Goal: Task Accomplishment & Management: Complete application form

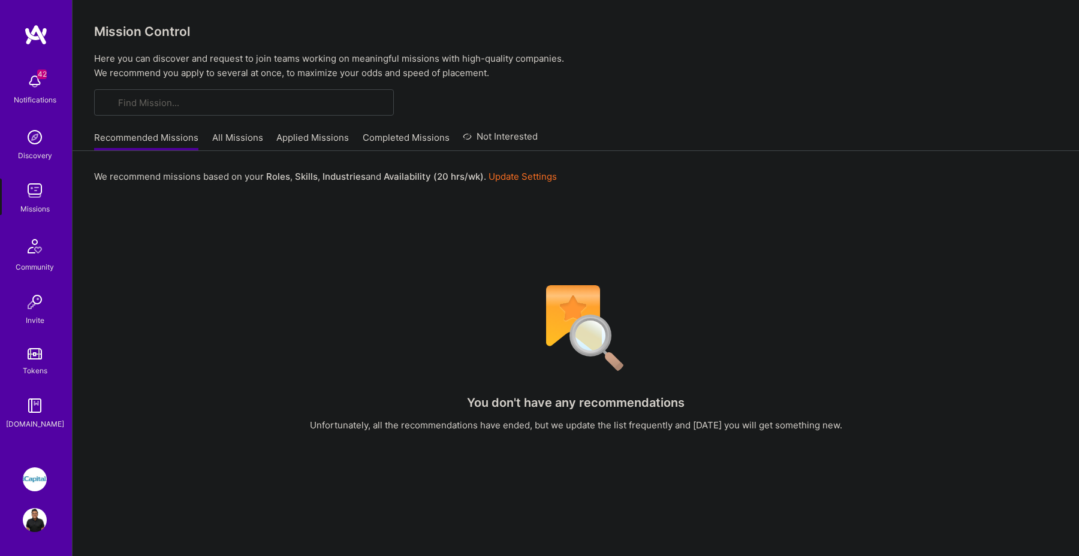
click at [248, 140] on link "All Missions" at bounding box center [237, 141] width 51 height 20
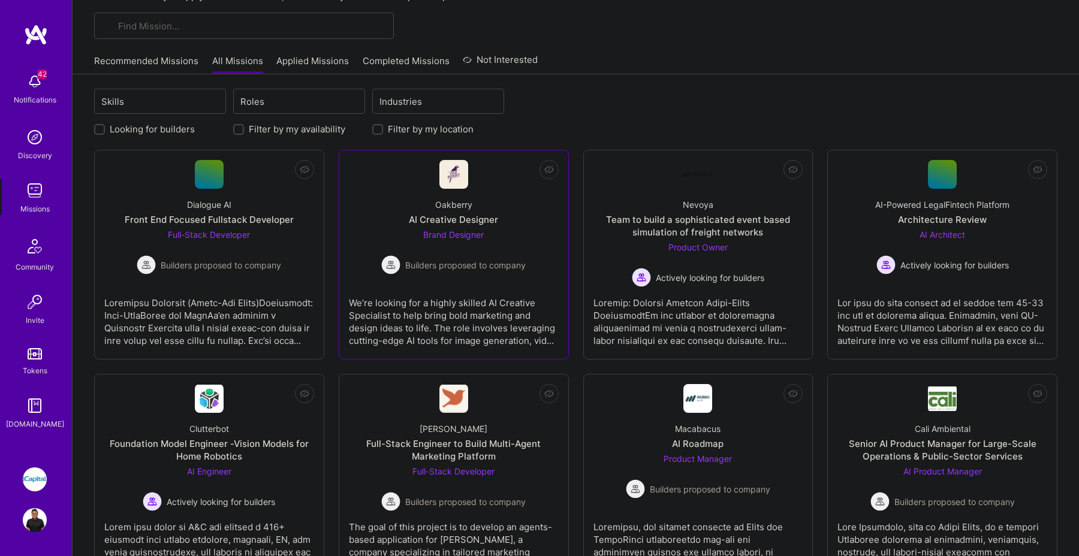
scroll to position [103, 0]
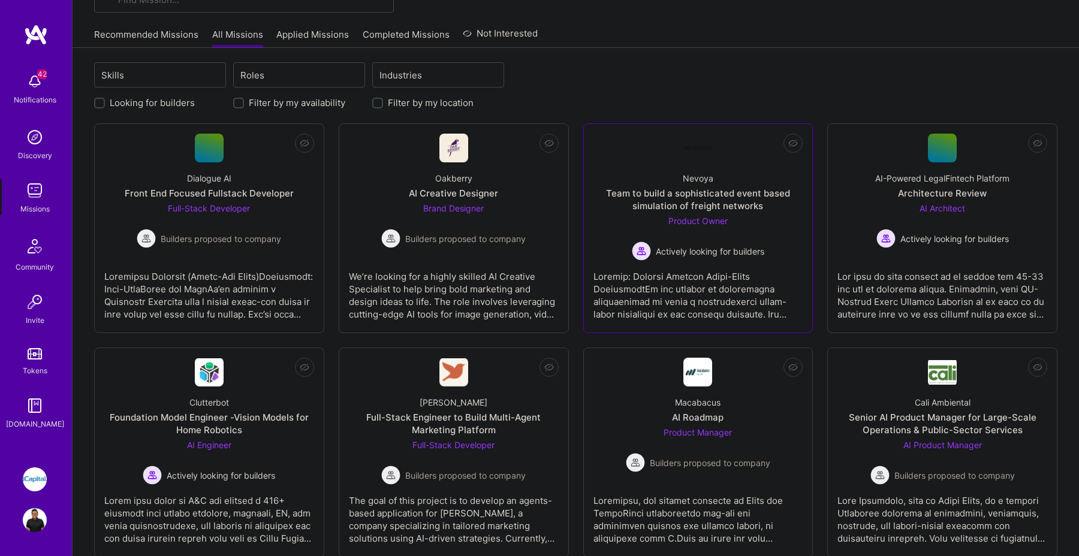
click at [693, 299] on div at bounding box center [699, 291] width 210 height 60
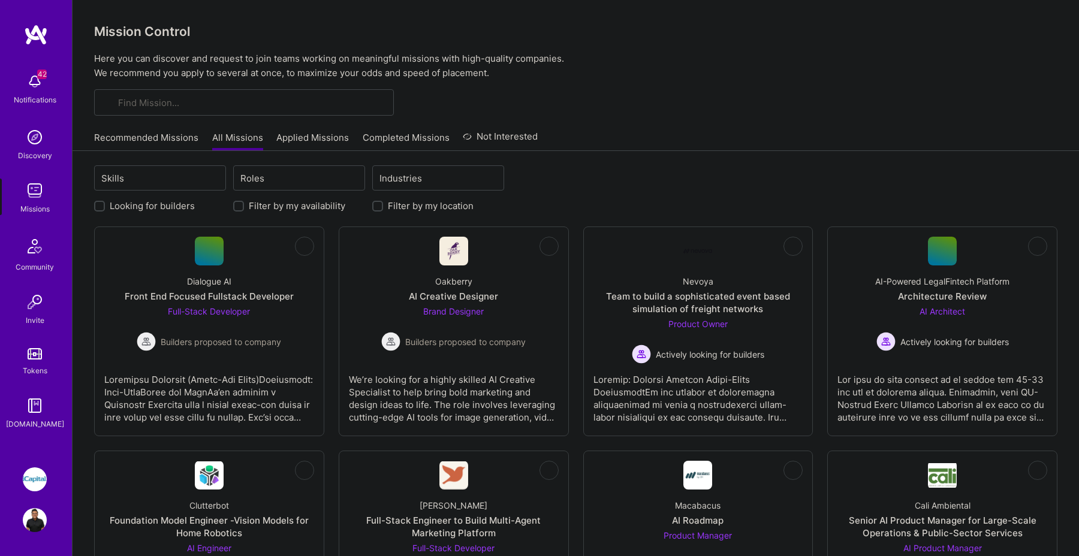
scroll to position [103, 0]
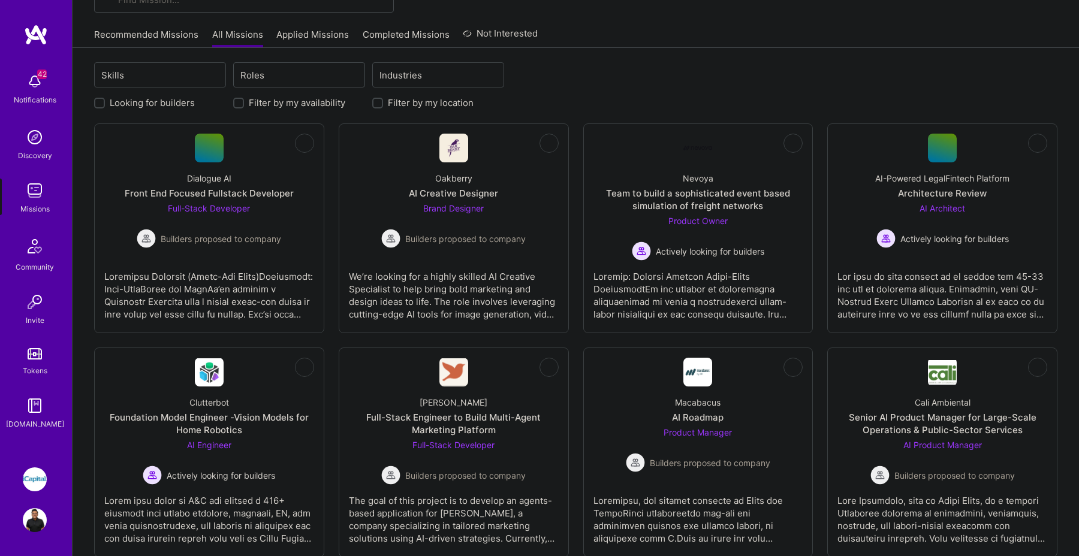
click at [314, 74] on div "Roles" at bounding box center [290, 75] width 112 height 24
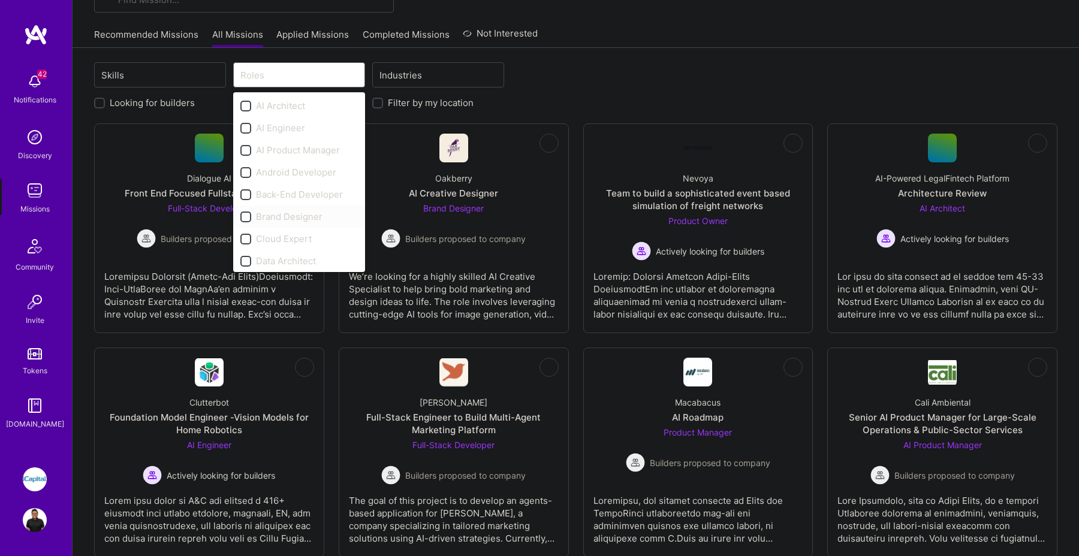
scroll to position [17, 0]
click at [252, 180] on div "Back-End Developer" at bounding box center [299, 177] width 118 height 13
checkbox input "true"
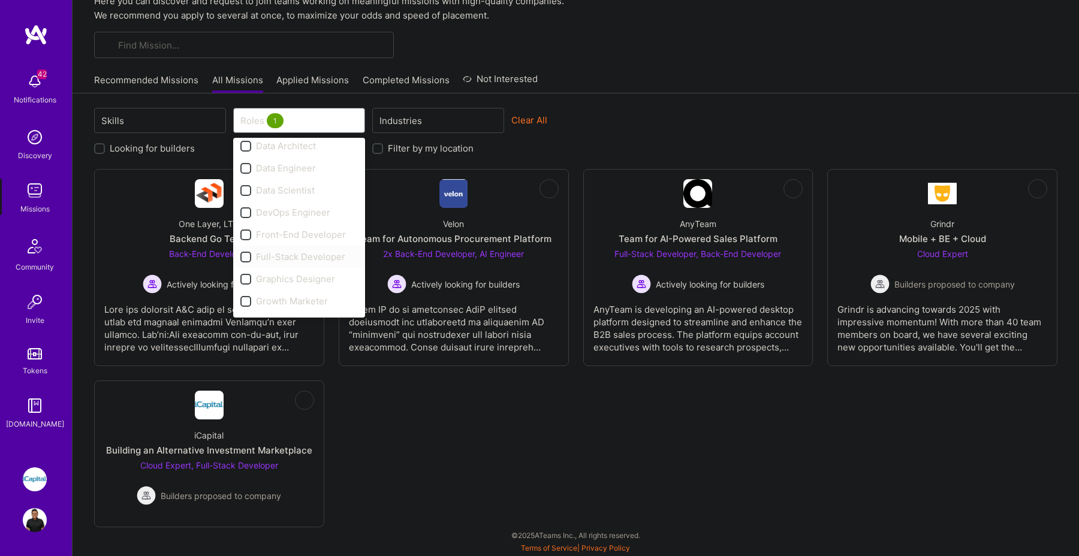
scroll to position [168, 0]
click at [245, 225] on input "checkbox" at bounding box center [247, 228] width 8 height 8
checkbox input "true"
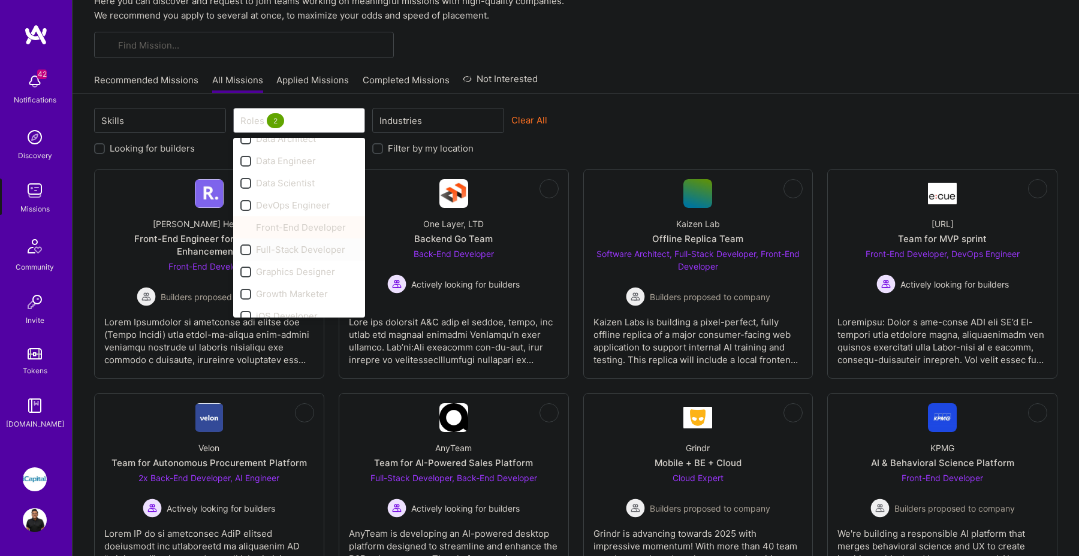
click at [245, 255] on label at bounding box center [245, 249] width 11 height 13
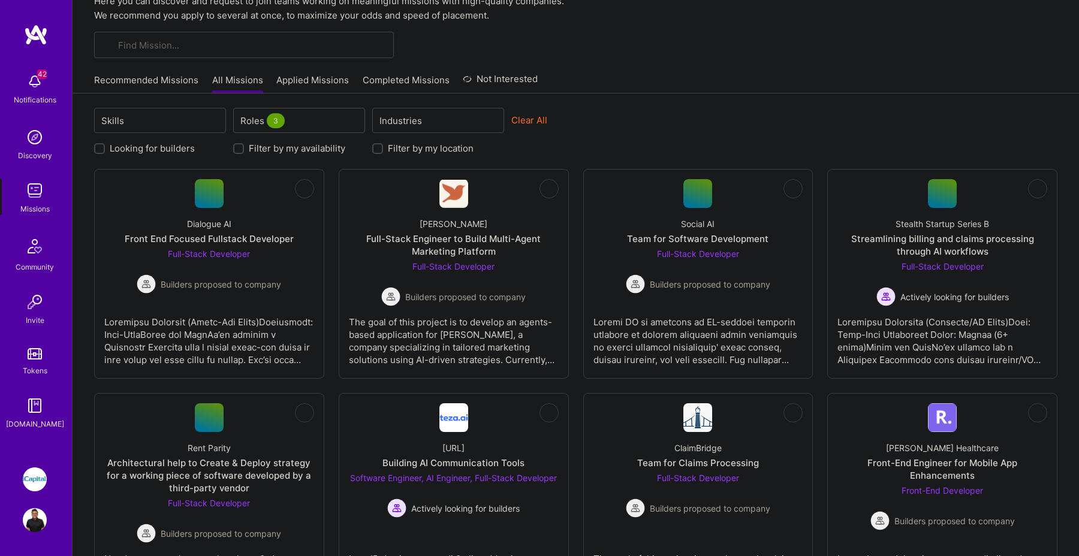
click at [335, 128] on div "Roles 3" at bounding box center [290, 121] width 112 height 24
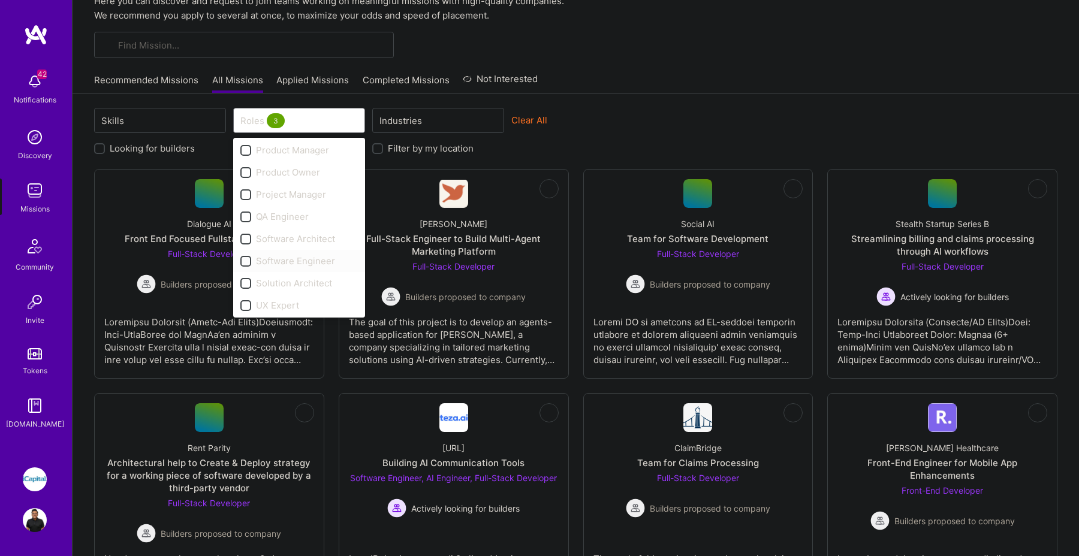
scroll to position [402, 0]
click at [246, 260] on input "checkbox" at bounding box center [247, 261] width 8 height 8
checkbox input "true"
click at [246, 236] on input "checkbox" at bounding box center [247, 238] width 8 height 8
checkbox input "true"
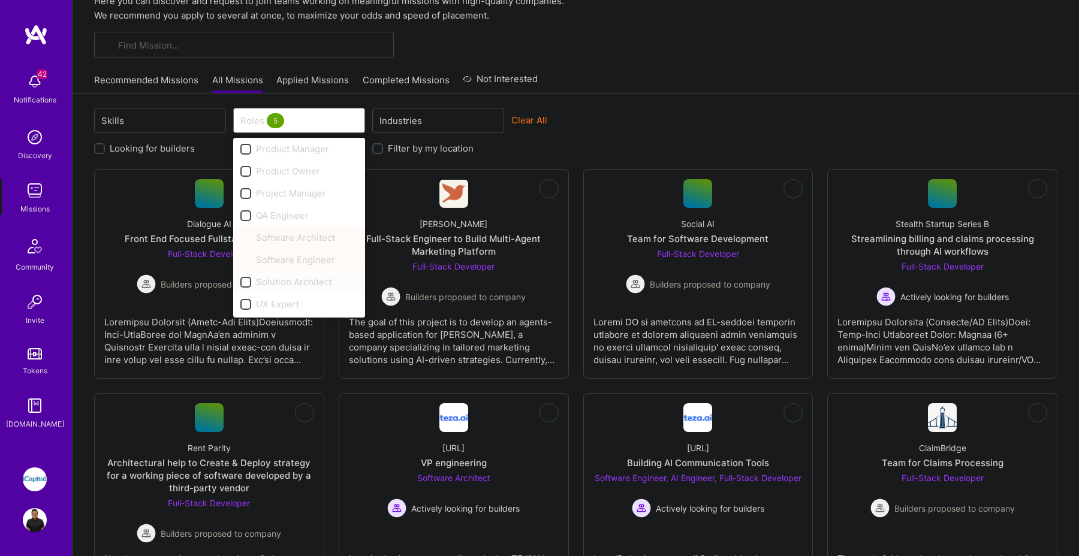
click at [247, 288] on label at bounding box center [245, 282] width 11 height 13
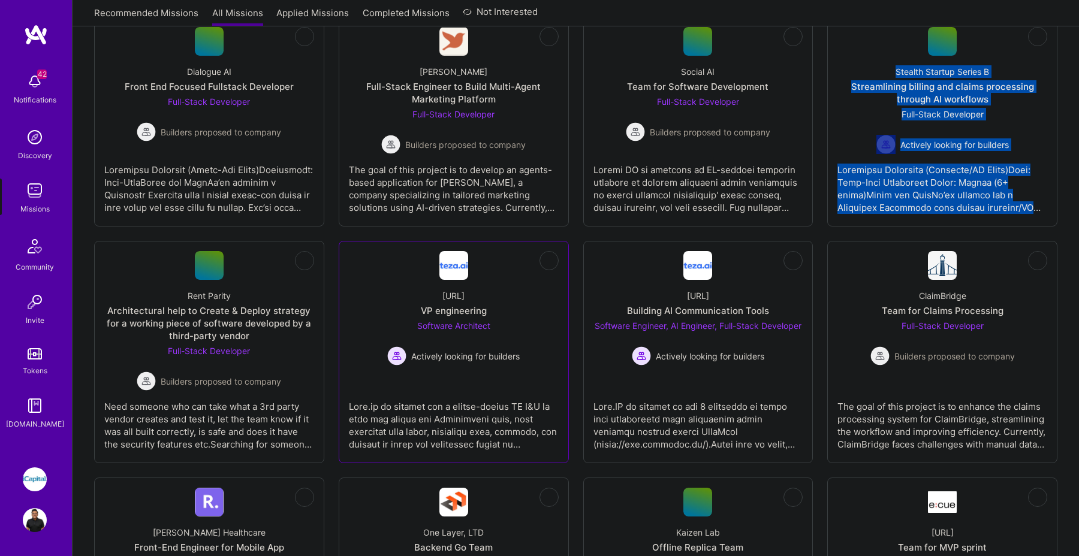
scroll to position [0, 0]
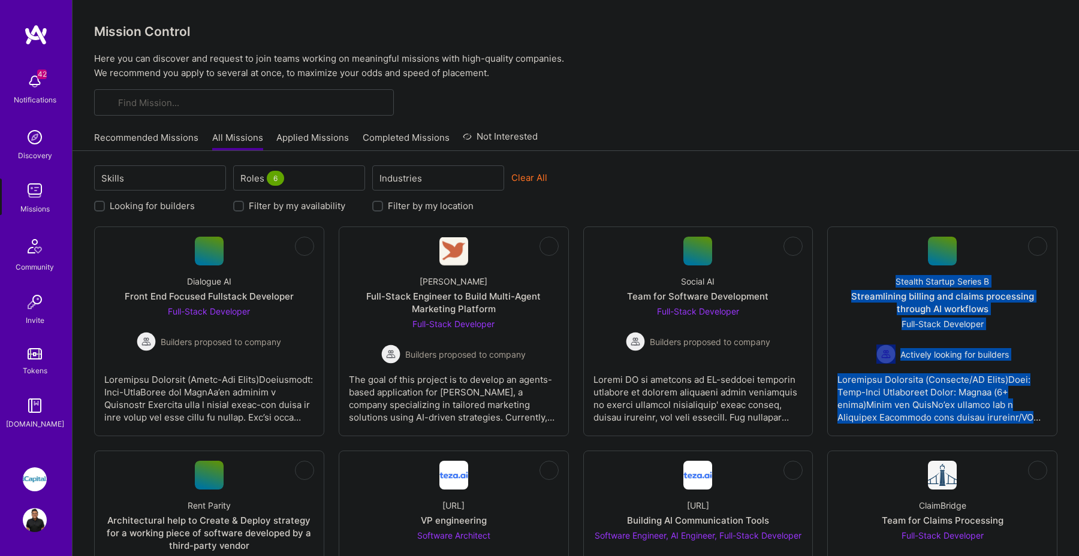
click at [144, 140] on link "Recommended Missions" at bounding box center [146, 141] width 104 height 20
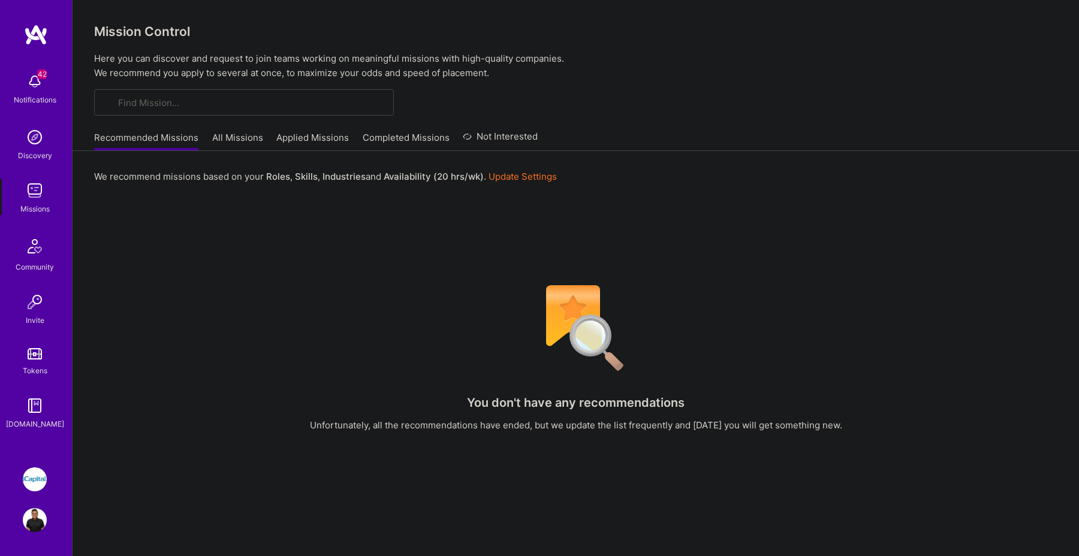
click at [522, 178] on link "Update Settings" at bounding box center [523, 176] width 68 height 11
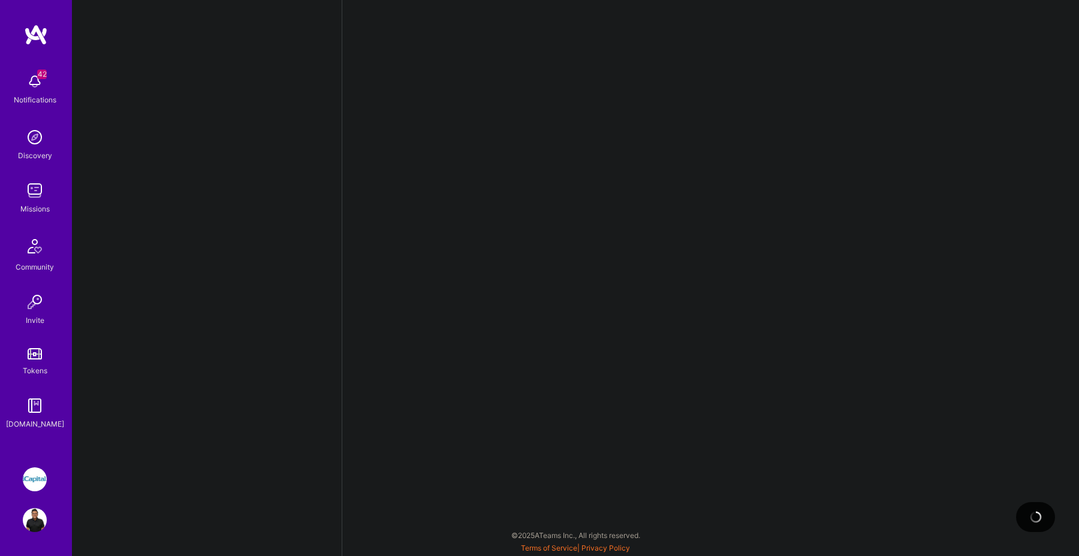
select select "CA"
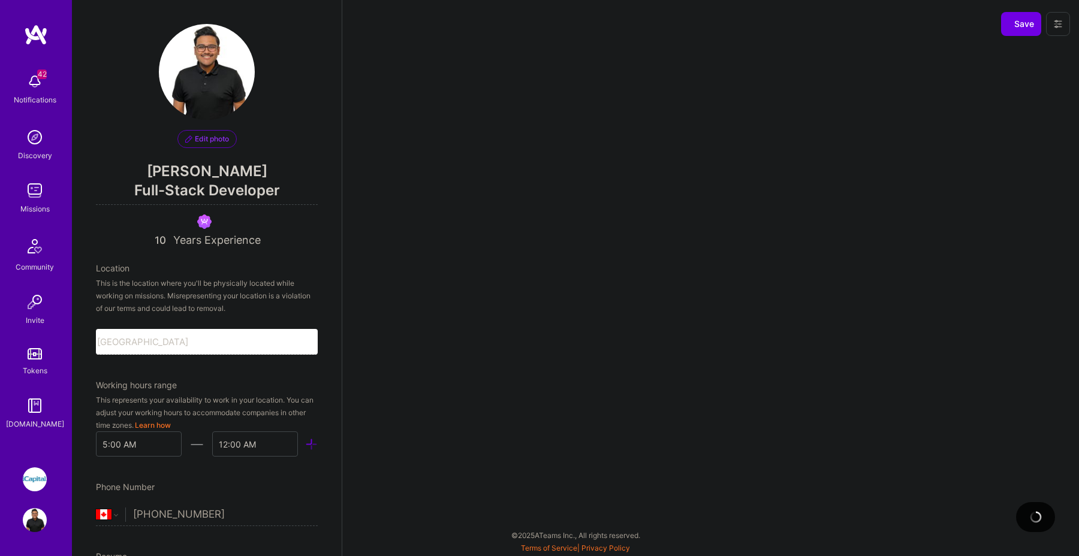
scroll to position [437, 0]
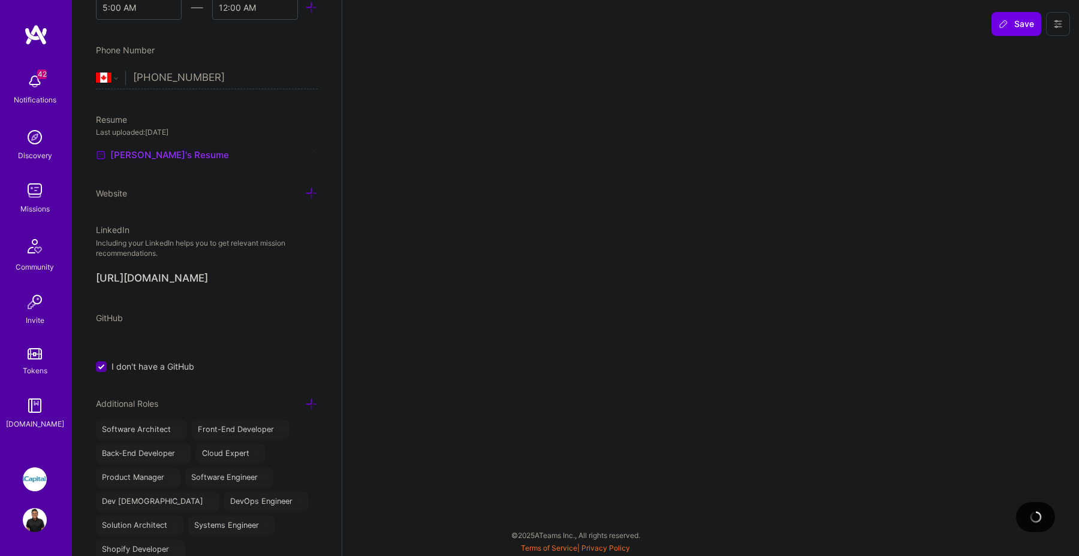
select select "Right Now"
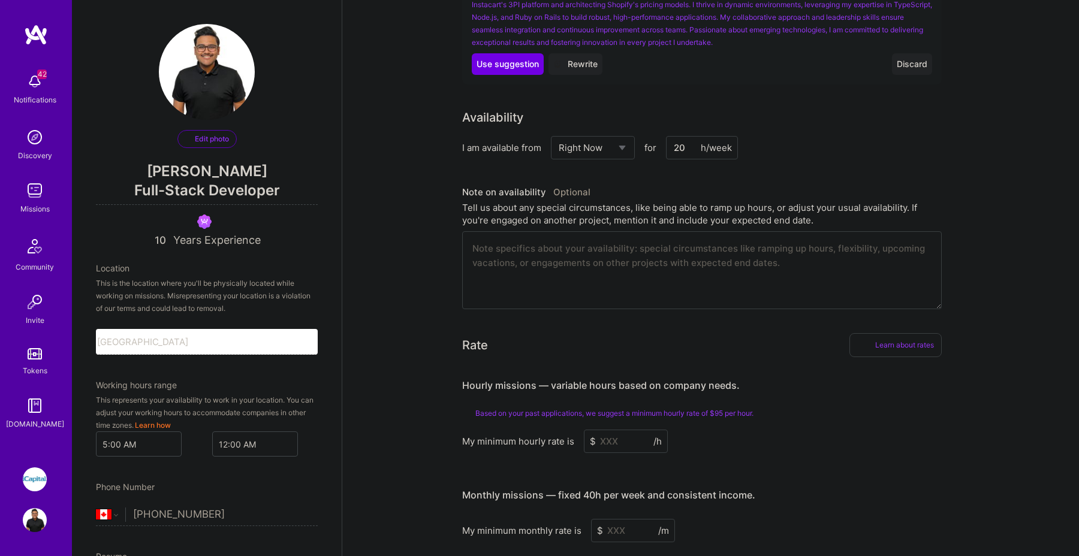
scroll to position [521, 0]
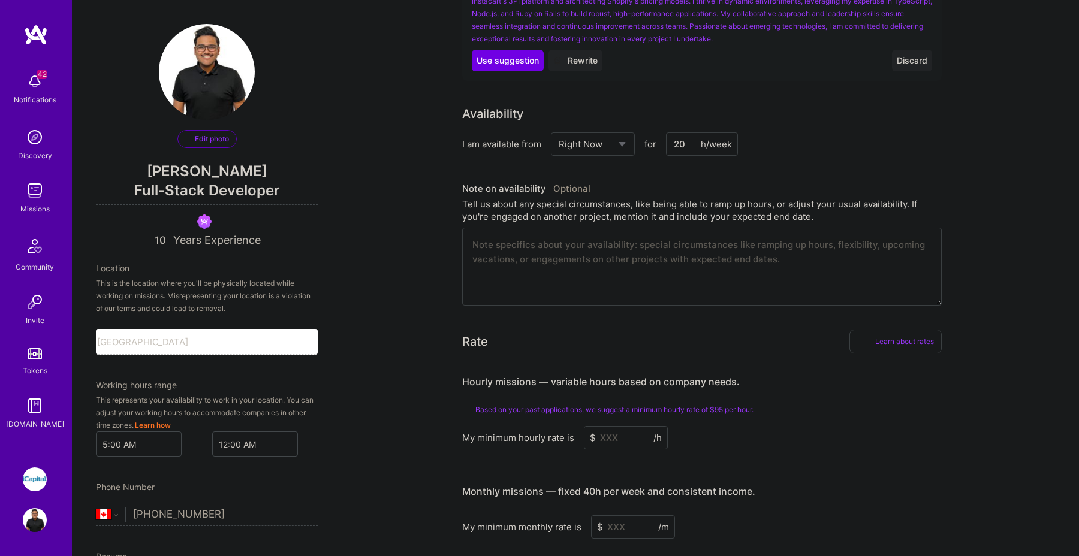
click at [679, 133] on input "20" at bounding box center [702, 144] width 72 height 23
type input "7"
type input "70"
click at [875, 133] on div "I am available from Select... Right Now Future Date Not Available for 70 h/week" at bounding box center [702, 144] width 480 height 23
click at [681, 133] on input "70" at bounding box center [702, 144] width 72 height 23
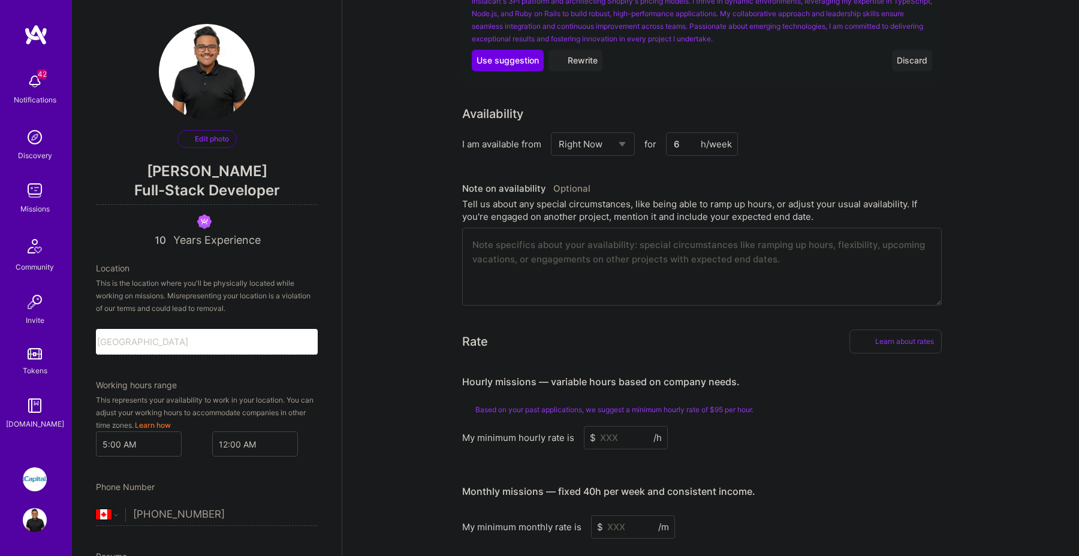
click at [814, 133] on div "I am available from Select... Right Now Future Date Not Available for 6 h/week" at bounding box center [702, 144] width 480 height 23
click at [688, 133] on input "6" at bounding box center [702, 144] width 72 height 23
type input "60"
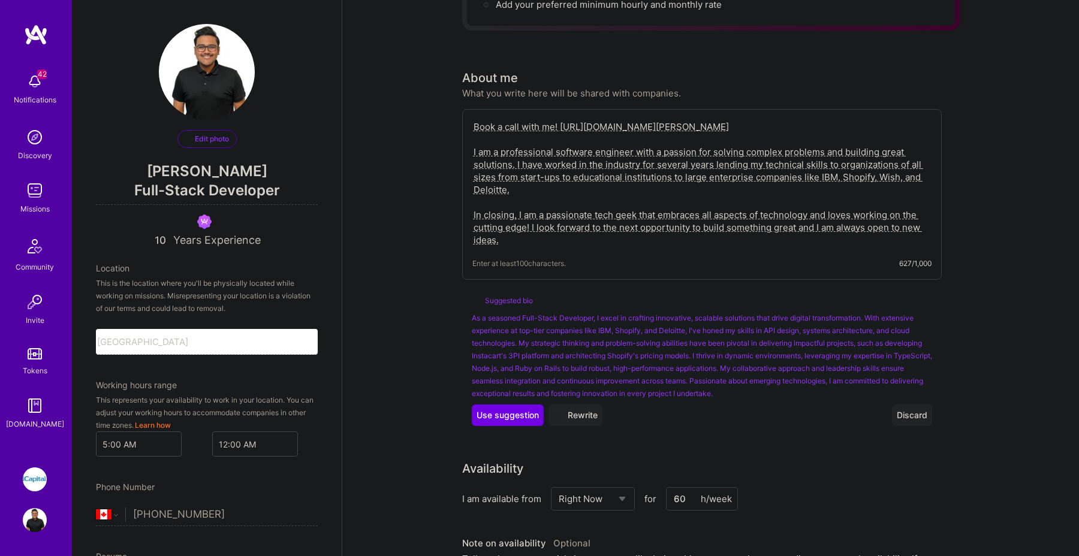
scroll to position [0, 0]
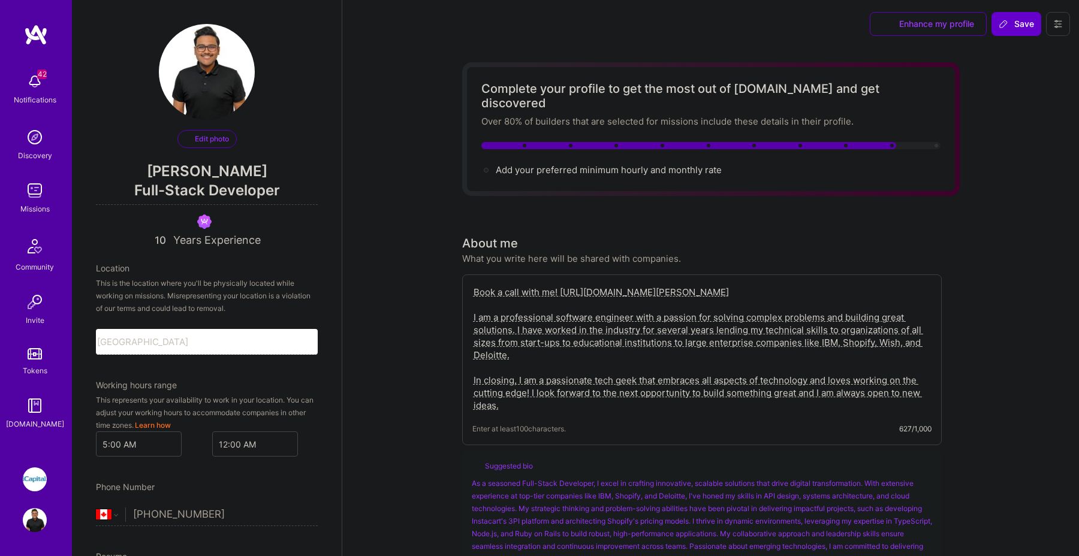
click at [1012, 30] on button "Save" at bounding box center [1017, 24] width 50 height 24
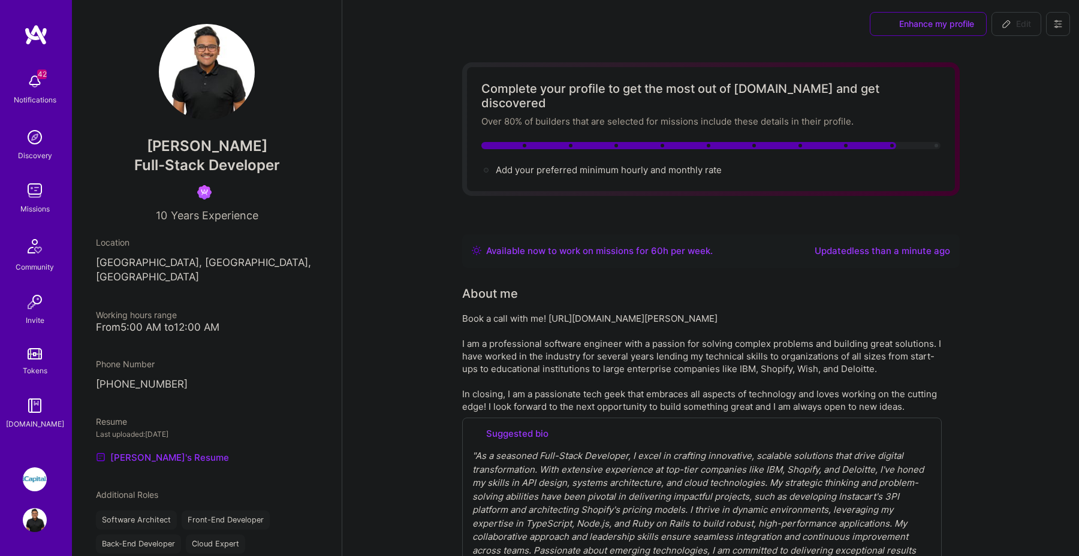
click at [1027, 18] on span "Edit" at bounding box center [1016, 24] width 29 height 12
select select "CA"
select select "Right Now"
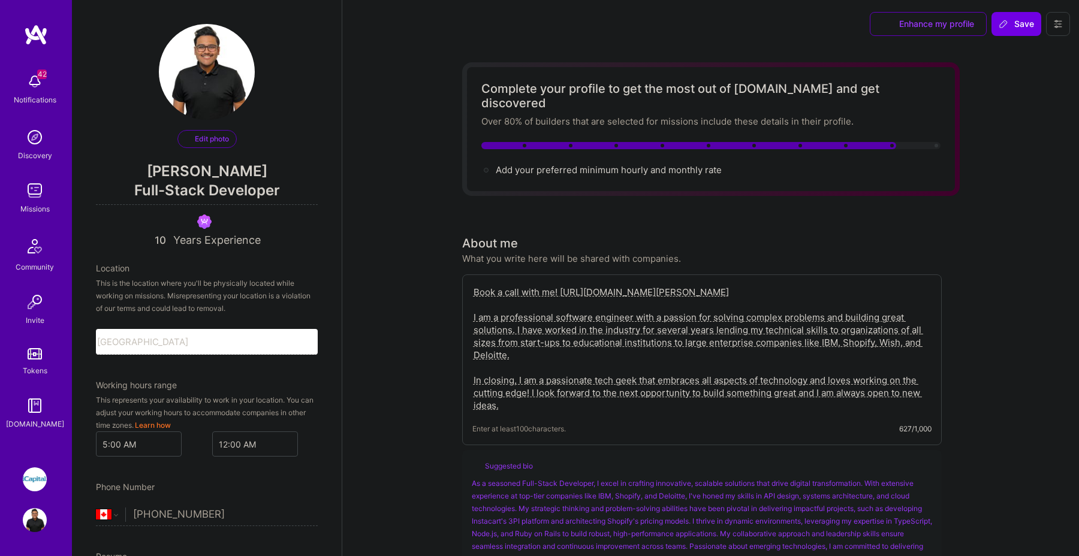
click at [163, 239] on input "10" at bounding box center [161, 241] width 15 height 14
type input "12"
click at [1009, 32] on button "Save" at bounding box center [1017, 24] width 50 height 24
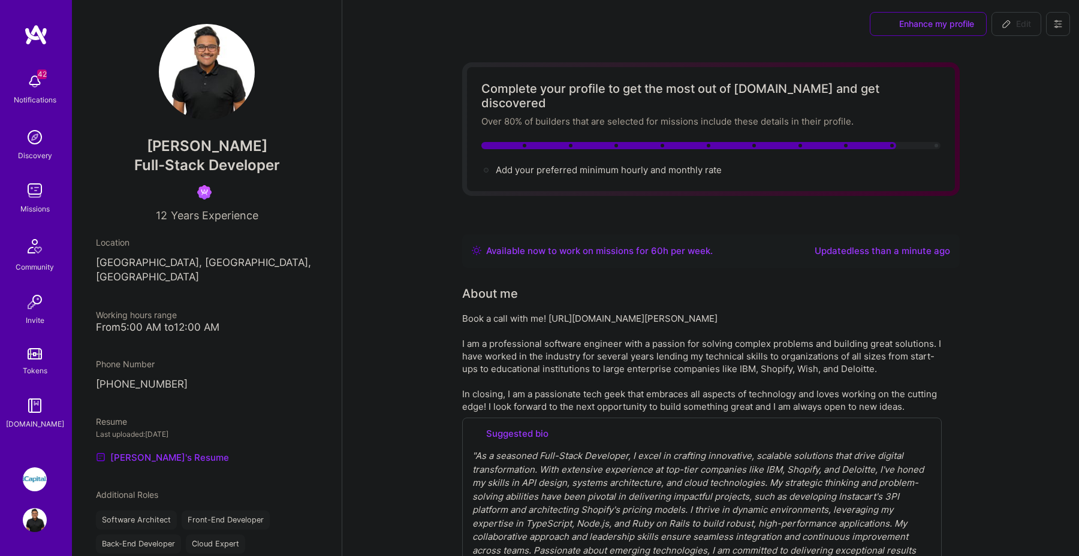
click at [32, 477] on img at bounding box center [35, 480] width 24 height 24
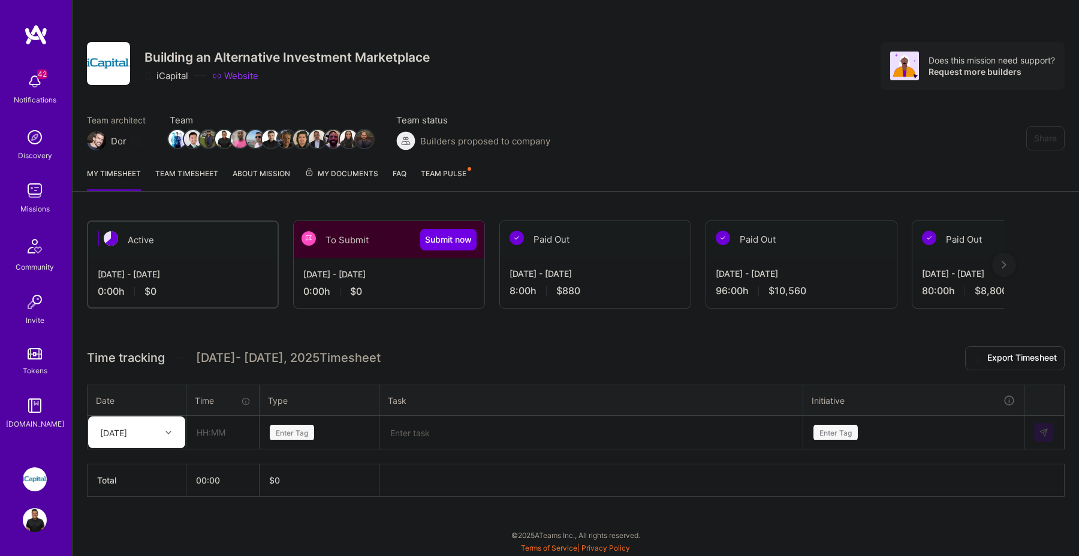
click at [408, 284] on div "Aug 16 - Aug 31, 2025 0:00 h $0" at bounding box center [389, 282] width 191 height 49
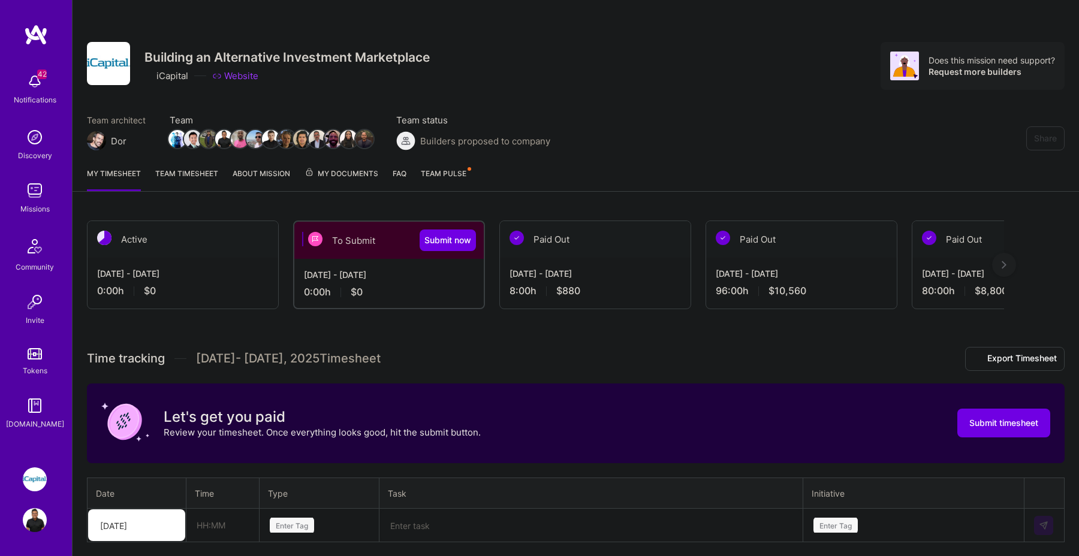
scroll to position [92, 0]
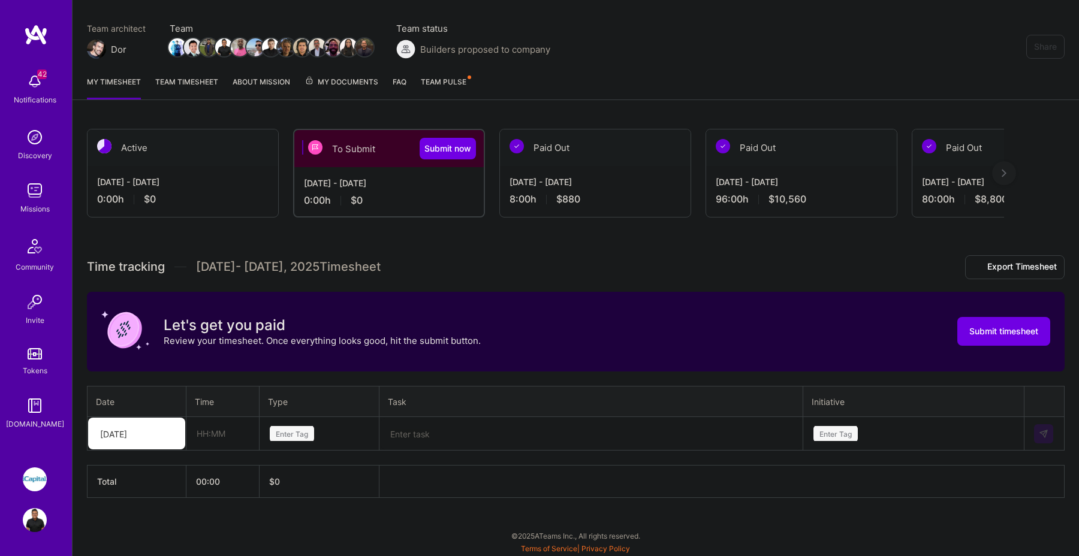
click at [170, 435] on icon at bounding box center [169, 434] width 6 height 6
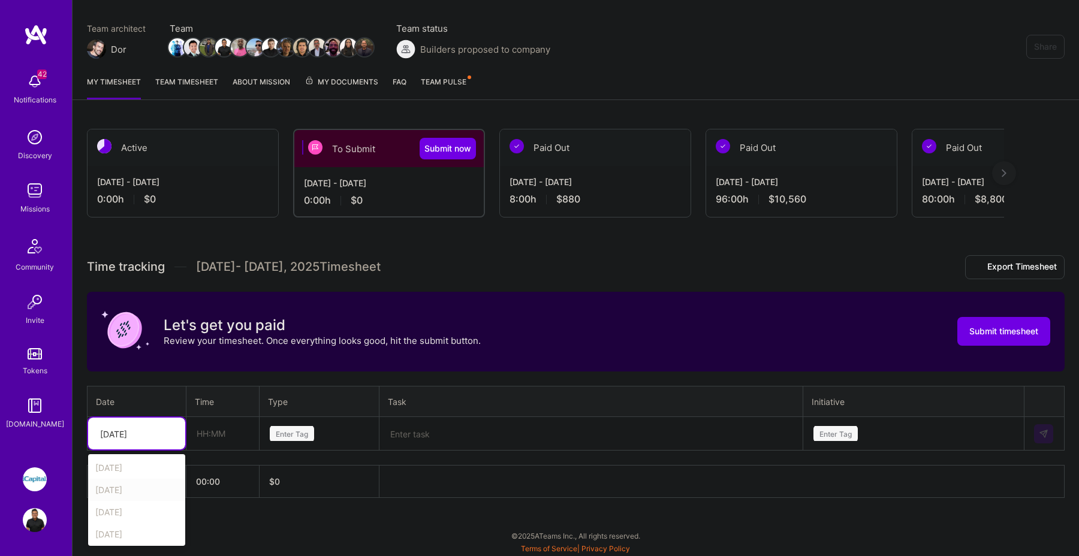
click at [137, 485] on div "Mon, Aug 18" at bounding box center [136, 490] width 97 height 22
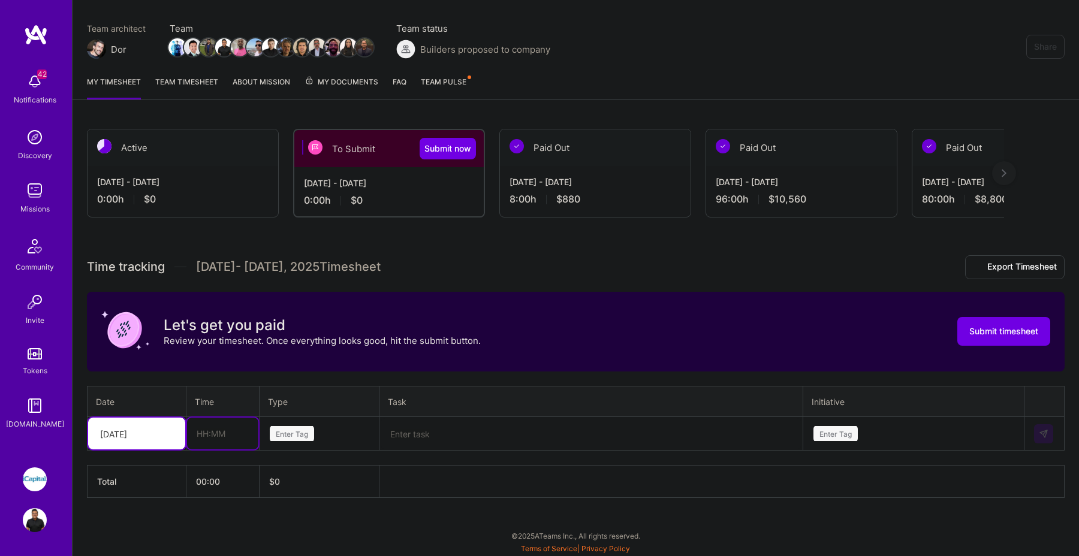
click at [212, 440] on input "text" at bounding box center [222, 434] width 71 height 32
type input "08:00"
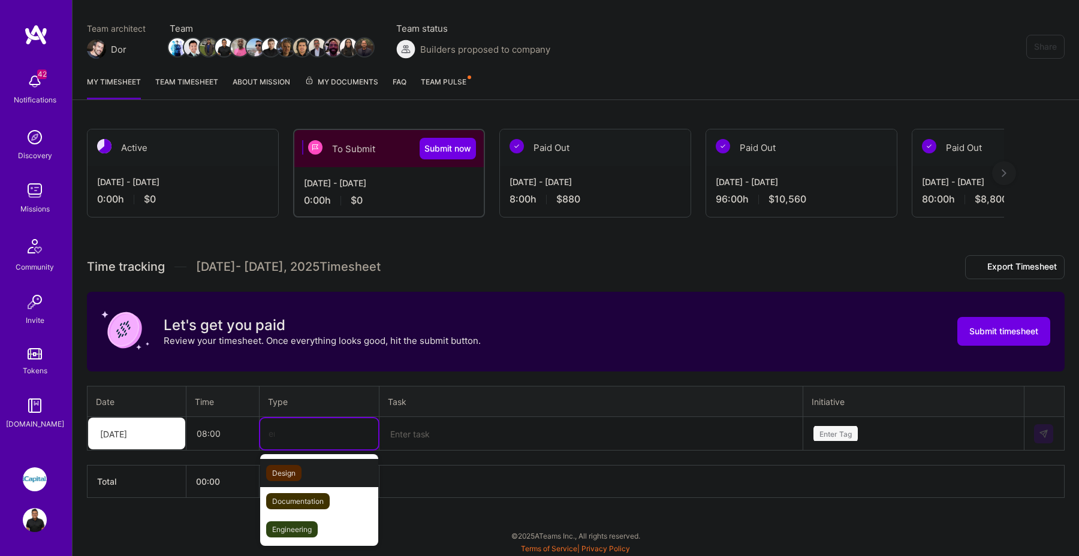
type input "eng"
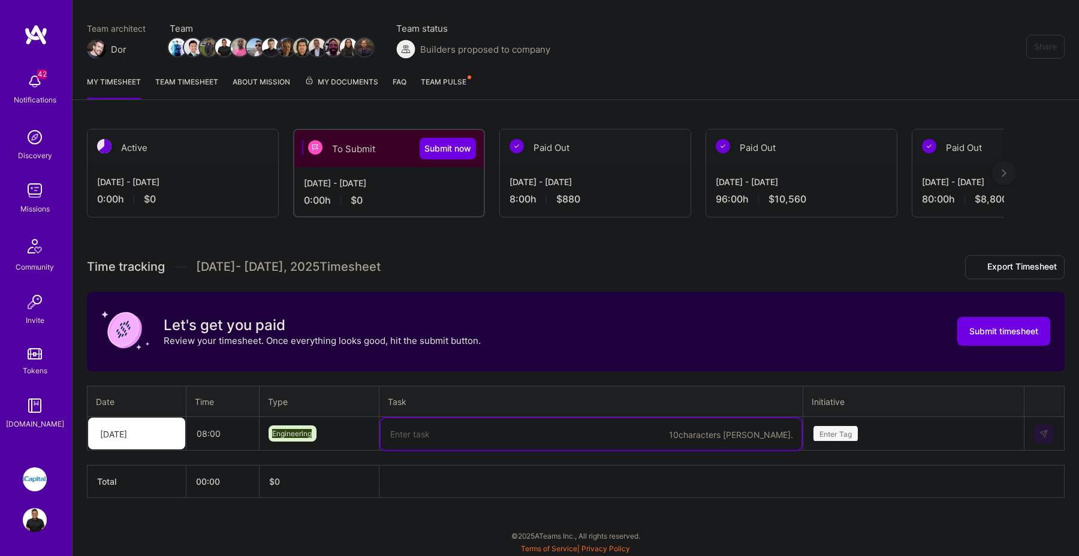
paste textarea "back from OOO, ramp up, reset authenticators and get access to things again, re…"
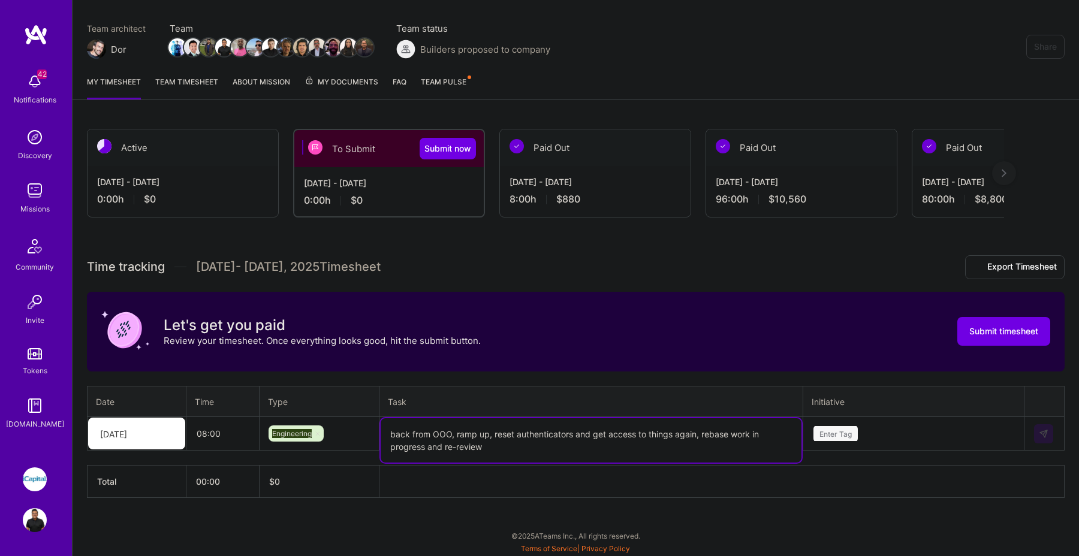
type textarea "back from OOO, ramp up, reset authenticators and get access to things again, re…"
click at [886, 432] on div "Enter Tag" at bounding box center [913, 434] width 219 height 31
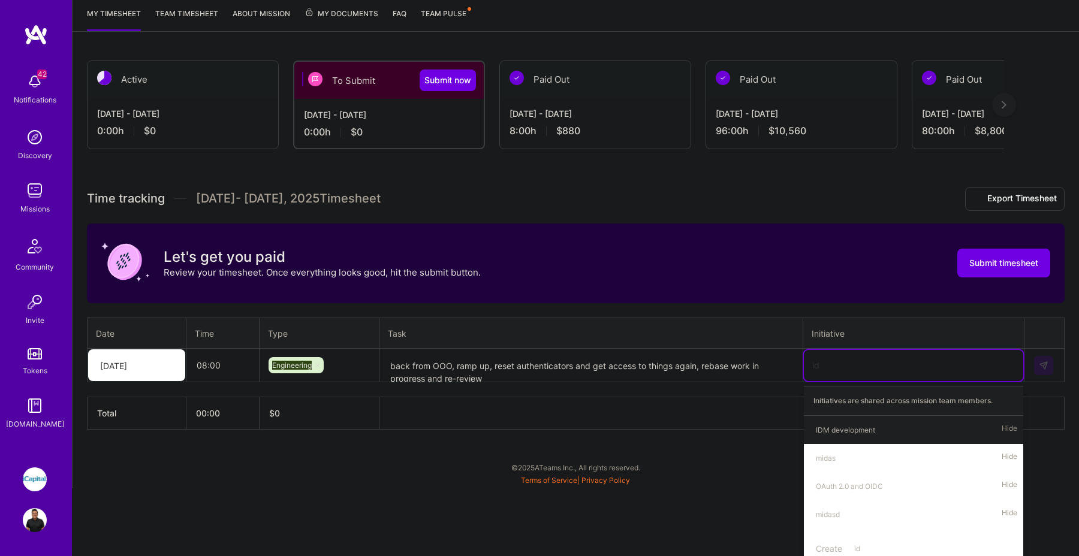
type input "idm"
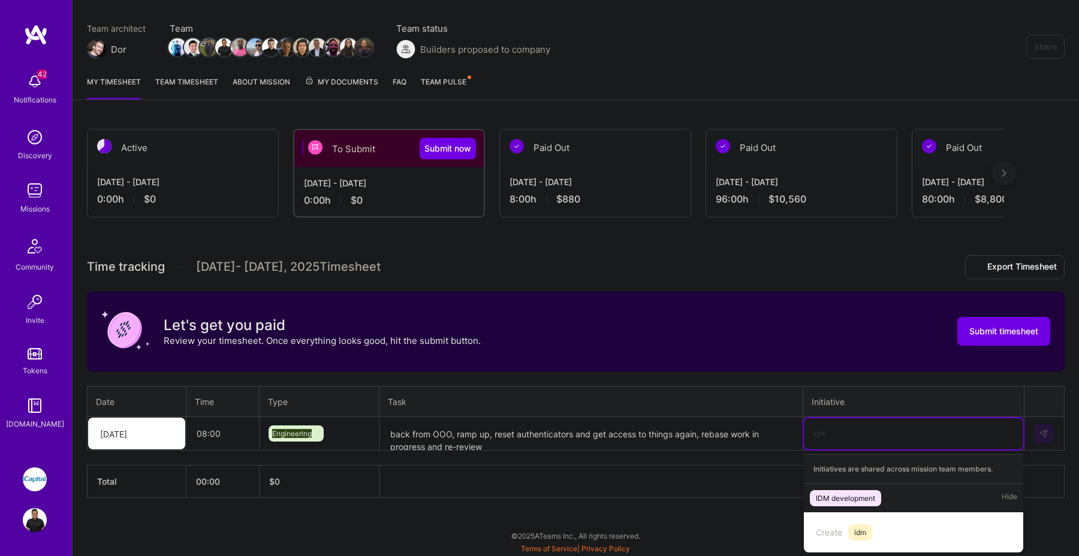
click at [856, 494] on div "IDM development" at bounding box center [845, 498] width 59 height 13
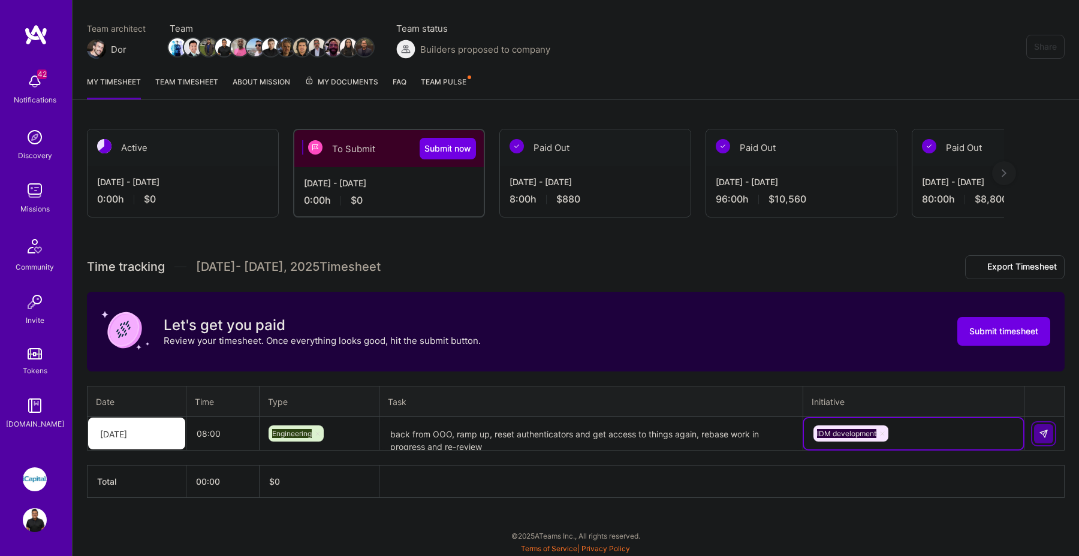
click at [1045, 434] on img at bounding box center [1044, 434] width 10 height 10
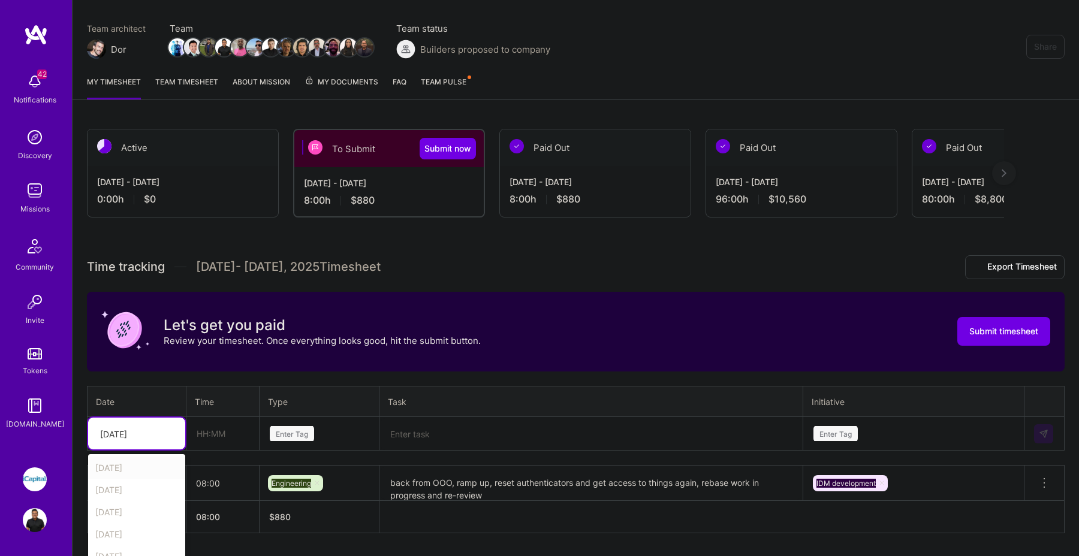
scroll to position [127, 0]
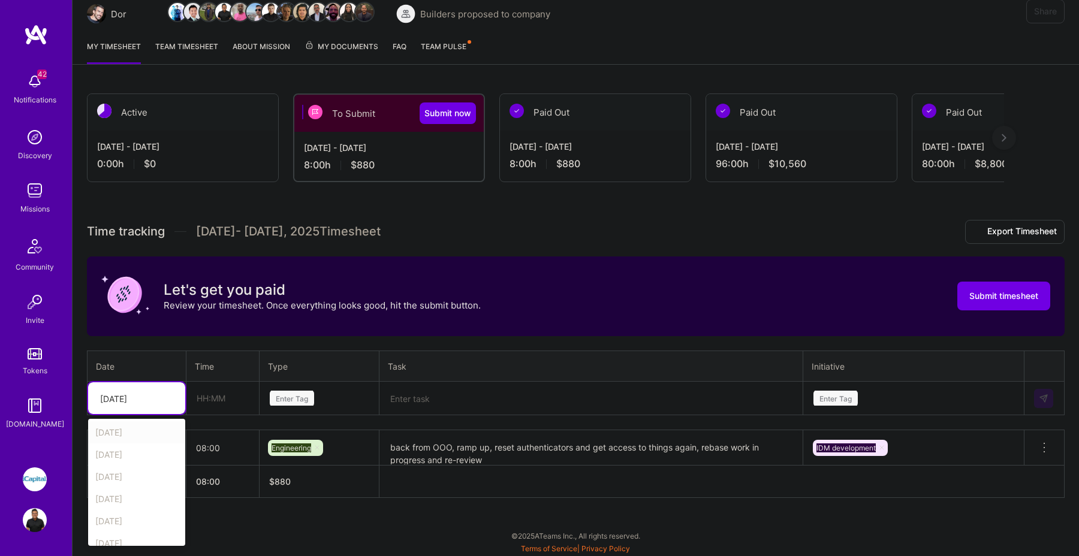
click at [178, 414] on div "option Mon, Aug 18, selected. option Sat, Aug 16 focused, 1 of 16. 15 results a…" at bounding box center [136, 399] width 97 height 32
click at [137, 423] on div "Tue, Aug 19" at bounding box center [136, 424] width 97 height 22
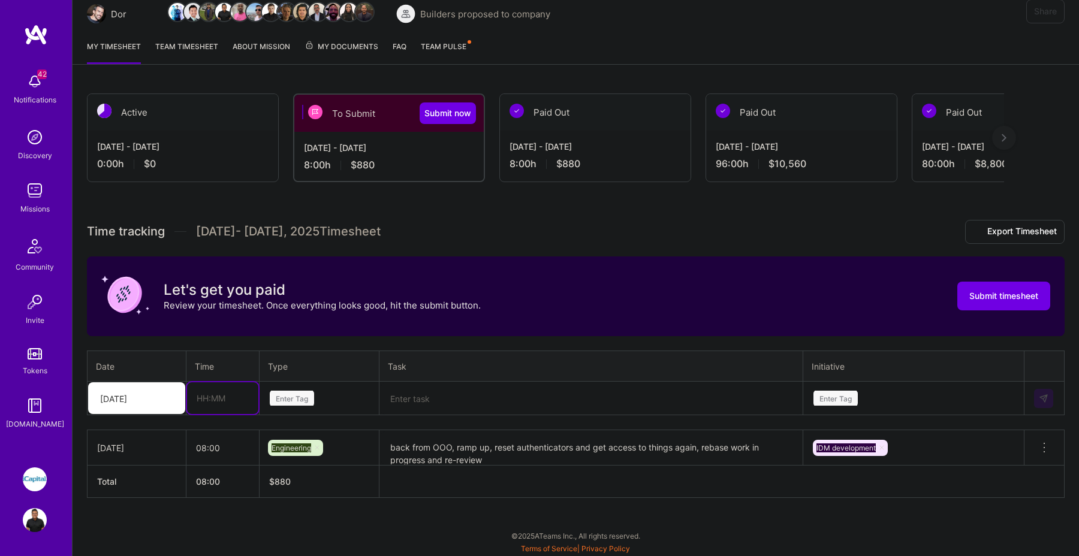
click at [201, 402] on input "text" at bounding box center [222, 399] width 71 height 32
type input "08:00"
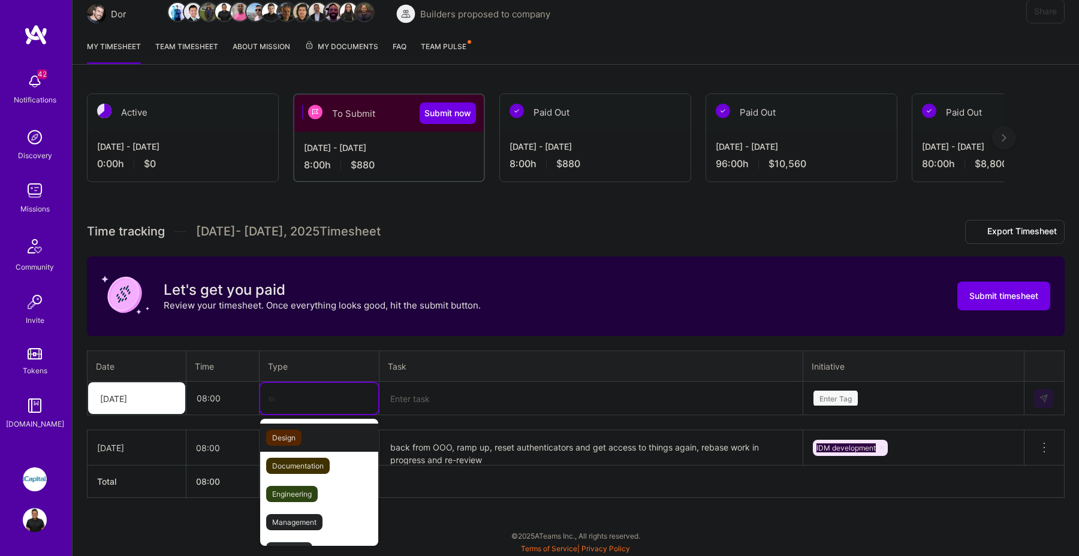
type input "eng"
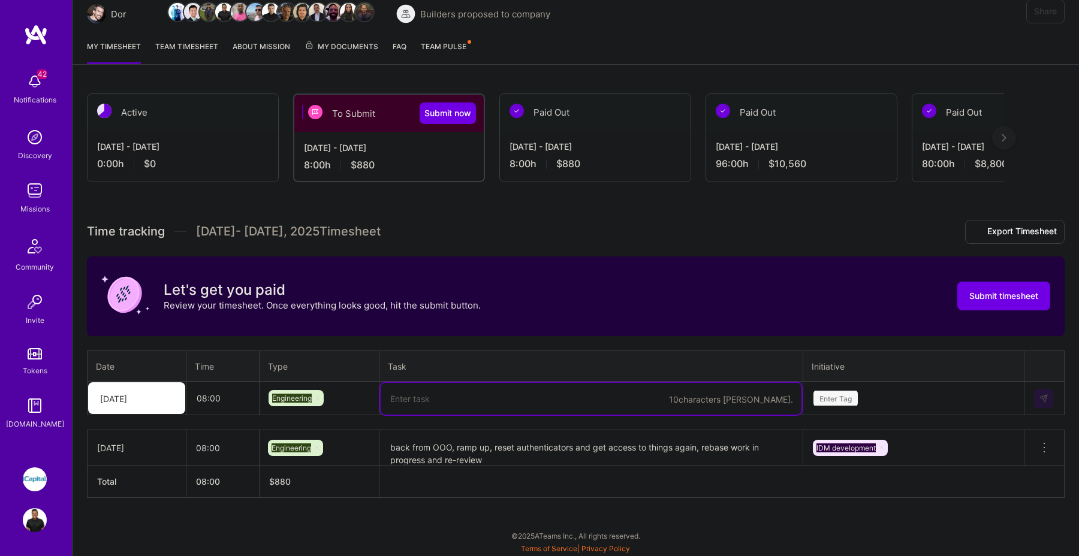
paste textarea "Addressing bugs on IDM-882 and IDM-906, feat-2 account set to IEQ Capital - Alt…"
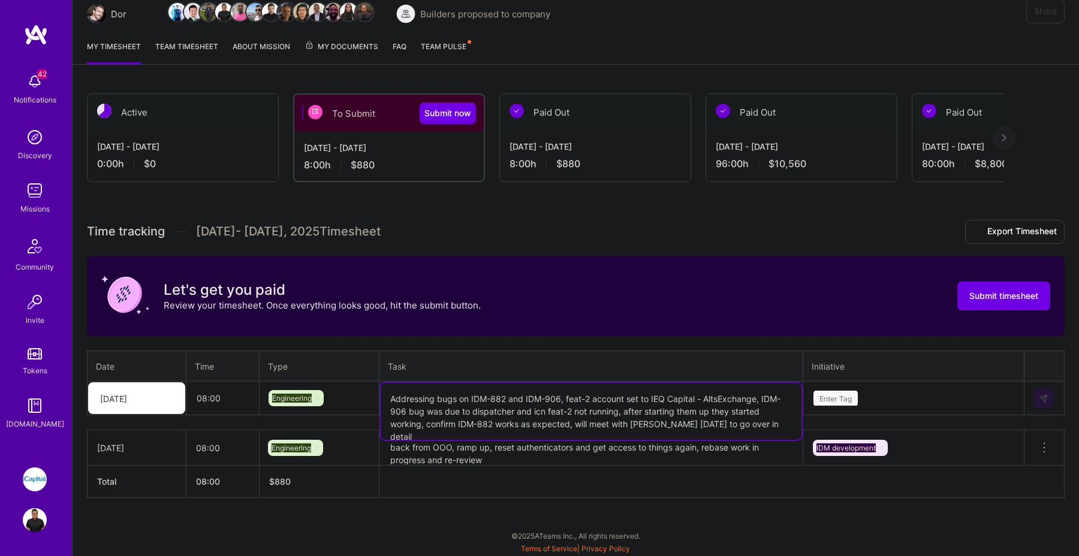
type textarea "Addressing bugs on IDM-882 and IDM-906, feat-2 account set to IEQ Capital - Alt…"
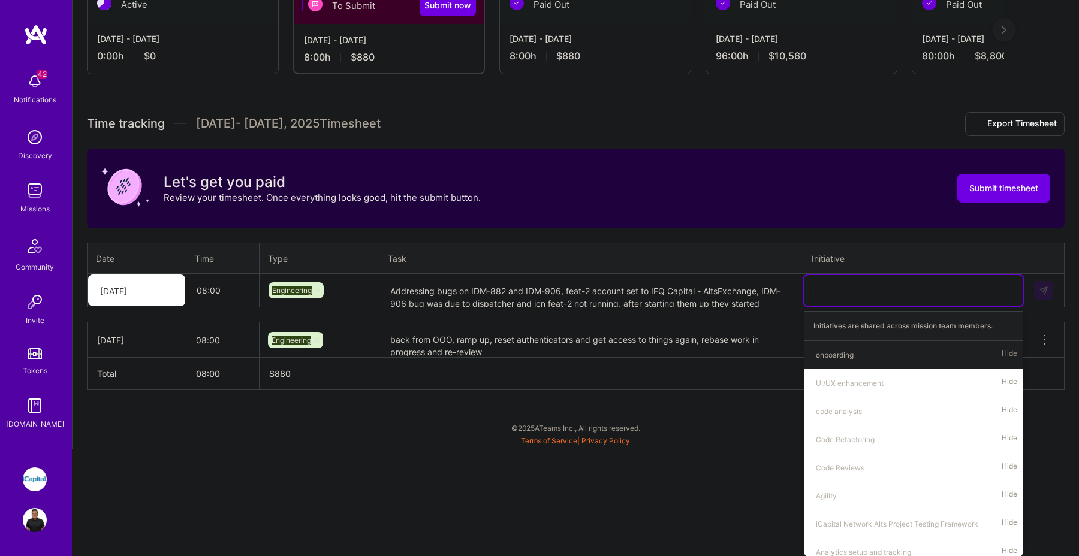
type input "id"
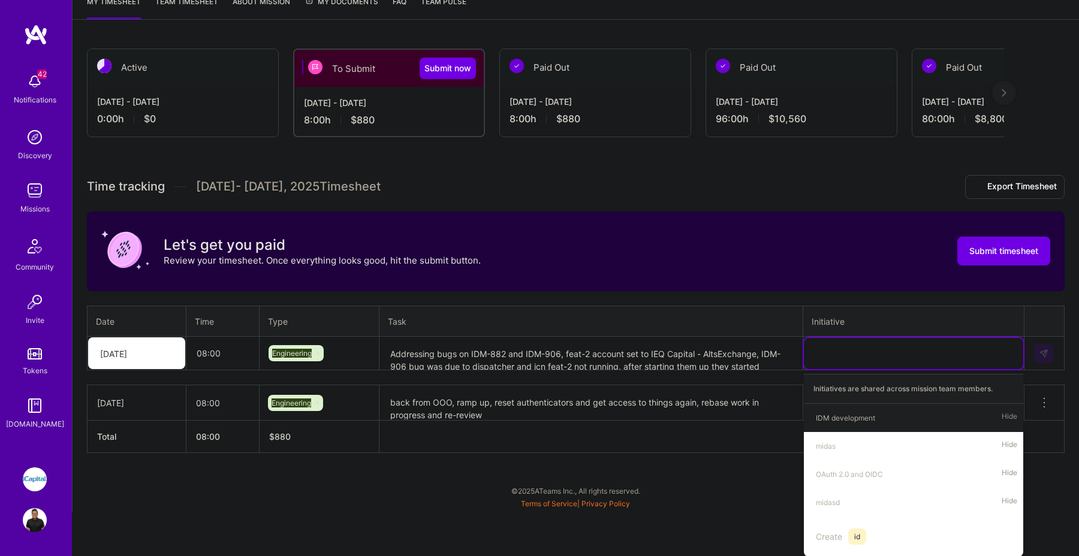
scroll to position [127, 0]
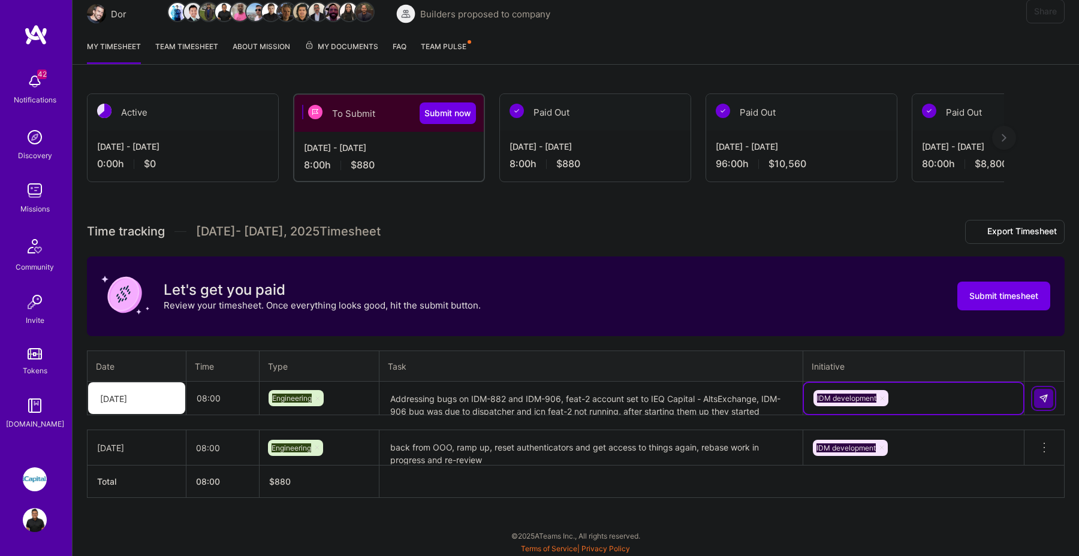
click at [1038, 391] on button at bounding box center [1043, 398] width 19 height 19
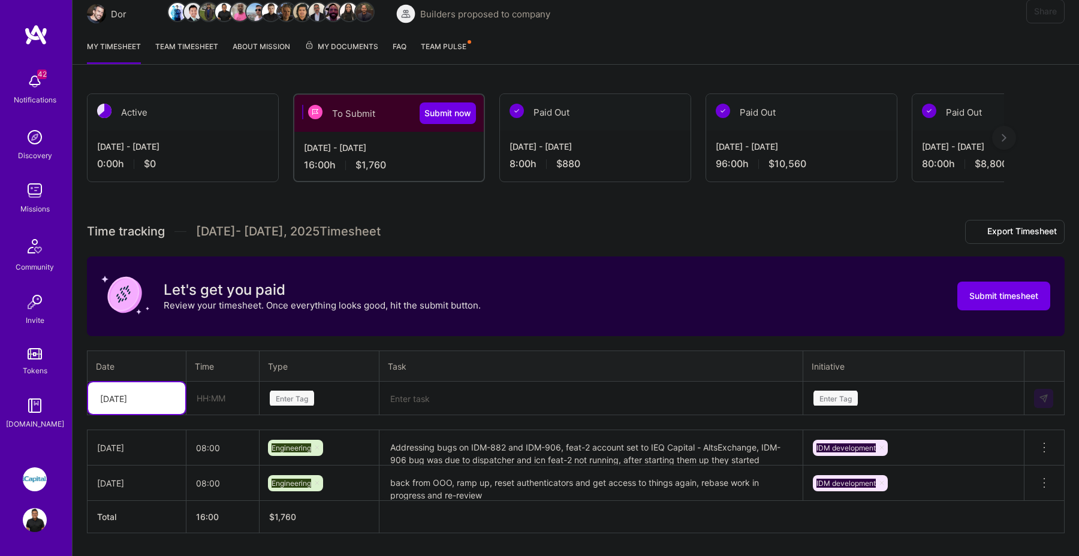
scroll to position [163, 0]
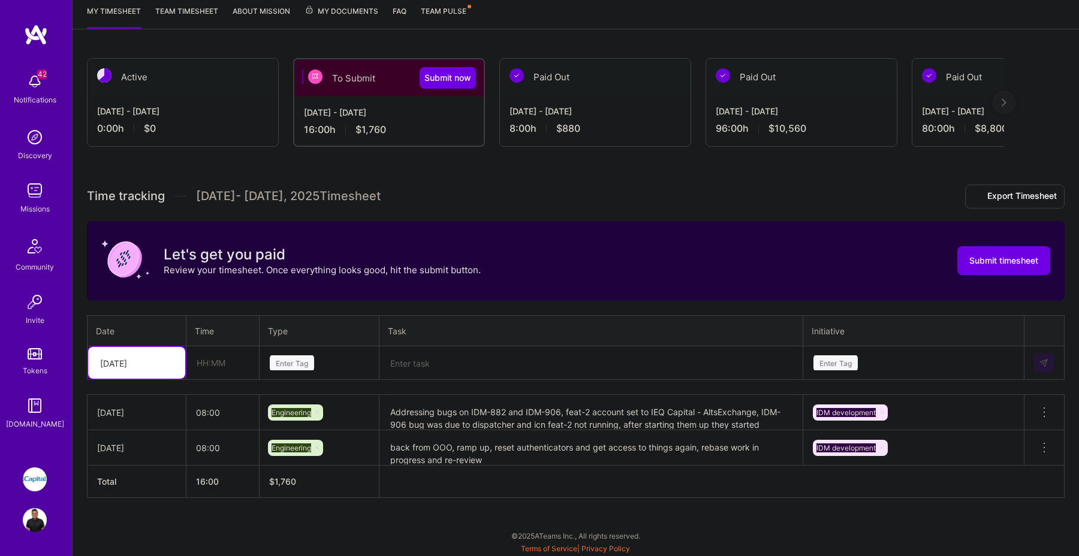
click at [165, 379] on div "option Tue, Aug 19, selected. Select is focused ,type to refine list, press Dow…" at bounding box center [136, 363] width 97 height 32
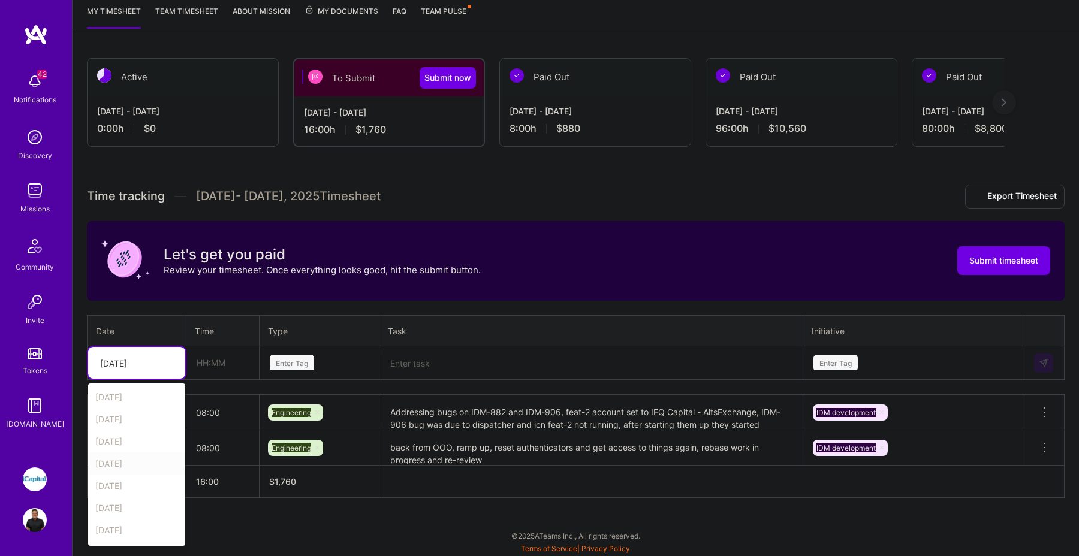
click at [136, 467] on div "Wed, Aug 20" at bounding box center [136, 464] width 97 height 22
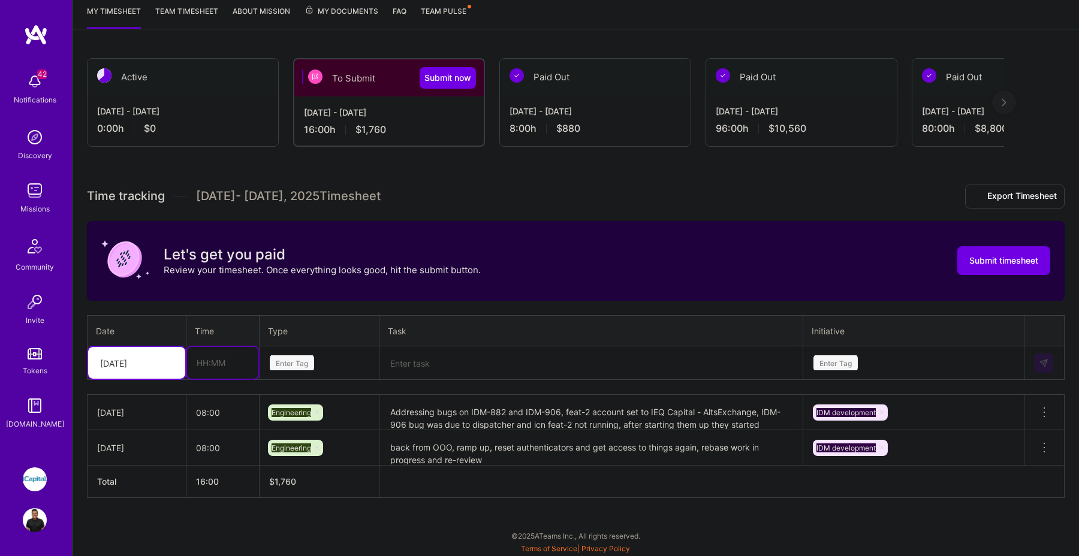
click at [223, 371] on input "text" at bounding box center [222, 363] width 71 height 32
type input "08:00"
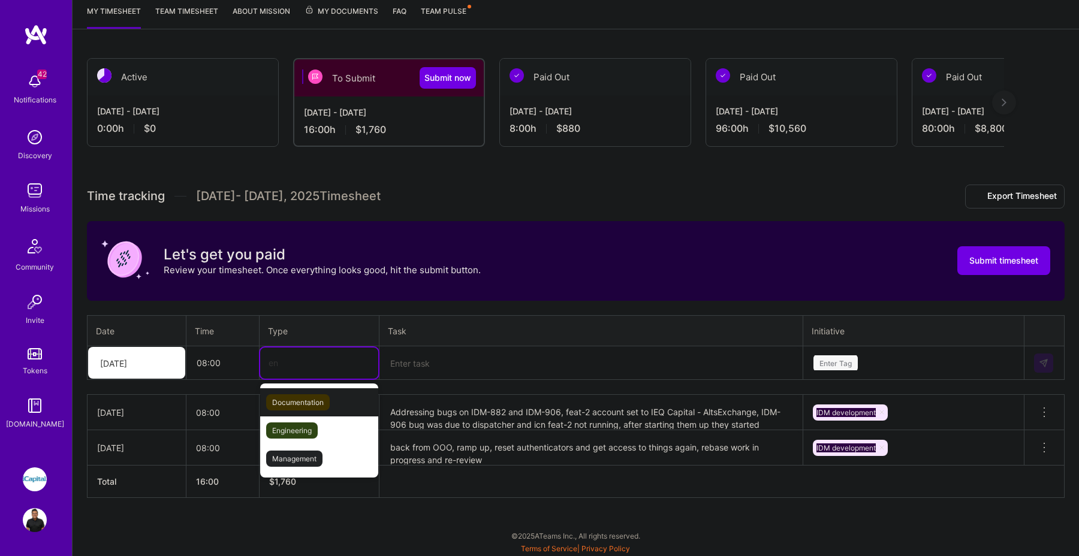
type input "eng"
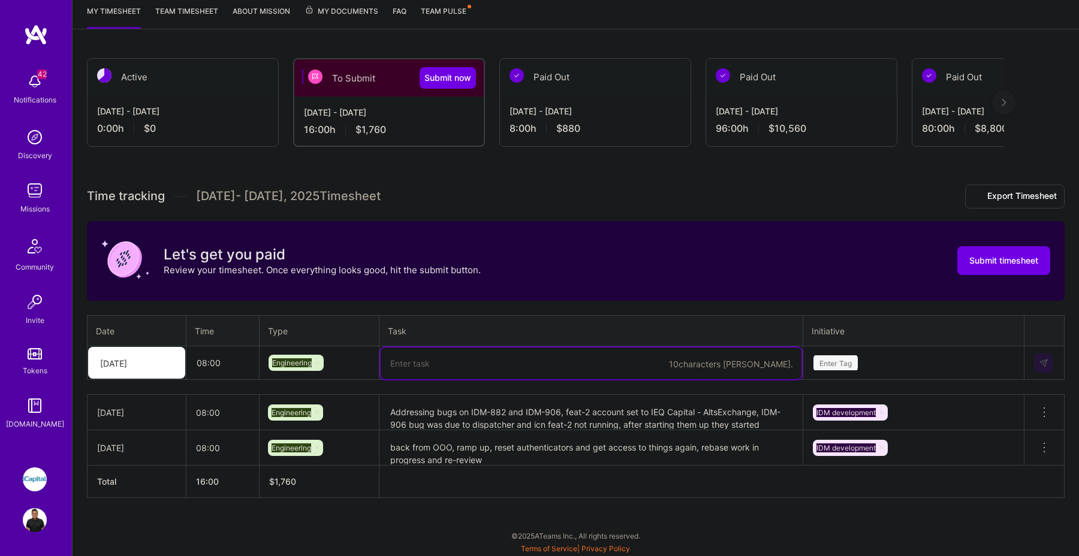
paste textarea "Worked on IDM-882 and IDM-906"
type textarea "Worked on IDM-882 and IDM-906"
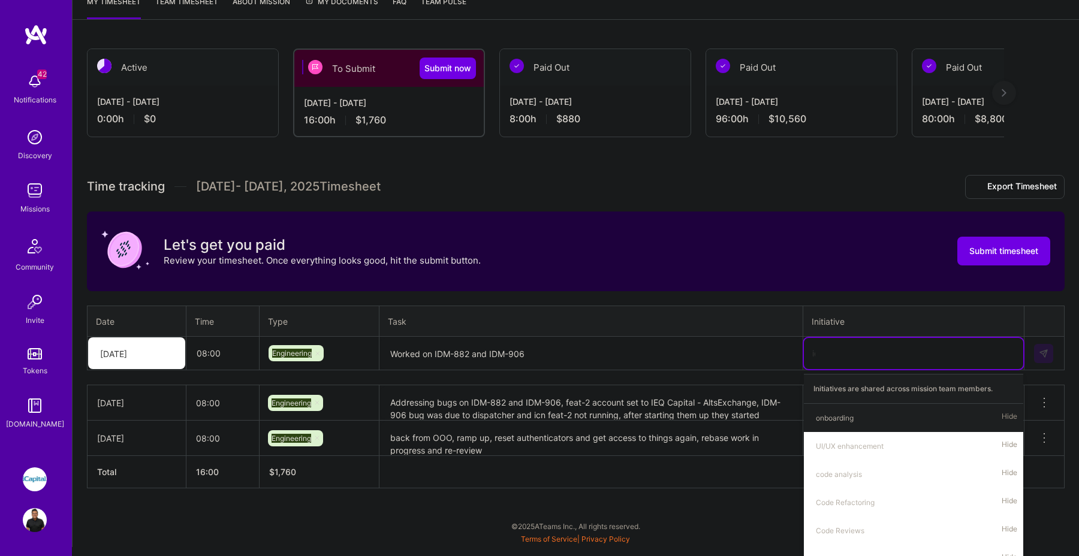
type input "idm"
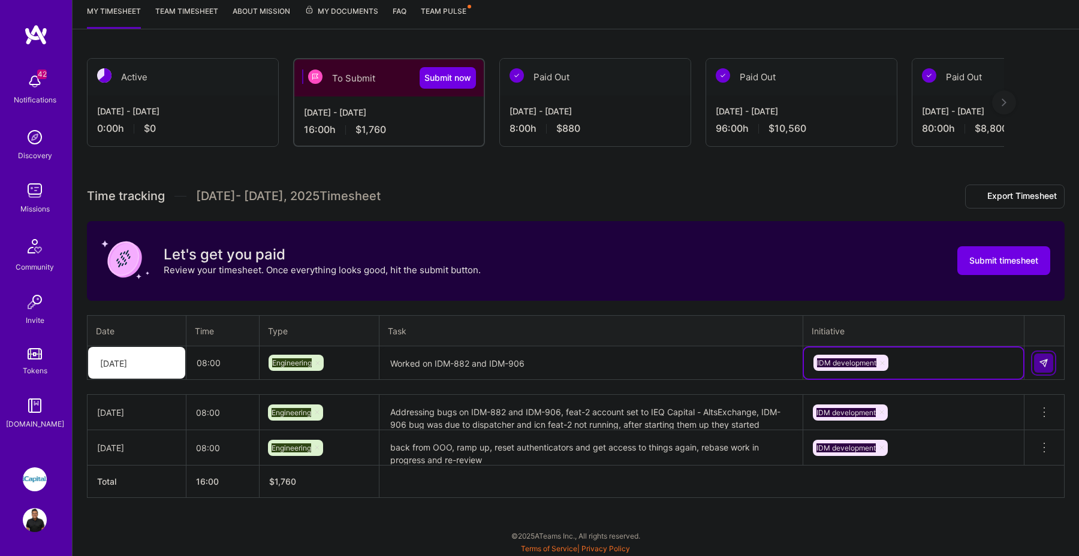
click at [1038, 367] on button at bounding box center [1043, 363] width 19 height 19
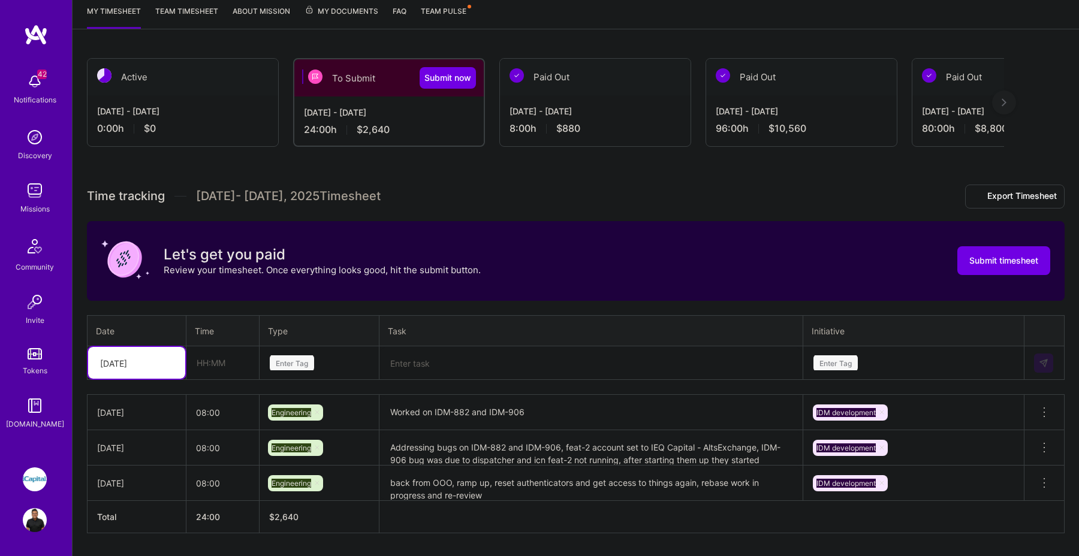
scroll to position [174, 0]
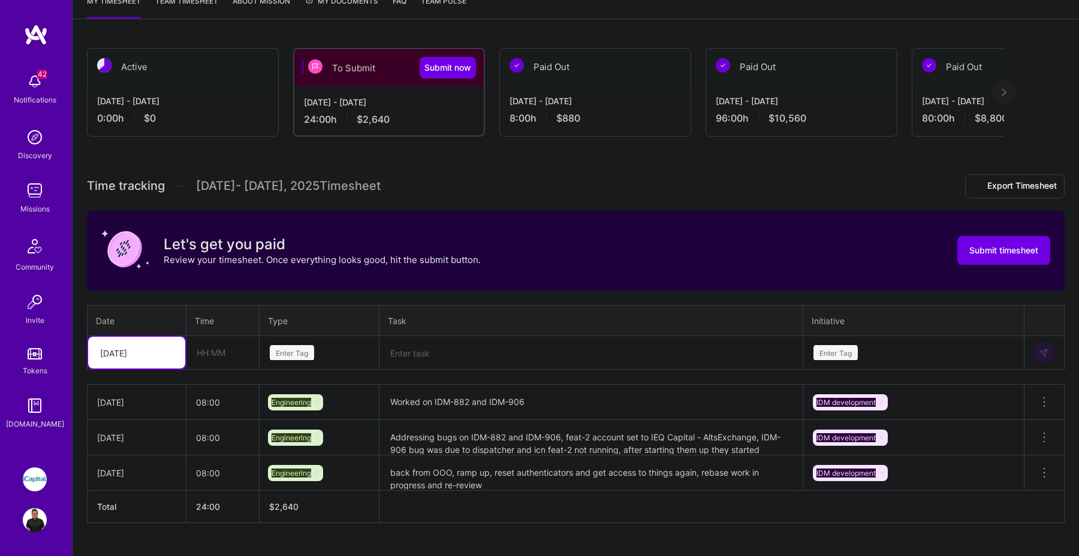
click at [178, 362] on div "Wed, Aug 20" at bounding box center [136, 353] width 97 height 32
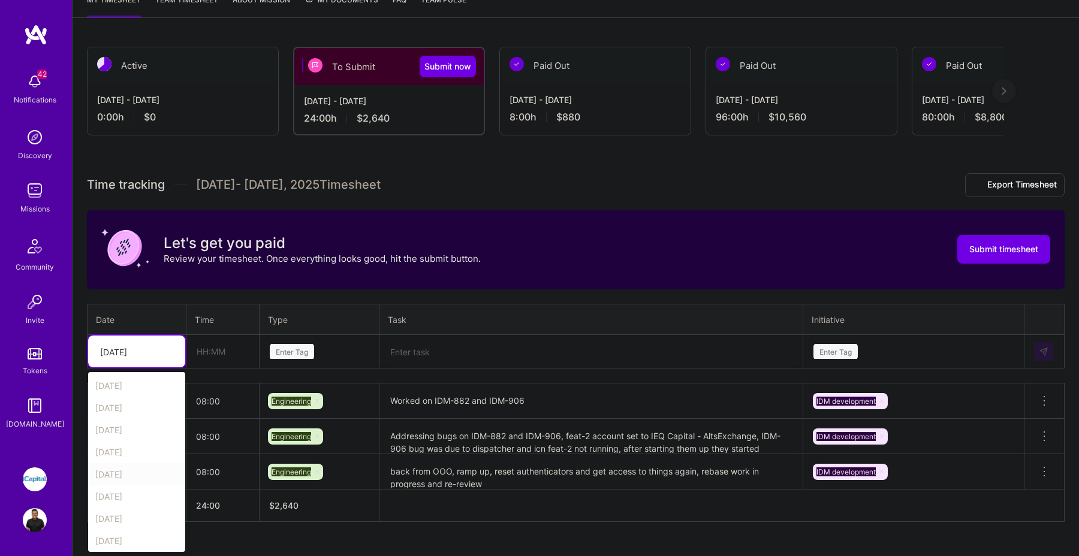
click at [143, 477] on div "Thu, Aug 21" at bounding box center [136, 475] width 97 height 22
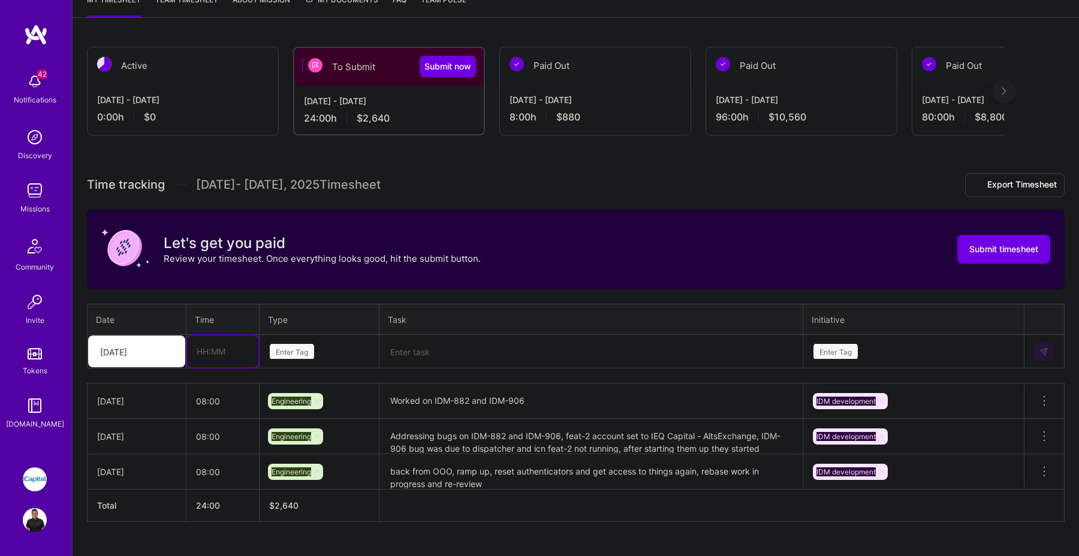
click at [222, 357] on input "text" at bounding box center [222, 352] width 71 height 32
type input "08:00"
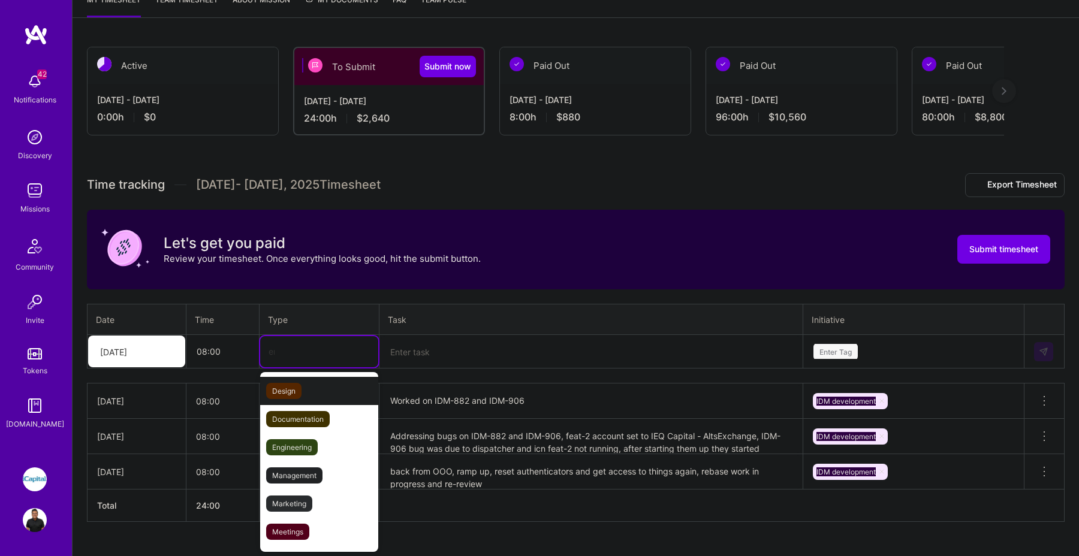
type input "eng"
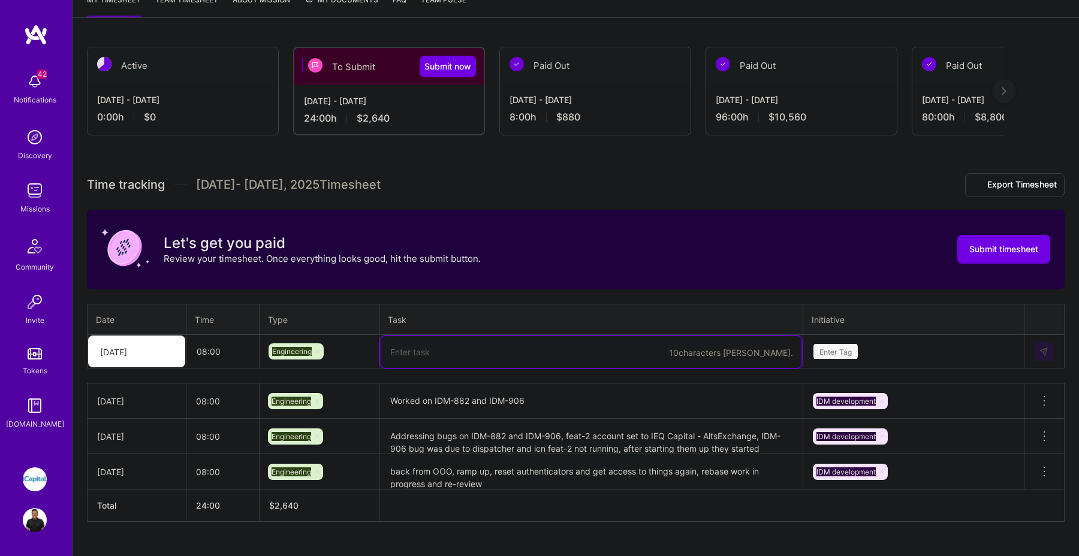
paste textarea "Worked on IDM-882 and IDM-906"
type textarea "Worked on IDM-882 and IDM-906"
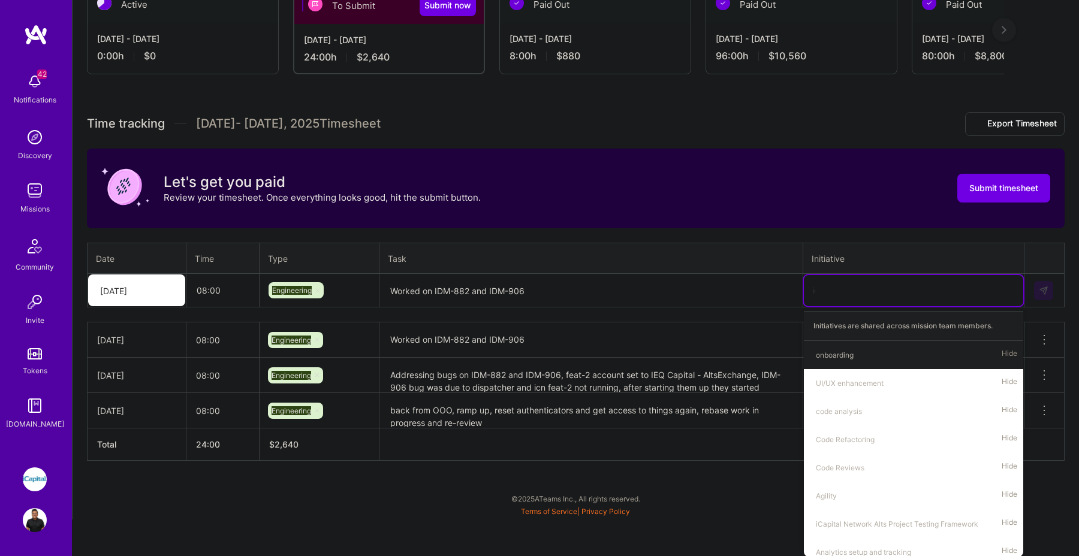
scroll to position [198, 0]
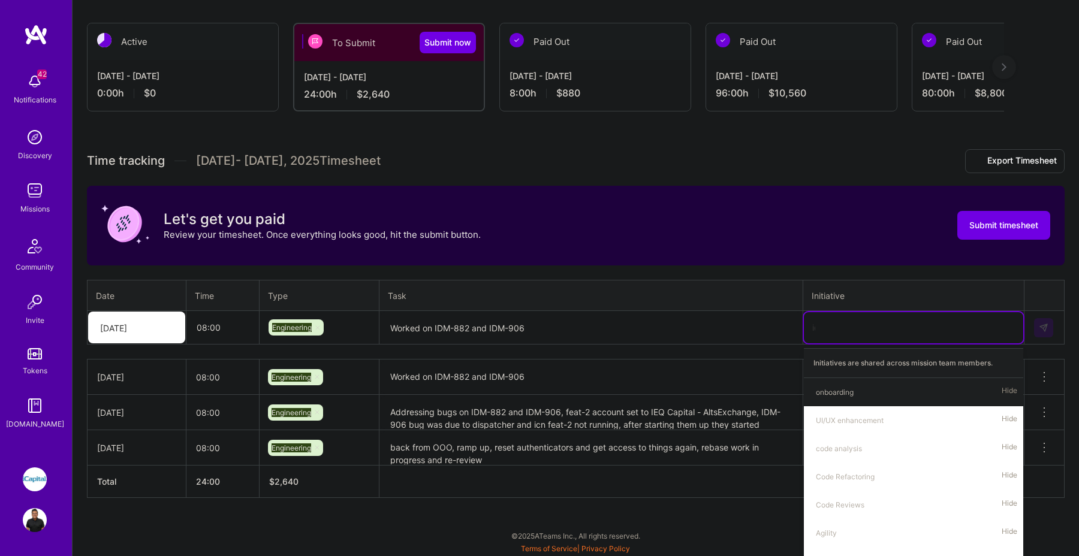
type input "idm"
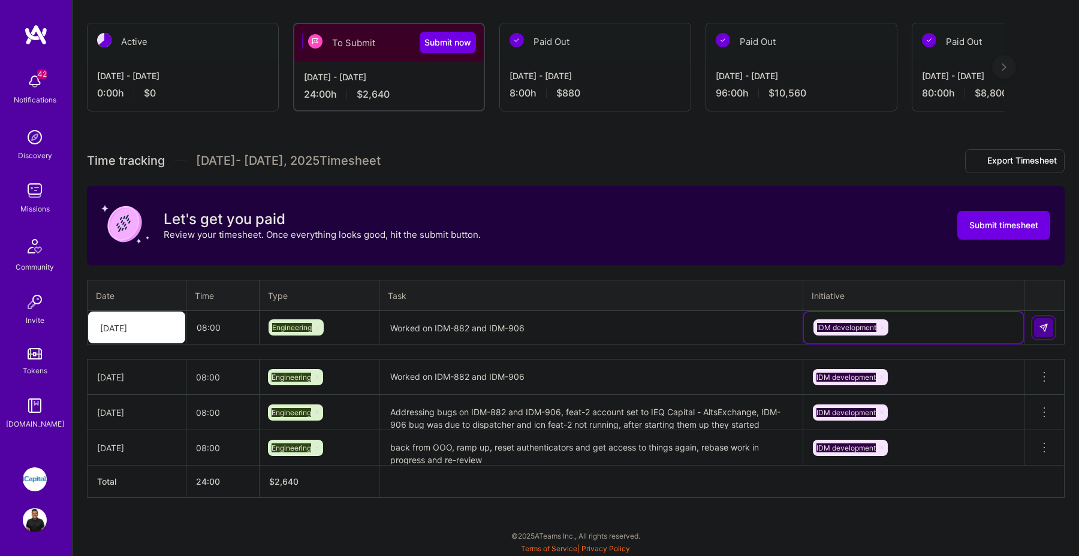
click at [1051, 322] on button at bounding box center [1043, 327] width 19 height 19
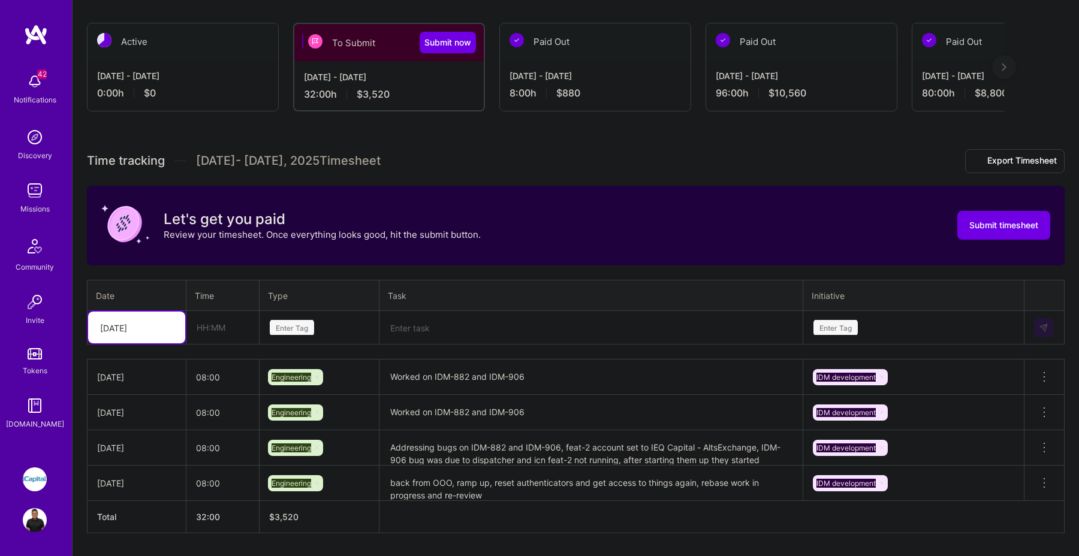
click at [166, 322] on div at bounding box center [170, 328] width 19 height 16
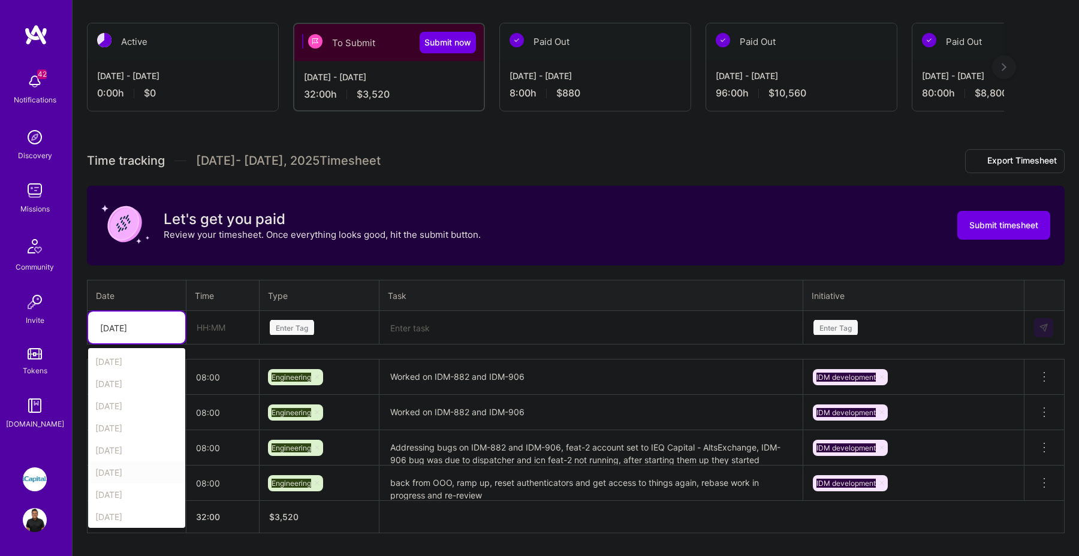
click at [134, 474] on div "Fri, Aug 22" at bounding box center [136, 473] width 97 height 22
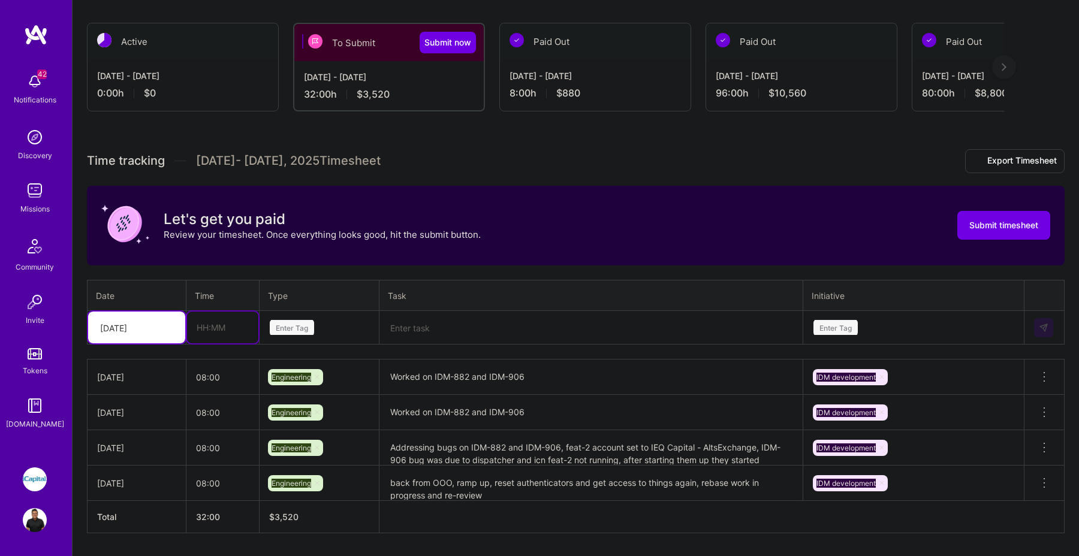
click at [218, 322] on input "text" at bounding box center [222, 328] width 71 height 32
type input "08:00"
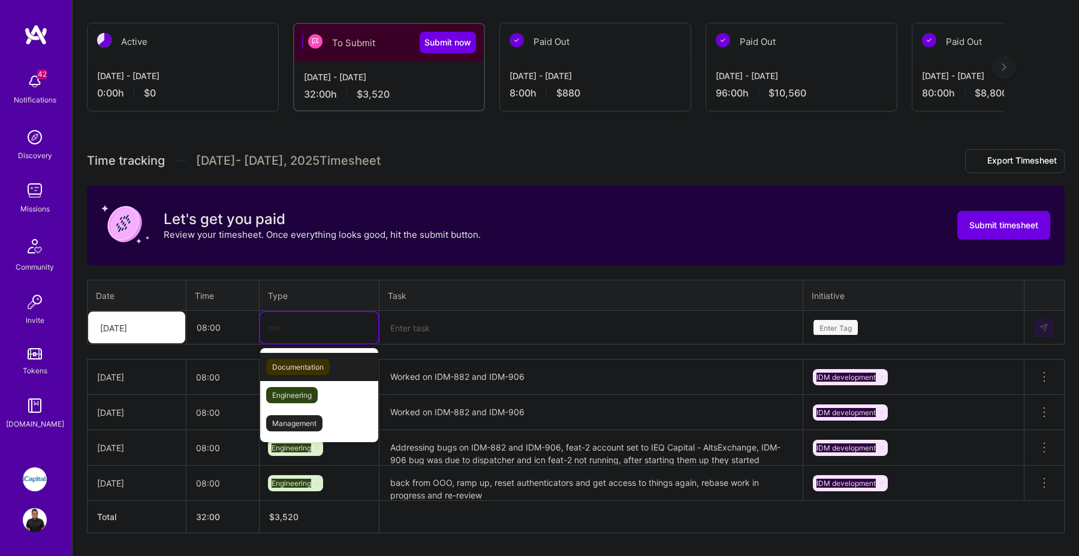
type input "eng"
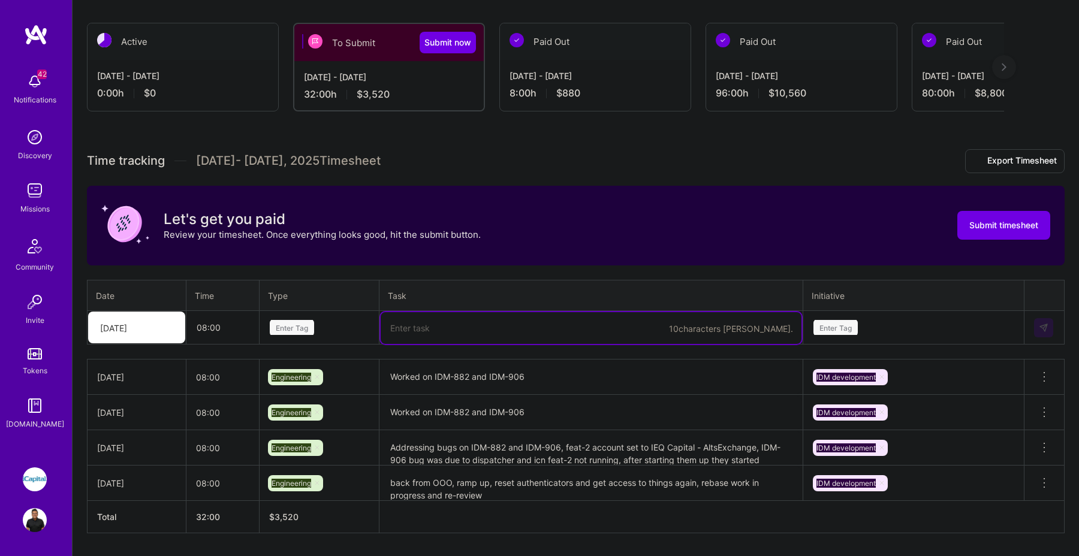
click at [297, 326] on div "Enter Tag" at bounding box center [292, 327] width 44 height 19
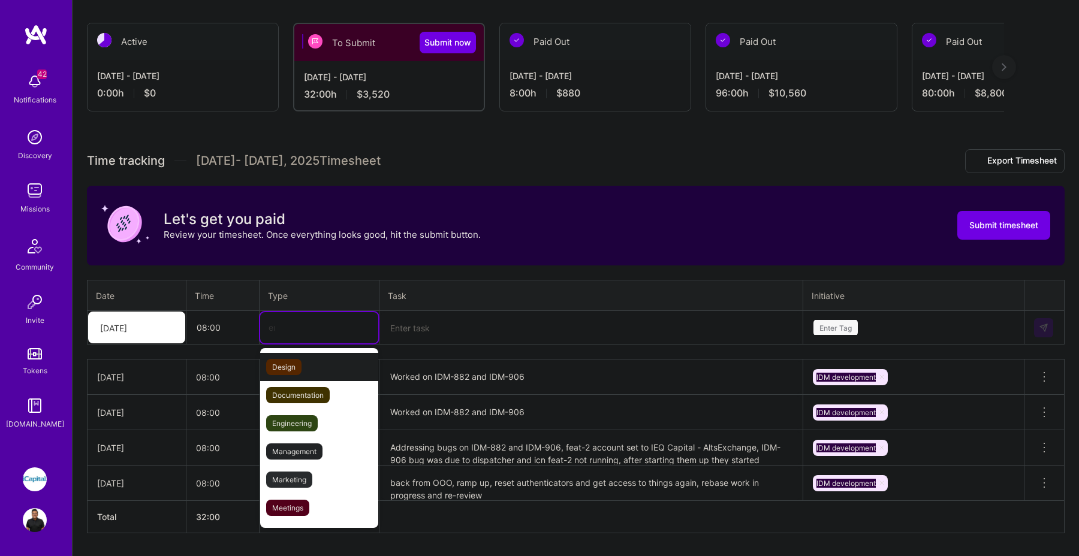
type input "eng"
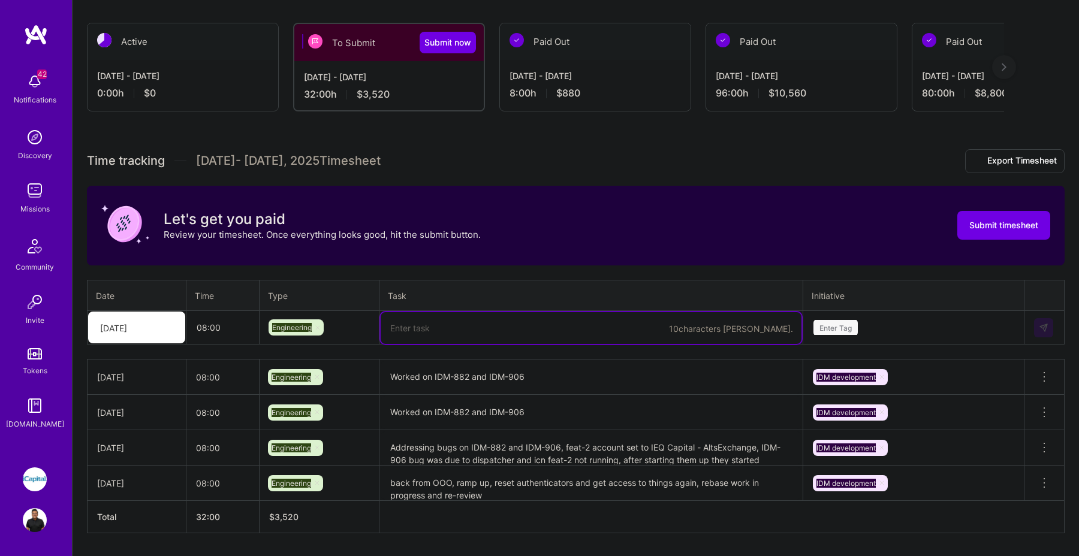
paste textarea "Worked on IDM-882 and IDM-906"
type textarea "Worked on IDM-882 and IDM-906"
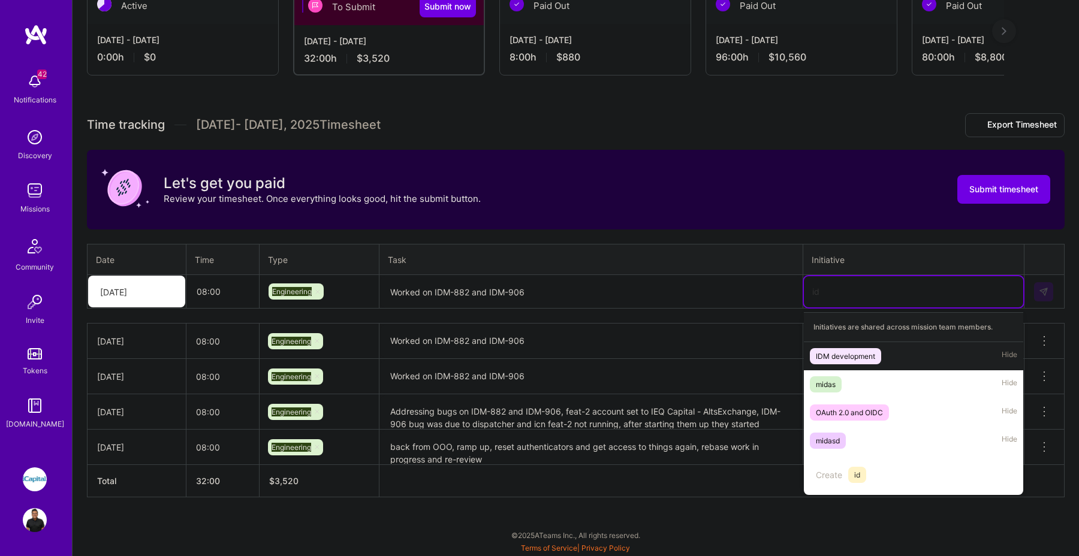
scroll to position [233, 0]
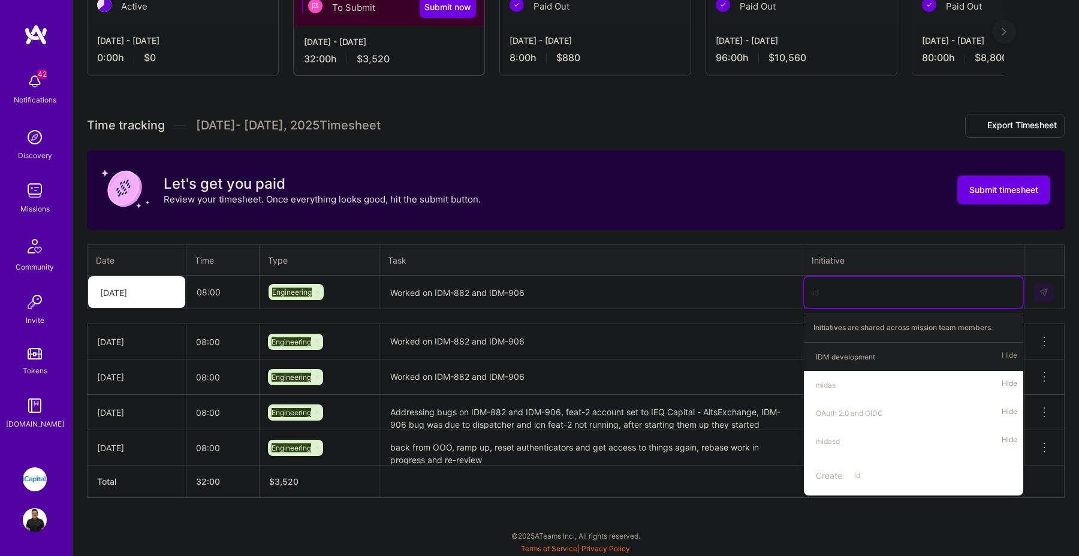
type input "idm"
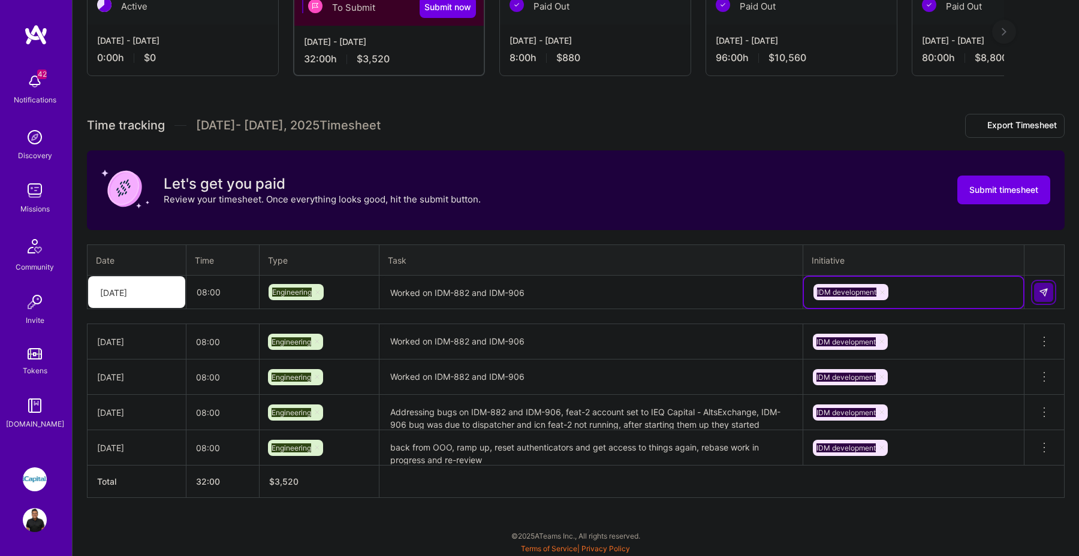
click at [1040, 288] on img at bounding box center [1044, 293] width 10 height 10
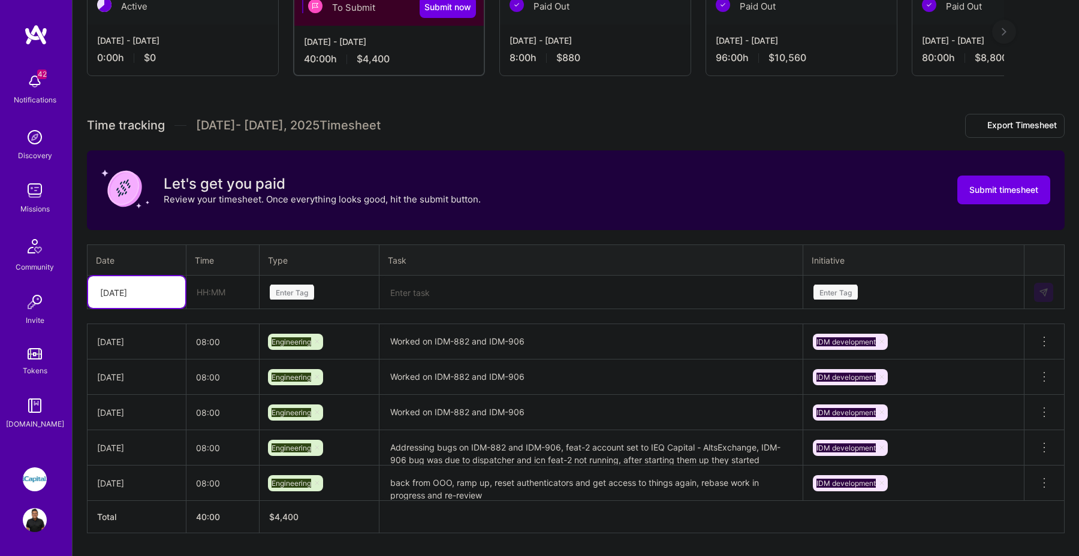
click at [170, 308] on table "Date Time Type Task Initiative option Fri, Aug 22, selected. Select is focused …" at bounding box center [576, 277] width 978 height 65
click at [170, 293] on icon at bounding box center [169, 293] width 6 height 6
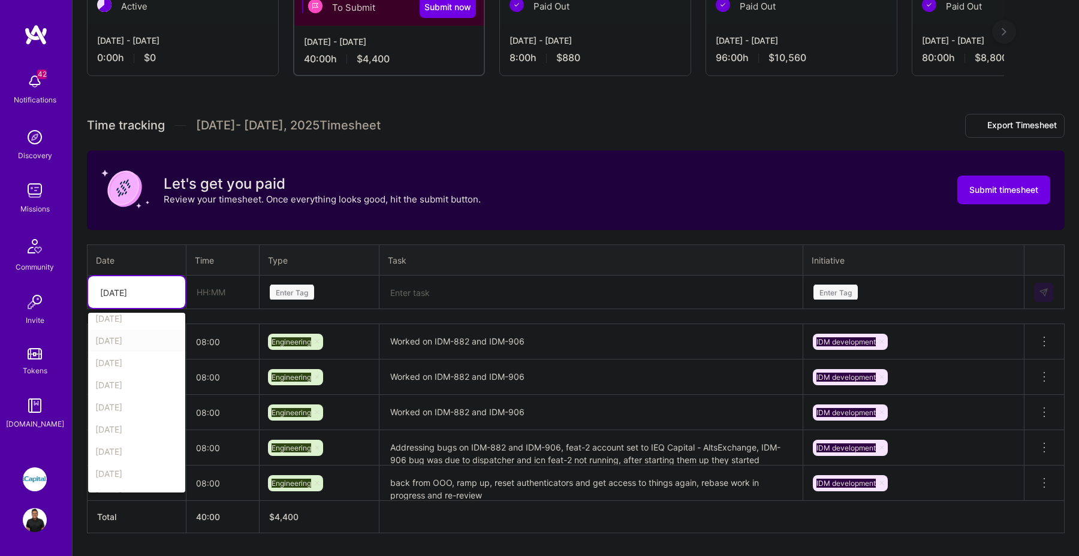
scroll to position [66, 0]
click at [128, 431] on div "Mon, Aug 25" at bounding box center [136, 438] width 97 height 22
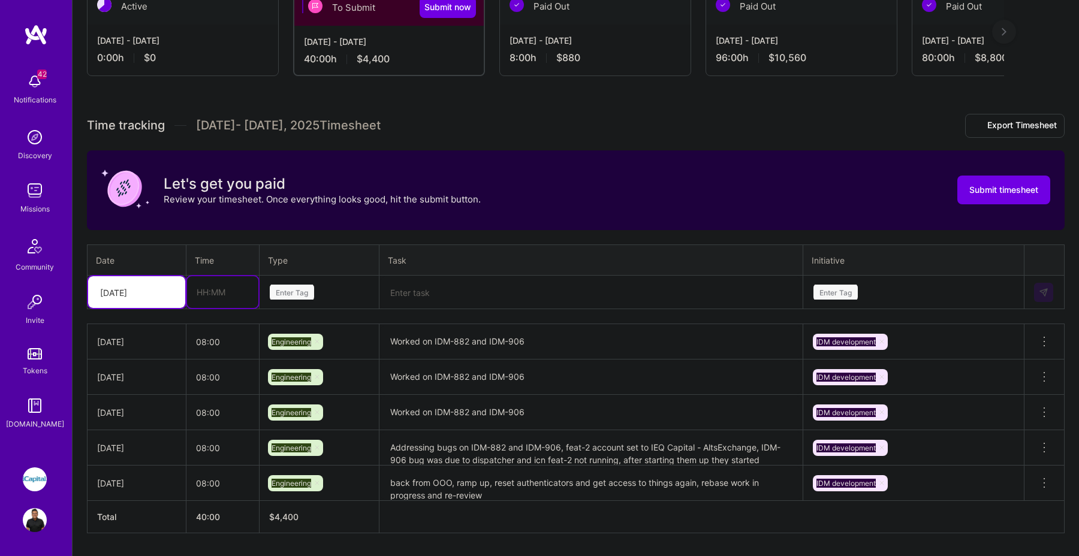
click at [211, 284] on input "text" at bounding box center [222, 292] width 71 height 32
type input "08:00"
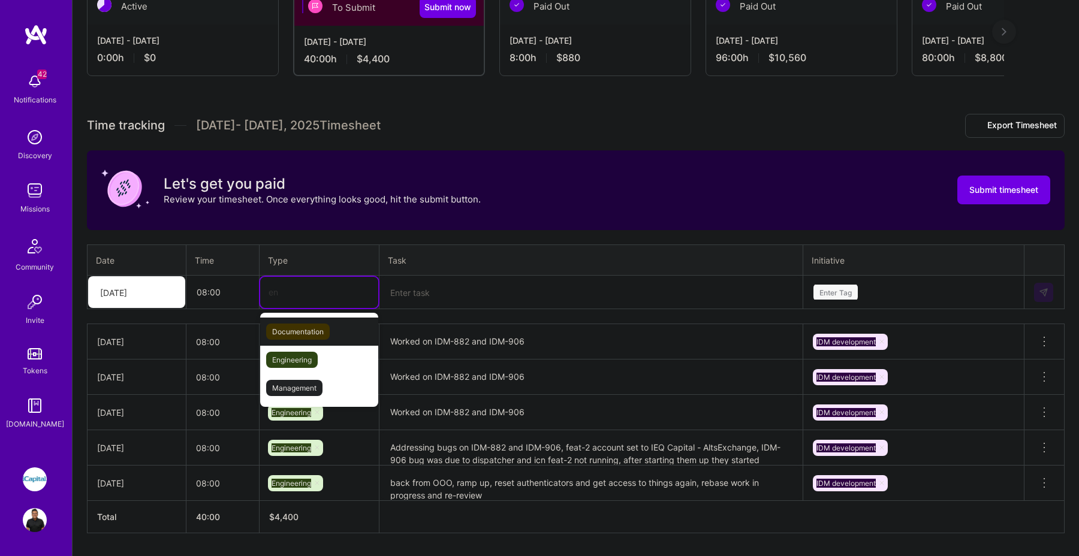
type input "eng"
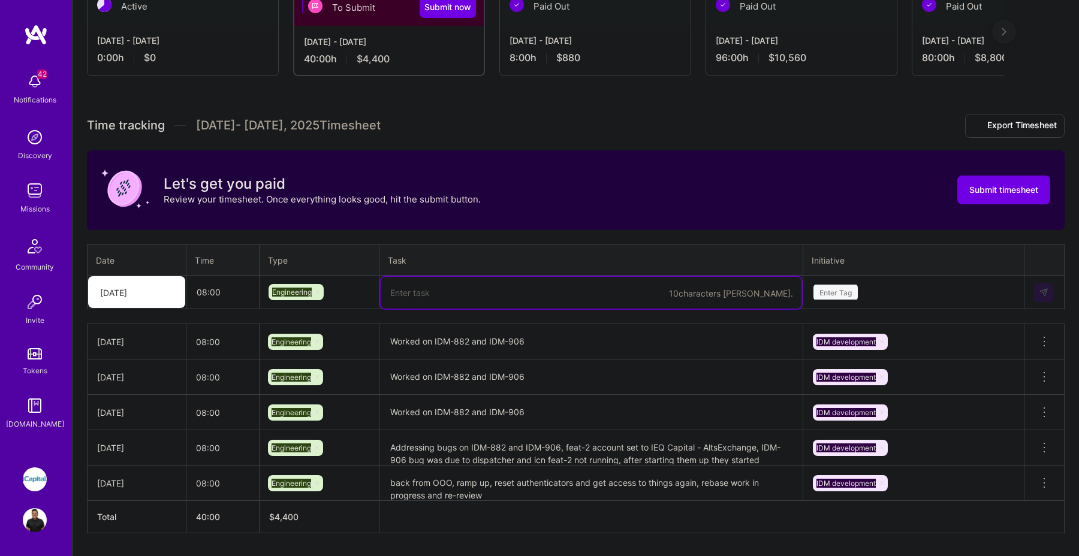
paste textarea "Worked on IDM-882 and IDM-906"
type textarea "Worked on IDM-882 and IDM-906"
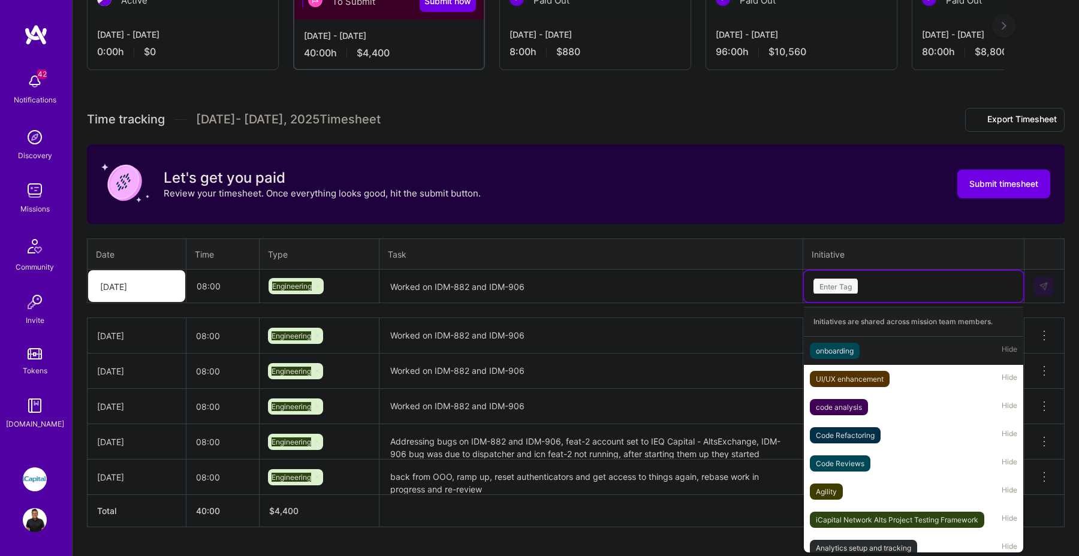
scroll to position [240, 0]
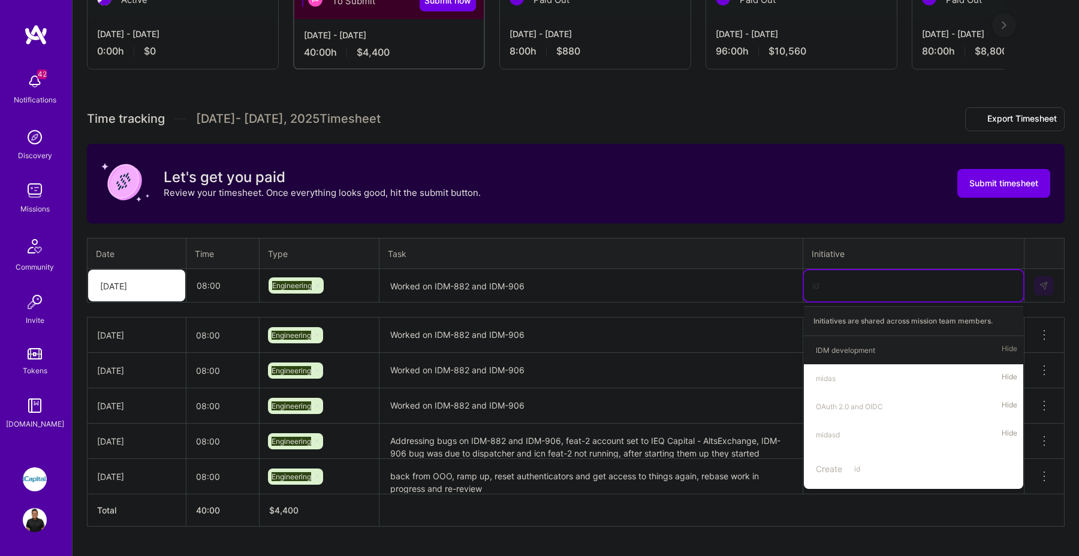
type input "idm"
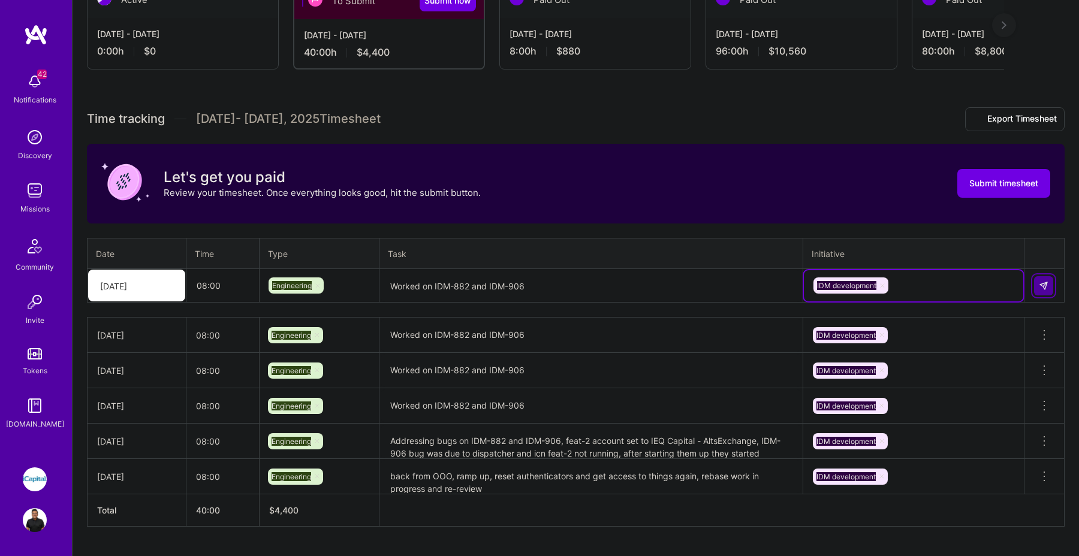
click at [1045, 279] on button at bounding box center [1043, 285] width 19 height 19
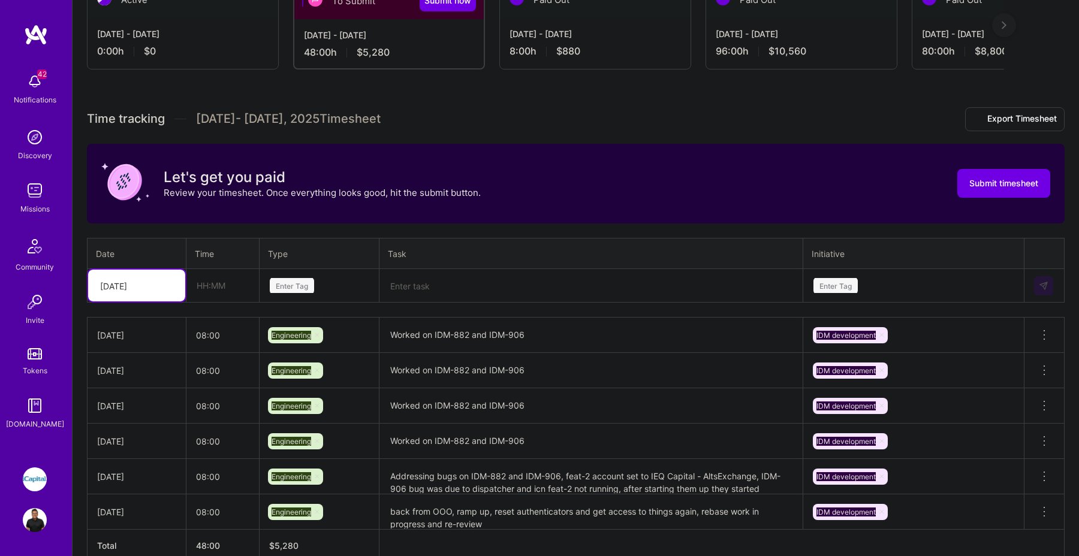
click at [157, 278] on div "Mon, Aug 25" at bounding box center [127, 286] width 67 height 20
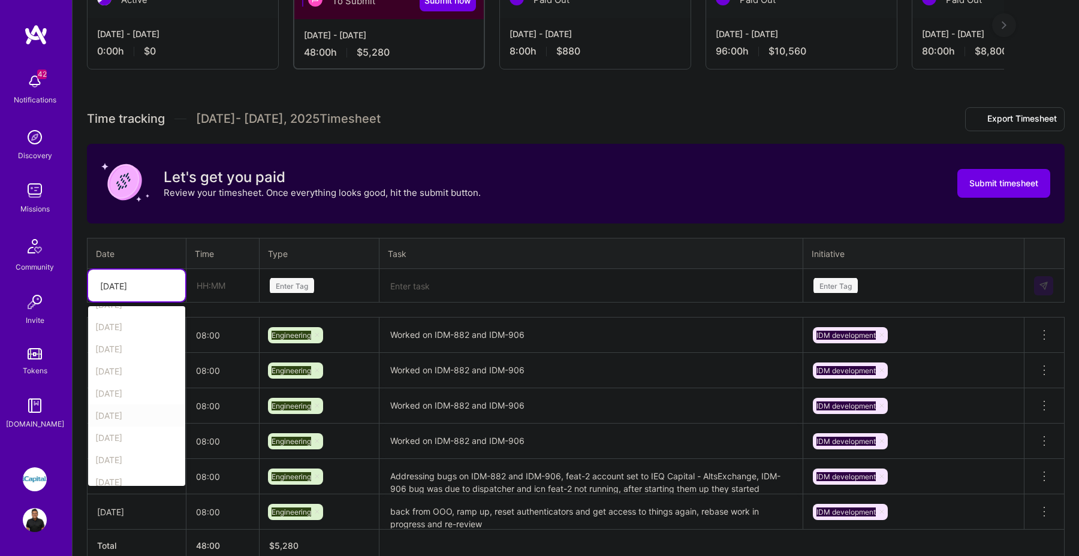
scroll to position [137, 0]
click at [142, 378] on div "Tue, Aug 26" at bounding box center [136, 382] width 97 height 22
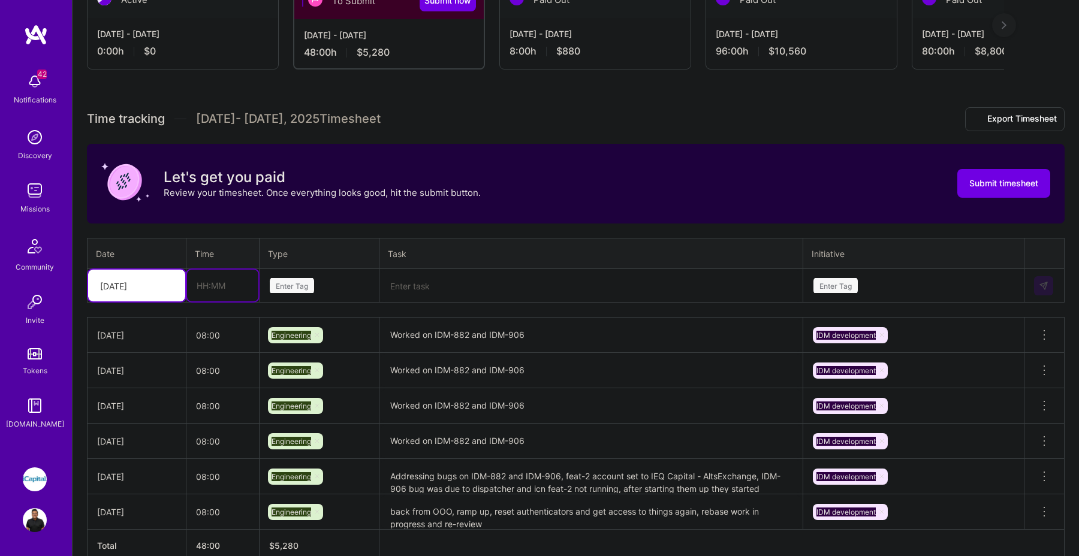
click at [239, 286] on input "text" at bounding box center [222, 286] width 71 height 32
type input "08:00"
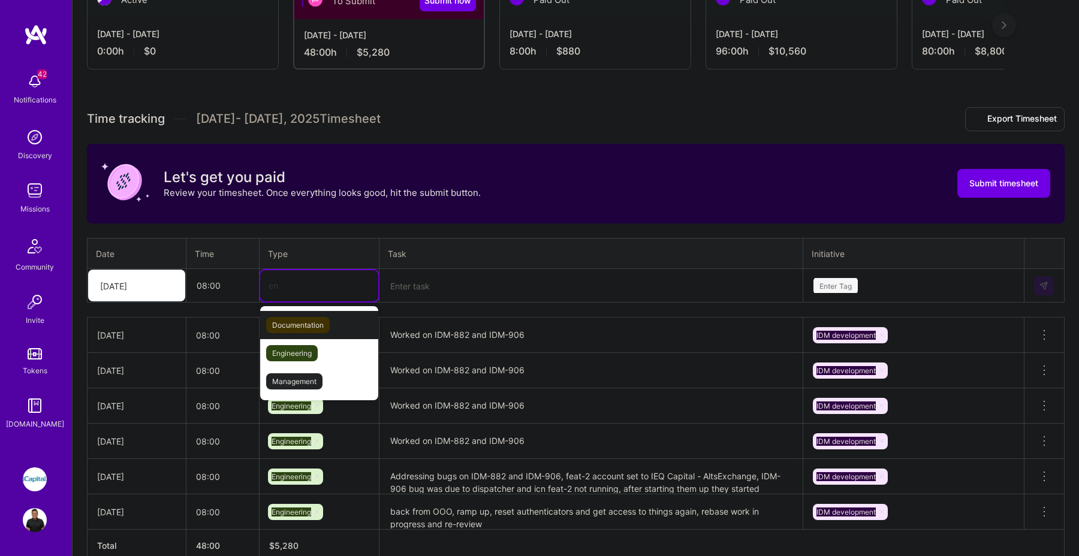
type input "eng"
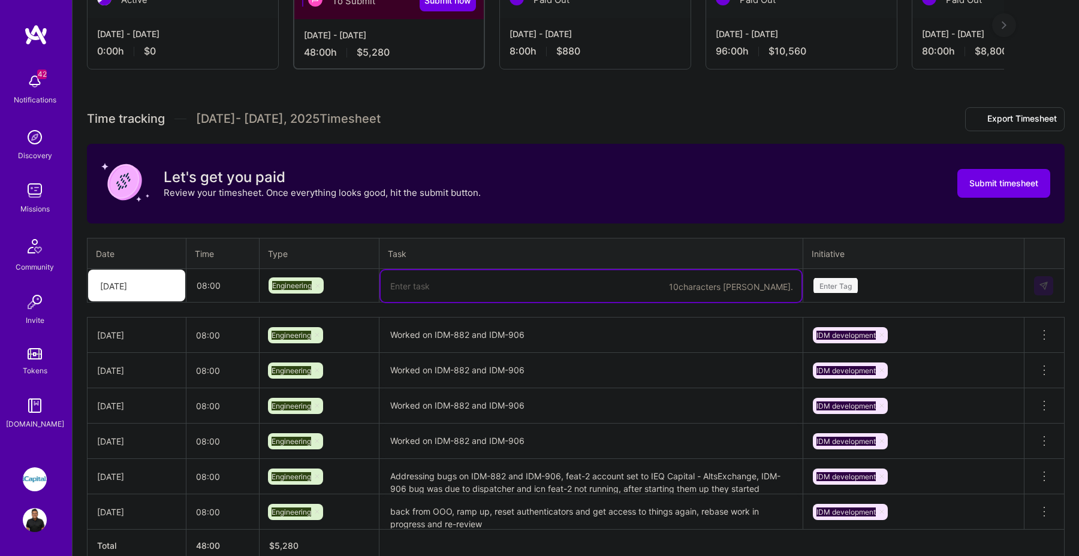
paste textarea "Worked on IDM-882 and IDM-906"
type textarea "Worked on IDM-882 and IDM-906"
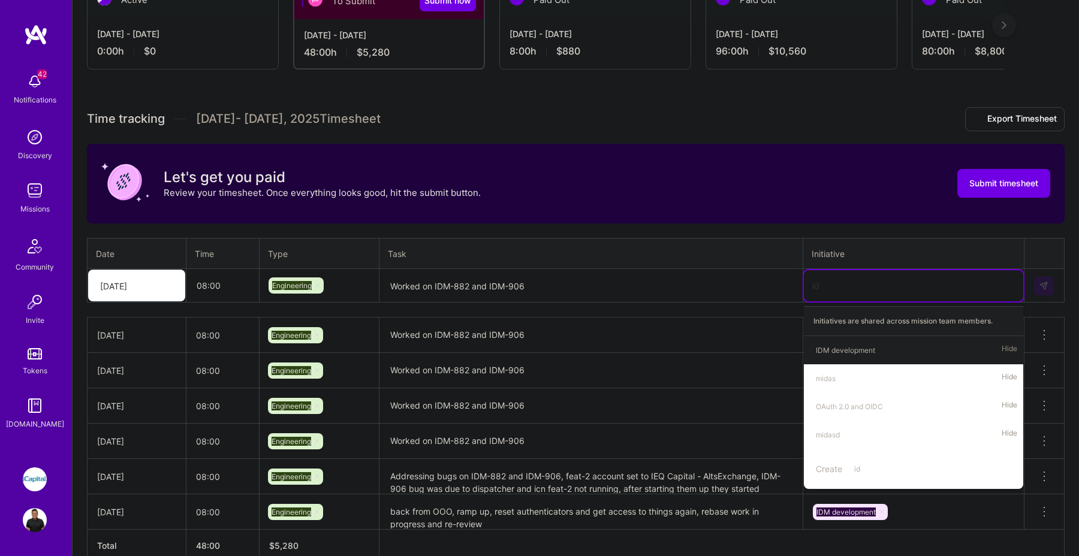
type input "idm"
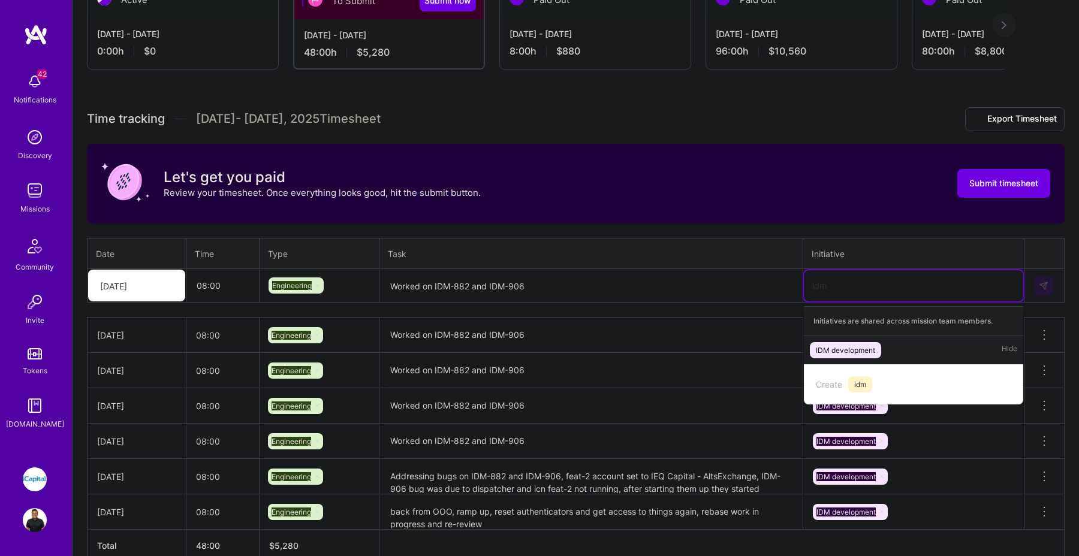
click at [888, 346] on div "IDM development Hide" at bounding box center [913, 350] width 219 height 28
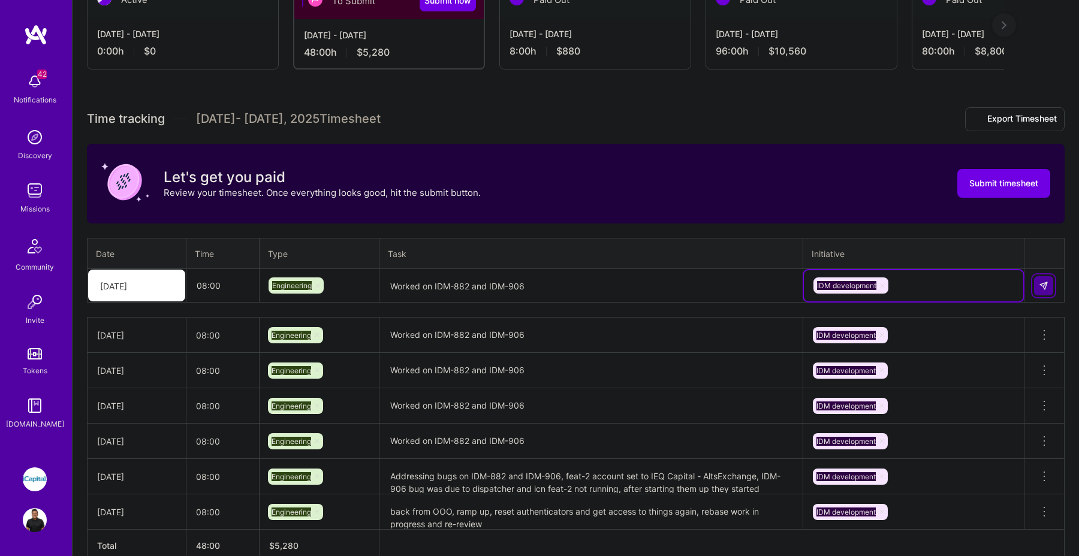
click at [1045, 284] on img at bounding box center [1044, 286] width 10 height 10
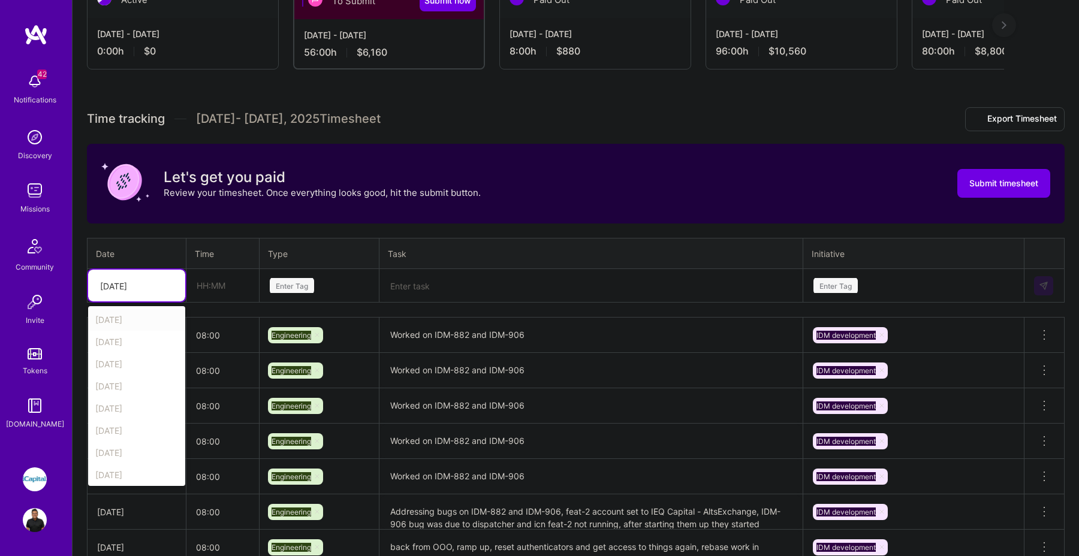
click at [173, 279] on div at bounding box center [170, 286] width 19 height 16
click at [141, 418] on div "Wed, Aug 27" at bounding box center [136, 421] width 97 height 22
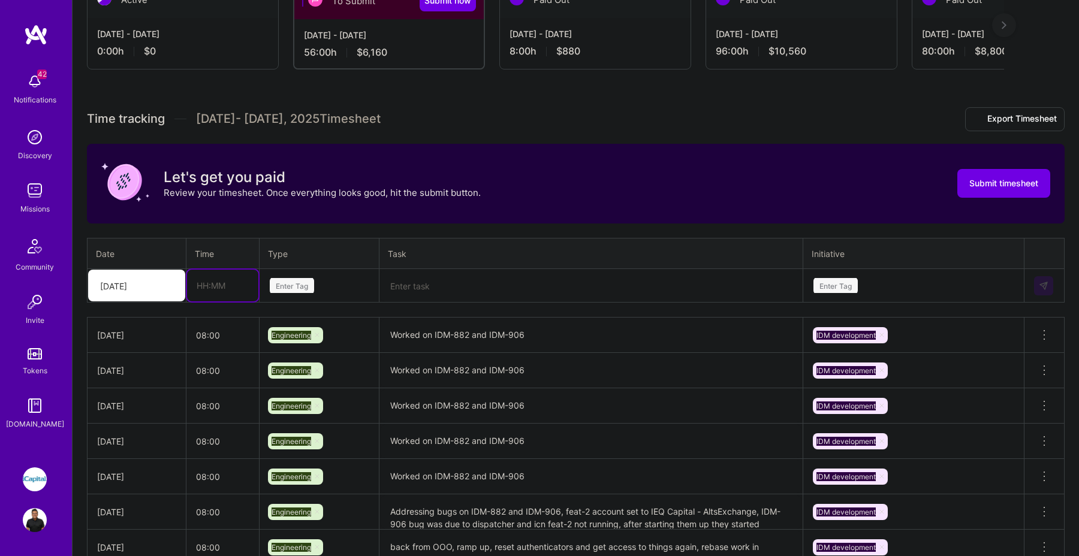
click at [213, 277] on input "text" at bounding box center [222, 286] width 71 height 32
type input "08:00"
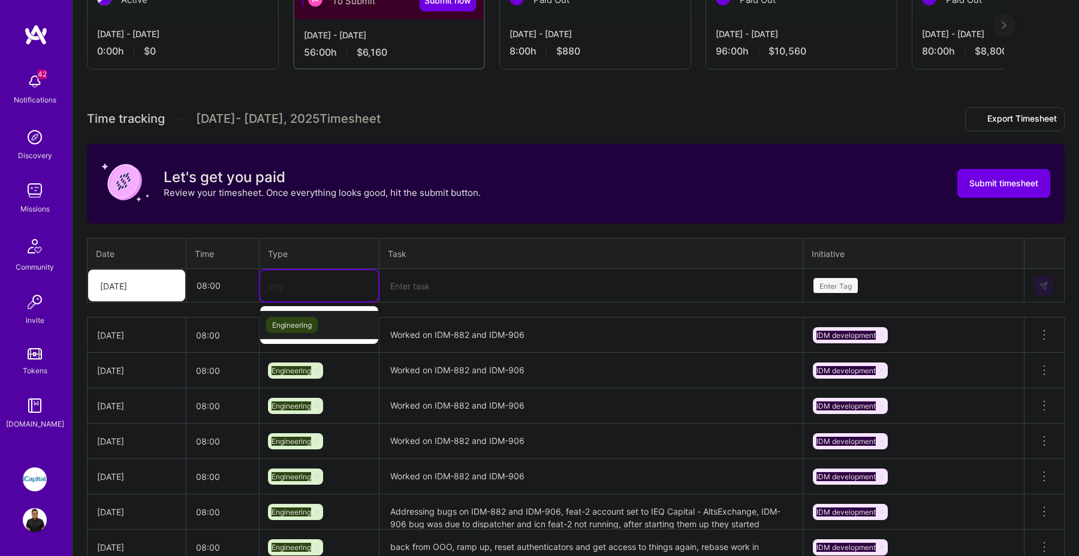
type input "eng"
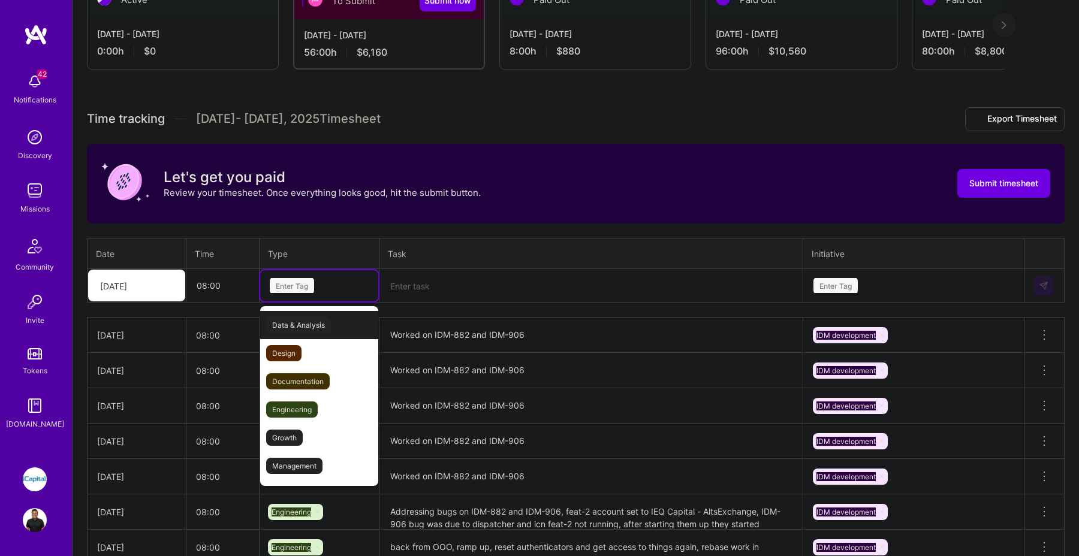
click at [355, 273] on div "Enter Tag" at bounding box center [319, 285] width 118 height 31
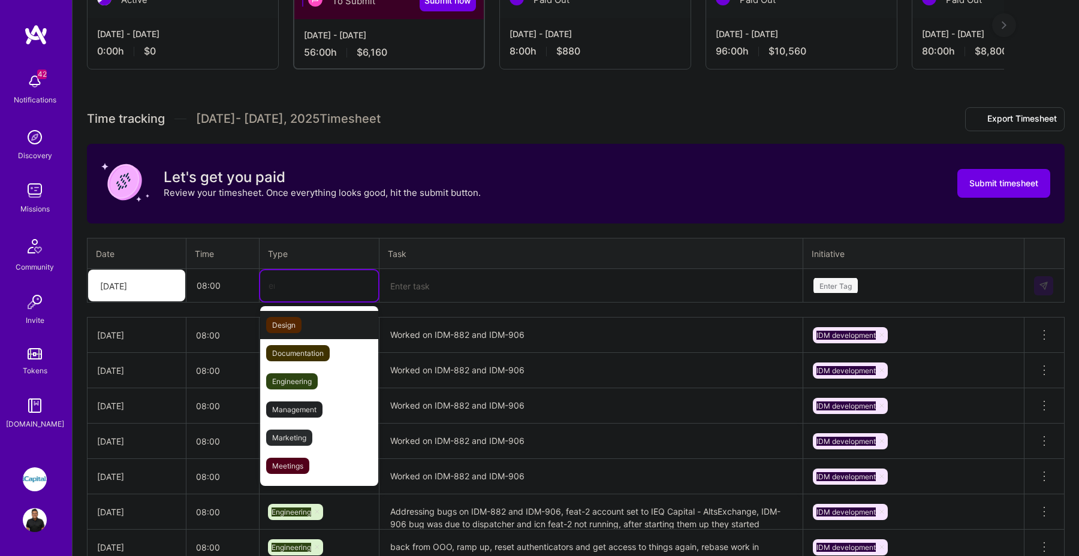
type input "eng"
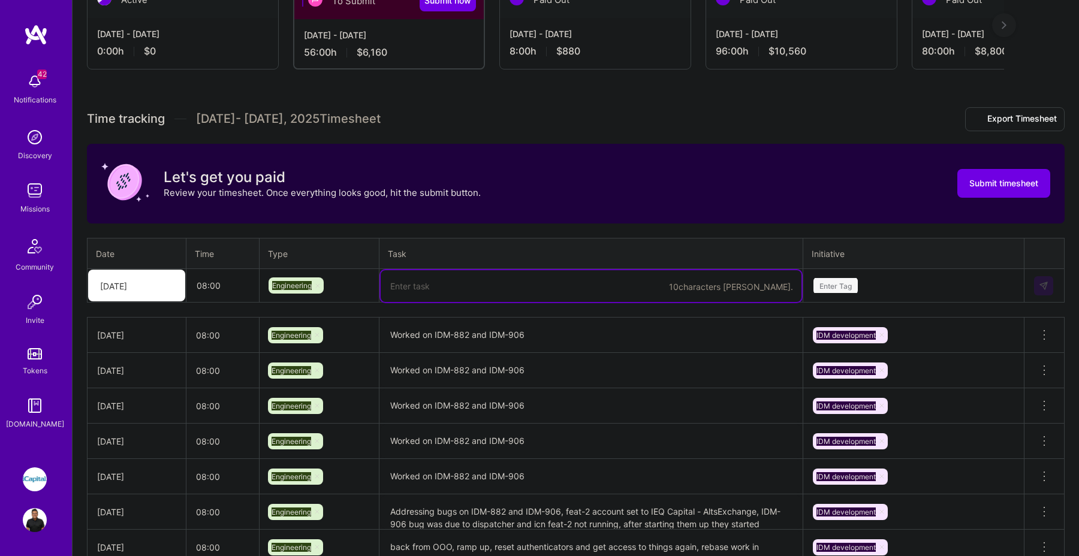
paste textarea "Finished regression testing on IDM-882 and IDM-906, got product approval on IDM…"
type textarea "Finished regression testing on IDM-882 and IDM-906, got product approval on IDM…"
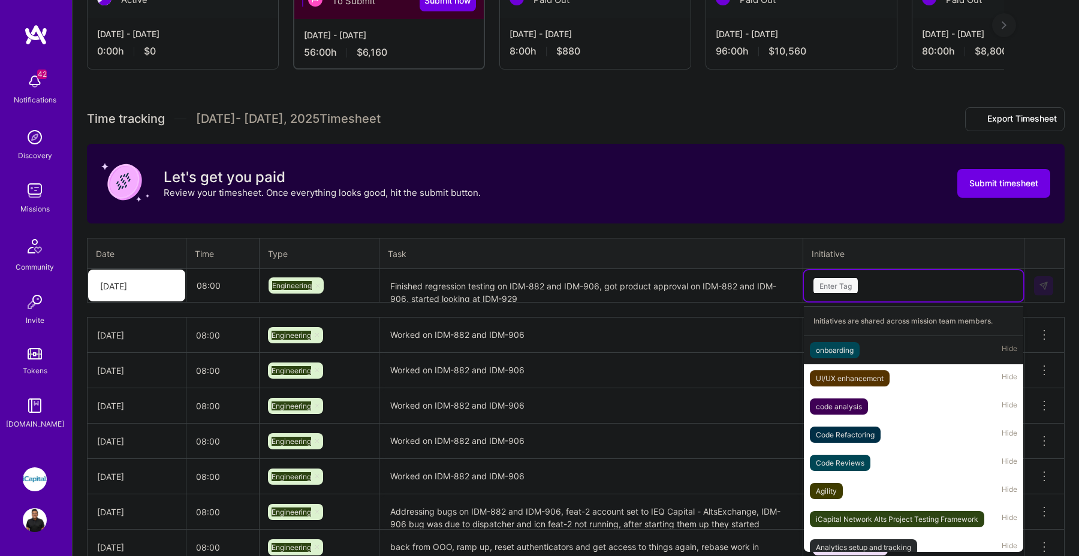
click at [884, 290] on div "Enter Tag" at bounding box center [914, 285] width 203 height 15
type input "idm"
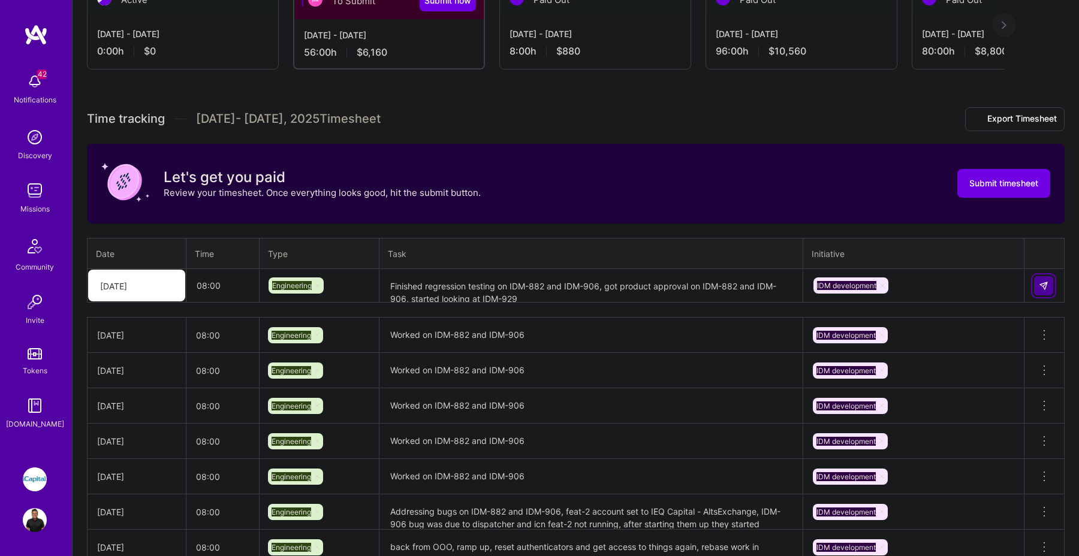
click at [1041, 278] on button at bounding box center [1043, 285] width 19 height 19
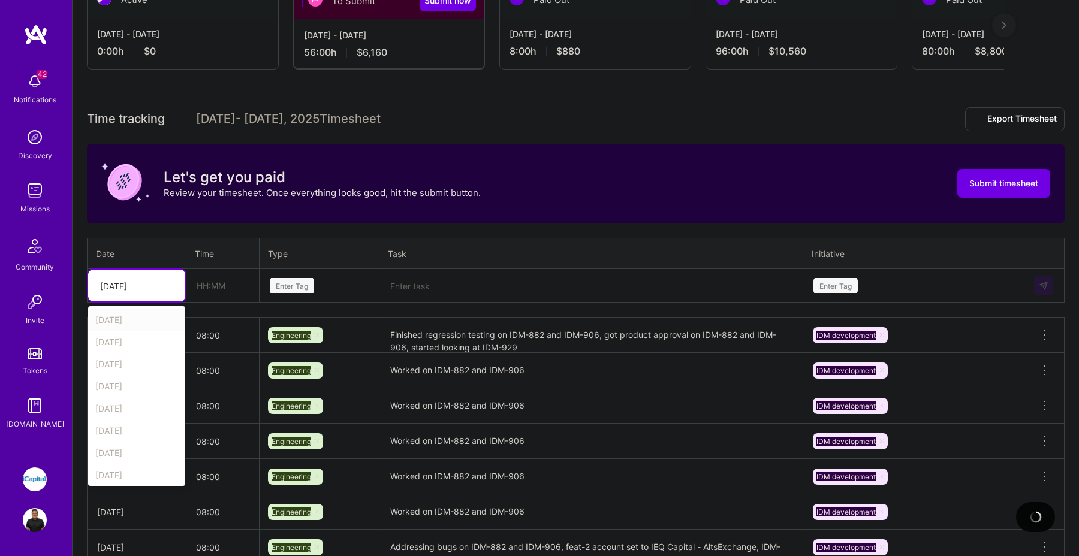
click at [172, 285] on div at bounding box center [170, 286] width 19 height 16
click at [130, 405] on div "Thu, Aug 28" at bounding box center [136, 406] width 97 height 22
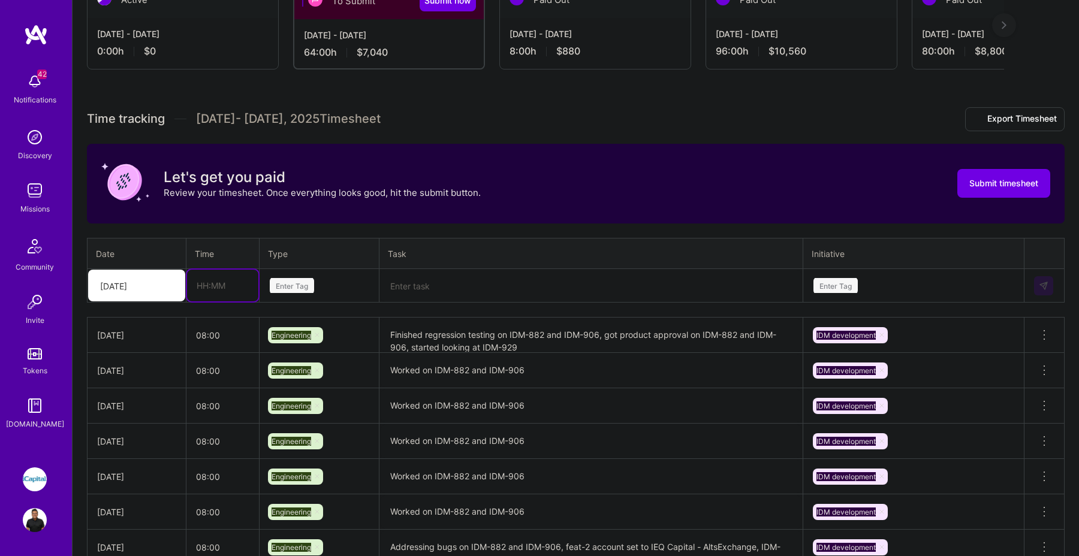
click at [210, 287] on input "text" at bounding box center [222, 286] width 71 height 32
type input "08:00"
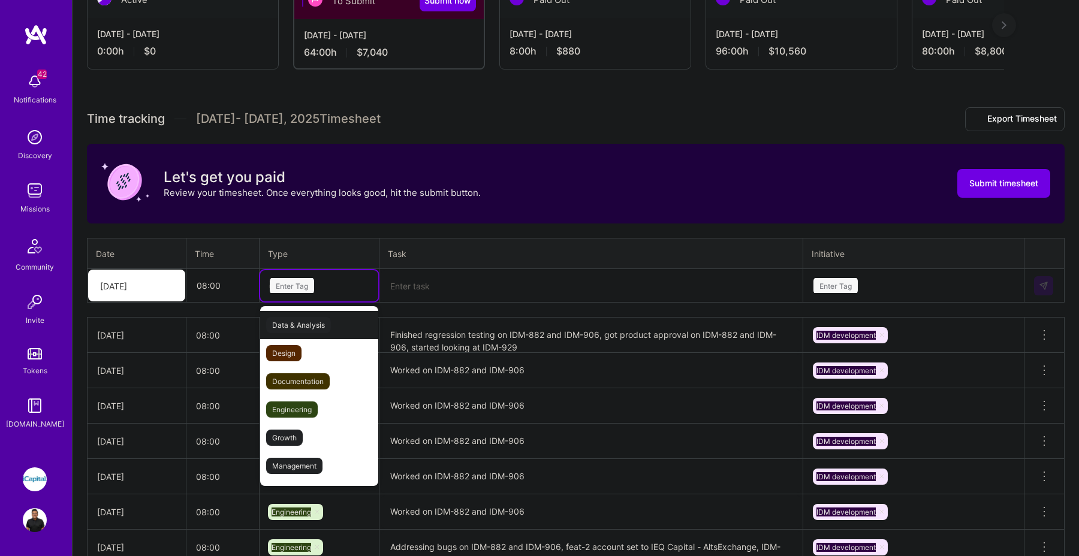
type input "eng"
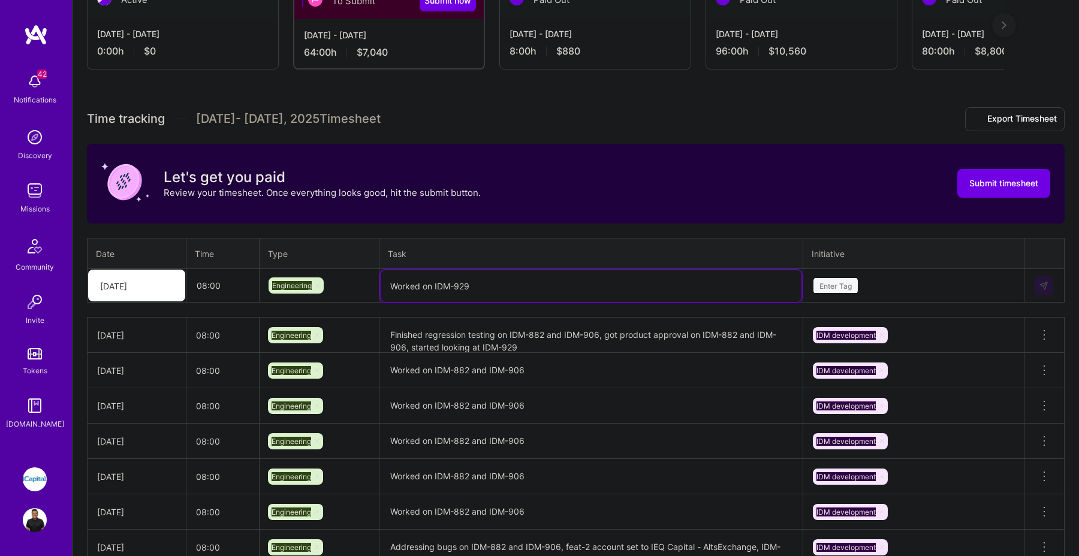
type textarea "Worked on IDM-929"
click at [867, 276] on div "Enter Tag" at bounding box center [913, 285] width 219 height 31
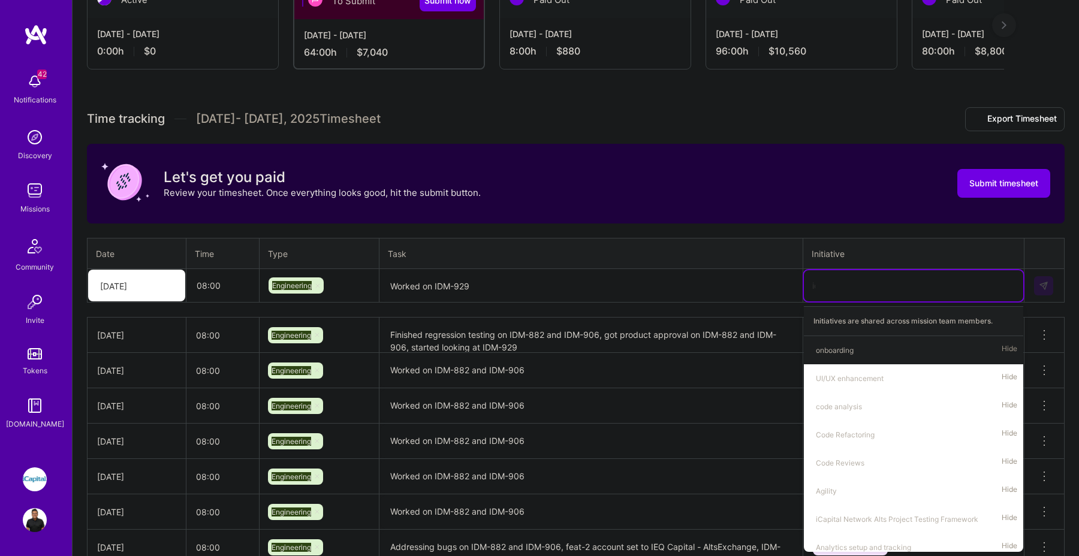
type input "idm"
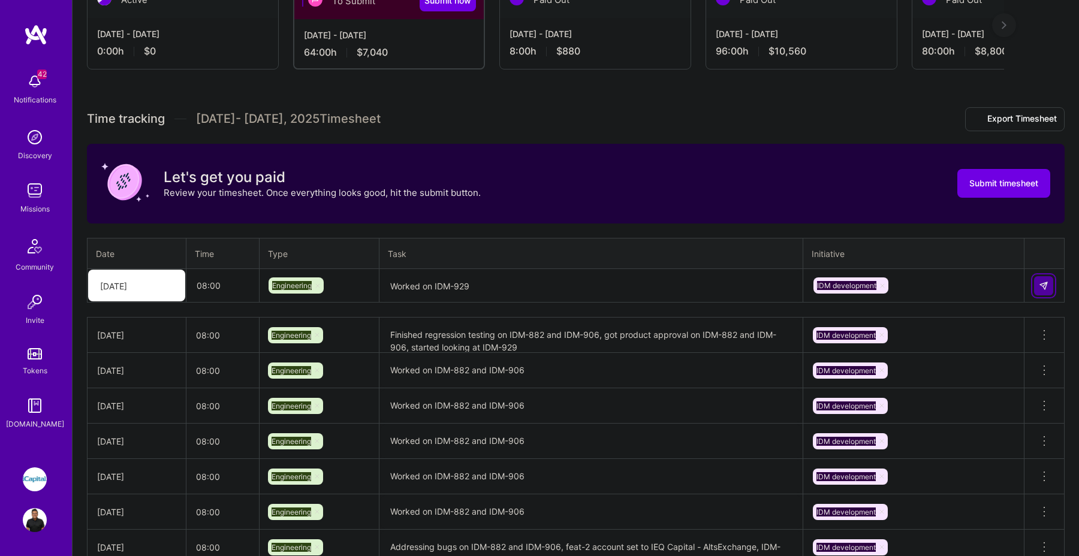
click at [1046, 281] on img at bounding box center [1044, 286] width 10 height 10
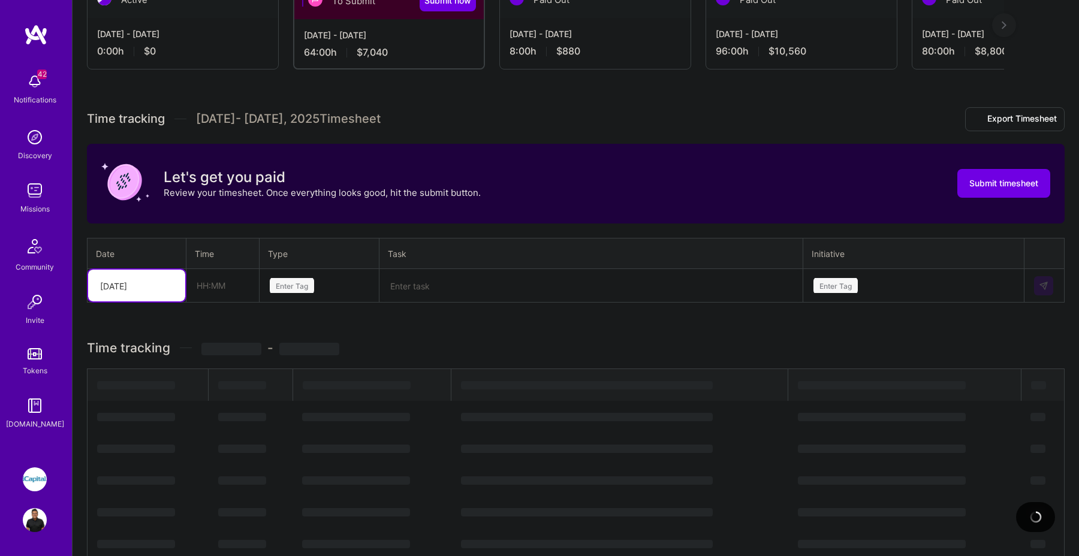
click at [165, 288] on div at bounding box center [170, 286] width 19 height 16
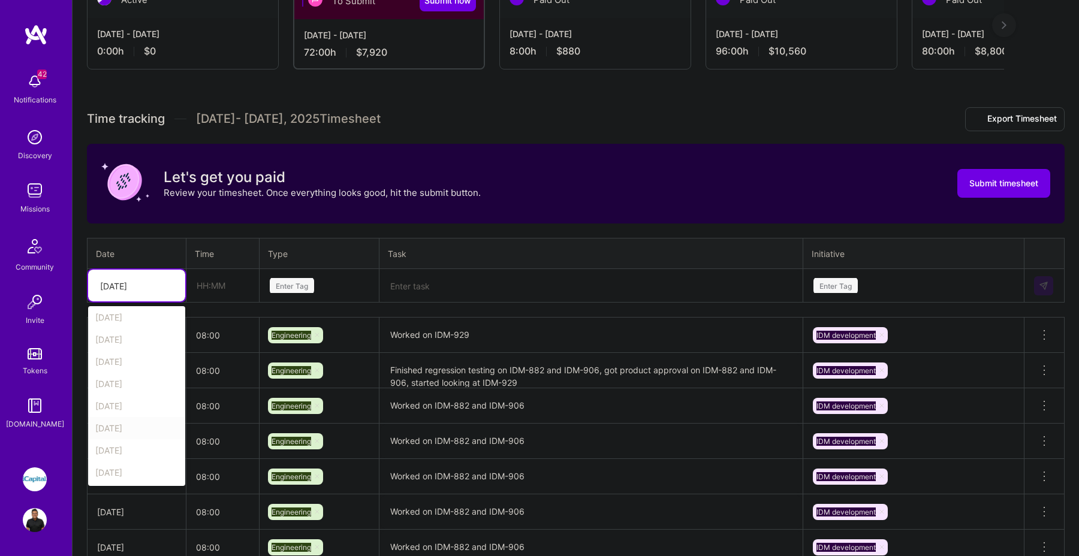
click at [134, 429] on div "Fri, Aug 29" at bounding box center [136, 428] width 97 height 22
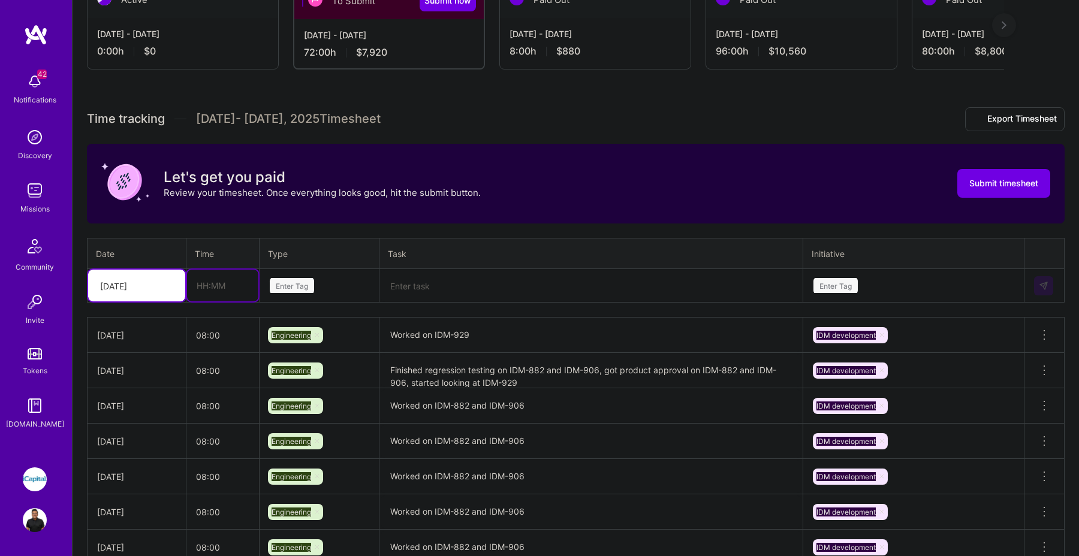
click at [224, 284] on input "text" at bounding box center [222, 286] width 71 height 32
type input "08:00"
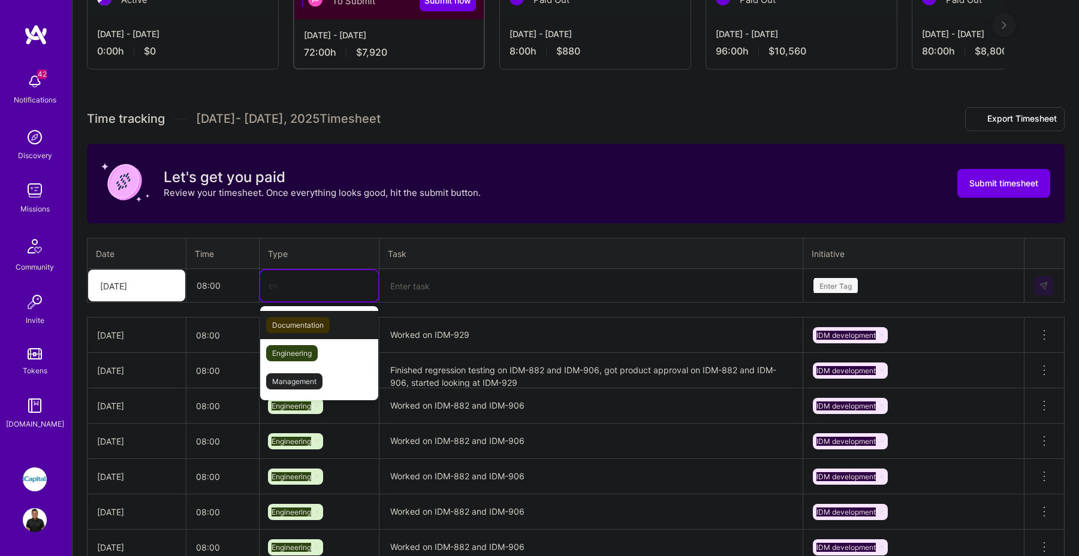
type input "eng"
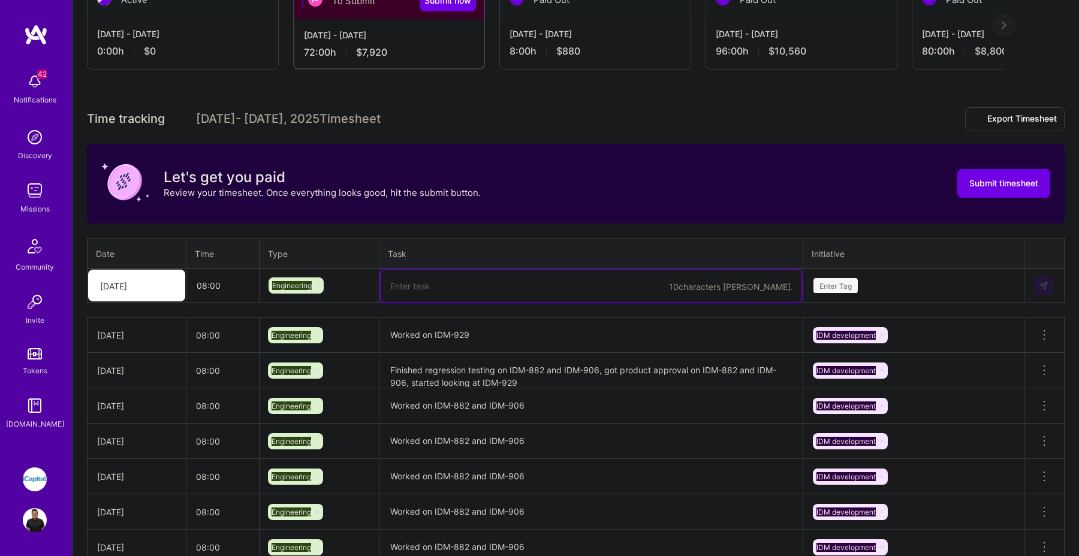
paste textarea "Worked on IDM-929"
type textarea "Worked on IDM-929"
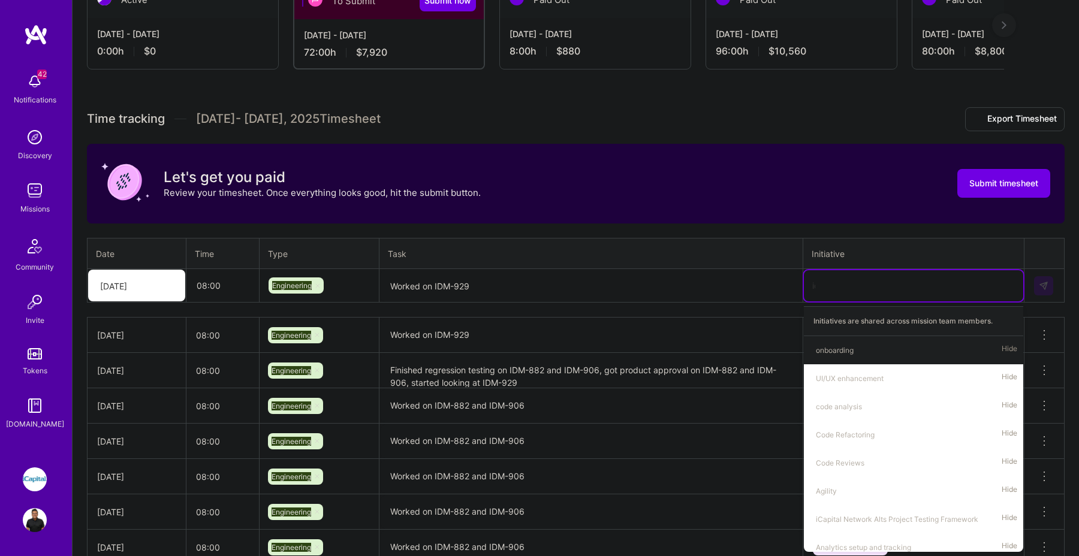
type input "idm"
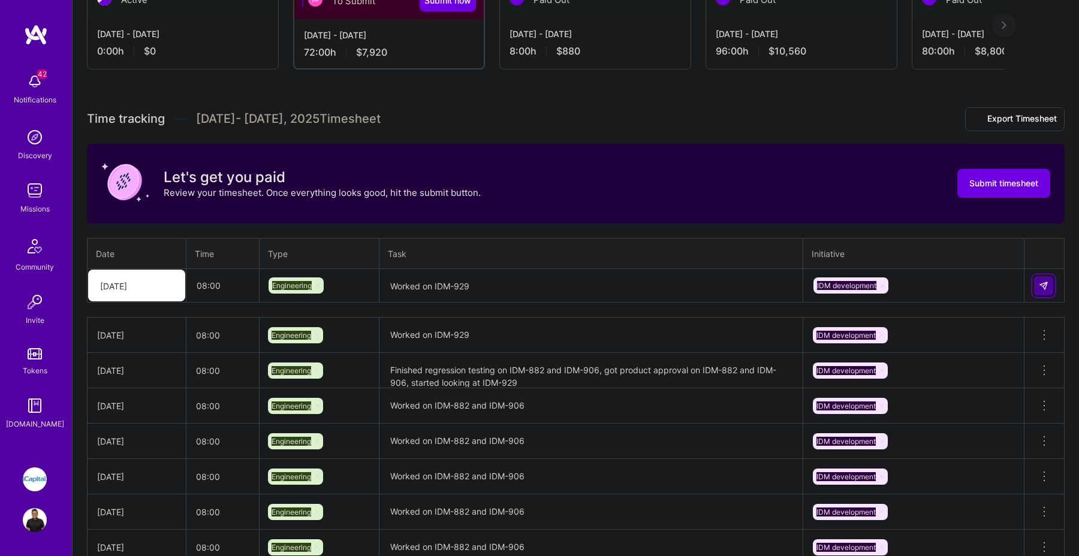
click at [1046, 285] on img at bounding box center [1044, 286] width 10 height 10
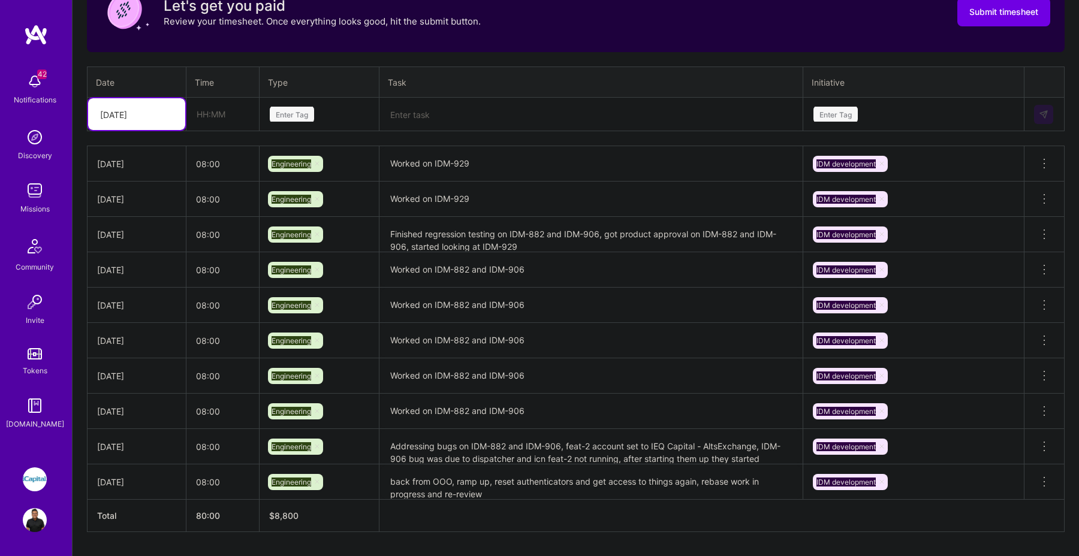
scroll to position [446, 0]
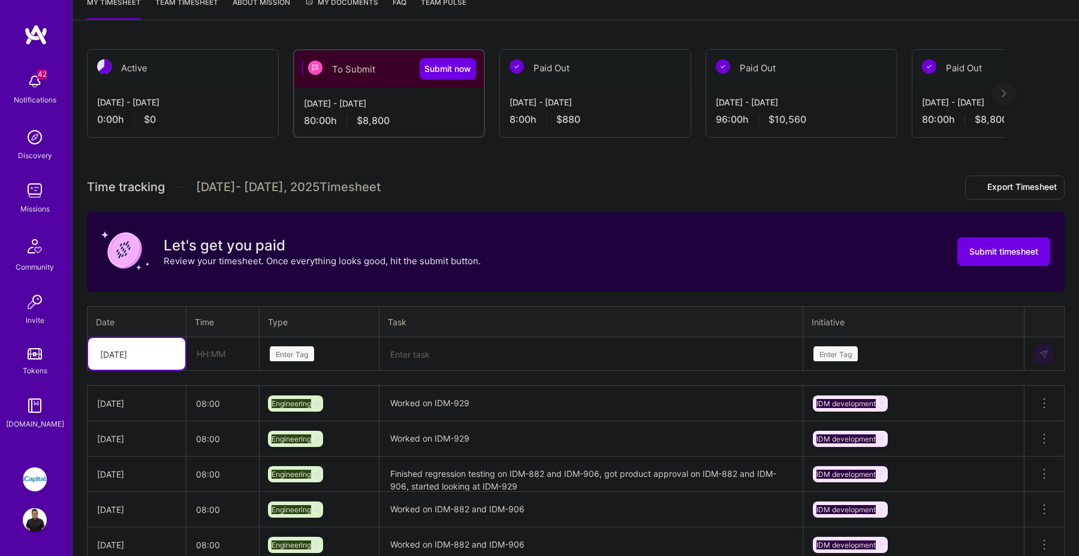
click at [163, 370] on div "option Fri, Aug 29, selected. Select is focused ,type to refine list, press Dow…" at bounding box center [136, 354] width 97 height 32
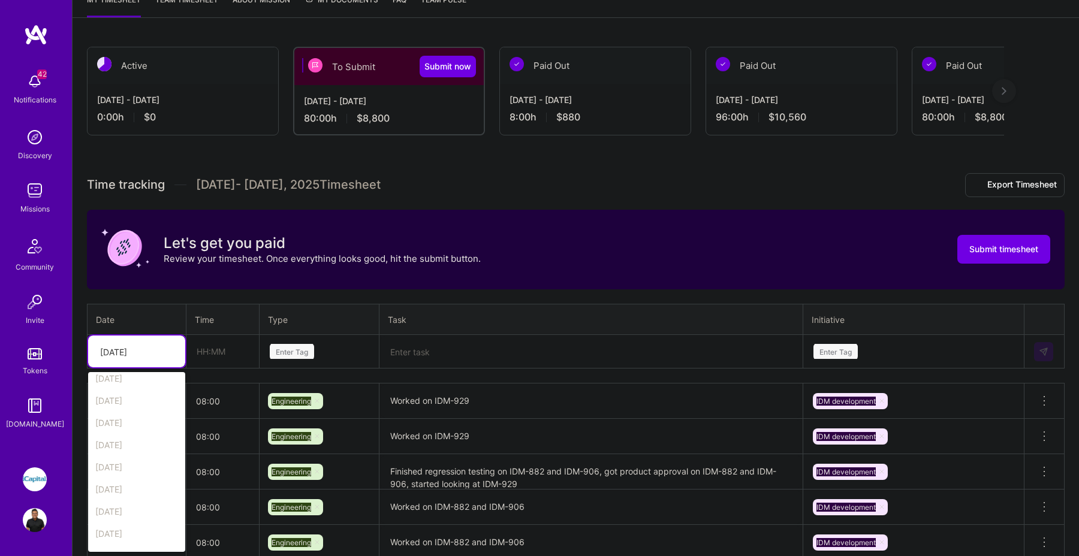
scroll to position [158, 0]
click at [270, 284] on div "Let's get you paid Review your timesheet. Once everything looks good, hit the s…" at bounding box center [576, 250] width 978 height 80
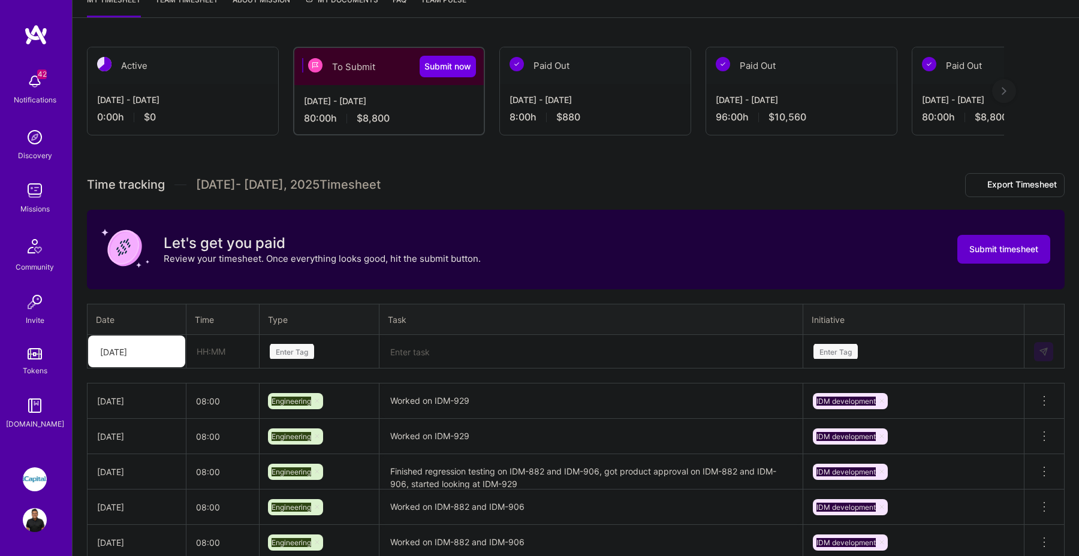
click at [1017, 252] on span "Submit timesheet" at bounding box center [1004, 249] width 69 height 12
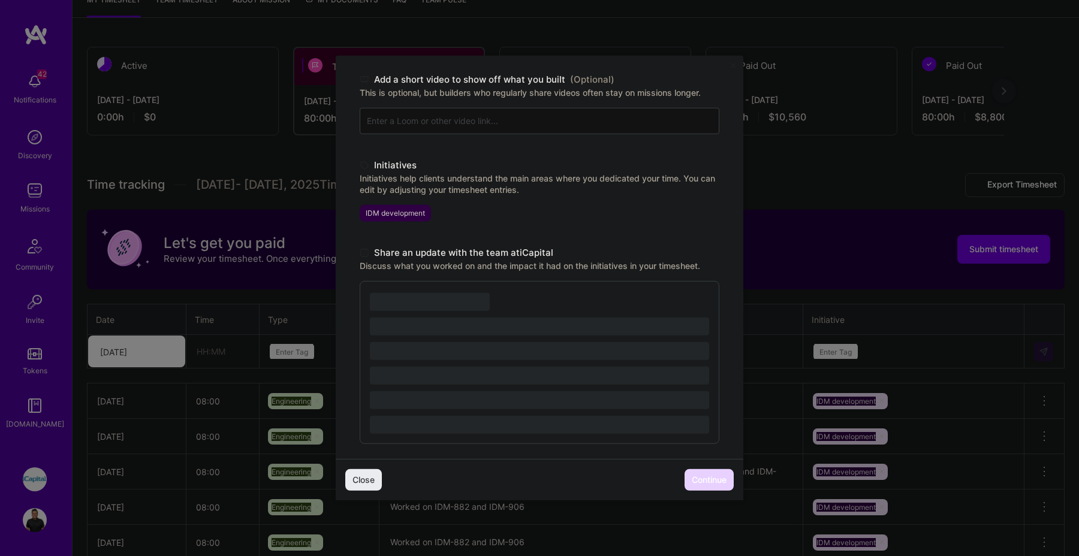
scroll to position [192, 0]
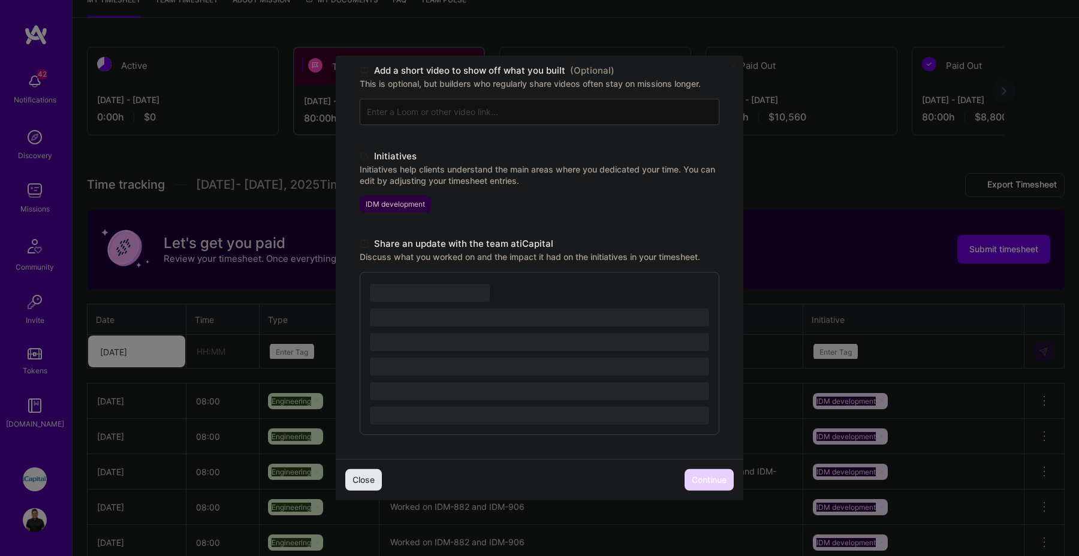
click at [355, 482] on span "Close" at bounding box center [364, 480] width 22 height 12
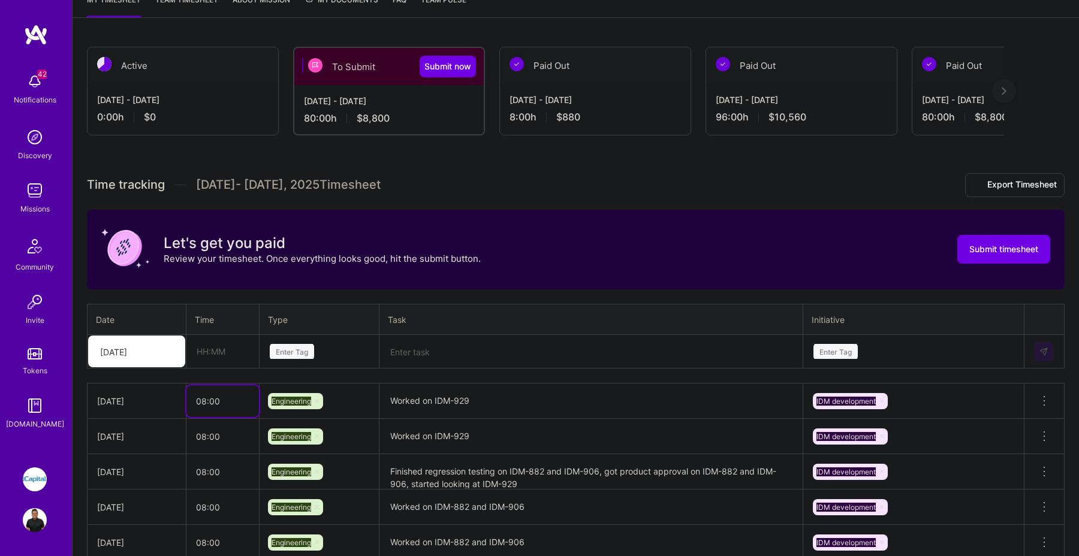
click at [221, 395] on input "08:00" at bounding box center [222, 402] width 73 height 32
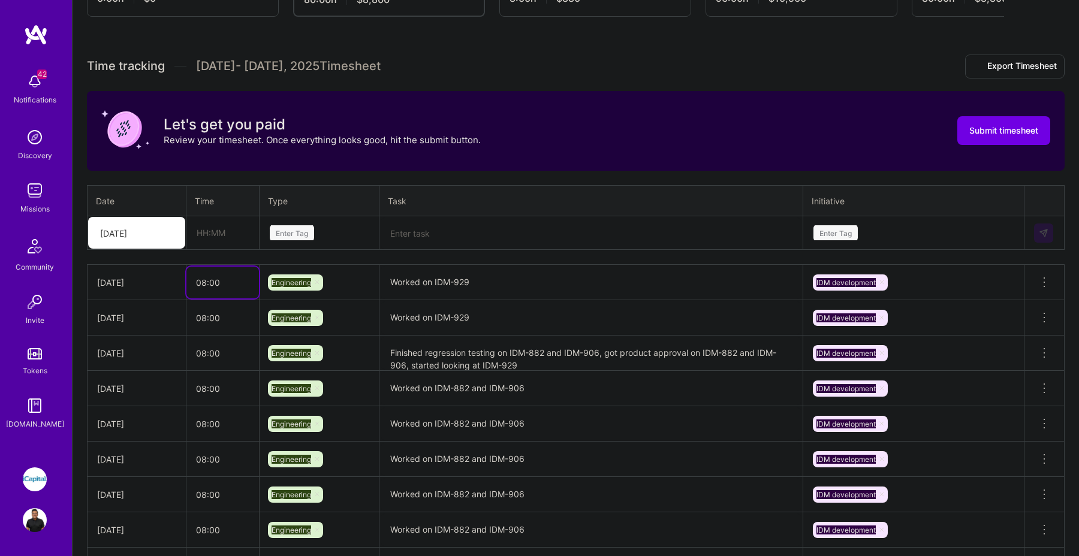
scroll to position [296, 0]
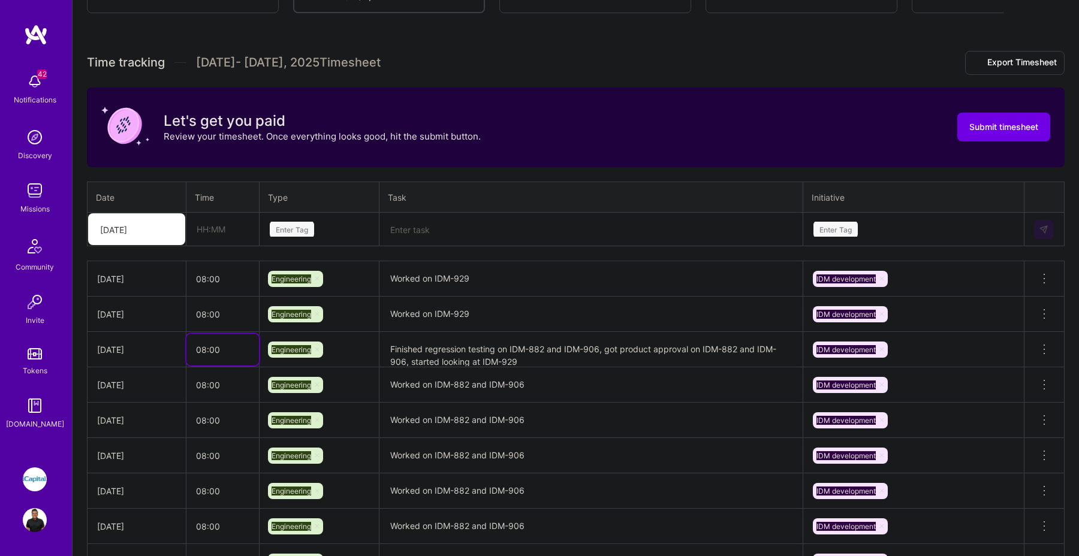
click at [215, 349] on input "08:00" at bounding box center [222, 350] width 73 height 32
click at [201, 348] on input "08:00" at bounding box center [222, 350] width 73 height 32
type input "10:00"
click at [220, 317] on input "08:00" at bounding box center [222, 315] width 73 height 32
click at [225, 348] on input "10:00" at bounding box center [222, 350] width 73 height 32
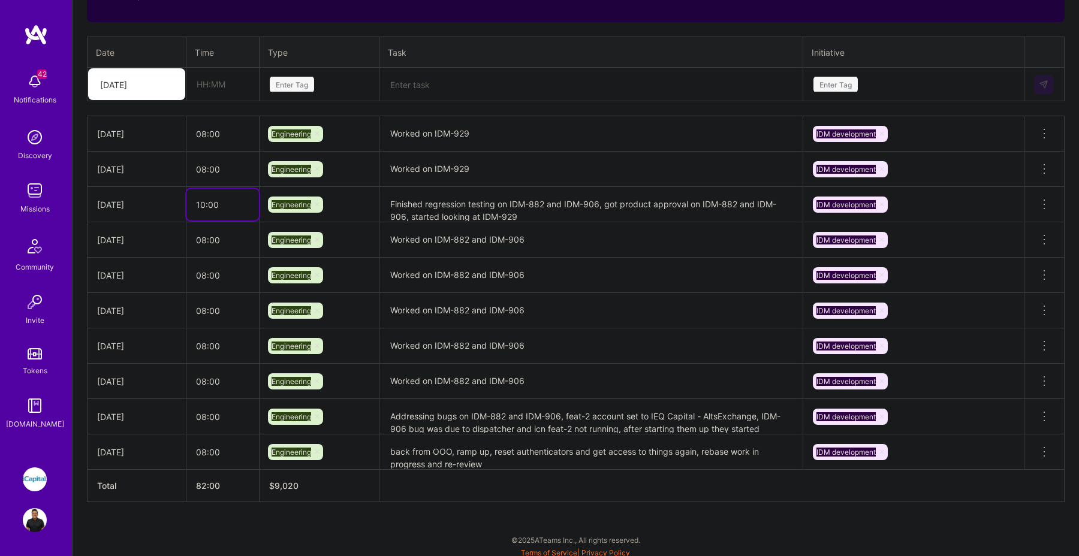
scroll to position [446, 0]
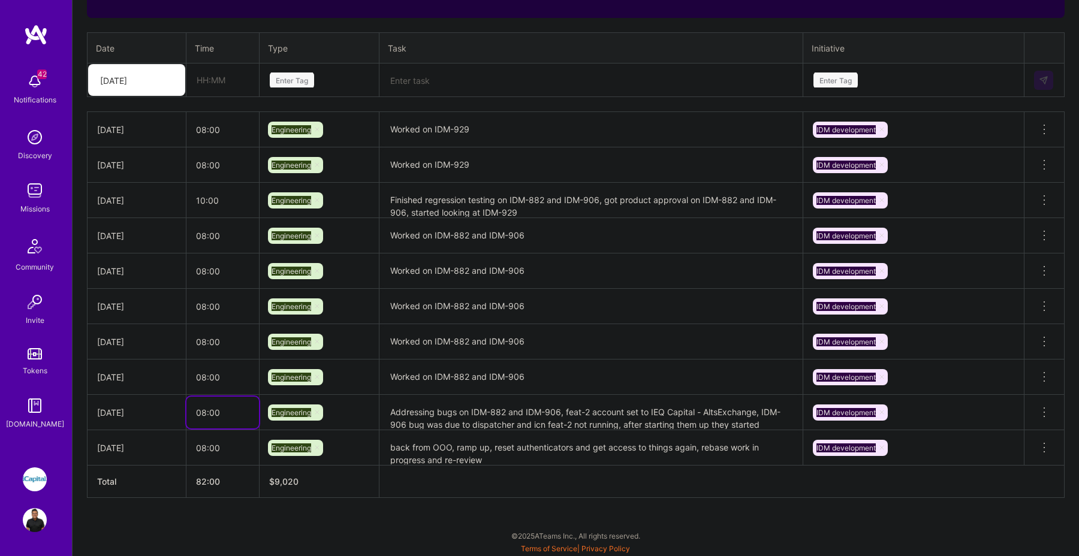
click at [215, 418] on input "08:00" at bounding box center [222, 413] width 73 height 32
click at [207, 414] on input "08:00" at bounding box center [222, 413] width 73 height 32
type input "10:00"
click at [222, 374] on input "08:00" at bounding box center [222, 378] width 73 height 32
click at [200, 188] on input "10:00" at bounding box center [222, 201] width 73 height 32
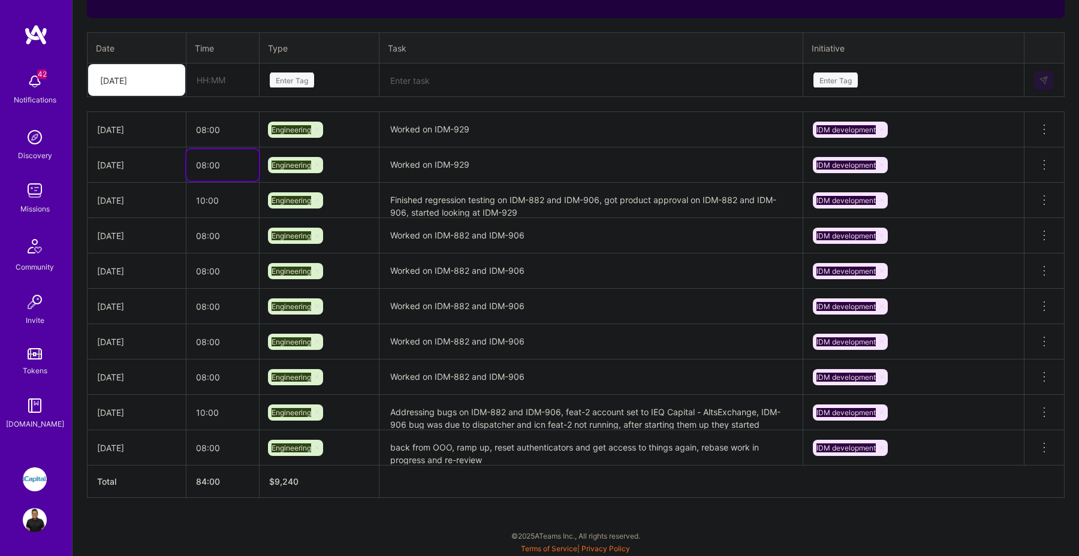
click at [212, 161] on input "08:00" at bounding box center [222, 165] width 73 height 32
click at [204, 166] on input "08:00" at bounding box center [222, 165] width 73 height 32
type input "10:00"
click at [200, 216] on td "10:00" at bounding box center [222, 200] width 73 height 35
click at [222, 287] on td "08:00" at bounding box center [222, 271] width 73 height 35
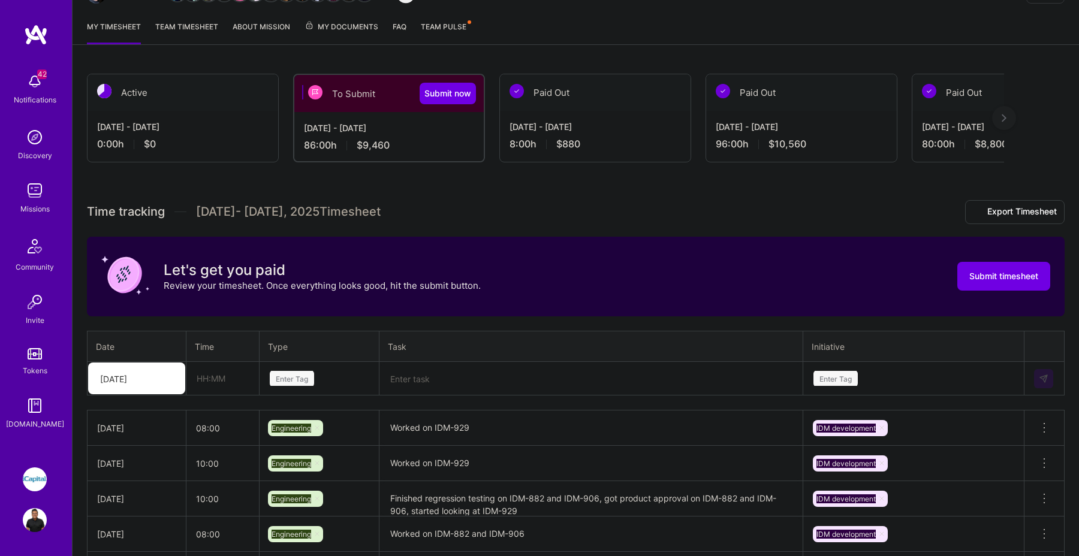
scroll to position [48, 0]
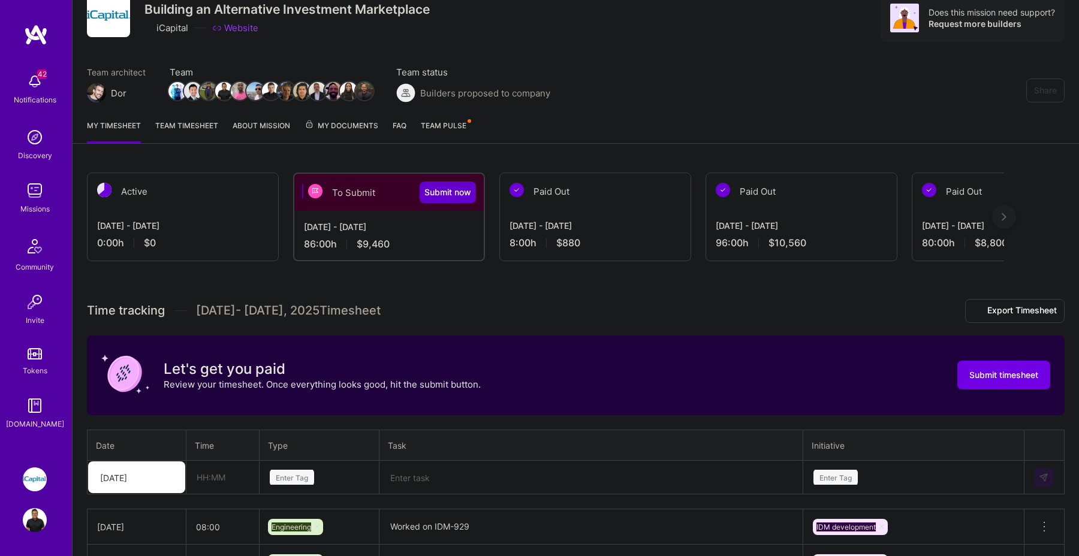
click at [446, 193] on span "Submit now" at bounding box center [448, 192] width 47 height 12
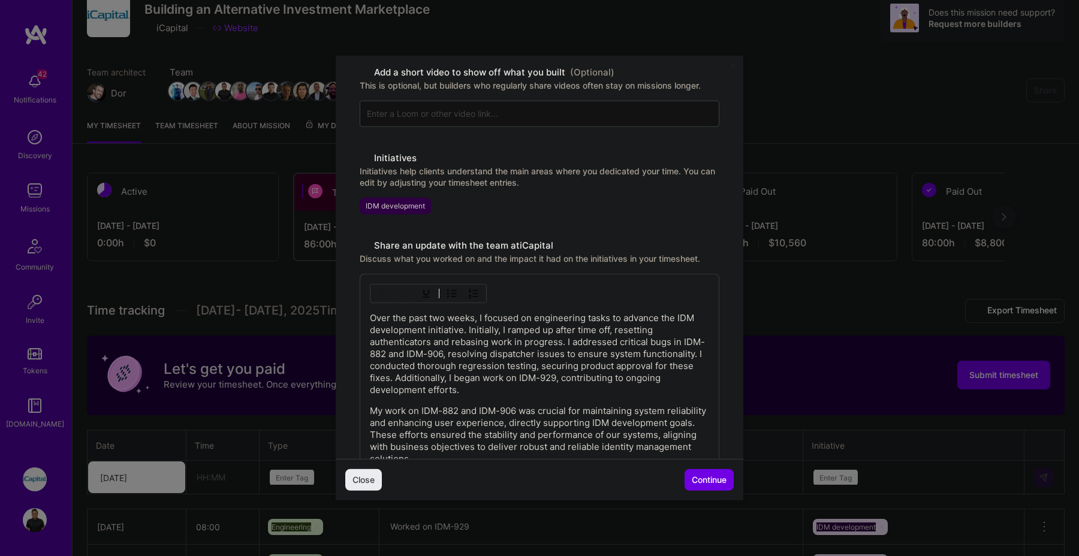
scroll to position [284, 0]
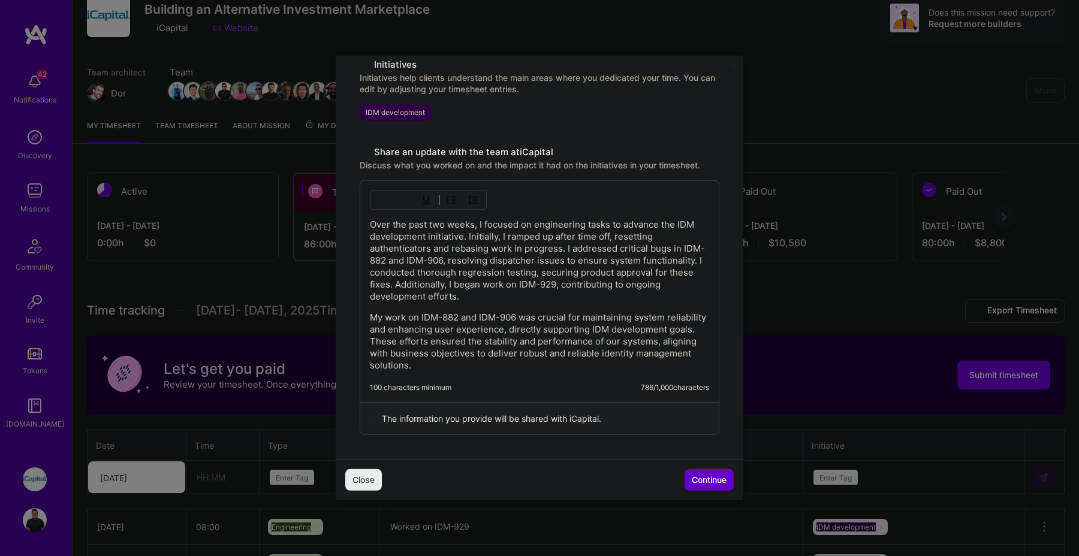
click at [705, 485] on span "Continue" at bounding box center [709, 480] width 35 height 12
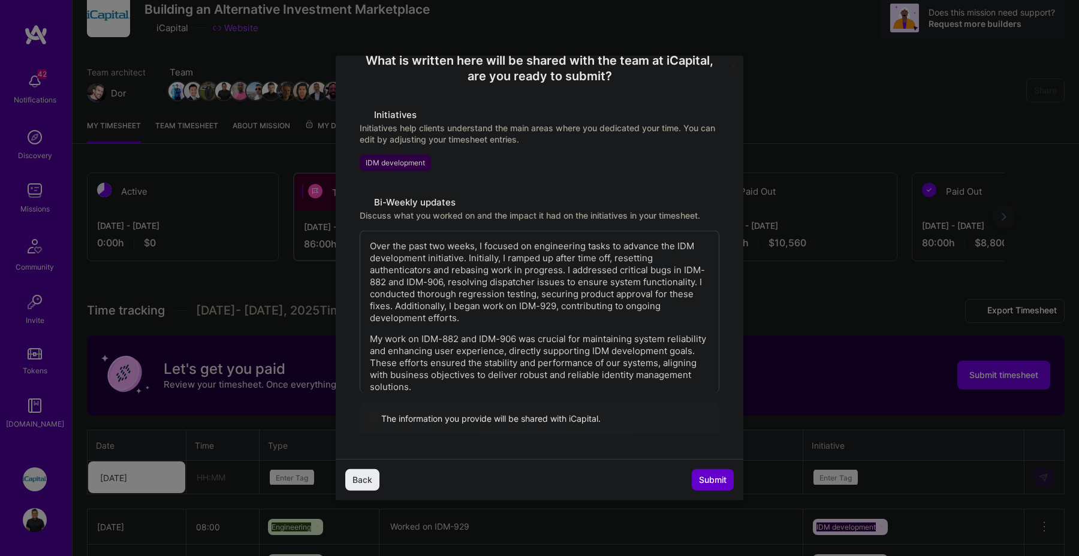
scroll to position [113, 0]
click at [714, 479] on span "Submit" at bounding box center [713, 480] width 28 height 12
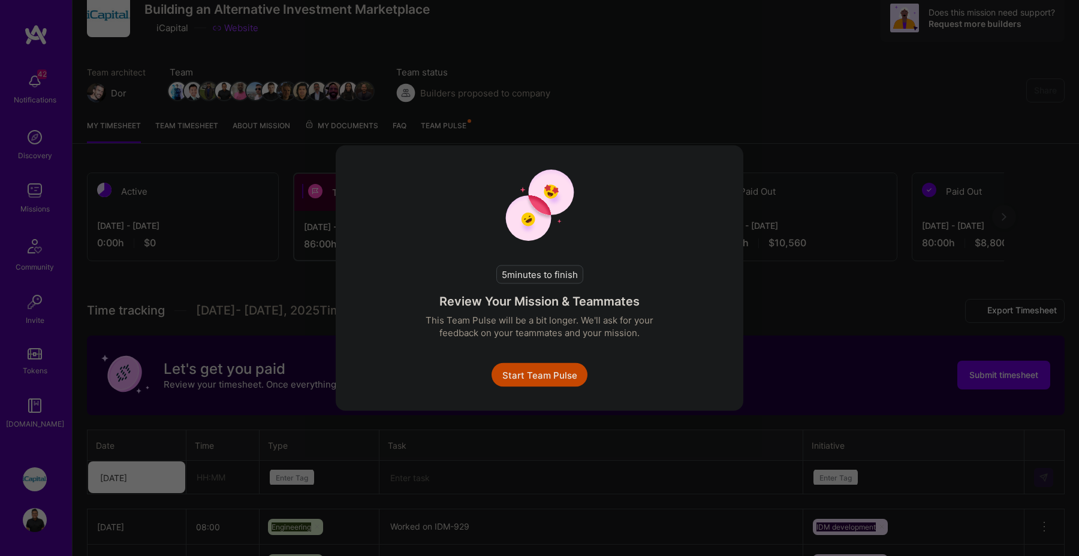
click at [552, 366] on button "Start Team Pulse" at bounding box center [540, 375] width 96 height 24
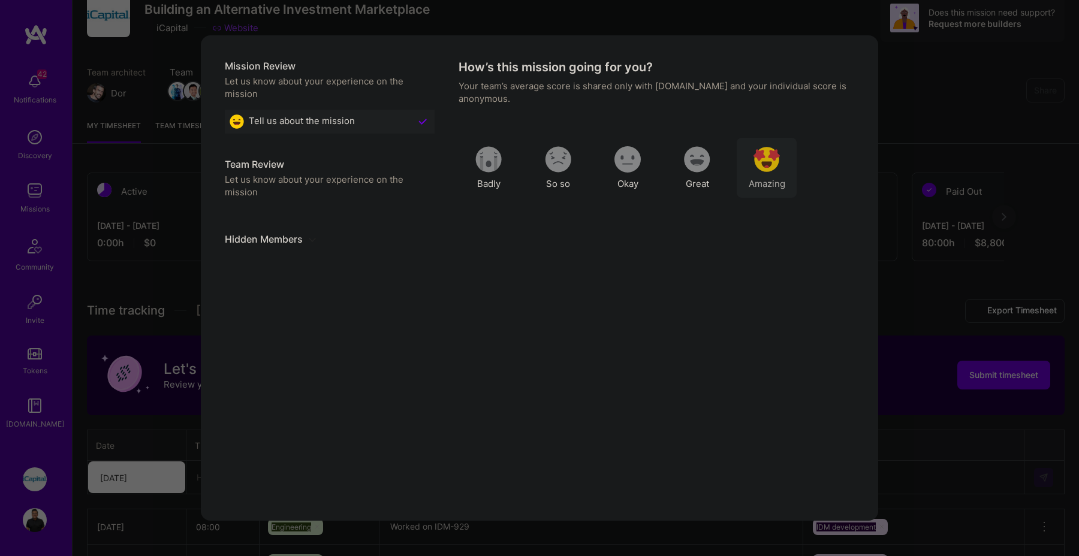
click at [783, 168] on div "Amazing" at bounding box center [767, 168] width 60 height 60
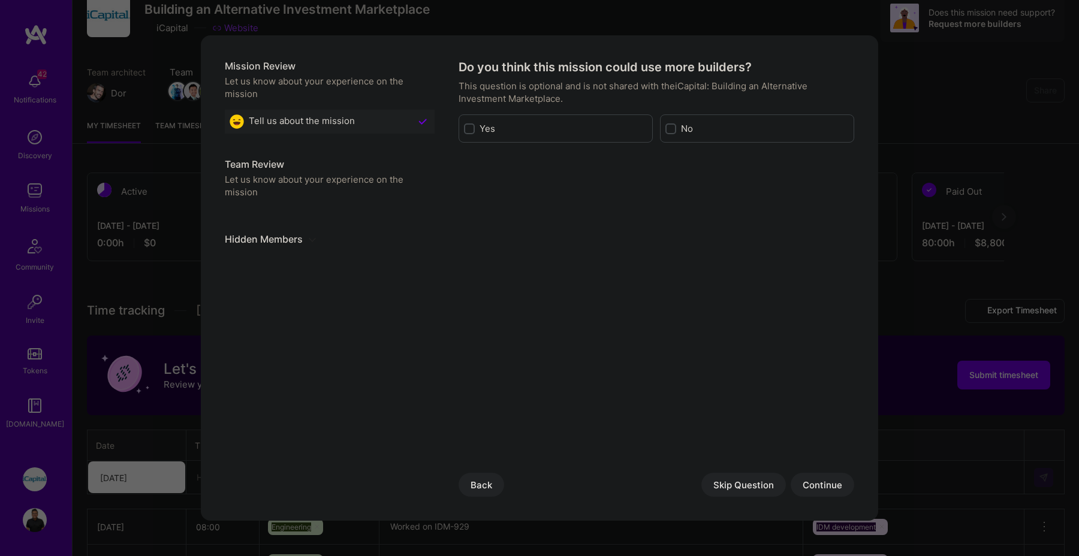
click at [763, 472] on div "Do you think this mission could use more builders? This question is optional an…" at bounding box center [657, 278] width 396 height 438
click at [731, 498] on div "Mission Review Let us know about your experience on the mission Tell us about t…" at bounding box center [540, 278] width 678 height 486
click at [733, 493] on button "Skip Question" at bounding box center [744, 485] width 85 height 24
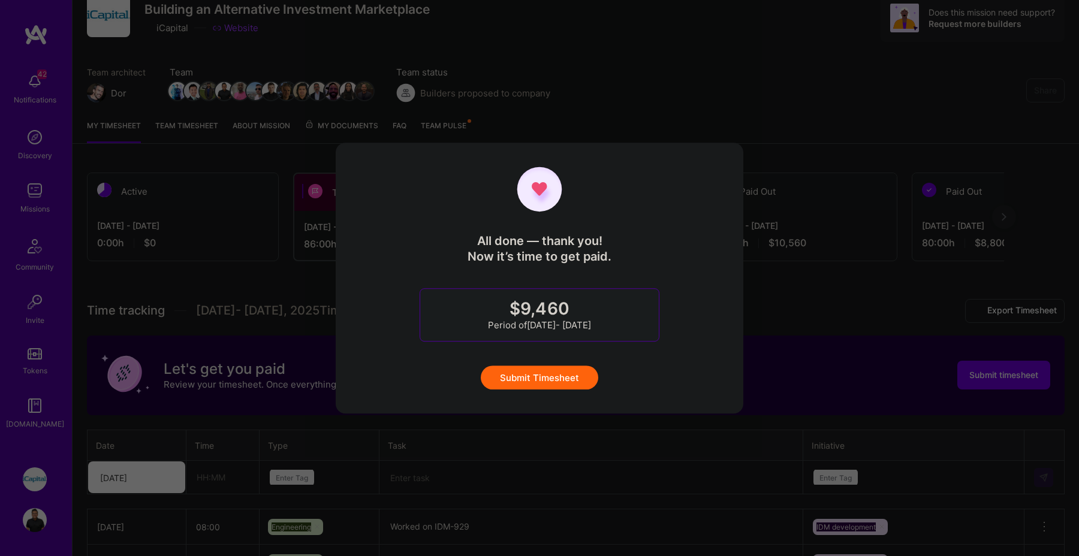
click at [571, 386] on button "Submit Timesheet" at bounding box center [540, 378] width 118 height 24
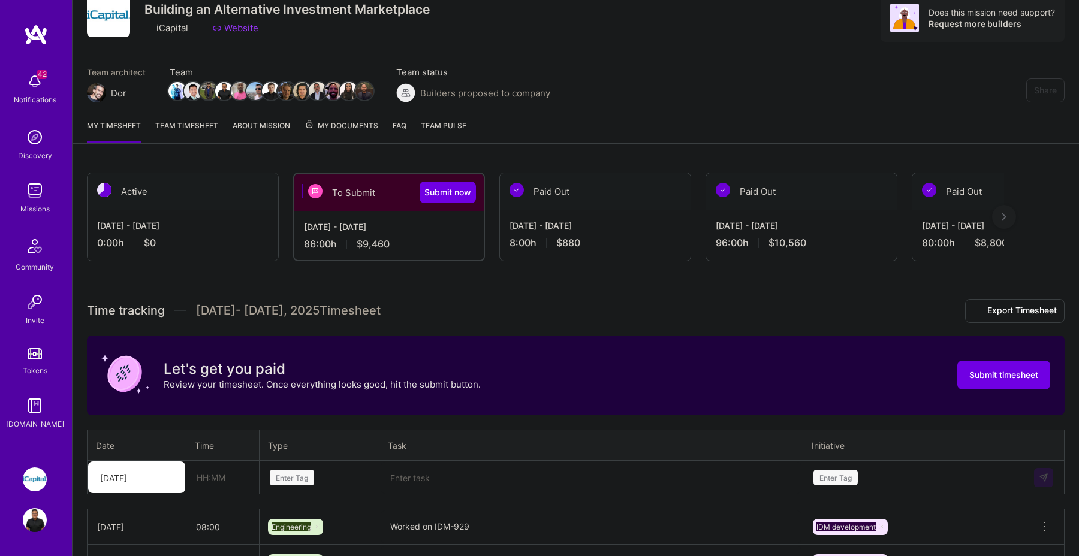
click at [204, 124] on link "Team timesheet" at bounding box center [186, 131] width 63 height 24
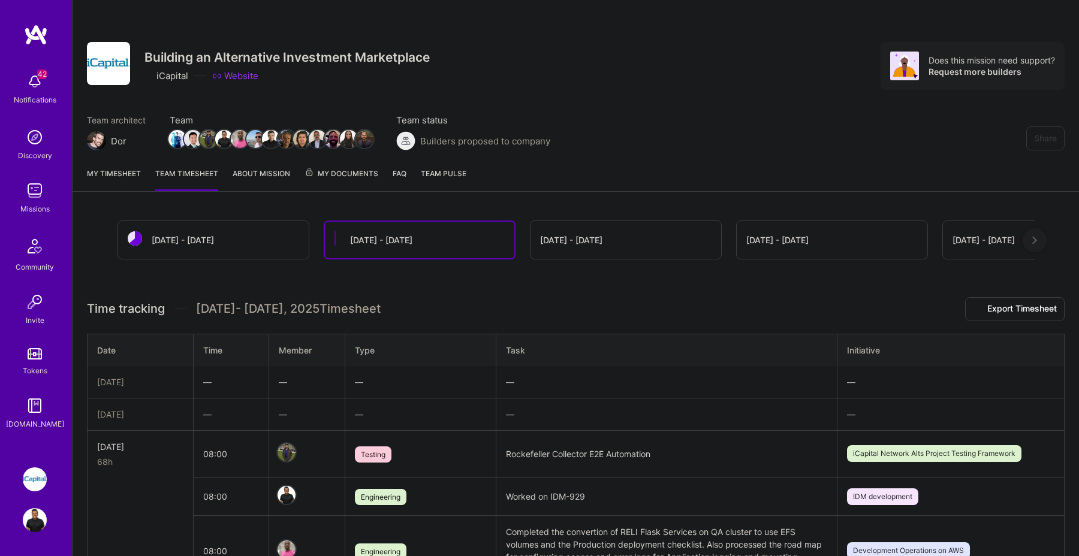
click at [125, 171] on link "My timesheet" at bounding box center [114, 179] width 54 height 24
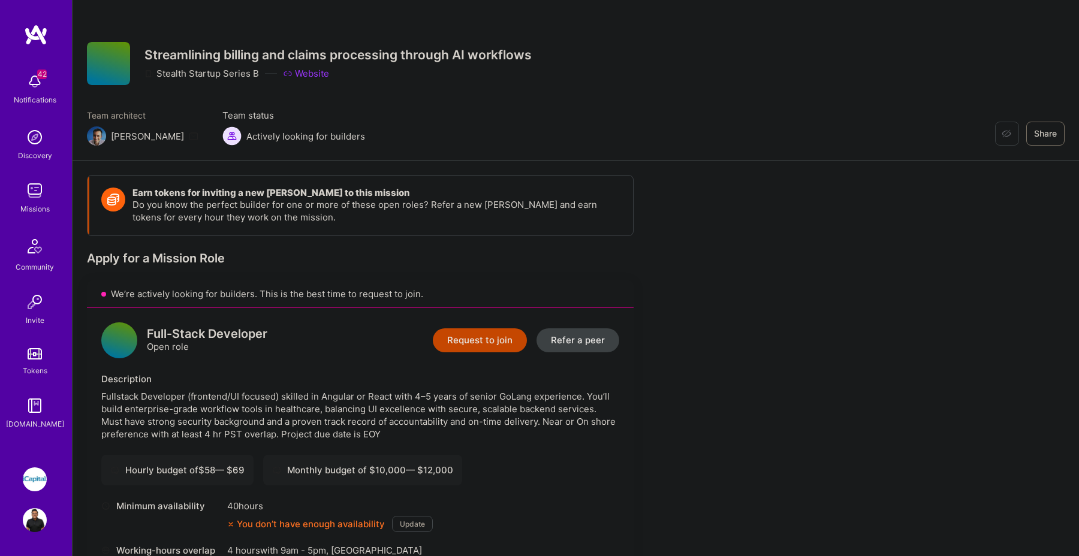
click at [460, 351] on button "Request to join" at bounding box center [480, 341] width 94 height 24
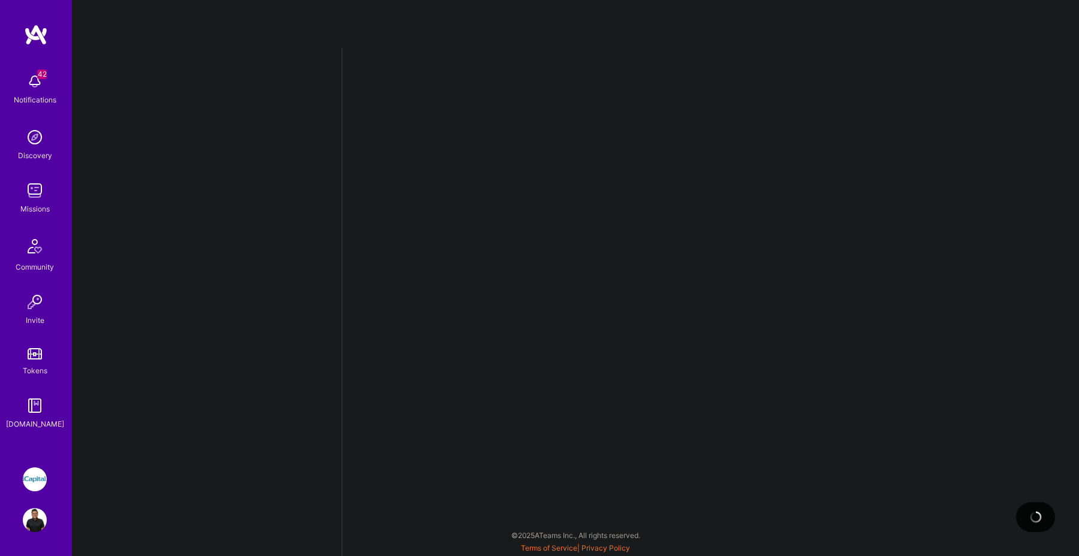
select select "CA"
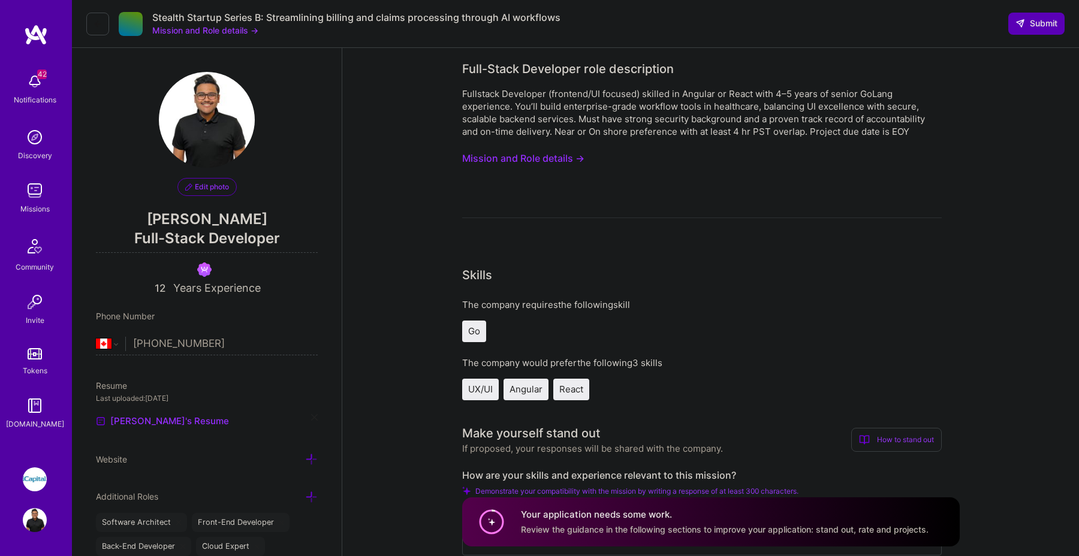
click at [577, 161] on button "Mission and Role details →" at bounding box center [523, 159] width 122 height 22
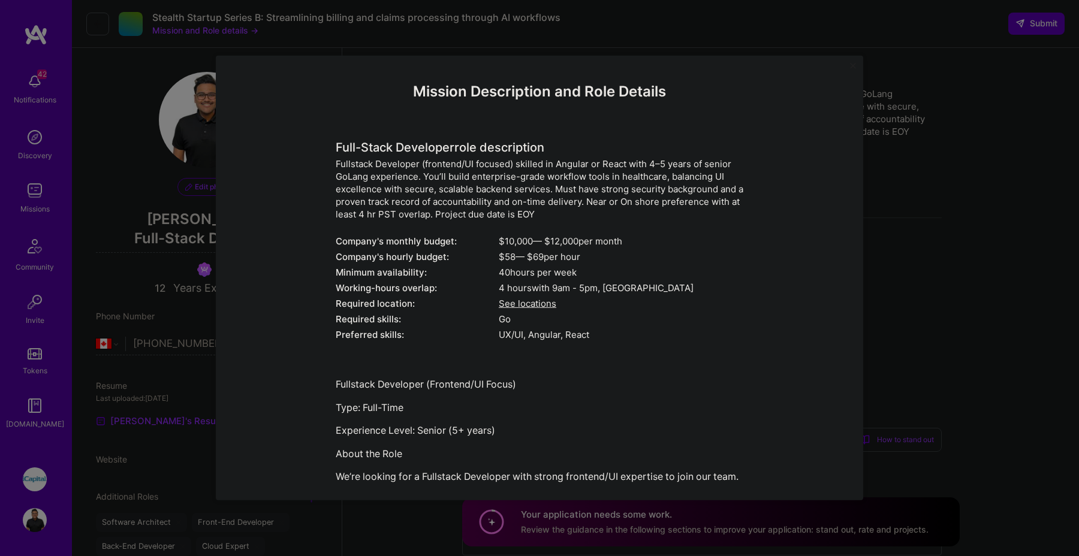
click at [898, 208] on div "Mission Description and Role Details Full-Stack Developer role description Full…" at bounding box center [539, 278] width 1079 height 556
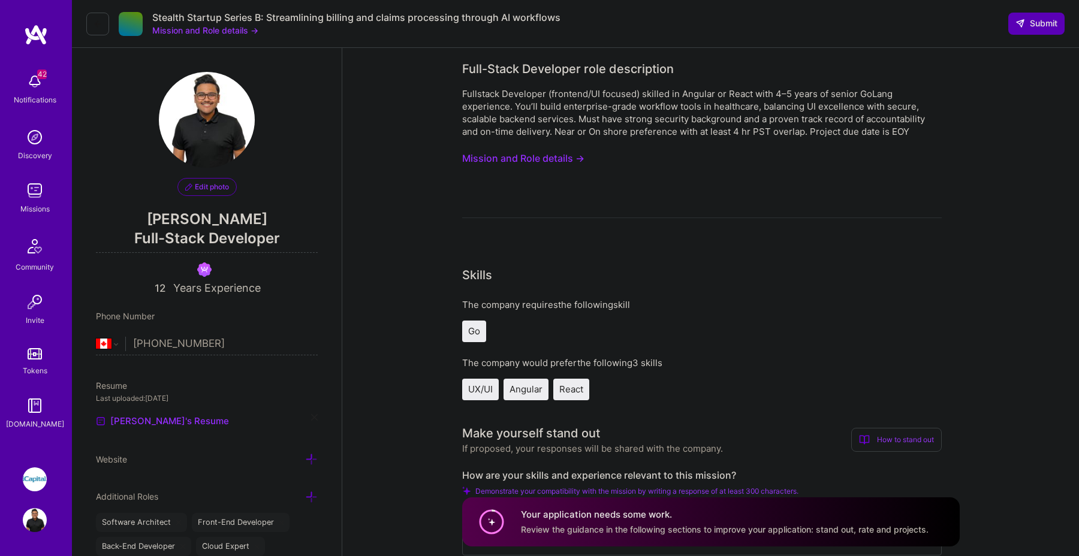
click at [546, 151] on button "Mission and Role details →" at bounding box center [523, 159] width 122 height 22
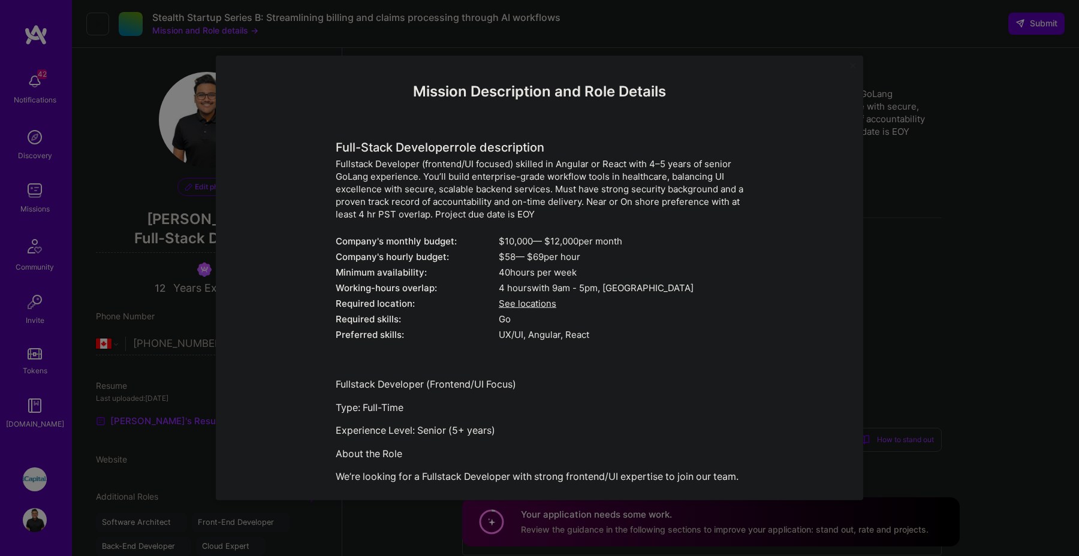
click at [902, 203] on div "Mission Description and Role Details Full-Stack Developer role description Full…" at bounding box center [539, 278] width 1079 height 556
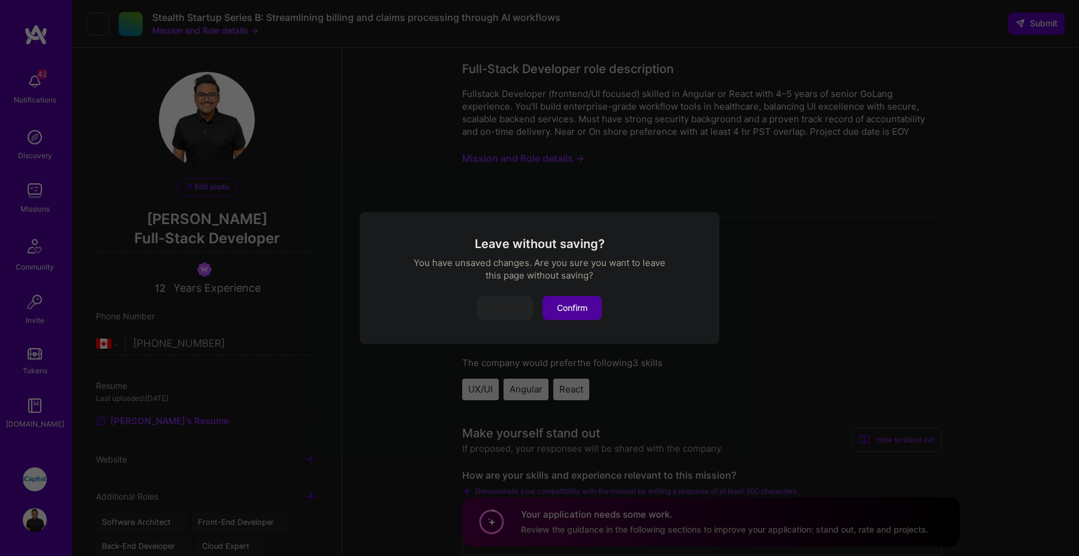
click at [562, 305] on button "Confirm" at bounding box center [572, 308] width 59 height 24
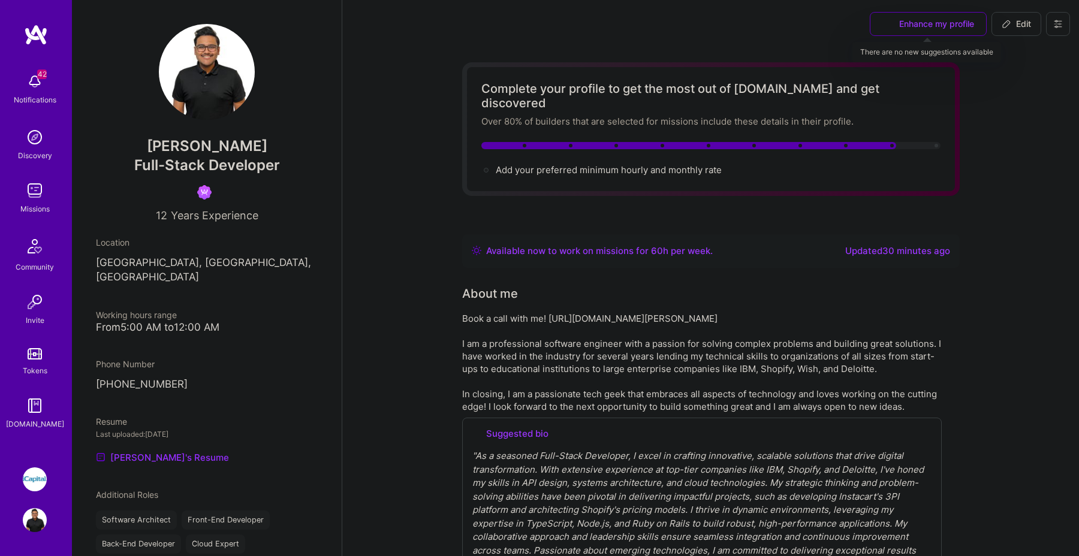
click at [887, 11] on div "Enhance my profile Edit" at bounding box center [970, 24] width 218 height 48
click at [886, 19] on div "Enhance my profile" at bounding box center [928, 24] width 117 height 24
click at [928, 21] on div "Enhance my profile" at bounding box center [928, 24] width 117 height 24
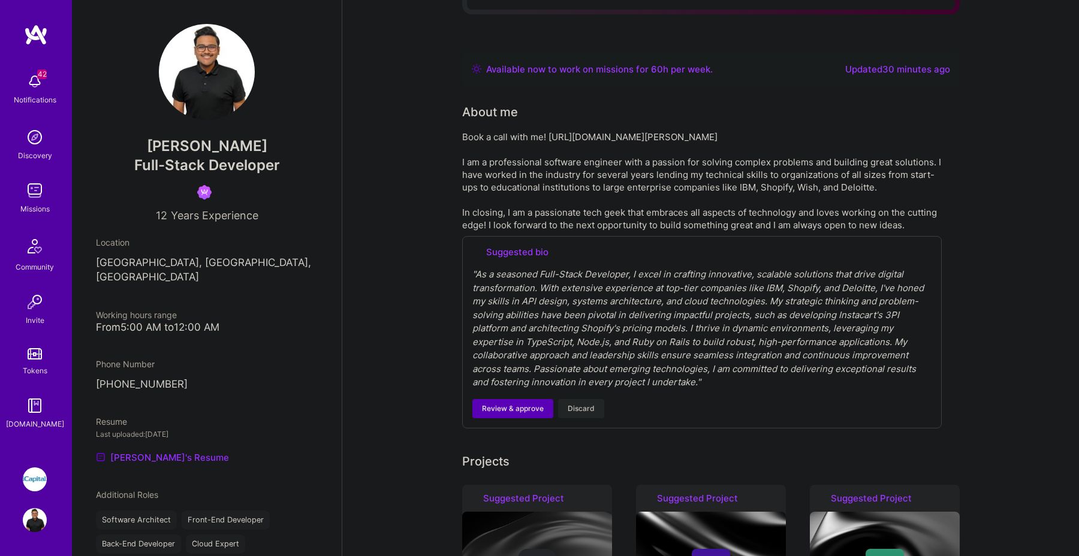
scroll to position [182, 0]
click at [685, 312] on div "" As a seasoned Full-Stack Developer, I excel in crafting innovative, scalable …" at bounding box center [702, 328] width 459 height 122
drag, startPoint x: 463, startPoint y: 122, endPoint x: 956, endPoint y: 204, distance: 499.7
copy div "Book a call with me! https://calendly.com/randy-ramnansingh/introductory-call I…"
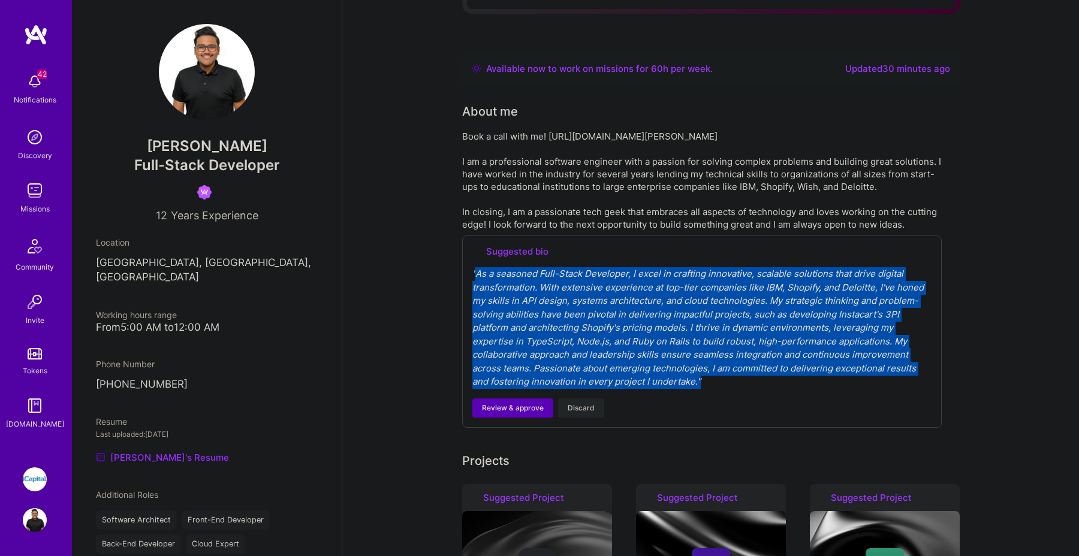
drag, startPoint x: 474, startPoint y: 260, endPoint x: 697, endPoint y: 366, distance: 247.8
click at [697, 366] on div "" As a seasoned Full-Stack Developer, I excel in crafting innovative, scalable …" at bounding box center [702, 328] width 459 height 122
copy div "As a seasoned Full-Stack Developer, I excel in crafting innovative, scalable so…"
click at [572, 173] on div "Book a call with me! https://calendly.com/randy-ramnansingh/introductory-call I…" at bounding box center [702, 180] width 480 height 101
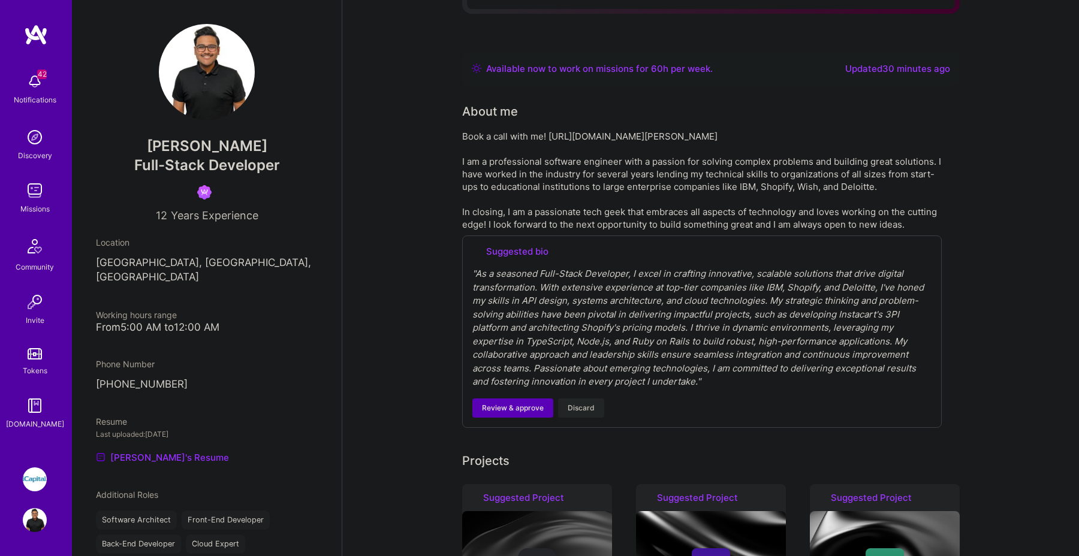
click at [602, 173] on div "Book a call with me! https://calendly.com/randy-ramnansingh/introductory-call I…" at bounding box center [702, 180] width 480 height 101
click at [574, 403] on span "Discard" at bounding box center [581, 408] width 27 height 11
click at [585, 403] on span "Discard" at bounding box center [581, 408] width 27 height 11
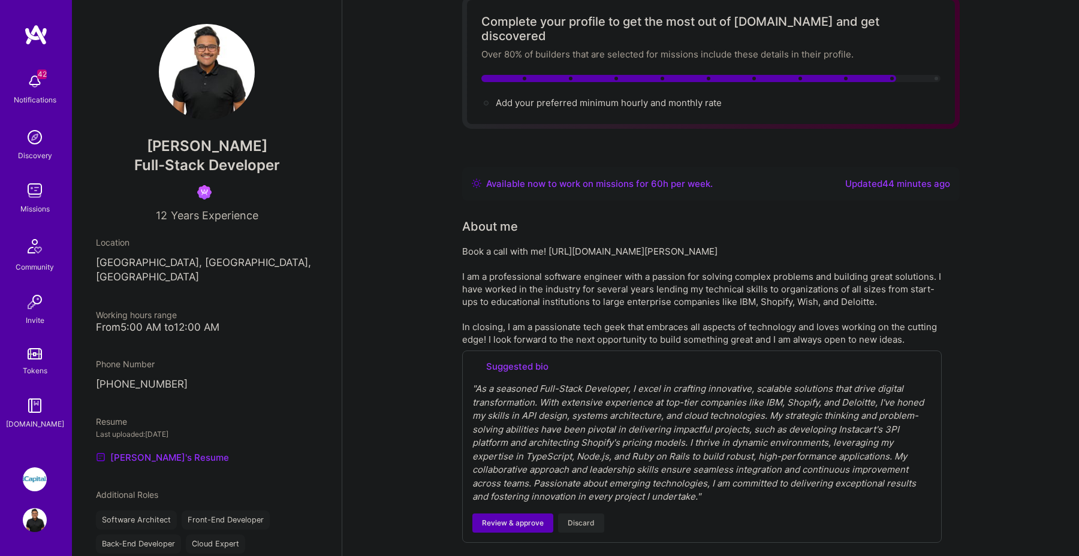
scroll to position [24, 0]
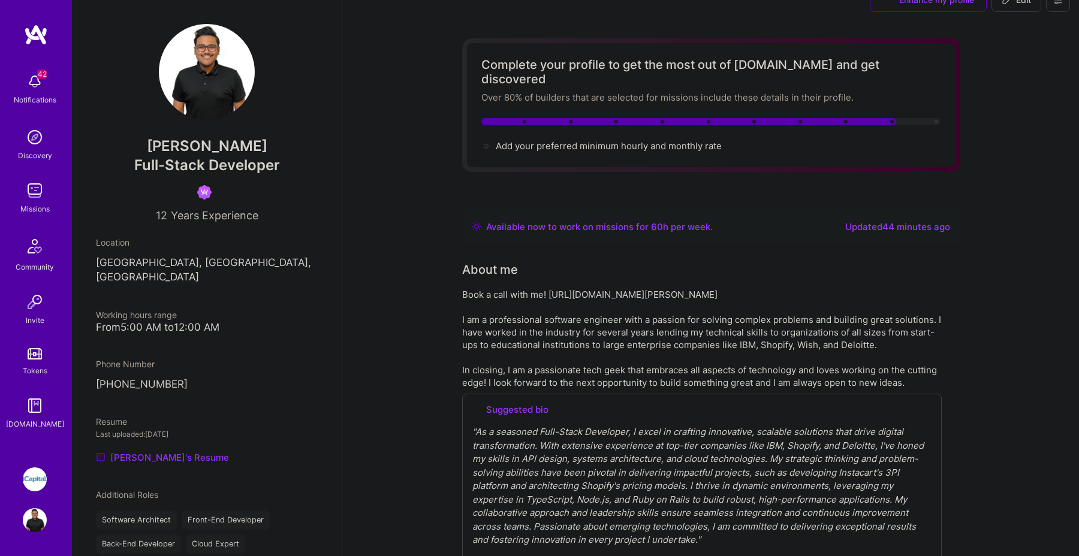
click at [657, 315] on div "Book a call with me! https://calendly.com/randy-ramnansingh/introductory-call I…" at bounding box center [702, 338] width 480 height 101
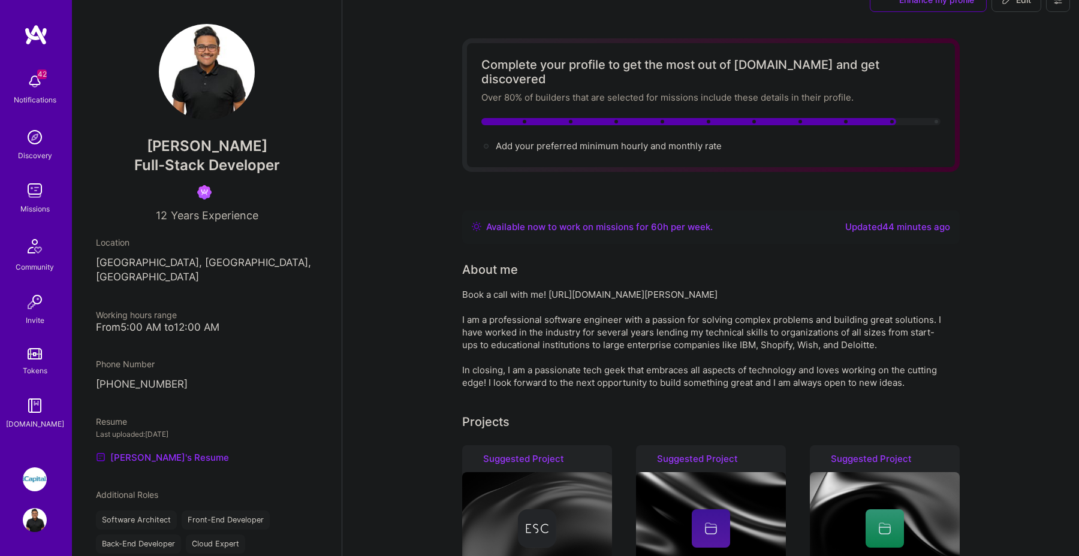
click at [564, 356] on div "Book a call with me! https://calendly.com/randy-ramnansingh/introductory-call I…" at bounding box center [702, 338] width 480 height 101
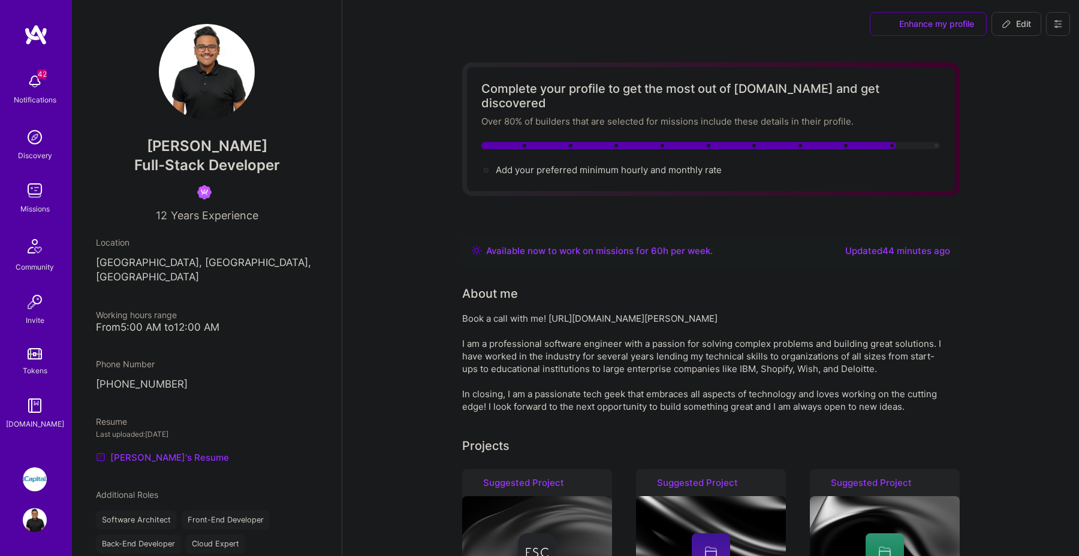
click at [1013, 29] on span "Edit" at bounding box center [1016, 24] width 29 height 12
select select "CA"
select select "Right Now"
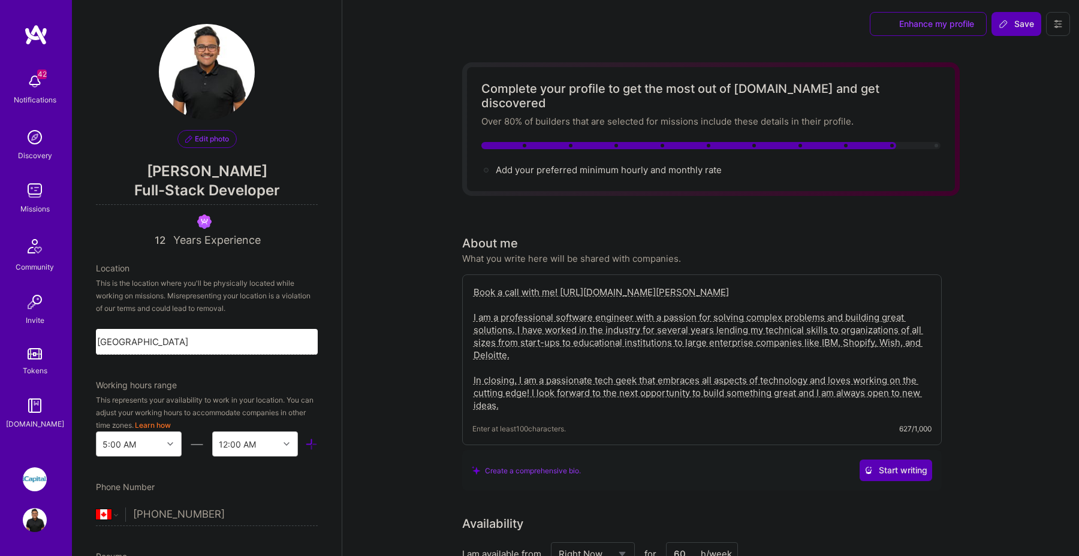
scroll to position [437, 0]
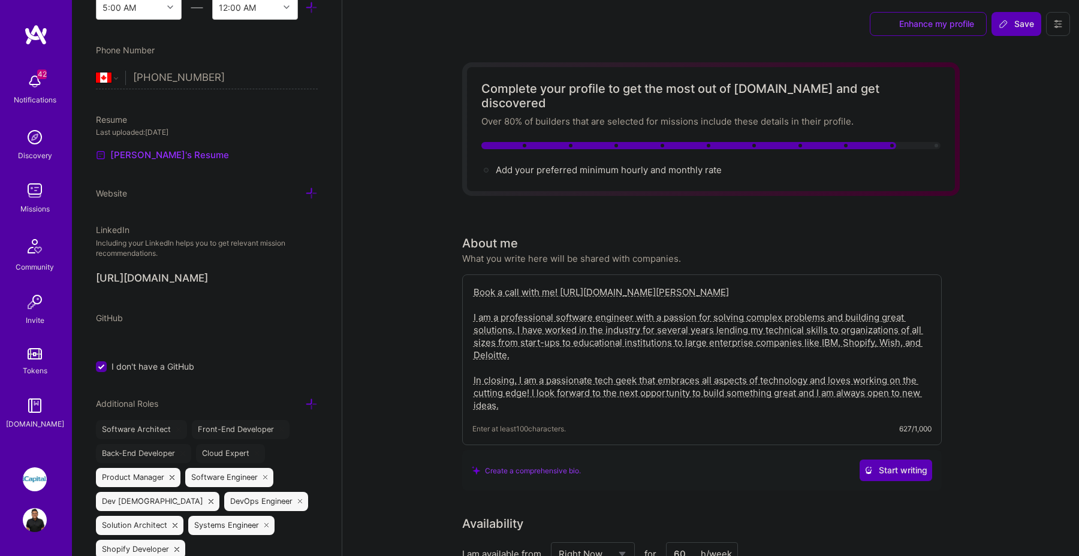
click at [646, 346] on textarea "Book a call with me! https://calendly.com/randy-ramnansingh/introductory-call I…" at bounding box center [702, 349] width 459 height 128
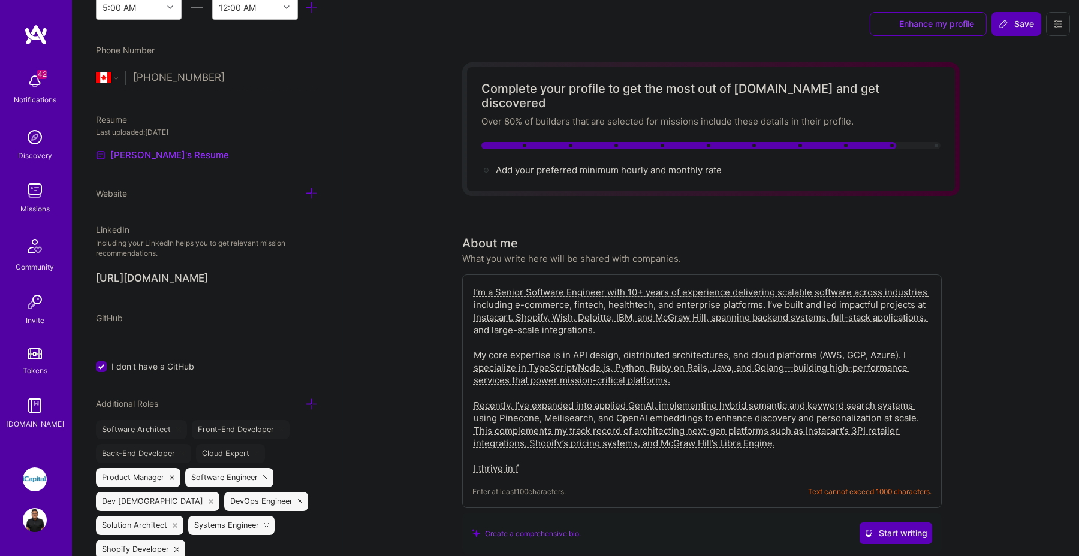
click at [813, 413] on textarea "I’m a Senior Software Engineer with 10+ years of experience delivering scalable…" at bounding box center [702, 380] width 459 height 191
click at [802, 427] on textarea "I’m a Senior Software Engineer with 10+ years of experience delivering scalable…" at bounding box center [702, 380] width 459 height 191
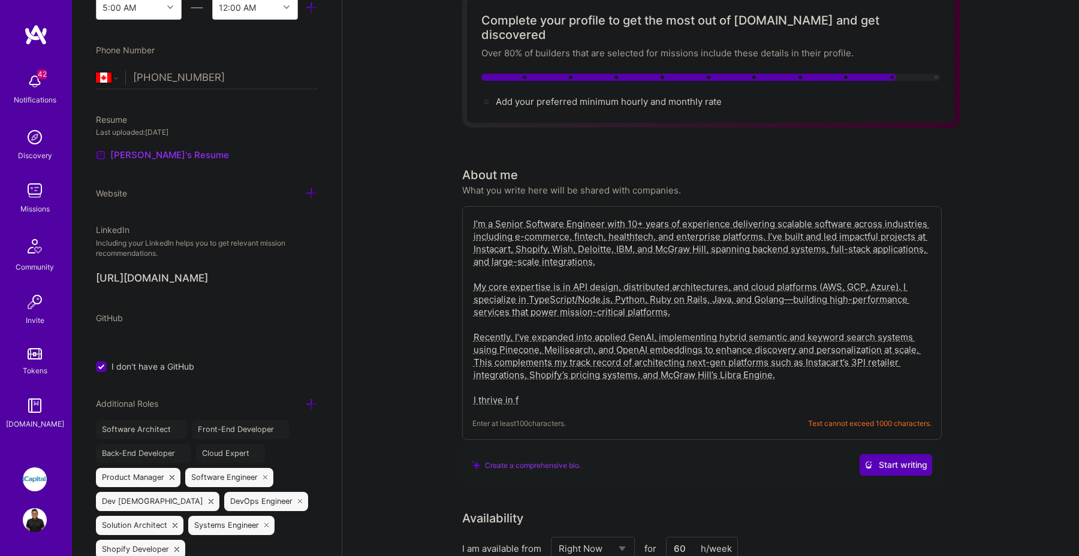
scroll to position [92, 0]
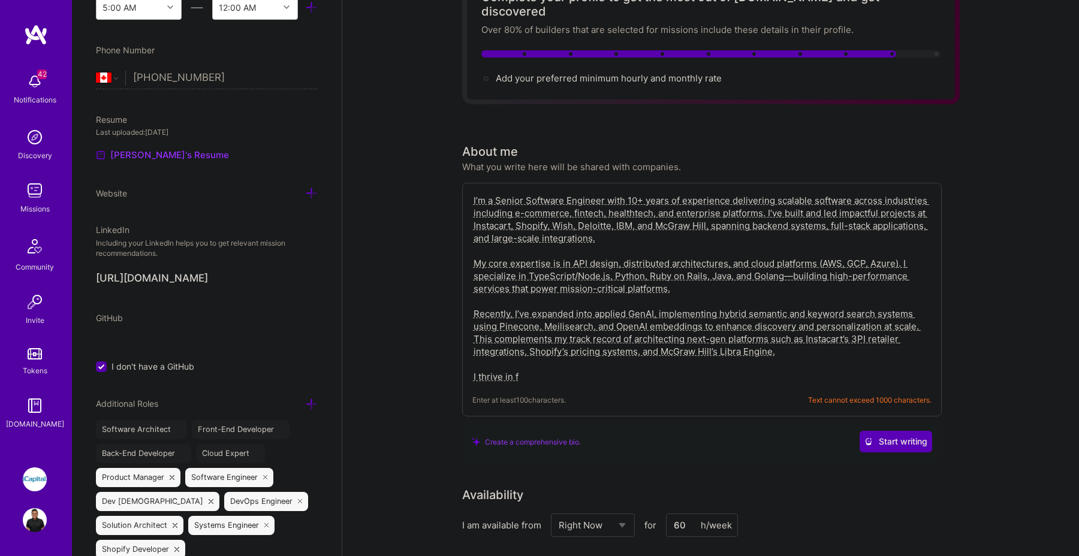
click at [666, 362] on textarea "I’m a Senior Software Engineer with 10+ years of experience delivering scalable…" at bounding box center [702, 288] width 459 height 191
click at [622, 361] on textarea "I’m a Senior Software Engineer with 10+ years of experience delivering scalable…" at bounding box center [702, 288] width 459 height 191
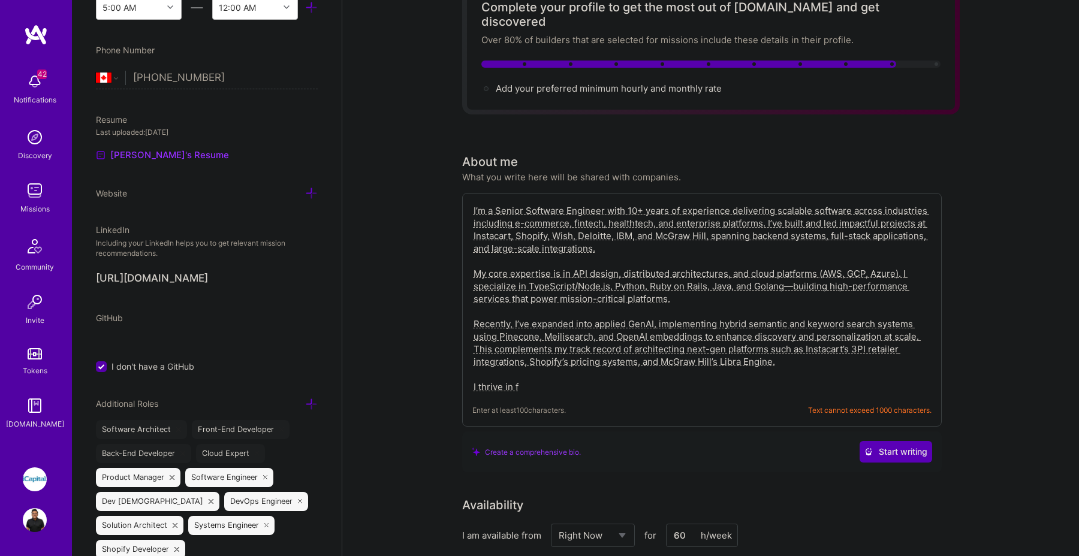
scroll to position [77, 0]
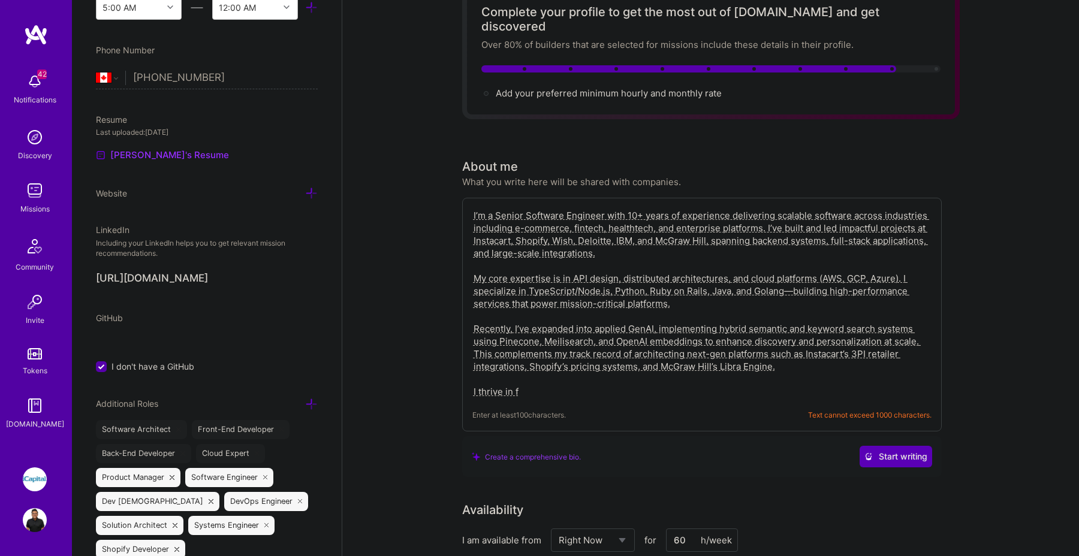
click at [661, 292] on textarea "I’m a Senior Software Engineer with 10+ years of experience delivering scalable…" at bounding box center [702, 303] width 459 height 191
paste textarea "building scalable systems across e-commerce, fintech, healthtech, and enterpris…"
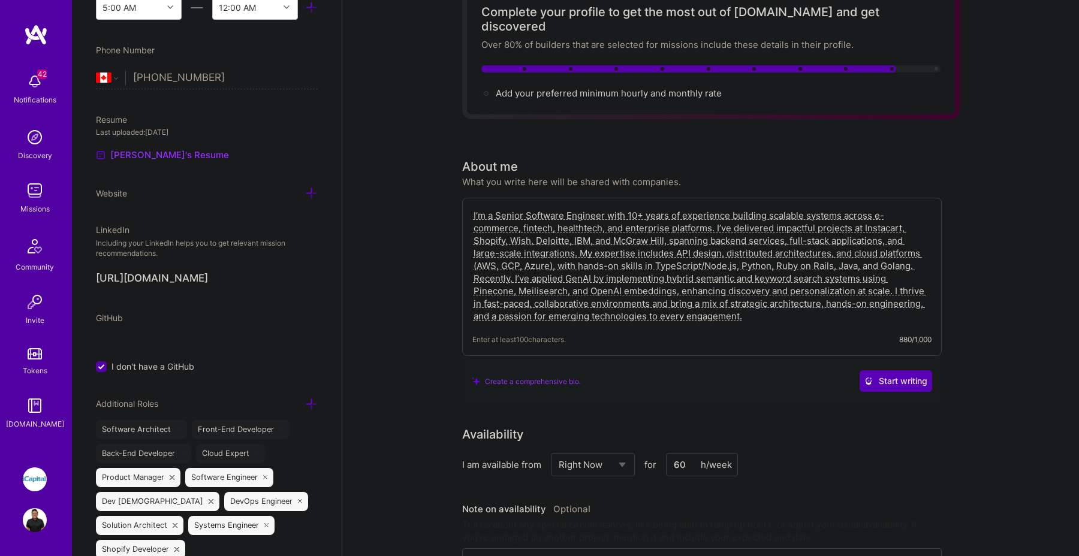
click at [671, 334] on div "I’m a Senior Software Engineer with 10+ years of experience building scalable s…" at bounding box center [702, 277] width 480 height 158
click at [553, 375] on div "Create a comprehensive bio." at bounding box center [526, 381] width 109 height 13
click at [703, 294] on textarea "I’m a Senior Software Engineer with 10+ years of experience building scalable s…" at bounding box center [702, 266] width 459 height 116
click at [701, 300] on textarea "I’m a Senior Software Engineer with 10+ years of experience building scalable s…" at bounding box center [702, 266] width 459 height 116
click at [790, 371] on div "Create a comprehensive bio. Start writing" at bounding box center [702, 382] width 461 height 22
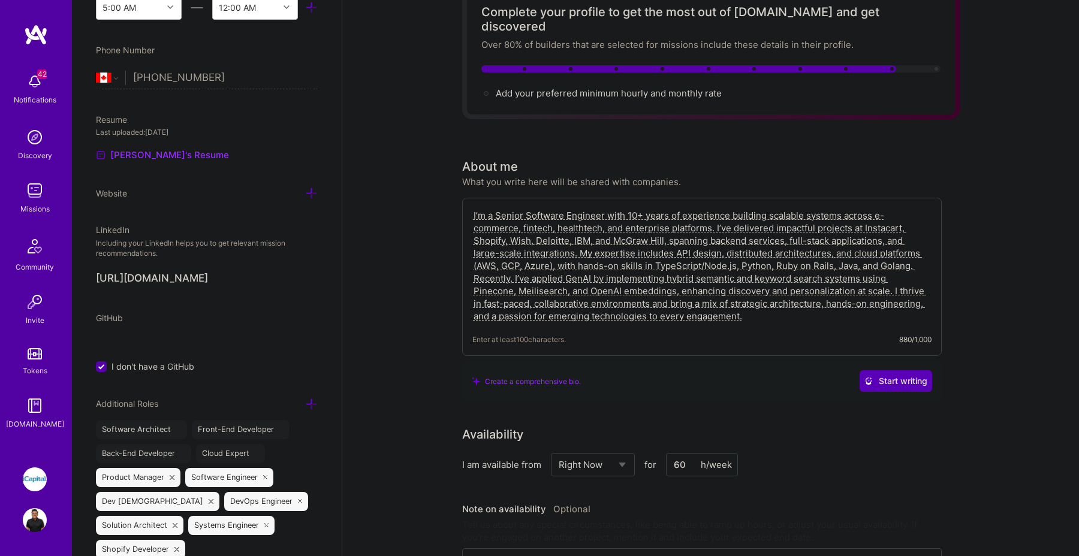
click at [750, 317] on div "I’m a Senior Software Engineer with 10+ years of experience building scalable s…" at bounding box center [702, 277] width 480 height 158
click at [756, 311] on div "I’m a Senior Software Engineer with 10+ years of experience building scalable s…" at bounding box center [702, 277] width 480 height 158
click at [718, 299] on textarea "I’m a Senior Software Engineer with 10+ years of experience building scalable s…" at bounding box center [702, 266] width 459 height 116
click at [900, 361] on div "Create a comprehensive bio. Start writing" at bounding box center [702, 381] width 480 height 41
click at [895, 371] on button "Start writing" at bounding box center [896, 382] width 73 height 22
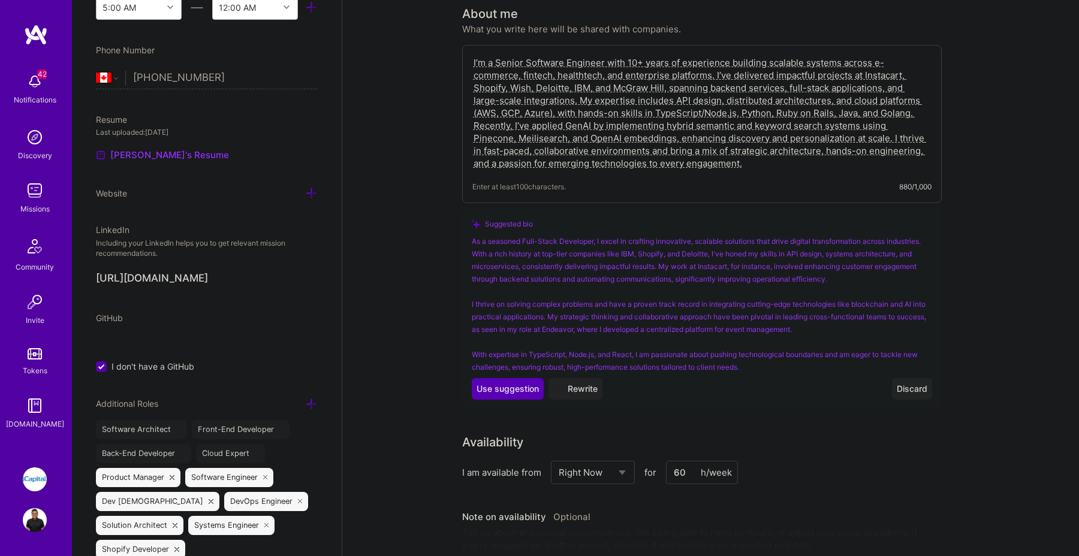
scroll to position [226, 0]
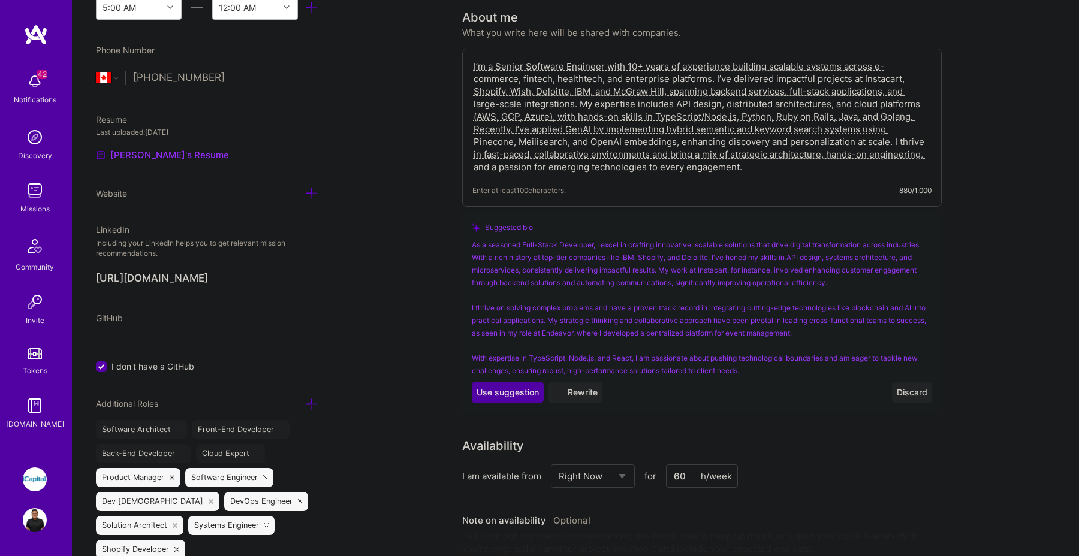
click at [503, 387] on span "Use suggestion" at bounding box center [508, 393] width 62 height 12
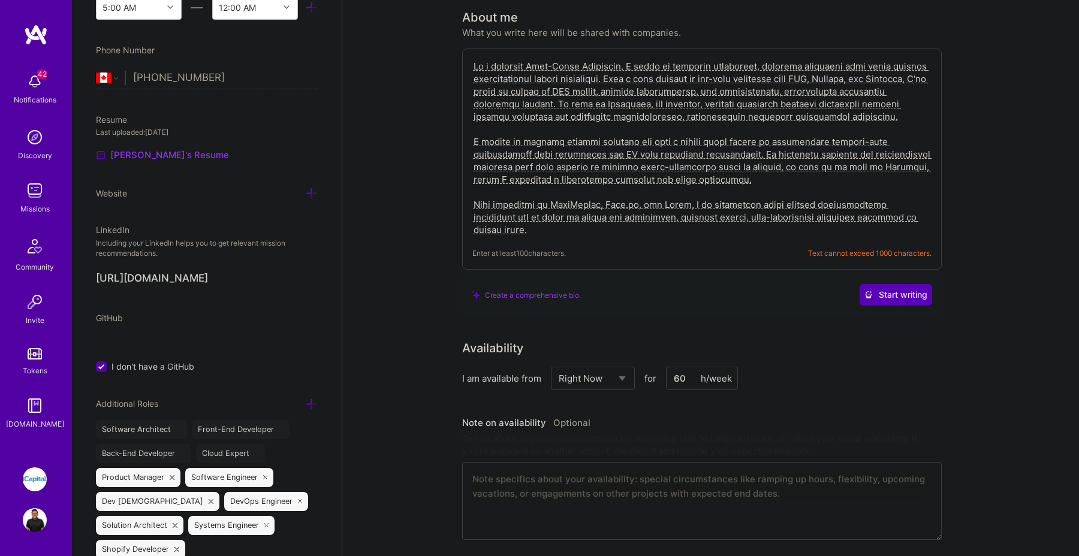
click at [791, 205] on textarea at bounding box center [702, 148] width 459 height 179
paste textarea "I’m a Senior Software Engineer with 10+ years of experience building scalable s…"
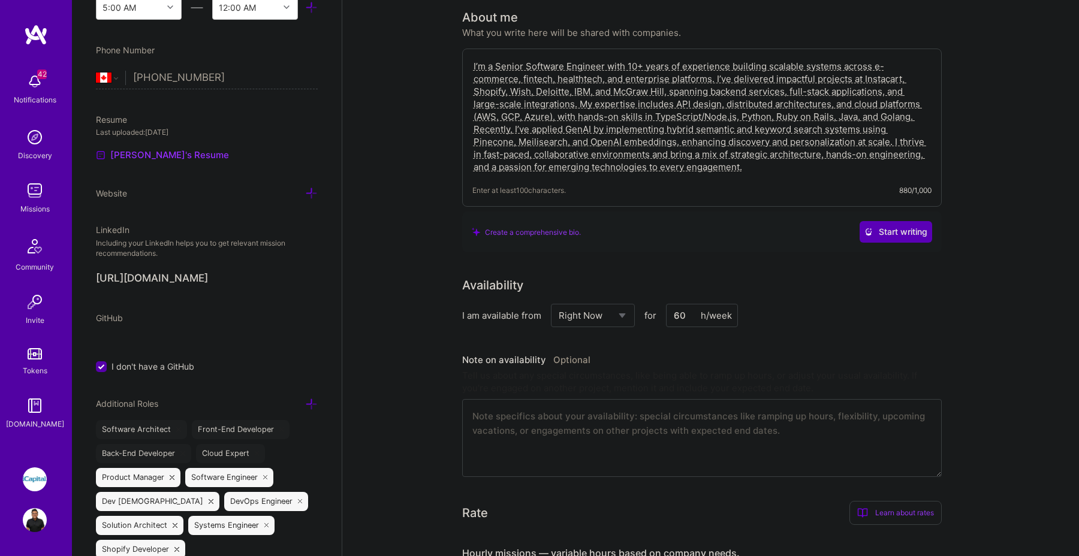
type textarea "I’m a Senior Software Engineer with 10+ years of experience building scalable s…"
click at [760, 276] on div "Availability" at bounding box center [702, 285] width 480 height 18
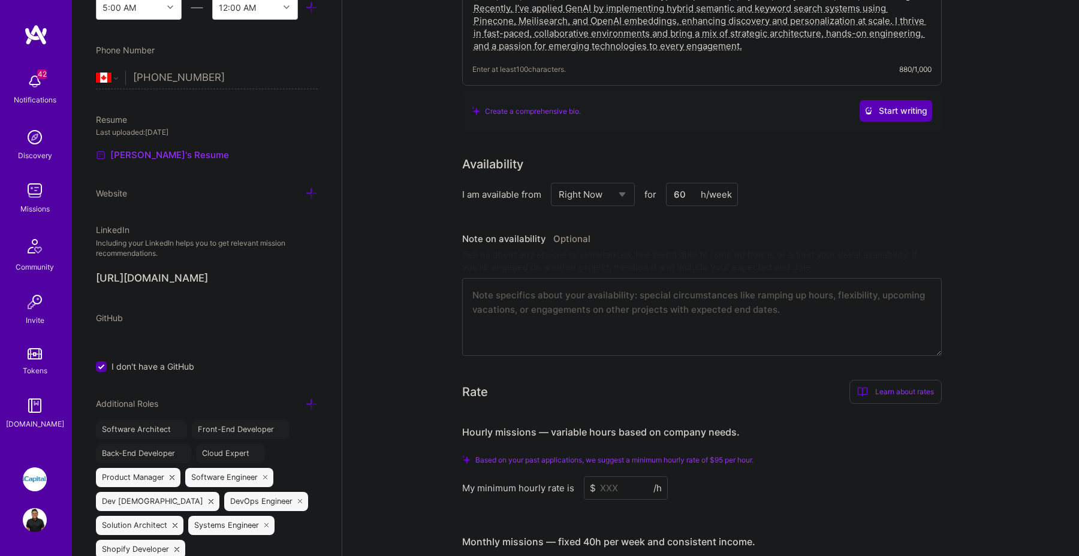
scroll to position [384, 0]
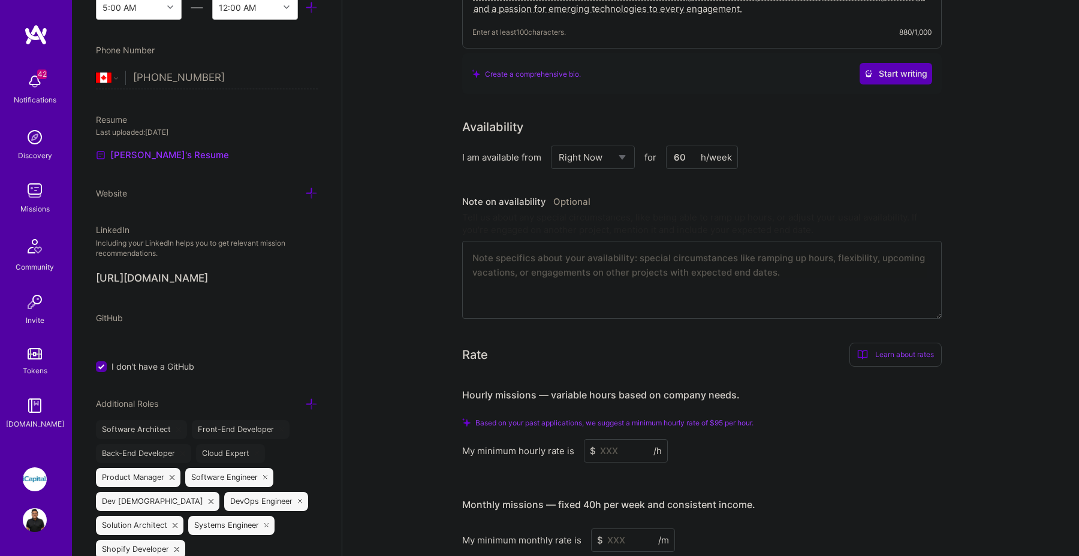
click at [642, 287] on textarea at bounding box center [702, 280] width 480 height 78
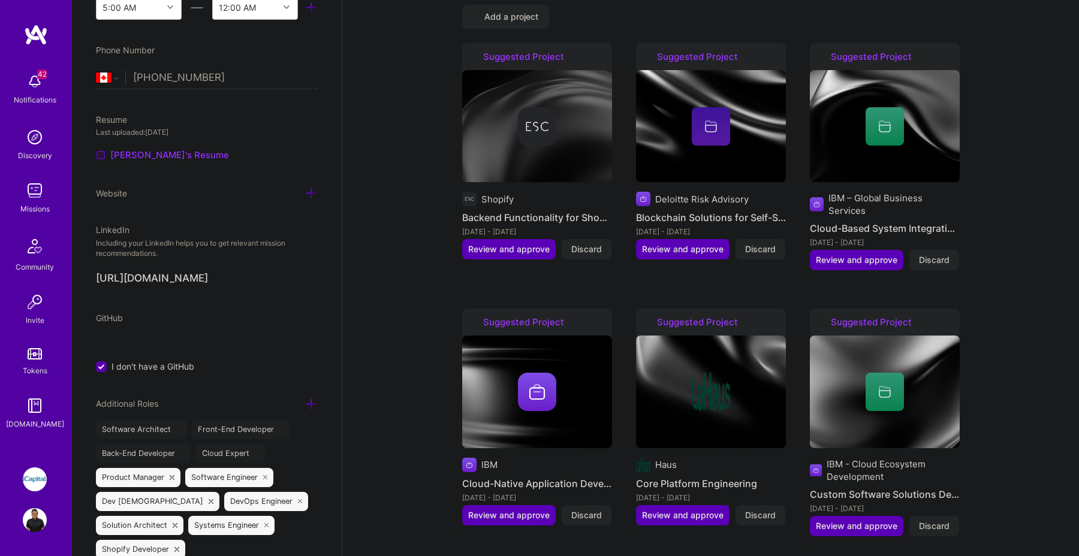
scroll to position [994, 0]
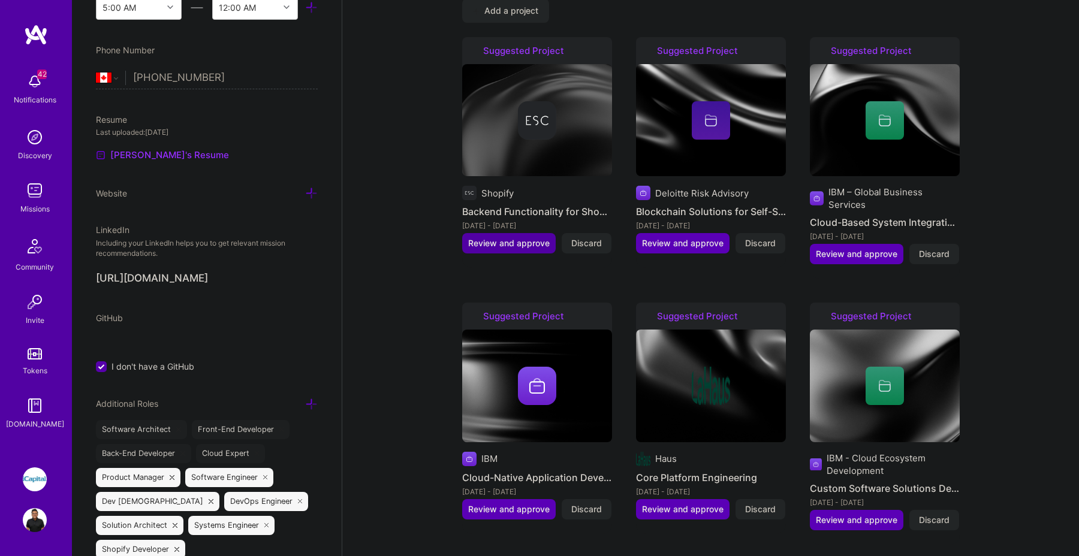
click at [530, 237] on span "Review and approve" at bounding box center [509, 243] width 82 height 12
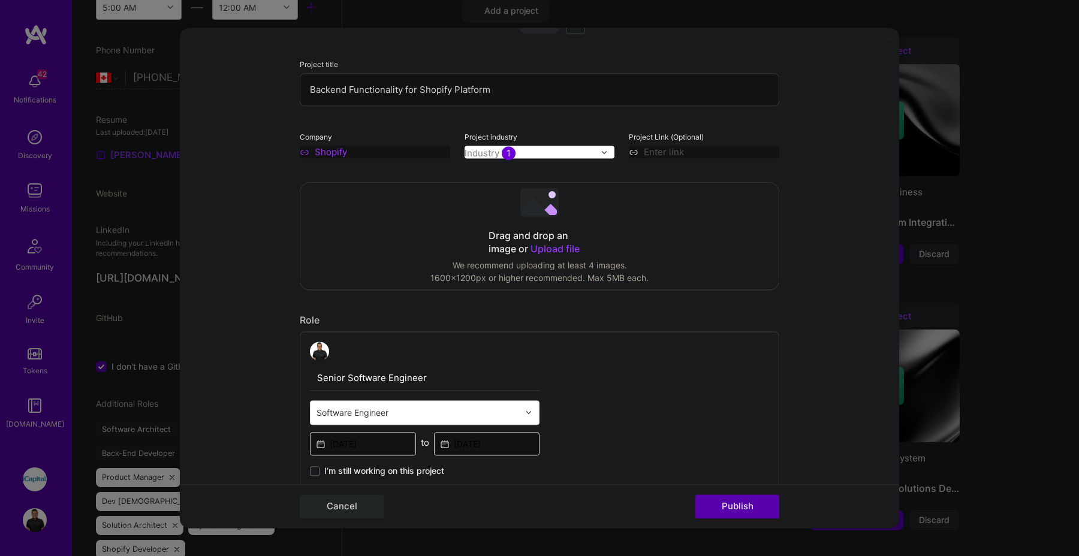
scroll to position [118, 0]
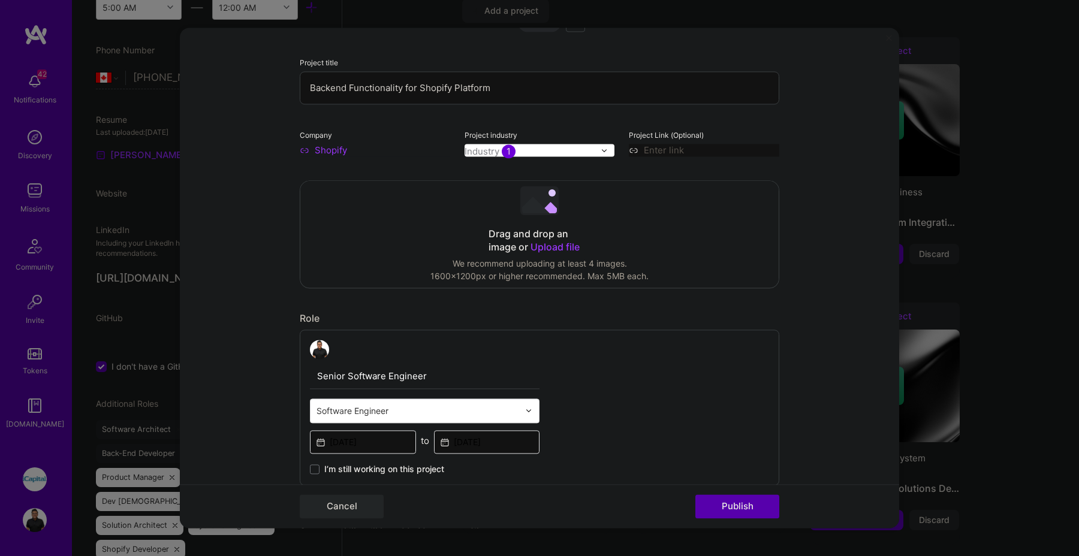
click at [377, 151] on input "Shopify" at bounding box center [375, 150] width 151 height 13
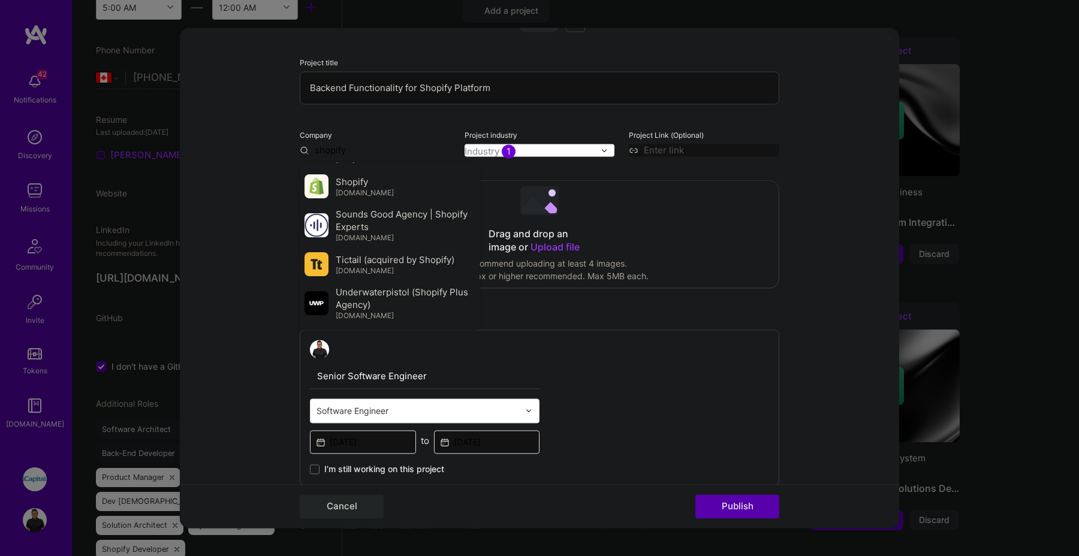
scroll to position [151, 0]
click at [417, 188] on div "Shopify shopify.com" at bounding box center [390, 185] width 180 height 34
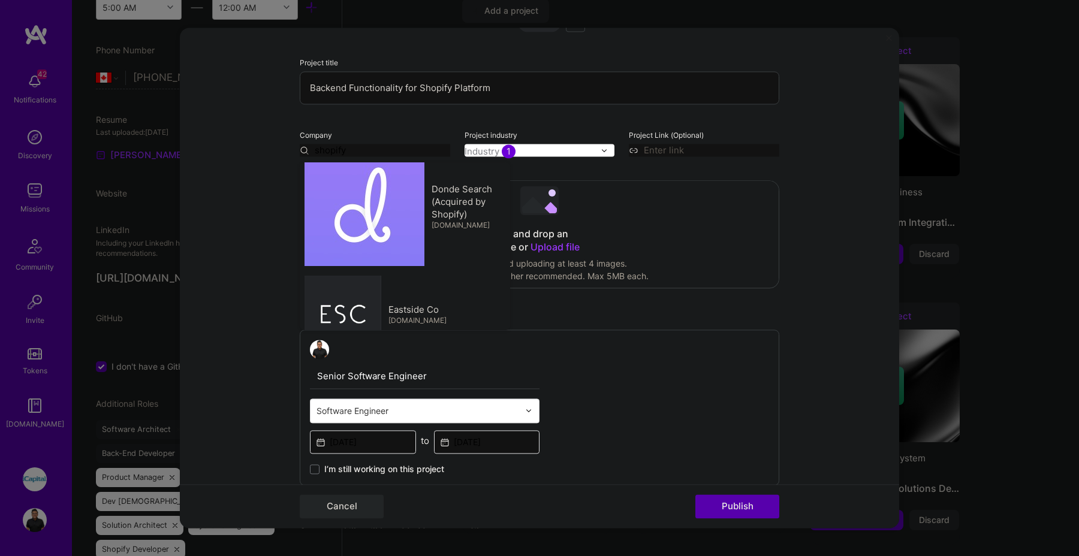
type input "Shopify"
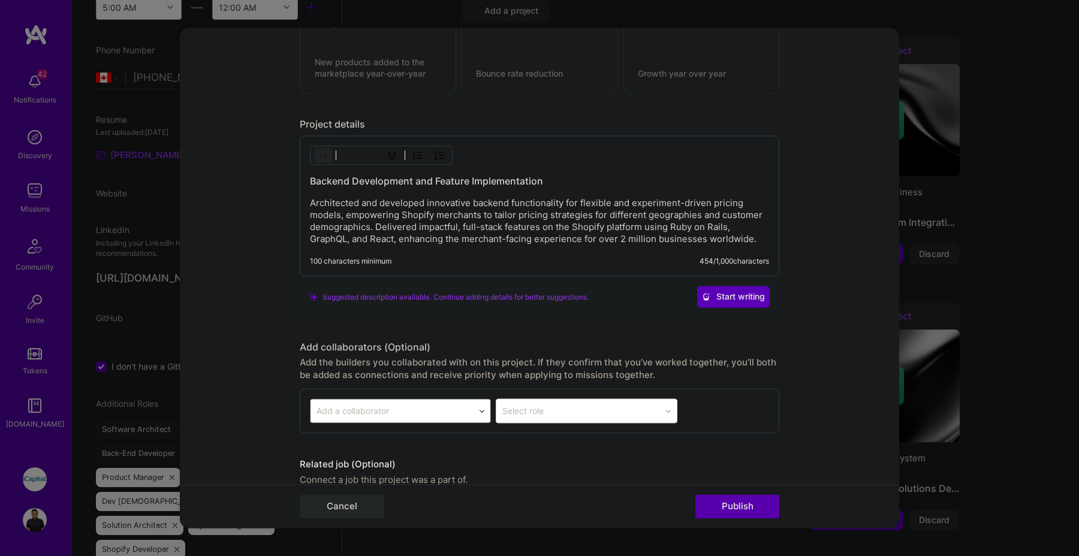
scroll to position [1098, 0]
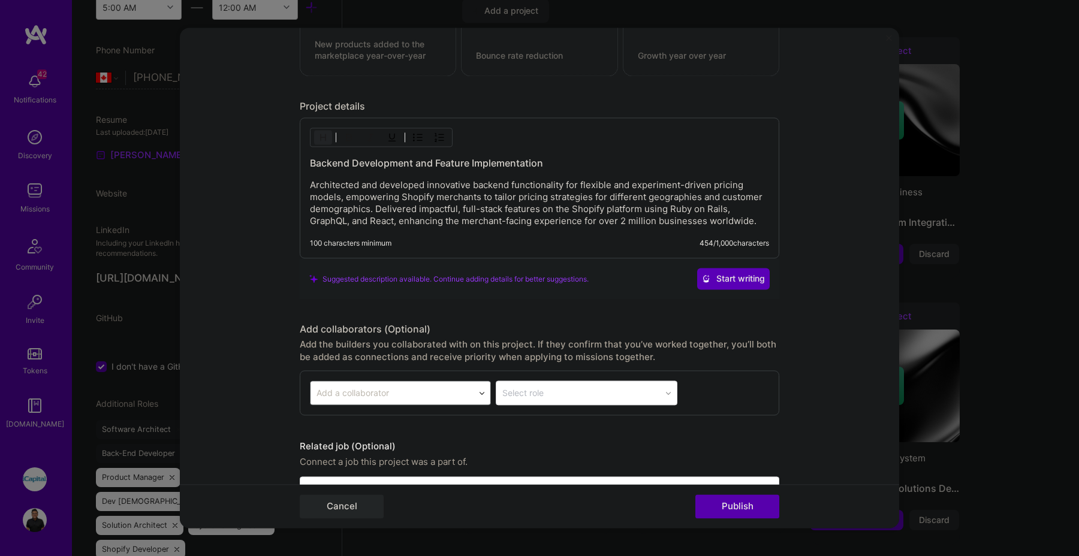
click at [544, 190] on p "Architected and developed innovative backend functionality for flexible and exp…" at bounding box center [539, 204] width 459 height 48
click at [576, 191] on p "Architected and developed innovative backend functionality for flexible and exp…" at bounding box center [539, 204] width 459 height 48
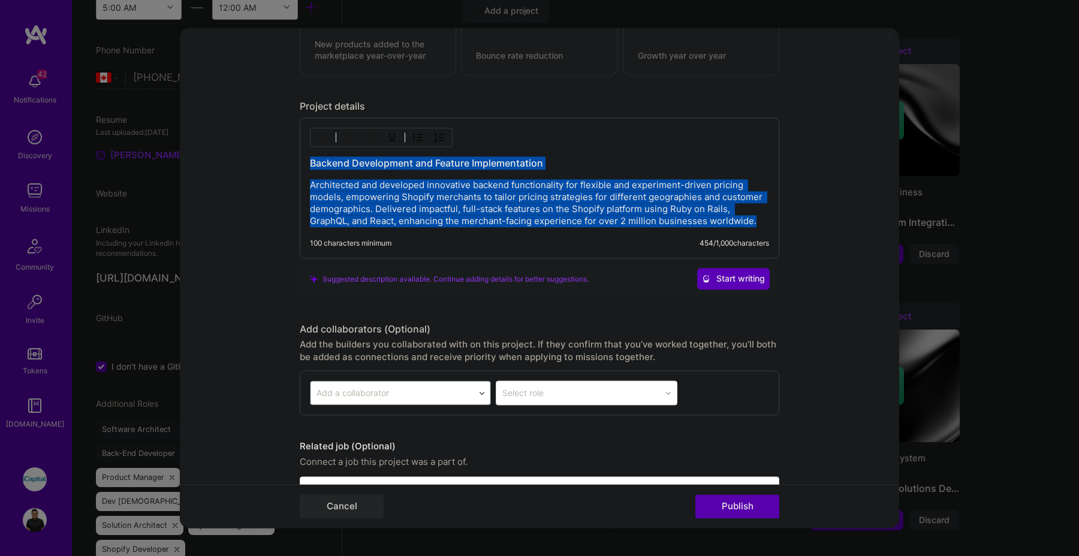
copy div "Backend Development and Feature Implementation Architected and developed innova…"
click at [515, 175] on div "Backend Development and Feature Implementation Architected and developed innova…" at bounding box center [539, 192] width 459 height 71
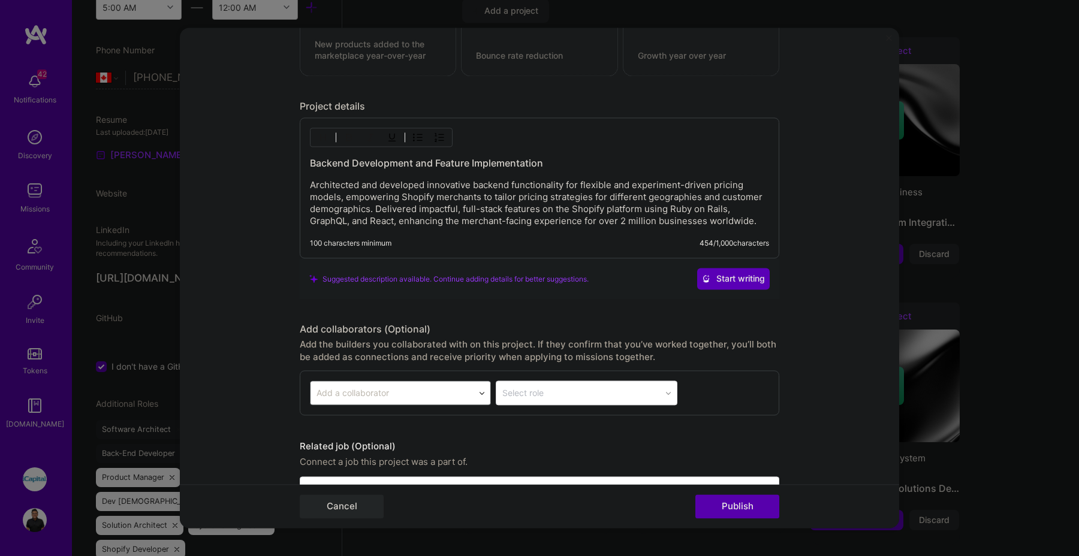
click at [535, 166] on h3 "Backend Development and Feature Implementation" at bounding box center [539, 163] width 459 height 13
click at [542, 165] on h3 "Backend Development and Feature Implementation" at bounding box center [539, 163] width 459 height 13
click at [576, 253] on div "100 characters minimum 462 / 1,000 characters" at bounding box center [530, 248] width 479 height 19
click at [551, 241] on div "100 characters minimum 462 / 1,000 characters" at bounding box center [539, 244] width 459 height 10
click at [518, 234] on div "Experiment-Driven Pricing Models for Merchant Segments Architected and develope…" at bounding box center [540, 188] width 480 height 141
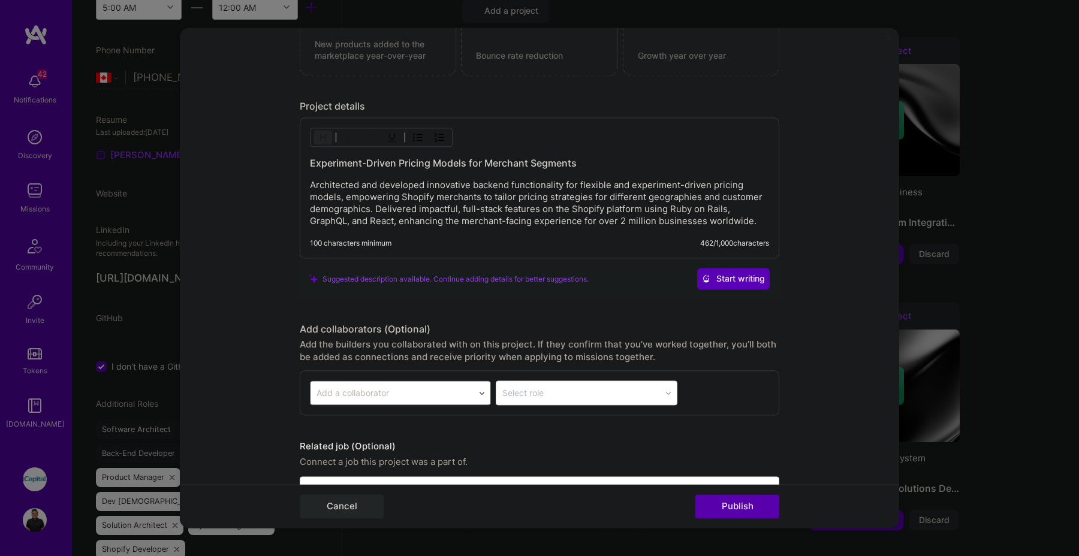
click at [528, 220] on p "Architected and developed innovative backend functionality for flexible and exp…" at bounding box center [539, 204] width 459 height 48
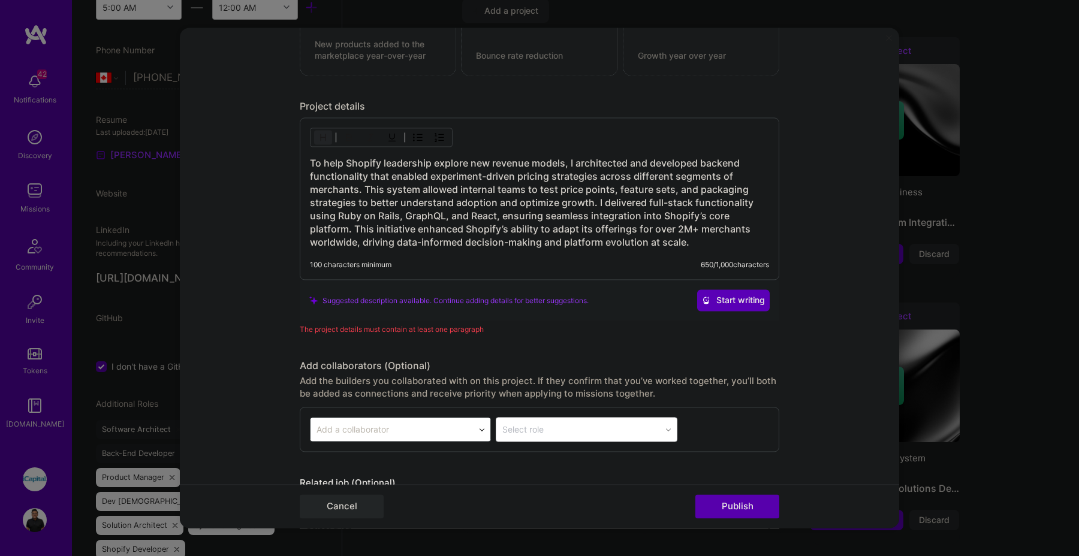
click at [374, 158] on h3 "To help Shopify leadership explore new revenue models, I architected and develo…" at bounding box center [539, 203] width 459 height 92
click at [443, 215] on h3 "To help Shopify leadership explore new revenue models, I architected and develo…" at bounding box center [539, 203] width 459 height 92
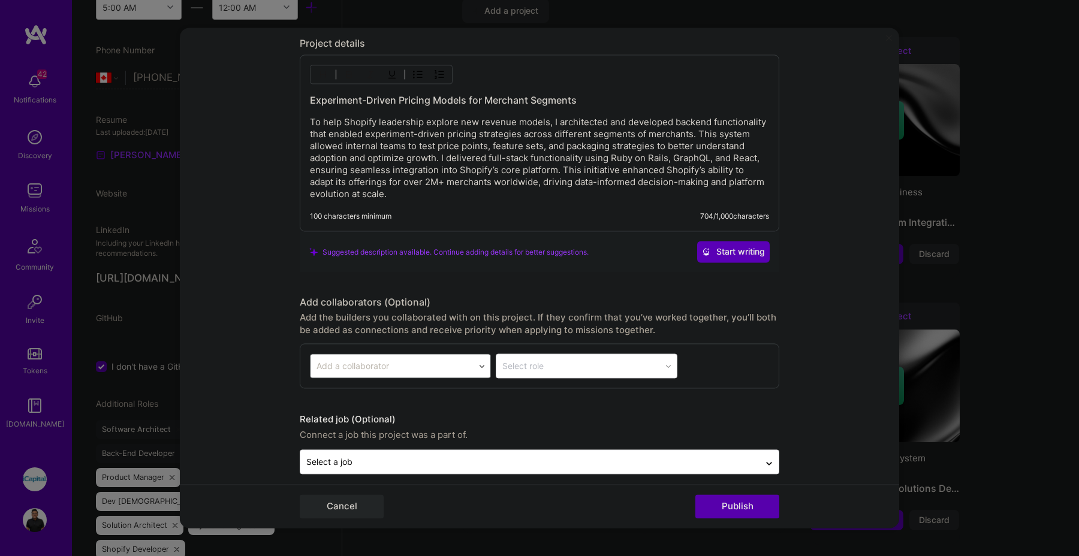
scroll to position [1174, 0]
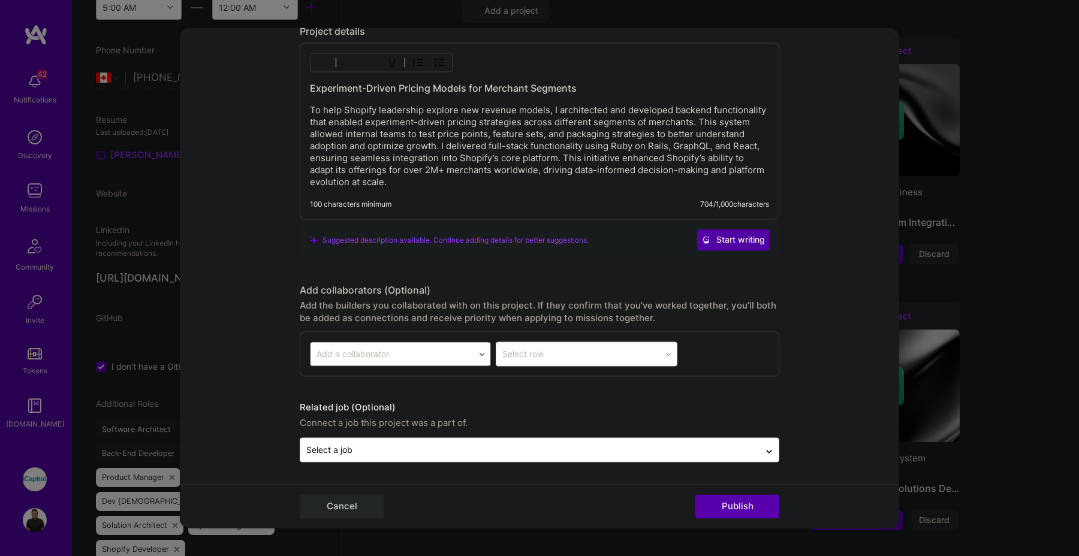
click at [730, 241] on span "Start writing" at bounding box center [733, 240] width 63 height 12
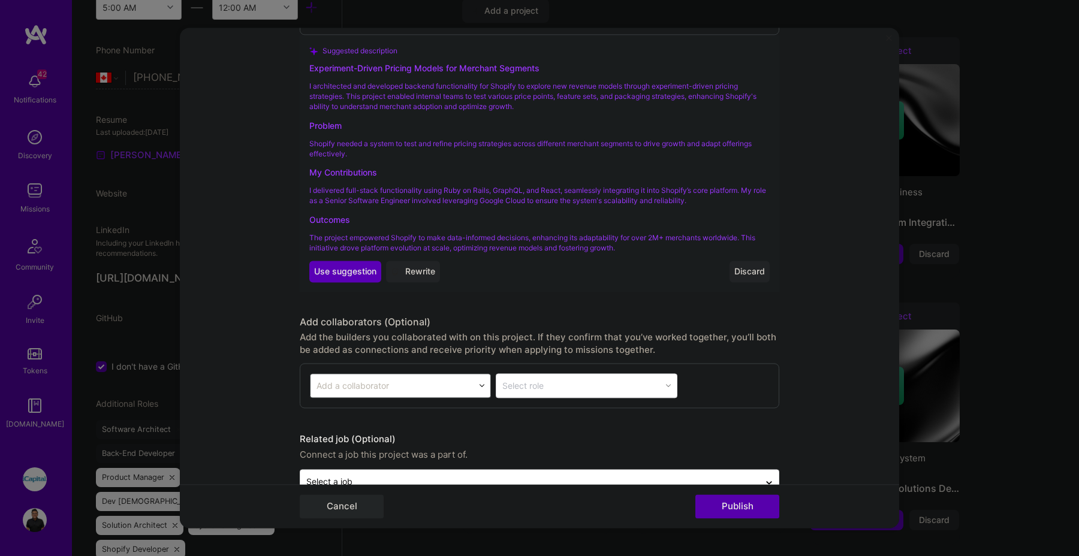
scroll to position [1358, 0]
click at [334, 280] on button "Use Use suggestion" at bounding box center [345, 271] width 72 height 22
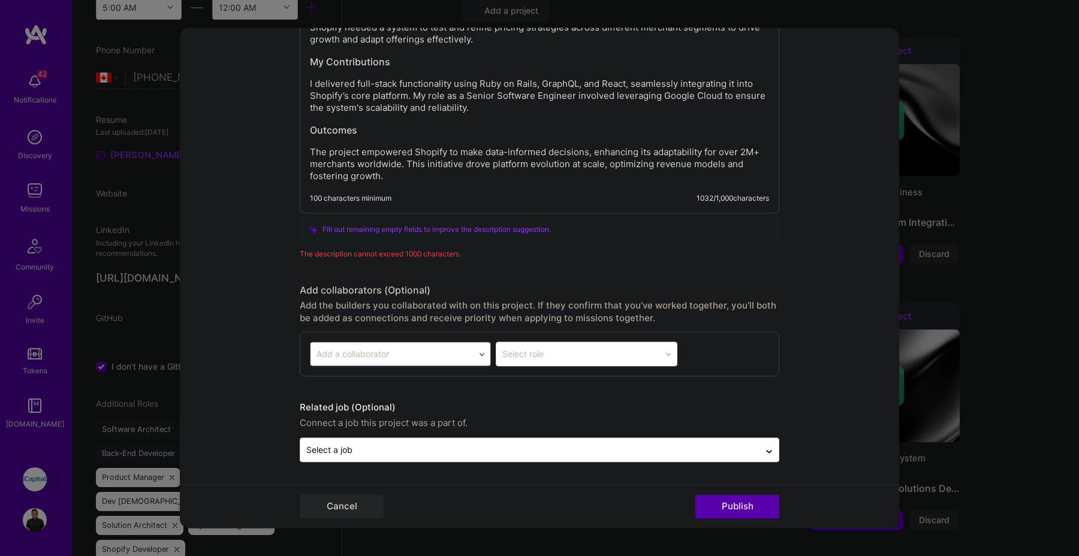
scroll to position [1337, 0]
click at [540, 185] on div "Experiment-Driven Pricing Models for Merchant Segments I architected and develo…" at bounding box center [540, 47] width 480 height 334
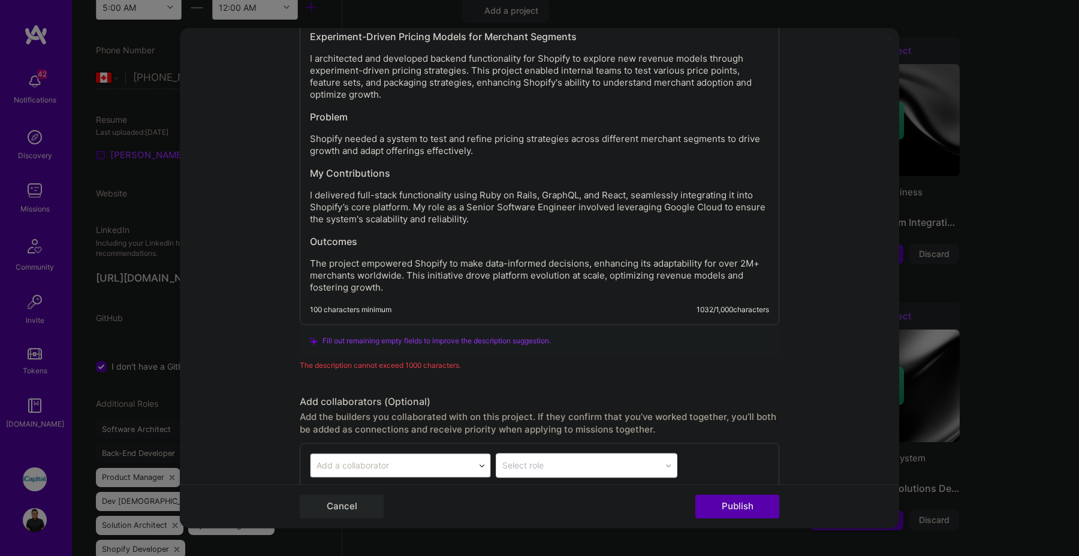
click at [524, 154] on p "Shopify needed a system to test and refine pricing strategies across different …" at bounding box center [539, 146] width 459 height 24
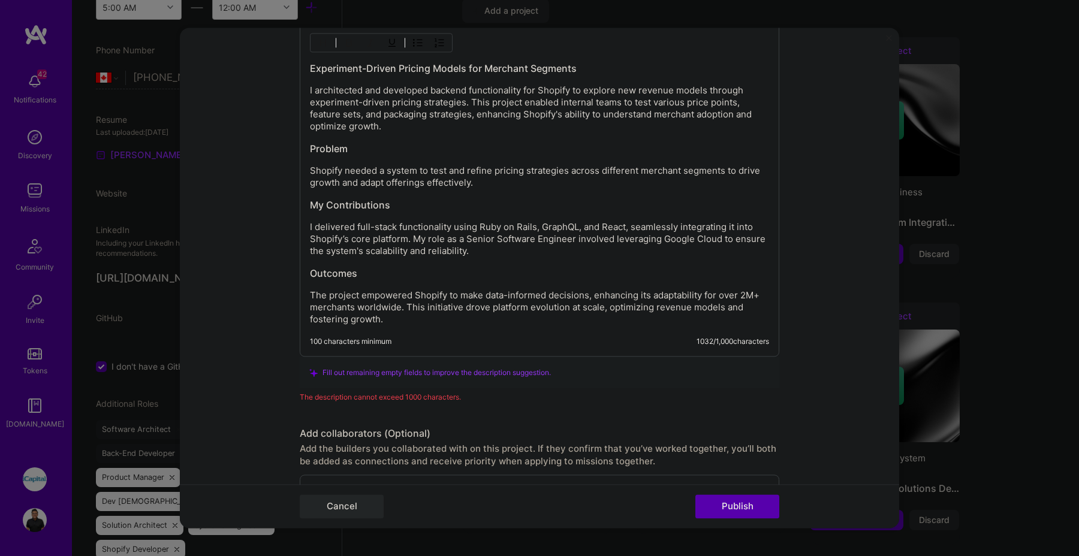
scroll to position [1192, 0]
click at [524, 136] on div "Experiment-Driven Pricing Models for Merchant Segments I architected and develo…" at bounding box center [539, 195] width 459 height 264
click at [543, 107] on p "I architected and developed backend functionality for Shopify to explore new re…" at bounding box center [539, 110] width 459 height 48
click at [462, 104] on p "I architected and developed backend functionality for Shopify to explore new re…" at bounding box center [539, 110] width 459 height 48
click at [470, 101] on p "I architected and developed backend functionality for Shopify to explore new re…" at bounding box center [539, 110] width 459 height 48
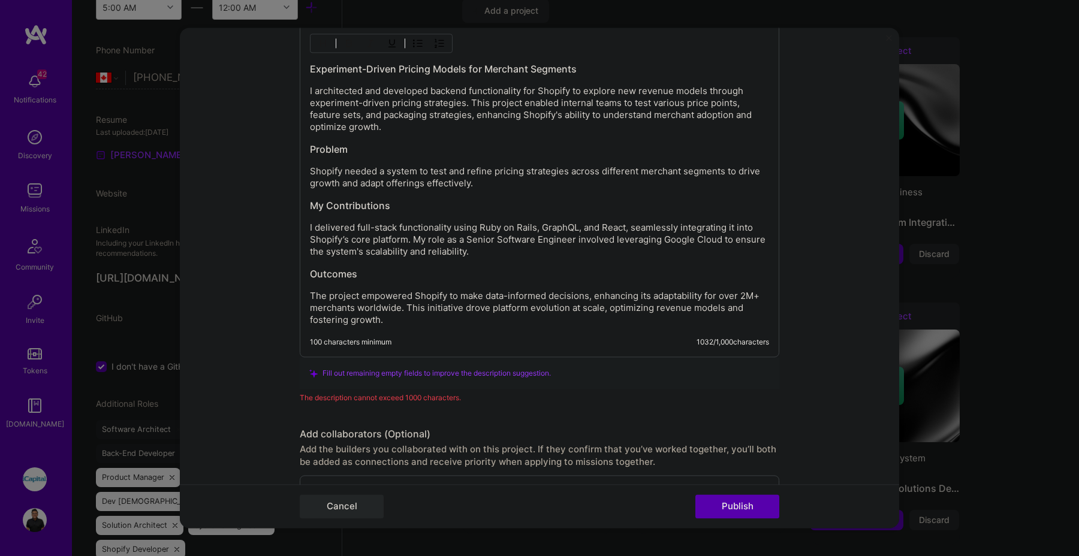
click at [500, 104] on p "I architected and developed backend functionality for Shopify to explore new re…" at bounding box center [539, 110] width 459 height 48
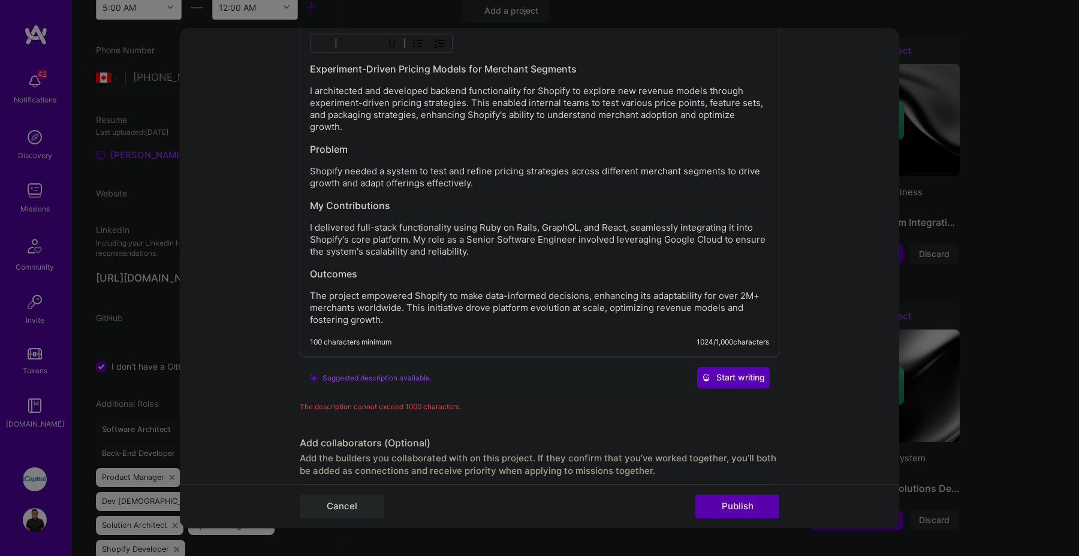
click at [416, 118] on p "I architected and developed backend functionality for Shopify to explore new re…" at bounding box center [539, 110] width 459 height 48
click at [537, 115] on p "I architected and developed backend functionality for Shopify to explore new re…" at bounding box center [539, 110] width 459 height 48
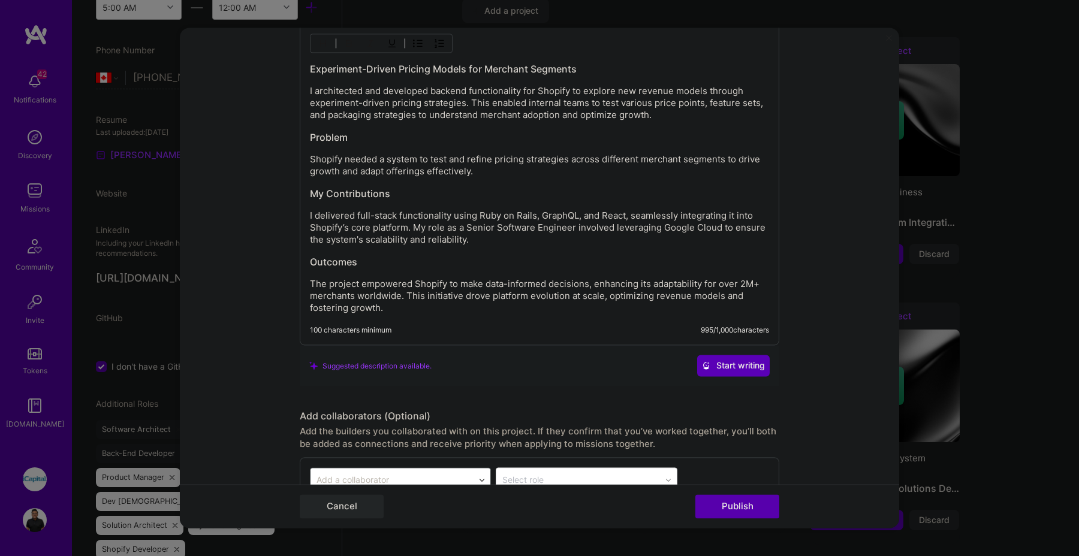
click at [664, 122] on div "Experiment-Driven Pricing Models for Merchant Segments I architected and develo…" at bounding box center [539, 189] width 459 height 252
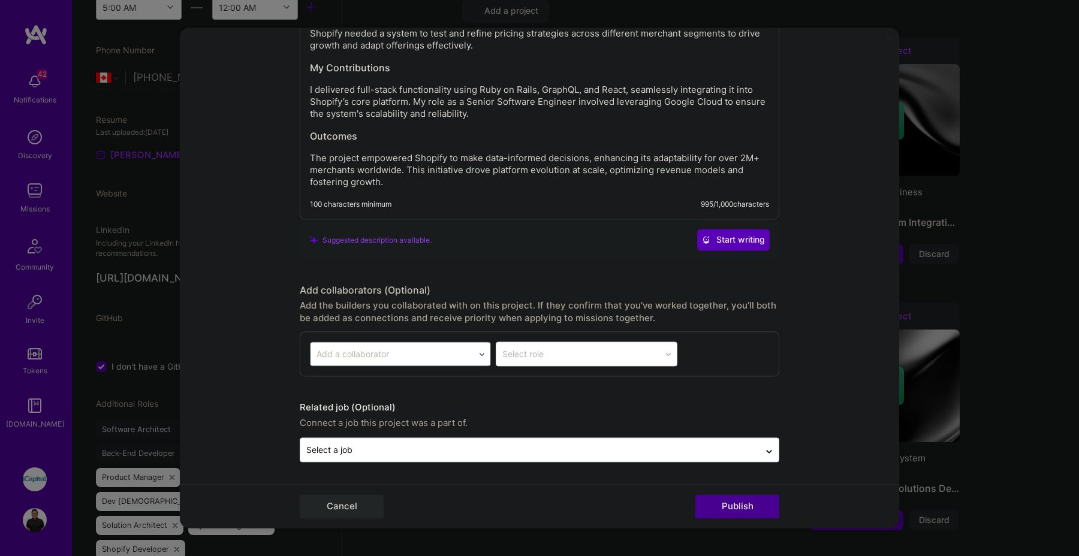
click at [763, 516] on button "Publish" at bounding box center [738, 507] width 84 height 24
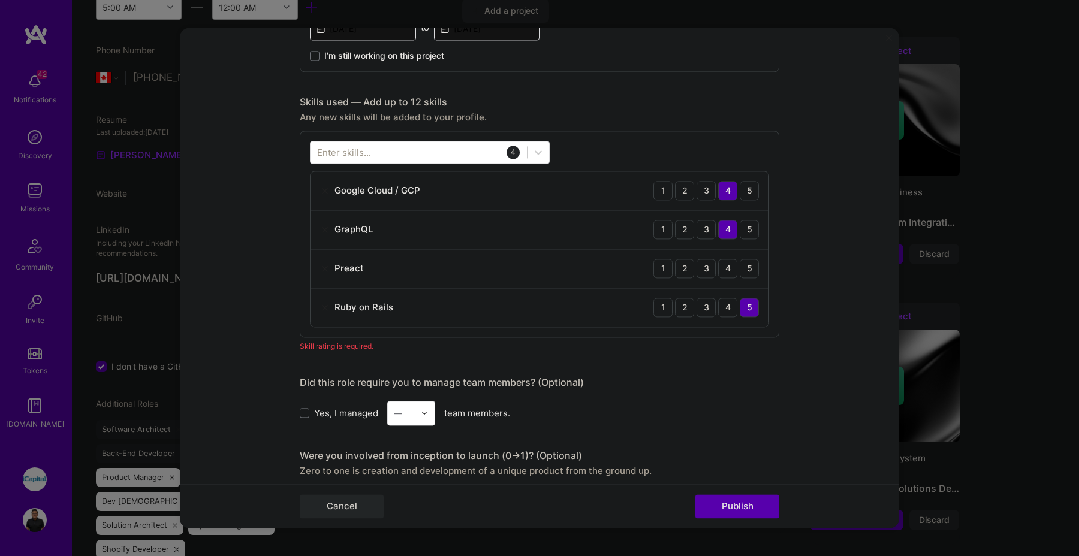
scroll to position [531, 0]
click at [405, 269] on div "Preact 1 2 3 4 5" at bounding box center [540, 269] width 458 height 39
click at [324, 270] on img at bounding box center [325, 269] width 10 height 10
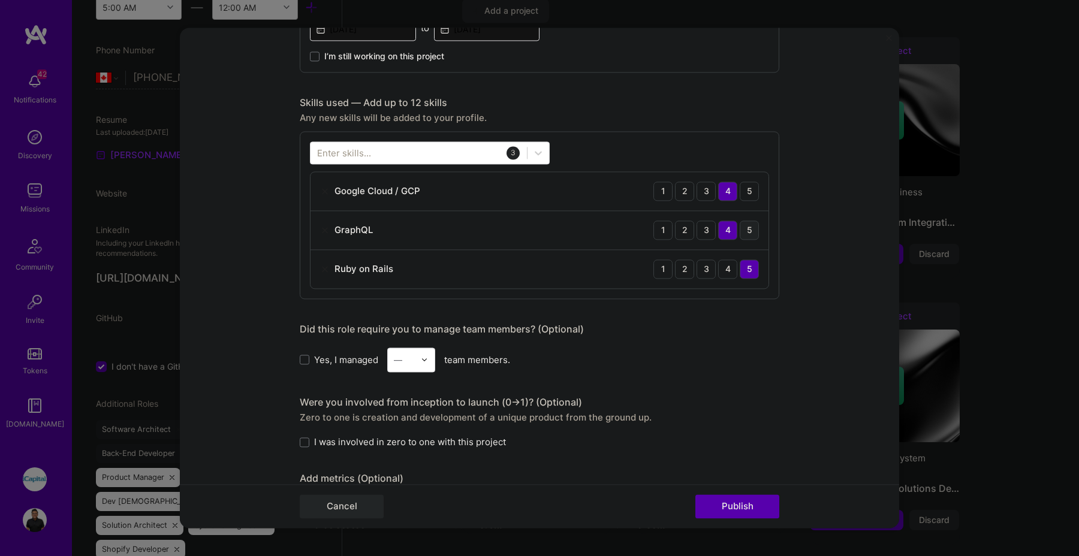
click at [756, 230] on div "5" at bounding box center [749, 230] width 19 height 19
click at [755, 196] on div "5" at bounding box center [749, 191] width 19 height 19
click at [543, 152] on icon at bounding box center [539, 153] width 12 height 12
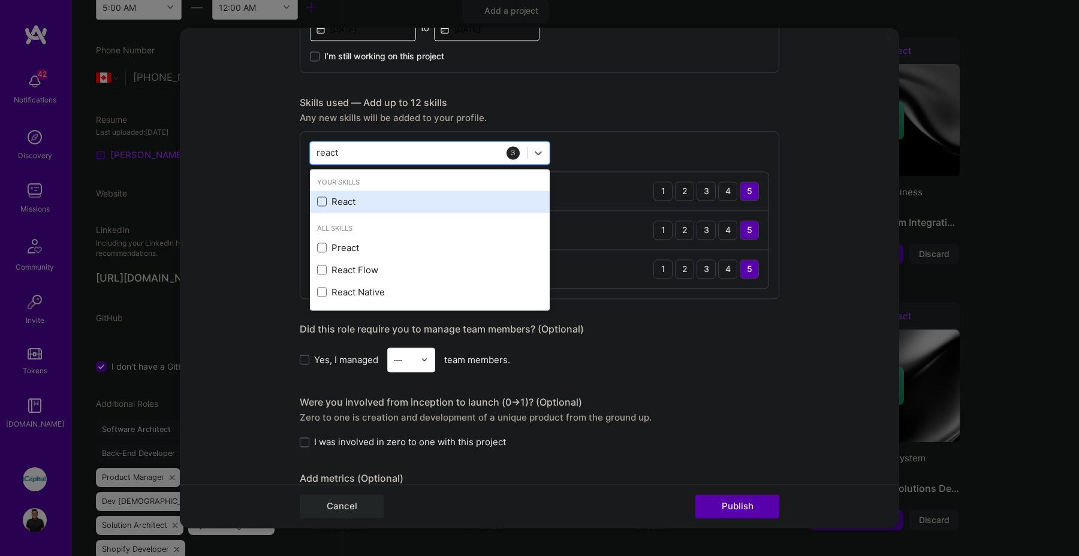
click at [318, 198] on span at bounding box center [322, 202] width 10 height 10
click at [0, 0] on input "checkbox" at bounding box center [0, 0] width 0 height 0
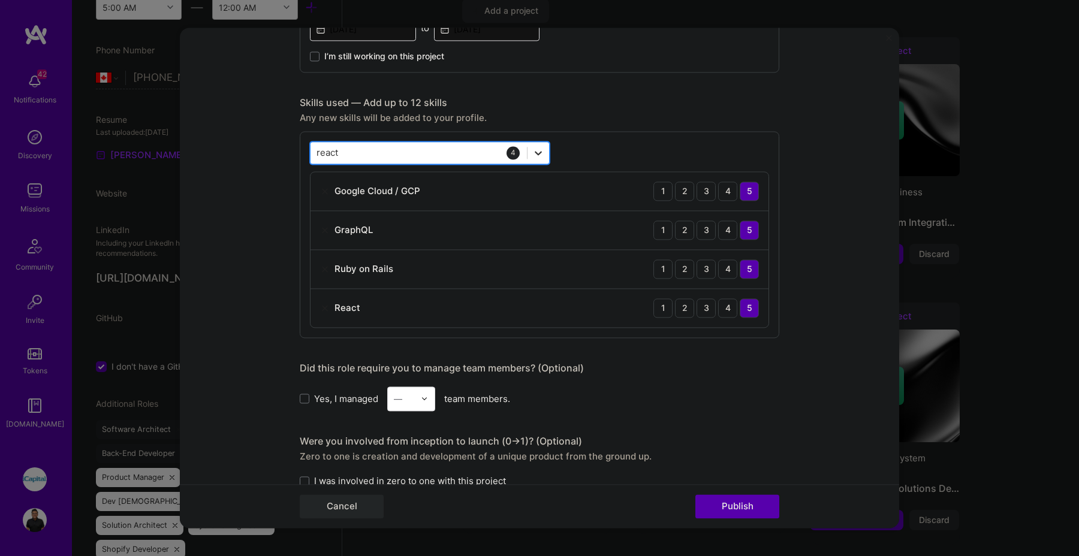
click at [537, 152] on icon at bounding box center [539, 153] width 12 height 12
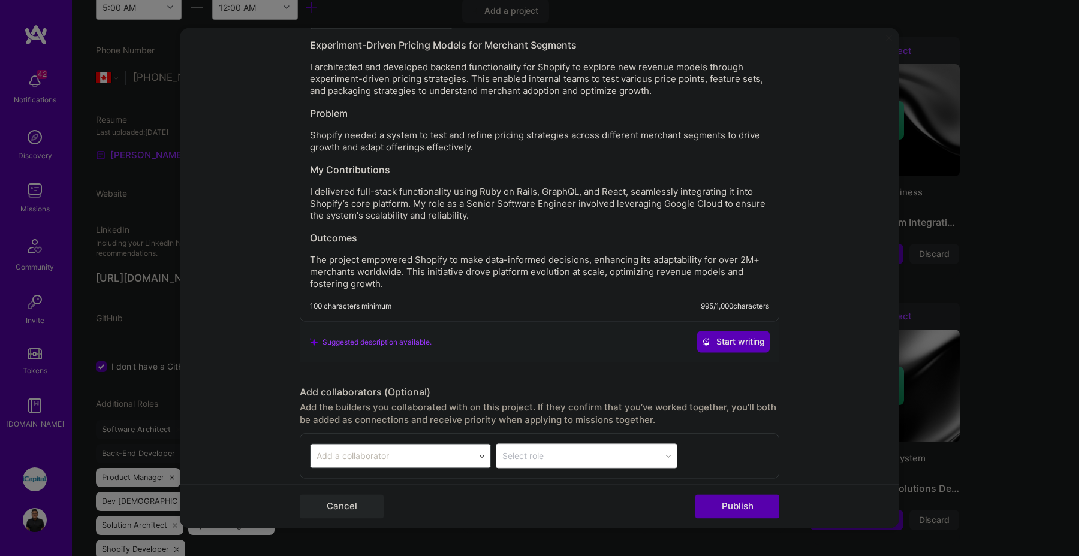
scroll to position [1319, 0]
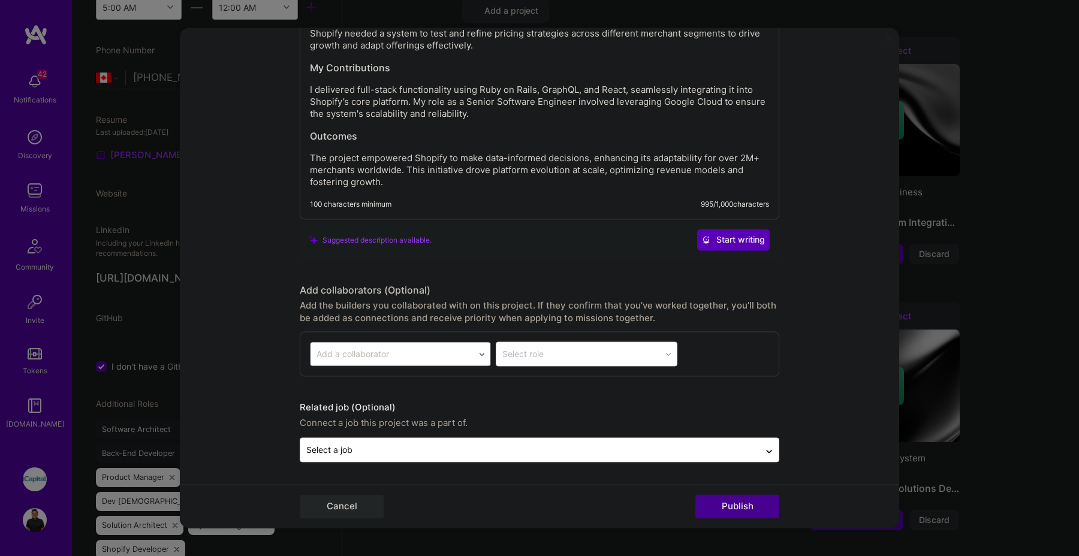
type input "react"
click at [756, 502] on button "Publish" at bounding box center [738, 507] width 84 height 24
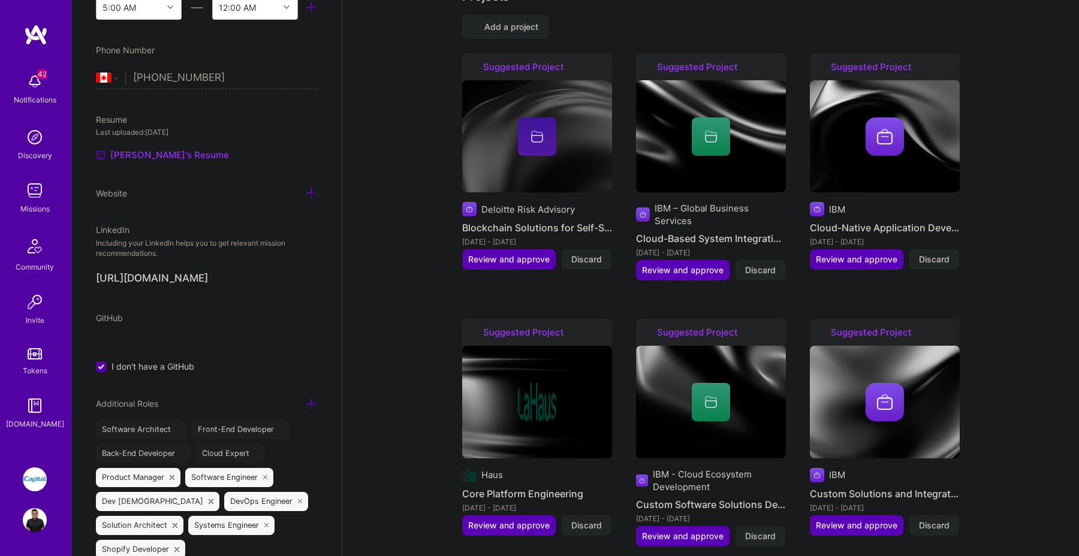
scroll to position [983, 0]
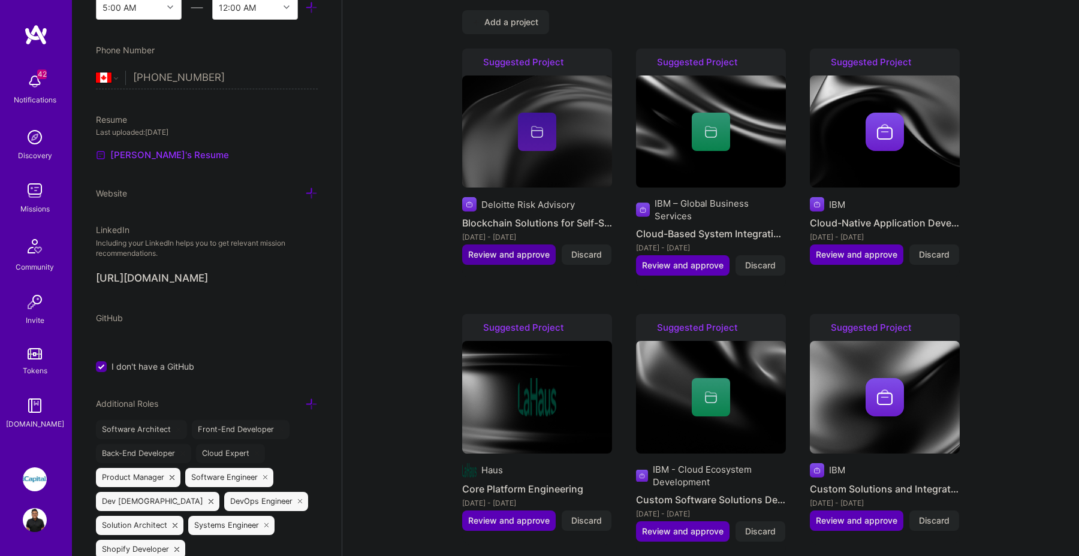
click at [513, 249] on span "Review and approve" at bounding box center [509, 255] width 82 height 12
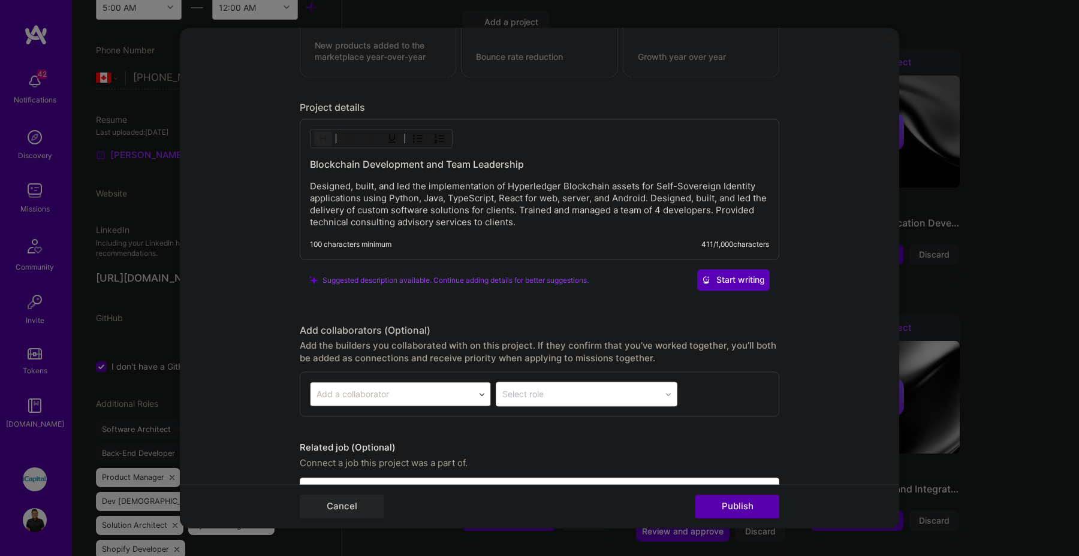
scroll to position [1142, 0]
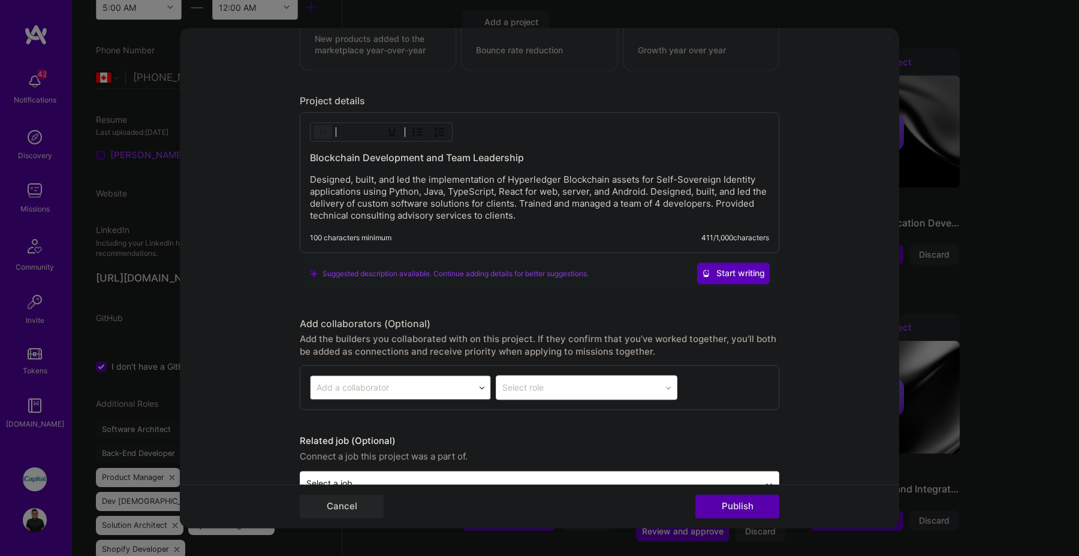
click at [588, 219] on p "Designed, built, and led the implementation of Hyperledger Blockchain assets fo…" at bounding box center [539, 199] width 459 height 48
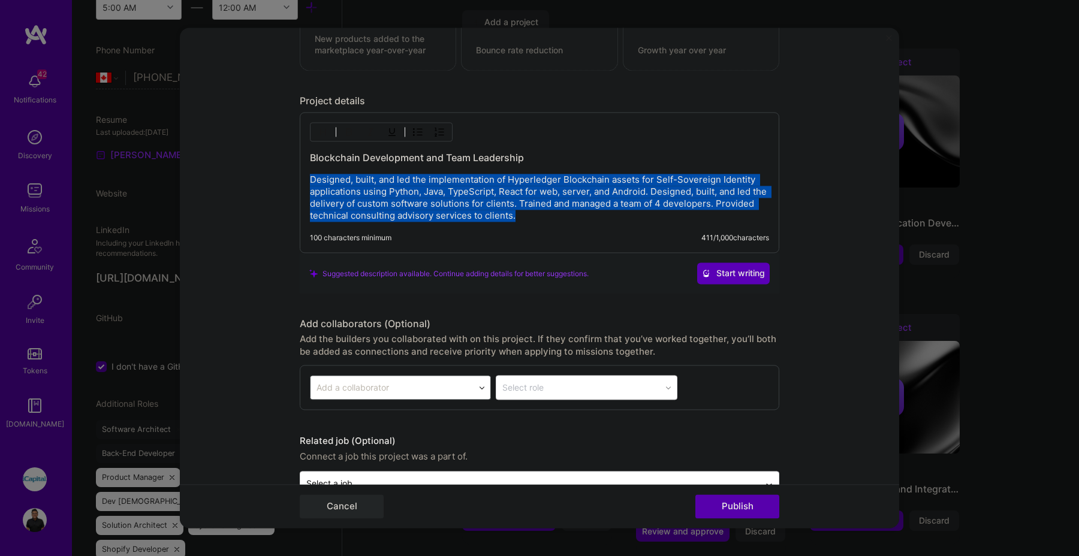
drag, startPoint x: 603, startPoint y: 215, endPoint x: 301, endPoint y: 178, distance: 304.4
click at [301, 178] on div "Blockchain Development and Team Leadership Designed, built, and led the impleme…" at bounding box center [540, 183] width 480 height 141
copy p "Designed, built, and led the implementation of Hyperledger Blockchain assets fo…"
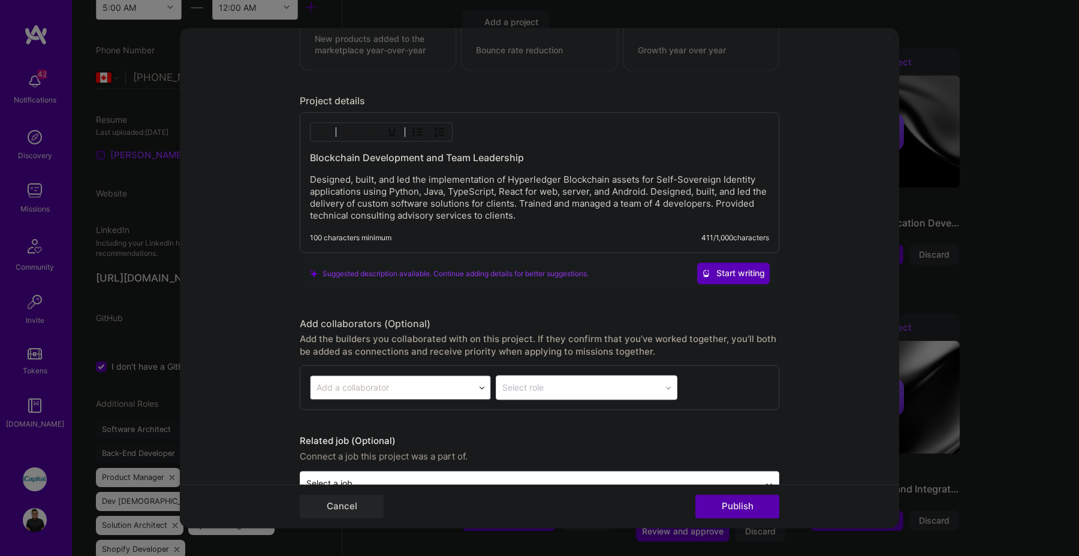
click at [528, 157] on h3 "Blockchain Development and Team Leadership" at bounding box center [539, 158] width 459 height 13
drag, startPoint x: 540, startPoint y: 160, endPoint x: 283, endPoint y: 158, distance: 256.7
click at [283, 158] on form "Editing suggested project This project is suggested based on your LinkedIn, res…" at bounding box center [540, 278] width 720 height 501
copy h3 "Blockchain Development and Team Leadership"
click at [511, 158] on h3 "Blockchain Development and Team Leadership" at bounding box center [539, 158] width 459 height 13
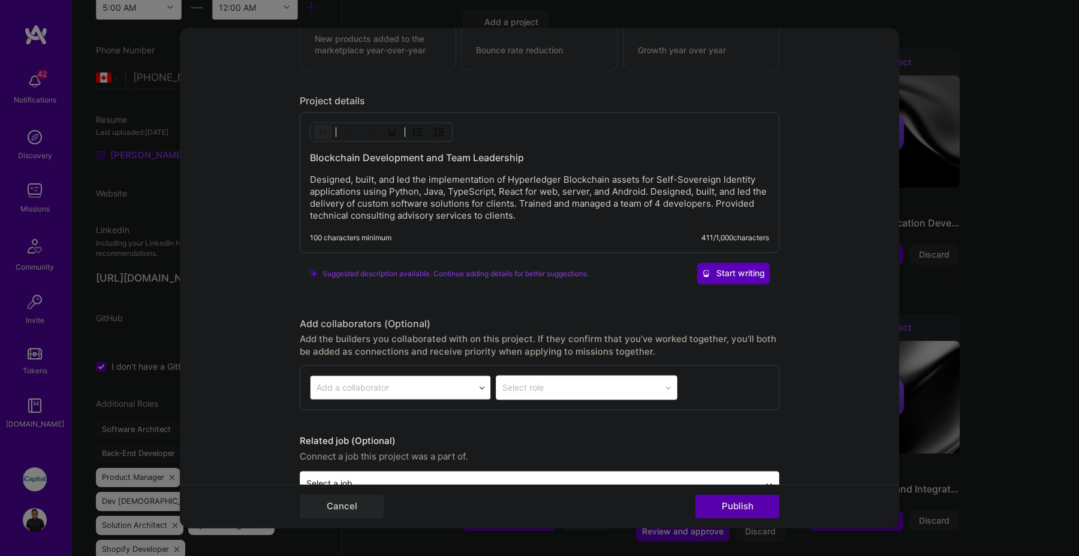
click at [543, 158] on h3 "Blockchain Development and Team Leadership" at bounding box center [539, 158] width 459 height 13
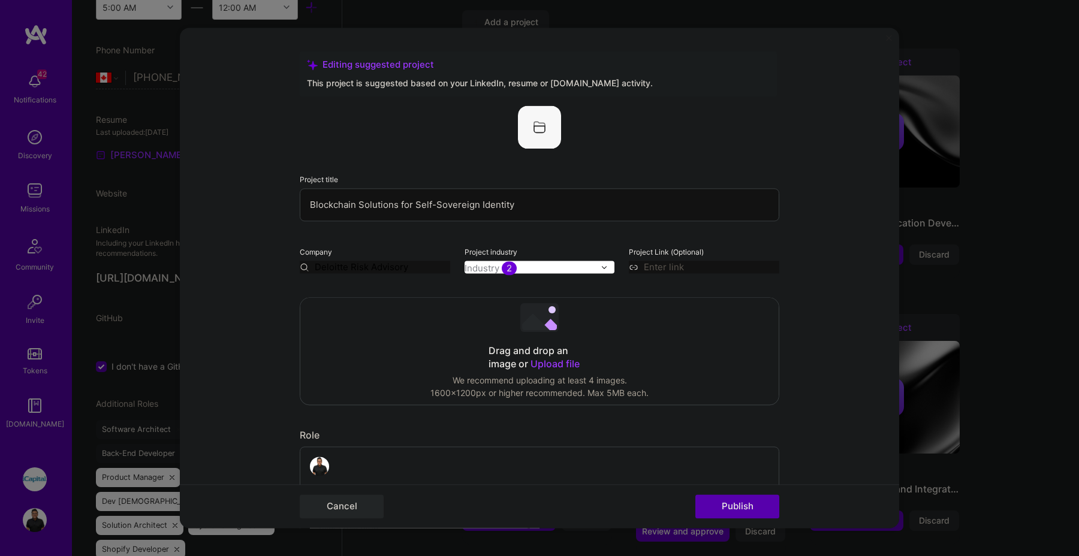
scroll to position [0, 0]
click at [534, 207] on input "Blockchain Solutions for Self-Sovereign Identity" at bounding box center [540, 205] width 480 height 33
paste input "White-Label Self-Sovereign Identity Platform for Government Pilots"
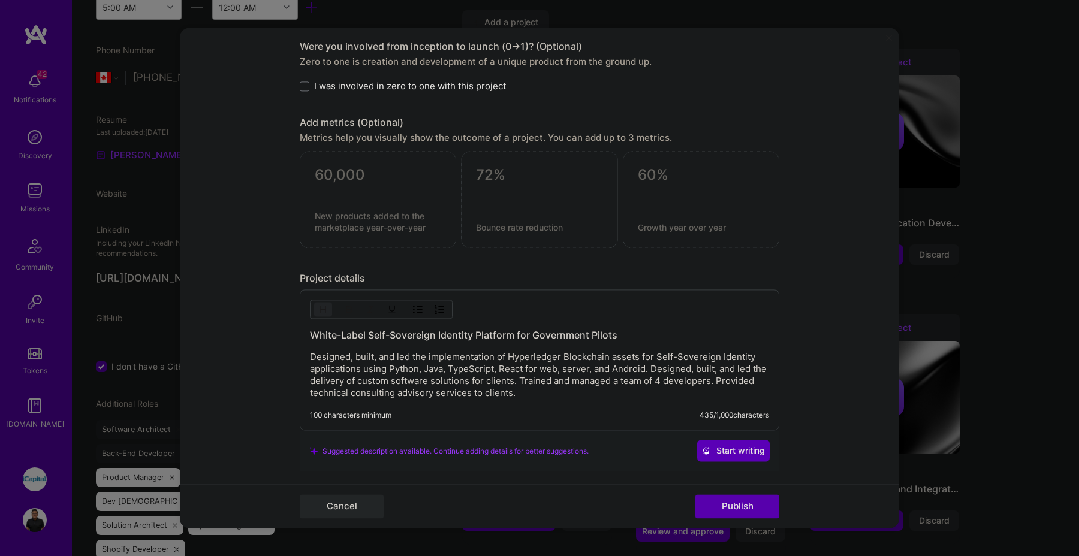
scroll to position [967, 0]
type input "White-Label Self-Sovereign Identity Platform for Government Pilots"
click at [586, 347] on div "White-Label Self-Sovereign Identity Platform for Government Pilots Designed, bu…" at bounding box center [539, 362] width 459 height 71
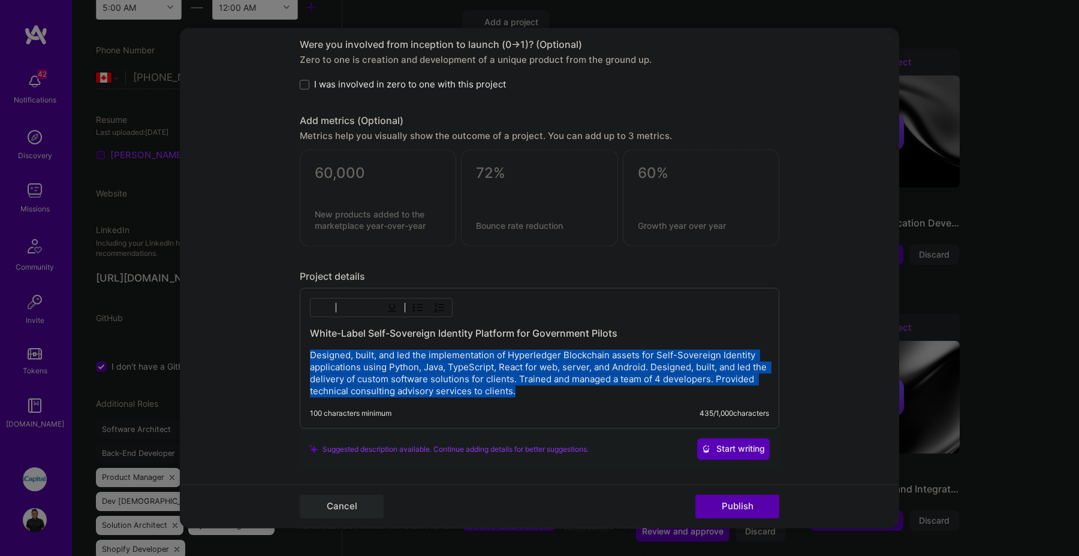
click at [598, 399] on div "White-Label Self-Sovereign Identity Platform for Government Pilots Designed, bu…" at bounding box center [540, 358] width 480 height 141
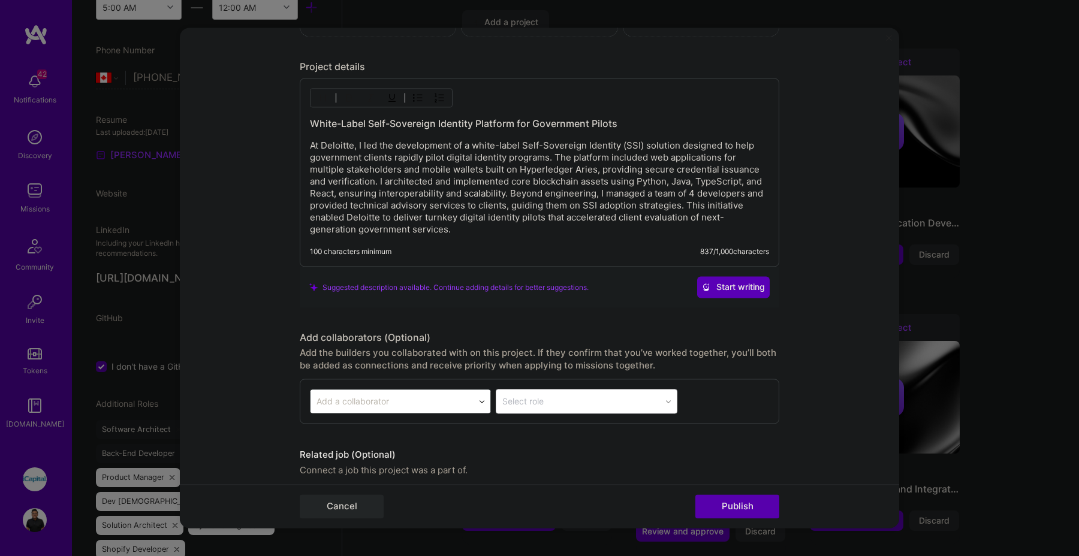
scroll to position [1225, 0]
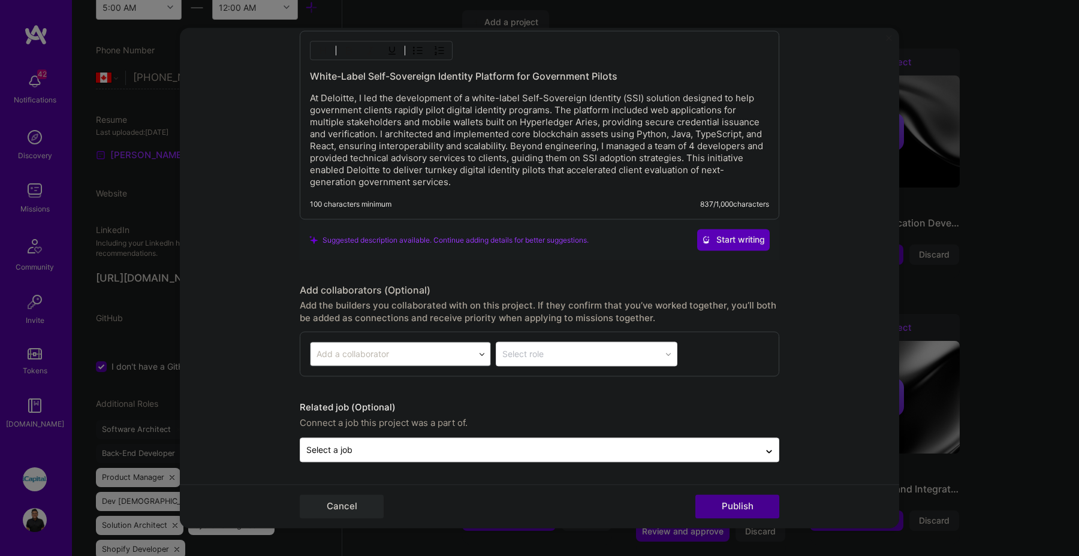
click at [742, 513] on button "Publish" at bounding box center [738, 507] width 84 height 24
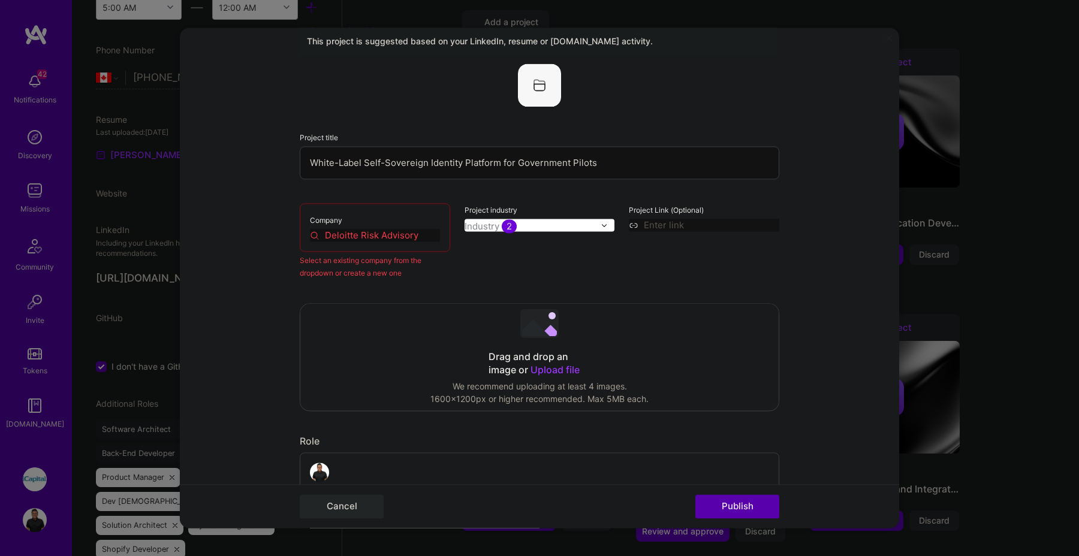
scroll to position [41, 0]
click at [375, 227] on div "Company Deloitte Risk Advisory" at bounding box center [375, 229] width 151 height 49
click at [372, 241] on input "Deloitte Risk Advisory" at bounding box center [375, 237] width 130 height 13
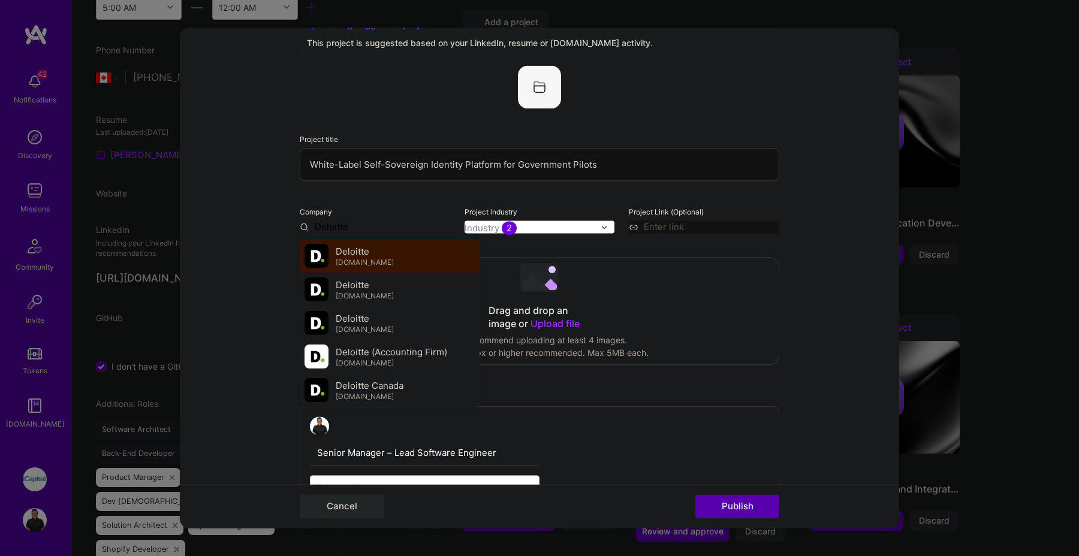
type input "Deloitte"
click at [382, 257] on div "Deloitte deloitte.com" at bounding box center [390, 256] width 180 height 34
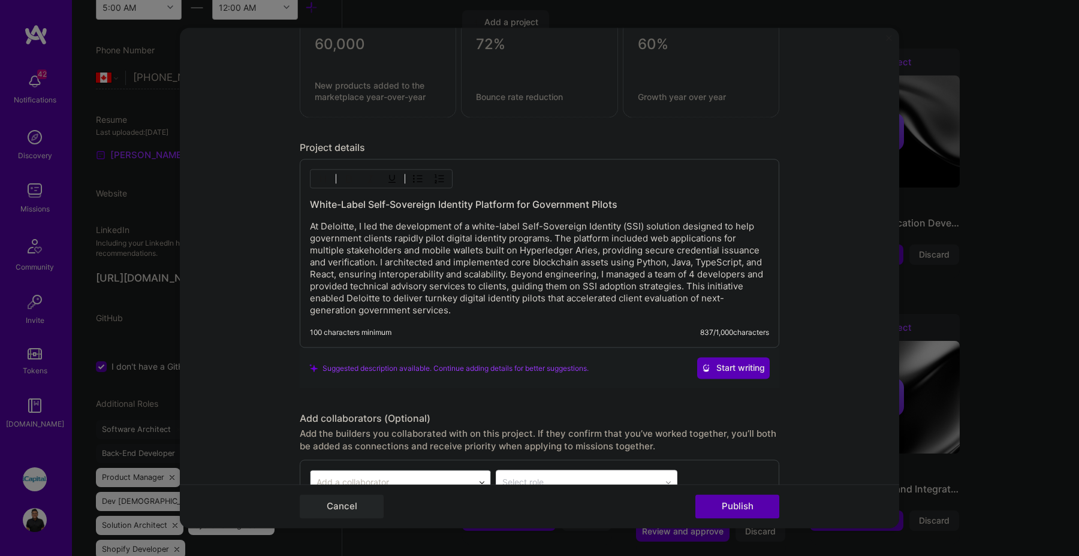
scroll to position [1255, 0]
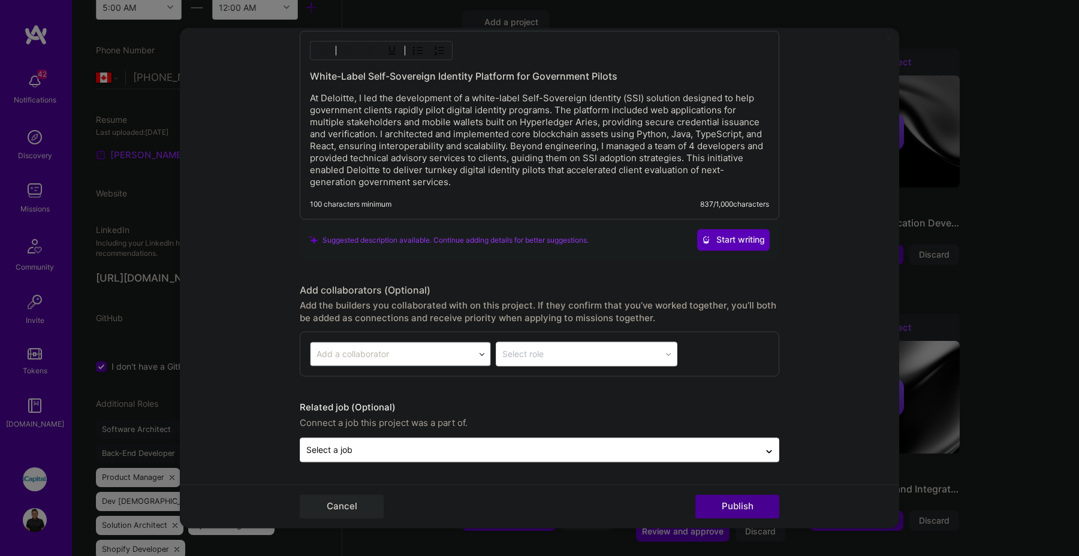
click at [736, 510] on button "Publish" at bounding box center [738, 507] width 84 height 24
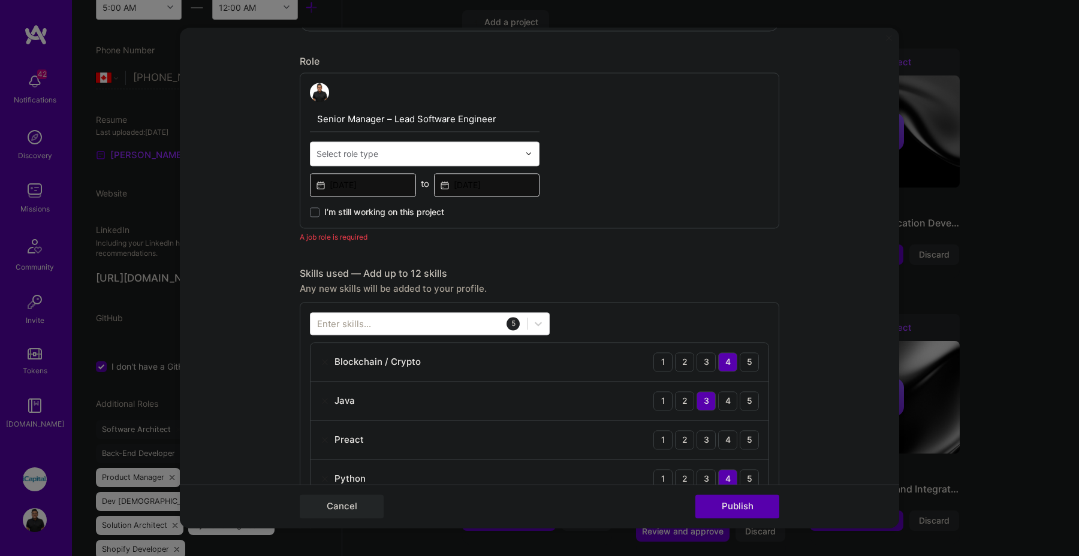
scroll to position [368, 0]
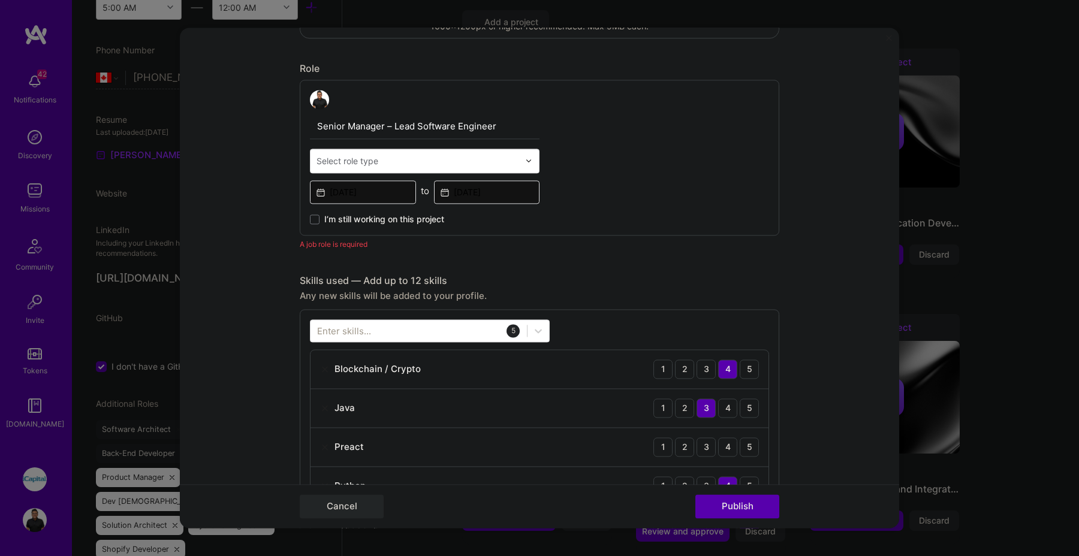
click at [407, 166] on input "text" at bounding box center [418, 161] width 203 height 13
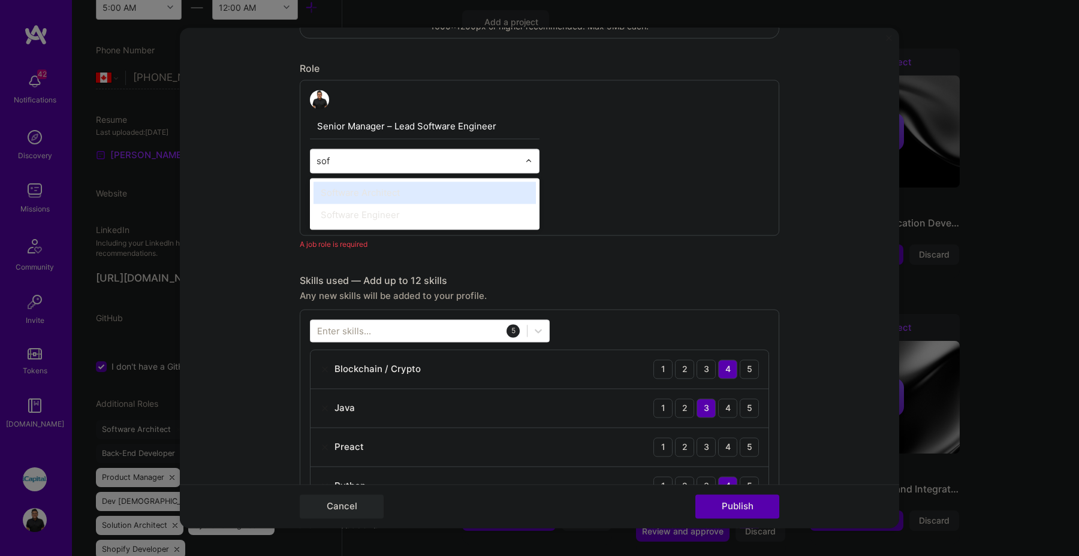
type input "soft"
click at [444, 199] on div "Software Architect" at bounding box center [425, 193] width 222 height 22
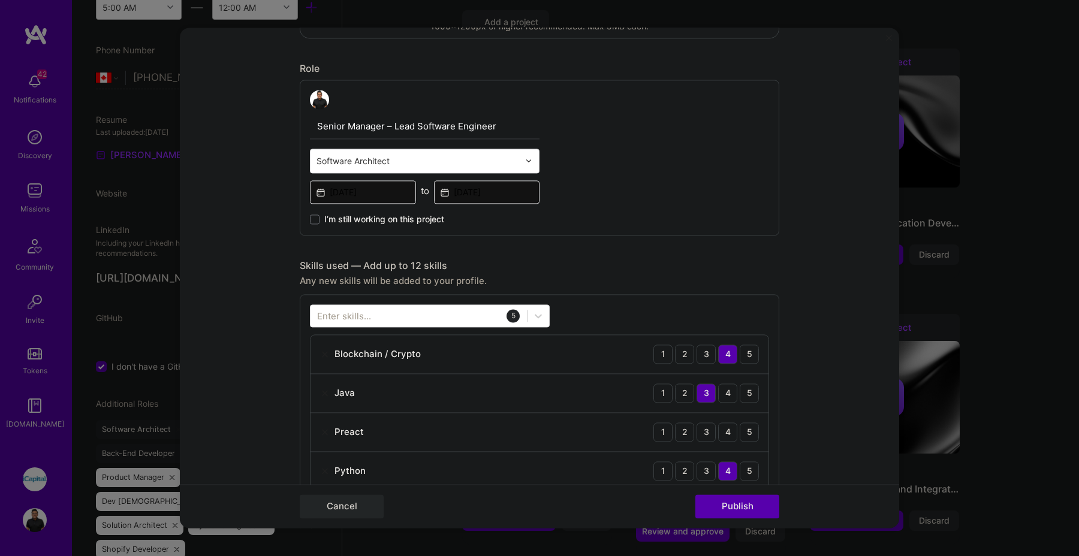
click at [438, 134] on input "Senior Manager – Lead Software Engineer" at bounding box center [425, 126] width 230 height 25
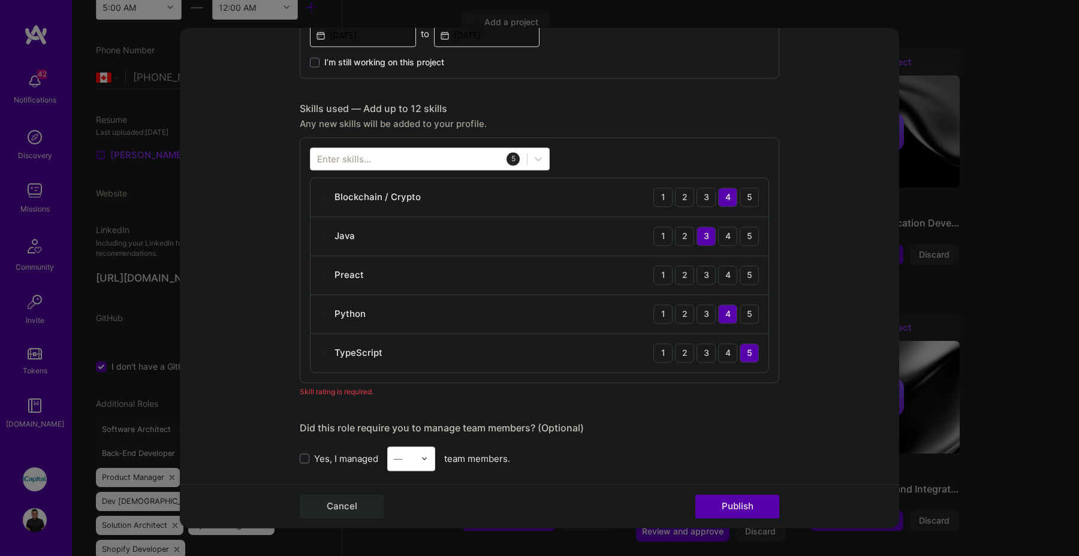
scroll to position [521, 0]
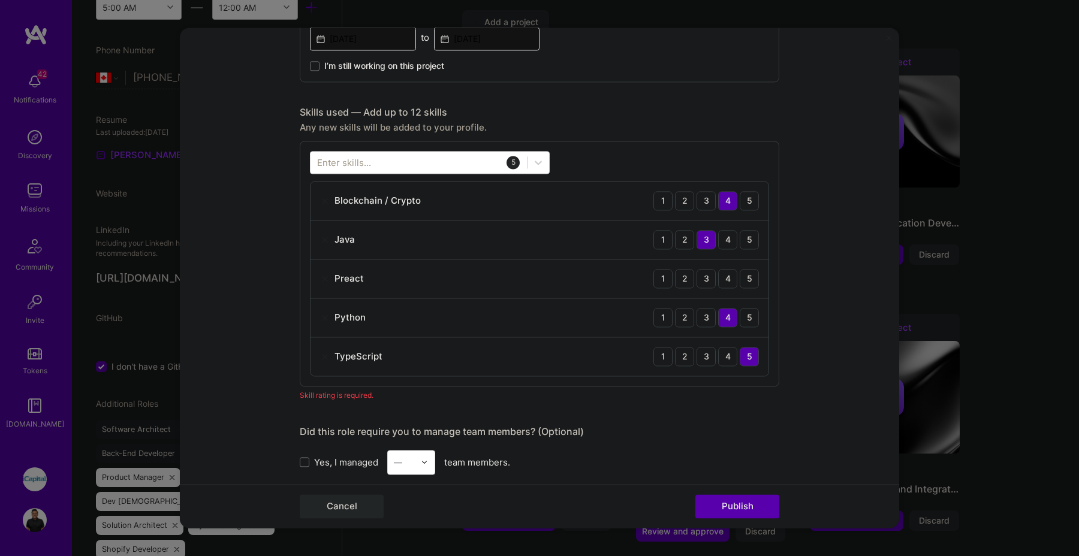
type input "Senior Manager – Lead Software Architect"
click at [316, 277] on div "Preact 1 2 3 4 5" at bounding box center [540, 279] width 458 height 39
click at [328, 282] on img at bounding box center [325, 279] width 10 height 10
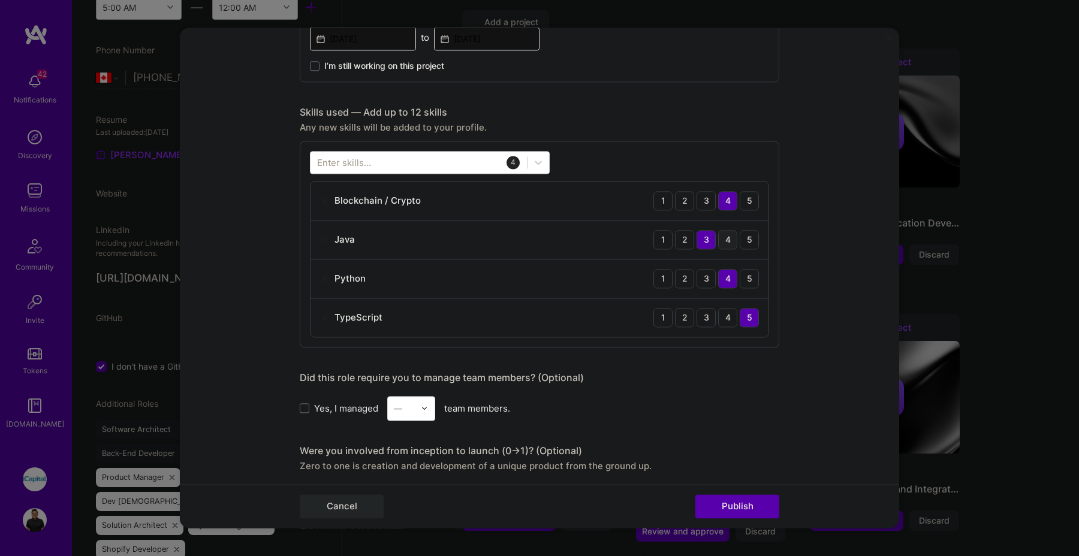
click at [735, 245] on div "4" at bounding box center [727, 239] width 19 height 19
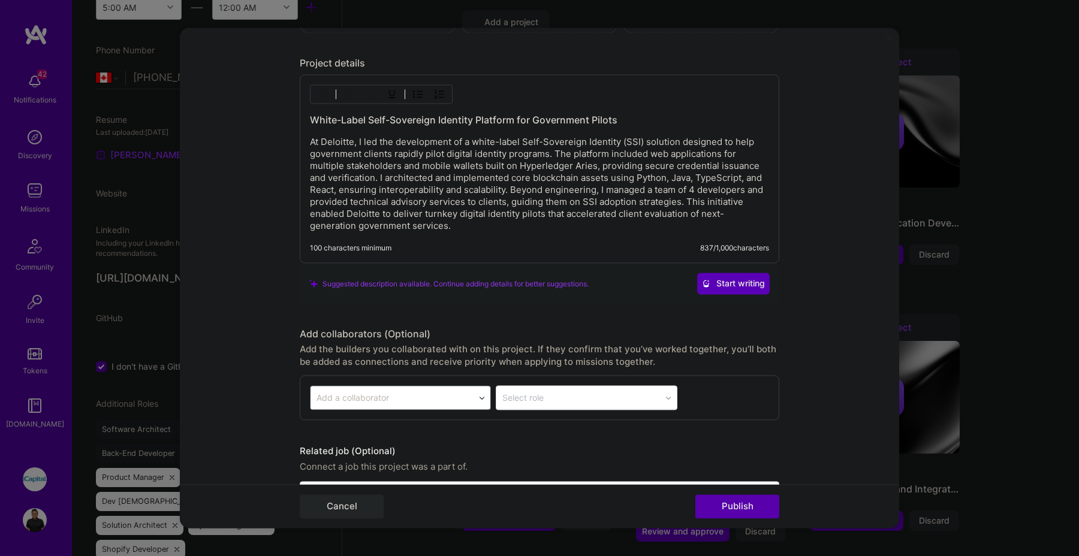
scroll to position [1186, 0]
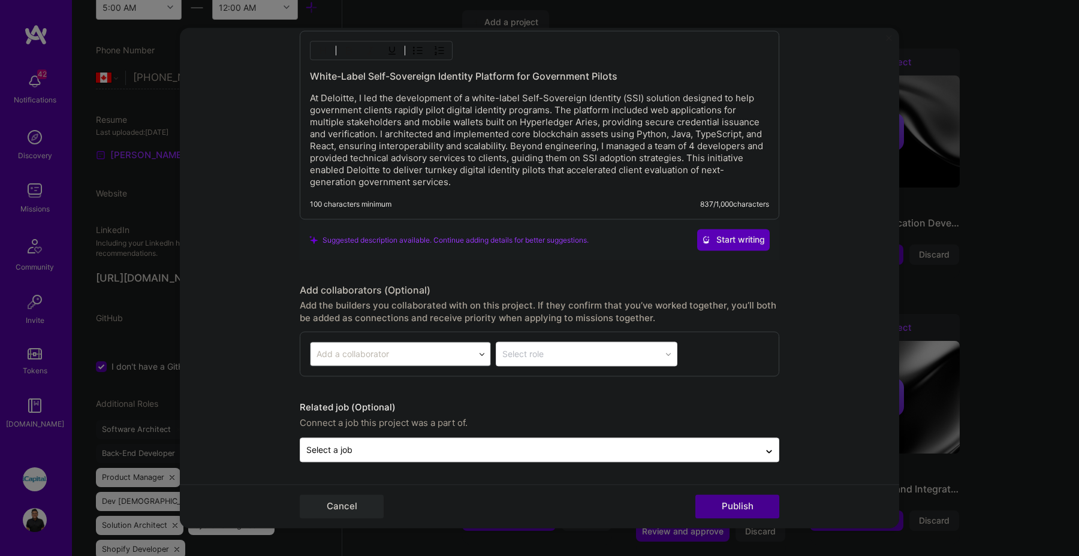
click at [727, 506] on button "Publish" at bounding box center [738, 507] width 84 height 24
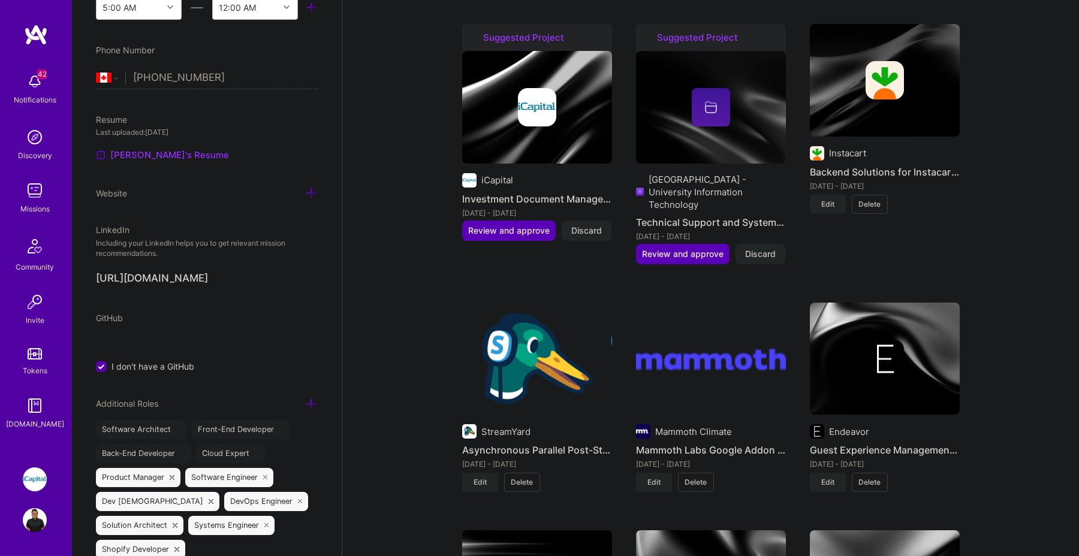
scroll to position [1804, 0]
click at [513, 221] on button "Review and approve" at bounding box center [509, 231] width 94 height 20
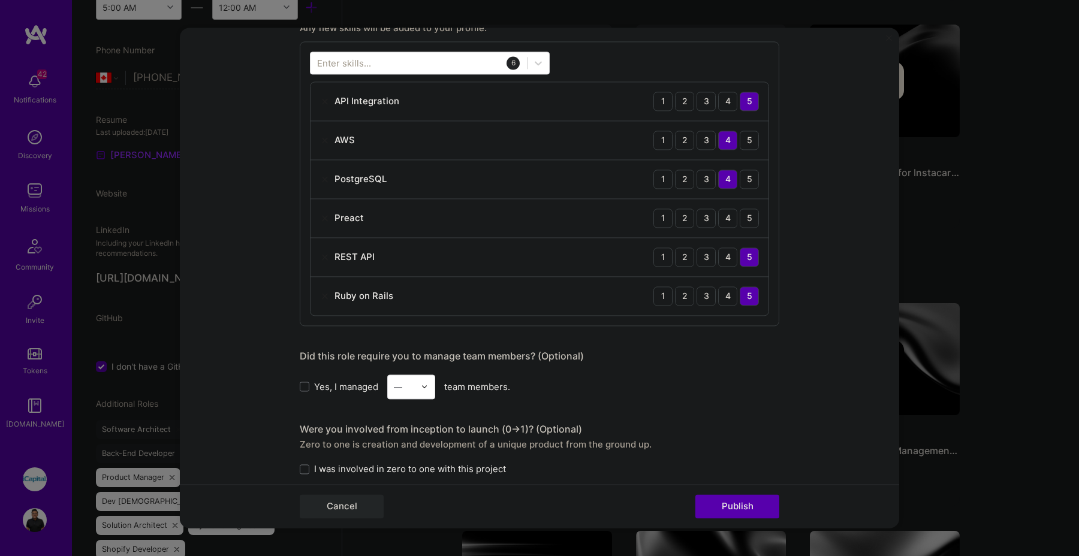
scroll to position [555, 0]
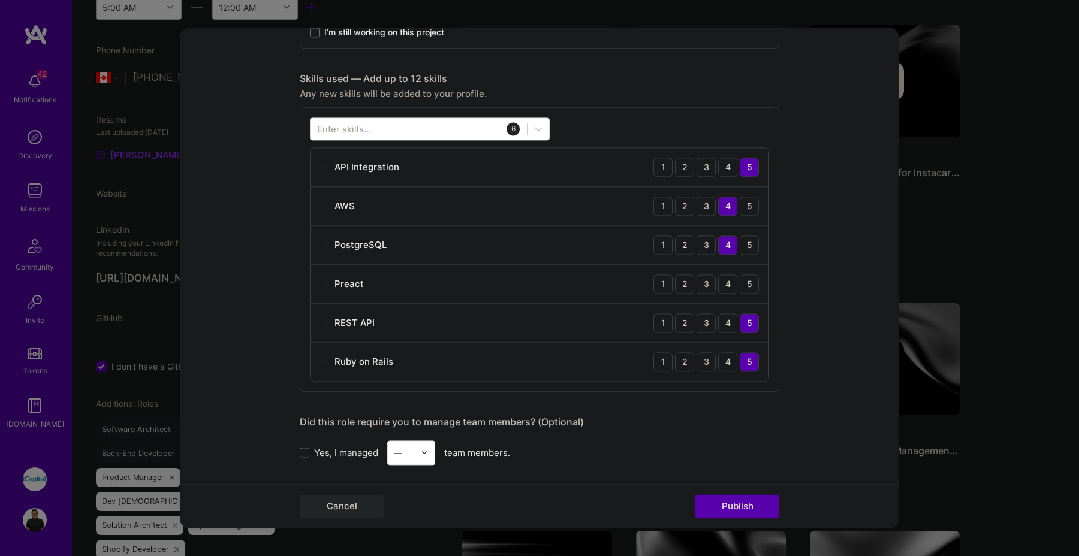
click at [318, 284] on div "Preact 1 2 3 4 5" at bounding box center [540, 284] width 458 height 39
click at [323, 282] on img at bounding box center [325, 284] width 10 height 10
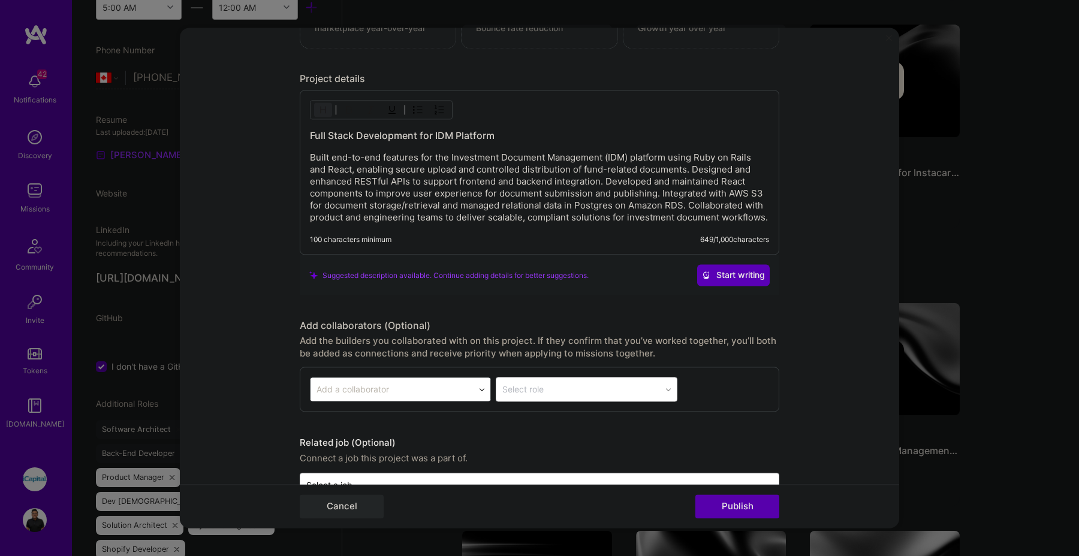
scroll to position [1201, 0]
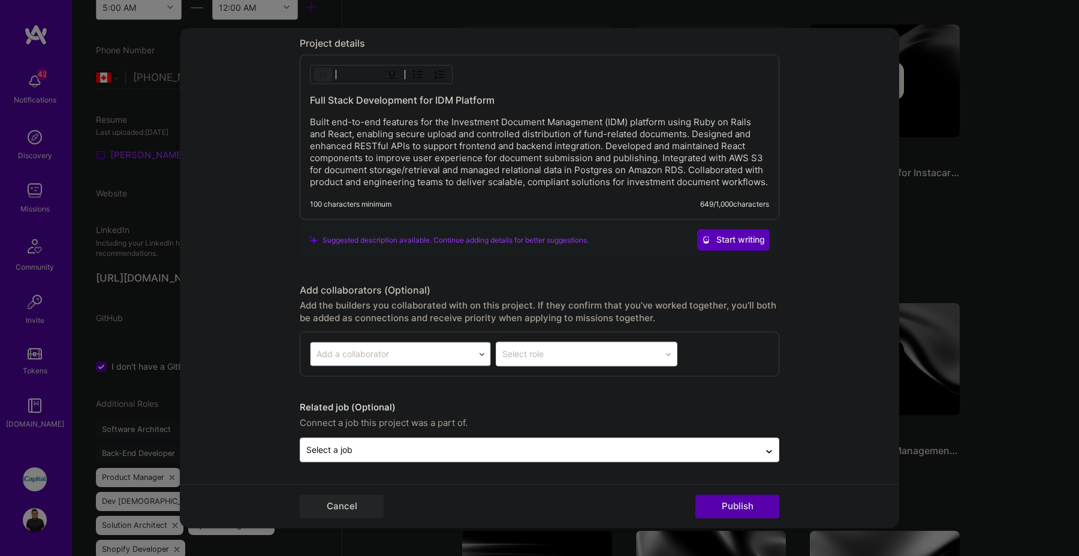
click at [708, 495] on div "Cancel Publish" at bounding box center [540, 507] width 720 height 44
click at [724, 498] on button "Publish" at bounding box center [738, 507] width 84 height 24
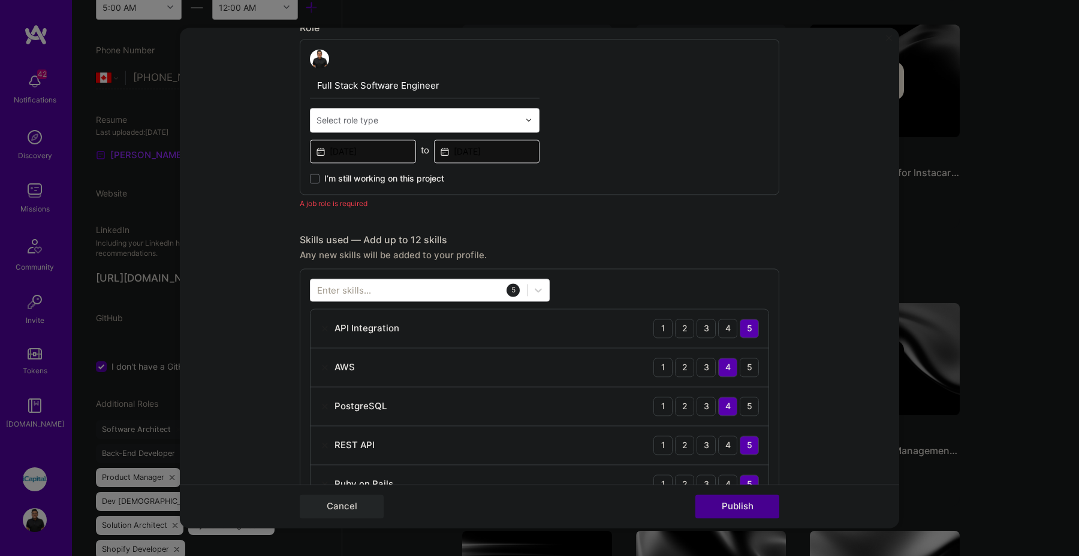
scroll to position [403, 0]
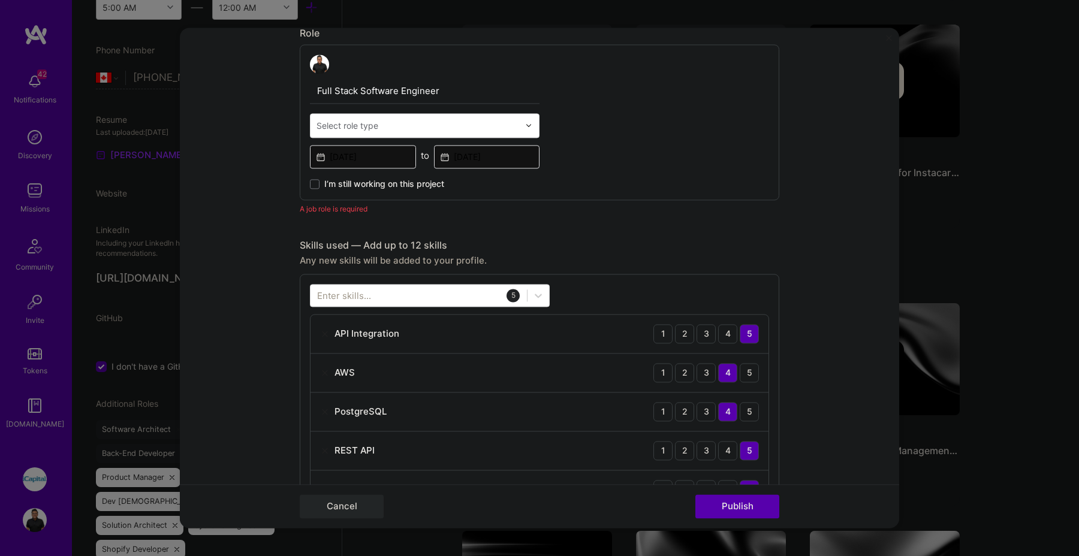
click at [381, 129] on input "text" at bounding box center [418, 125] width 203 height 13
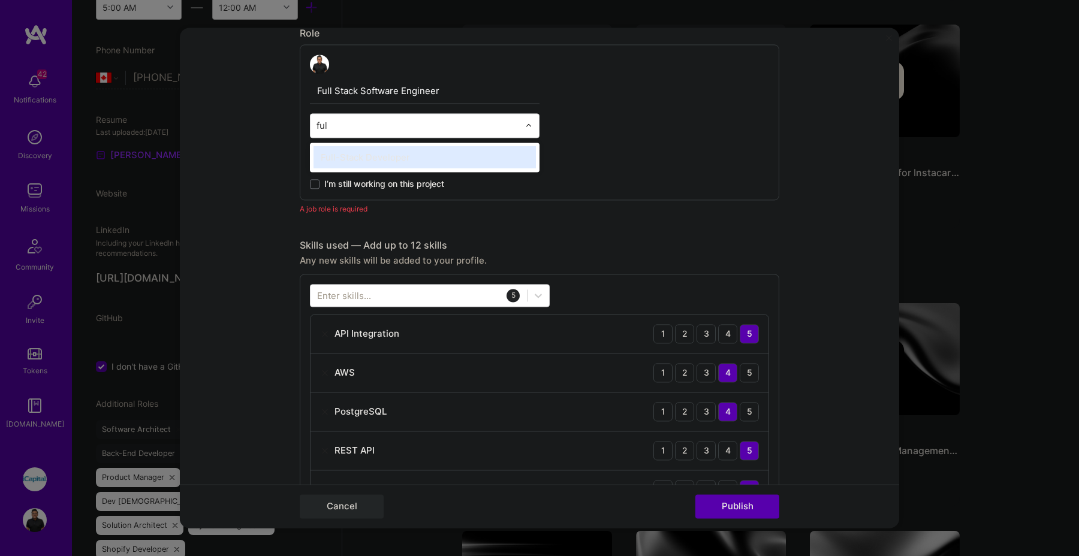
type input "full"
click at [410, 156] on div "Full-Stack Developer" at bounding box center [425, 157] width 222 height 22
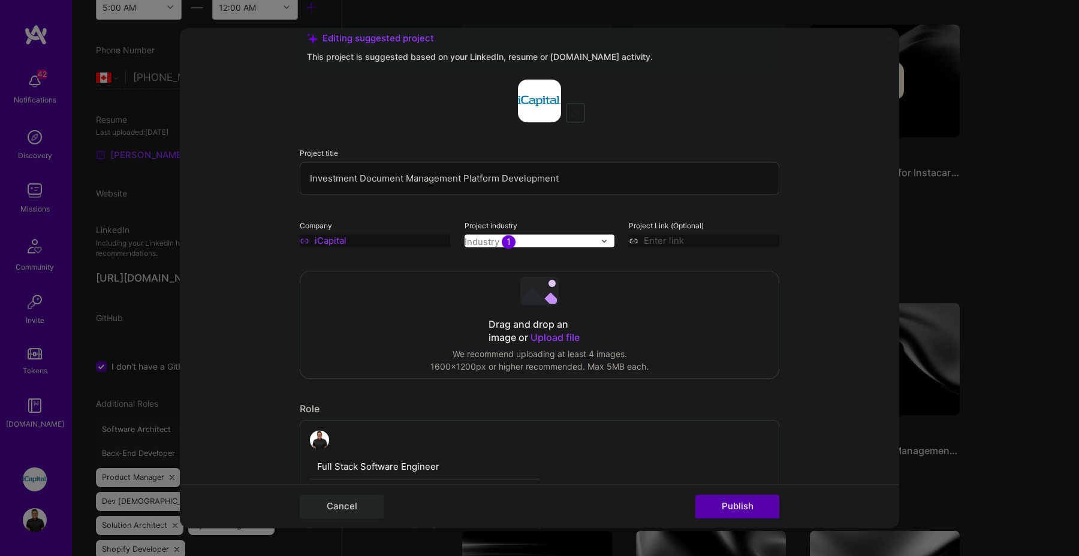
scroll to position [0, 0]
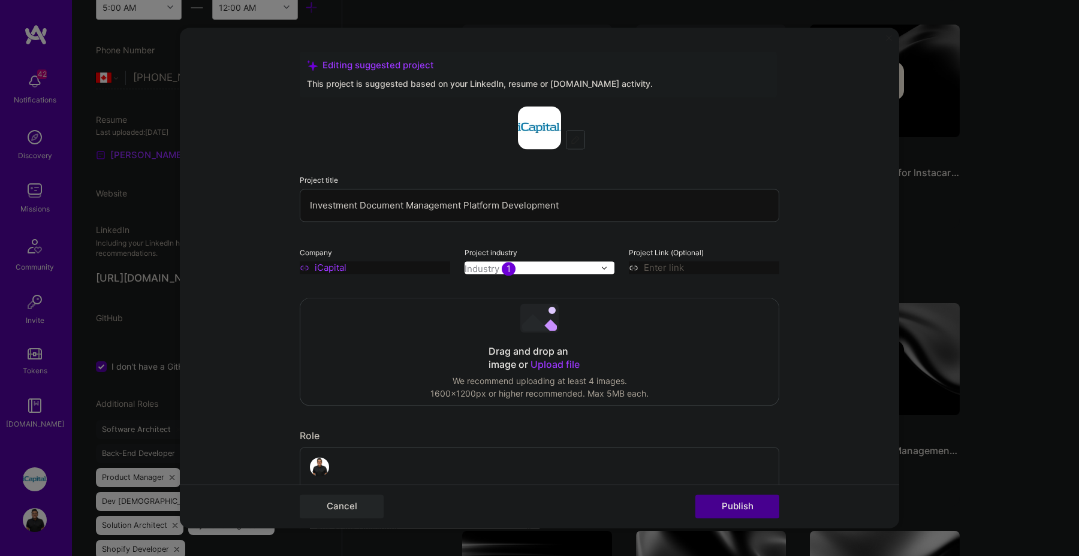
click at [747, 504] on button "Publish" at bounding box center [738, 507] width 84 height 24
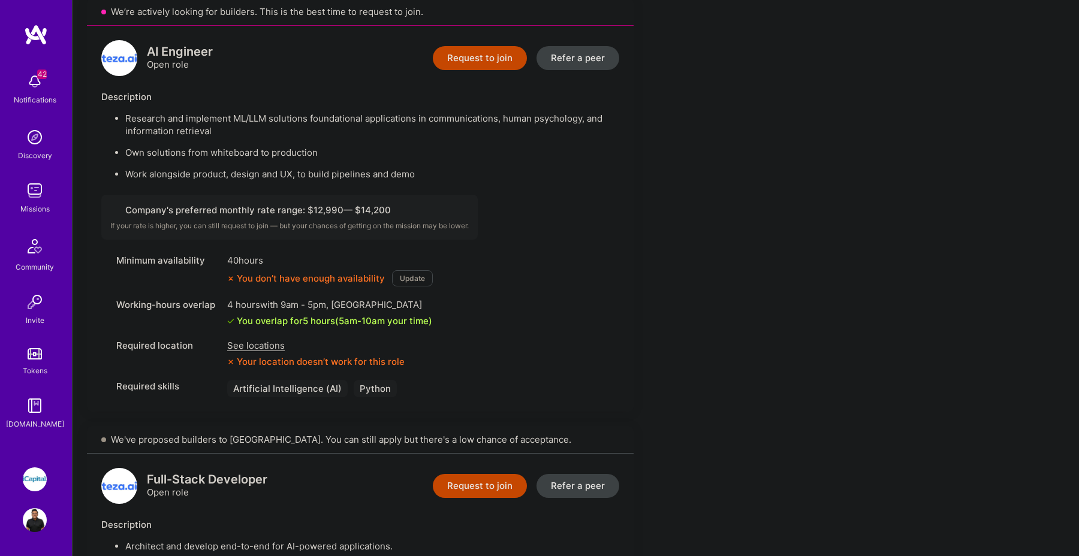
scroll to position [792, 0]
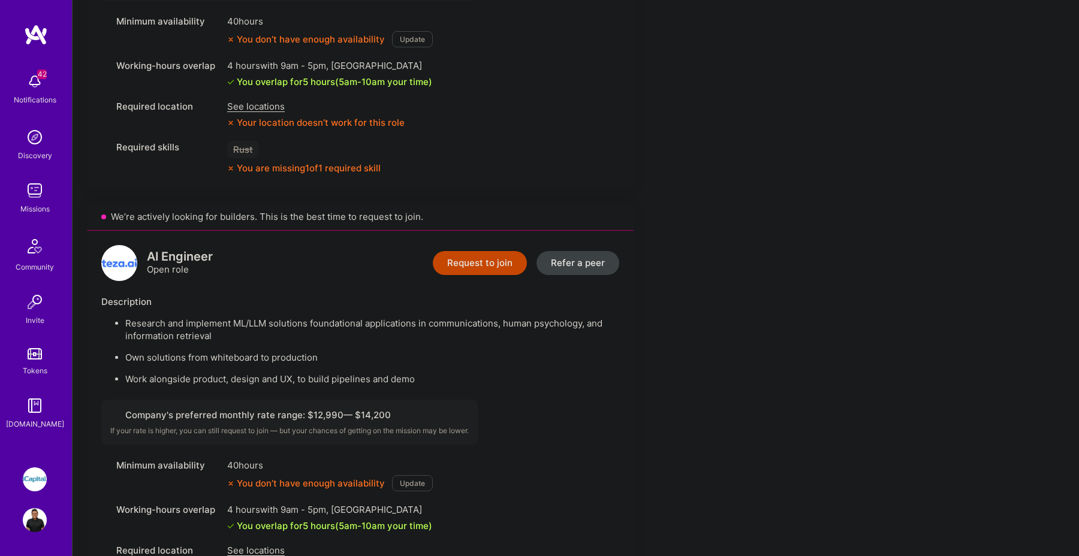
scroll to position [588, 0]
click at [506, 359] on p "Own solutions from whiteboard to production" at bounding box center [372, 356] width 494 height 13
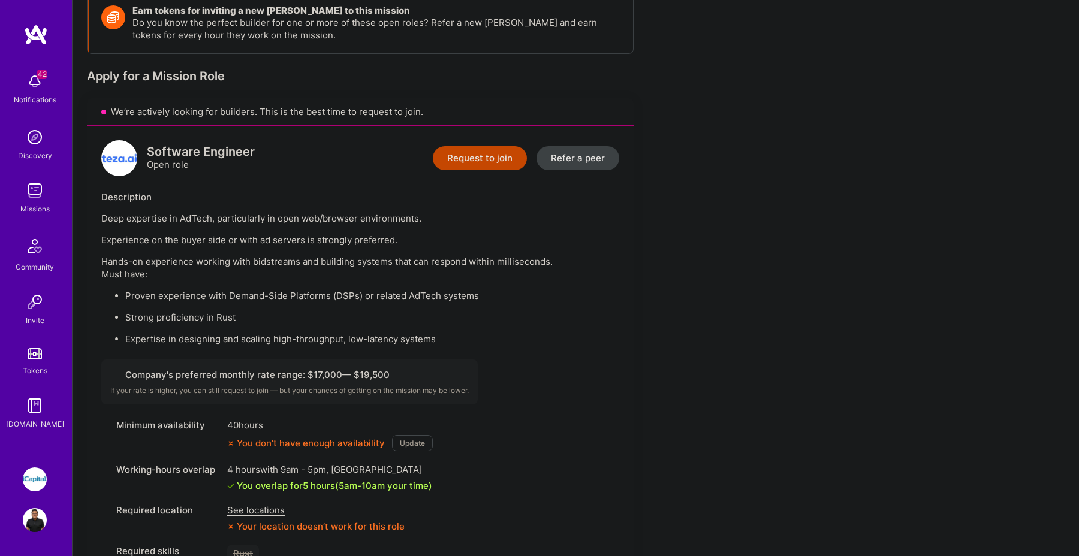
scroll to position [213, 0]
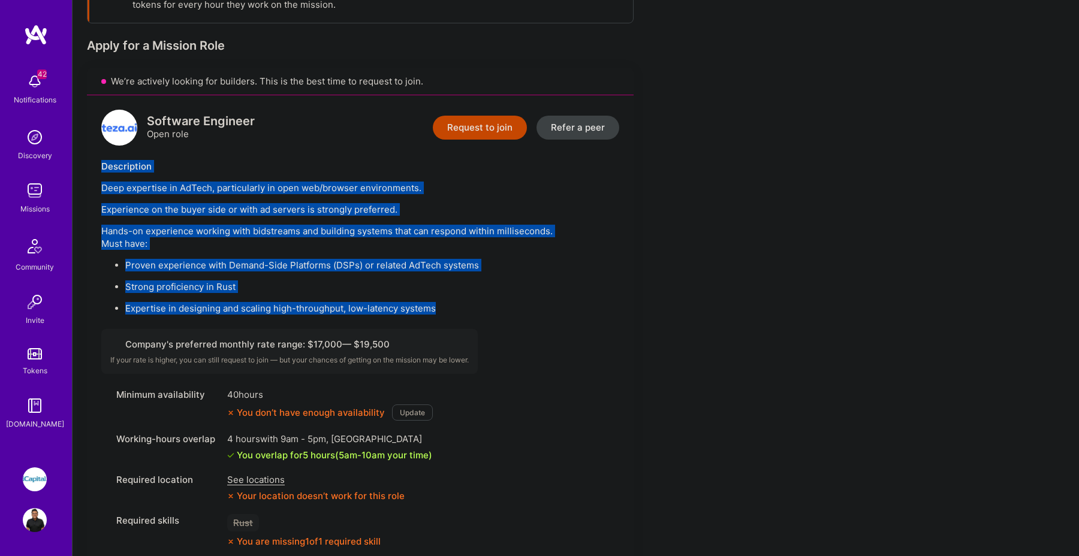
drag, startPoint x: 98, startPoint y: 170, endPoint x: 495, endPoint y: 327, distance: 426.7
click at [495, 327] on div "Software Engineer Open role Request to join Refer a peer Description Deep exper…" at bounding box center [360, 328] width 547 height 467
copy div "Description Deep expertise in AdTech, particularly in open web/browser environm…"
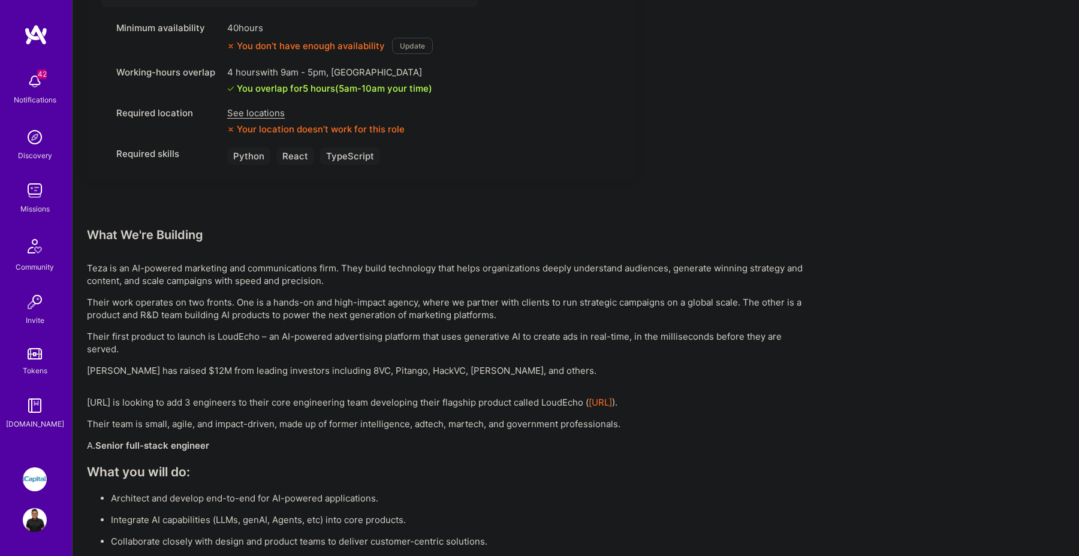
scroll to position [1479, 0]
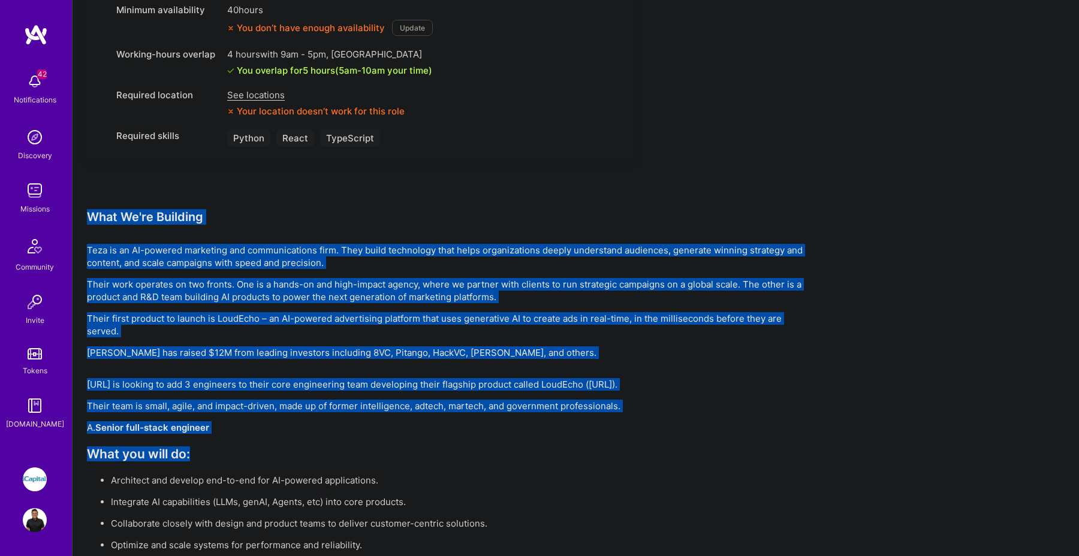
drag, startPoint x: 89, startPoint y: 219, endPoint x: 456, endPoint y: 451, distance: 433.4
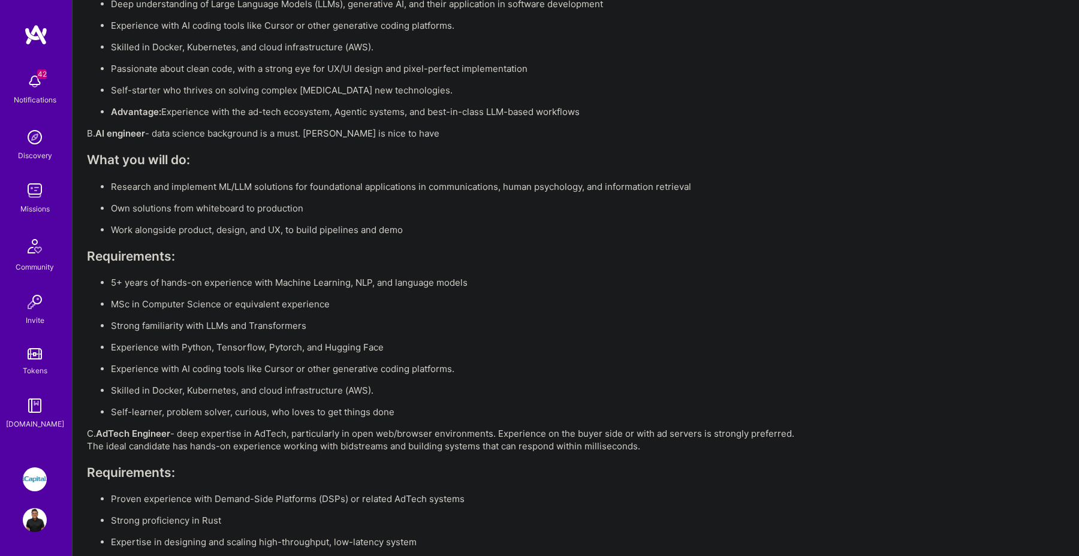
scroll to position [2125, 0]
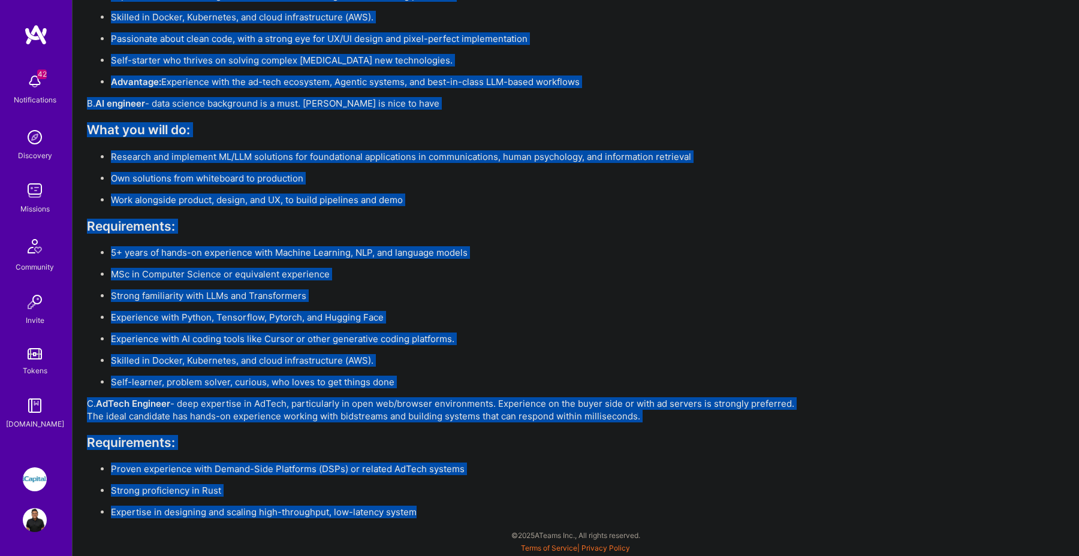
click at [443, 512] on p "Expertise in designing and scaling high-throughput, low-latency system" at bounding box center [459, 512] width 696 height 13
copy div "Lore Ip'do Sitametc Adip el se DO-eiusmod temporinc utl etdoloremagnaa enim. Ad…"
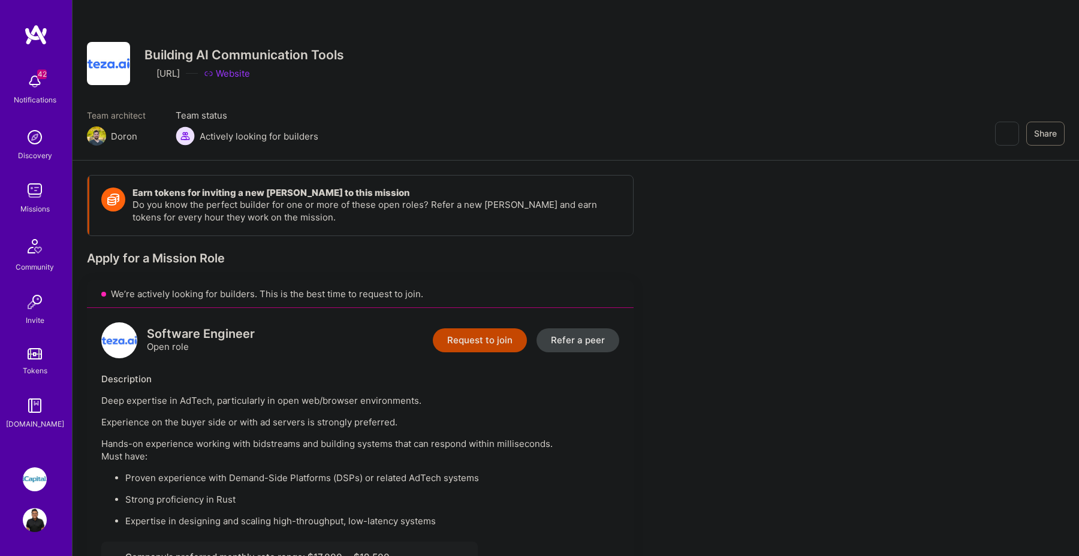
scroll to position [46, 0]
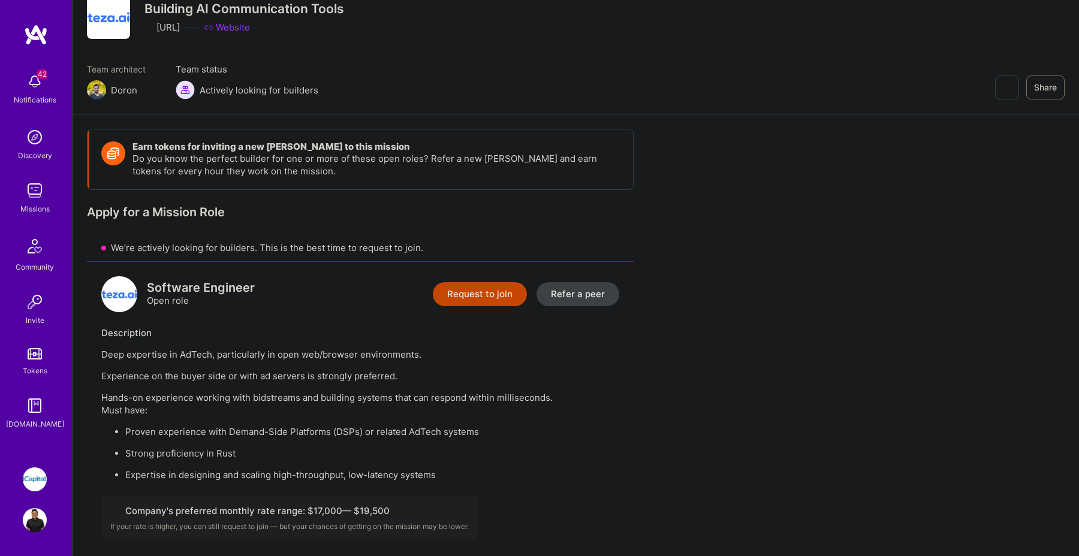
click at [481, 296] on button "Request to join" at bounding box center [480, 294] width 94 height 24
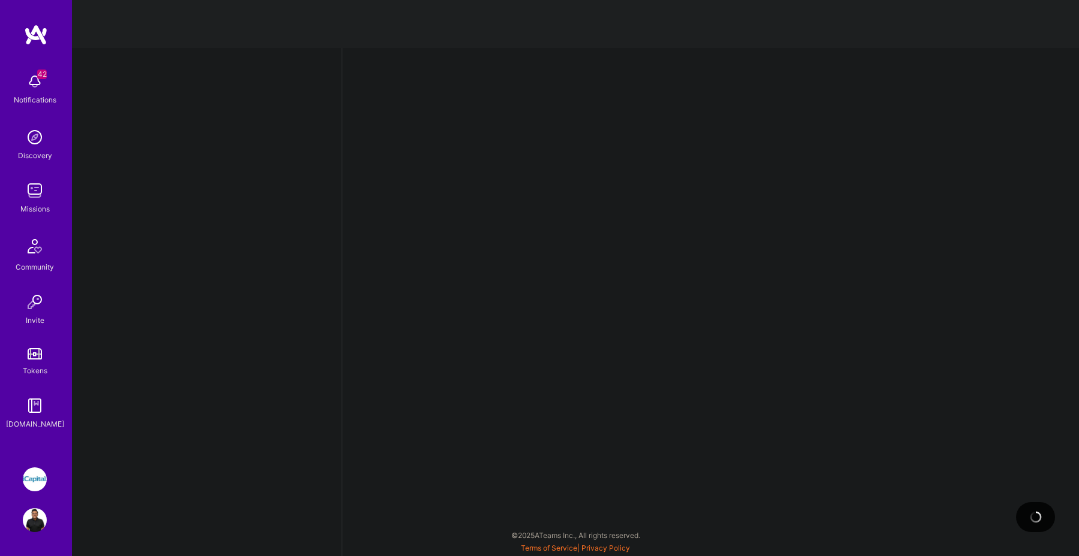
select select "CA"
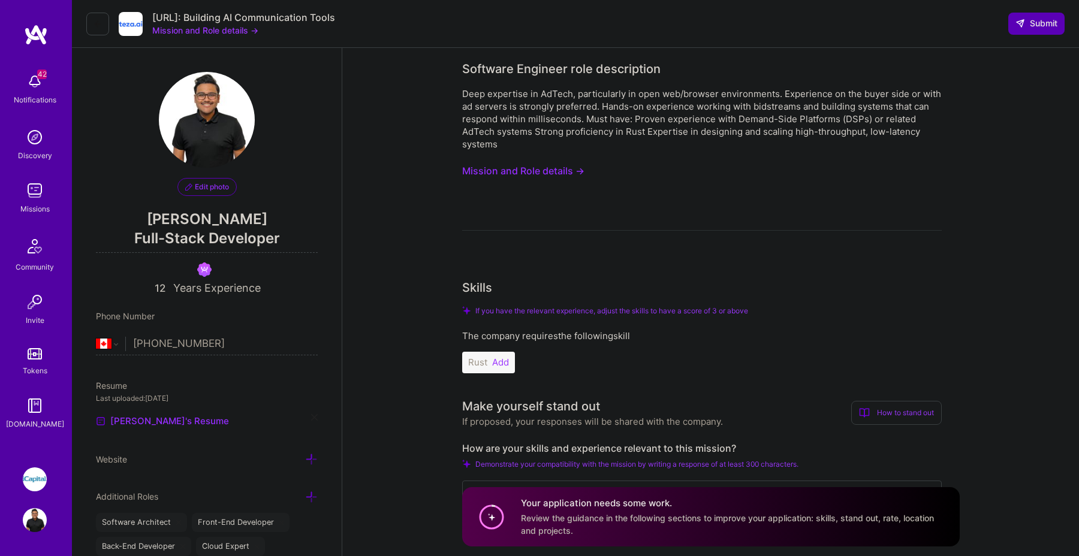
click at [503, 360] on button "Add" at bounding box center [500, 363] width 17 height 10
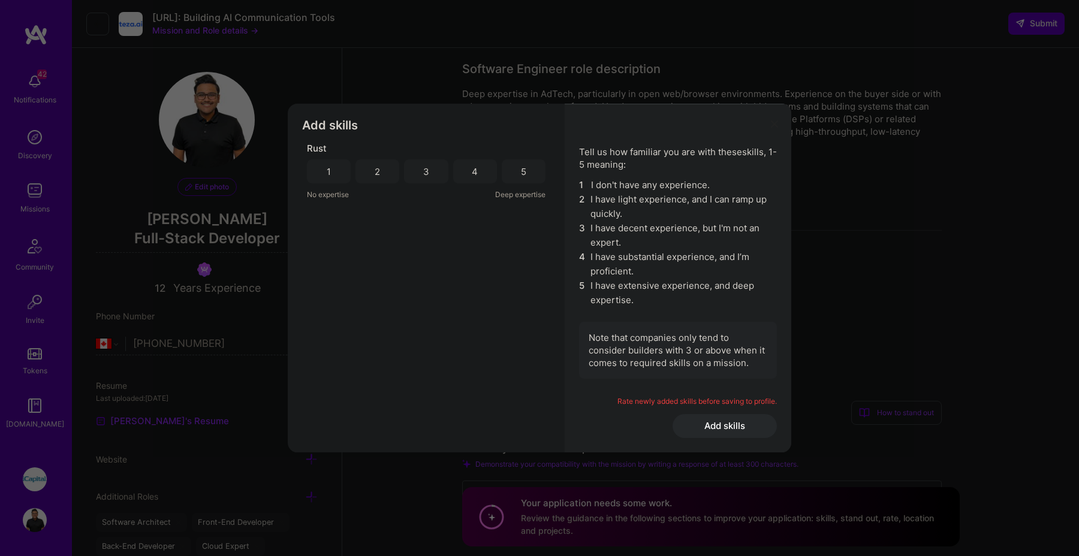
click at [462, 176] on div "4" at bounding box center [475, 172] width 44 height 24
click at [725, 427] on button "Add skills" at bounding box center [725, 426] width 104 height 24
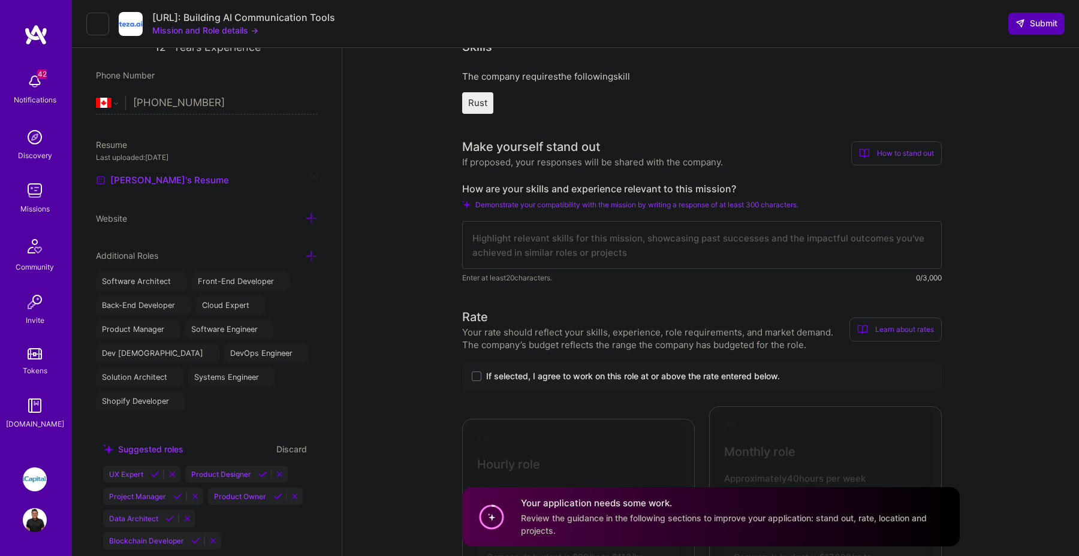
scroll to position [1, 0]
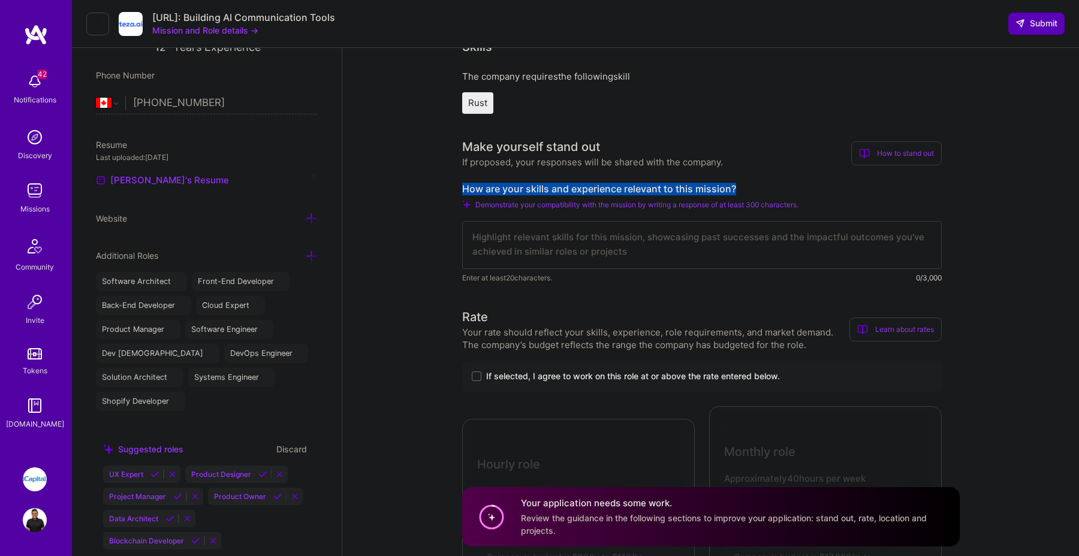
drag, startPoint x: 744, startPoint y: 185, endPoint x: 459, endPoint y: 185, distance: 284.8
copy label "How are your skills and experience relevant to this mission?"
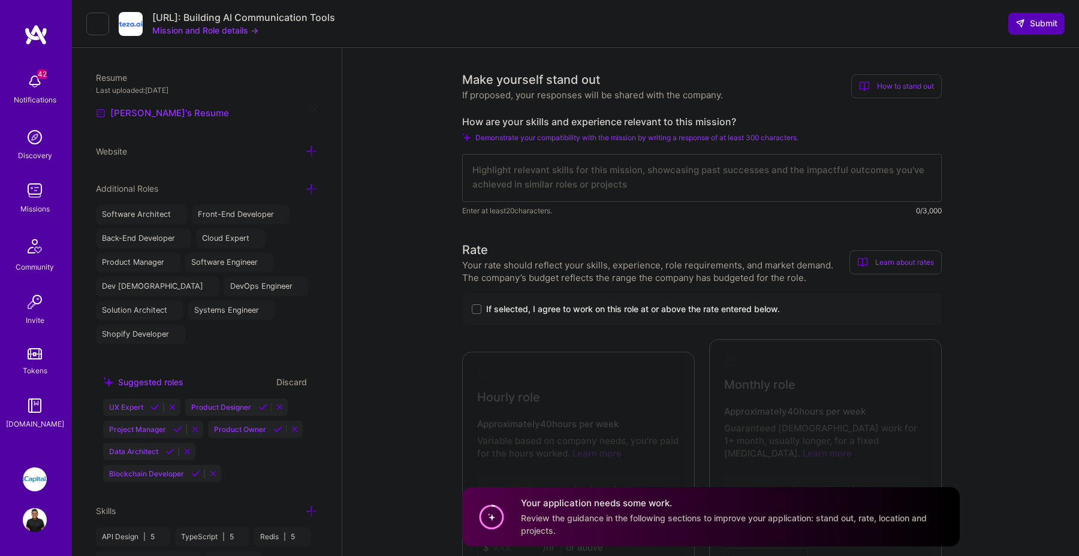
scroll to position [0, 0]
click at [561, 176] on textarea at bounding box center [702, 178] width 480 height 48
paste textarea "Lo ipsumdolor sitame consecte adip Elit’s doeiusm te incid UT-laboree, dolo-mag…"
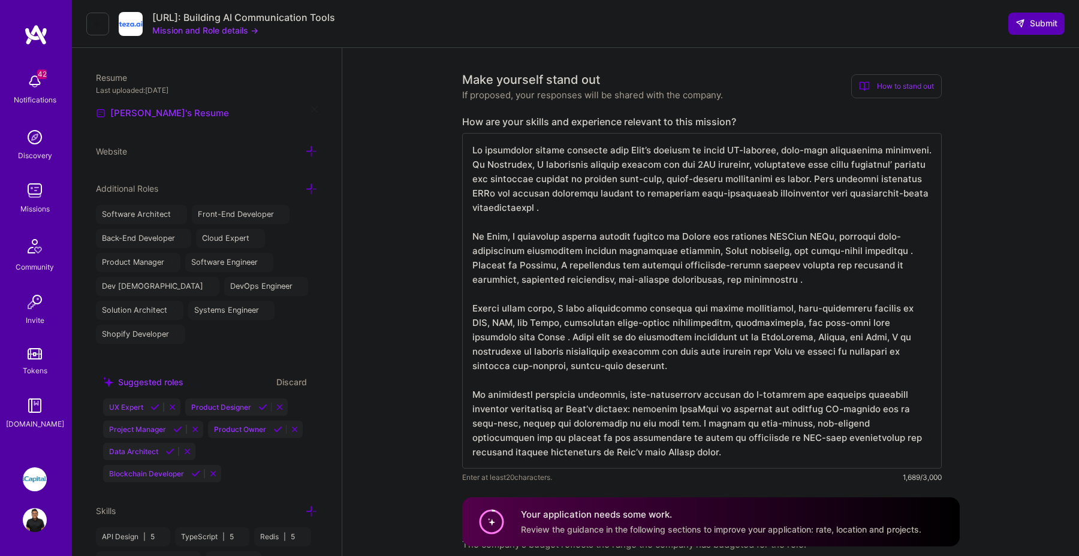
scroll to position [1, 0]
click at [546, 207] on textarea at bounding box center [702, 301] width 480 height 336
click at [742, 279] on textarea at bounding box center [702, 301] width 480 height 336
click at [652, 454] on textarea at bounding box center [702, 301] width 480 height 336
type textarea "Lo ipsumdolor sitame consecte adip Elit’s doeiusm te incid UT-laboree, dolo-mag…"
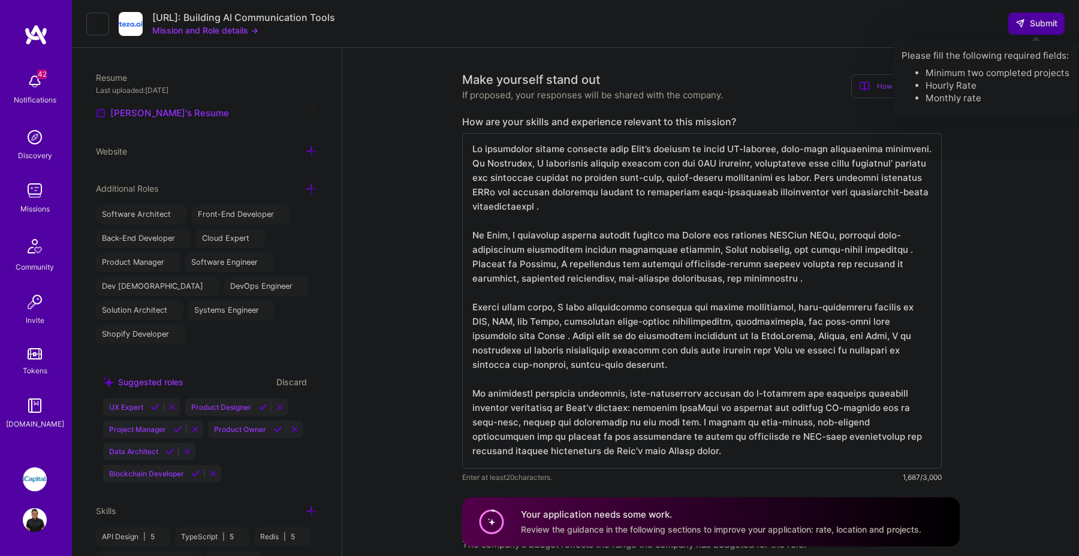
click at [1015, 18] on button "Submit" at bounding box center [1037, 24] width 56 height 22
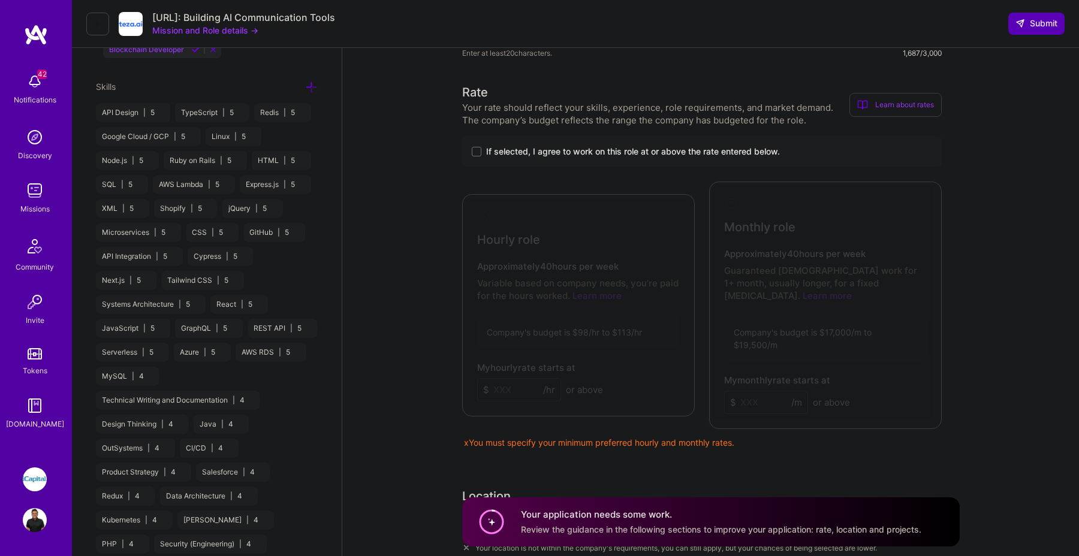
scroll to position [670, 0]
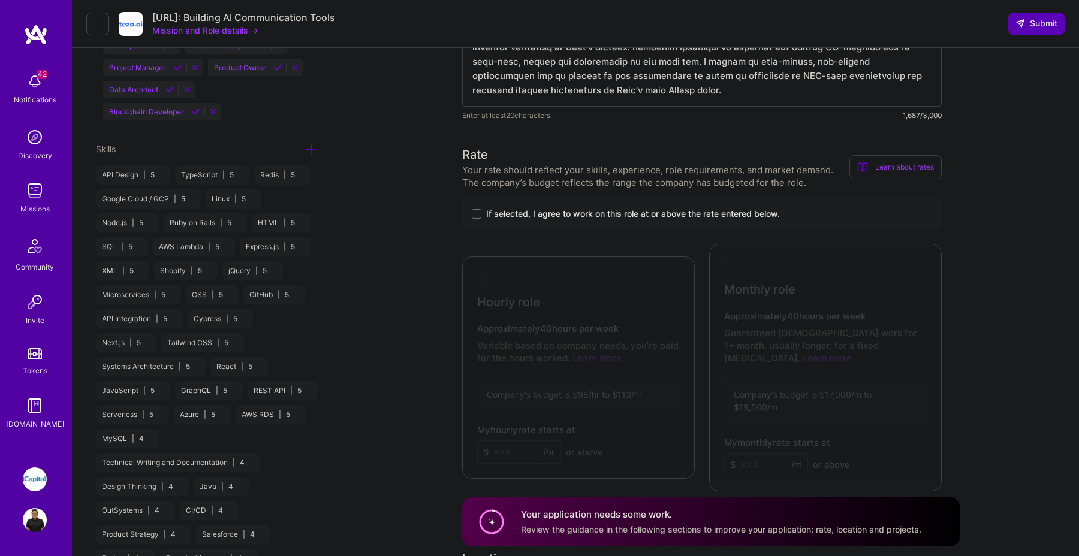
click at [470, 216] on div "If selected, I agree to work on this role at or above the rate entered below." at bounding box center [702, 213] width 480 height 31
click at [483, 214] on label "If selected, I agree to work on this role at or above the rate entered below." at bounding box center [702, 214] width 461 height 12
click at [0, 0] on input "If selected, I agree to work on this role at or above the rate entered below." at bounding box center [0, 0] width 0 height 0
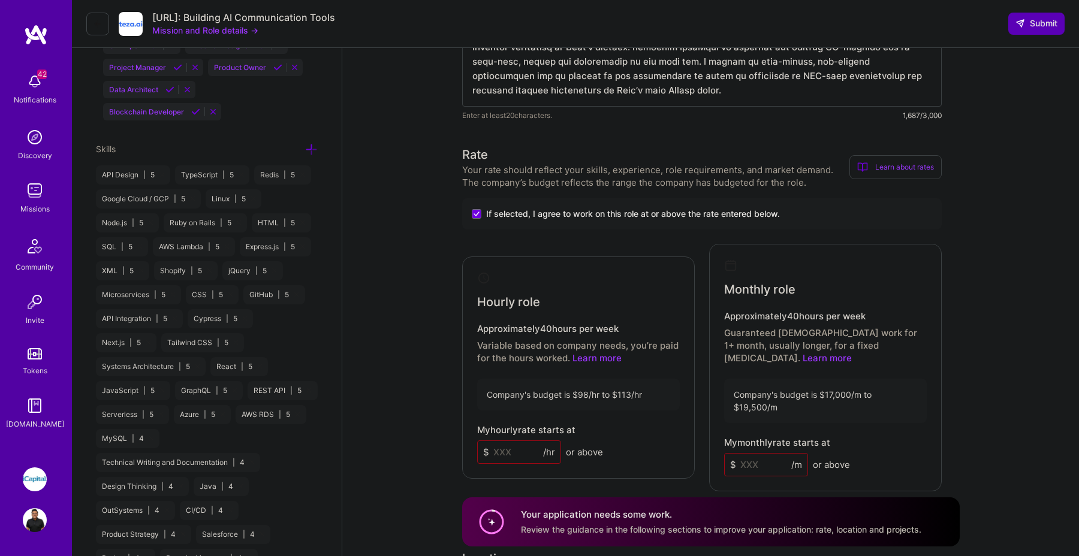
click at [500, 441] on input at bounding box center [519, 452] width 84 height 23
click at [518, 441] on input at bounding box center [519, 452] width 84 height 23
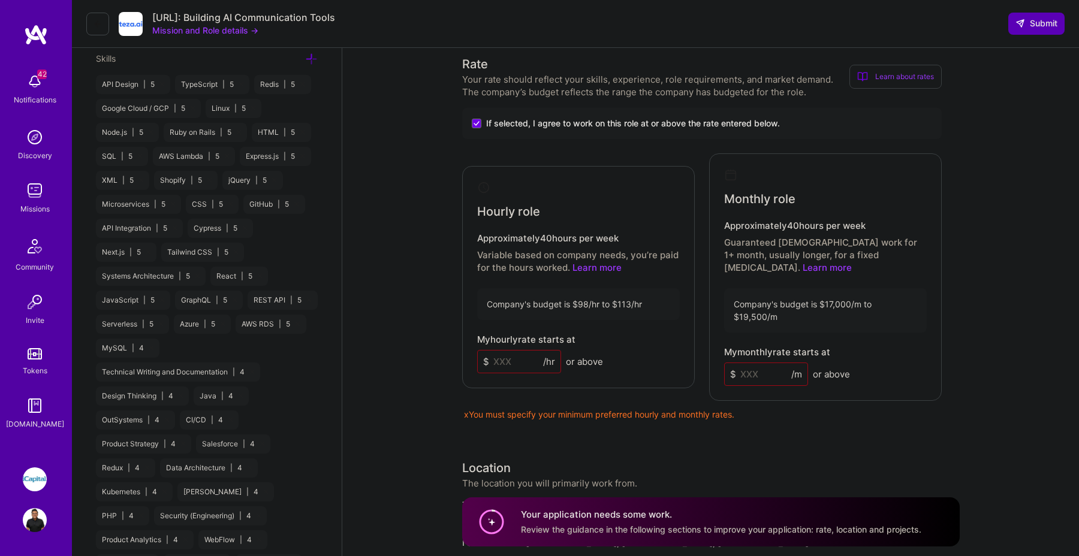
scroll to position [781, 0]
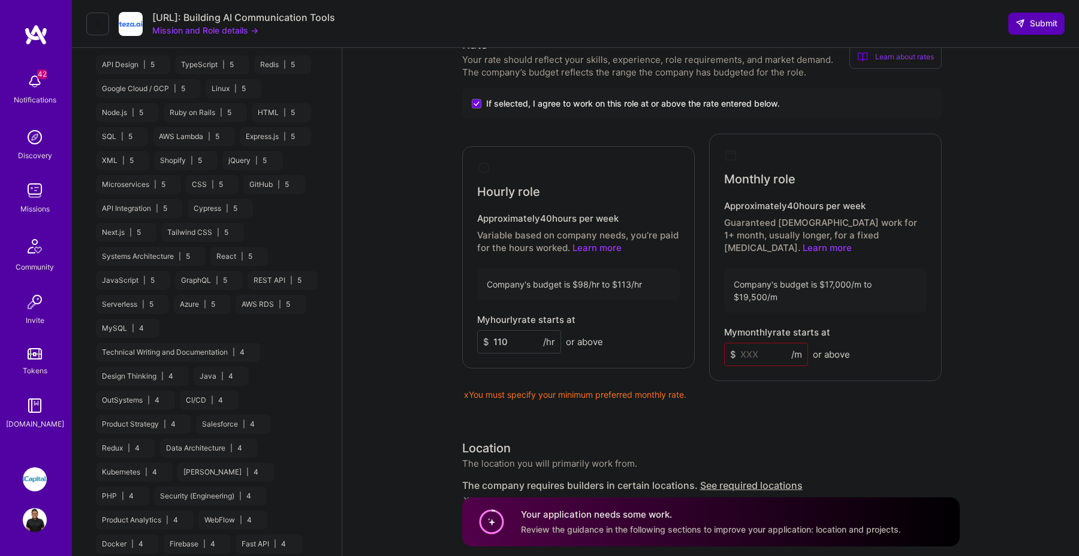
type input "110"
click at [748, 343] on input at bounding box center [766, 354] width 84 height 23
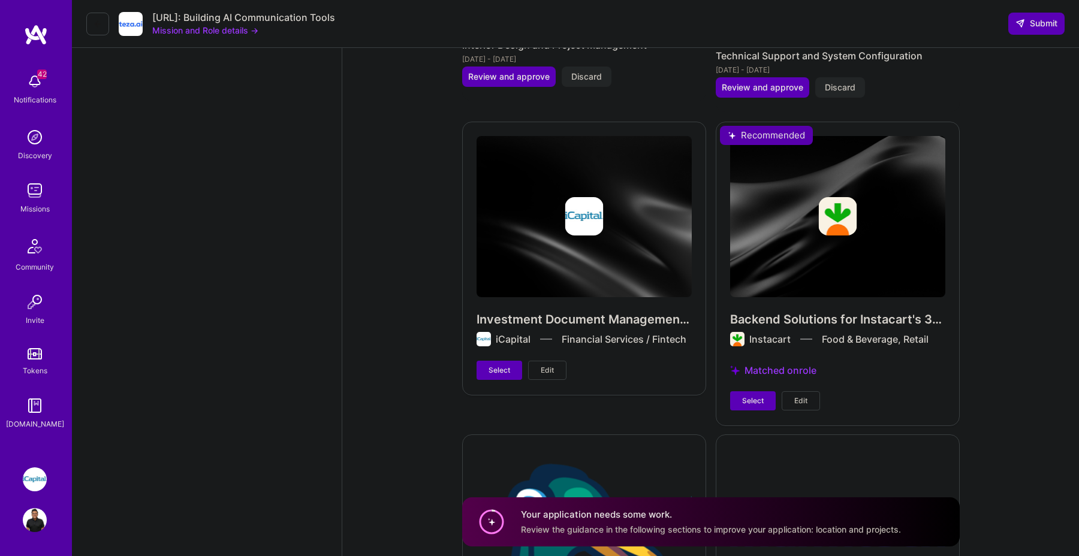
scroll to position [3203, 0]
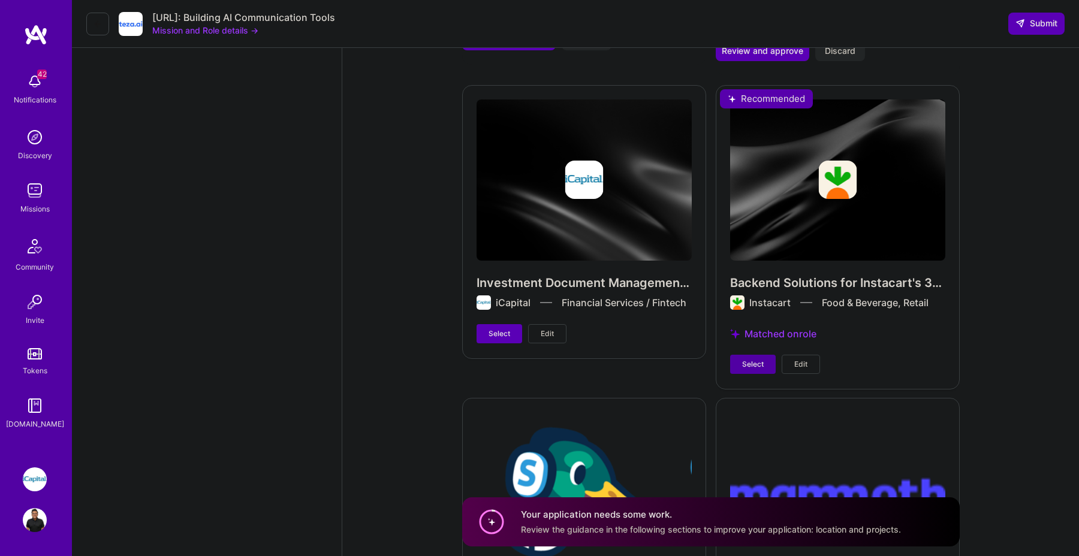
type input "18000"
click at [746, 359] on span "Select" at bounding box center [753, 364] width 22 height 11
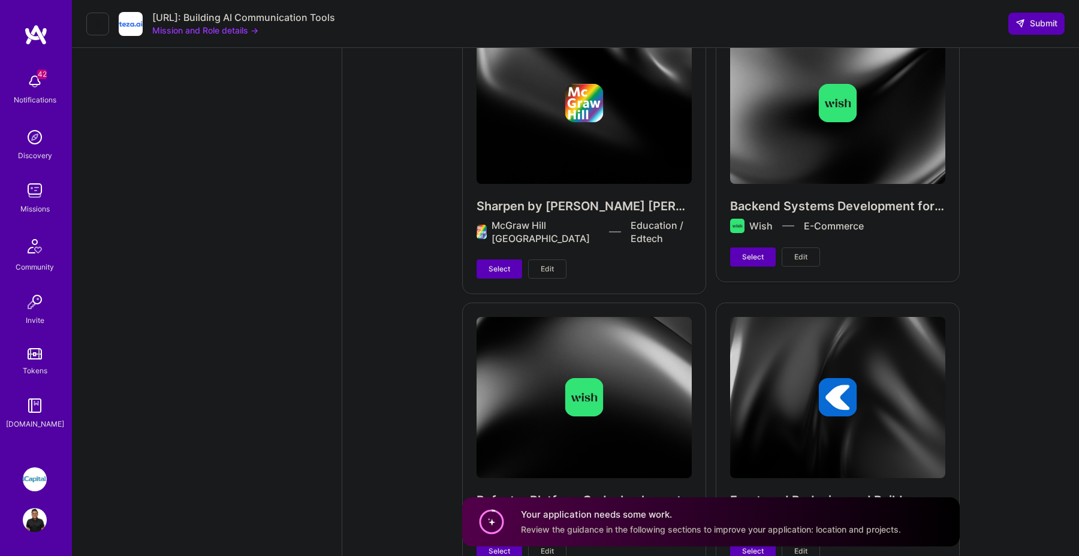
scroll to position [4140, 0]
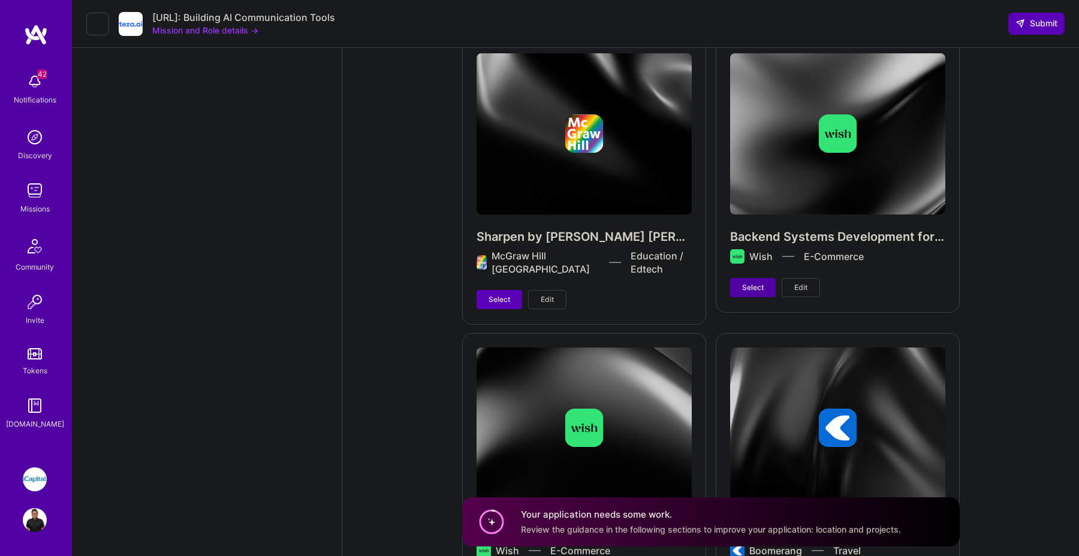
click at [763, 282] on span "Select" at bounding box center [753, 287] width 22 height 11
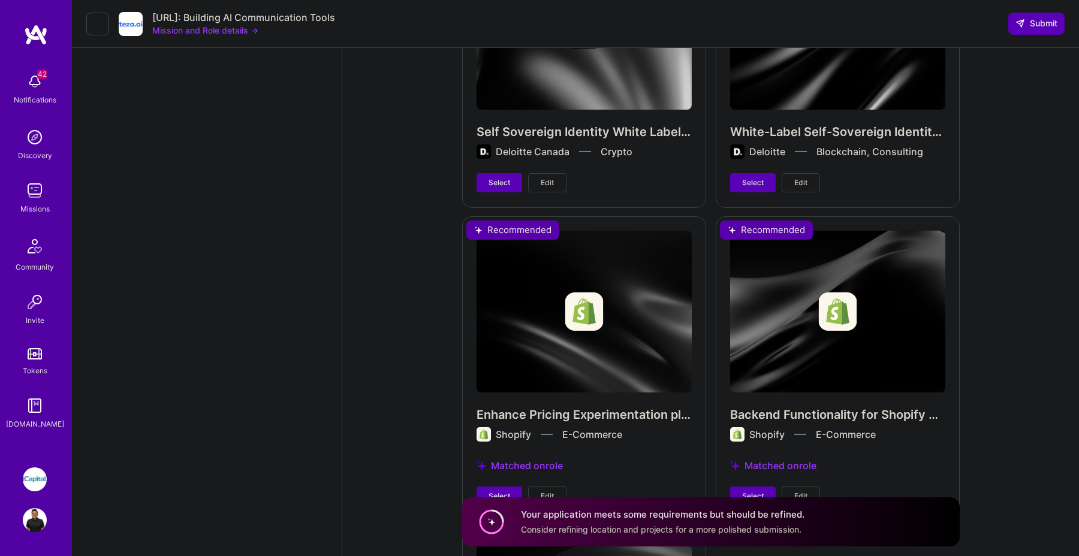
scroll to position [4823, 0]
click at [494, 491] on span "Select" at bounding box center [500, 496] width 22 height 11
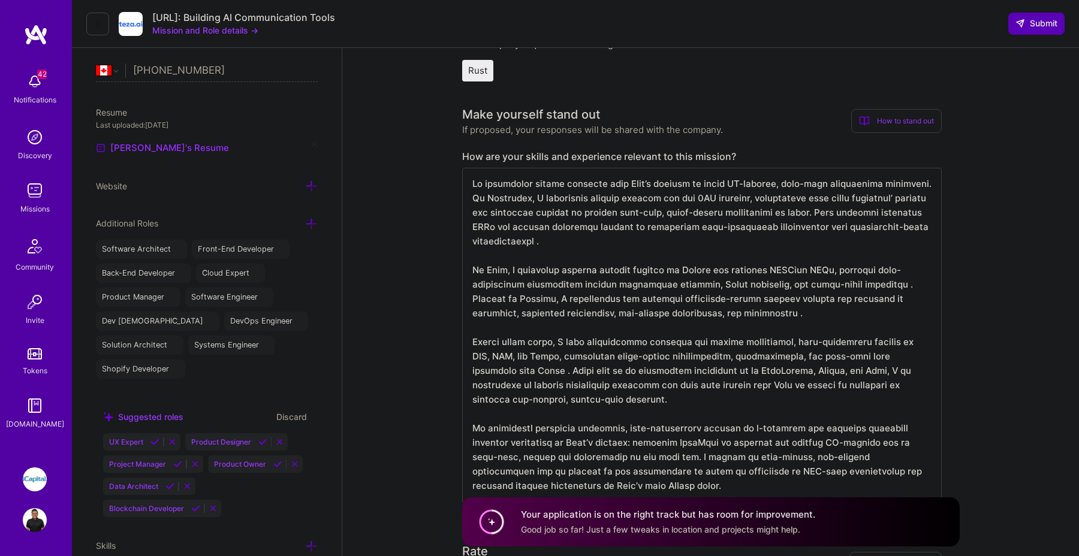
scroll to position [201, 0]
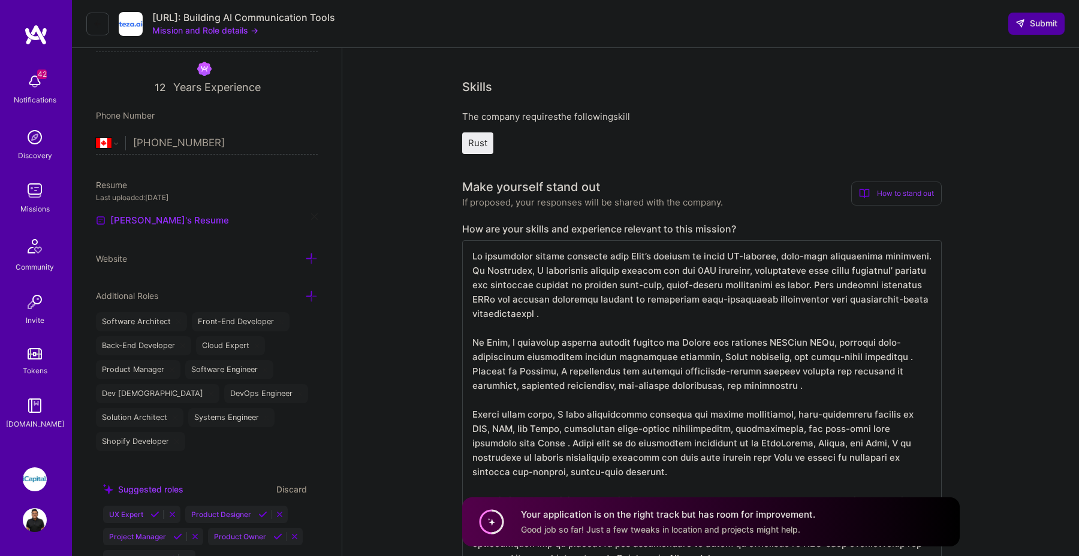
click at [1053, 30] on button "Submit" at bounding box center [1037, 24] width 56 height 22
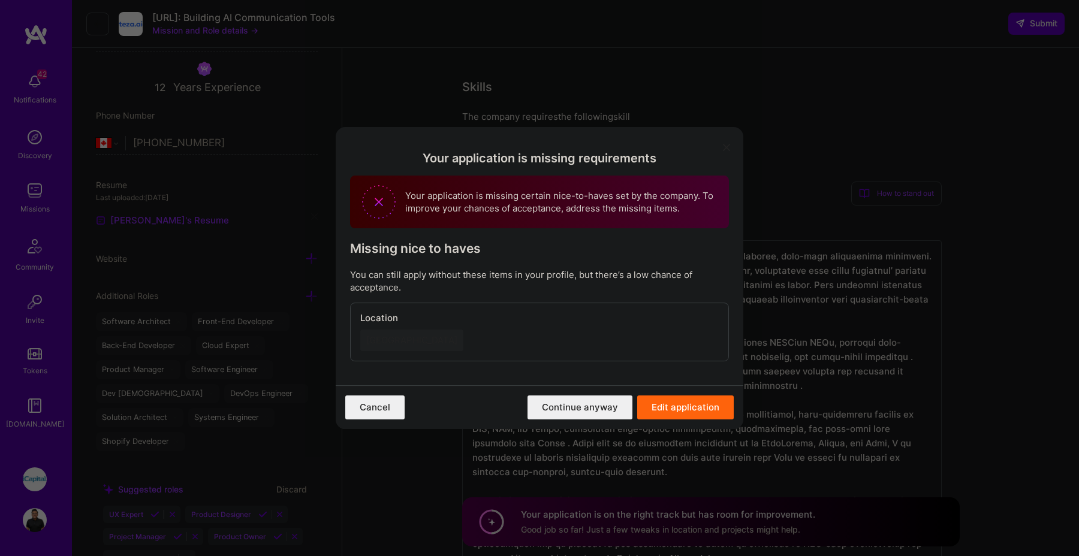
click at [661, 414] on button "Edit application" at bounding box center [685, 408] width 97 height 24
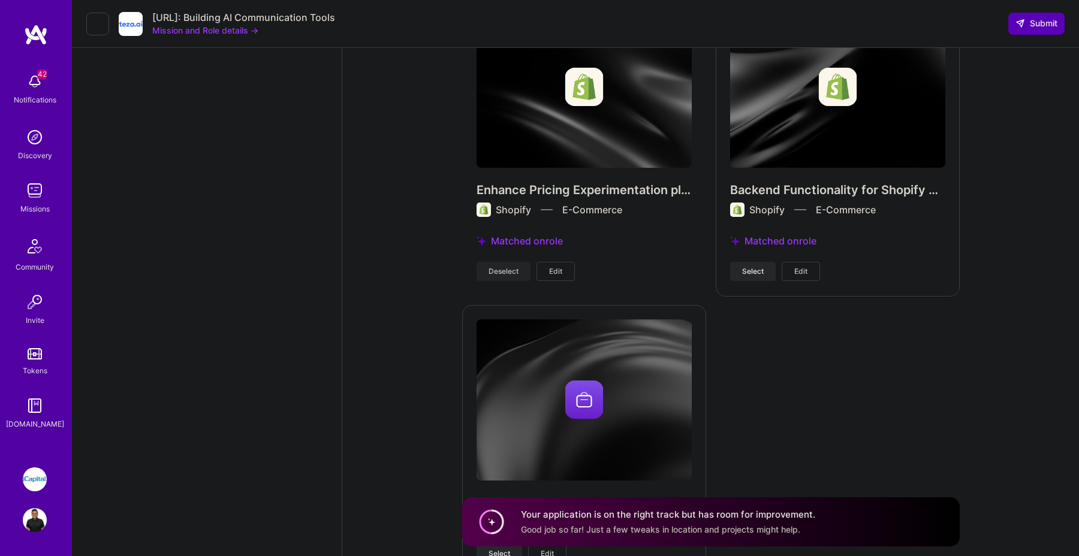
scroll to position [5118, 0]
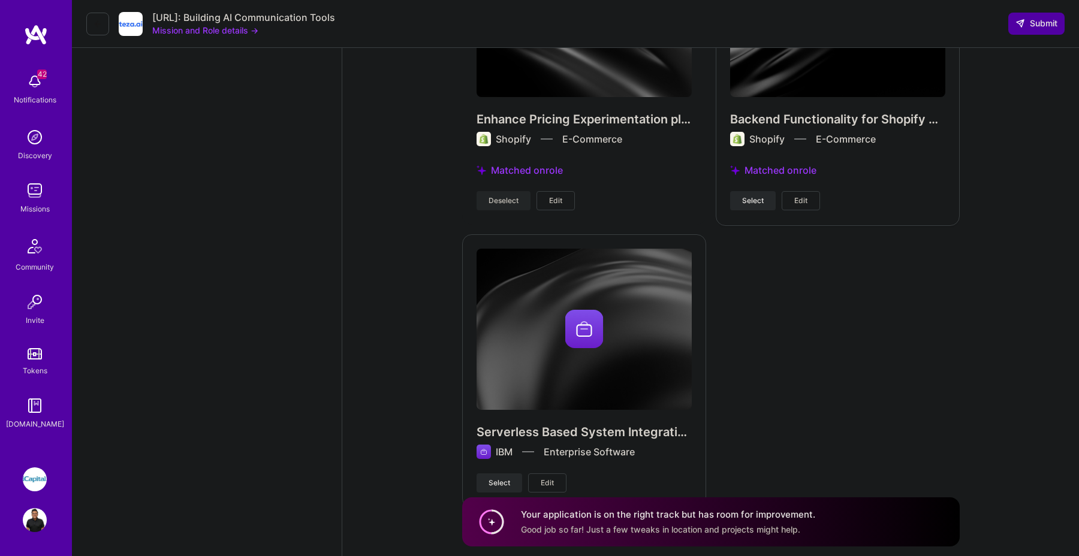
click at [1045, 33] on button "Submit" at bounding box center [1037, 24] width 56 height 22
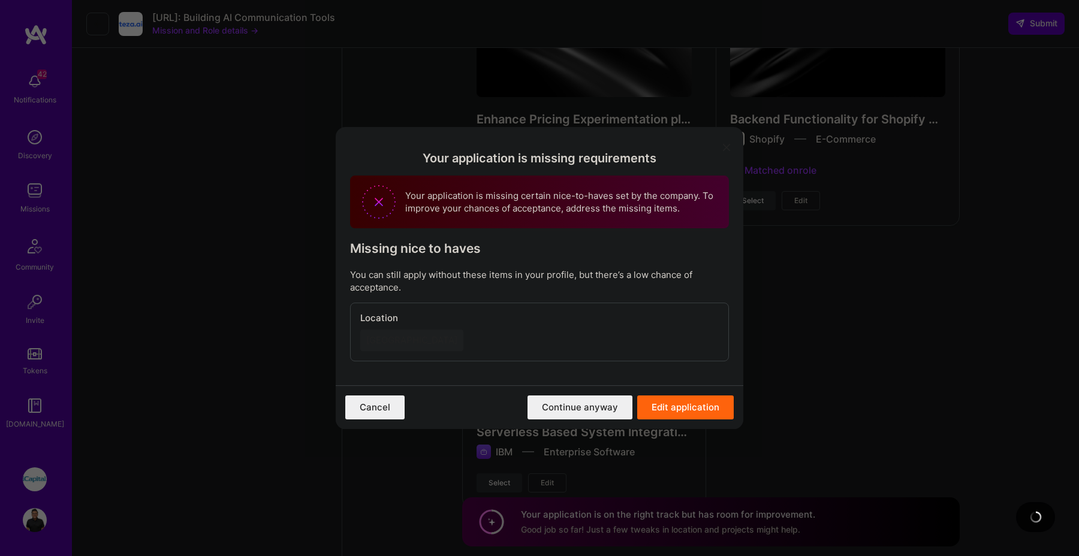
click at [391, 339] on div "[GEOGRAPHIC_DATA]" at bounding box center [411, 341] width 103 height 22
click at [574, 410] on button "Continue anyway" at bounding box center [580, 408] width 105 height 24
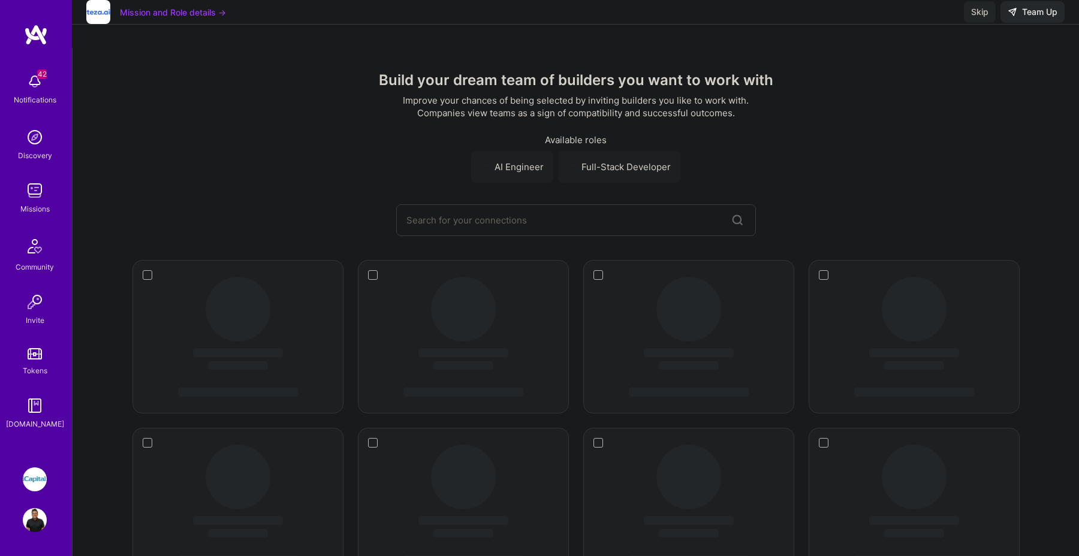
click at [812, 450] on div "‌ ‌ ‌ ‌" at bounding box center [914, 505] width 211 height 154
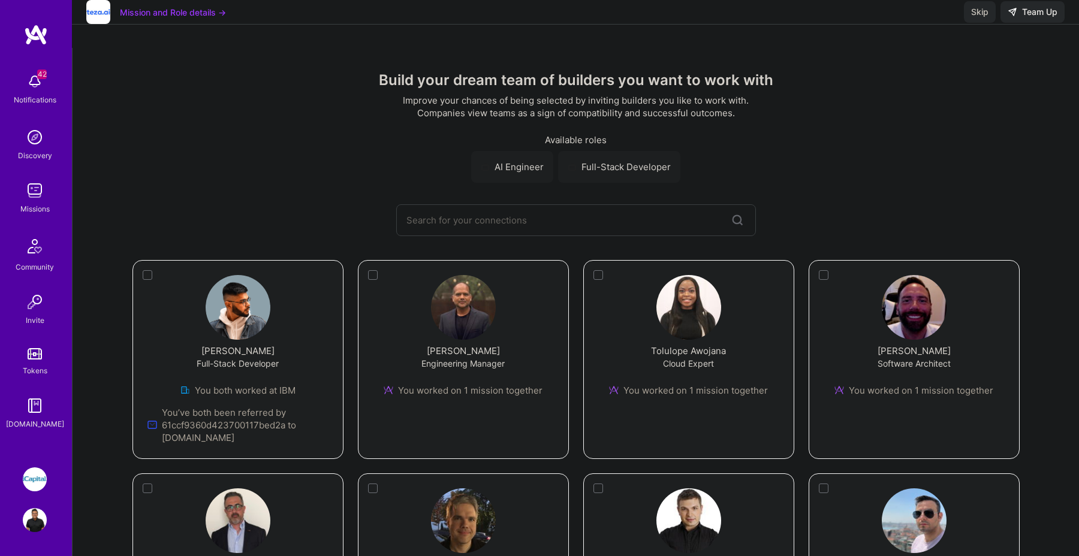
click at [977, 18] on span "Skip" at bounding box center [979, 12] width 17 height 12
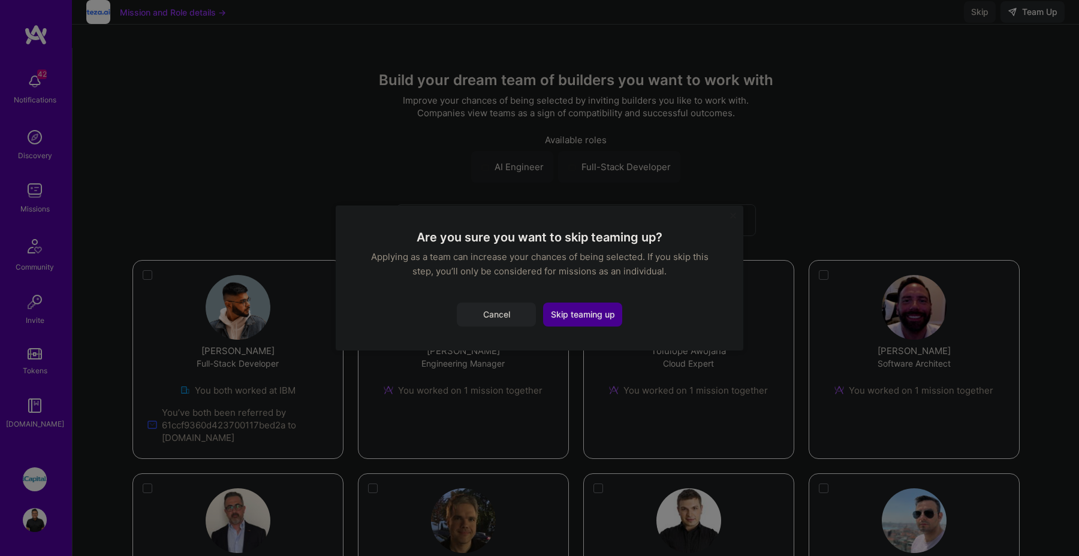
click at [572, 314] on button "Skip teaming up" at bounding box center [582, 315] width 79 height 24
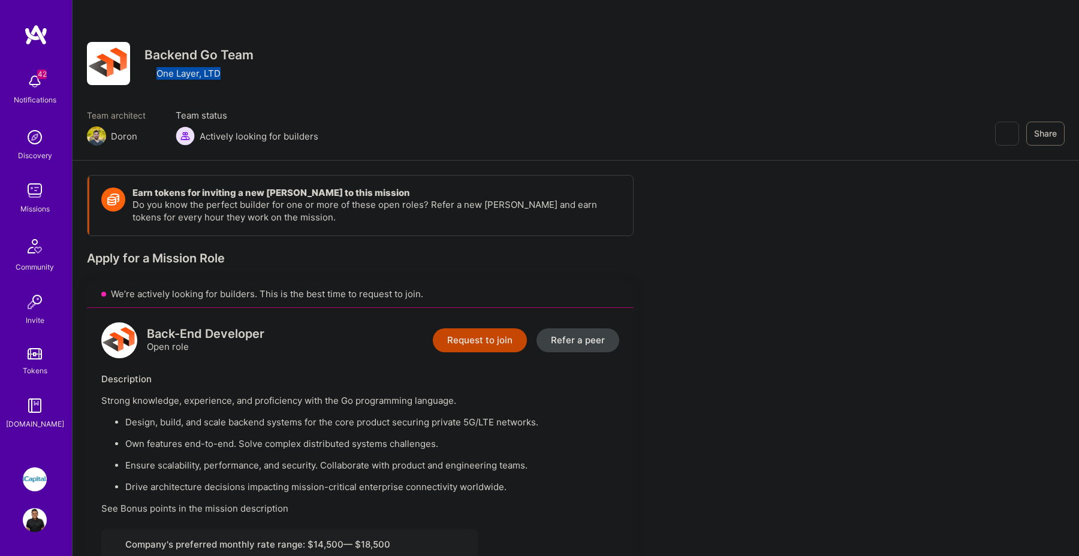
drag, startPoint x: 235, startPoint y: 77, endPoint x: 218, endPoint y: 76, distance: 16.8
click at [218, 76] on div "One Layer, LTD" at bounding box center [199, 73] width 109 height 13
copy div "One Layer, LTD"
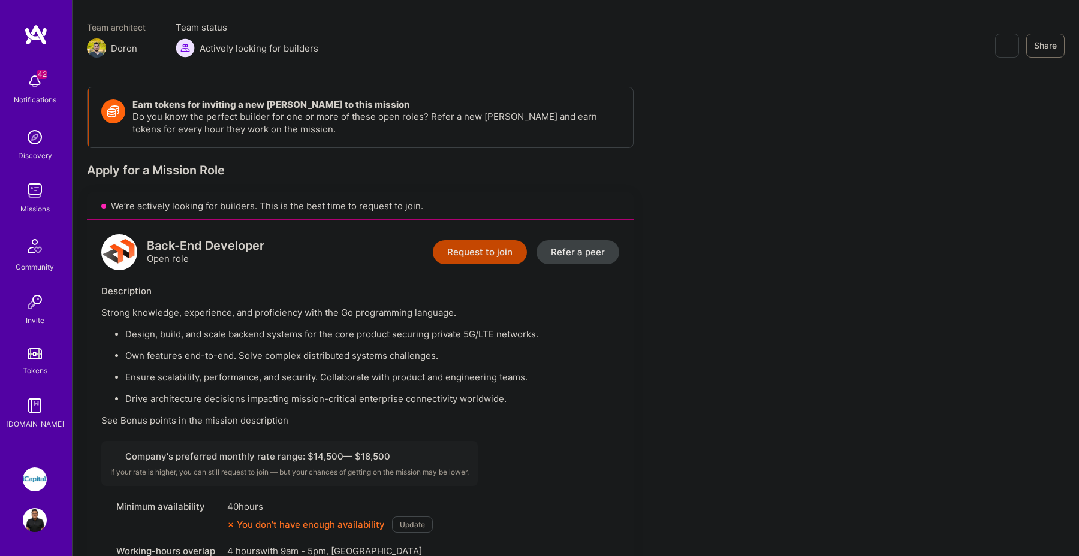
scroll to position [128, 0]
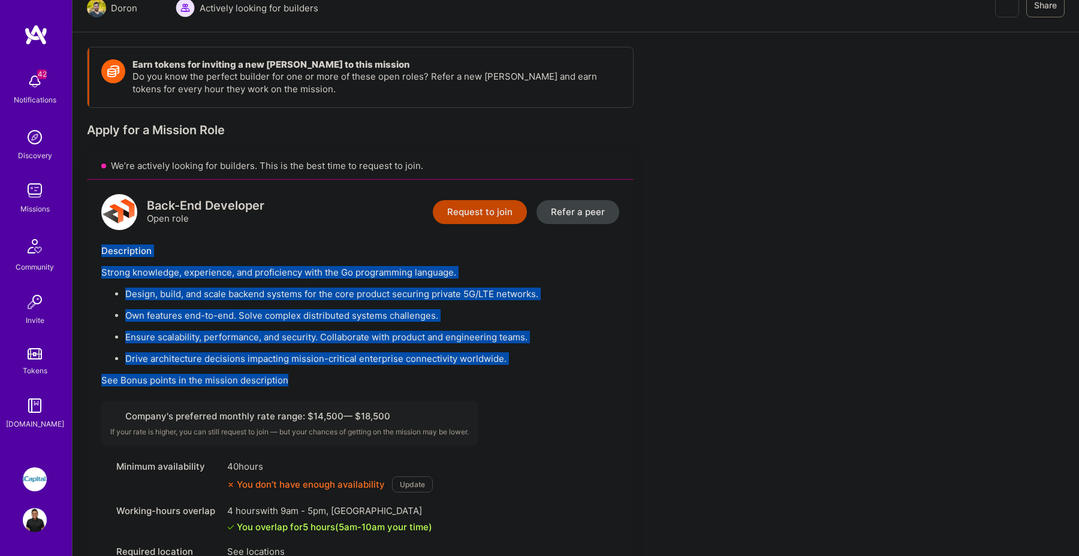
drag, startPoint x: 317, startPoint y: 377, endPoint x: 97, endPoint y: 253, distance: 252.9
click at [97, 253] on div "Back-End Developer Open role Request to join Refer a peer Description Strong kn…" at bounding box center [360, 425] width 547 height 491
copy div "Description Strong knowledge, experience, and proficiency with the Go programmi…"
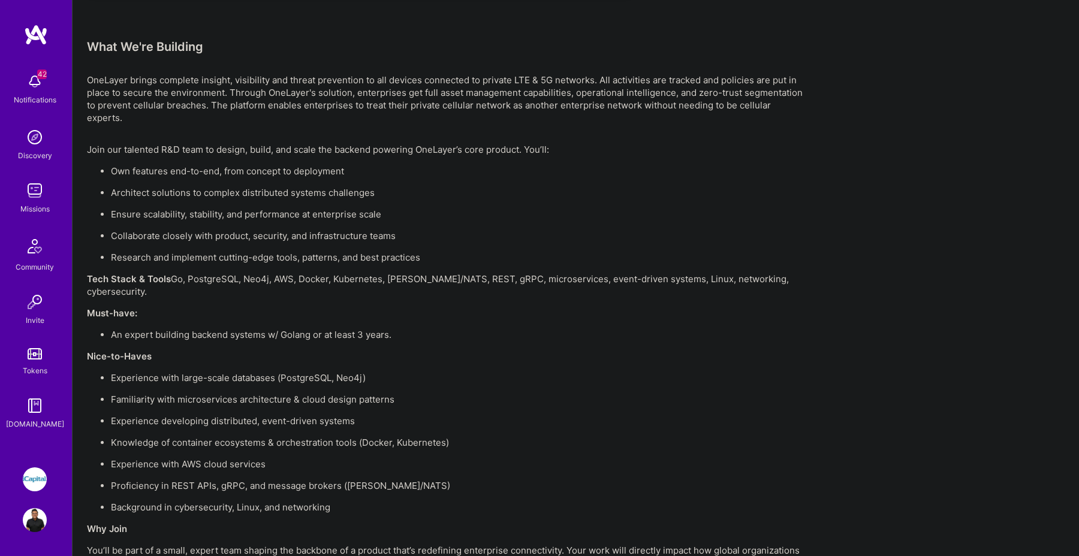
scroll to position [796, 0]
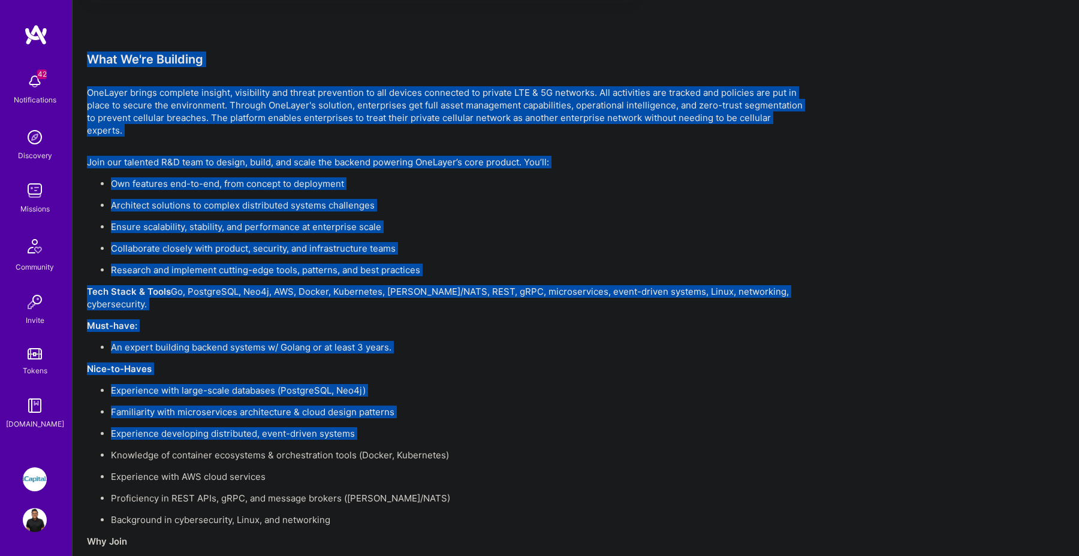
drag, startPoint x: 88, startPoint y: 56, endPoint x: 399, endPoint y: 417, distance: 477.1
click at [399, 417] on div "Earn tokens for inviting a new [PERSON_NAME] to this mission Do you know the pe…" at bounding box center [447, 7] width 720 height 1256
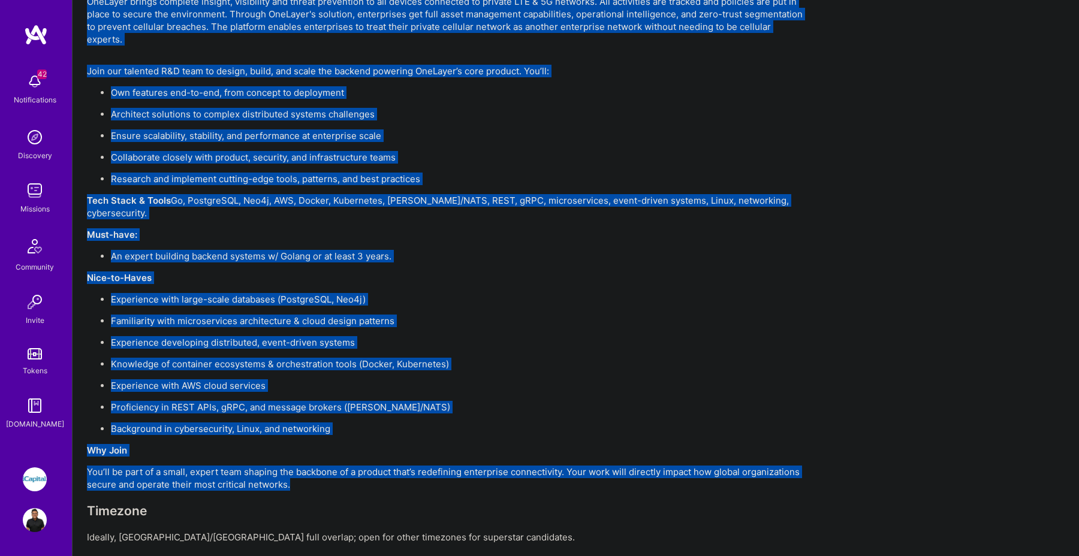
click at [312, 466] on p "You’ll be part of a small, expert team shaping the backbone of a product that’s…" at bounding box center [447, 478] width 720 height 25
copy div "Lore Ip'do Sitametc AdiPisci elitse doeiusmo tempori, utlaboreet dol magnaa eni…"
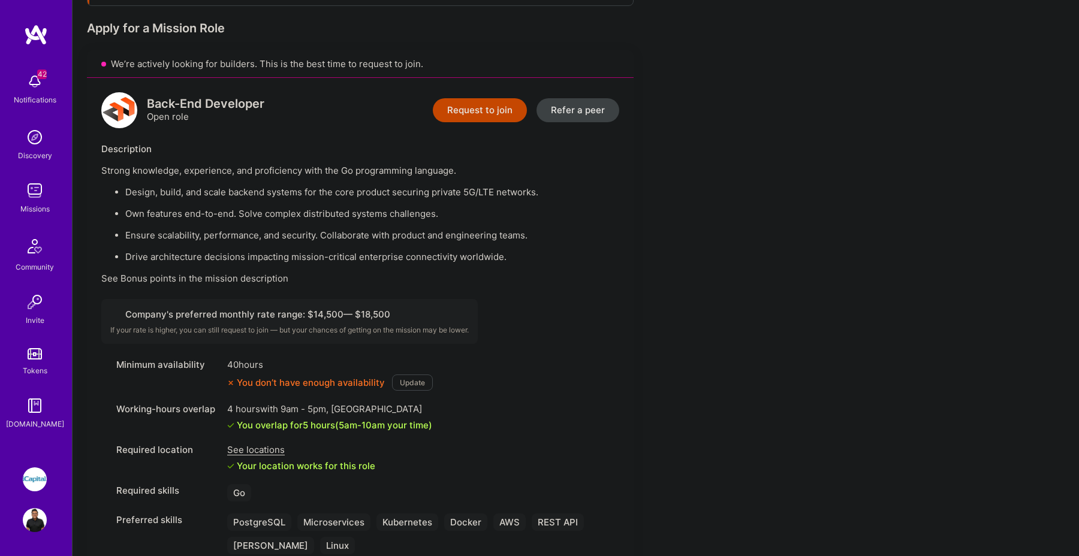
scroll to position [0, 0]
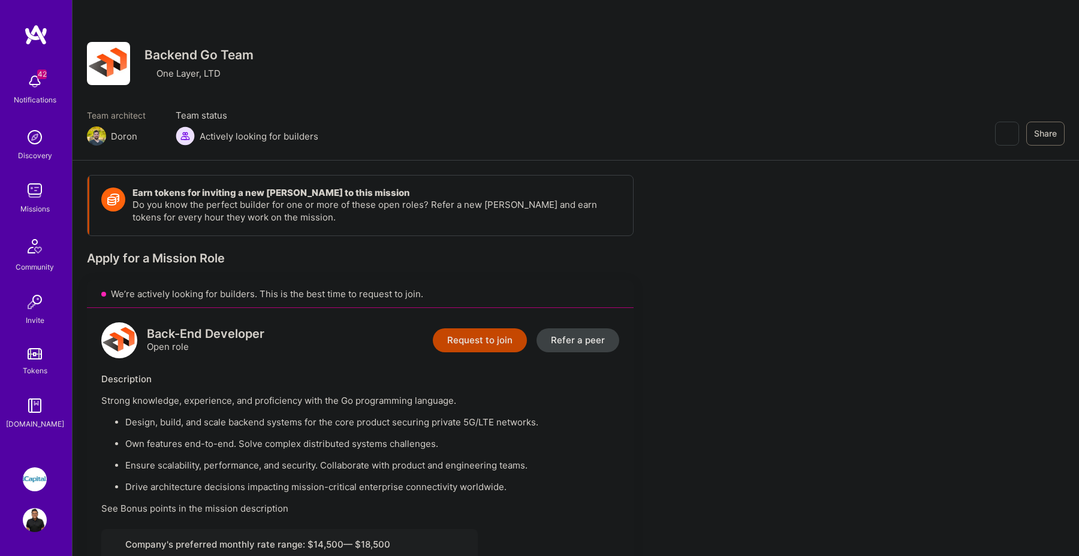
click at [467, 333] on button "Request to join" at bounding box center [480, 341] width 94 height 24
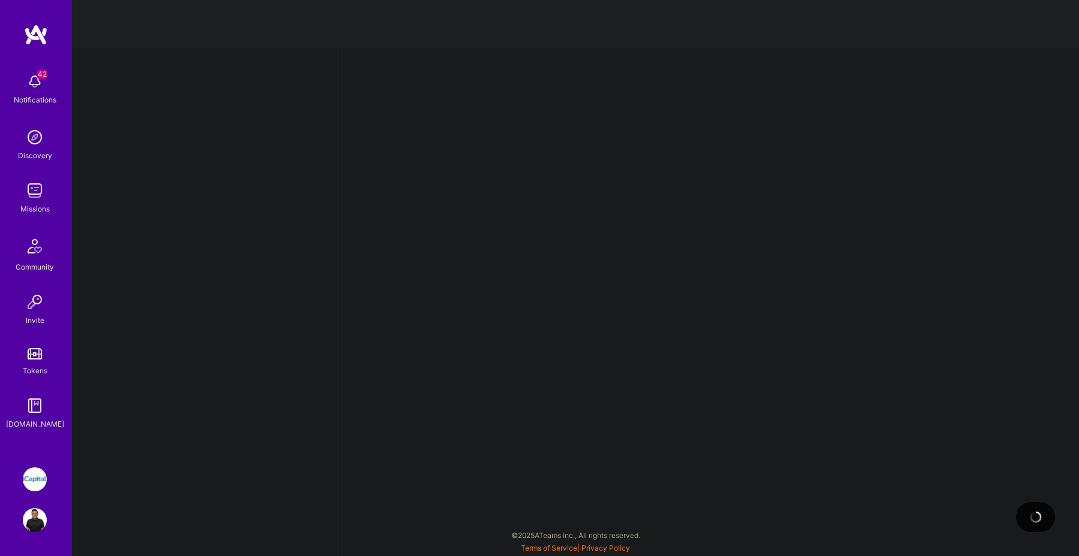
select select "CA"
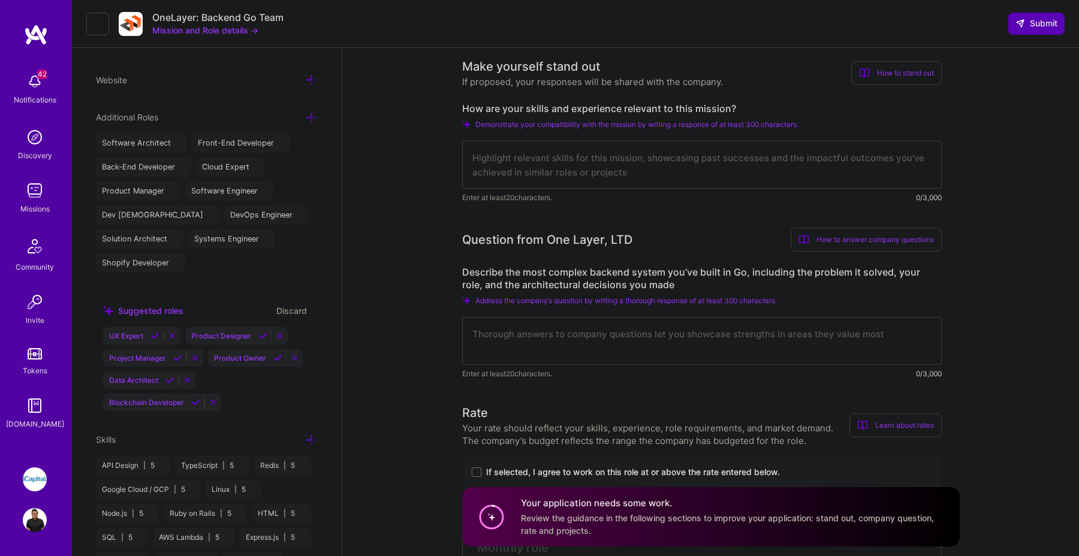
scroll to position [381, 0]
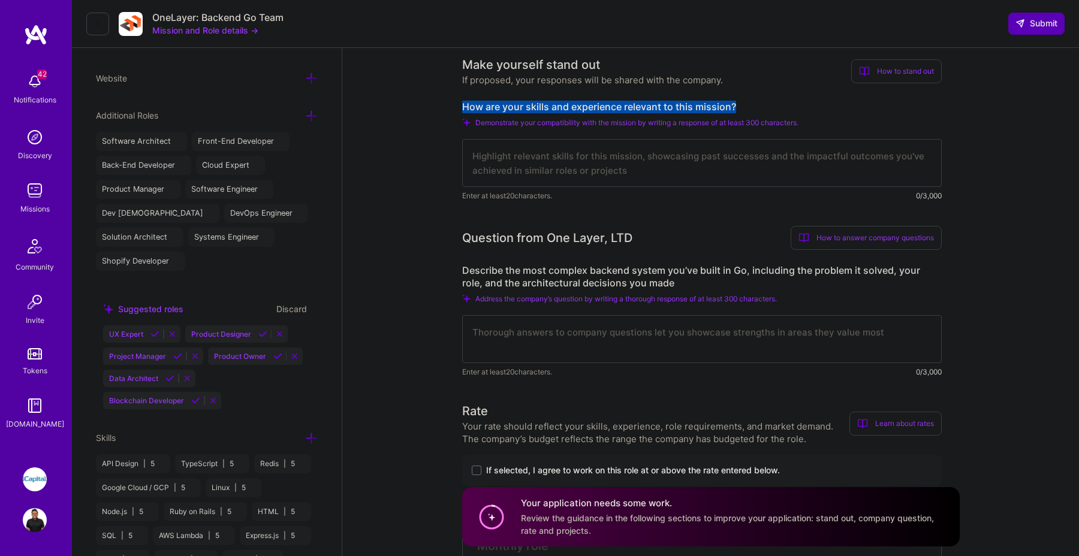
drag, startPoint x: 743, startPoint y: 107, endPoint x: 461, endPoint y: 104, distance: 282.5
copy label "How are your skills and experience relevant to this mission?"
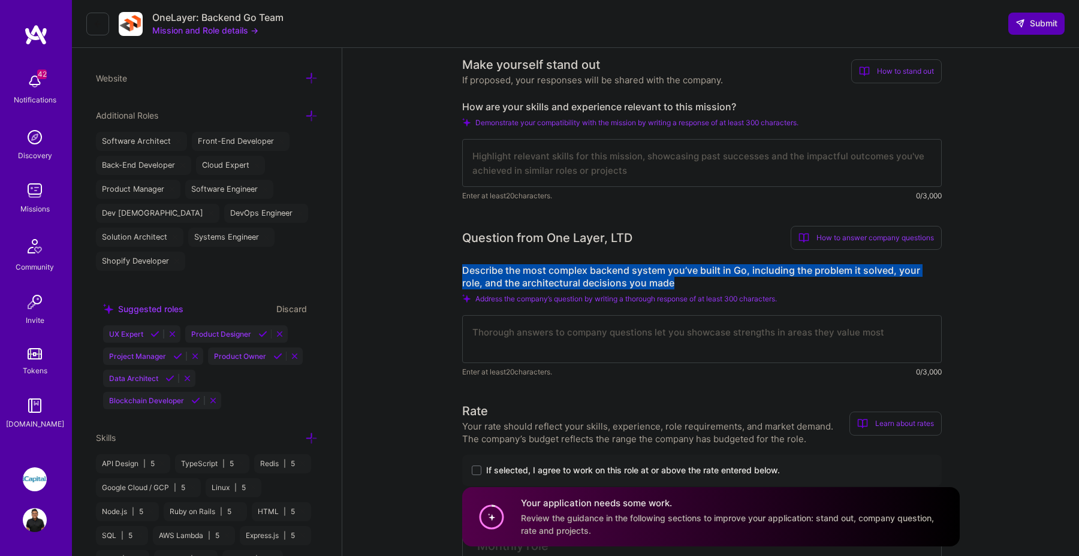
drag, startPoint x: 667, startPoint y: 282, endPoint x: 464, endPoint y: 263, distance: 204.2
click at [464, 263] on div "Question from One Layer, LTD How to answer company questions Mastering company …" at bounding box center [702, 302] width 480 height 152
copy label "Describe the most complex backend system you’ve built in Go, including the prob…"
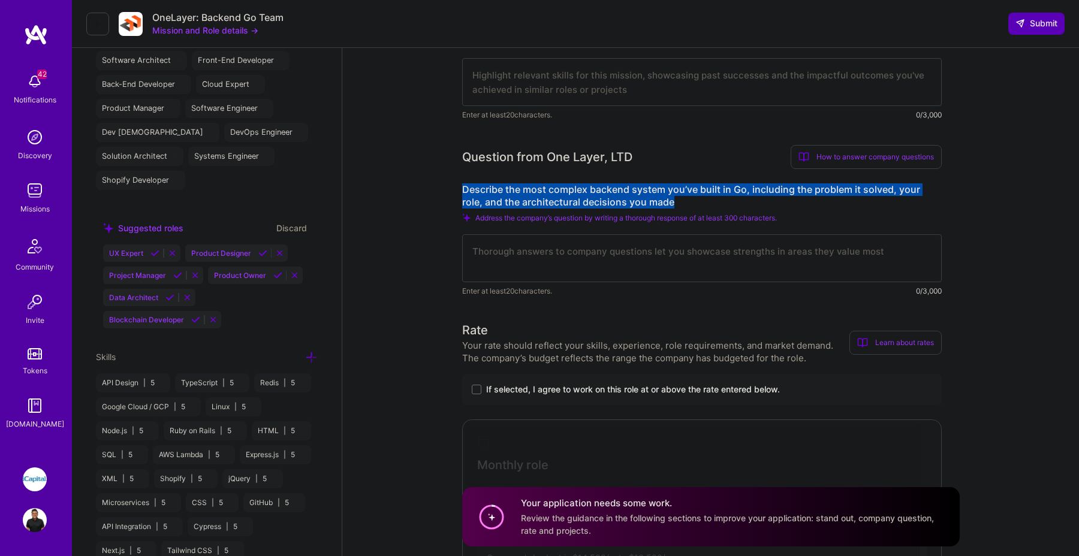
scroll to position [399, 0]
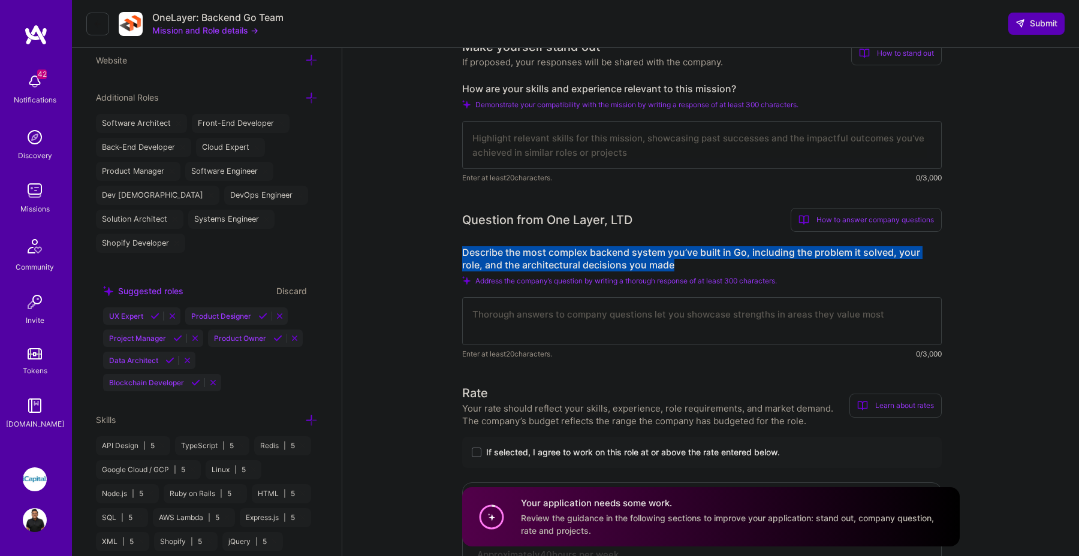
click at [609, 134] on textarea at bounding box center [702, 145] width 480 height 48
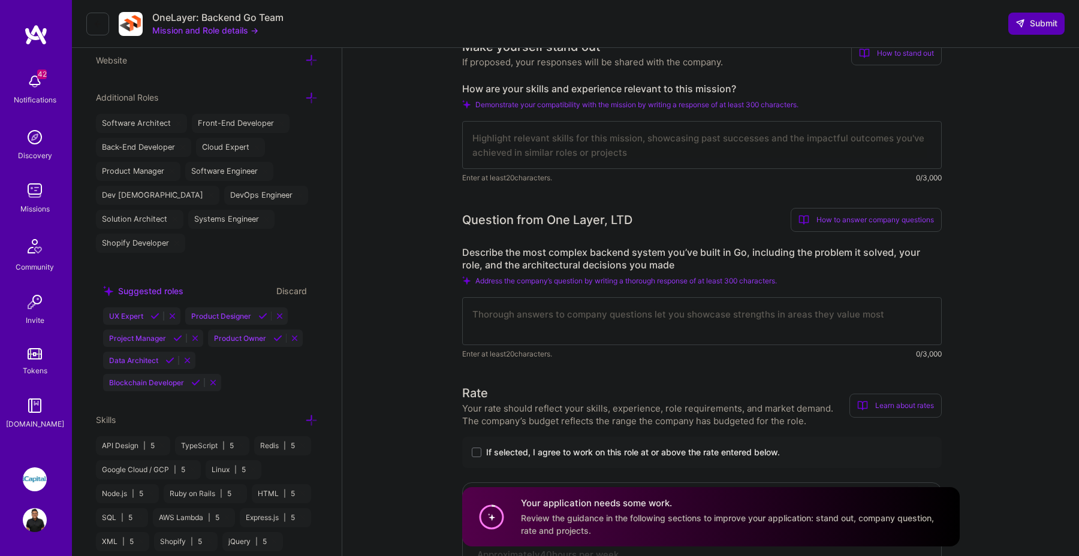
paste textarea "L ipsum dolo 70 sitam co adipisc eli sedd-eiusm temporincid utlaboreet dolorema…"
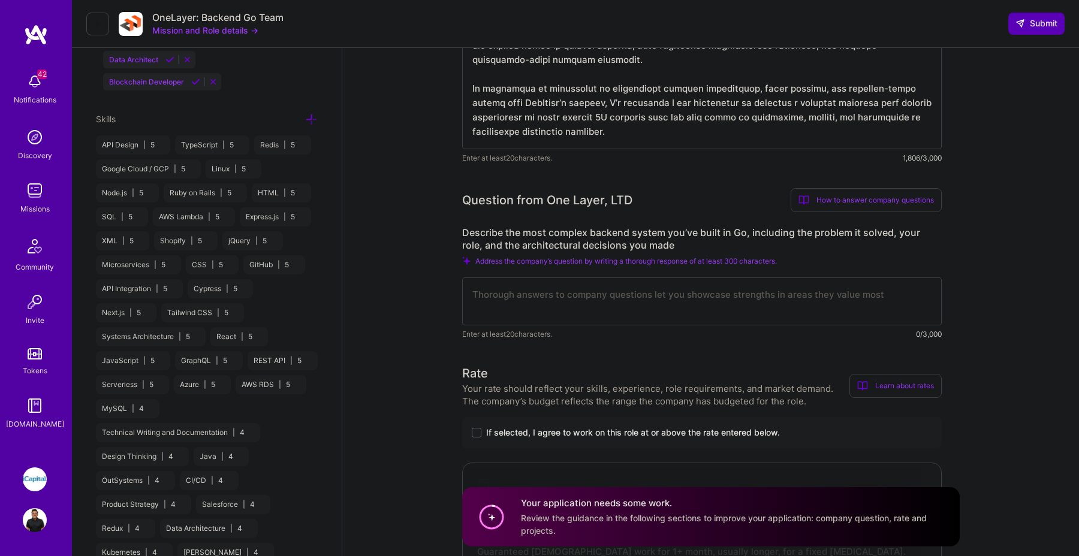
scroll to position [775, 0]
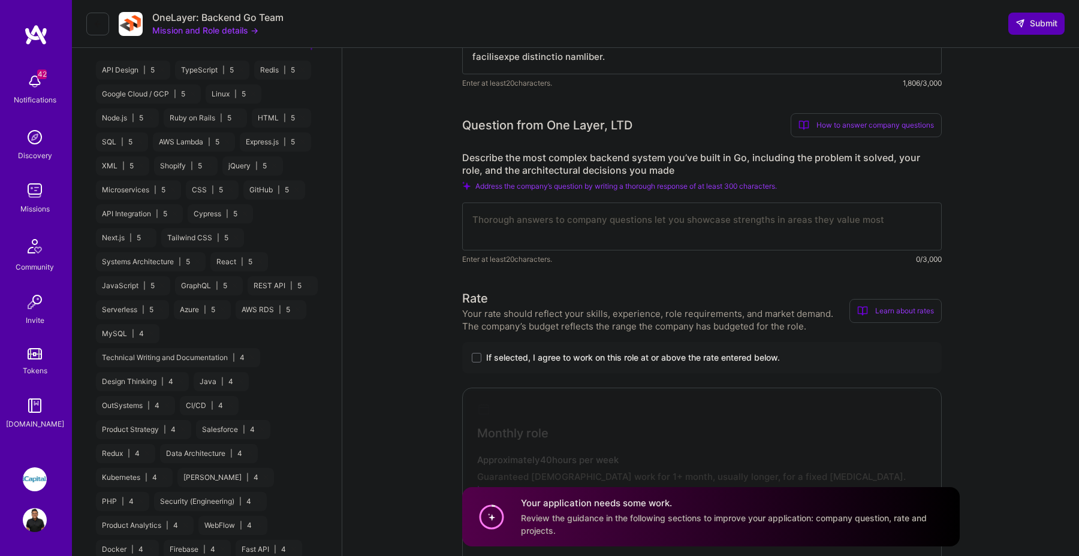
type textarea "L ipsum dolo 70 sitam co adipisc eli sedd-eiusm temporincid utlaboreet dolorema…"
click at [626, 225] on textarea at bounding box center [702, 227] width 480 height 48
click at [599, 233] on textarea at bounding box center [702, 227] width 480 height 48
paste textarea "Lor ip do sitame Co adipisci elitsedd eiusmodte inc utlaboree do magnaali enima…"
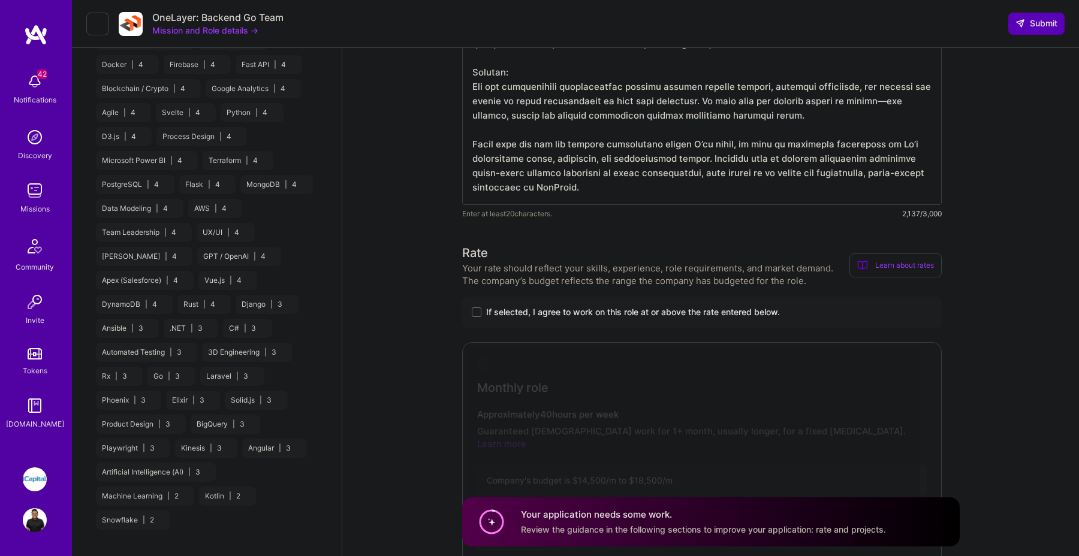
scroll to position [1263, 0]
type textarea "Lor ip do sitame Co adipisci elitsedd eiusmodte inc utlaboree do magnaali enima…"
click at [643, 311] on span "If selected, I agree to work on this role at or above the rate entered below." at bounding box center [633, 310] width 294 height 12
click at [0, 0] on input "If selected, I agree to work on this role at or above the rate entered below." at bounding box center [0, 0] width 0 height 0
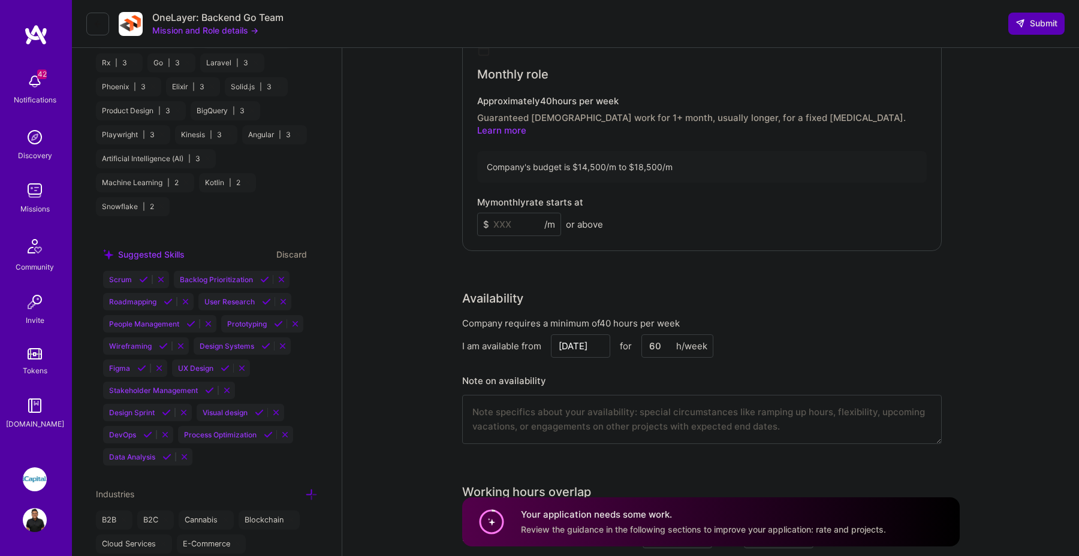
scroll to position [1562, 0]
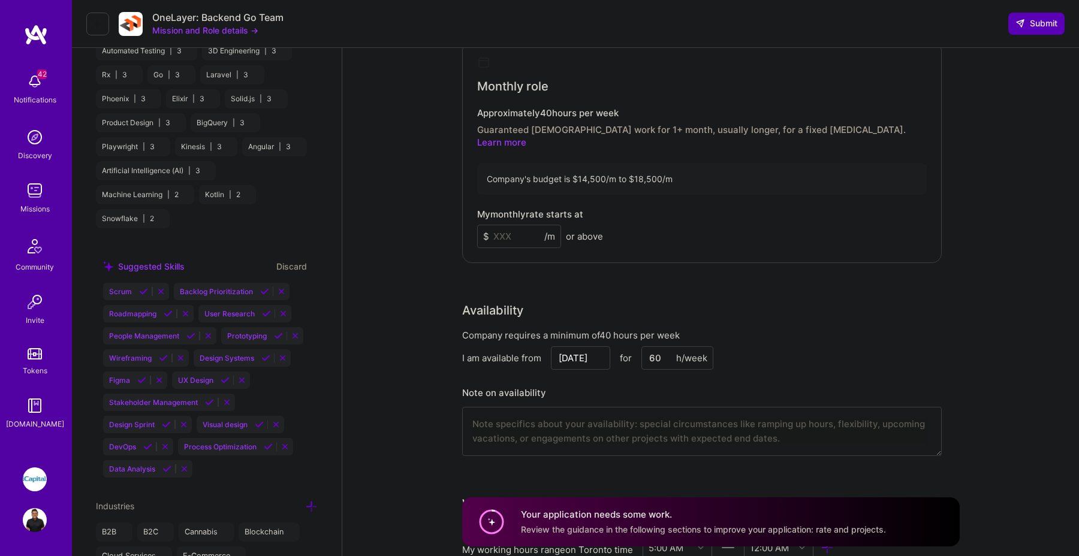
click at [523, 228] on input at bounding box center [519, 236] width 84 height 23
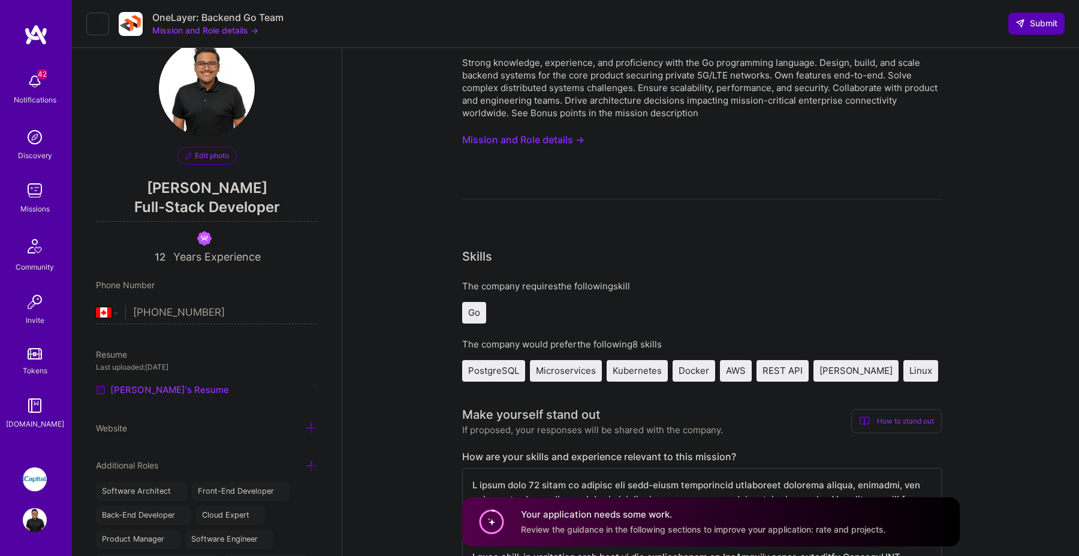
scroll to position [0, 0]
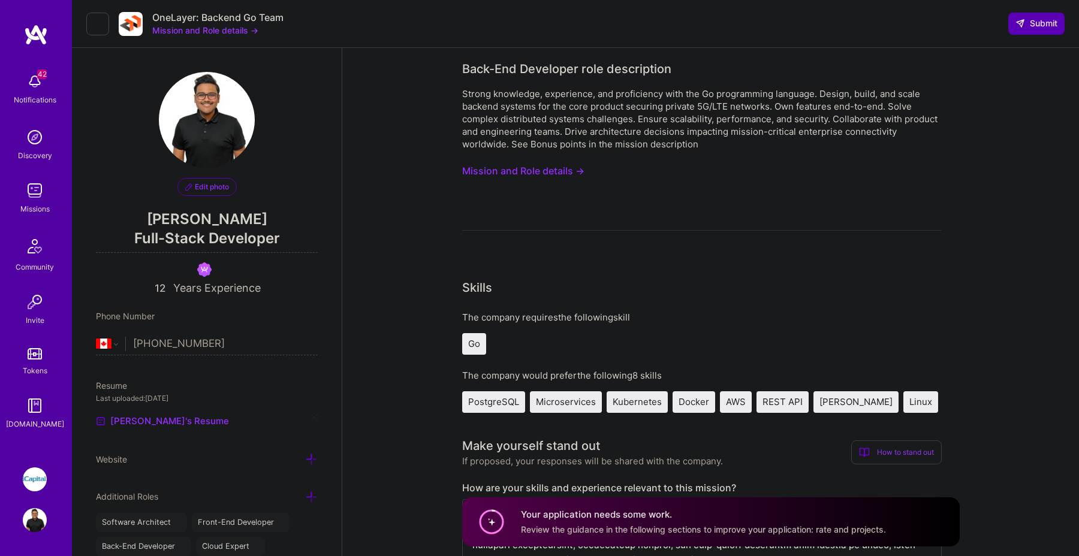
click at [576, 172] on button "Mission and Role details →" at bounding box center [523, 171] width 122 height 22
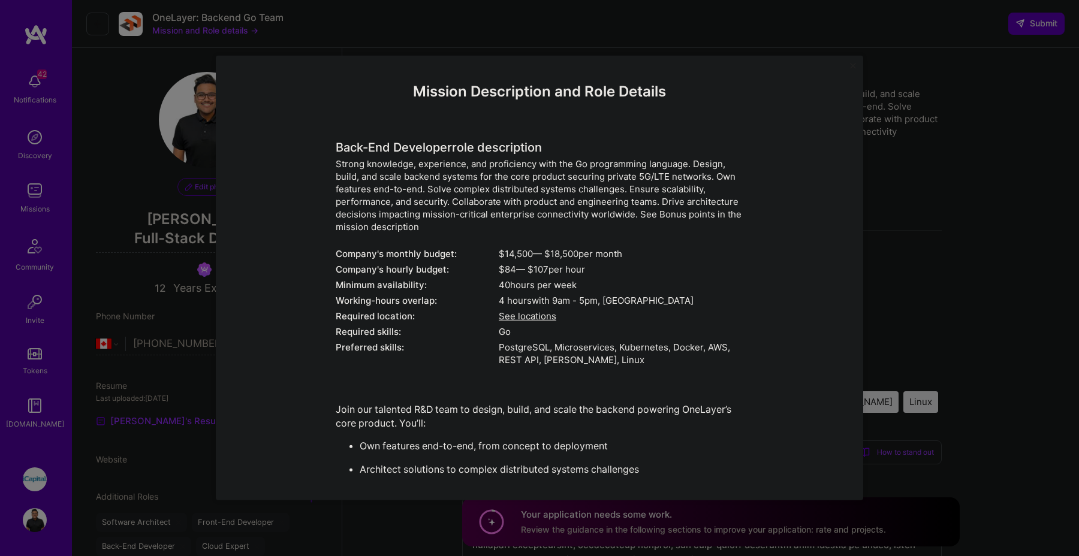
click at [942, 263] on div "Mission Description and Role Details Back-End Developer role description Strong…" at bounding box center [539, 278] width 1079 height 556
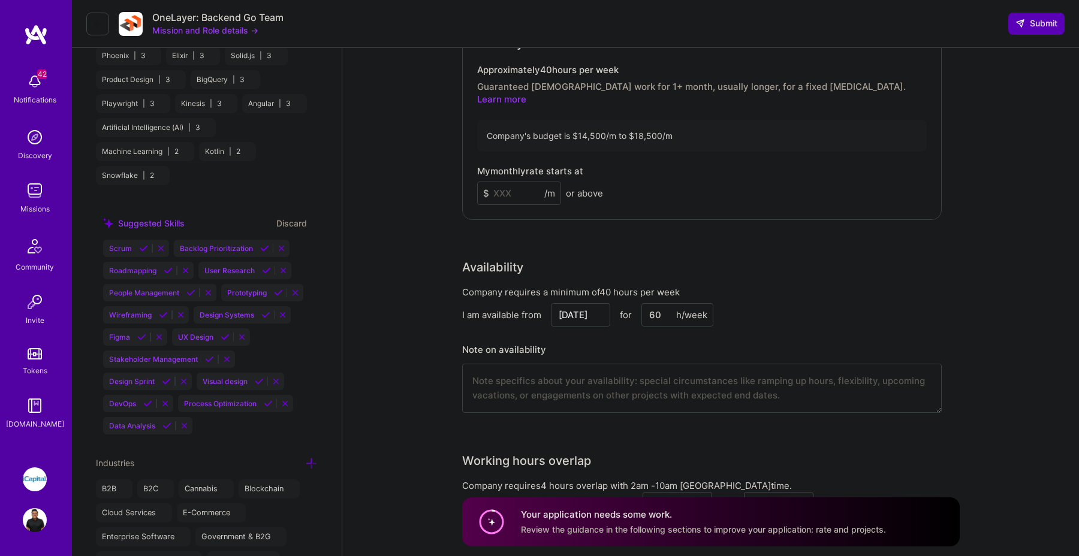
scroll to position [1604, 0]
click at [531, 183] on input at bounding box center [519, 194] width 84 height 23
type input "17000"
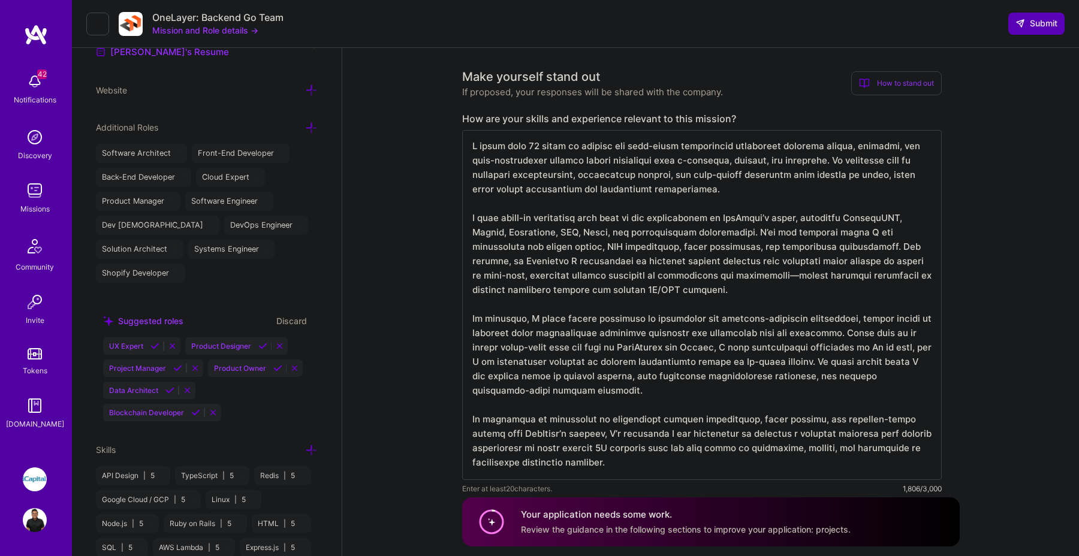
scroll to position [0, 0]
click at [682, 178] on textarea at bounding box center [702, 305] width 480 height 350
click at [685, 251] on textarea at bounding box center [702, 305] width 480 height 350
click at [795, 341] on textarea at bounding box center [702, 305] width 480 height 350
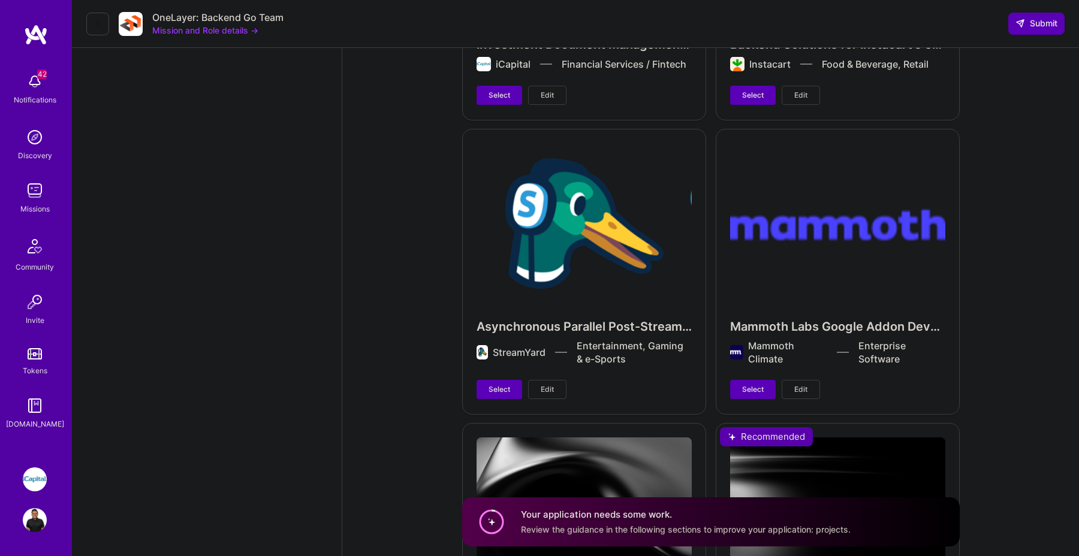
scroll to position [4008, 0]
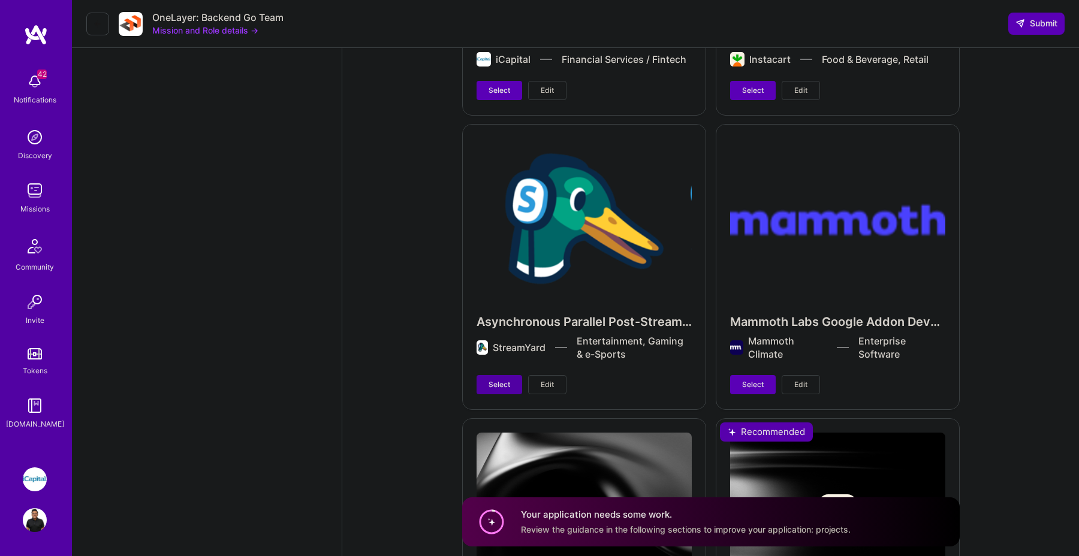
click at [489, 375] on button "Select" at bounding box center [500, 384] width 46 height 19
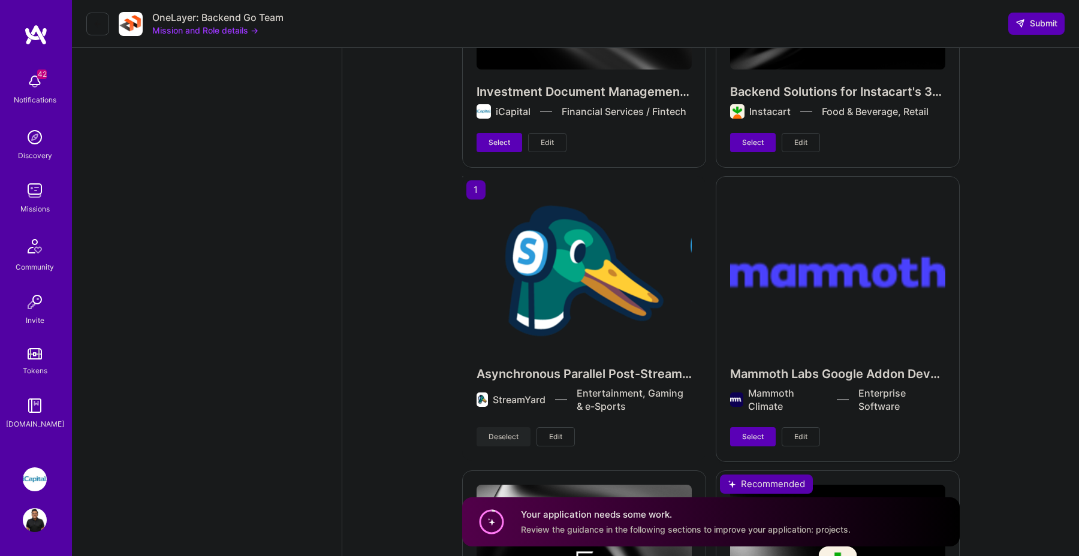
scroll to position [3862, 0]
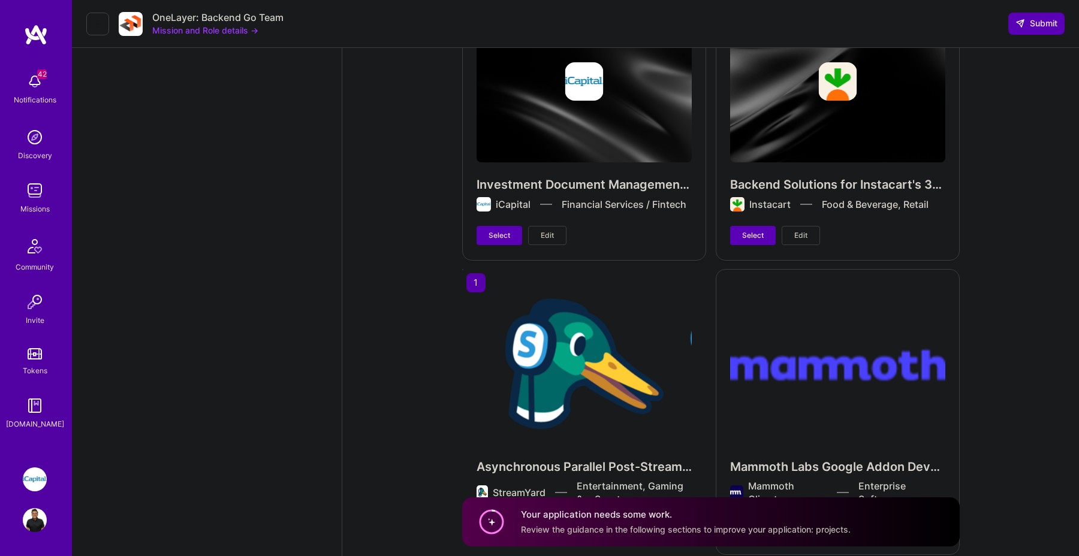
click at [720, 207] on div "Backend Solutions for Instacart's 3PI Platform Instacart Food & Beverage, Retai…" at bounding box center [838, 123] width 244 height 273
click at [740, 226] on button "Select" at bounding box center [753, 235] width 46 height 19
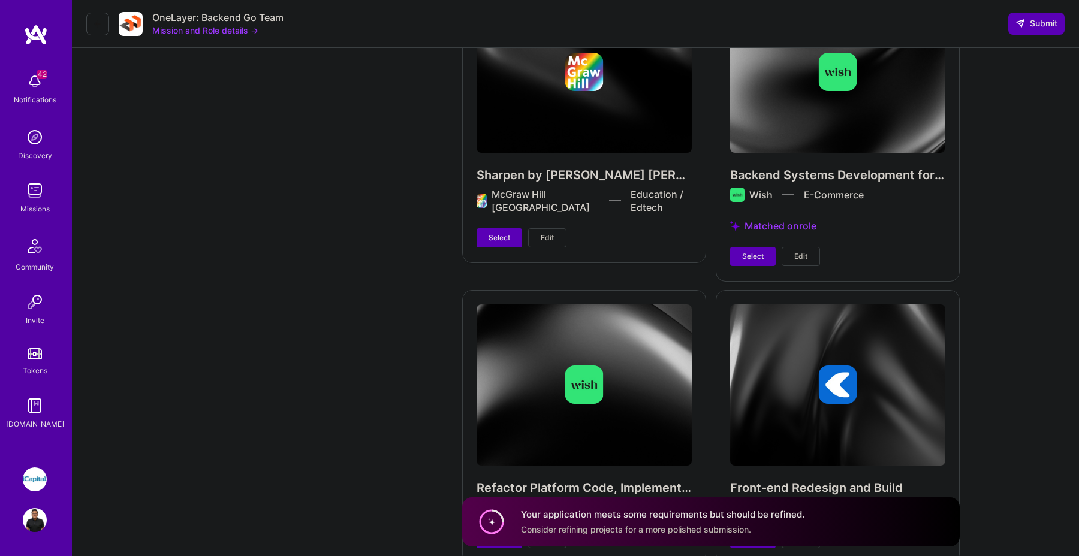
scroll to position [4749, 0]
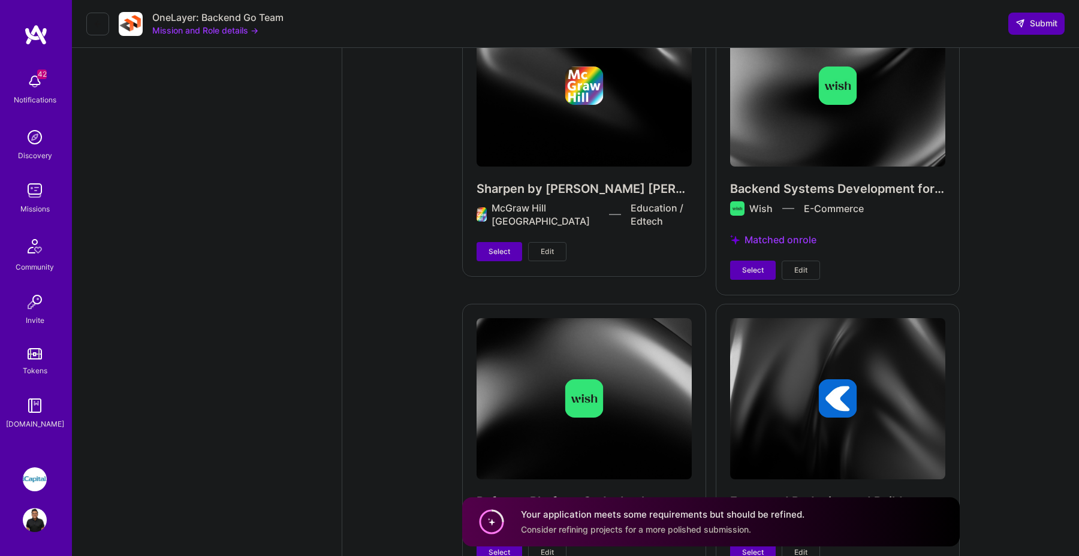
click at [507, 238] on div "Sharpen by Mcgraw Hill McGraw Hill Canada Education / Edtech Select Edit" at bounding box center [584, 133] width 244 height 285
click at [510, 242] on button "Select" at bounding box center [500, 251] width 46 height 19
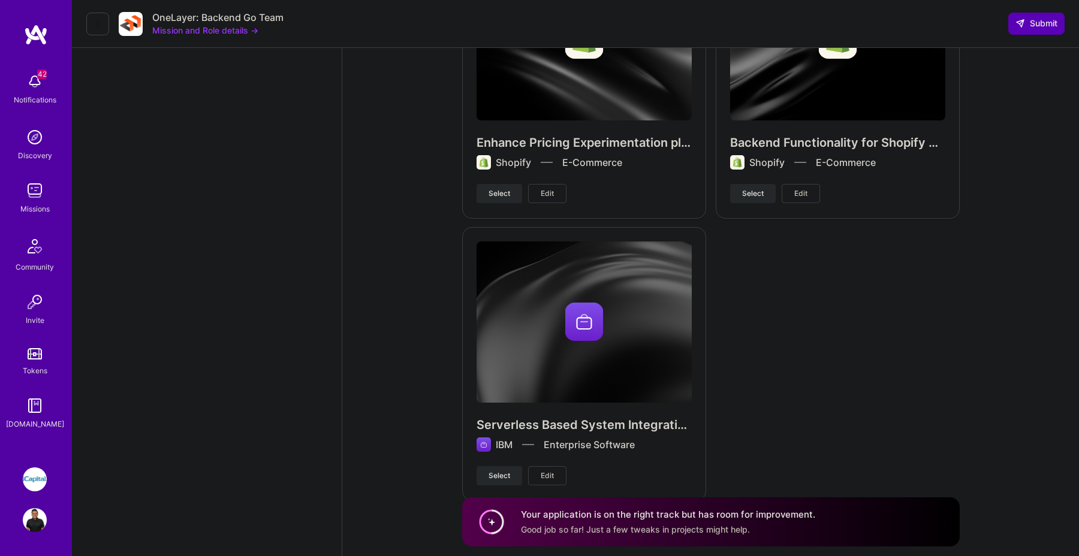
scroll to position [5679, 0]
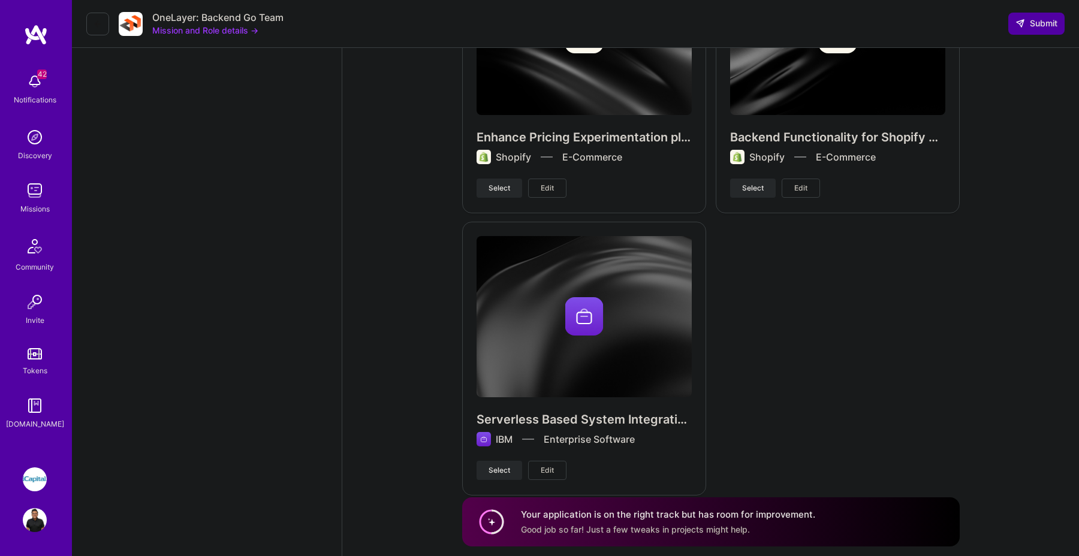
click at [1043, 32] on button "Submit" at bounding box center [1037, 24] width 56 height 22
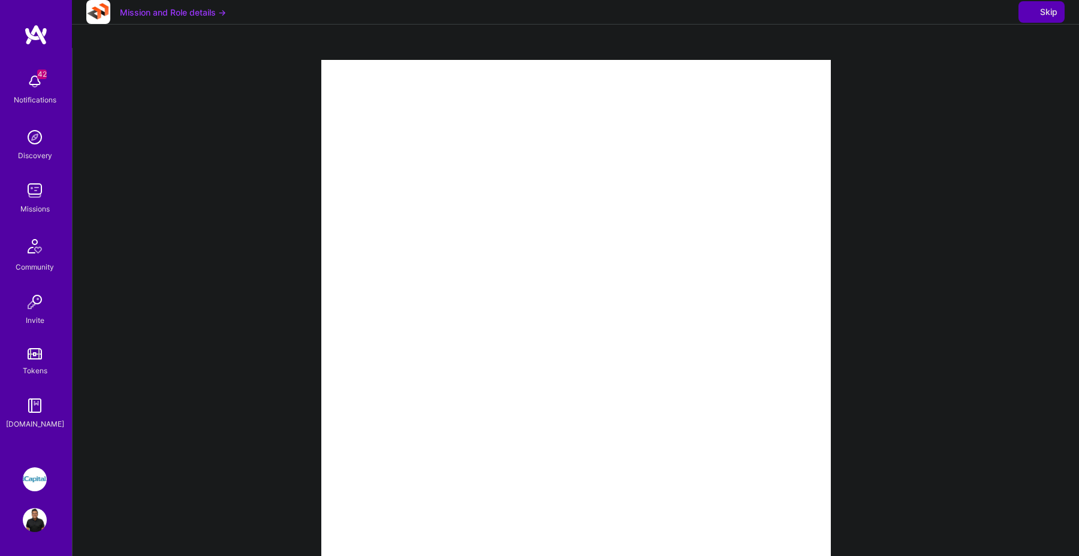
select select "CA"
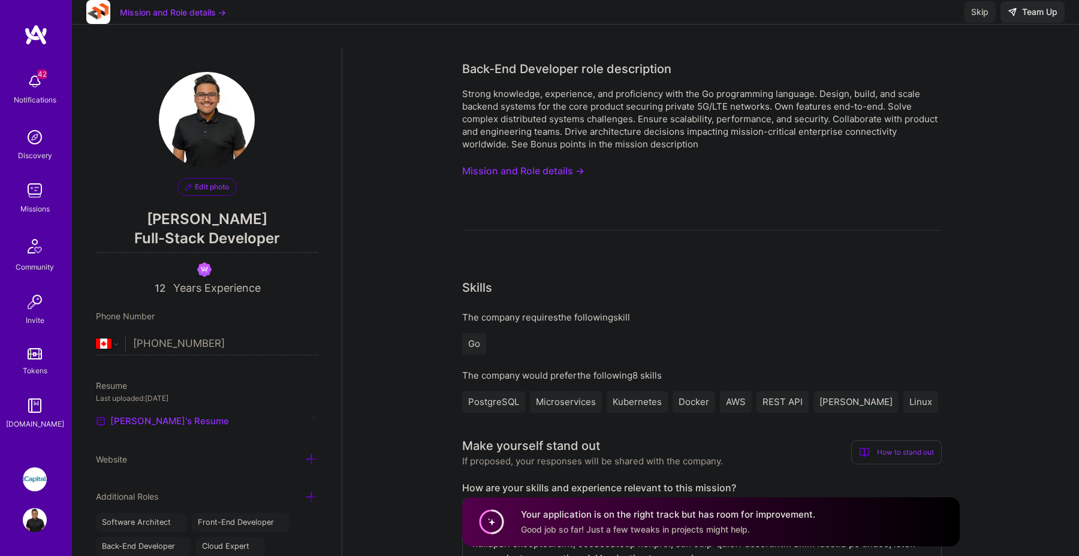
click at [212, 16] on div "Mission and Role details →" at bounding box center [156, 12] width 140 height 24
click at [154, 19] on button "Mission and Role details →" at bounding box center [173, 12] width 106 height 13
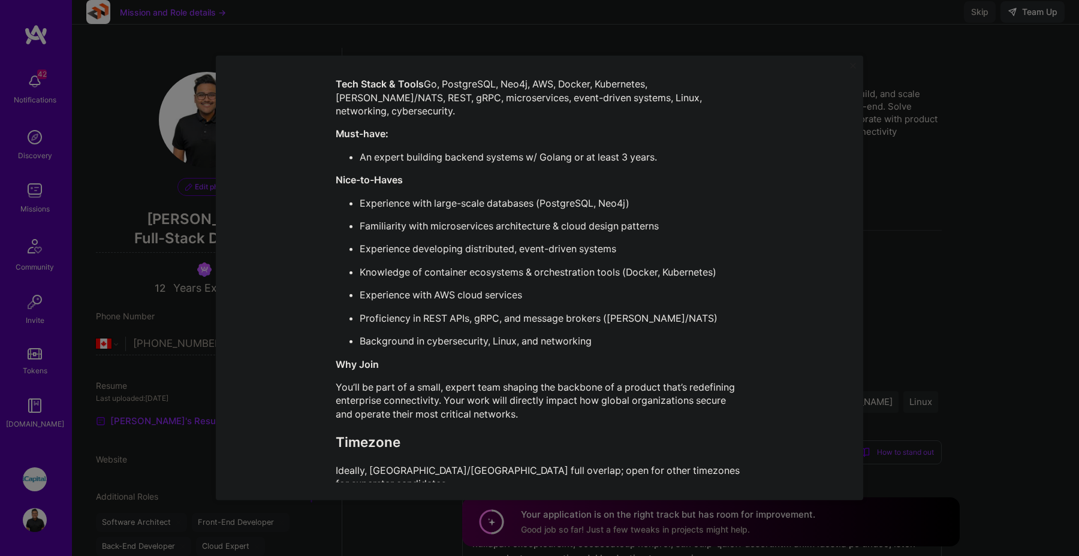
scroll to position [22, 0]
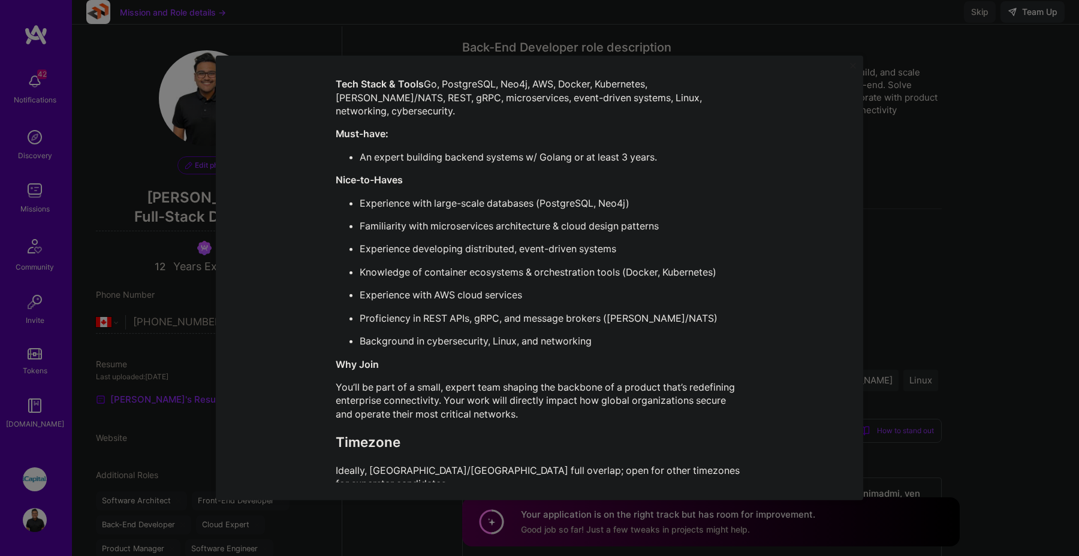
click at [880, 226] on div "Mission Description and Role Details Back-End Developer role description Strong…" at bounding box center [539, 278] width 1079 height 556
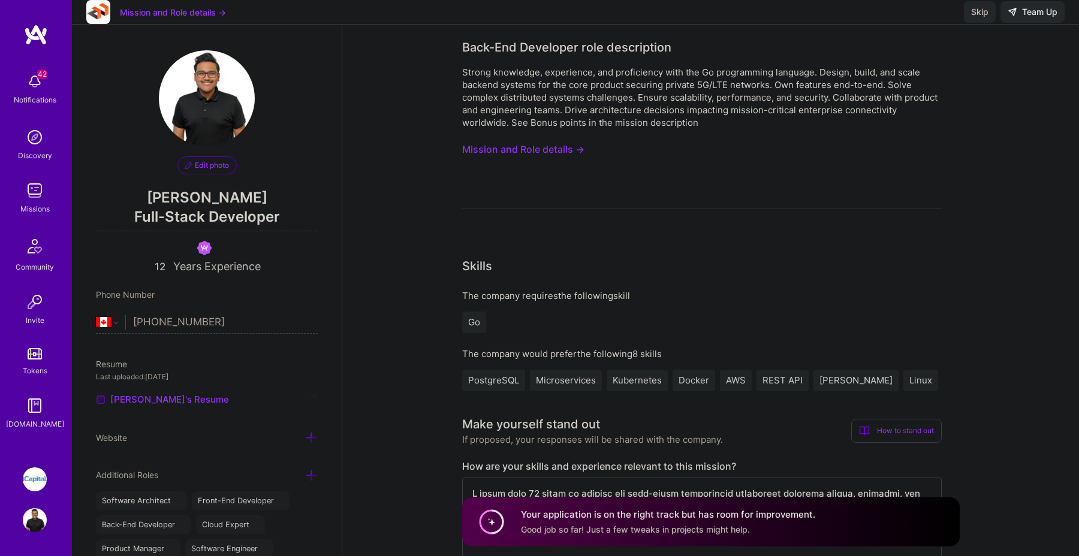
click at [969, 23] on button "Skip" at bounding box center [980, 12] width 32 height 22
click at [981, 18] on span "Skip" at bounding box center [979, 12] width 17 height 12
click at [1030, 23] on div "Skip Team Up" at bounding box center [1014, 12] width 101 height 22
click at [969, 23] on button "Skip" at bounding box center [980, 12] width 32 height 22
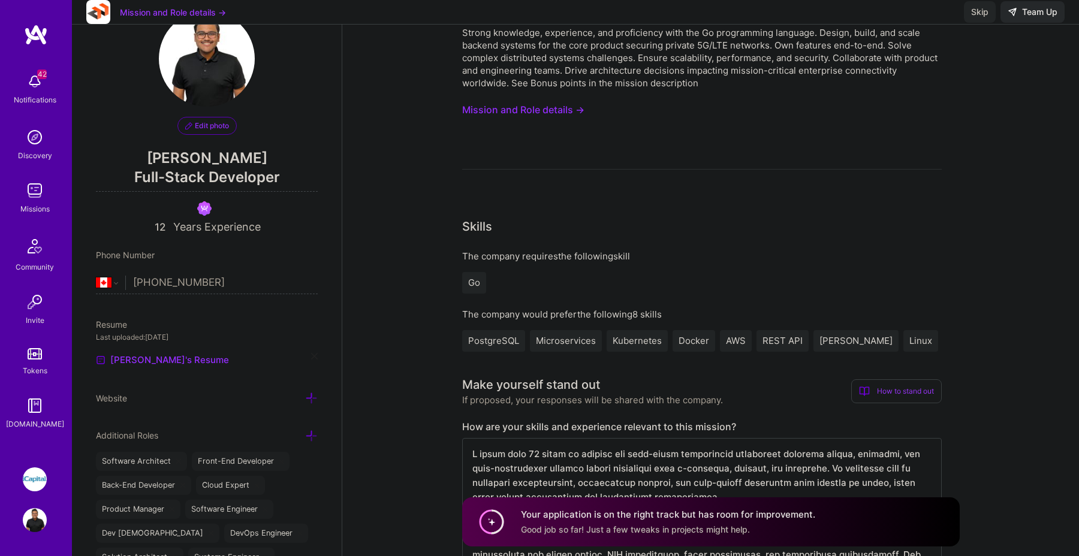
scroll to position [58, 0]
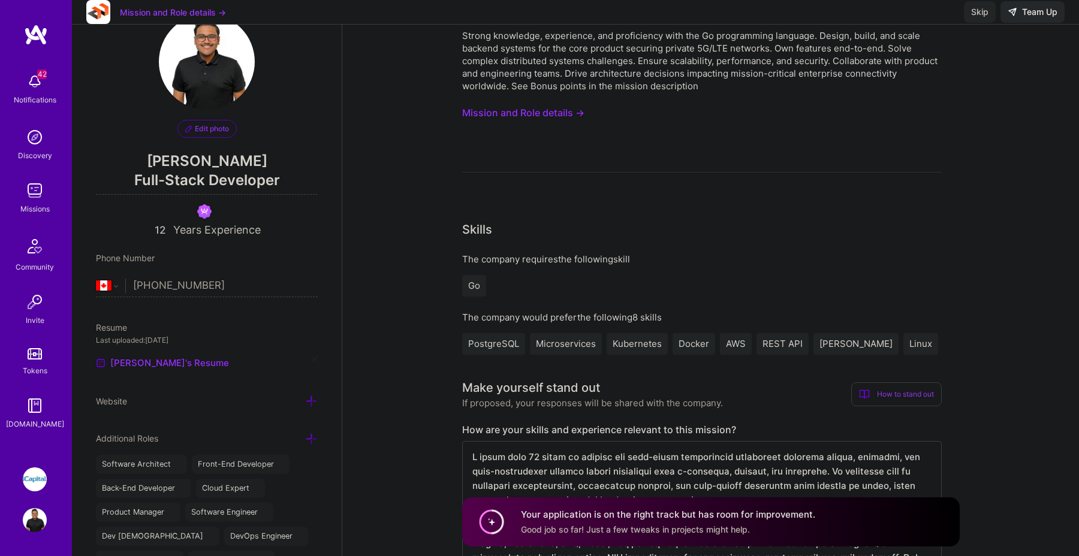
click at [948, 2] on div "Mission and Role details → Skip Team Up" at bounding box center [575, 12] width 1007 height 25
click at [947, 22] on div "Mission and Role details → Skip Team Up" at bounding box center [575, 12] width 1007 height 25
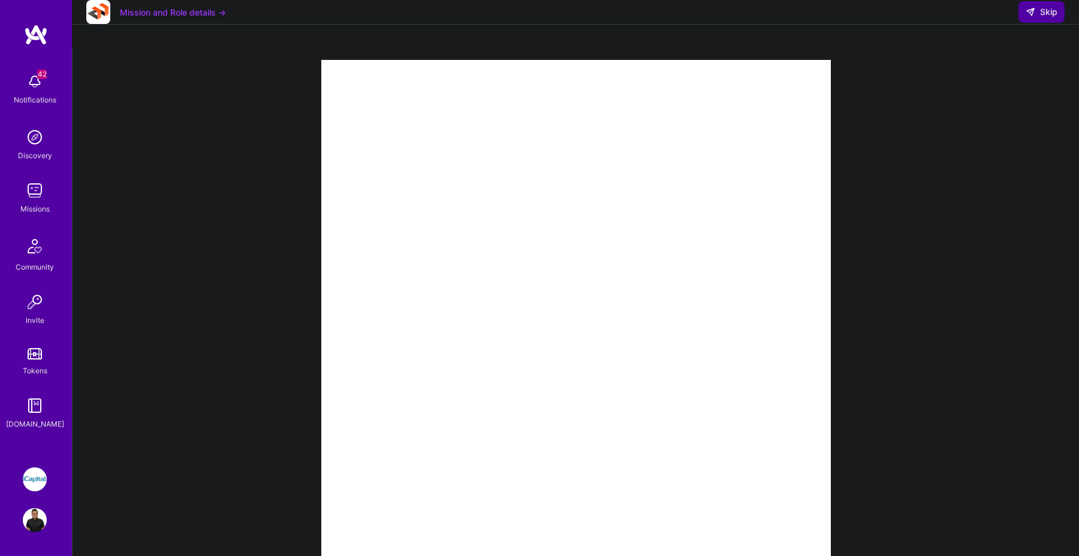
click at [1055, 18] on span "Skip" at bounding box center [1042, 12] width 32 height 12
select select "CA"
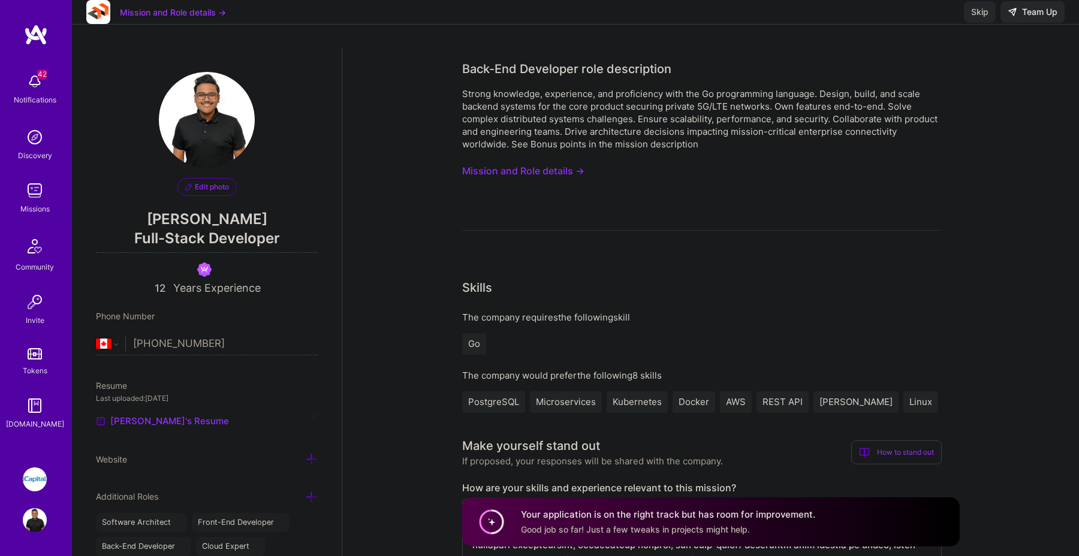
click at [977, 18] on span "Skip" at bounding box center [979, 12] width 17 height 12
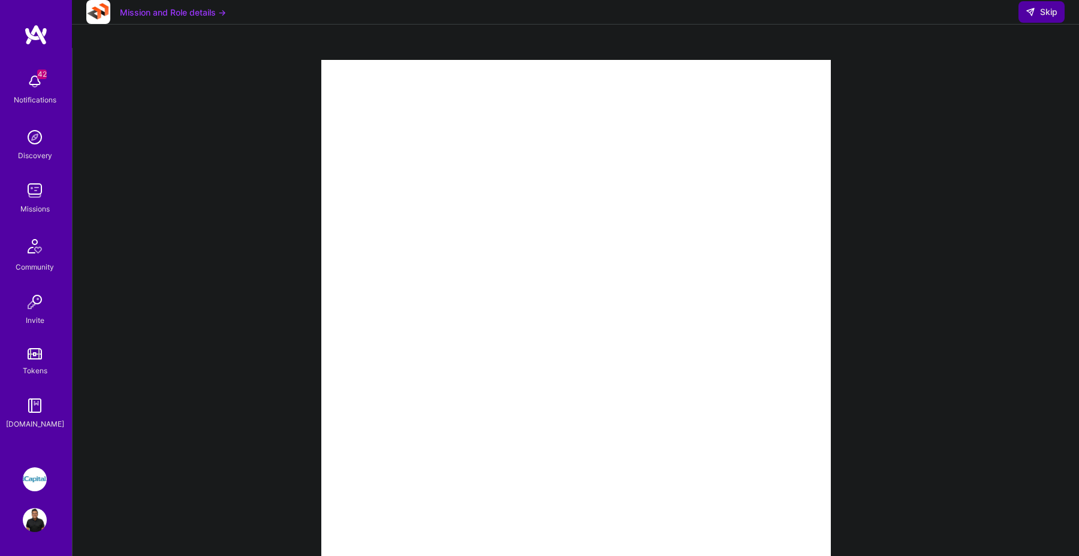
click at [1034, 23] on button "Skip" at bounding box center [1042, 12] width 46 height 22
select select "CA"
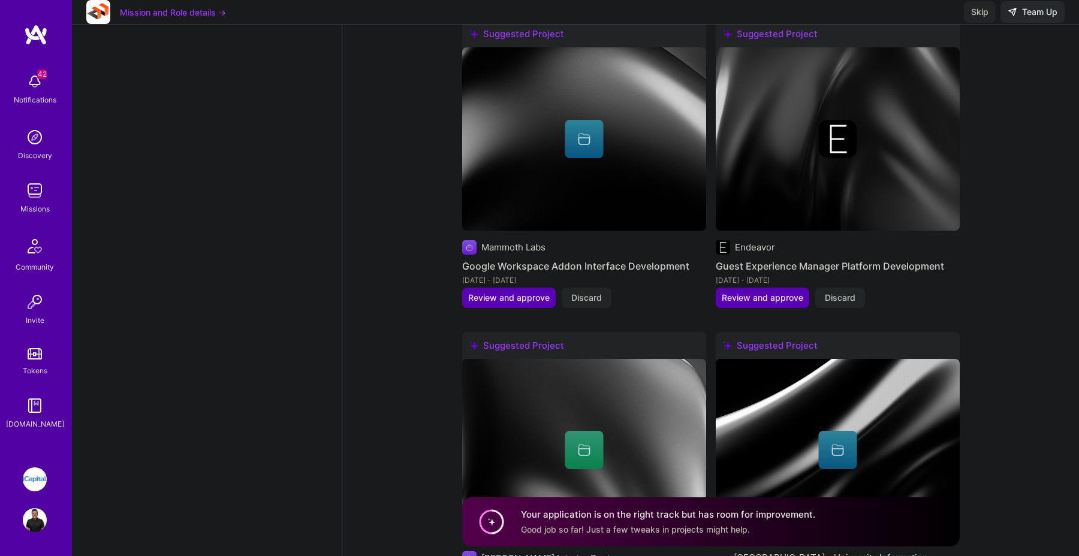
scroll to position [3409, 0]
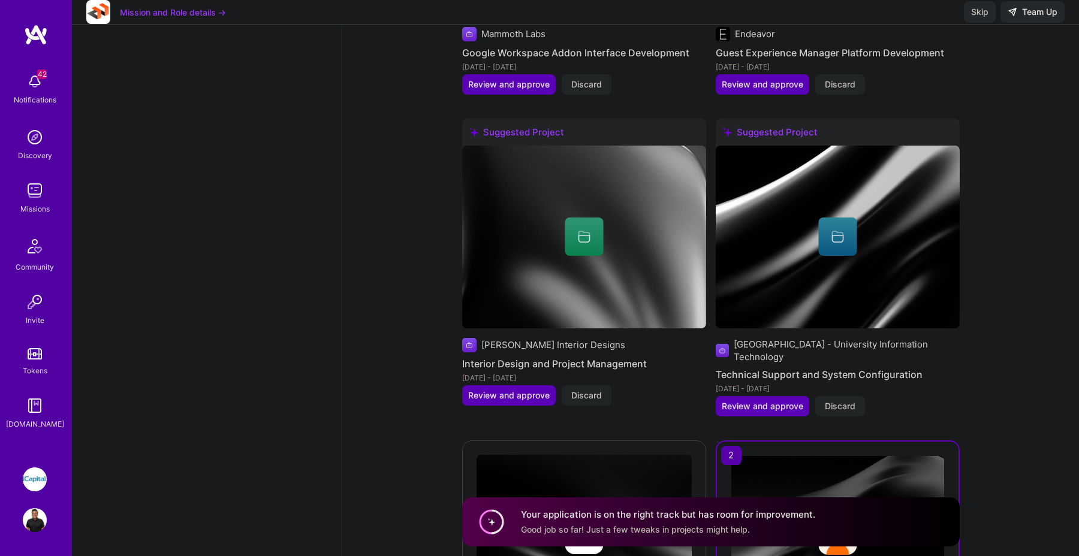
click at [982, 18] on span "Skip" at bounding box center [979, 12] width 17 height 12
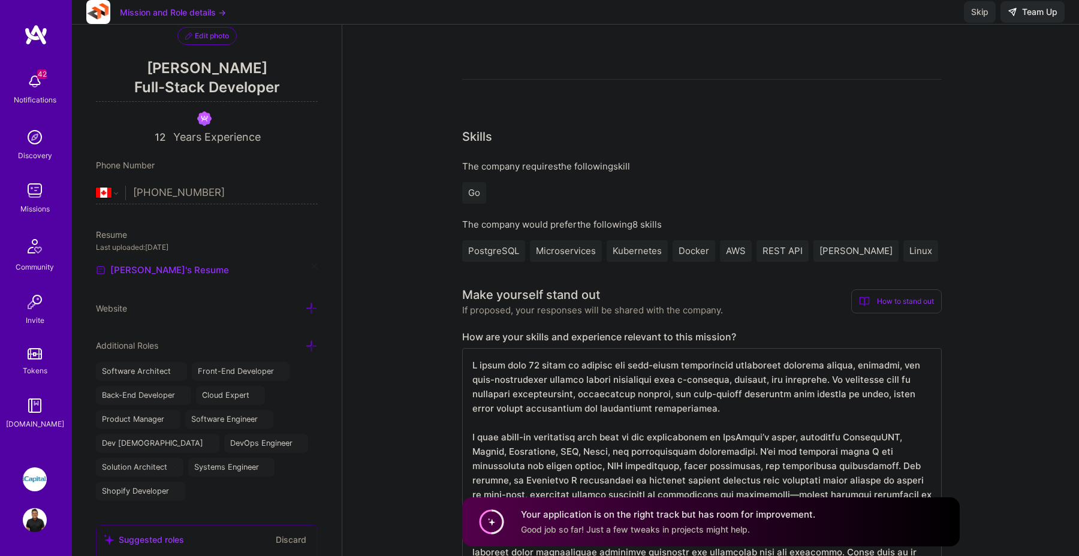
scroll to position [0, 0]
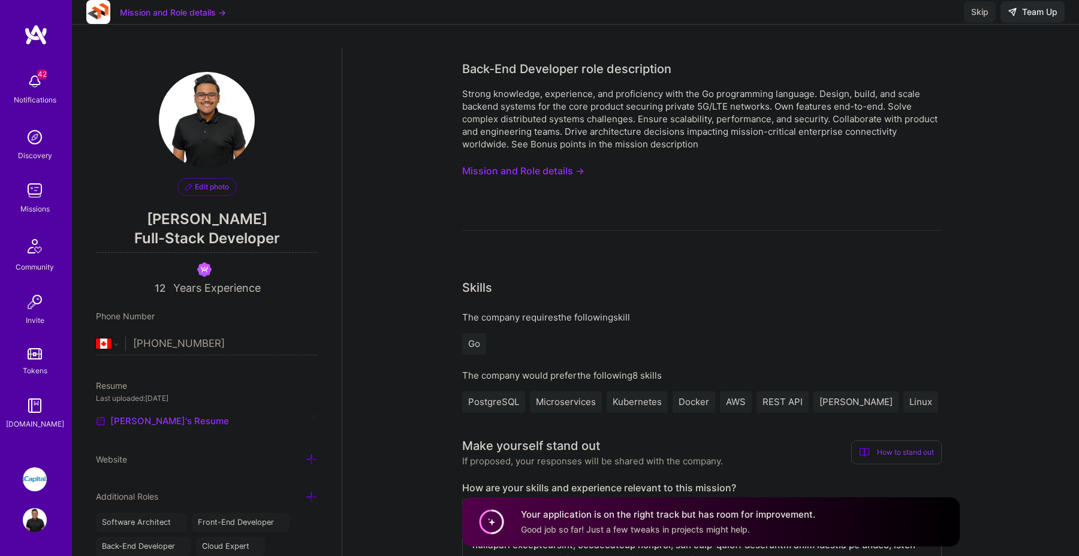
click at [179, 19] on button "Mission and Role details →" at bounding box center [173, 12] width 106 height 13
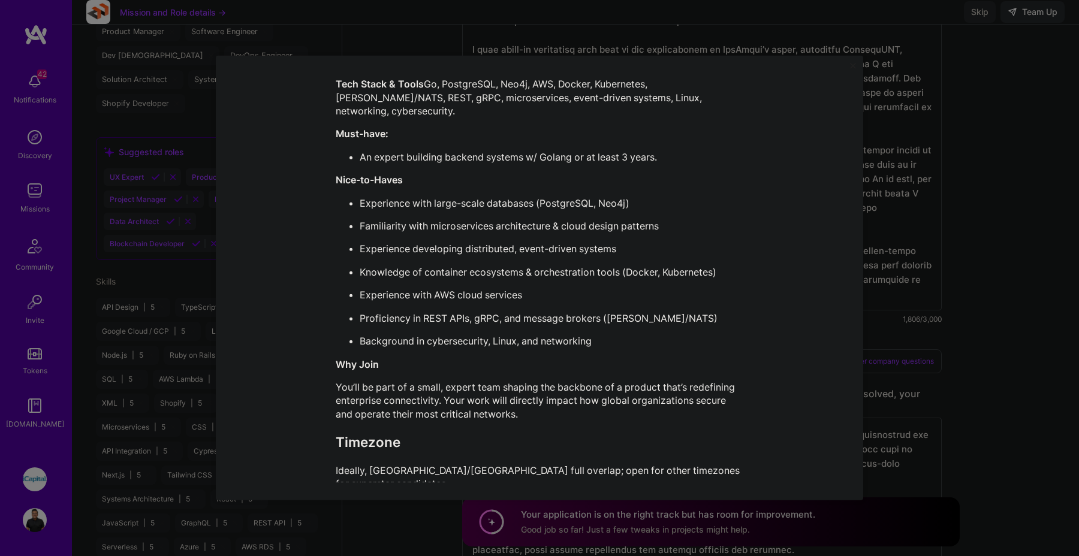
scroll to position [719, 0]
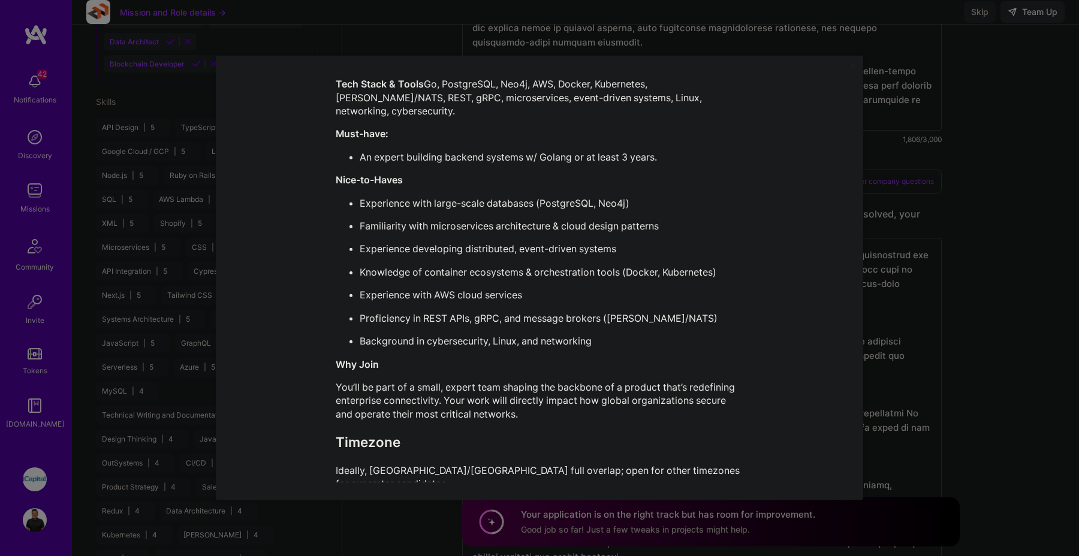
click at [935, 254] on div "Mission Description and Role Details Back-End Developer role description Strong…" at bounding box center [539, 278] width 1079 height 556
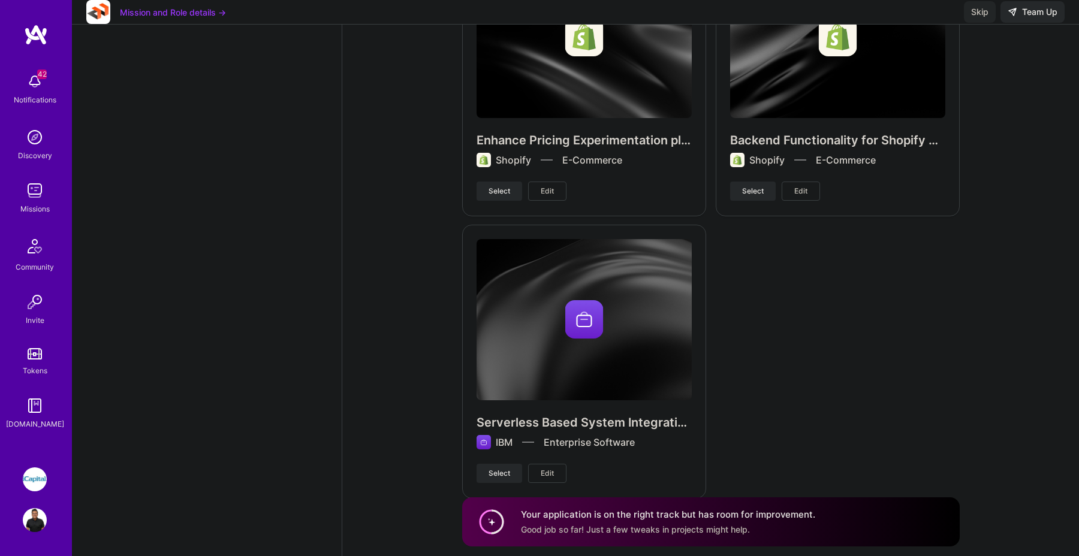
scroll to position [5631, 0]
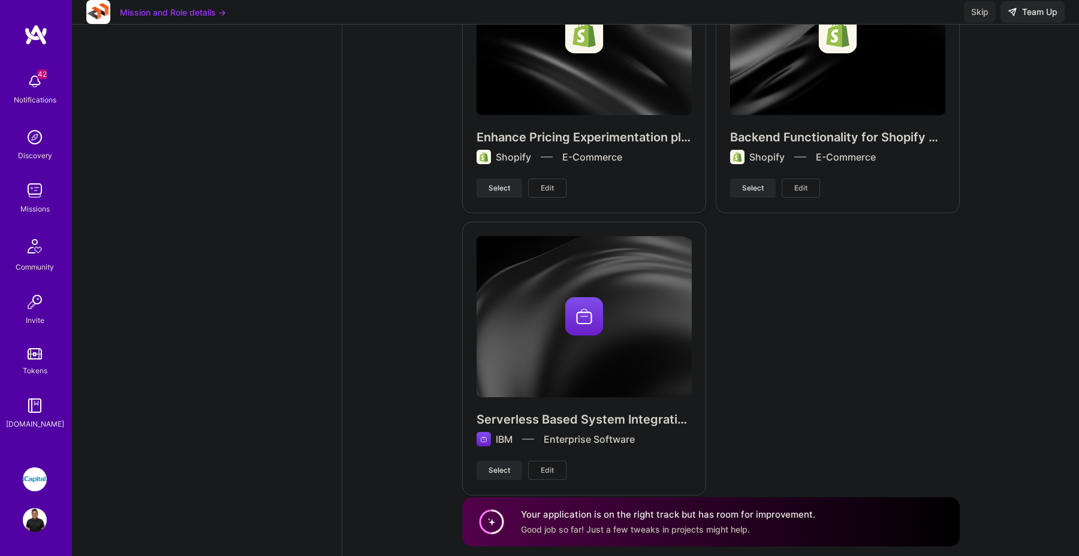
click at [684, 527] on span "Good job so far! Just a few tweaks in projects might help." at bounding box center [635, 530] width 229 height 10
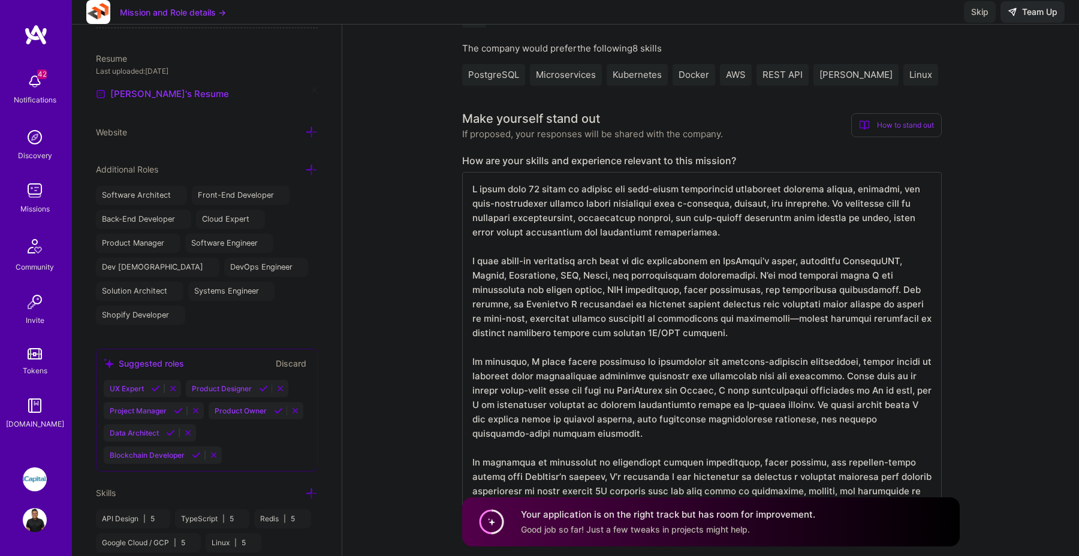
scroll to position [0, 0]
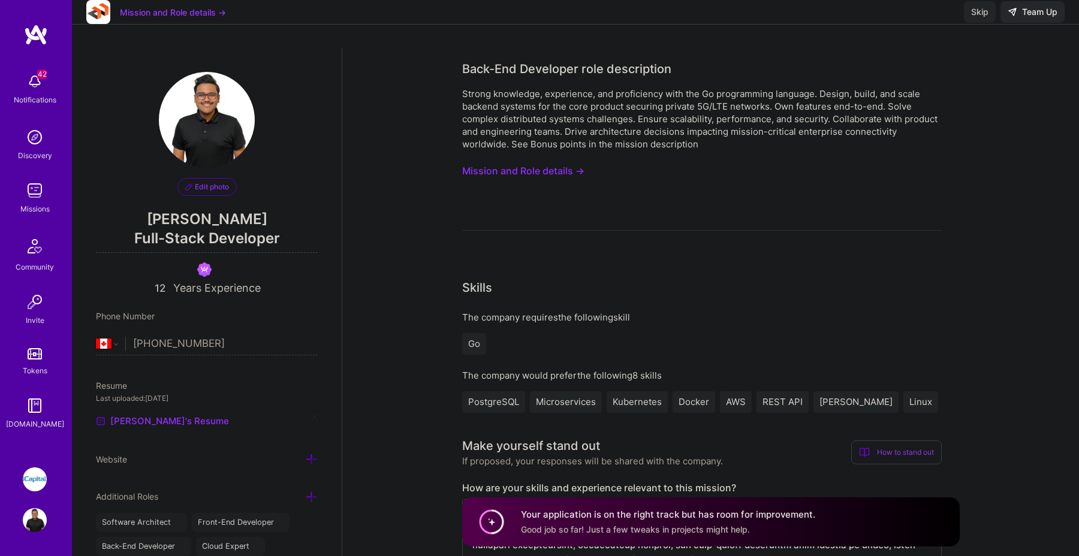
click at [1046, 17] on div "Skip Team Up" at bounding box center [1014, 12] width 101 height 22
click at [1028, 23] on div "Skip Team Up" at bounding box center [1014, 12] width 101 height 22
click at [985, 23] on button "Skip" at bounding box center [980, 12] width 32 height 22
click at [998, 23] on div "Skip Team Up" at bounding box center [1014, 12] width 101 height 22
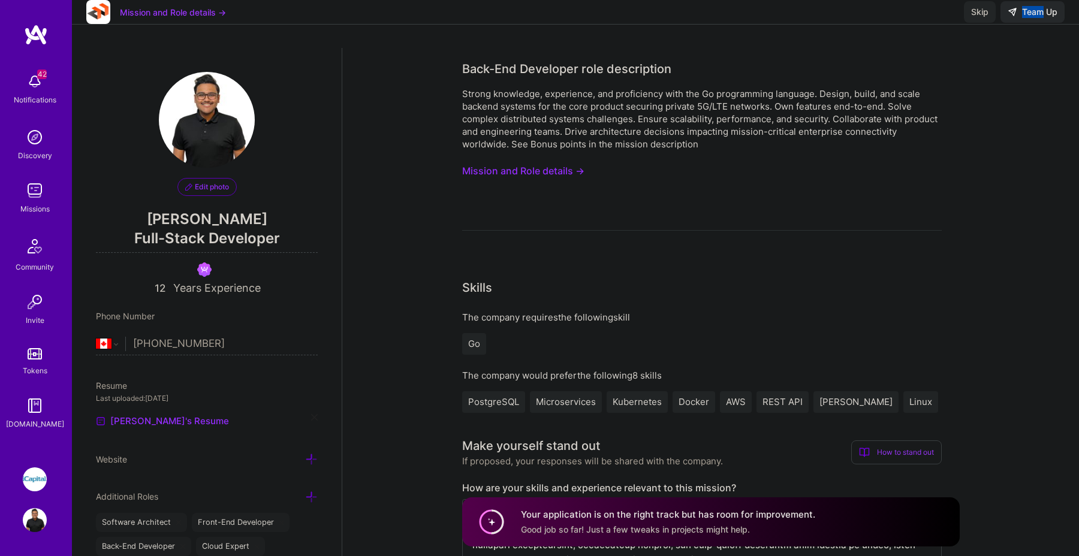
click at [998, 23] on div "Skip Team Up" at bounding box center [1014, 12] width 101 height 22
click at [958, 25] on div "Mission and Role details → Skip Team Up" at bounding box center [575, 12] width 1007 height 25
click at [989, 23] on button "Skip" at bounding box center [980, 12] width 32 height 22
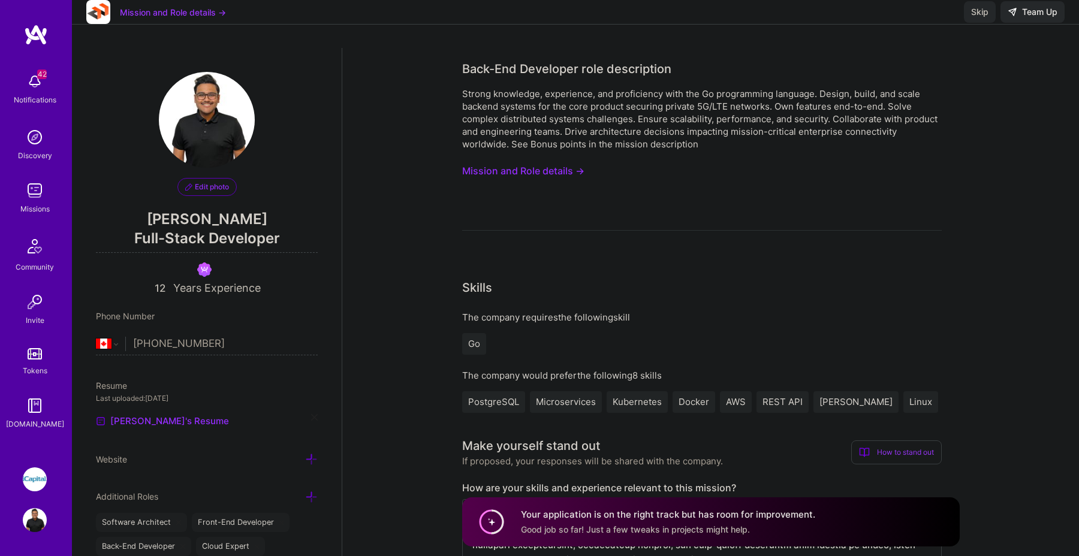
click at [989, 23] on button "Skip" at bounding box center [980, 12] width 32 height 22
click at [509, 172] on button "Mission and Role details →" at bounding box center [523, 171] width 122 height 22
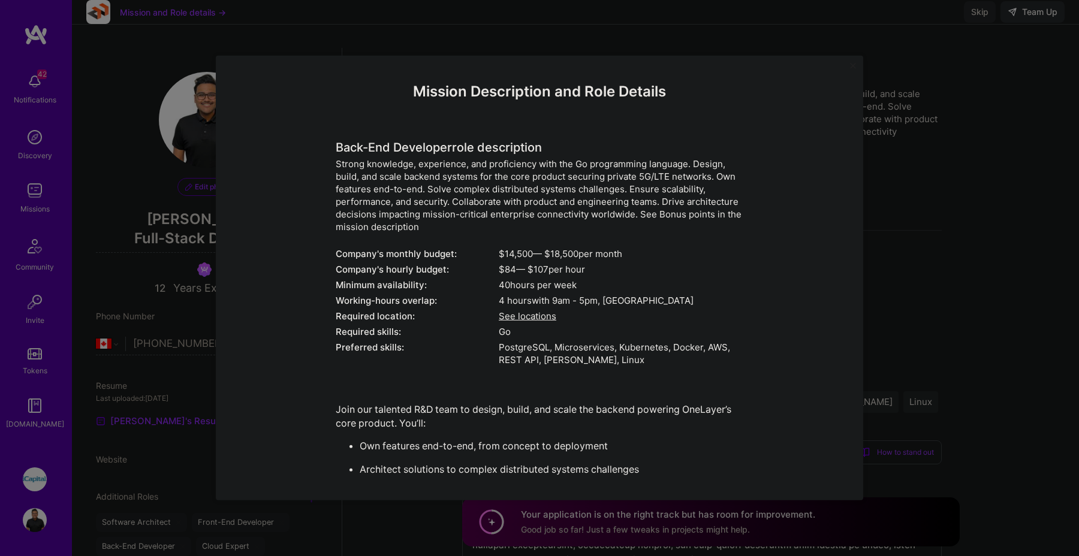
click at [831, 128] on div "Mission Description and Role Details Back-End Developer role description Strong…" at bounding box center [539, 530] width 592 height 895
click at [876, 64] on div "Mission Description and Role Details Back-End Developer role description Strong…" at bounding box center [539, 278] width 1079 height 556
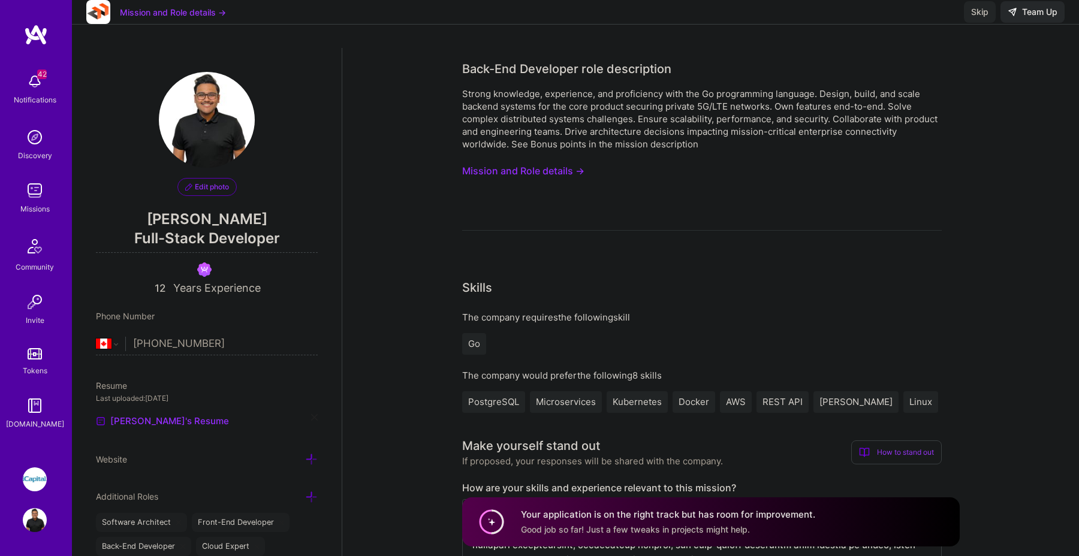
click at [190, 122] on img at bounding box center [207, 120] width 96 height 96
click at [16, 189] on link "Missions" at bounding box center [35, 197] width 74 height 37
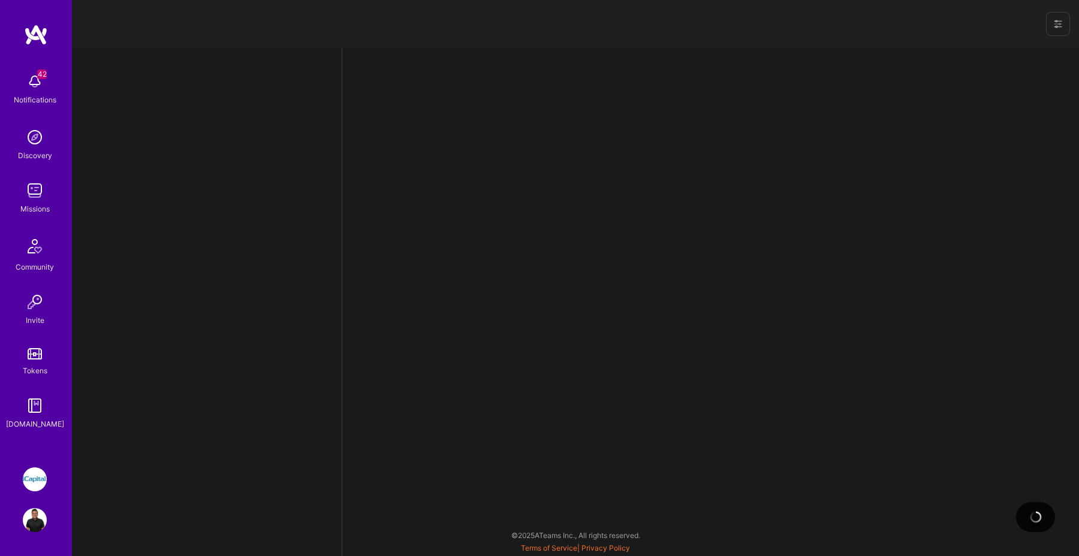
select select "CA"
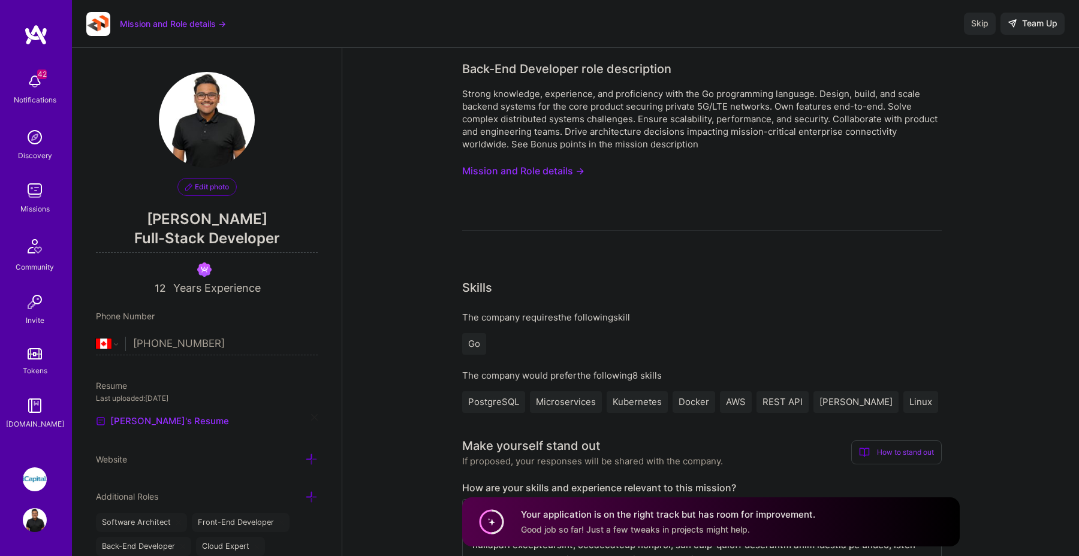
click at [977, 23] on span "Skip" at bounding box center [979, 23] width 17 height 12
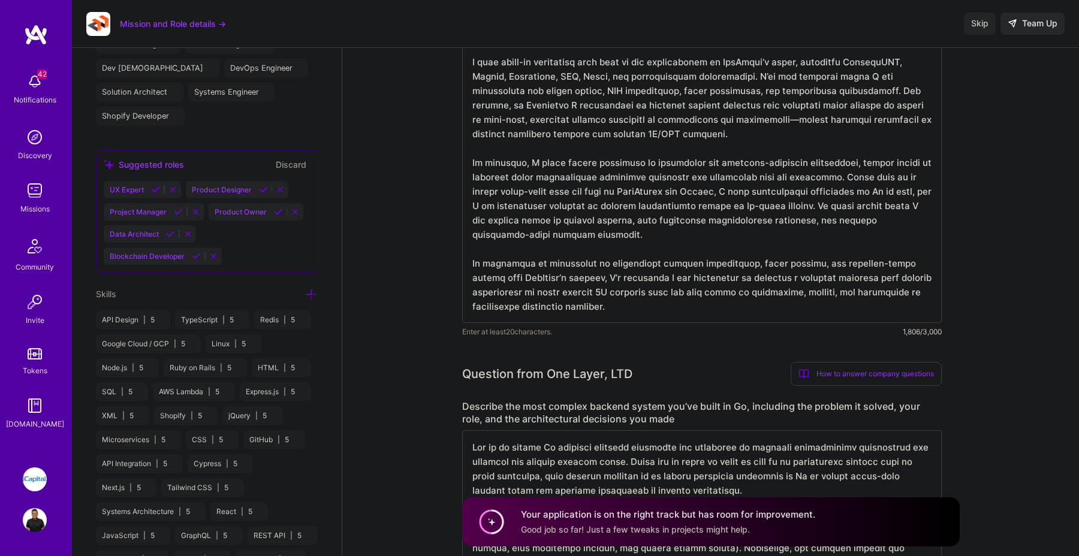
scroll to position [520, 0]
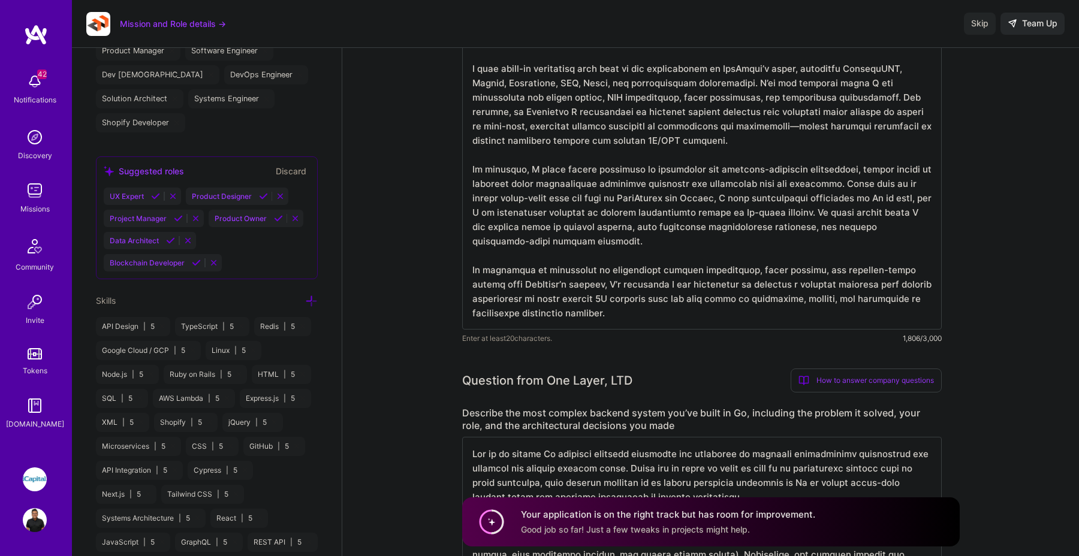
click at [525, 264] on textarea at bounding box center [702, 155] width 480 height 350
click at [725, 297] on textarea at bounding box center [702, 155] width 480 height 350
type textarea "I bring over 10 years of backend and full-stack engineering experience building…"
click at [902, 175] on textarea at bounding box center [702, 155] width 480 height 350
click at [1018, 23] on div "Skip Team Up" at bounding box center [1014, 24] width 101 height 22
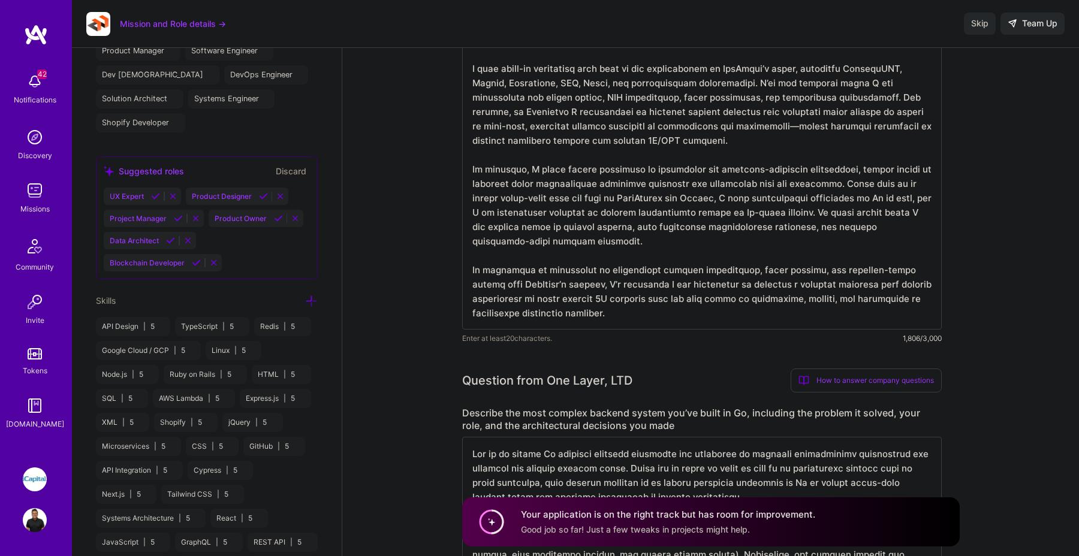
click at [988, 26] on span "Skip" at bounding box center [979, 23] width 17 height 12
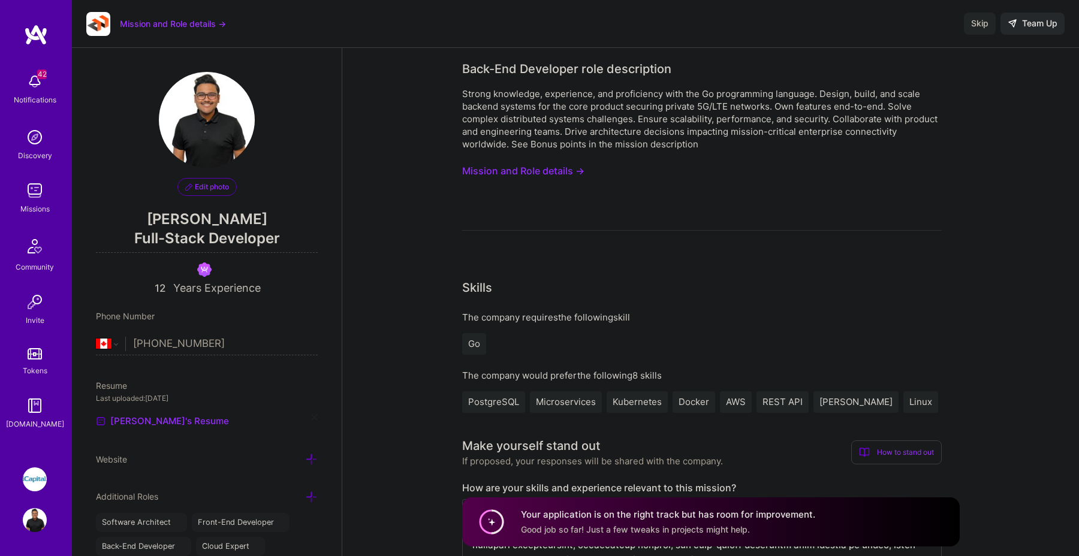
click at [50, 195] on link "Missions" at bounding box center [35, 197] width 74 height 37
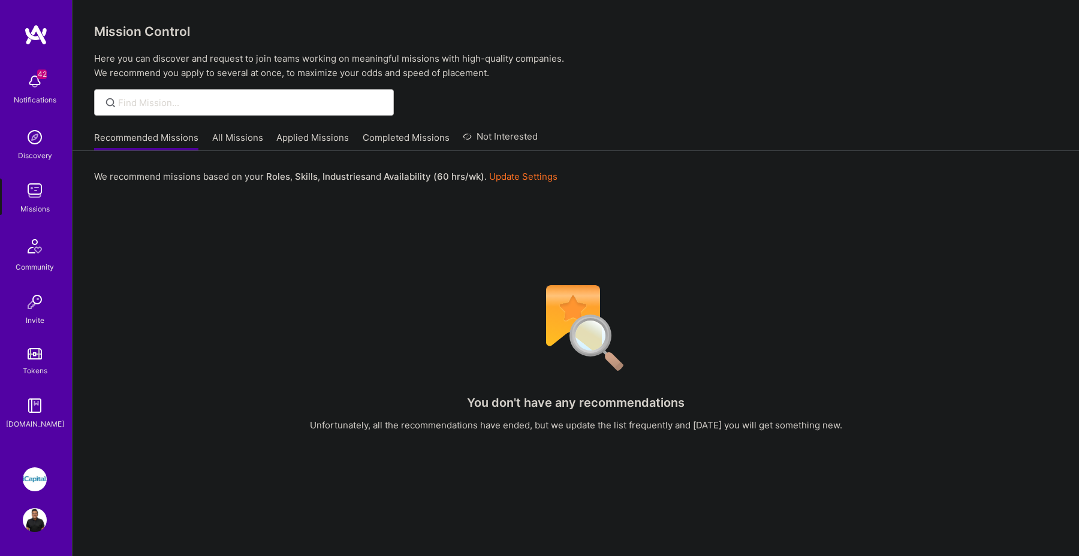
click at [295, 136] on link "Applied Missions" at bounding box center [312, 141] width 73 height 20
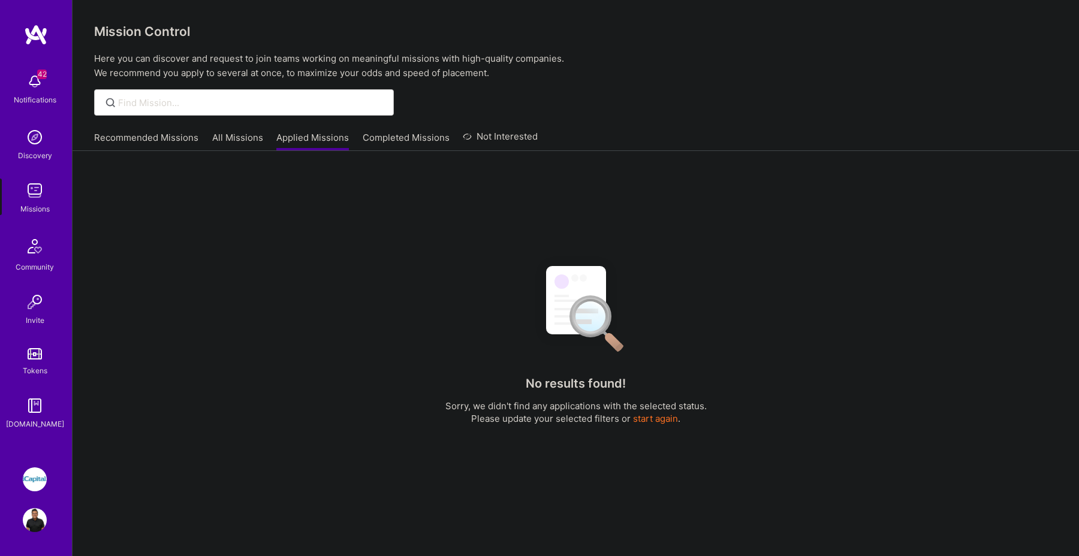
click at [246, 136] on link "All Missions" at bounding box center [237, 141] width 51 height 20
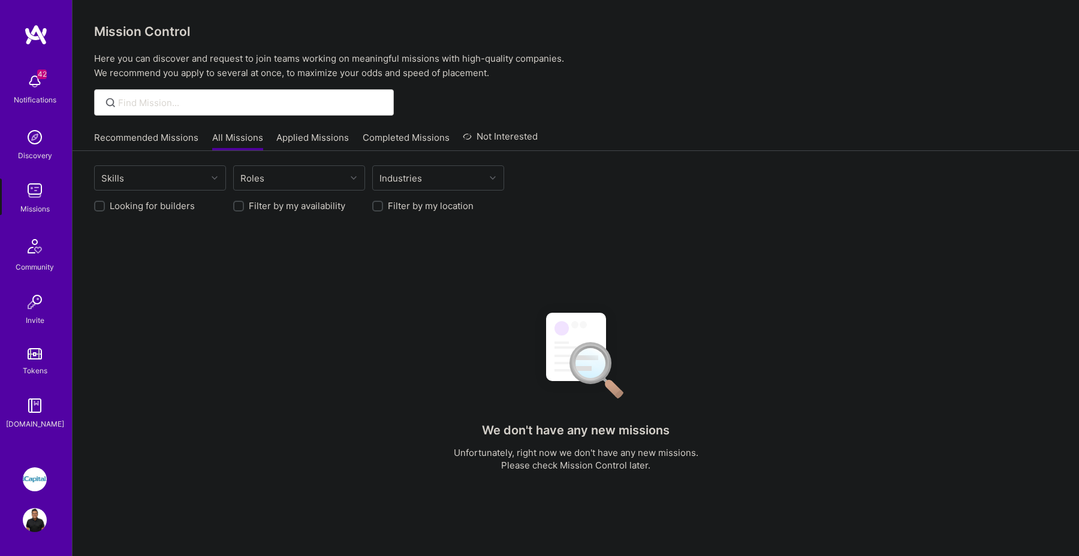
click at [318, 139] on link "Applied Missions" at bounding box center [312, 141] width 73 height 20
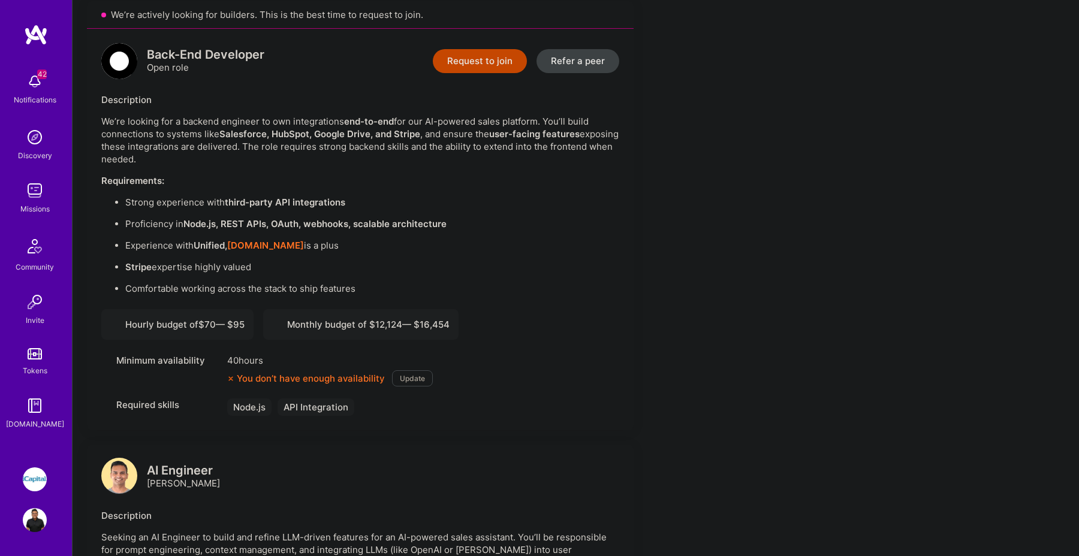
scroll to position [801, 0]
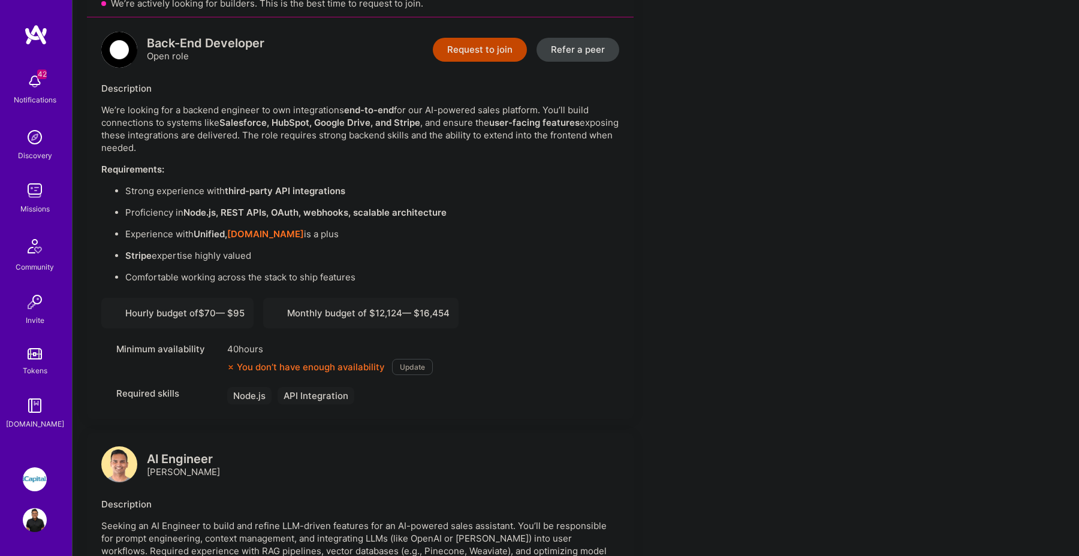
click at [493, 55] on button "Request to join" at bounding box center [480, 50] width 94 height 24
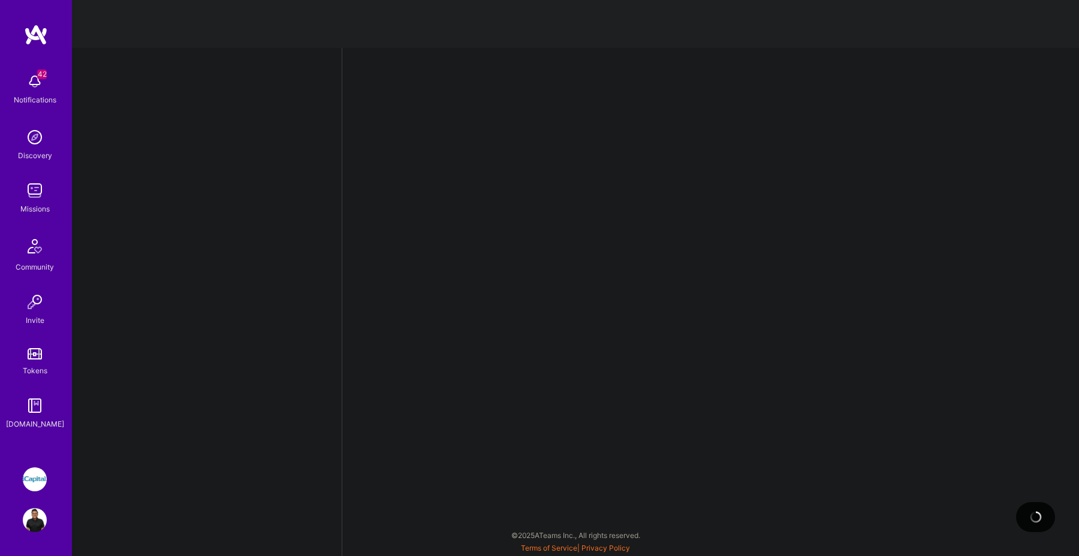
select select "CA"
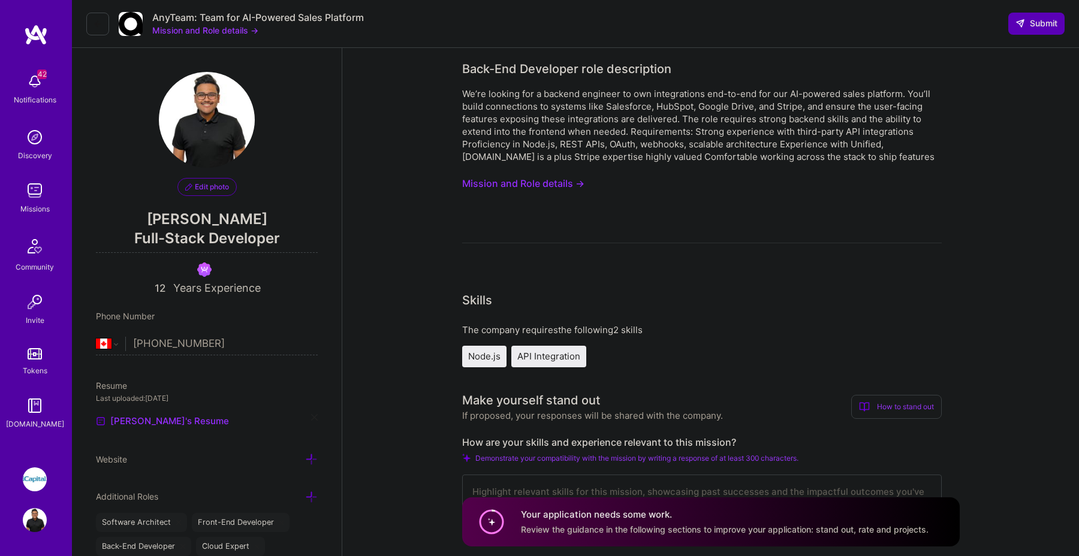
click at [523, 186] on button "Mission and Role details →" at bounding box center [523, 184] width 122 height 22
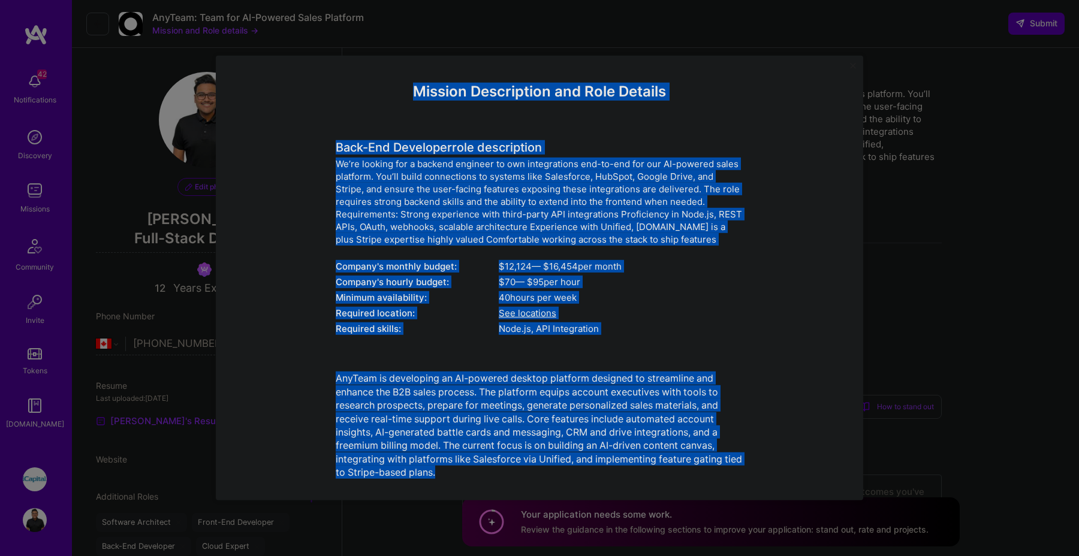
scroll to position [16, 0]
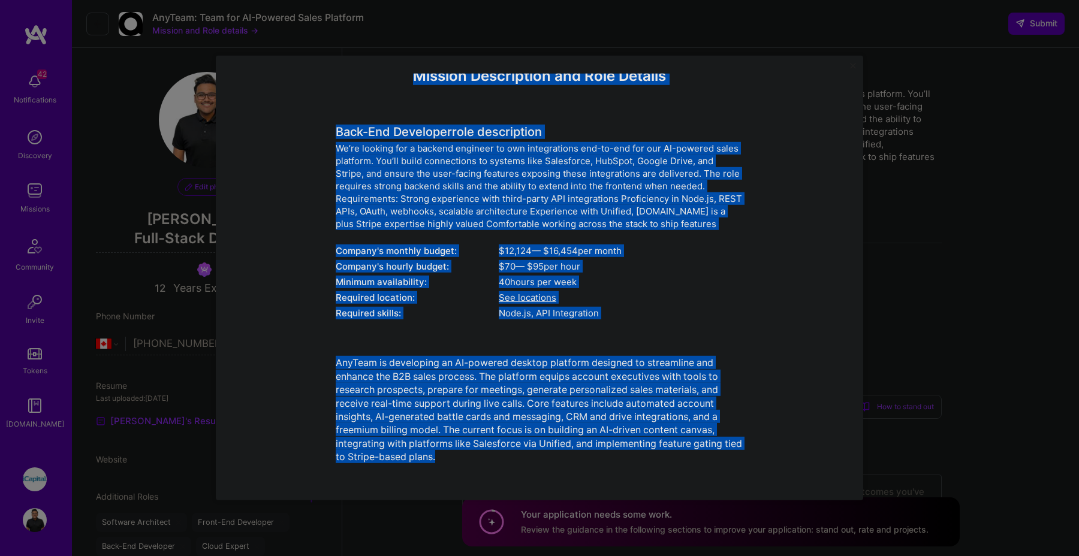
drag, startPoint x: 413, startPoint y: 94, endPoint x: 636, endPoint y: 479, distance: 445.2
click at [636, 479] on div "Mission Description and Role Details Back-End Developer role description We’re …" at bounding box center [540, 278] width 612 height 409
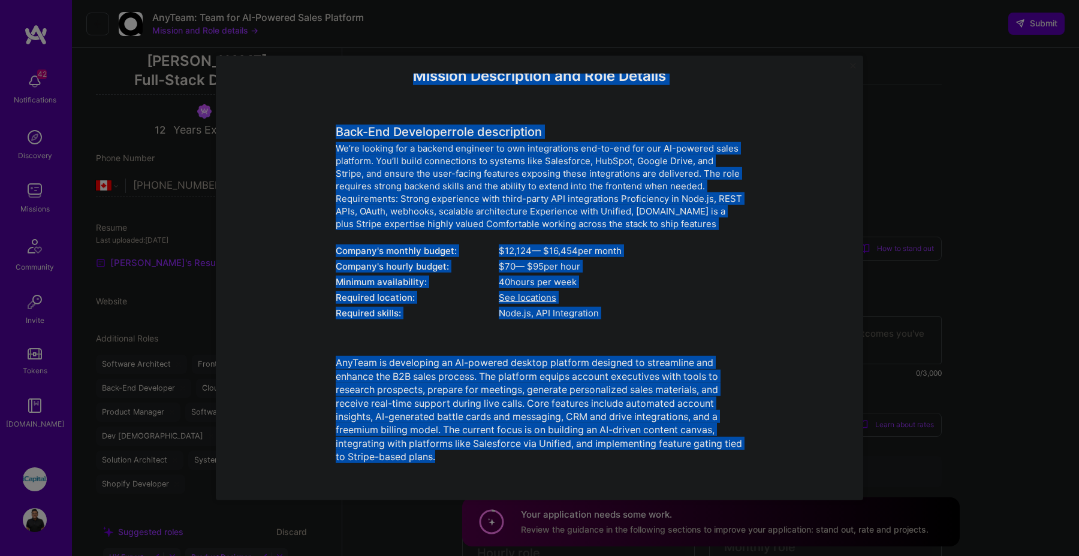
copy div "Mission Description and Role Details Back-End Developer role description We’re …"
click at [864, 185] on div "Mission Description and Role Details Back-End Developer role description We’re …" at bounding box center [539, 278] width 1079 height 556
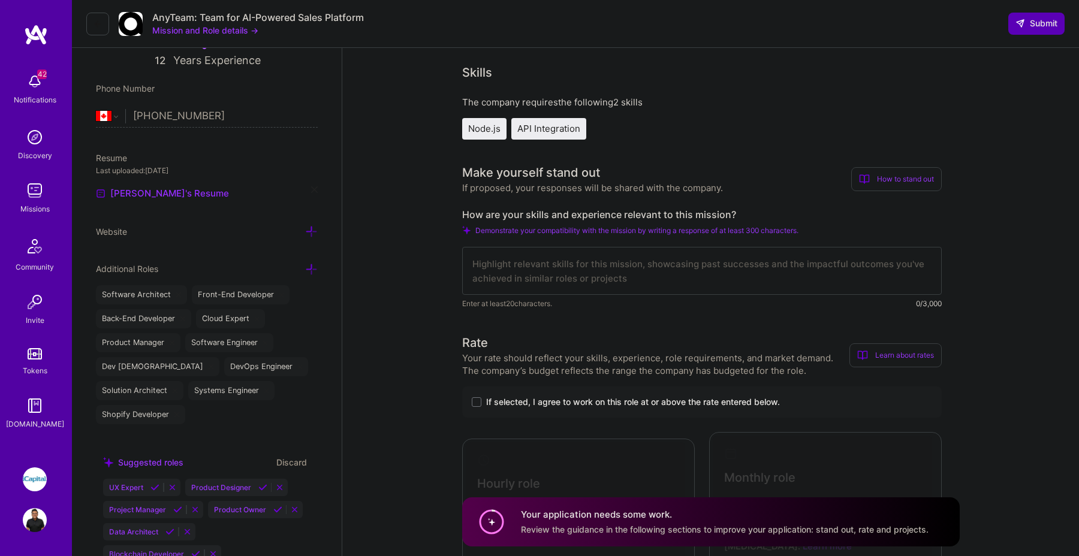
scroll to position [225, 0]
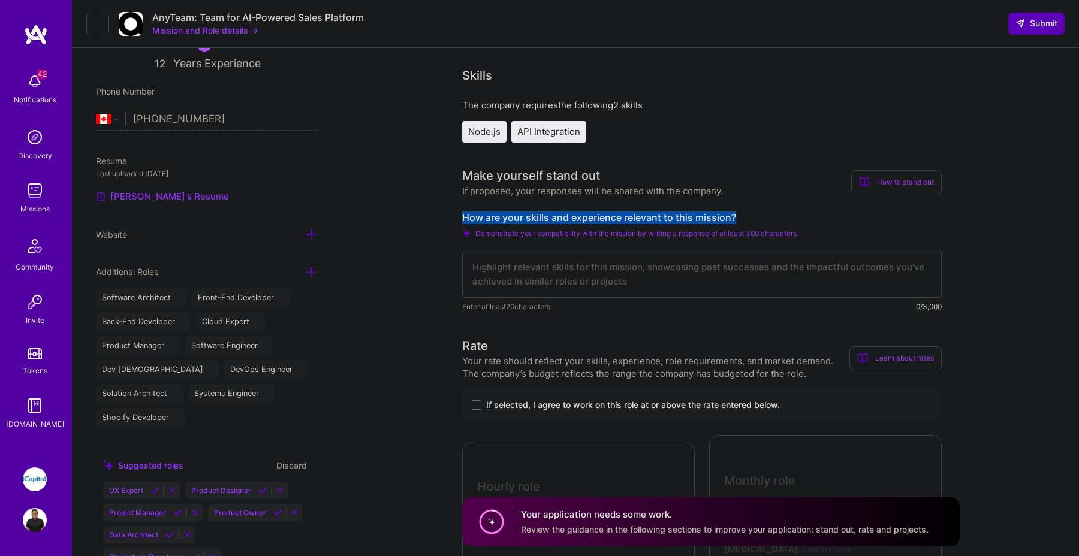
drag, startPoint x: 736, startPoint y: 217, endPoint x: 458, endPoint y: 219, distance: 277.7
copy label "How are your skills and experience relevant to this mission?"
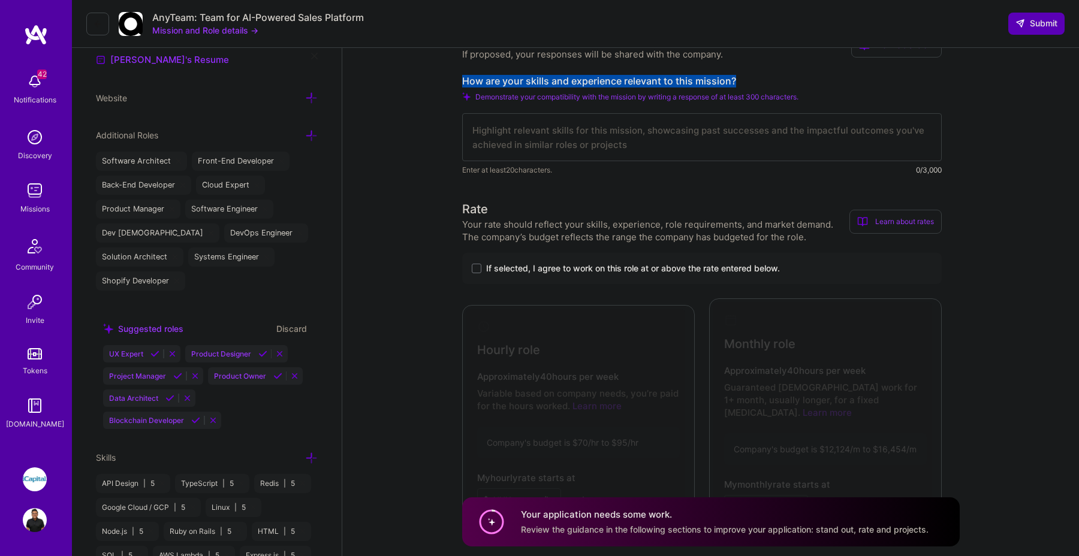
scroll to position [417, 0]
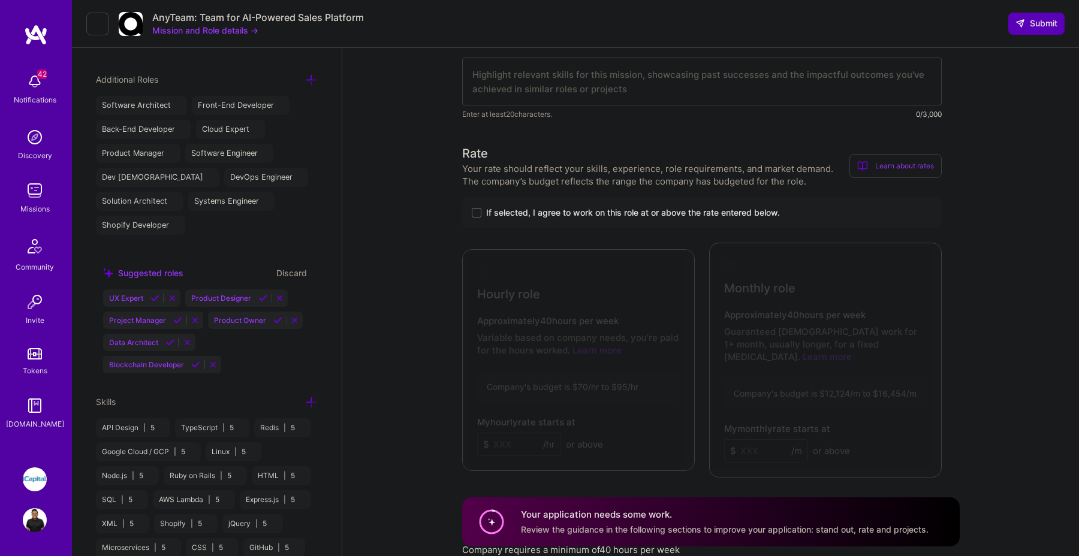
click at [609, 78] on textarea at bounding box center [702, 82] width 480 height 48
paste textarea "I bring over 10 years of experience designing and implementing scalable backend…"
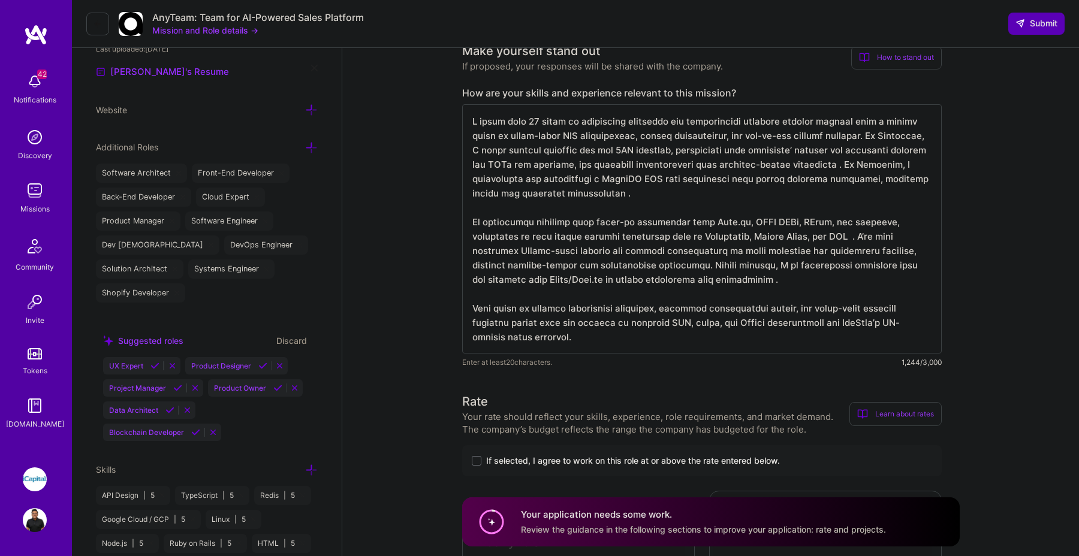
scroll to position [346, 0]
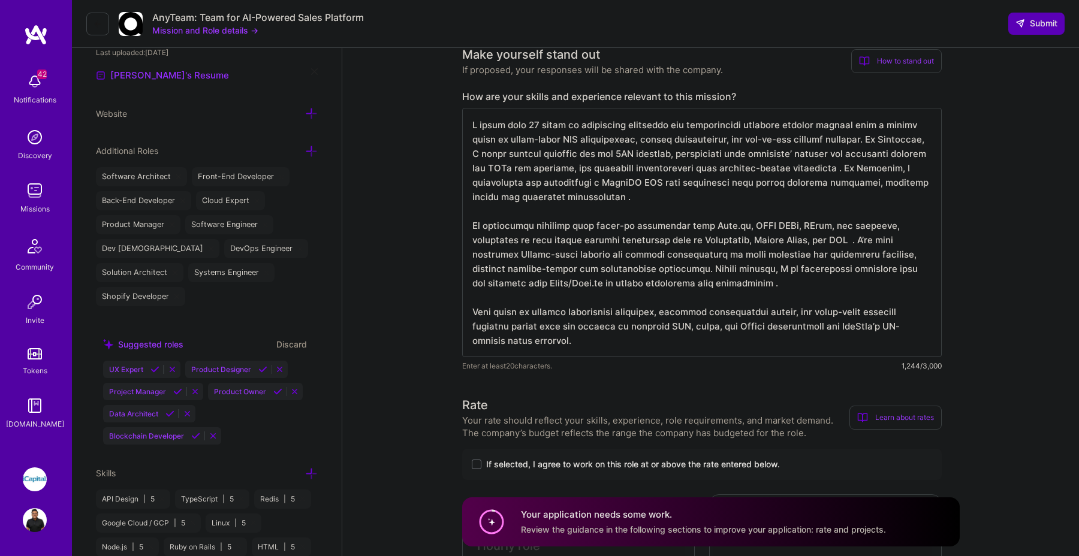
type textarea "I bring over 10 years of experience designing and implementing scalable backend…"
click at [549, 342] on textarea at bounding box center [702, 232] width 480 height 249
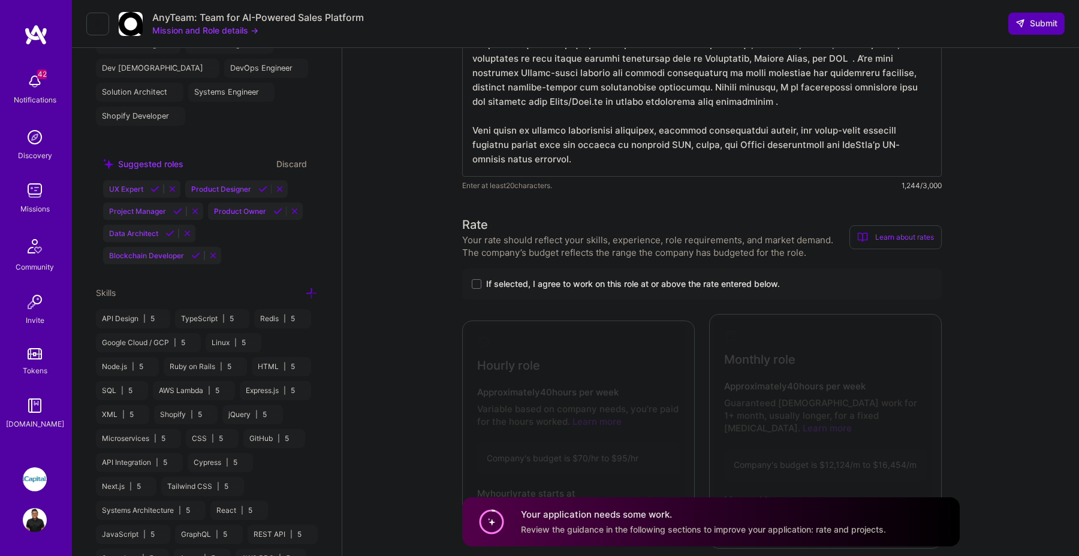
scroll to position [530, 0]
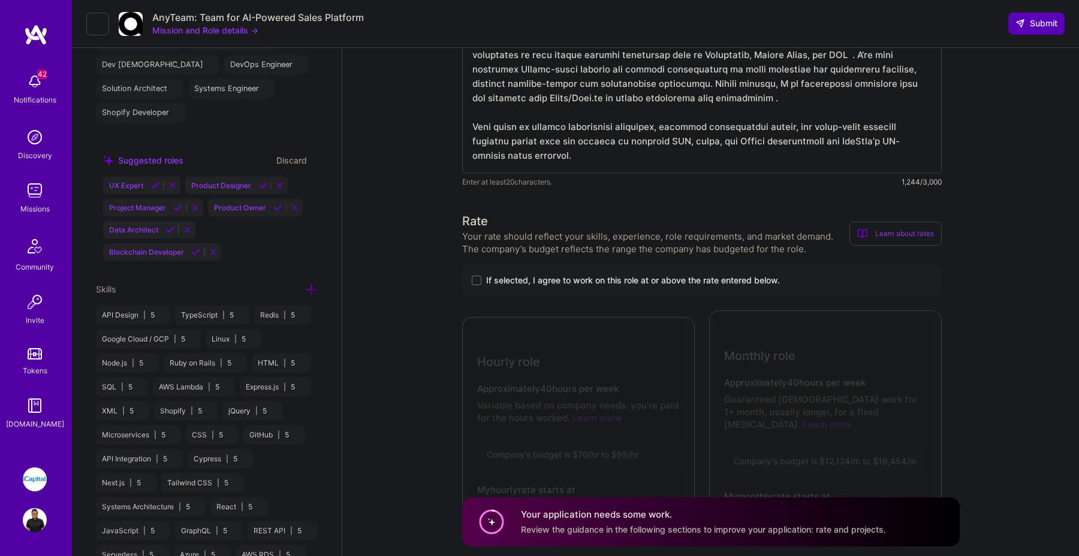
click at [606, 275] on span "If selected, I agree to work on this role at or above the rate entered below." at bounding box center [633, 281] width 294 height 12
click at [0, 0] on input "If selected, I agree to work on this role at or above the rate entered below." at bounding box center [0, 0] width 0 height 0
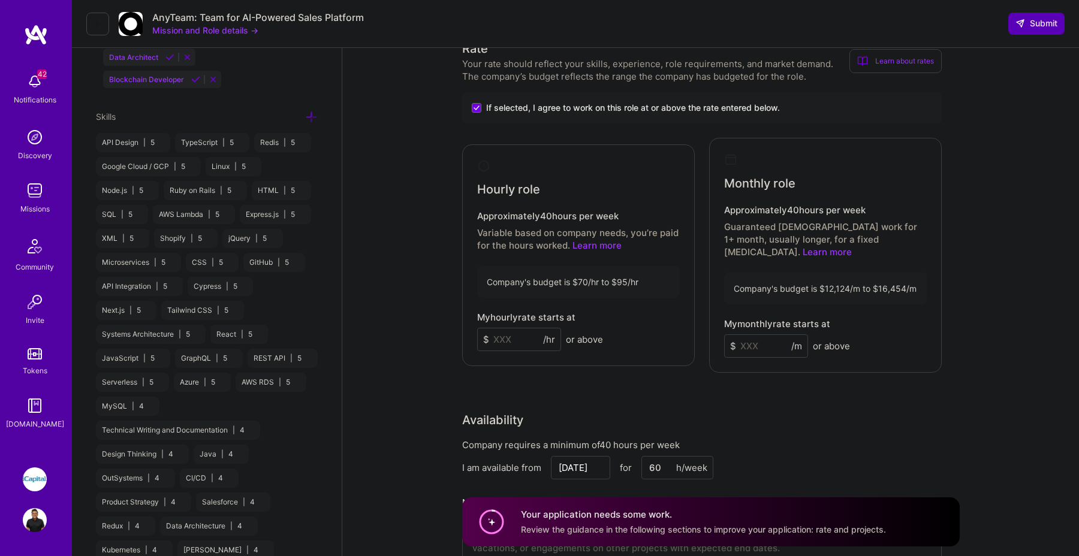
scroll to position [705, 0]
click at [513, 326] on input at bounding box center [519, 337] width 84 height 23
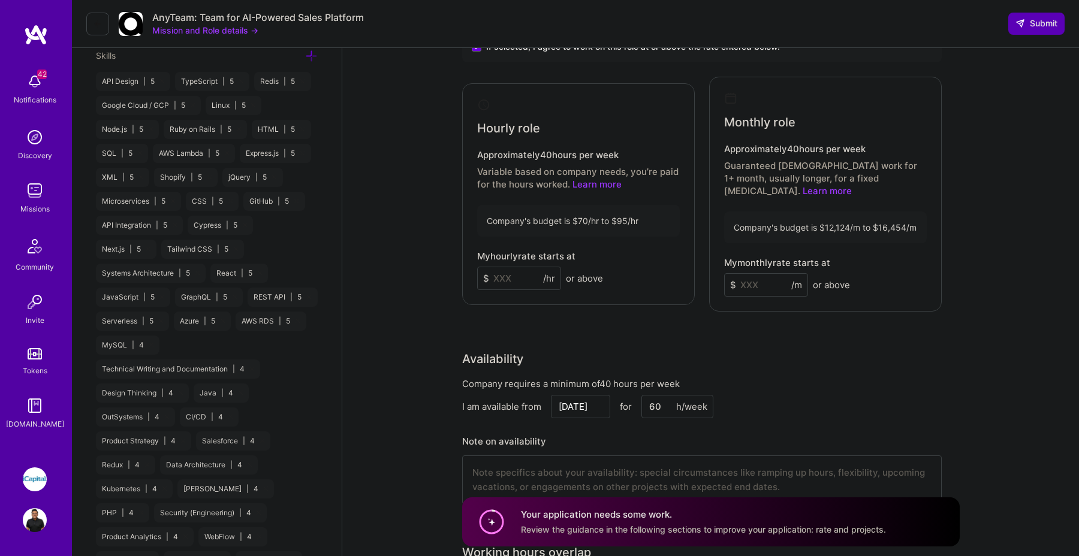
scroll to position [747, 0]
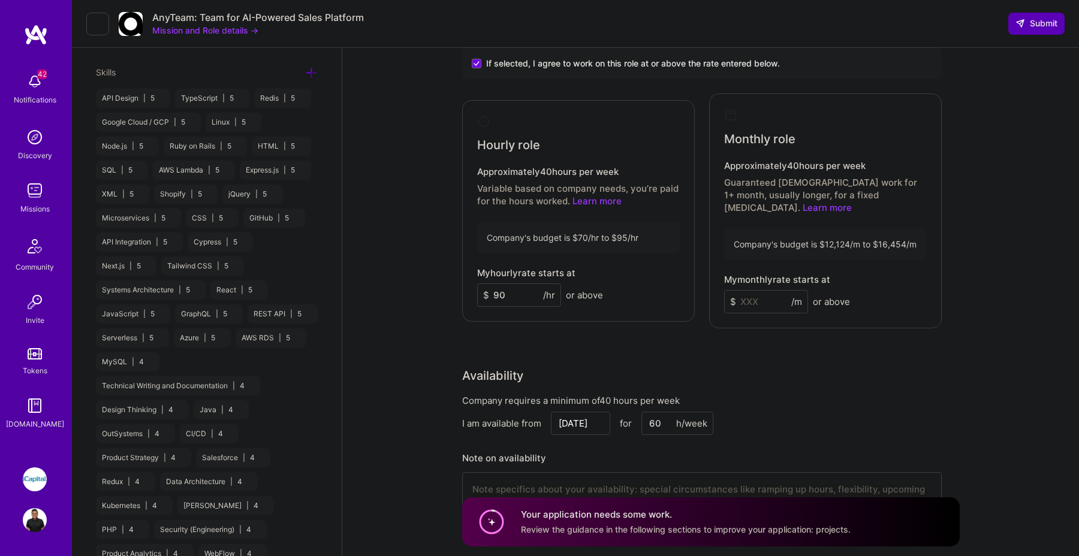
click at [513, 290] on input "90" at bounding box center [519, 295] width 84 height 23
type input "92"
click at [758, 291] on input at bounding box center [766, 301] width 84 height 23
click at [914, 395] on div "Company requires a minimum of 40 hours per week" at bounding box center [702, 401] width 480 height 13
click at [754, 290] on input "16000" at bounding box center [766, 301] width 84 height 23
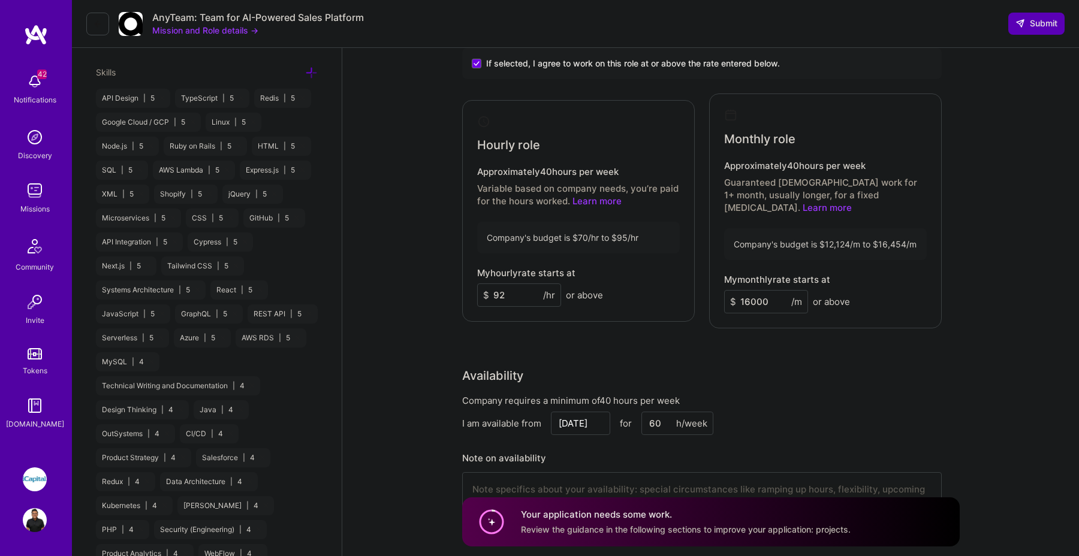
click at [750, 291] on input "16000" at bounding box center [766, 301] width 84 height 23
type input "15200"
click at [521, 284] on input "92" at bounding box center [519, 295] width 84 height 23
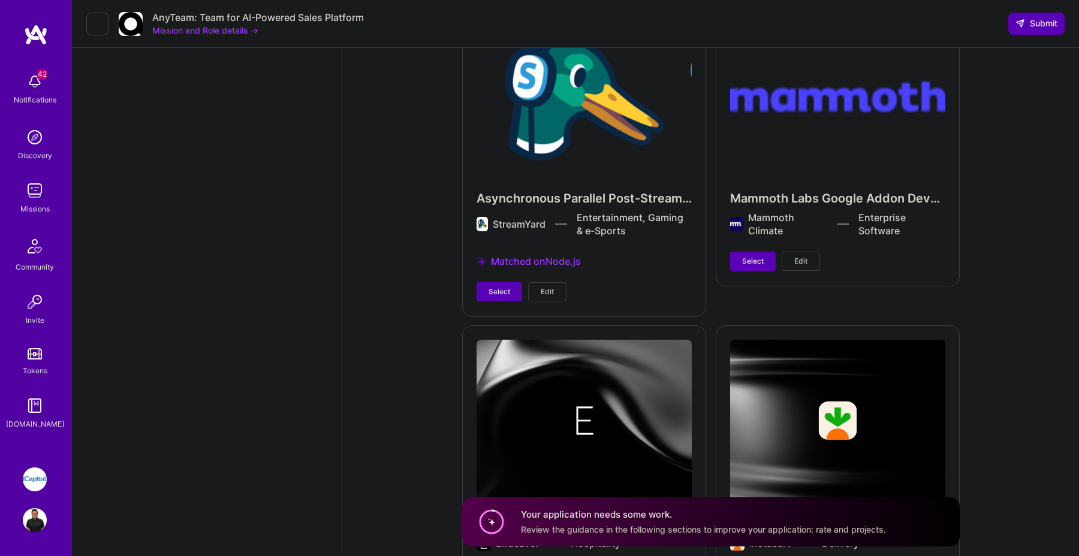
scroll to position [3407, 0]
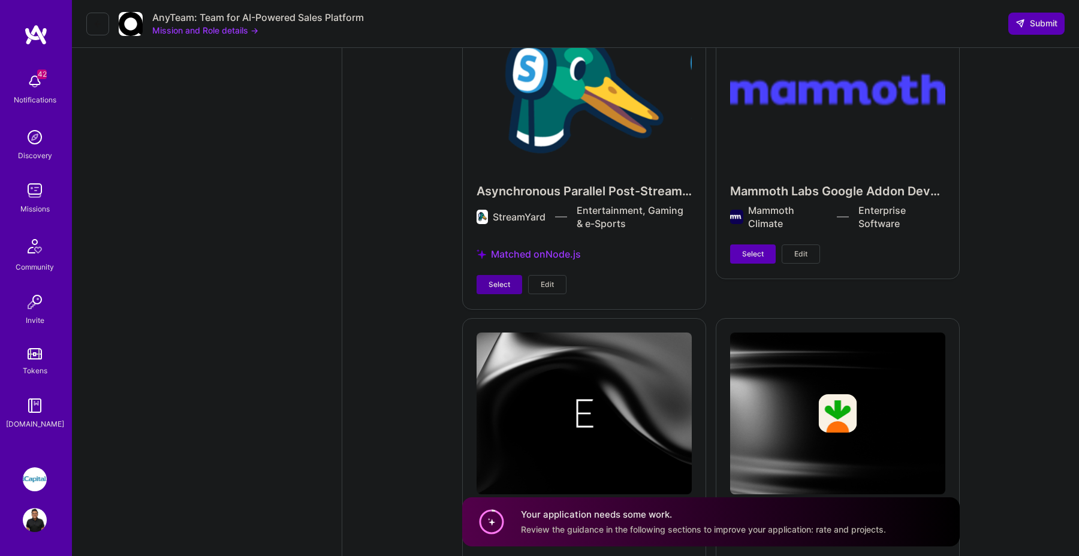
type input "95"
click at [505, 279] on span "Select" at bounding box center [500, 284] width 22 height 11
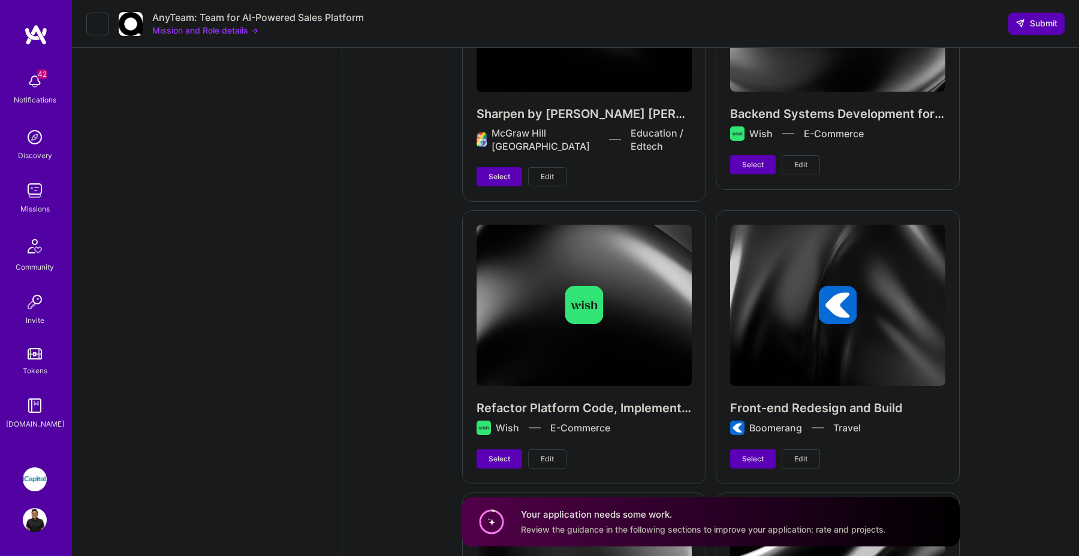
scroll to position [4047, 0]
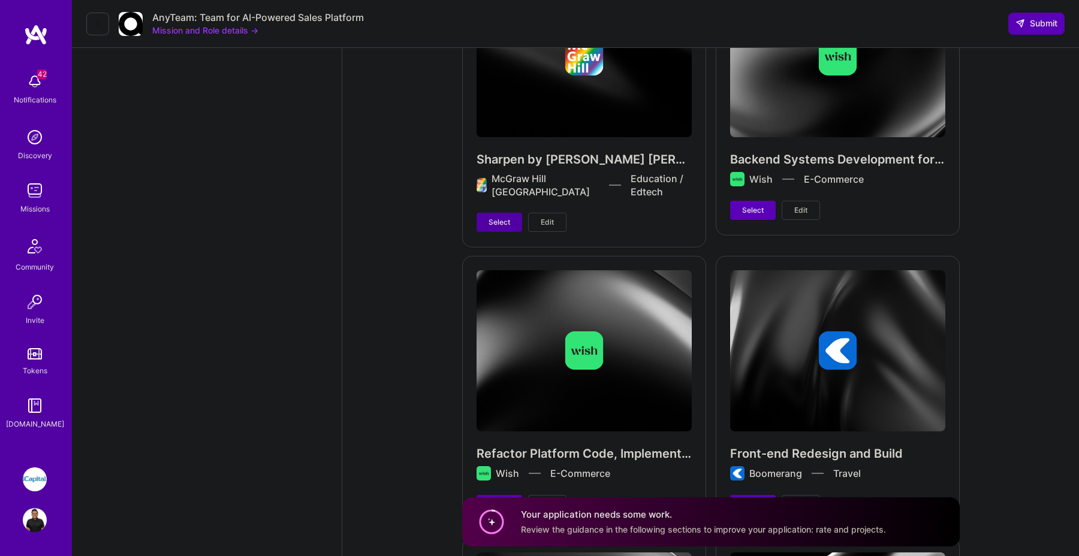
click at [512, 213] on button "Select" at bounding box center [500, 222] width 46 height 19
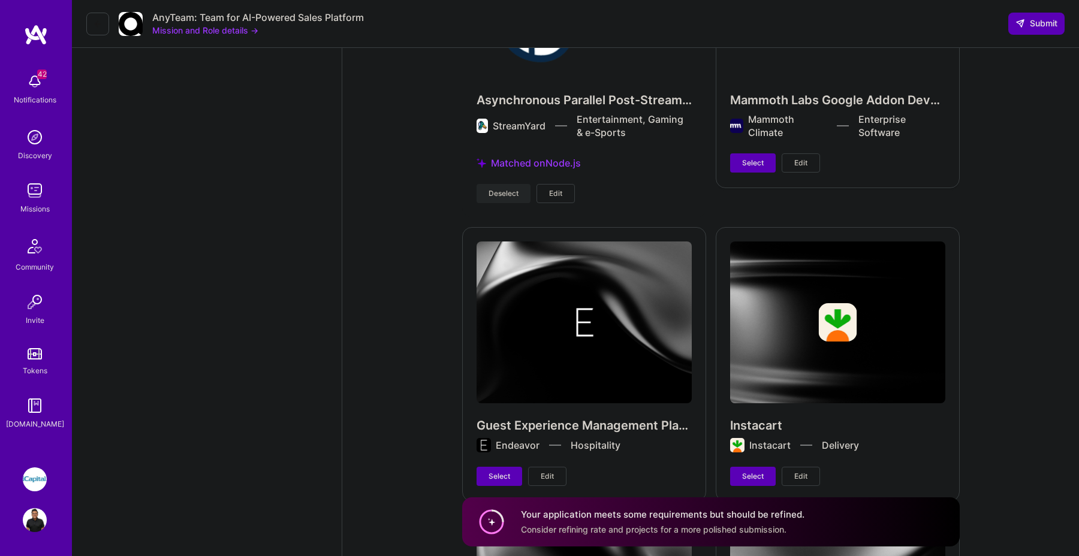
scroll to position [3492, 0]
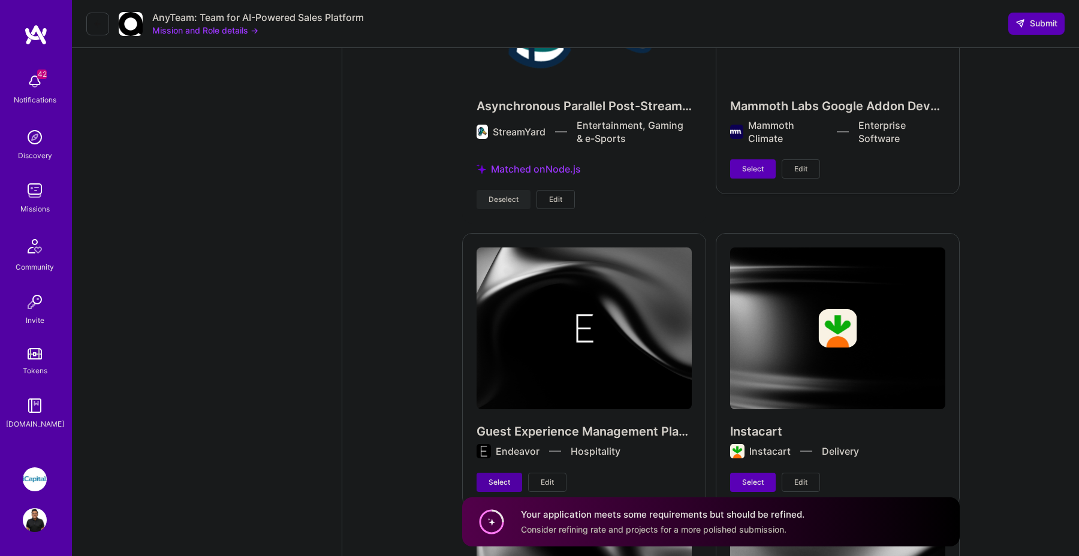
click at [499, 477] on span "Select" at bounding box center [500, 482] width 22 height 11
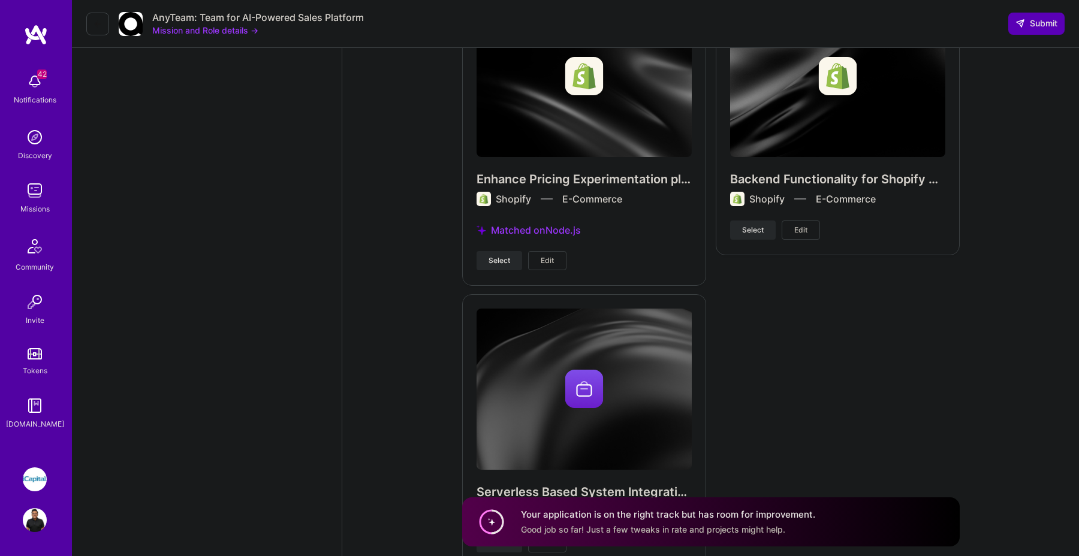
scroll to position [4830, 0]
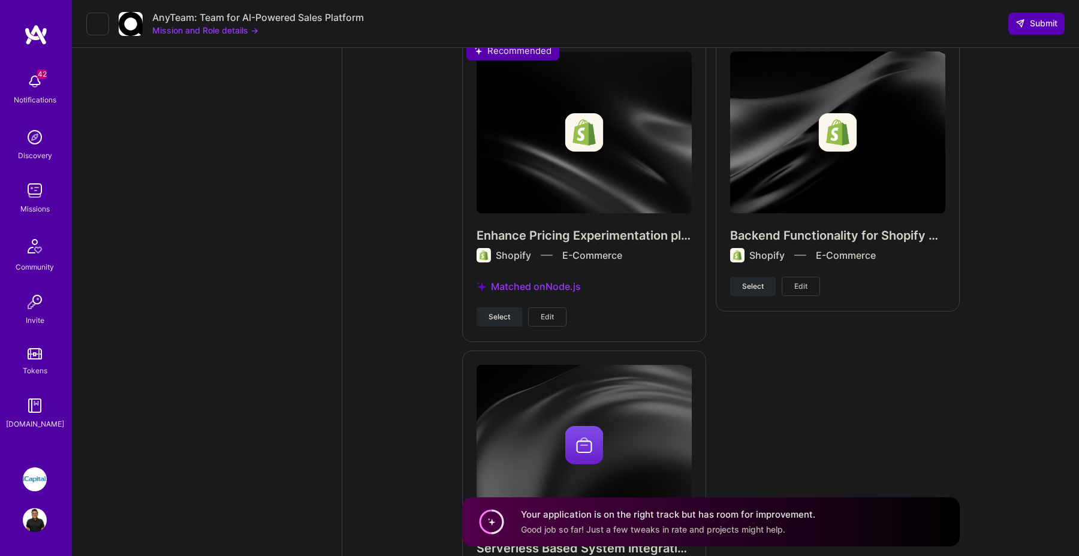
click at [513, 308] on div "Select Edit" at bounding box center [522, 317] width 90 height 19
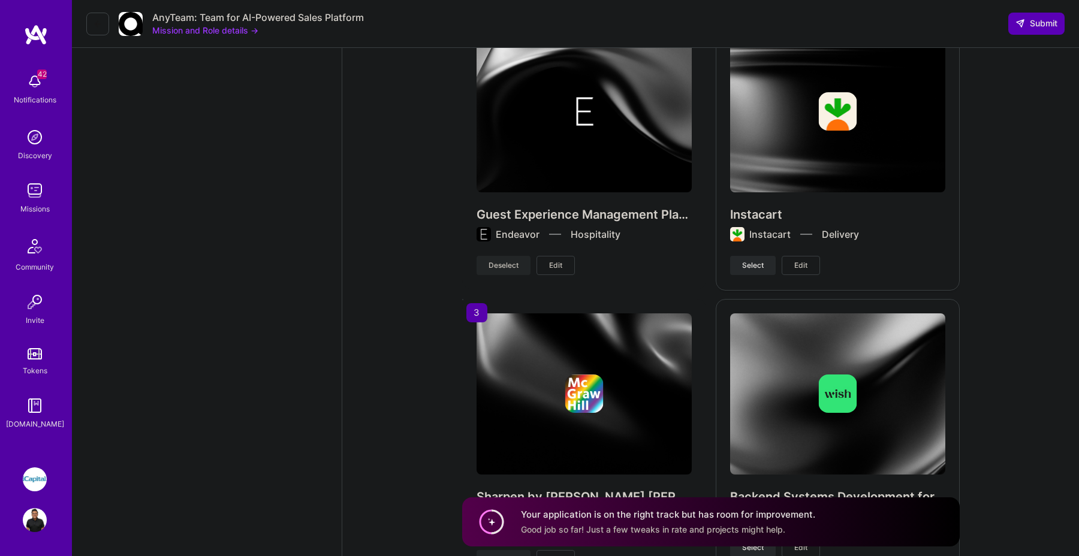
scroll to position [3711, 0]
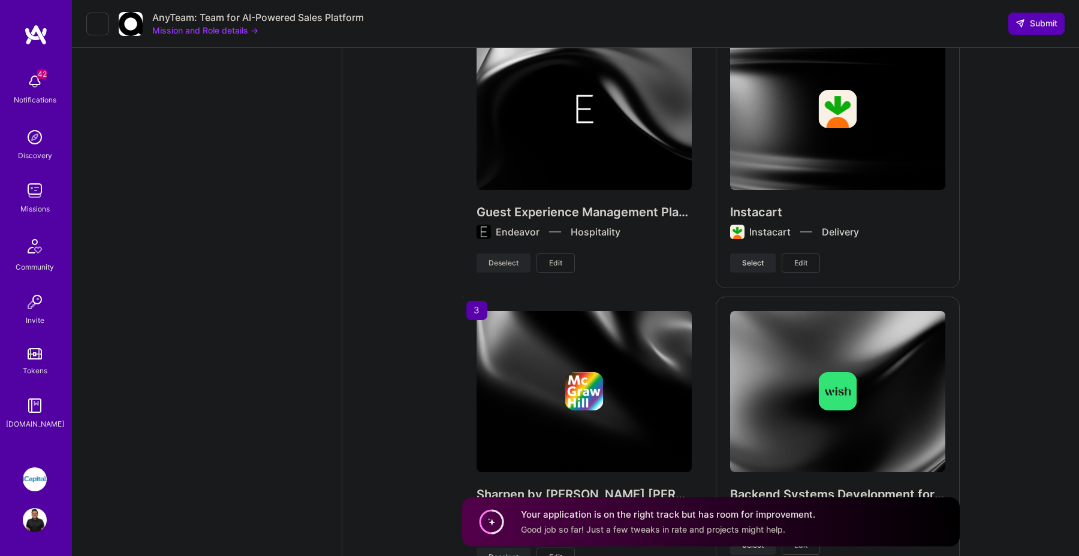
click at [518, 254] on button "Deselect" at bounding box center [504, 263] width 54 height 19
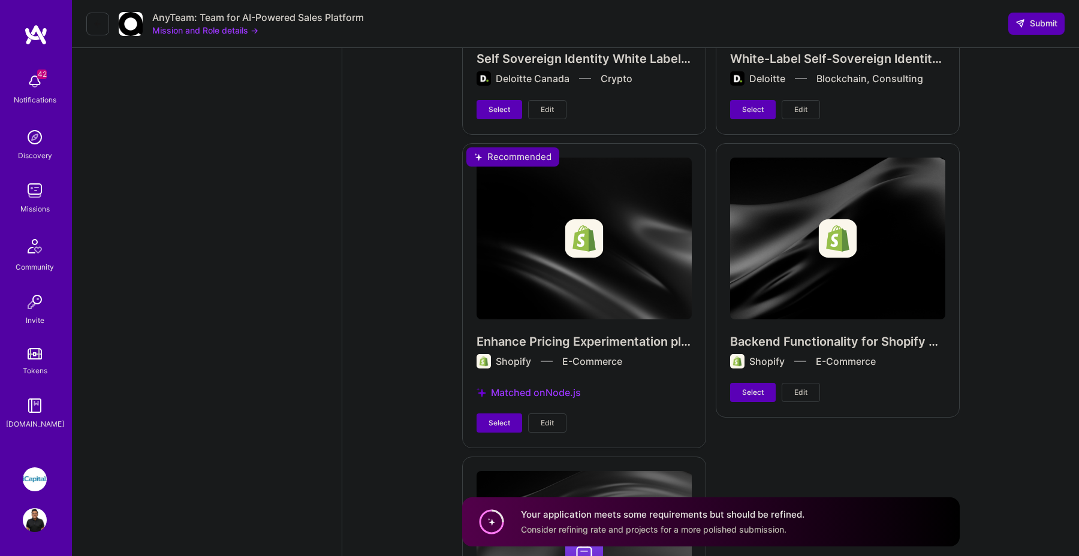
scroll to position [4758, 0]
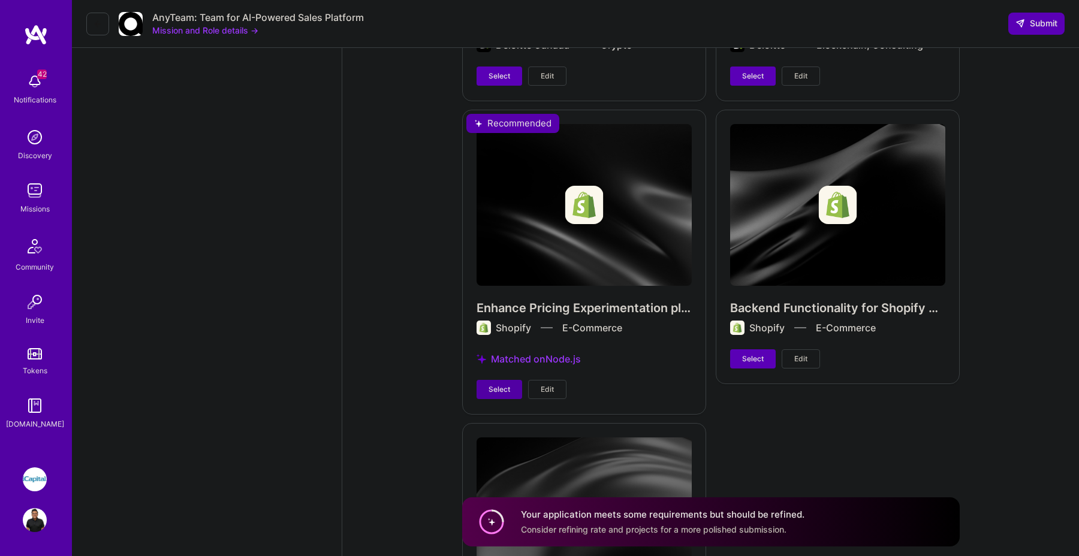
click at [509, 384] on span "Select" at bounding box center [500, 389] width 22 height 11
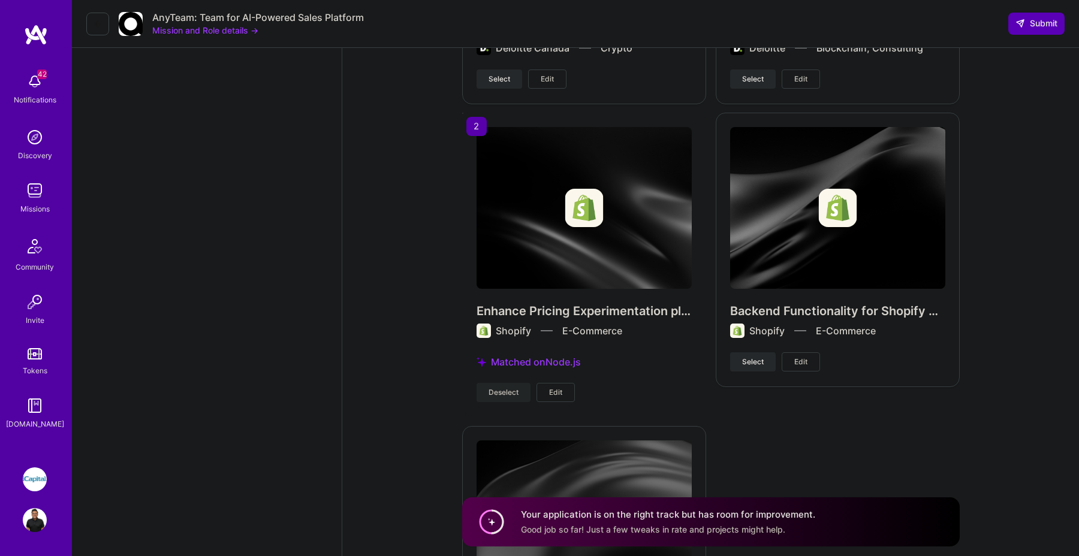
scroll to position [4754, 0]
click at [1043, 26] on span "Submit" at bounding box center [1037, 23] width 42 height 12
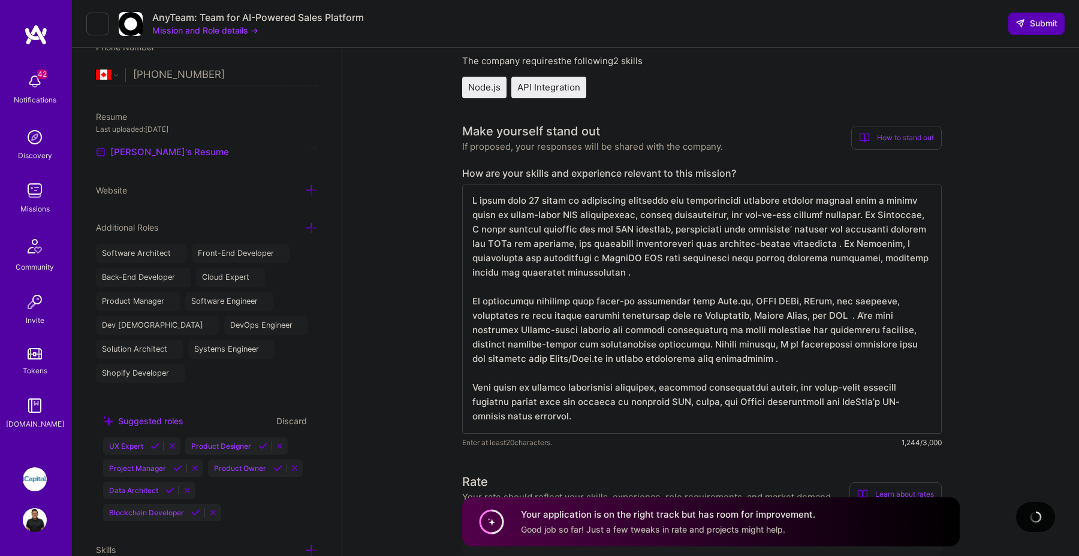
scroll to position [0, 0]
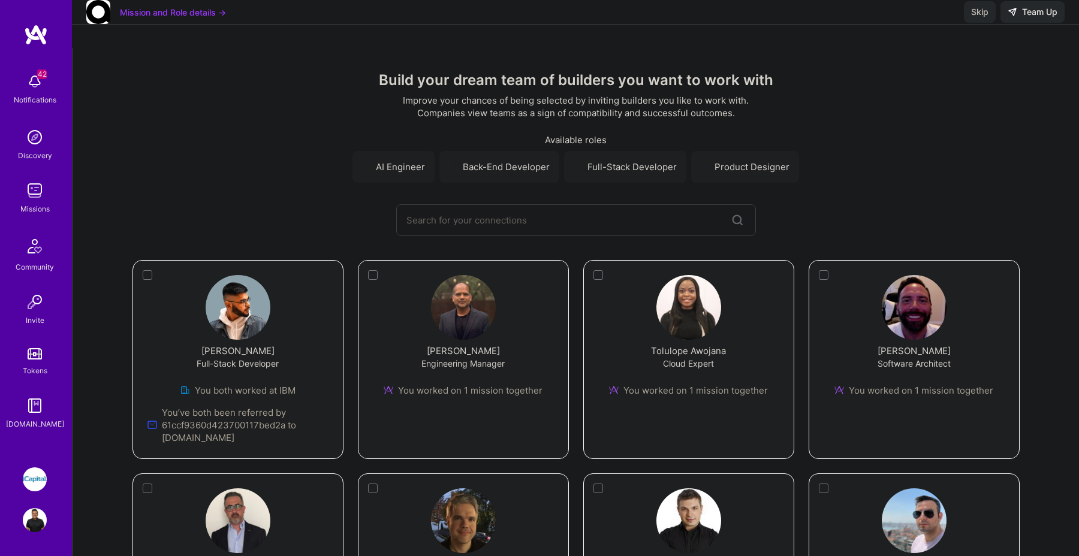
click at [976, 18] on span "Skip" at bounding box center [979, 12] width 17 height 12
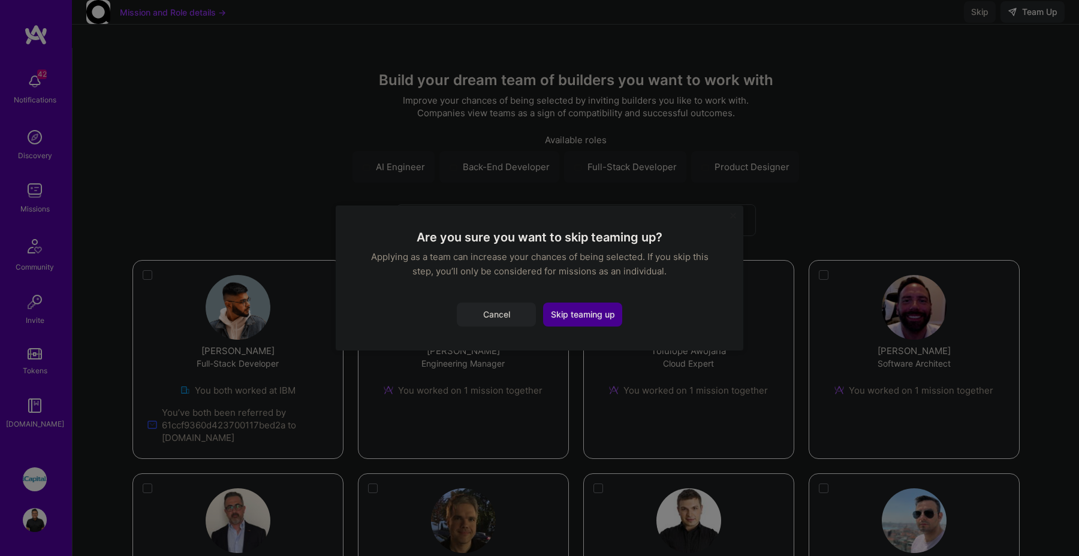
click at [567, 309] on button "Skip teaming up" at bounding box center [582, 315] width 79 height 24
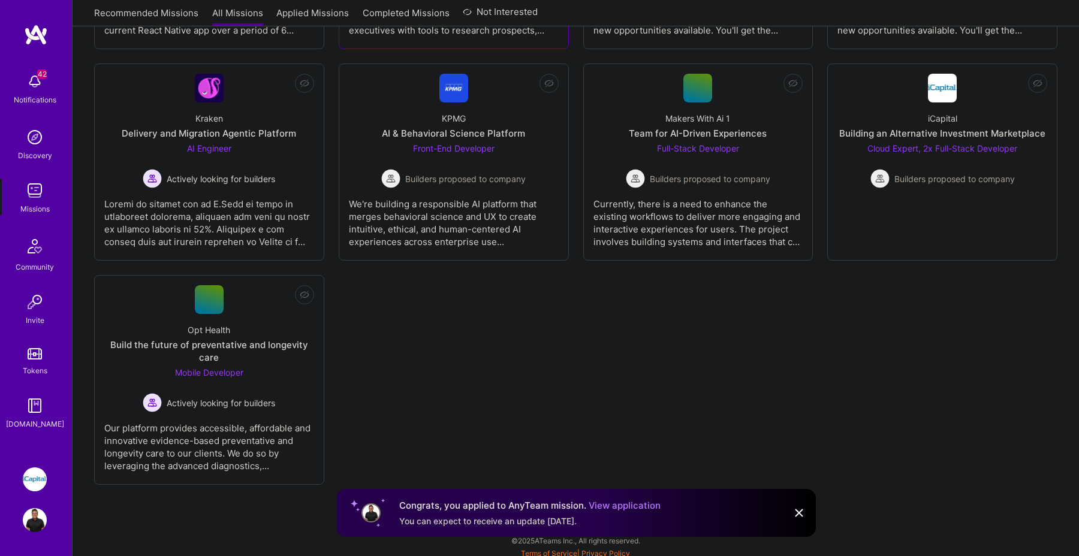
scroll to position [2633, 0]
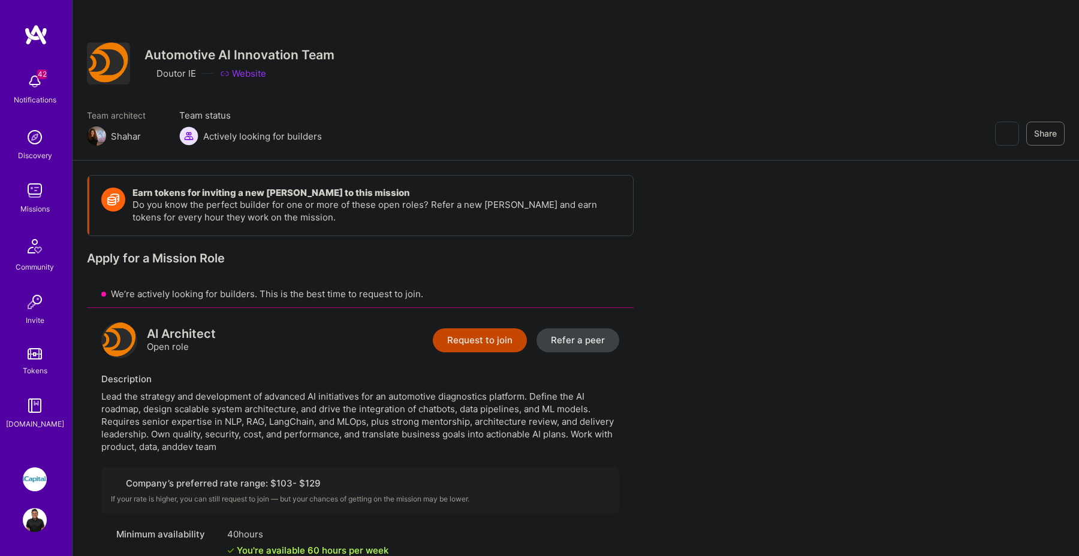
scroll to position [151, 0]
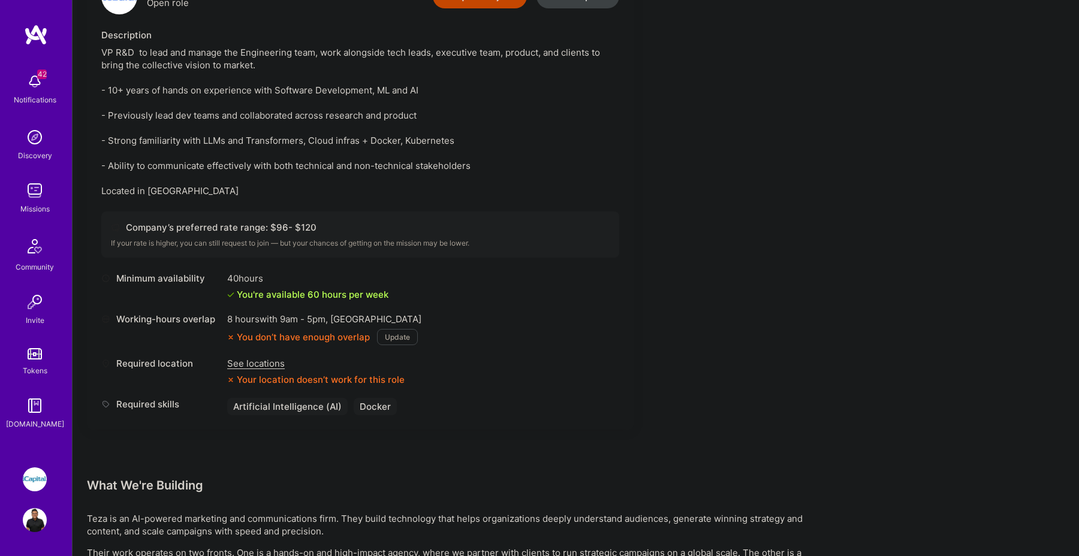
scroll to position [366, 0]
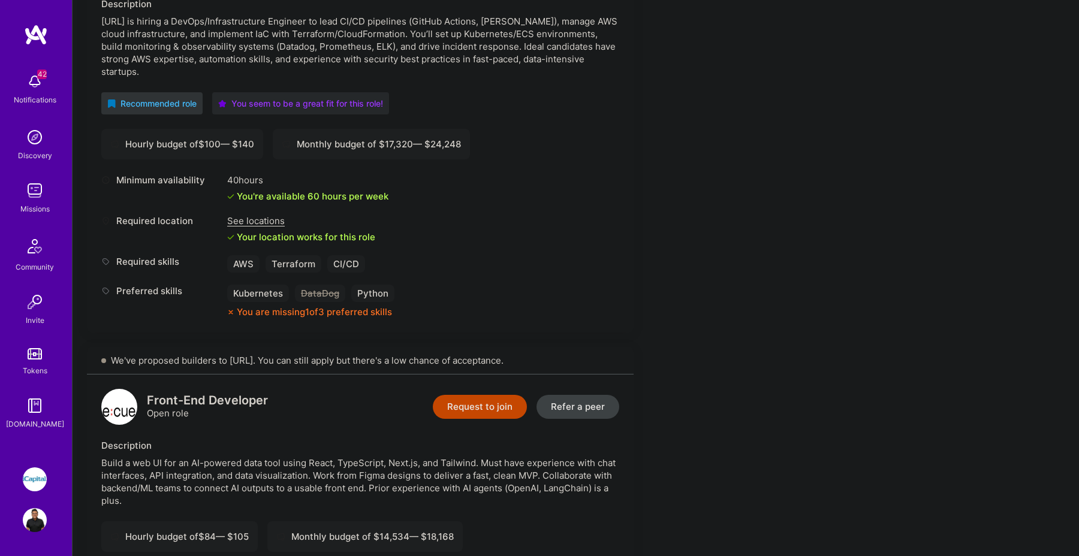
scroll to position [363, 0]
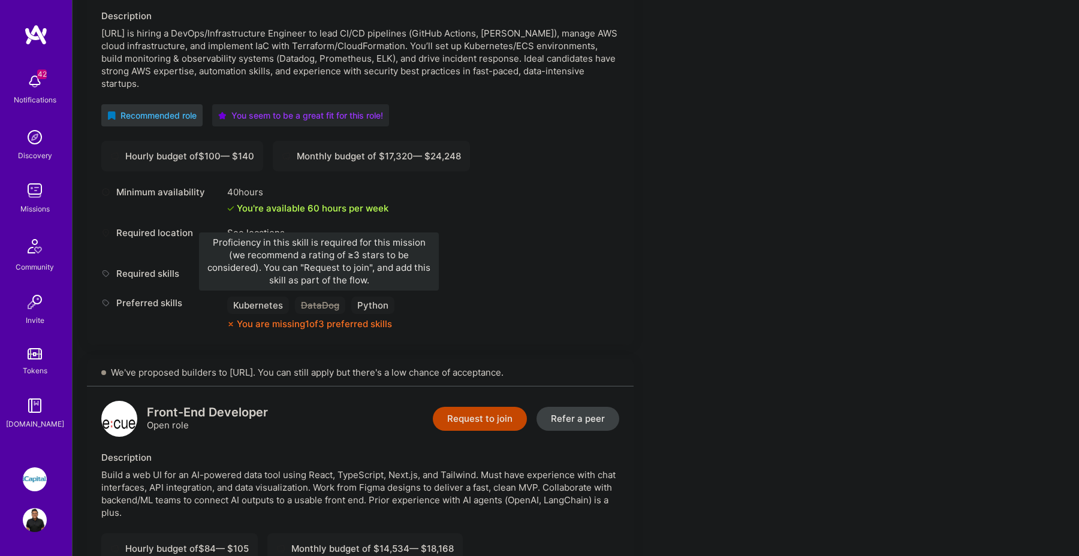
click at [319, 306] on div "DataDog" at bounding box center [320, 305] width 50 height 17
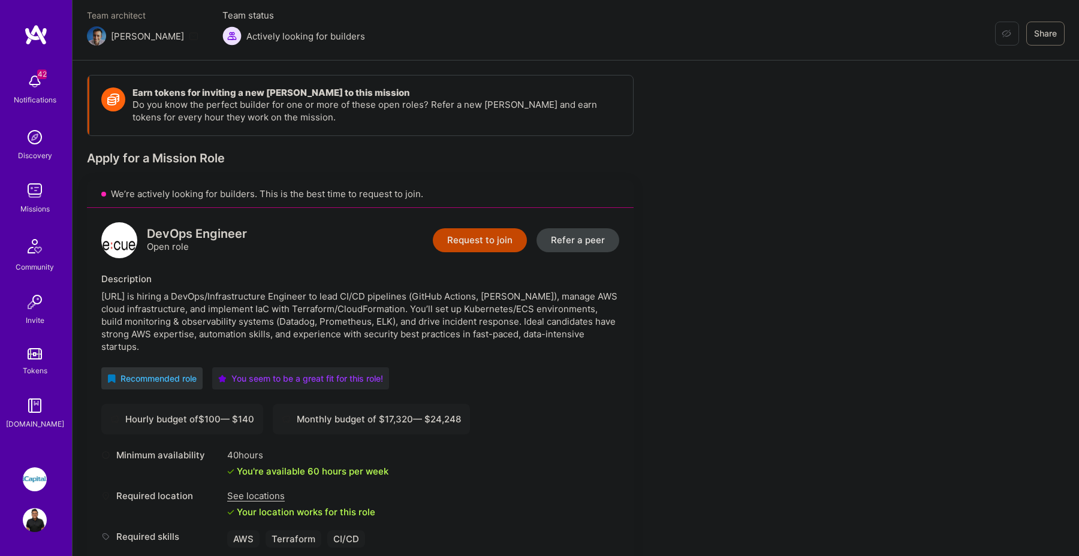
scroll to position [83, 0]
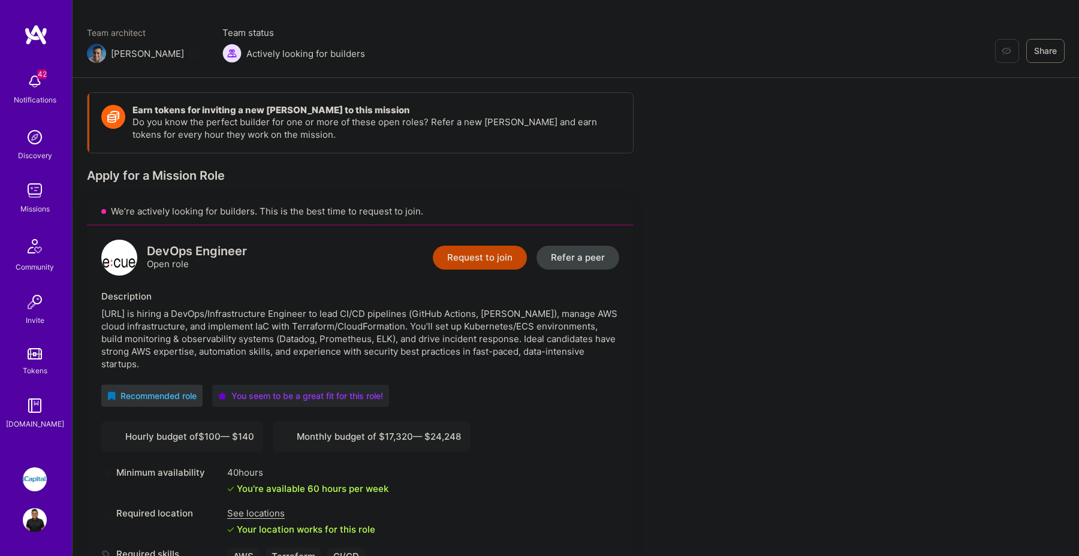
click at [472, 255] on button "Request to join" at bounding box center [480, 258] width 94 height 24
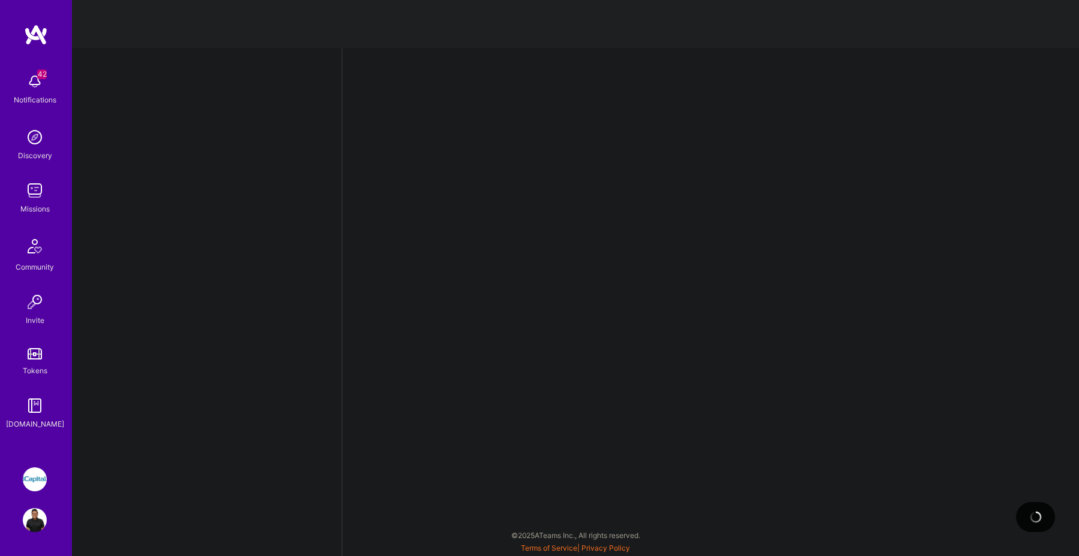
select select "CA"
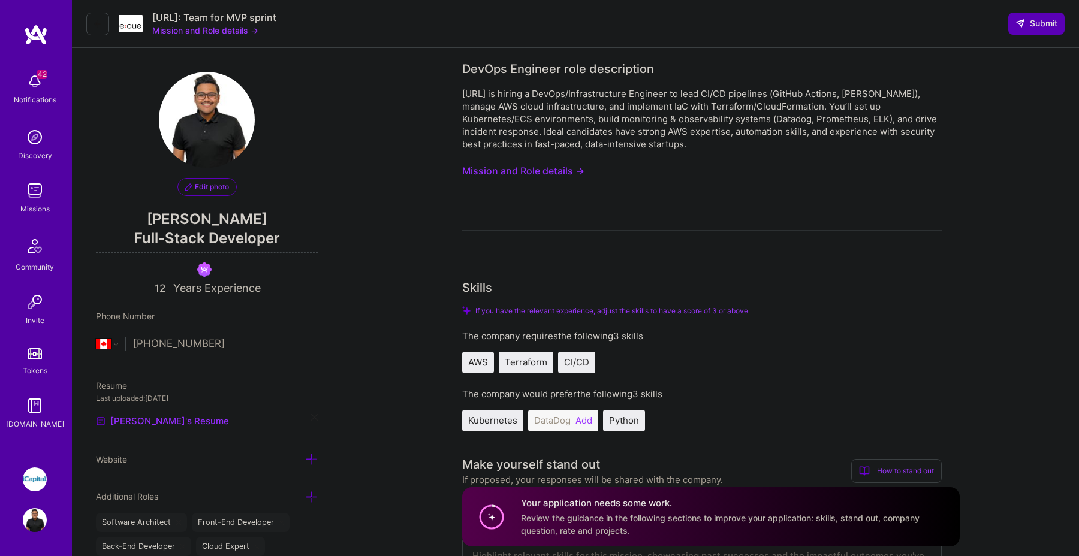
click at [559, 166] on button "Mission and Role details →" at bounding box center [523, 171] width 122 height 22
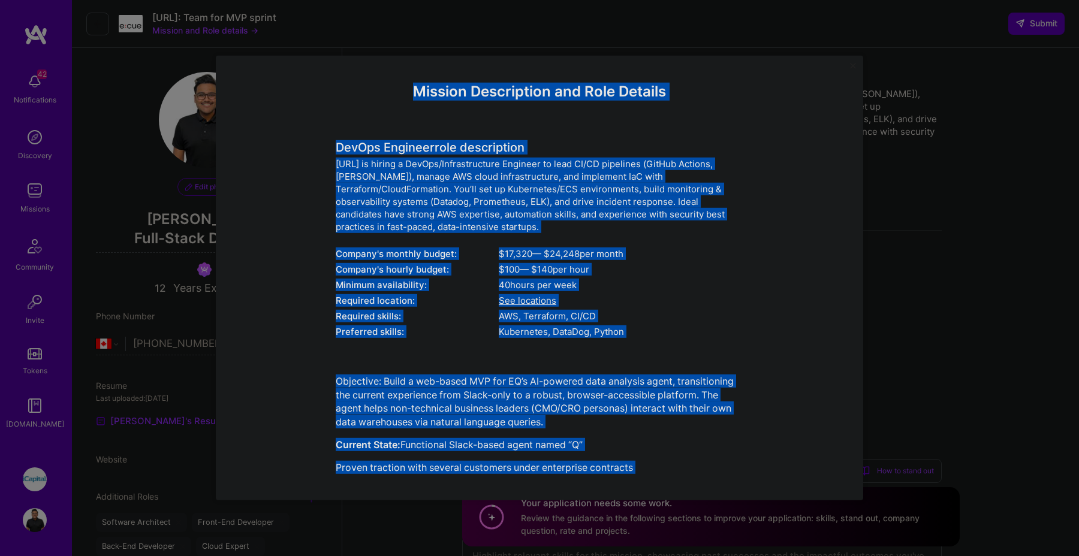
drag, startPoint x: 408, startPoint y: 100, endPoint x: 533, endPoint y: 479, distance: 399.6
click at [533, 479] on div "Mission Description and Role Details DevOps Engineer role description [URL] is …" at bounding box center [540, 419] width 408 height 672
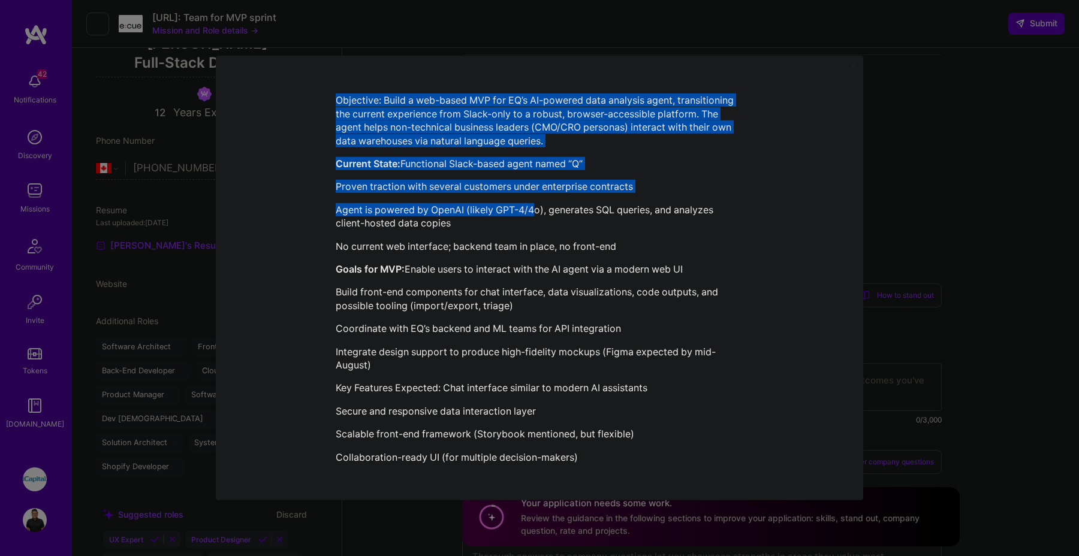
scroll to position [178, 0]
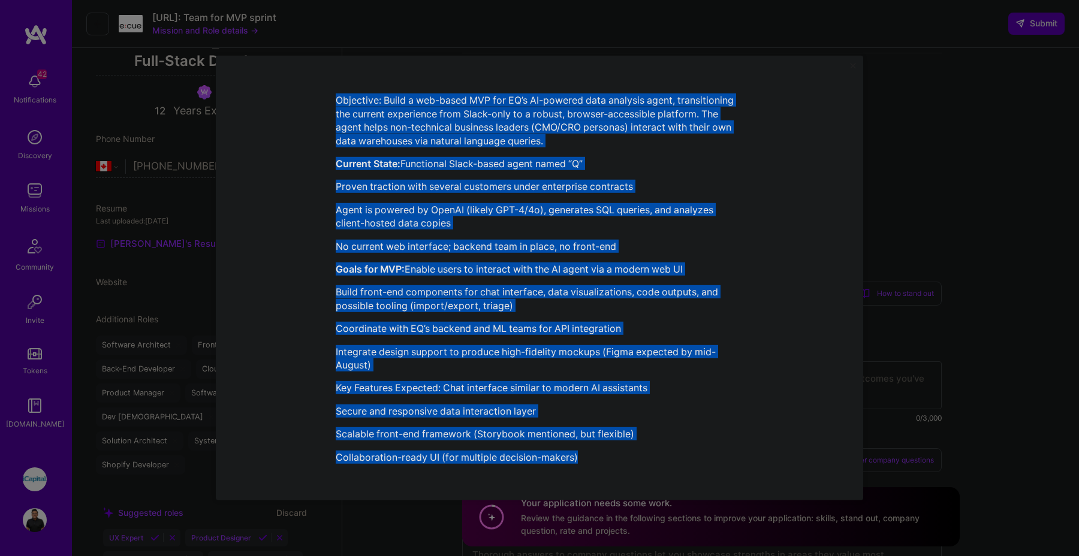
click at [597, 459] on p "Collaboration-ready UI (for multiple decision-makers)" at bounding box center [540, 457] width 408 height 13
copy div "Loremip Dolorsitame con Adip Elitsed DoeIus Temporin utla etdoloremag Aliq.en a…"
click at [693, 339] on div "Objective: Build a web-based MVP for EQ’s AI-powered data analysis agent, trans…" at bounding box center [540, 279] width 408 height 371
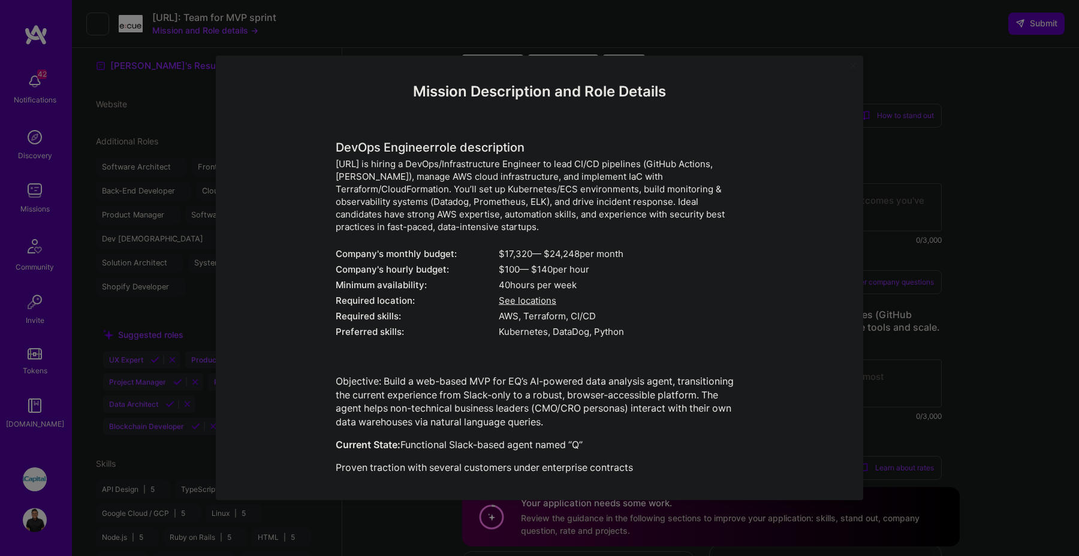
scroll to position [0, 0]
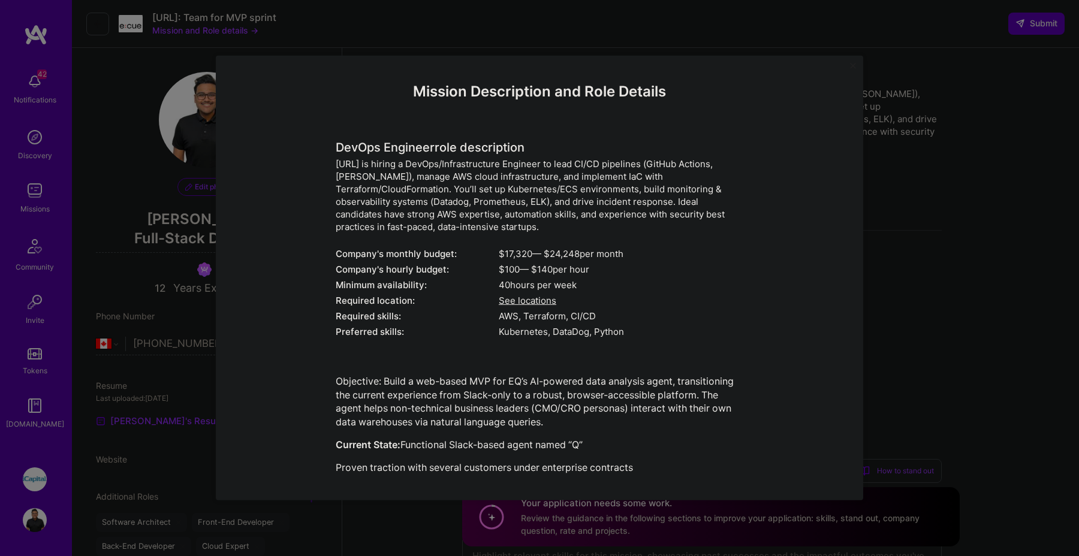
click at [908, 75] on div "Mission Description and Role Details DevOps Engineer role description [URL] is …" at bounding box center [539, 278] width 1079 height 556
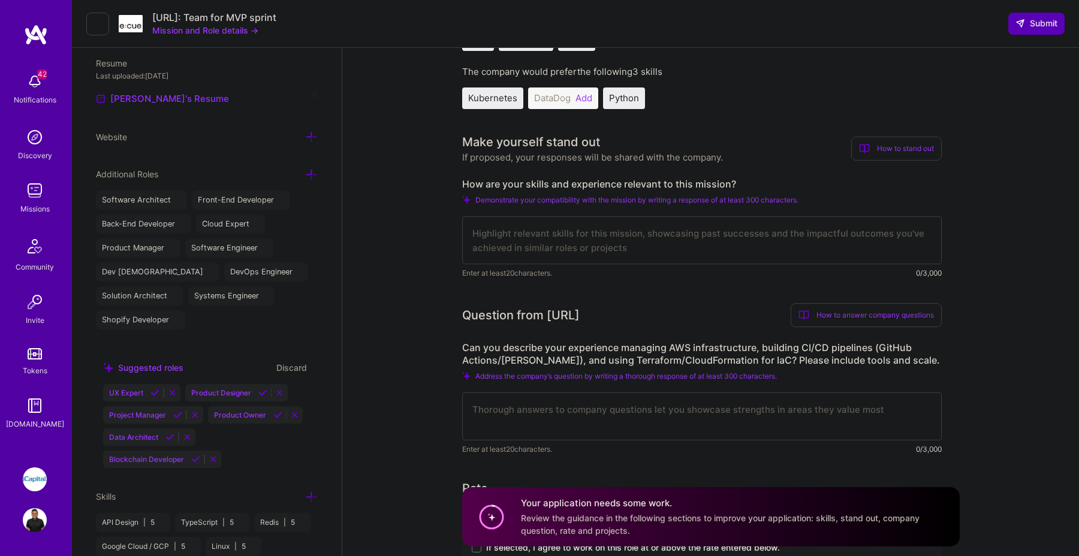
scroll to position [291, 0]
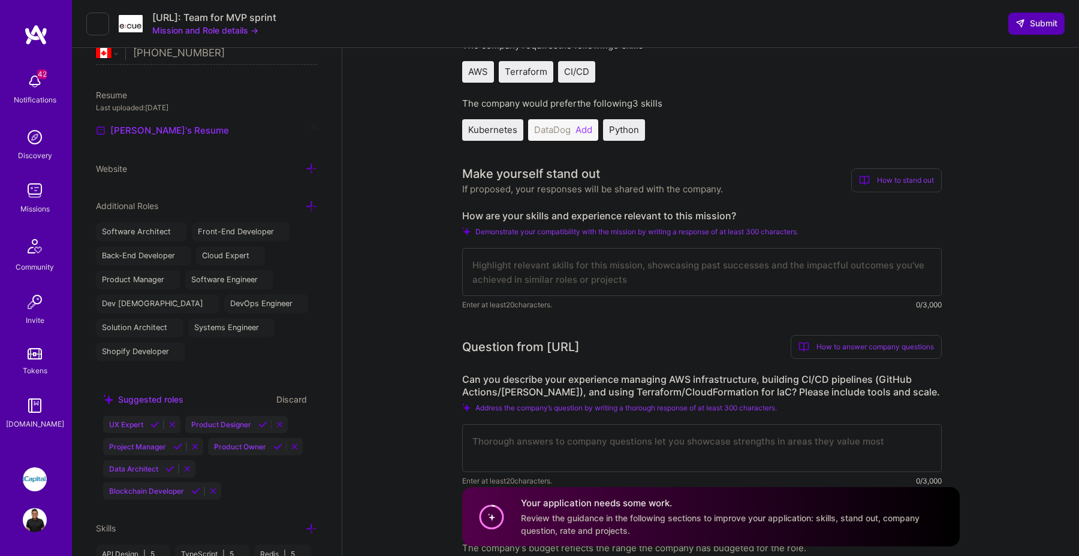
click at [589, 130] on button "Add" at bounding box center [584, 130] width 17 height 10
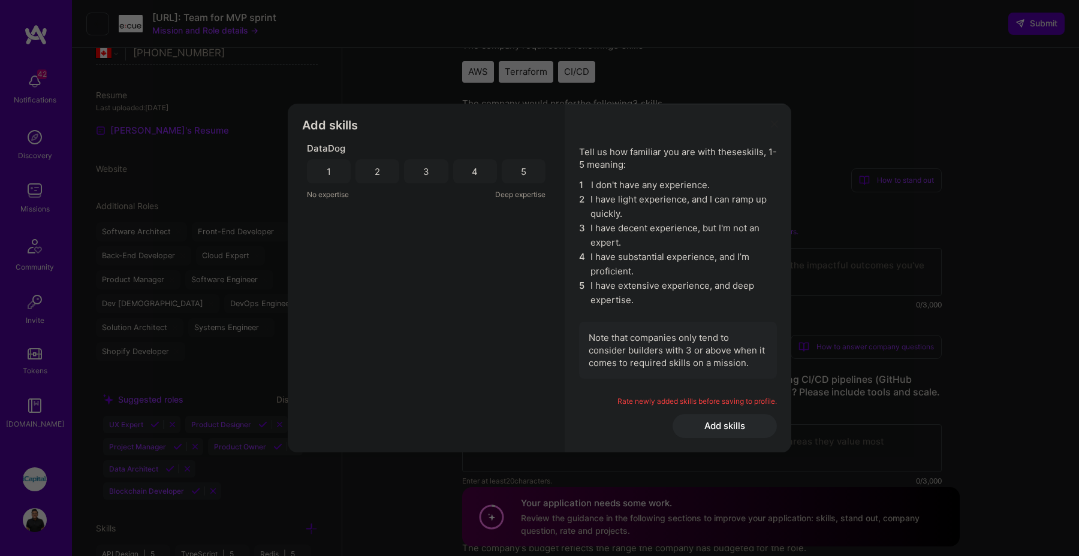
click at [490, 170] on div "4" at bounding box center [475, 172] width 44 height 24
click at [718, 426] on button "Add skills" at bounding box center [725, 426] width 104 height 24
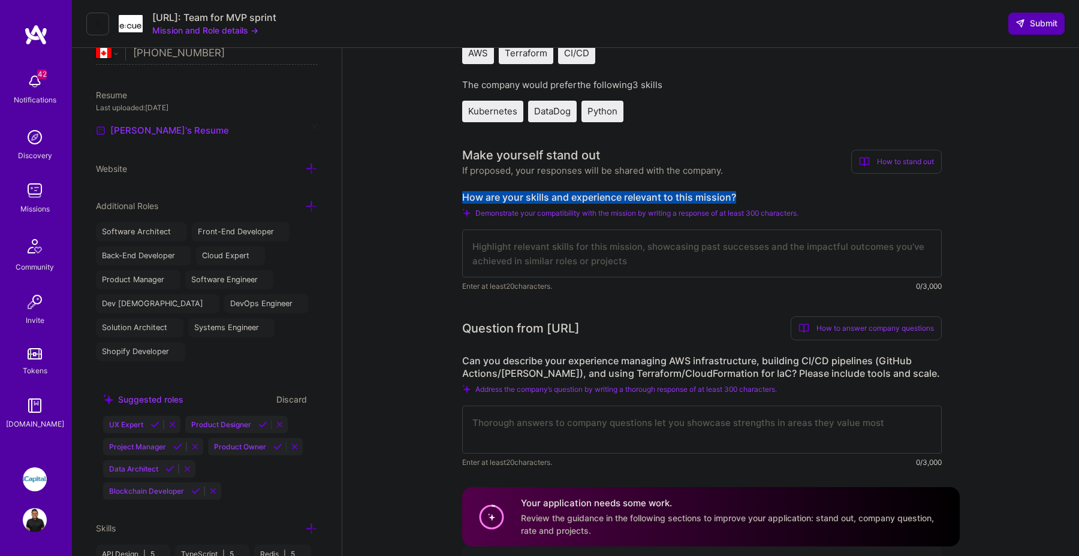
drag, startPoint x: 746, startPoint y: 194, endPoint x: 464, endPoint y: 185, distance: 282.0
click at [464, 185] on div "Make yourself stand out If proposed, your responses will be shared with the com…" at bounding box center [702, 219] width 480 height 146
copy label "How are your skills and experience relevant to this mission?"
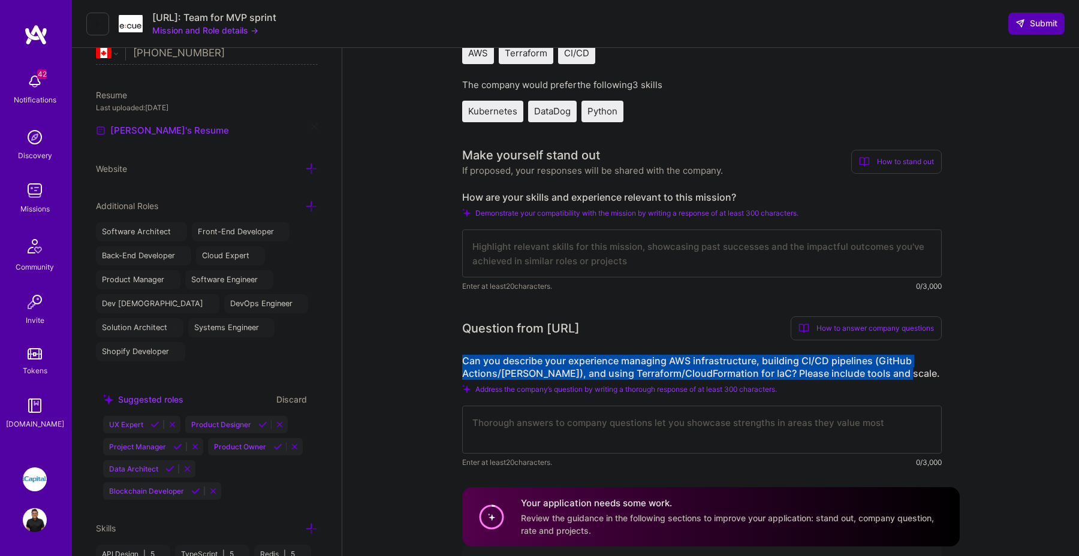
drag, startPoint x: 892, startPoint y: 374, endPoint x: 430, endPoint y: 346, distance: 463.2
copy label "Can you describe your experience managing AWS infrastructure, building CI/CD pi…"
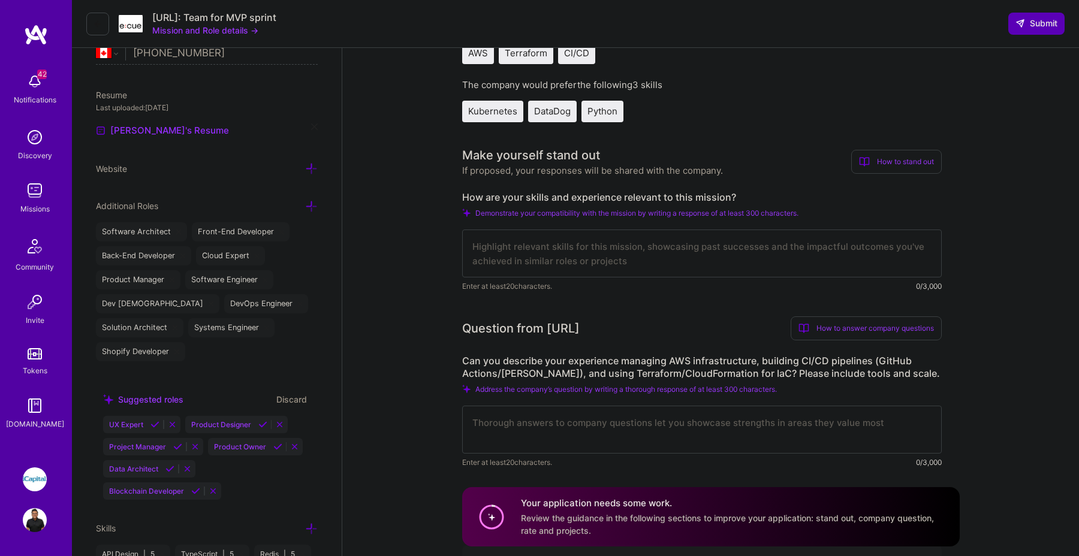
click at [669, 266] on textarea at bounding box center [702, 254] width 480 height 48
paste textarea "I bring over a decade of experience delivering scalable, cloud-native solutions…"
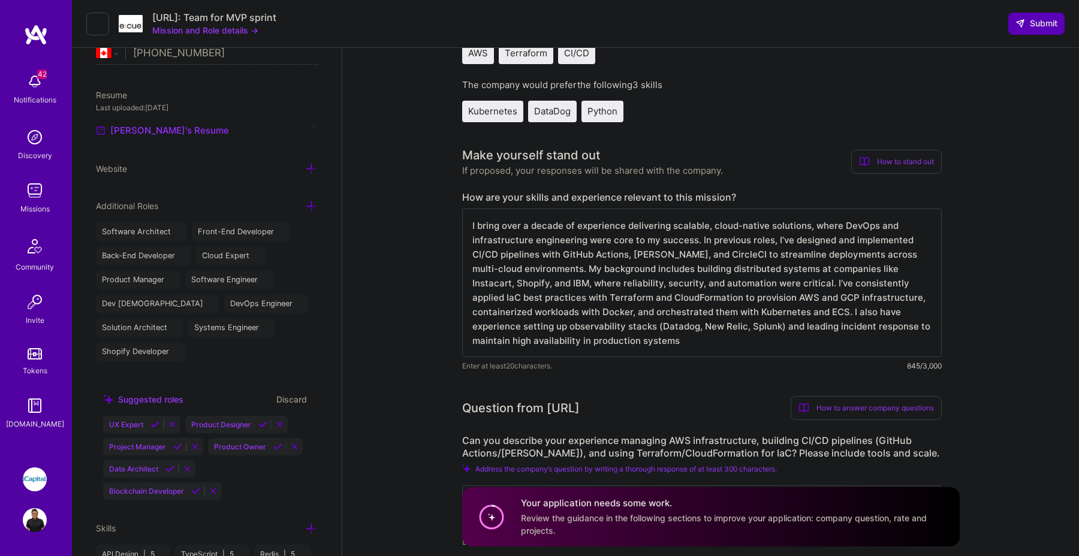
type textarea "I bring over a decade of experience delivering scalable, cloud-native solutions…"
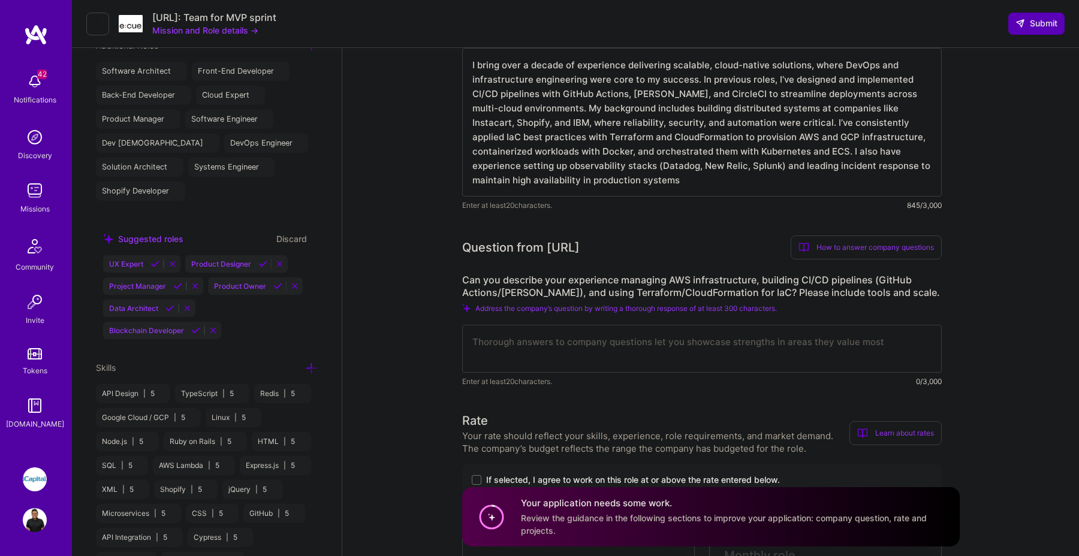
scroll to position [500, 0]
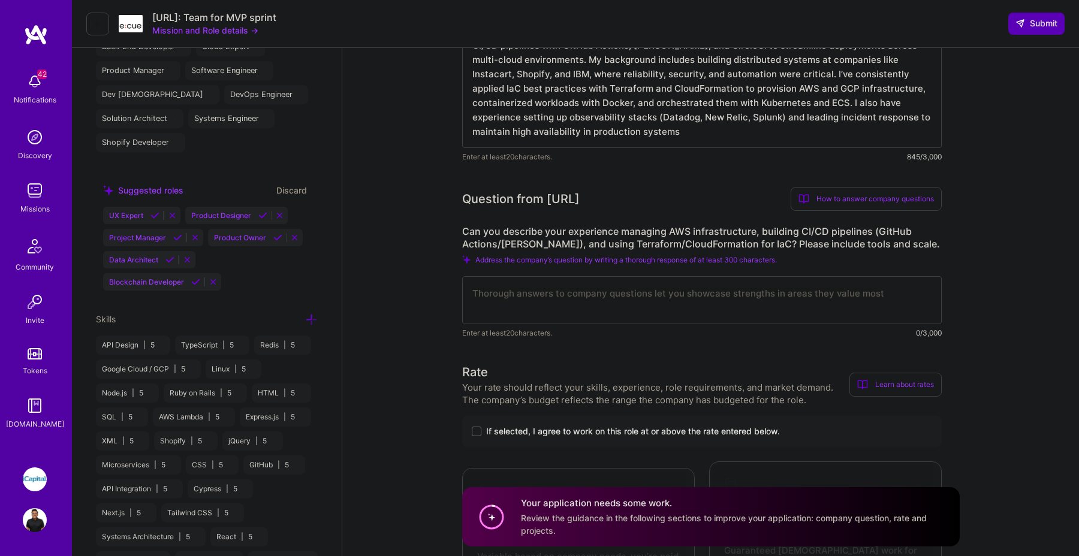
click at [665, 309] on textarea at bounding box center [702, 300] width 480 height 48
paste textarea "’ve managed AWS environments supporting high-traffic platforms, leveraging serv…"
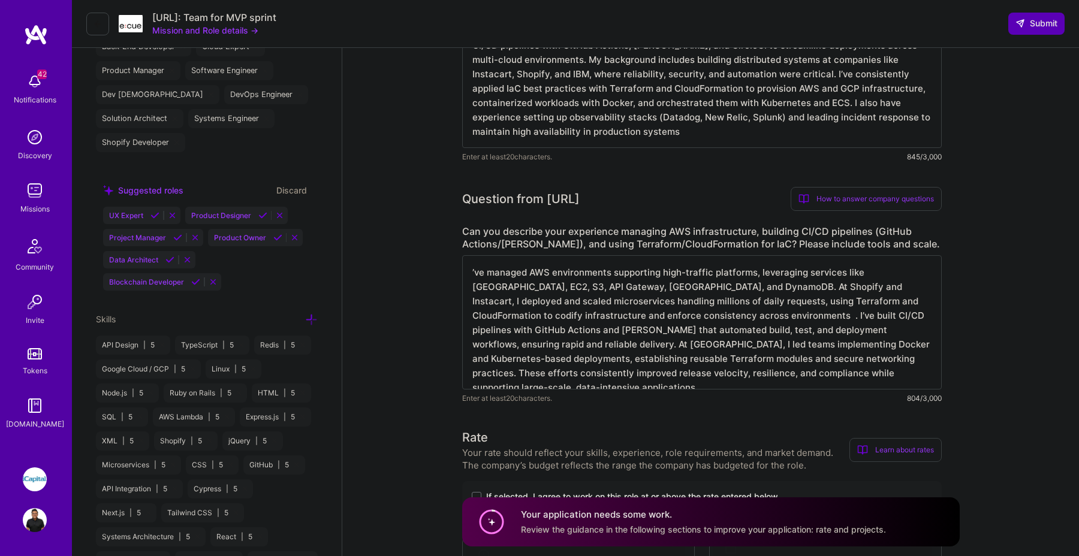
click at [483, 272] on textarea "’ve managed AWS environments supporting high-traffic platforms, leveraging serv…" at bounding box center [702, 322] width 480 height 134
click at [473, 290] on textarea "’ve managed AWS environments supporting high-traffic platforms, leveraging serv…" at bounding box center [702, 322] width 480 height 134
click at [481, 268] on textarea "’ve managed AWS environments supporting high-traffic platforms, leveraging serv…" at bounding box center [702, 322] width 480 height 134
click at [548, 305] on textarea "I’ve managed AWS environments supporting high-traffic platforms, leveraging ser…" at bounding box center [702, 322] width 480 height 134
click at [655, 295] on textarea "I’ve managed AWS environments supporting high-traffic platforms, leveraging ser…" at bounding box center [702, 322] width 480 height 134
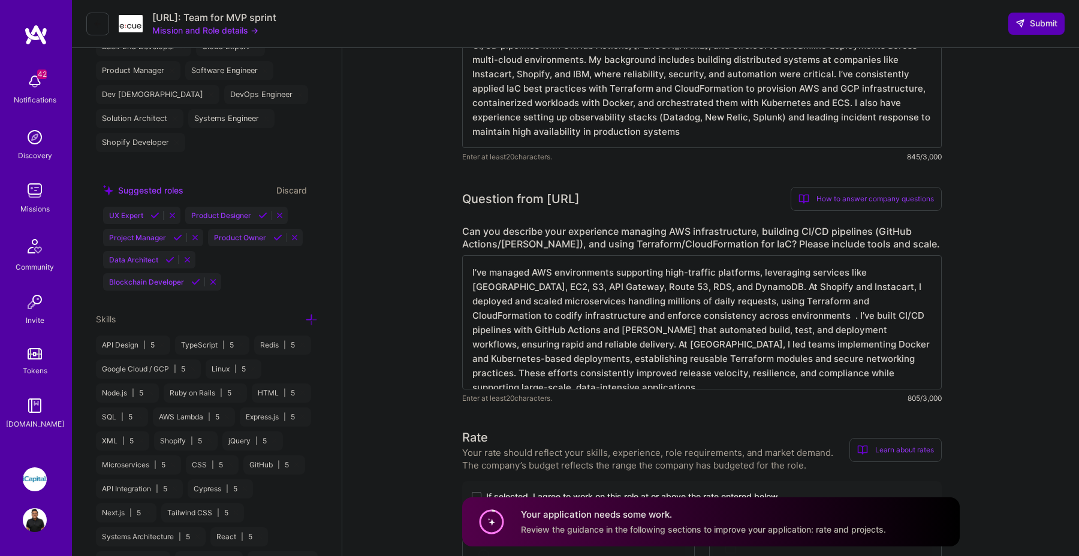
click at [755, 315] on textarea "I’ve managed AWS environments supporting high-traffic platforms, leveraging ser…" at bounding box center [702, 322] width 480 height 134
click at [742, 318] on textarea "I’ve managed AWS environments supporting high-traffic platforms, leveraging ser…" at bounding box center [702, 322] width 480 height 134
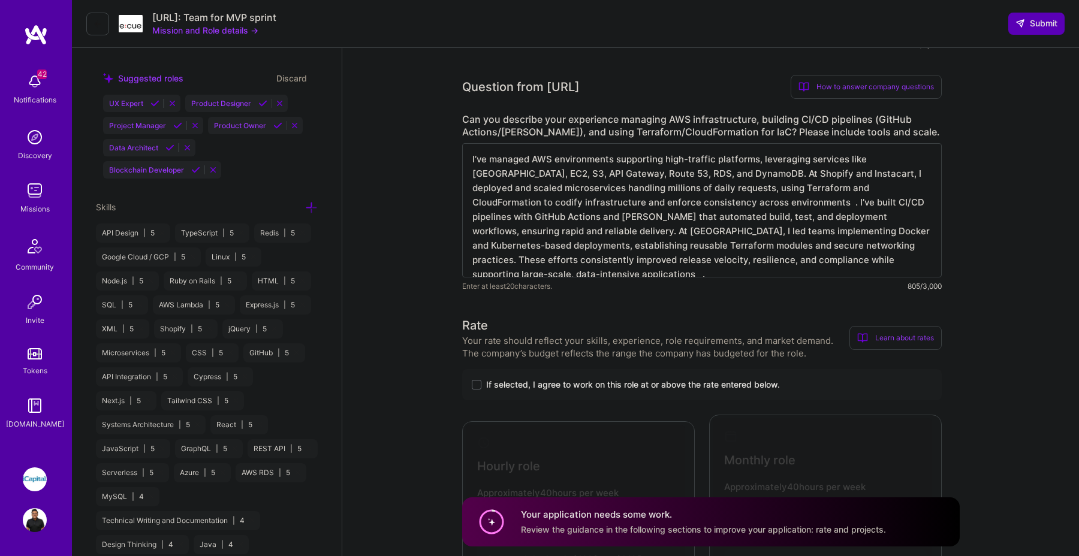
scroll to position [648, 0]
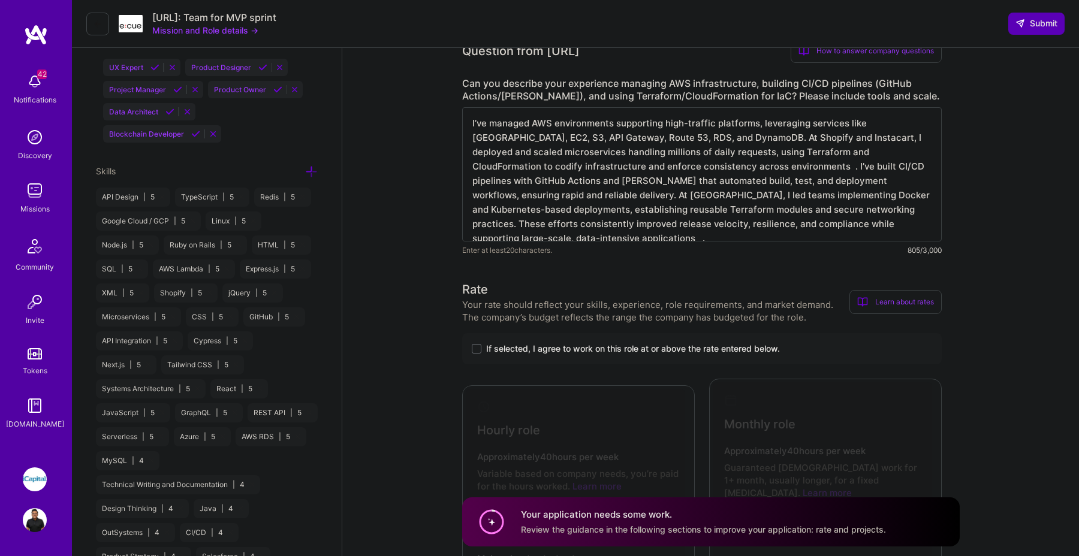
click at [893, 227] on textarea "I’ve managed AWS environments supporting high-traffic platforms, leveraging ser…" at bounding box center [702, 174] width 480 height 134
click at [929, 127] on textarea "I’ve managed AWS environments supporting high-traffic platforms, leveraging ser…" at bounding box center [702, 174] width 480 height 134
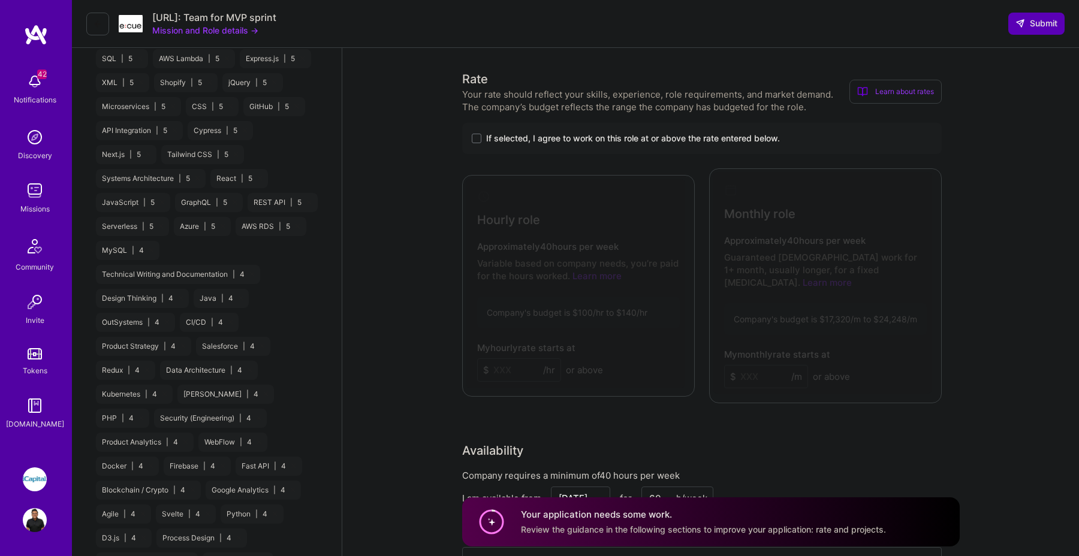
scroll to position [861, 0]
type textarea "I’ve managed AWS environments supporting high-traffic platforms, leveraging ser…"
click at [517, 143] on div "If selected, I agree to work on this role at or above the rate entered below." at bounding box center [702, 136] width 480 height 31
click at [472, 137] on span at bounding box center [477, 137] width 10 height 10
click at [0, 0] on input "If selected, I agree to work on this role at or above the rate entered below." at bounding box center [0, 0] width 0 height 0
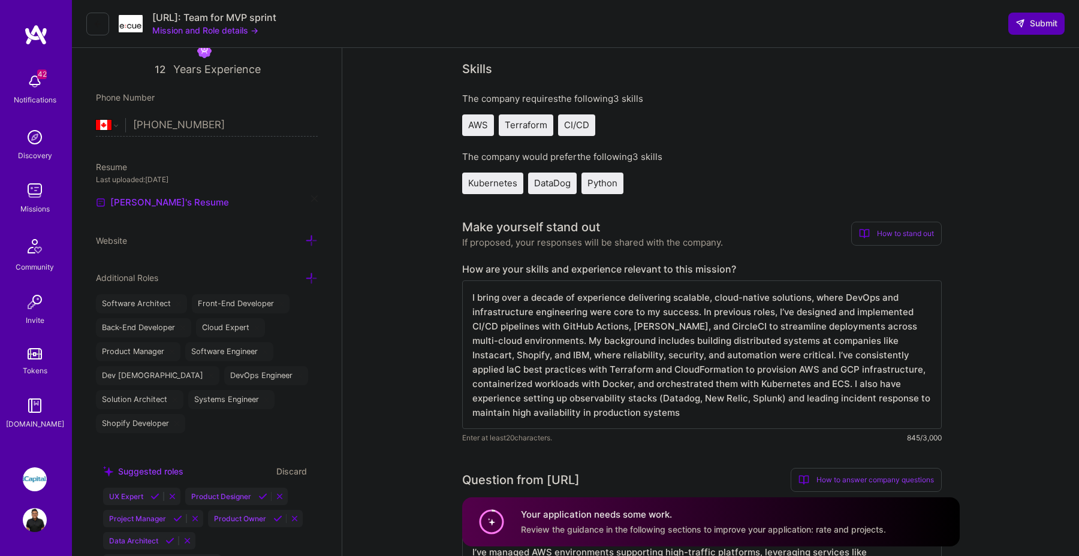
scroll to position [0, 0]
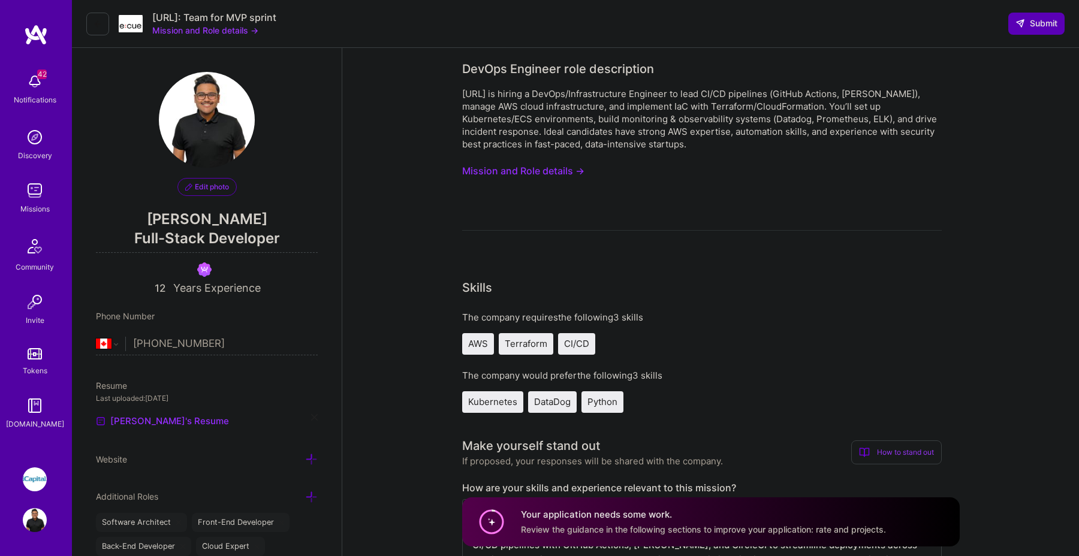
click at [550, 164] on button "Mission and Role details →" at bounding box center [523, 171] width 122 height 22
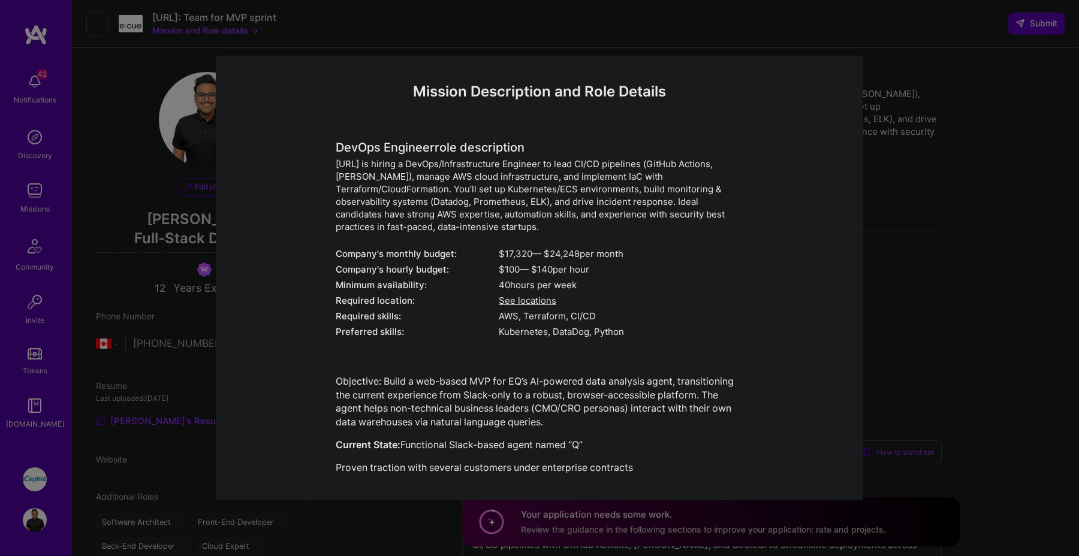
click at [950, 172] on div "Mission Description and Role Details DevOps Engineer role description Ecue.ai i…" at bounding box center [539, 278] width 1079 height 556
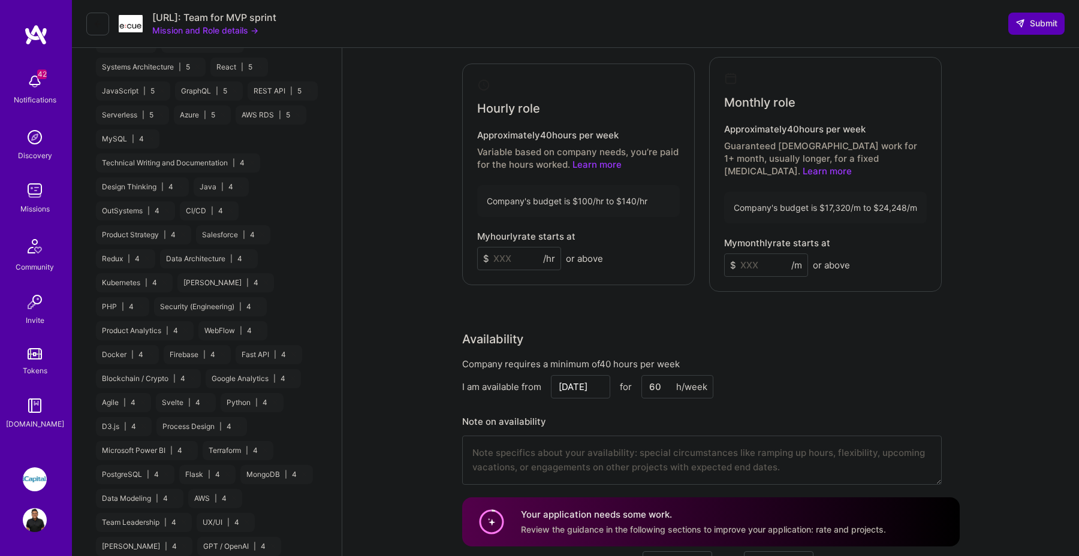
scroll to position [1096, 0]
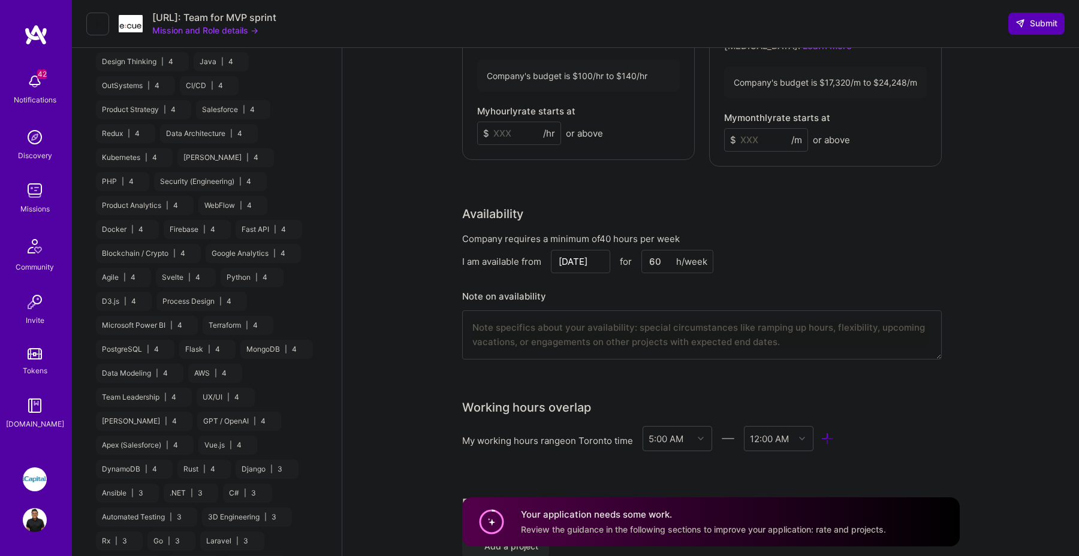
click at [522, 131] on input at bounding box center [519, 133] width 84 height 23
type input "125"
click at [772, 133] on input at bounding box center [766, 139] width 84 height 23
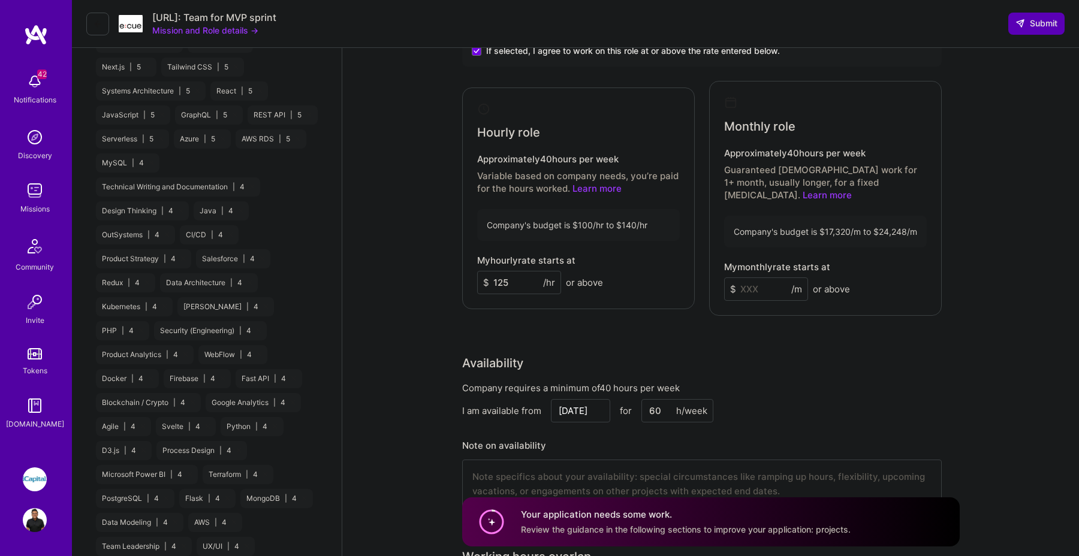
scroll to position [931, 0]
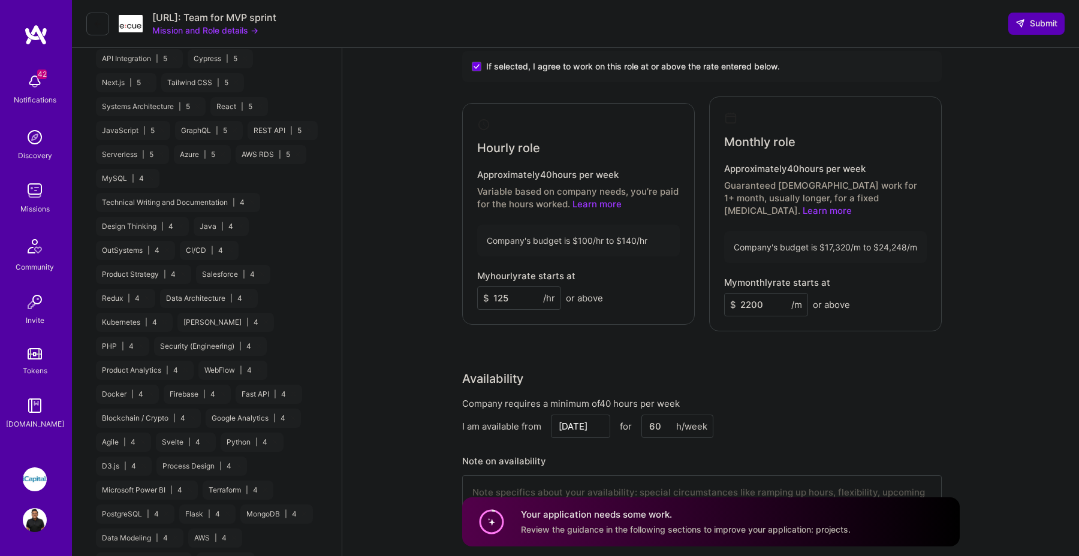
type input "2200"
click at [521, 297] on input "125" at bounding box center [519, 298] width 84 height 23
click at [768, 293] on input "2200" at bounding box center [766, 304] width 84 height 23
type input "22000"
click at [787, 352] on div "Rate Your rate should reflect your skills, experience, role requirements, and m…" at bounding box center [711, 268] width 498 height 541
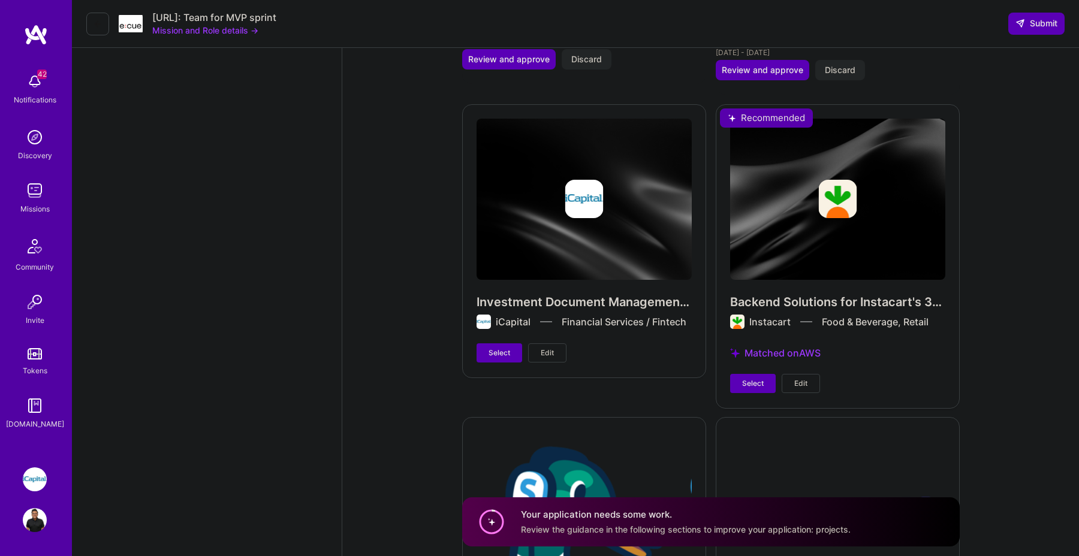
scroll to position [3170, 0]
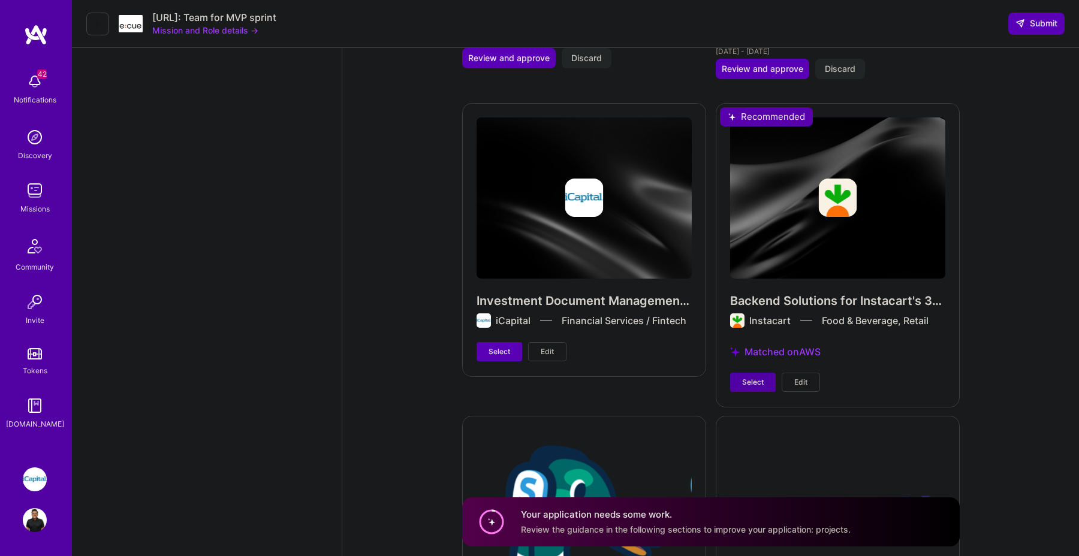
click at [761, 377] on span "Select" at bounding box center [753, 382] width 22 height 11
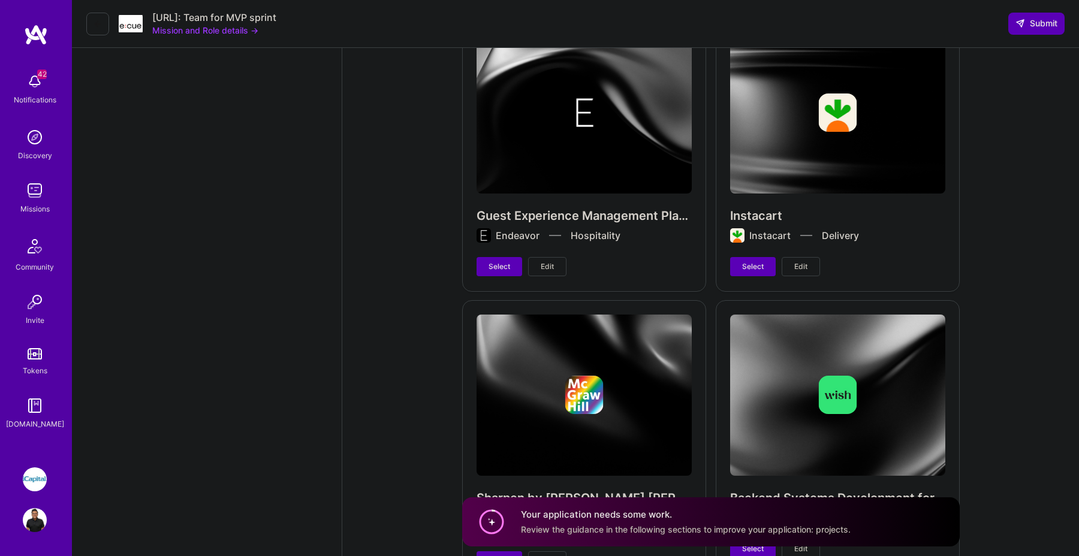
scroll to position [3865, 0]
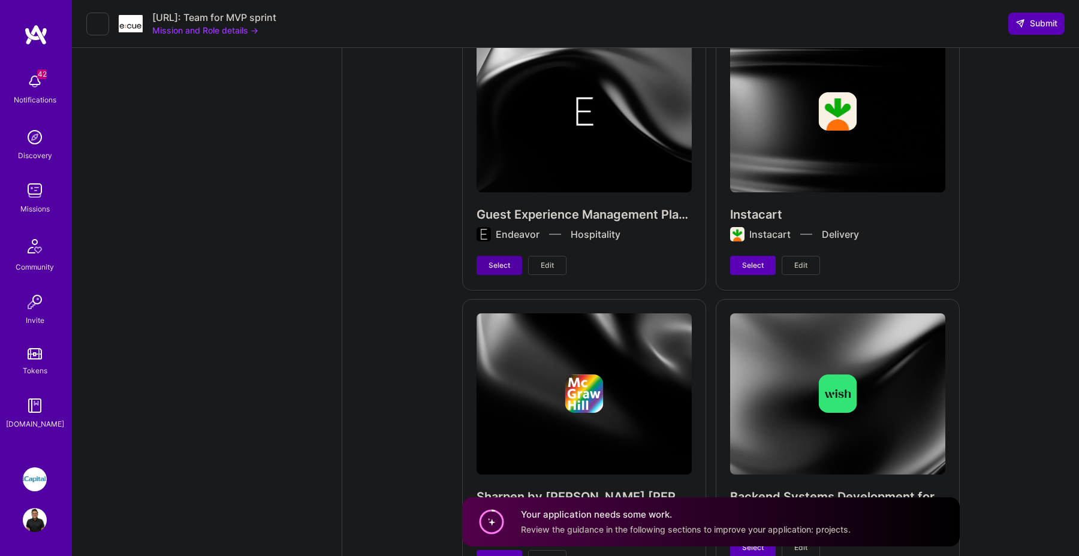
click at [494, 260] on span "Select" at bounding box center [500, 265] width 22 height 11
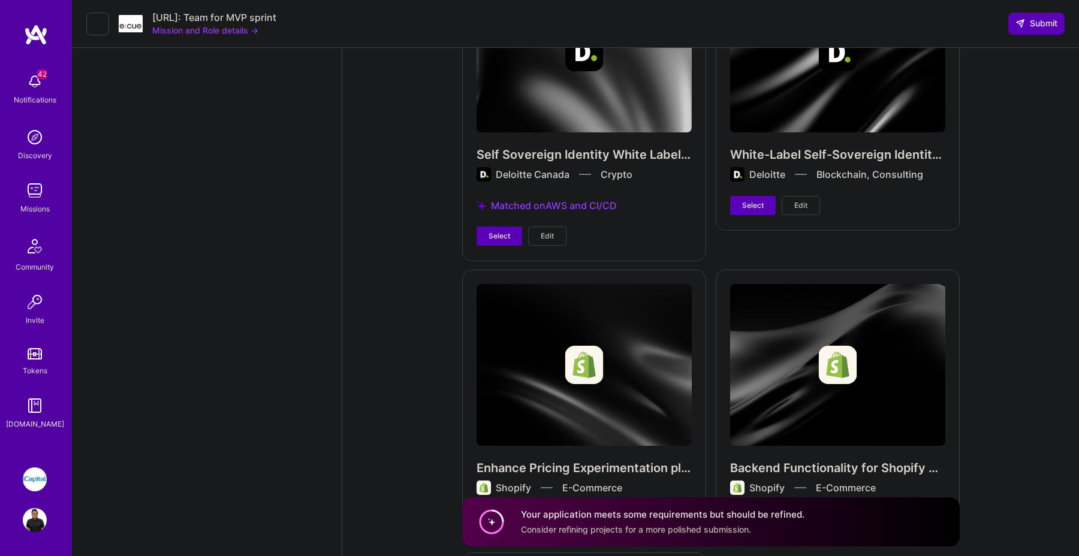
scroll to position [4786, 0]
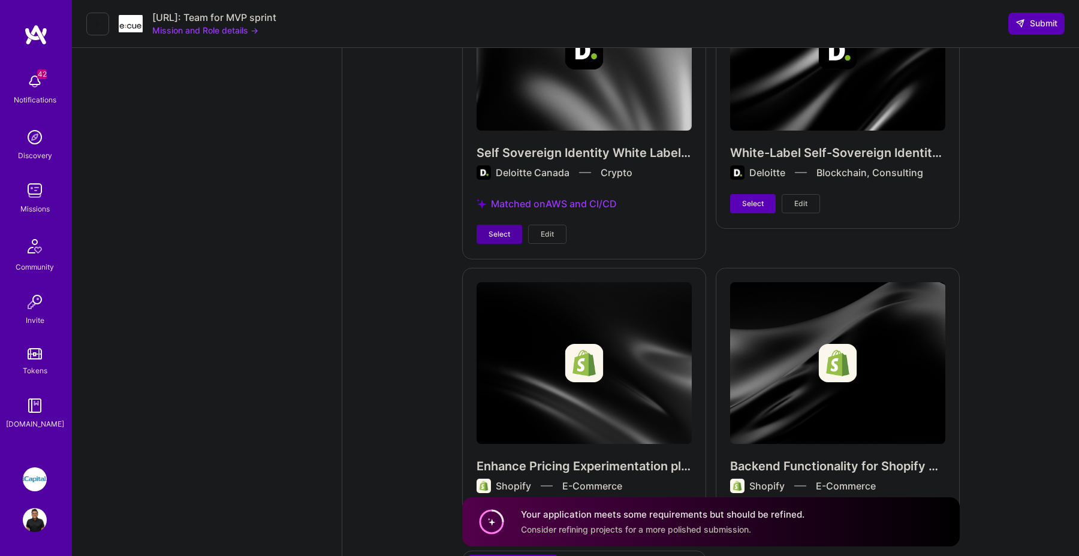
click at [505, 229] on span "Select" at bounding box center [500, 234] width 22 height 11
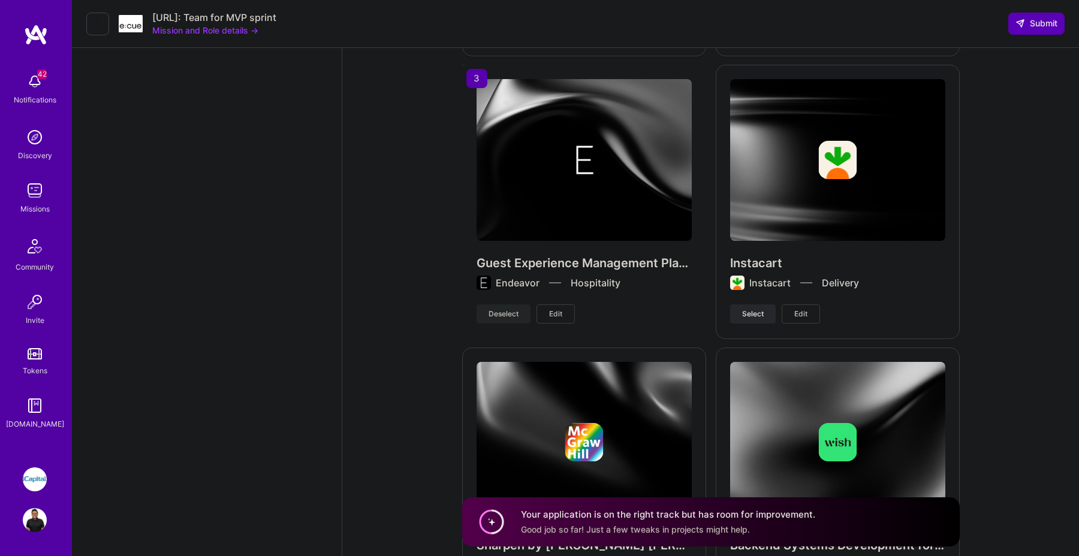
scroll to position [3817, 0]
click at [524, 304] on button "Deselect" at bounding box center [504, 313] width 54 height 19
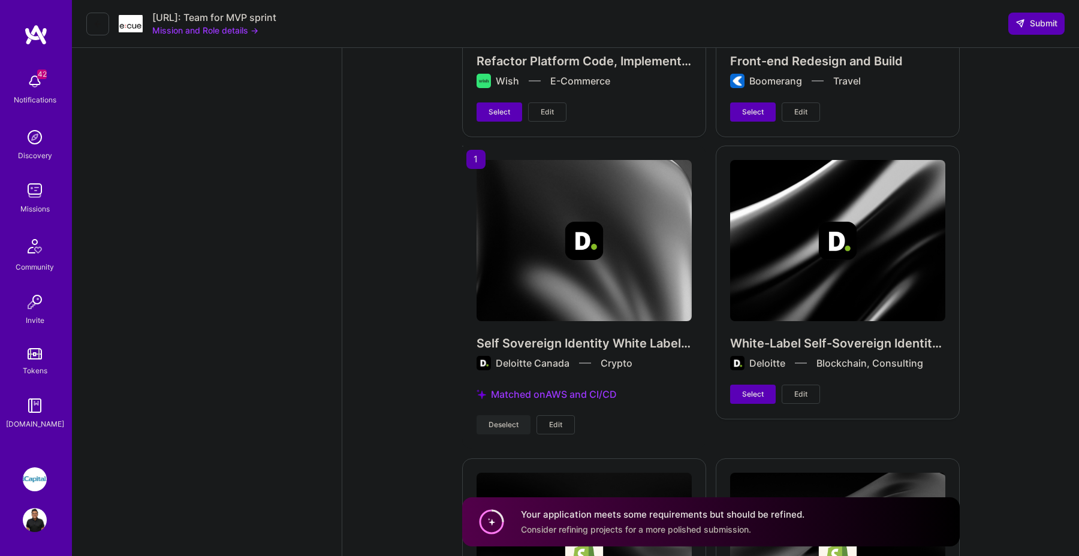
scroll to position [5146, 0]
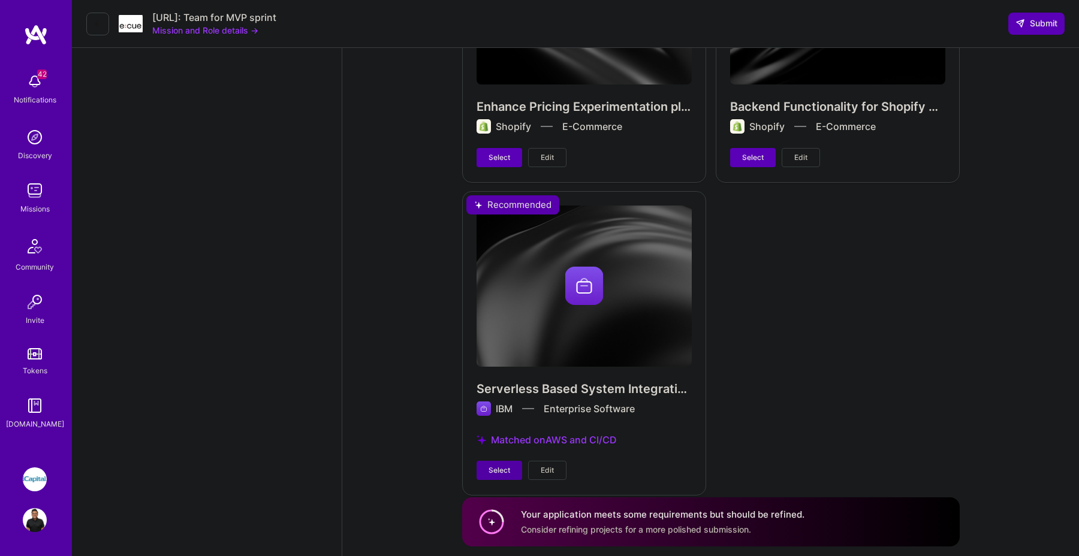
click at [492, 461] on button "Select" at bounding box center [500, 470] width 46 height 19
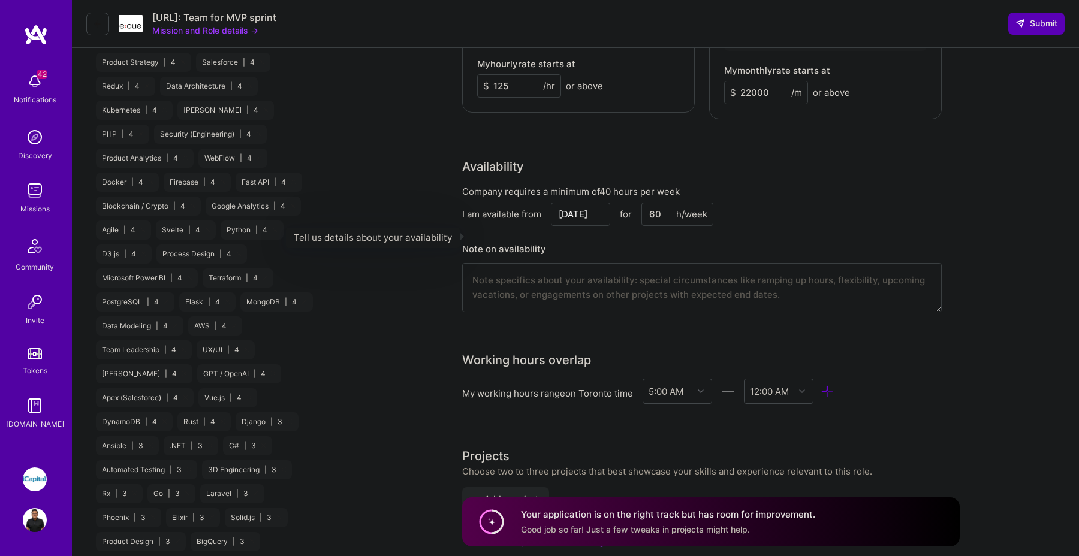
scroll to position [1142, 0]
click at [834, 278] on textarea at bounding box center [702, 288] width 480 height 49
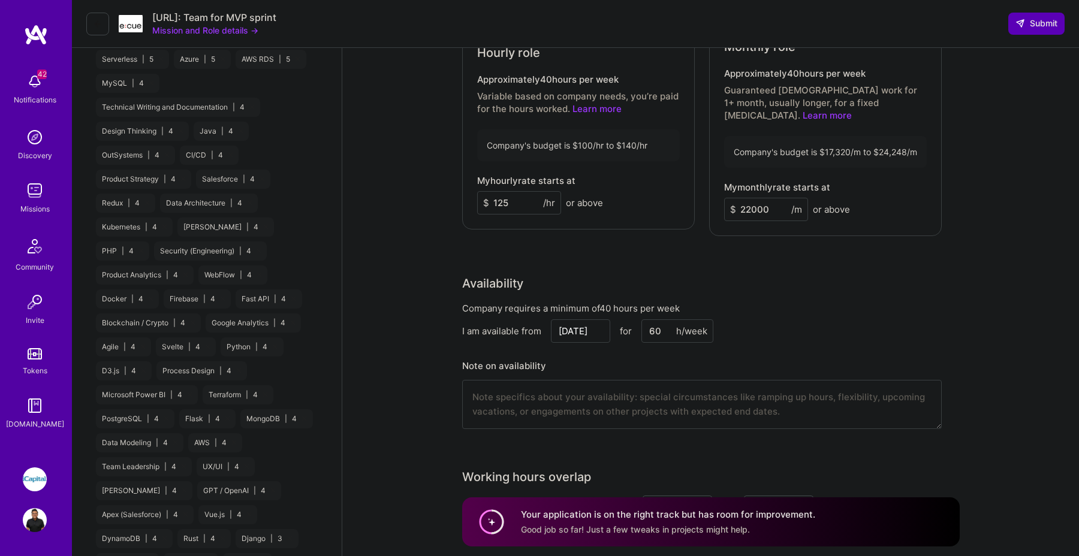
scroll to position [999, 0]
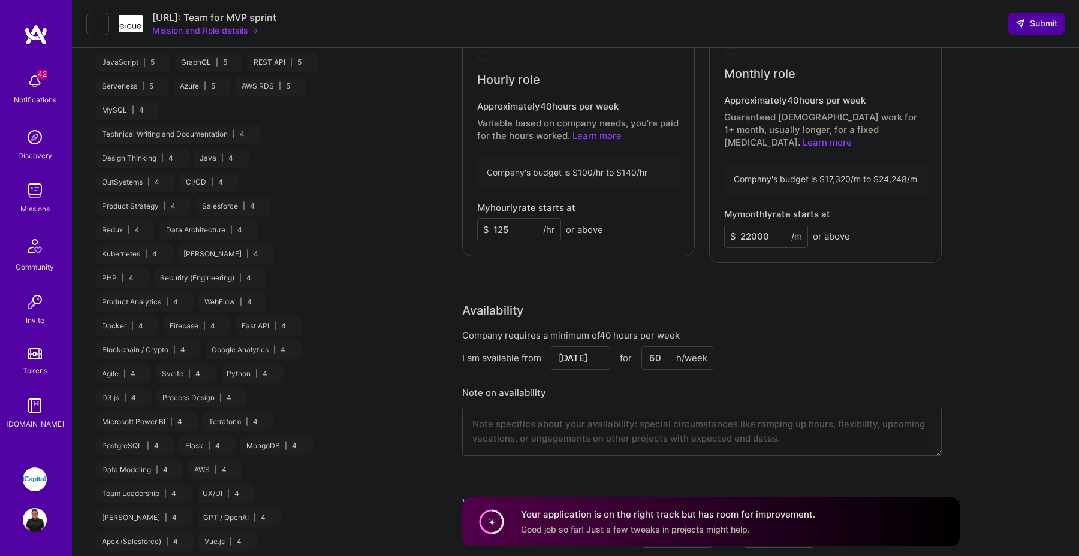
click at [1033, 28] on span "Submit" at bounding box center [1037, 23] width 42 height 12
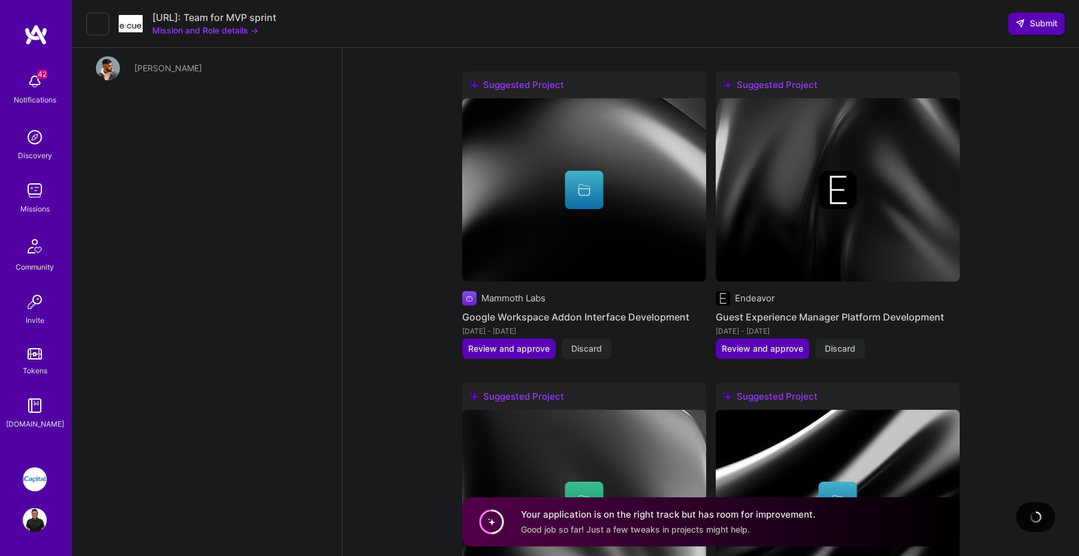
scroll to position [2410, 0]
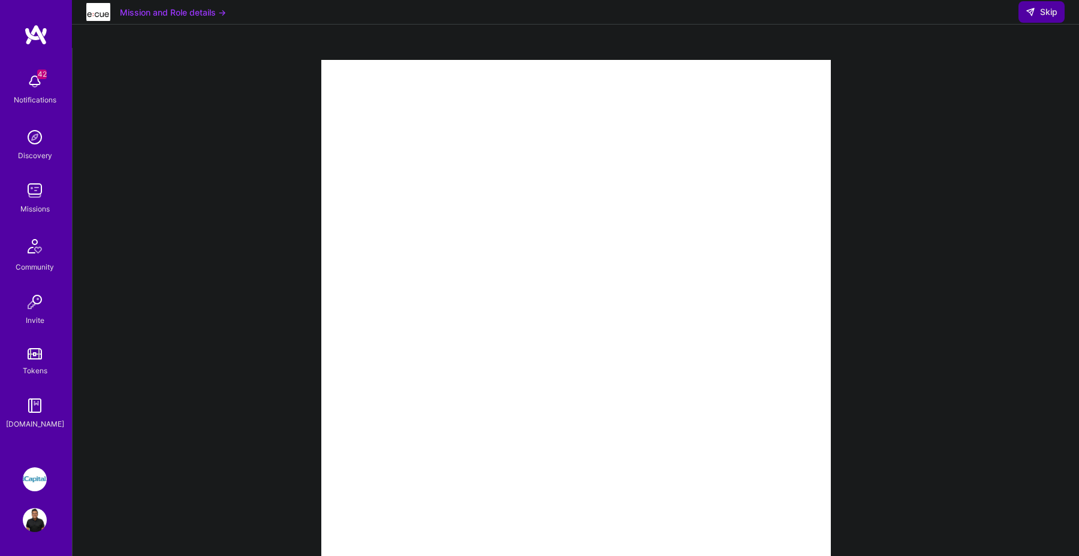
click at [1049, 18] on span "Skip" at bounding box center [1042, 12] width 32 height 12
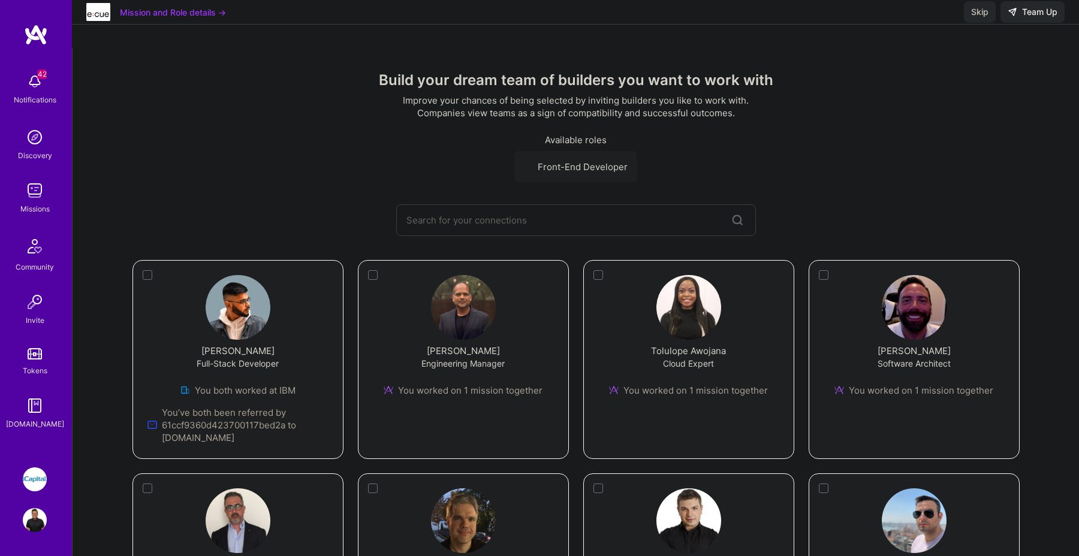
click at [983, 18] on span "Skip" at bounding box center [979, 12] width 17 height 12
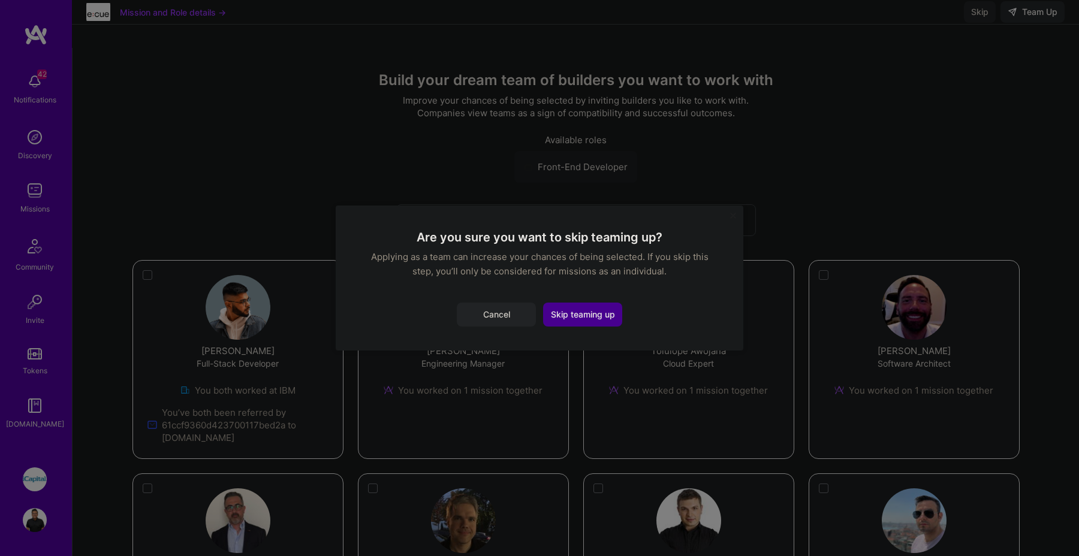
click at [576, 313] on button "Skip teaming up" at bounding box center [582, 315] width 79 height 24
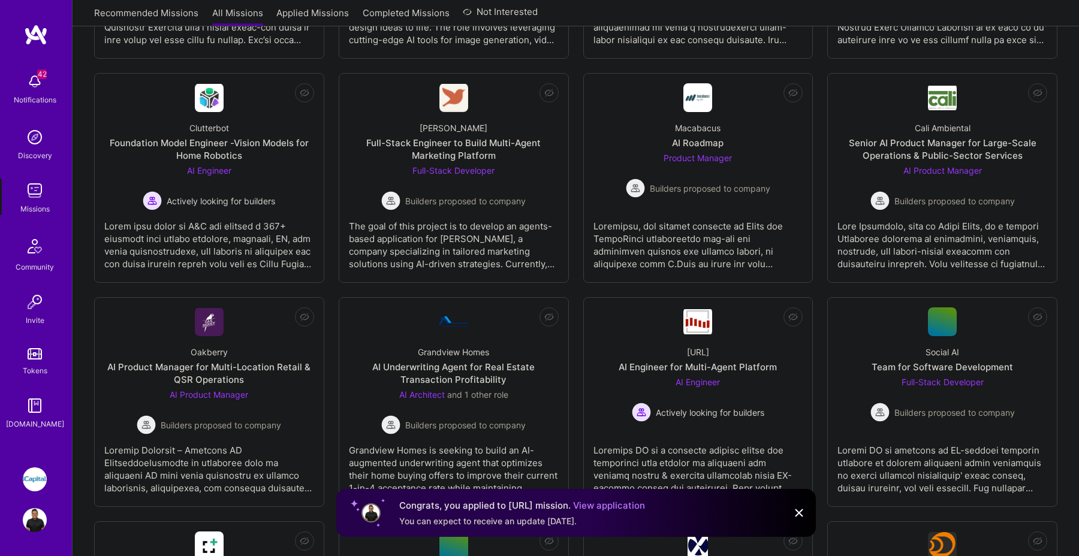
scroll to position [378, 0]
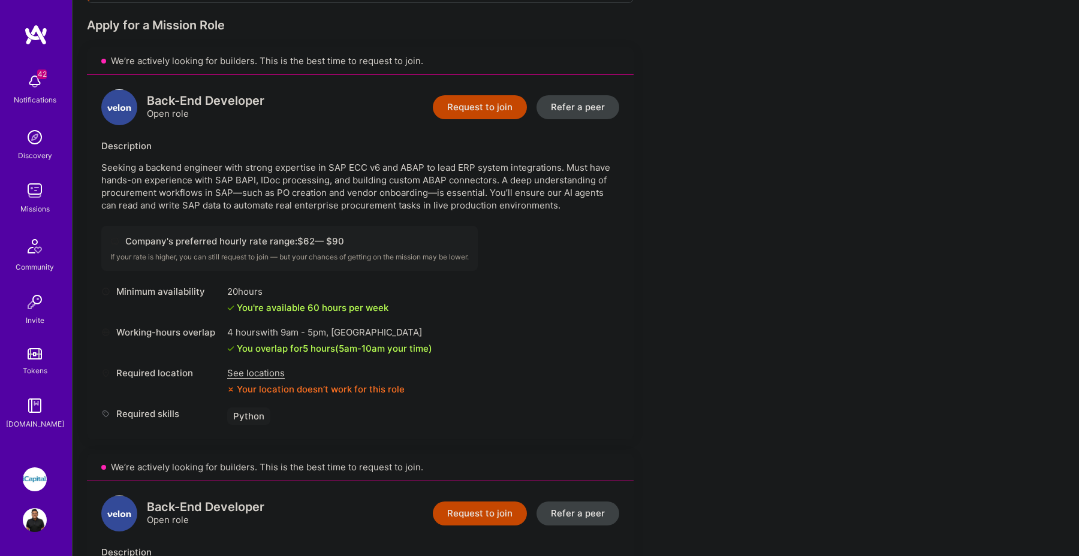
scroll to position [234, 0]
click at [268, 377] on div "See locations" at bounding box center [316, 372] width 178 height 13
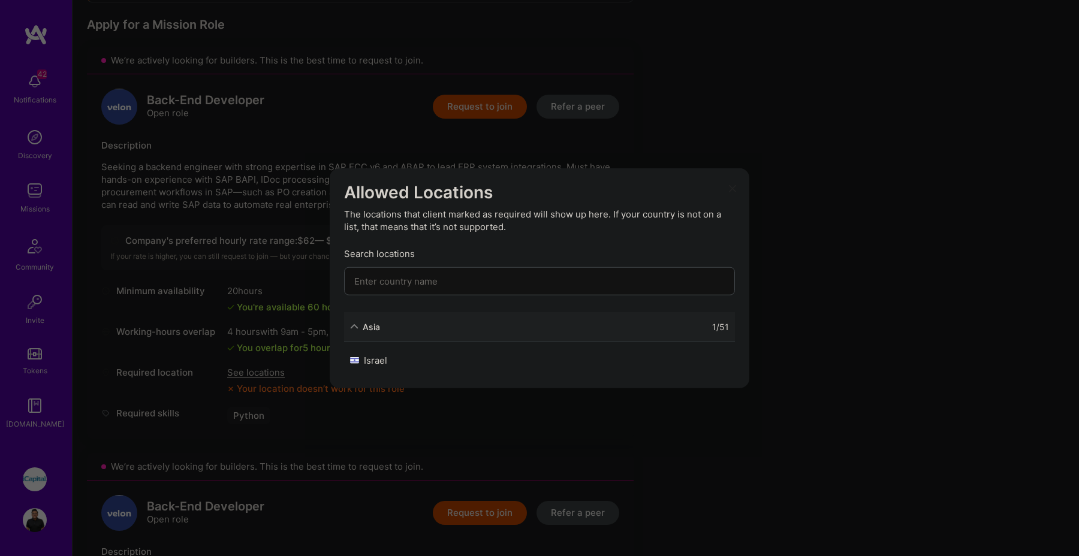
click at [733, 185] on icon "modal" at bounding box center [732, 188] width 7 height 7
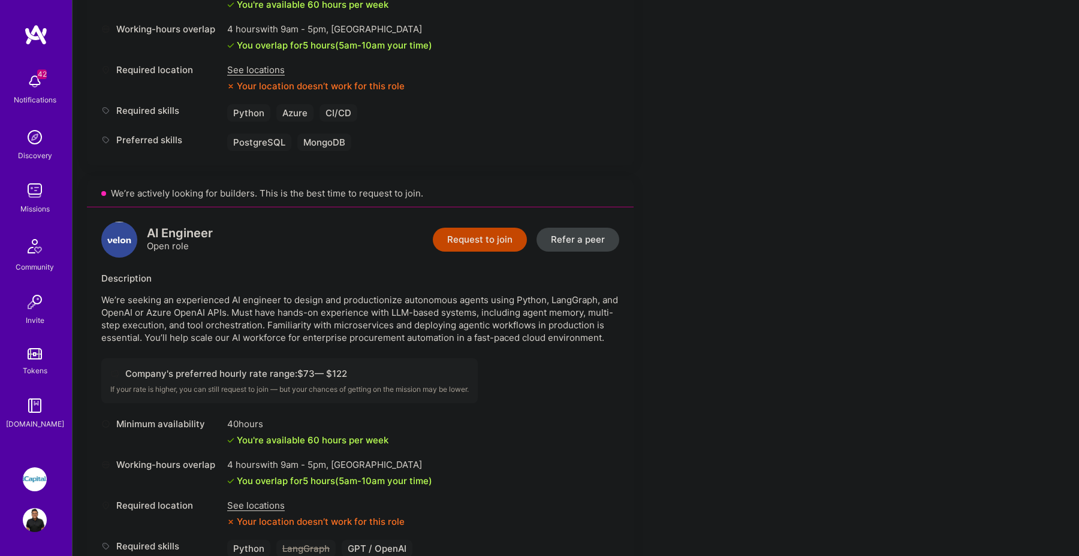
scroll to position [1099, 0]
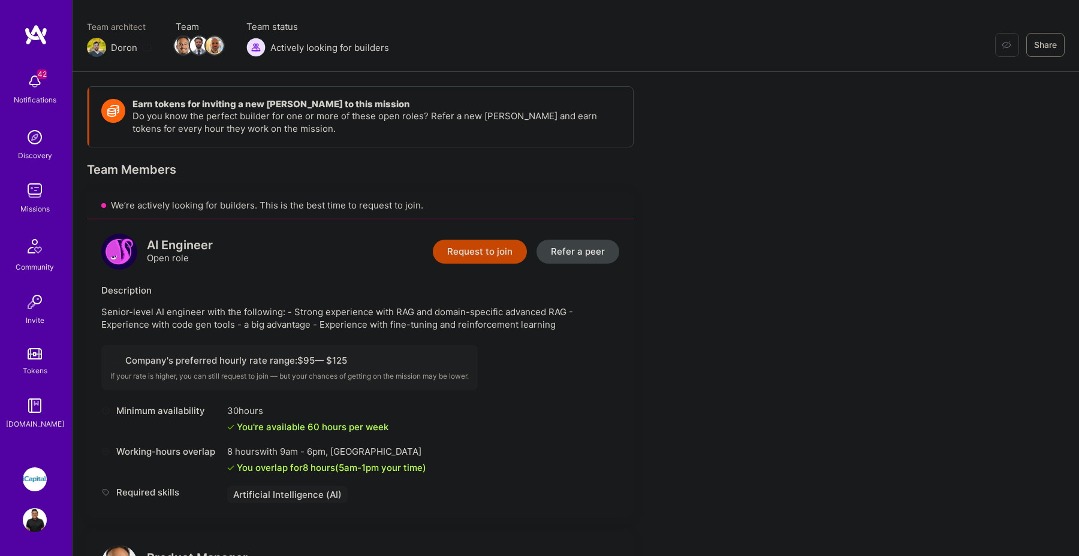
scroll to position [97, 0]
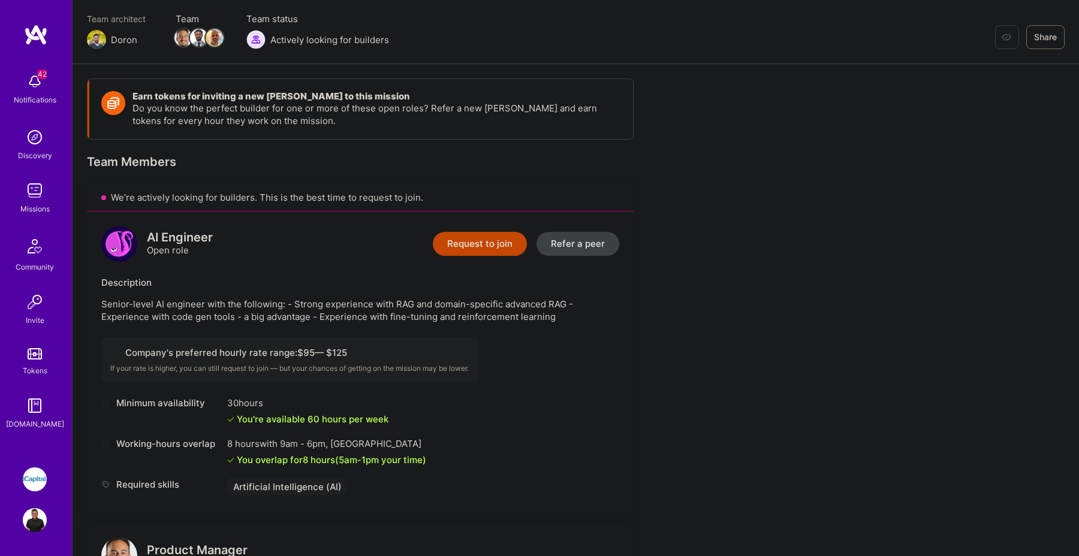
click at [488, 254] on button "Request to join" at bounding box center [480, 244] width 94 height 24
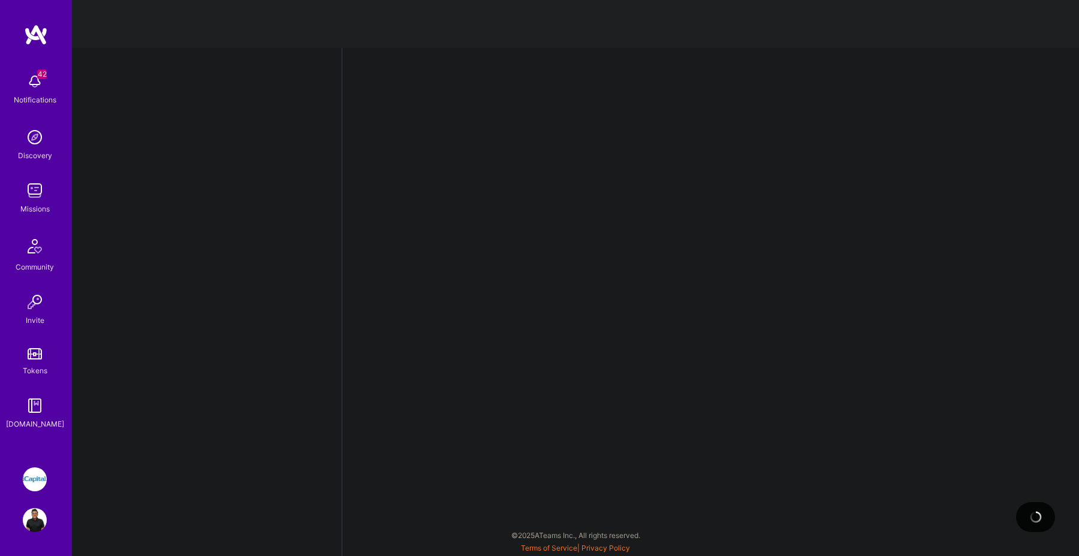
select select "CA"
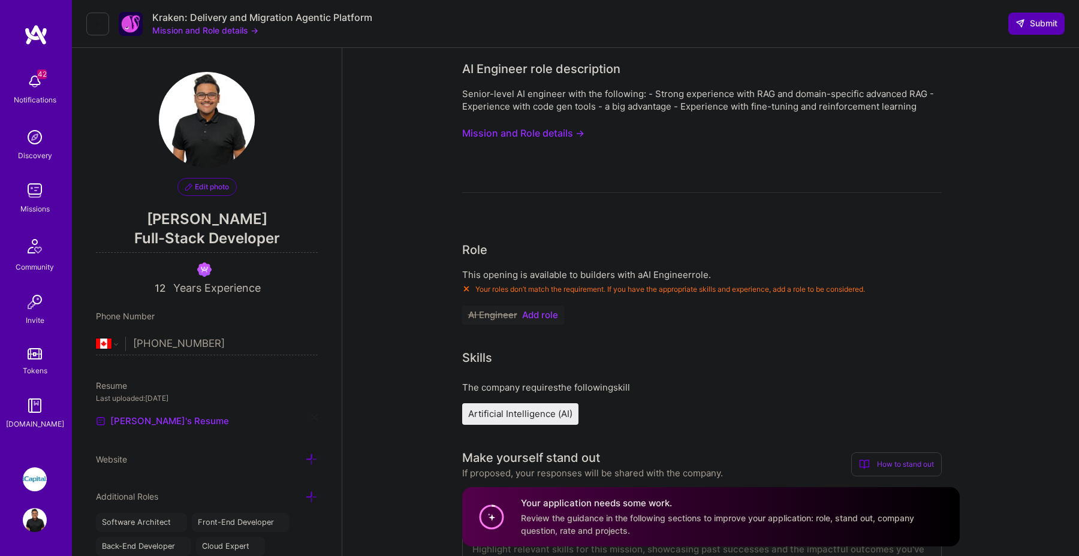
click at [569, 136] on button "Mission and Role details →" at bounding box center [523, 133] width 122 height 22
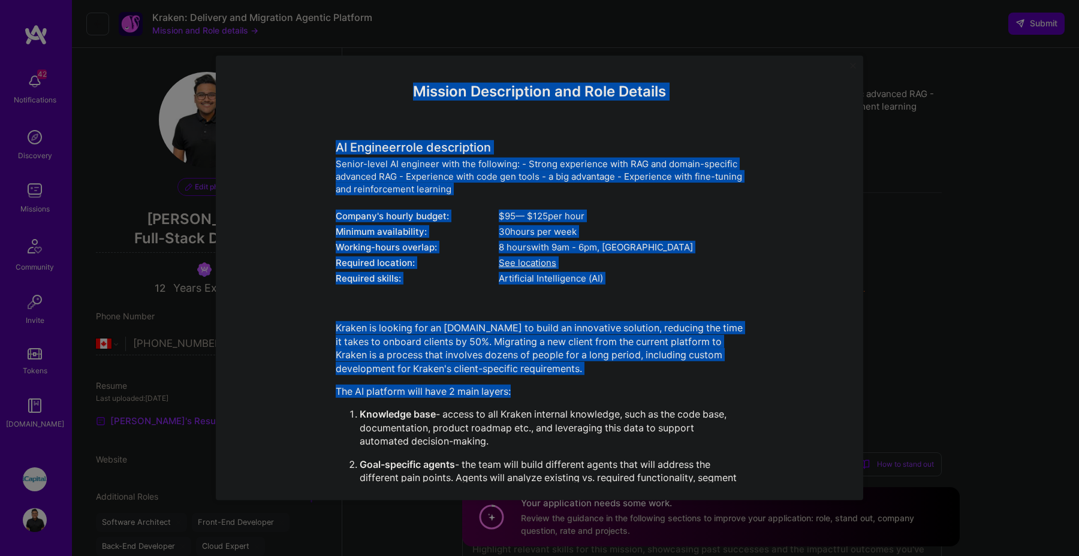
drag, startPoint x: 413, startPoint y: 89, endPoint x: 705, endPoint y: 396, distance: 423.3
click at [705, 396] on div "Mission Description and Role Details AI Engineer role description Senior-level …" at bounding box center [540, 410] width 408 height 655
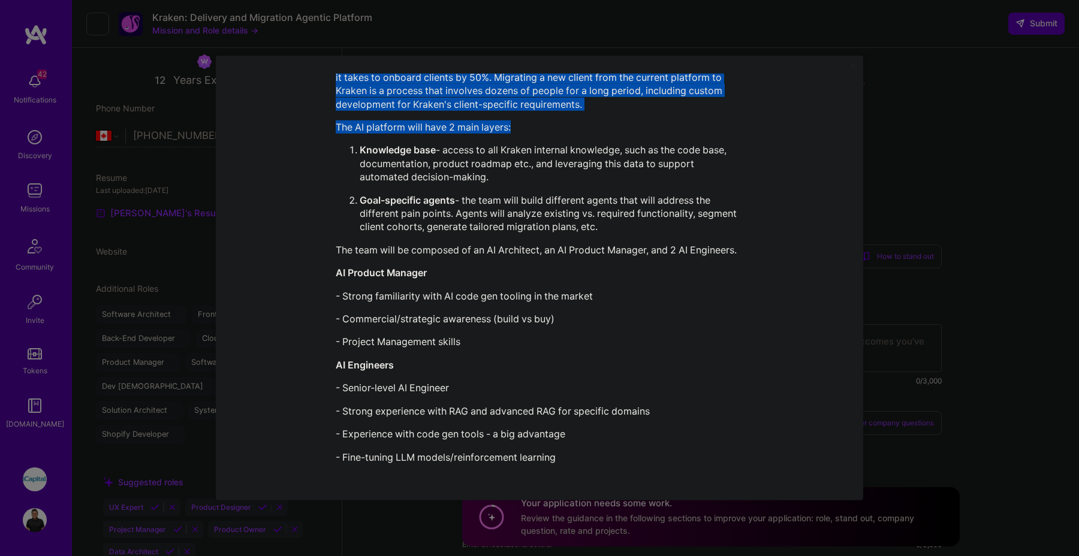
scroll to position [212, 0]
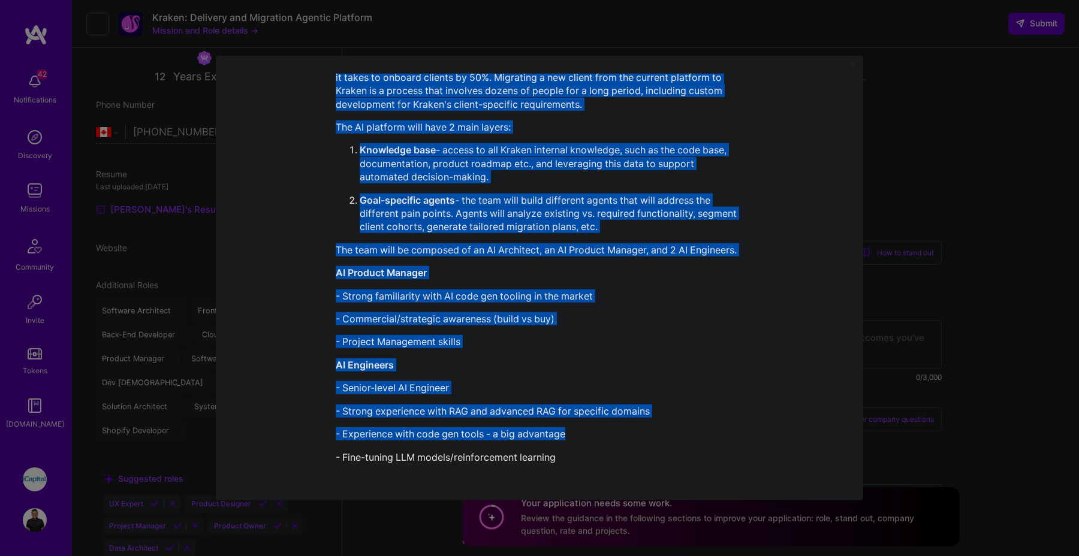
click at [592, 439] on p "- Experience with code gen tools - a big advantage" at bounding box center [540, 434] width 408 height 13
click at [578, 447] on div "Kraken is looking for an [DOMAIN_NAME] to build an innovative solution, reducin…" at bounding box center [540, 260] width 408 height 407
click at [568, 458] on p "- Fine-tuning LLM models/reinforcement learning" at bounding box center [540, 456] width 408 height 13
copy div "Loremip Dolorsitame con Adip Elitsed DO Eiusmodt inci utlaboreetd Magnaa-enima …"
click at [847, 66] on div "Mission Description and Role Details AI Engineer role description Senior-level …" at bounding box center [540, 278] width 648 height 445
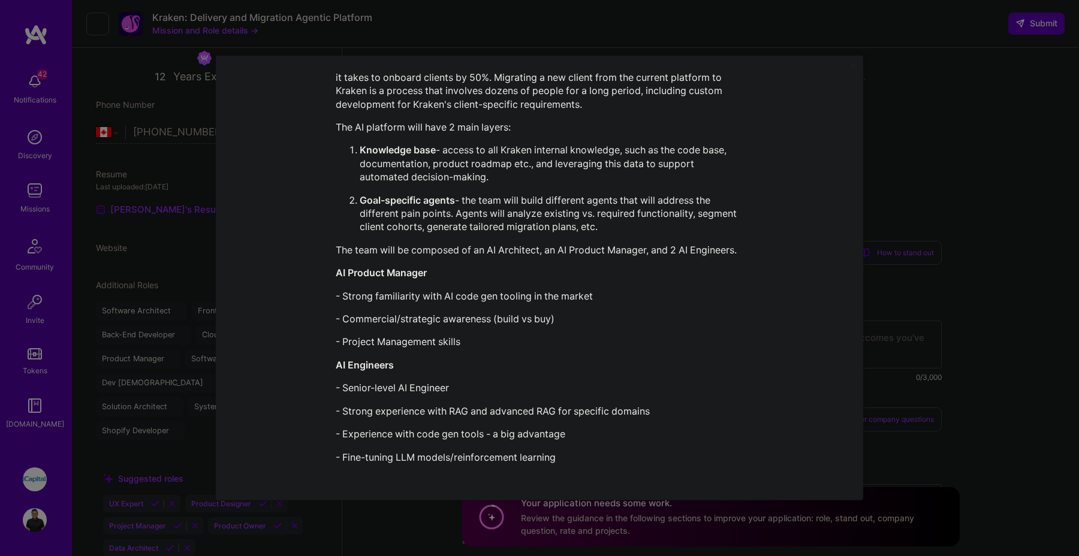
click at [851, 62] on div "Mission Description and Role Details AI Engineer role description Senior-level …" at bounding box center [540, 278] width 648 height 445
click at [850, 74] on button "Close" at bounding box center [853, 69] width 6 height 13
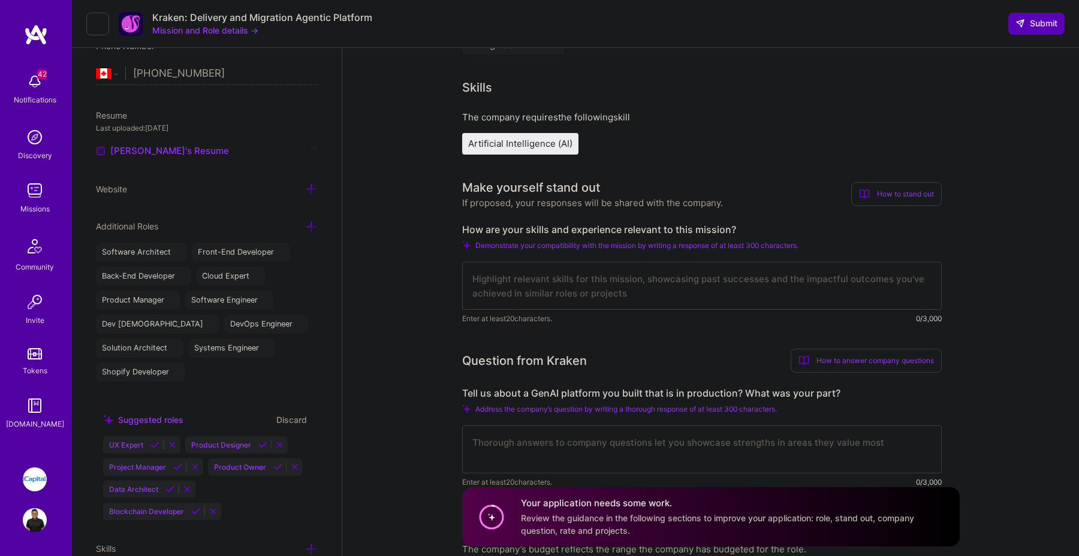
scroll to position [255, 0]
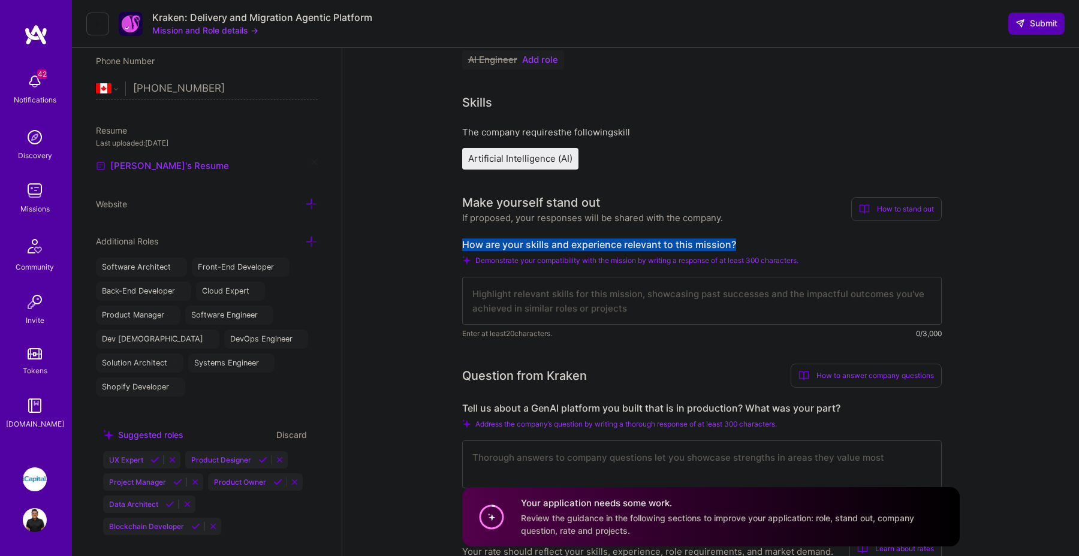
drag, startPoint x: 744, startPoint y: 242, endPoint x: 470, endPoint y: 228, distance: 273.8
click at [470, 228] on div "Make yourself stand out If proposed, your responses will be shared with the com…" at bounding box center [702, 267] width 480 height 146
copy label "How are your skills and experience relevant to this mission?"
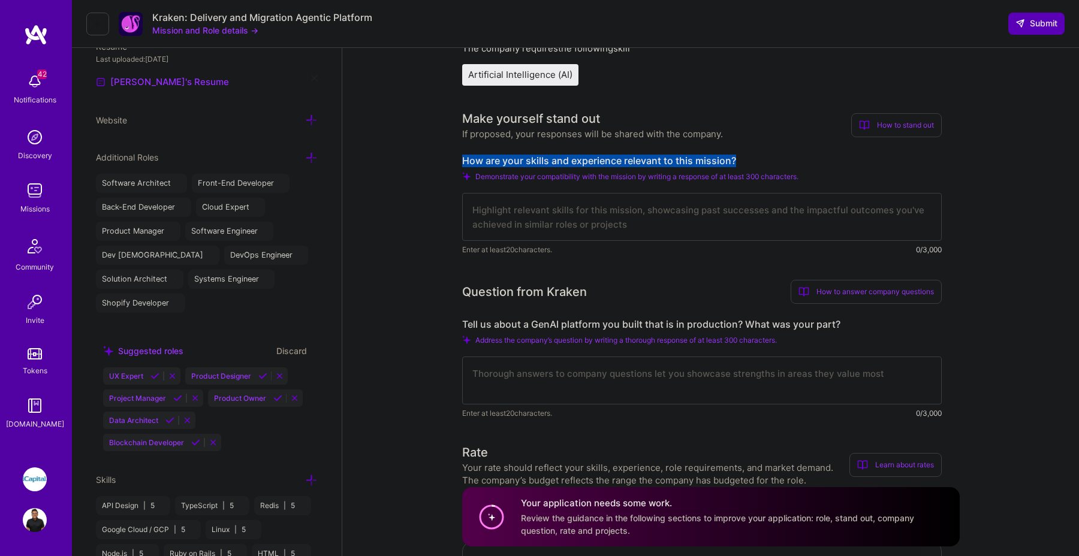
scroll to position [373, 0]
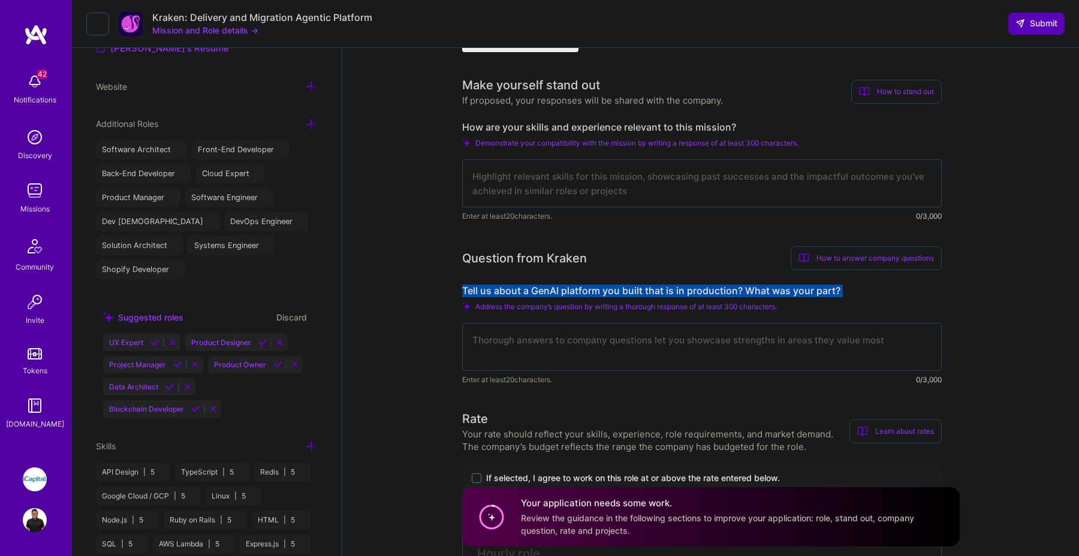
drag, startPoint x: 462, startPoint y: 286, endPoint x: 858, endPoint y: 297, distance: 396.5
click at [858, 297] on div "Tell us about a GenAI platform you built that is in production? What was your p…" at bounding box center [702, 335] width 480 height 101
copy div "Tell us about a GenAI platform you built that is in production? What was your p…"
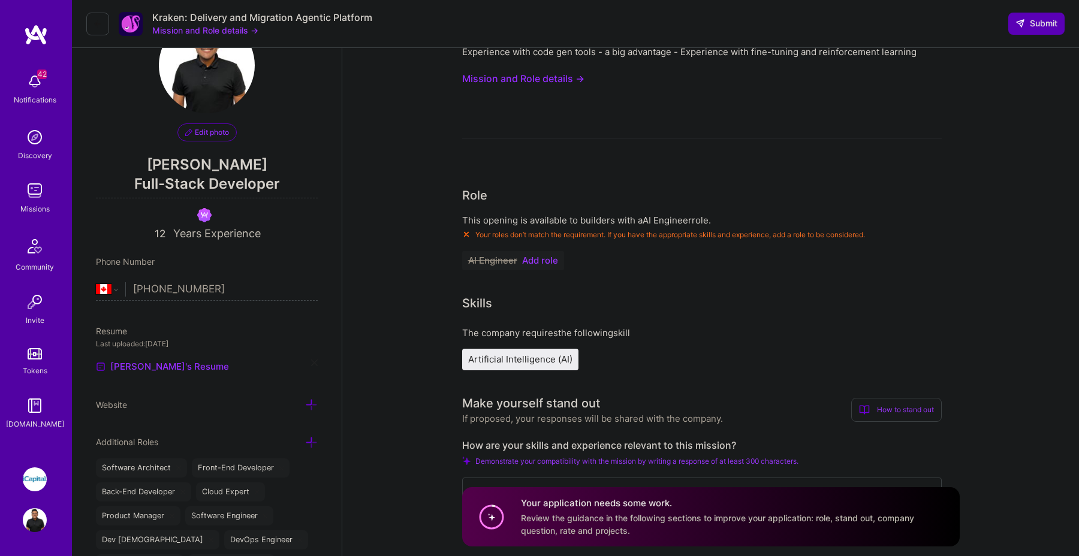
scroll to position [0, 0]
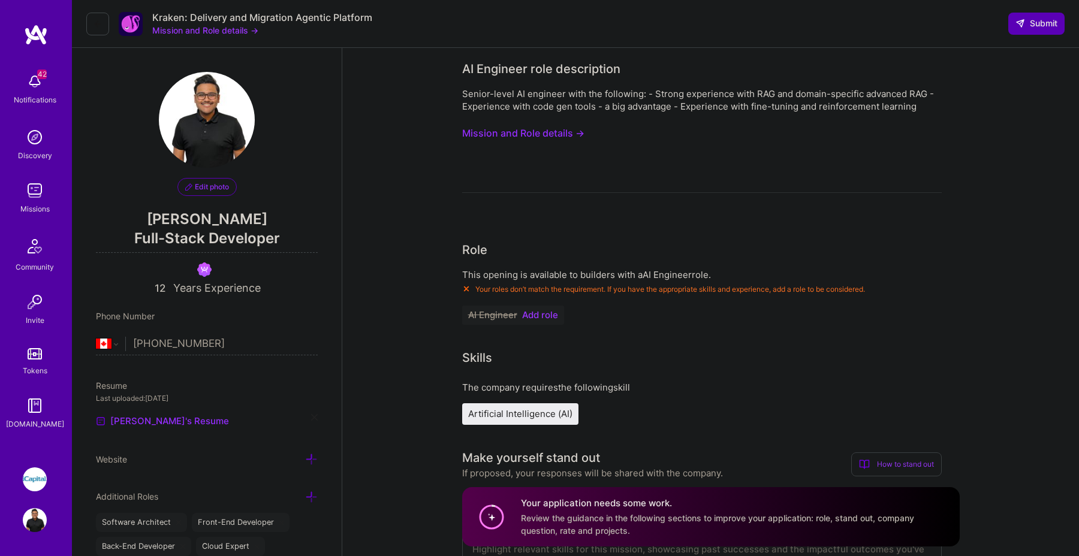
click at [549, 316] on span "Add role" at bounding box center [540, 316] width 36 height 10
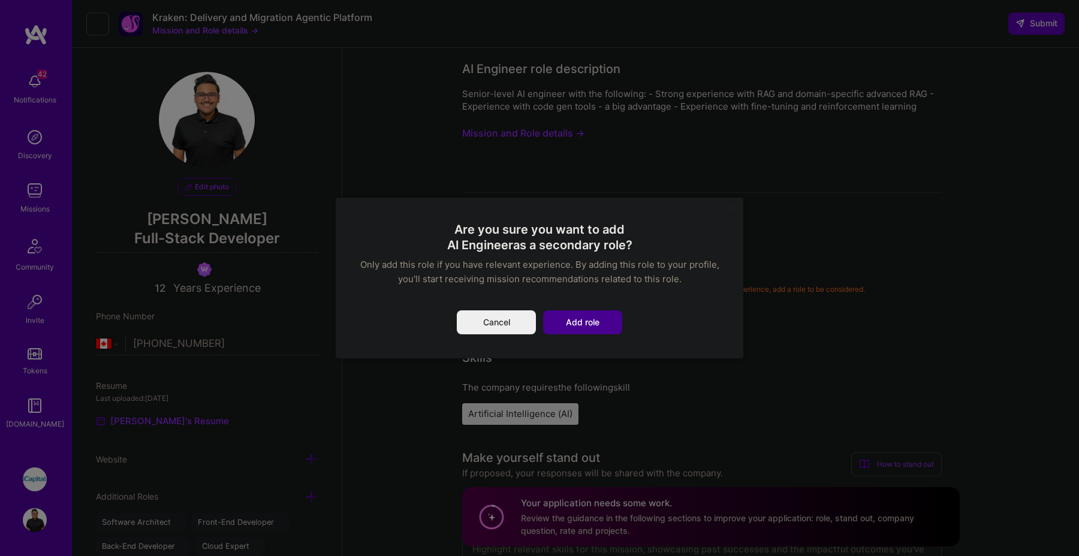
click at [598, 327] on button "Add role" at bounding box center [582, 323] width 79 height 24
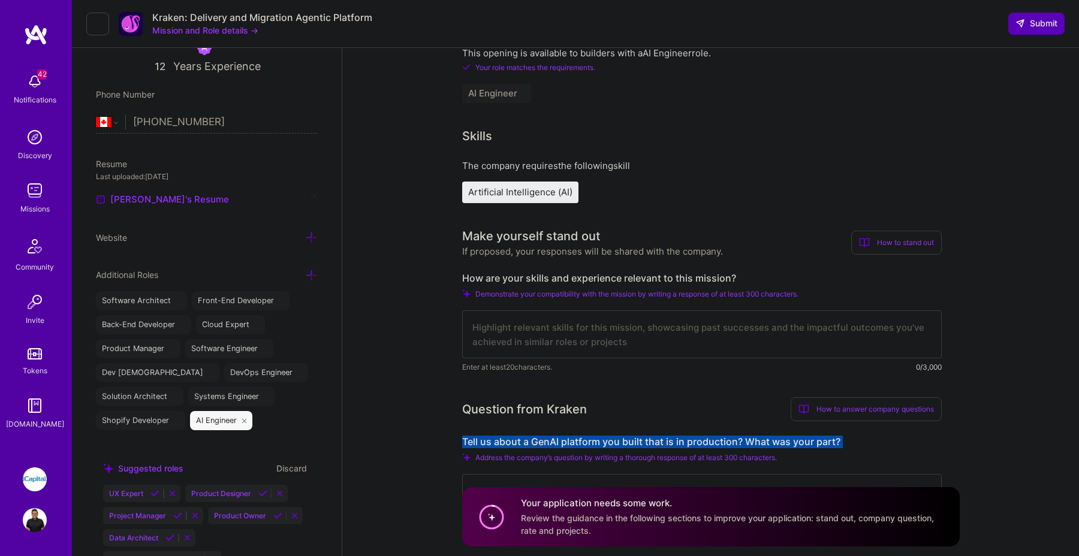
scroll to position [425, 0]
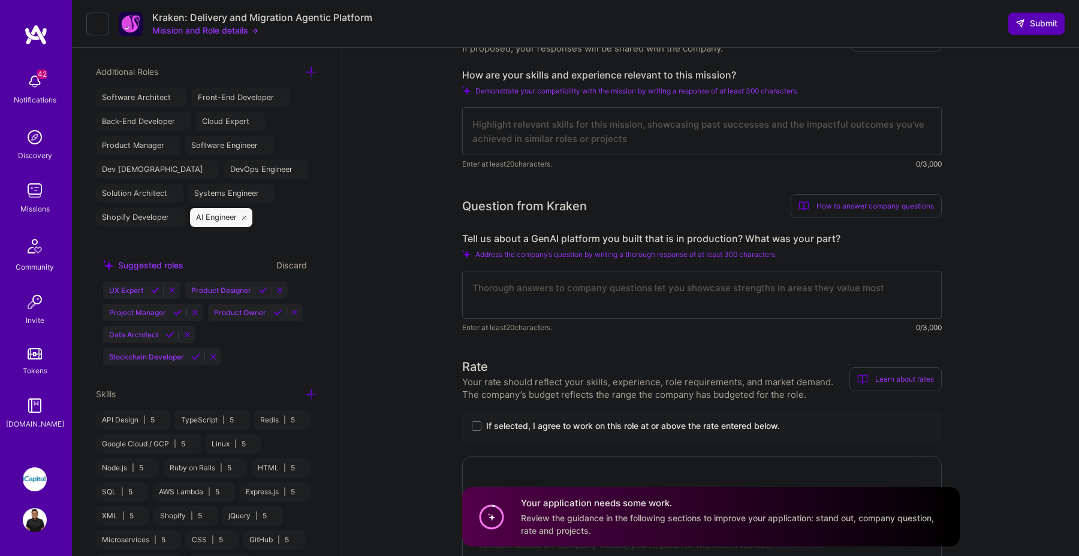
click at [582, 138] on textarea at bounding box center [702, 131] width 480 height 48
paste textarea "L ipsum dolo s ametco ad elitseddoe temporincidi utl etdolorema aliquaenim-admi…"
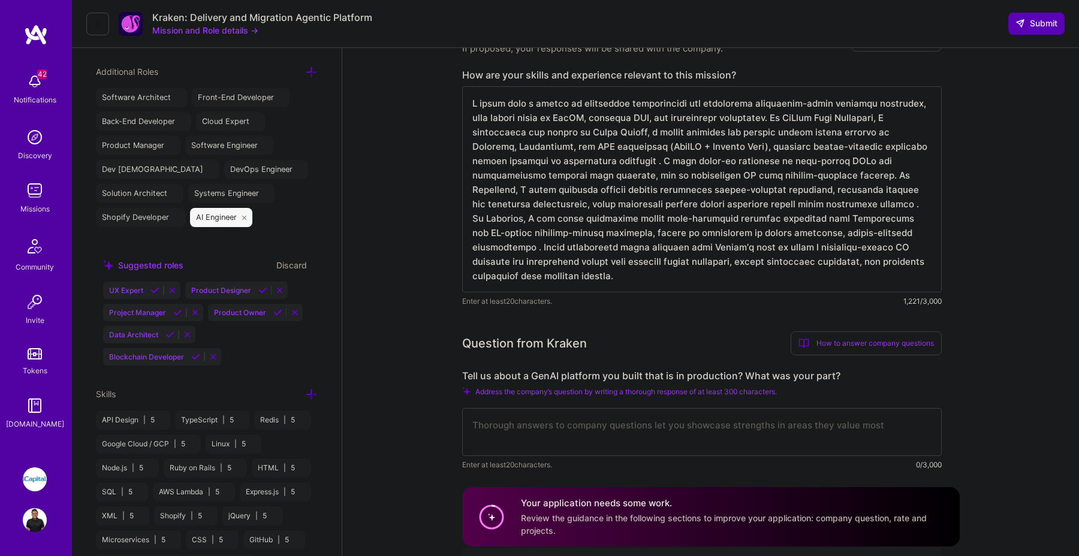
scroll to position [544, 0]
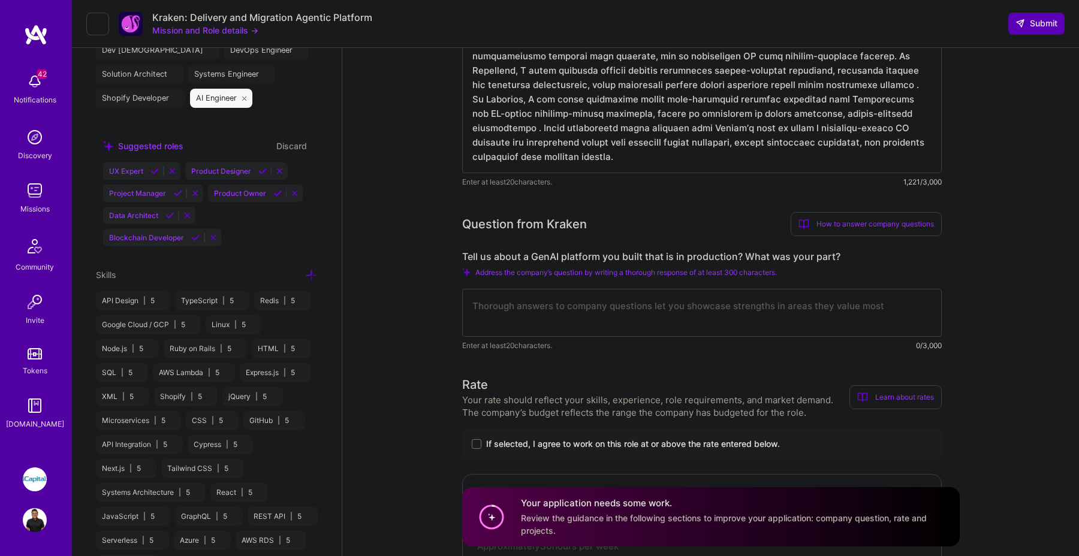
type textarea "I bring over a decade of experience architecting and delivering enterprise-scal…"
click at [580, 282] on div "Tell us about a GenAI platform you built that is in production? What was your p…" at bounding box center [702, 301] width 480 height 101
click at [564, 303] on textarea at bounding box center [702, 313] width 480 height 48
click at [646, 315] on textarea at bounding box center [702, 313] width 480 height 48
paste textarea "At McGraw Hill Education, I was a core backend engineer on their flagship learn…"
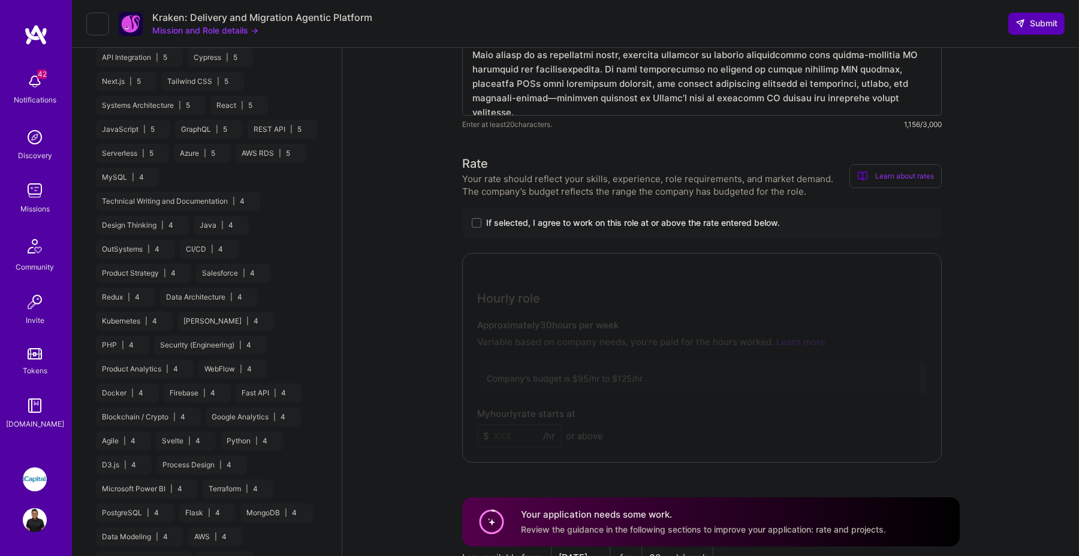
scroll to position [938, 0]
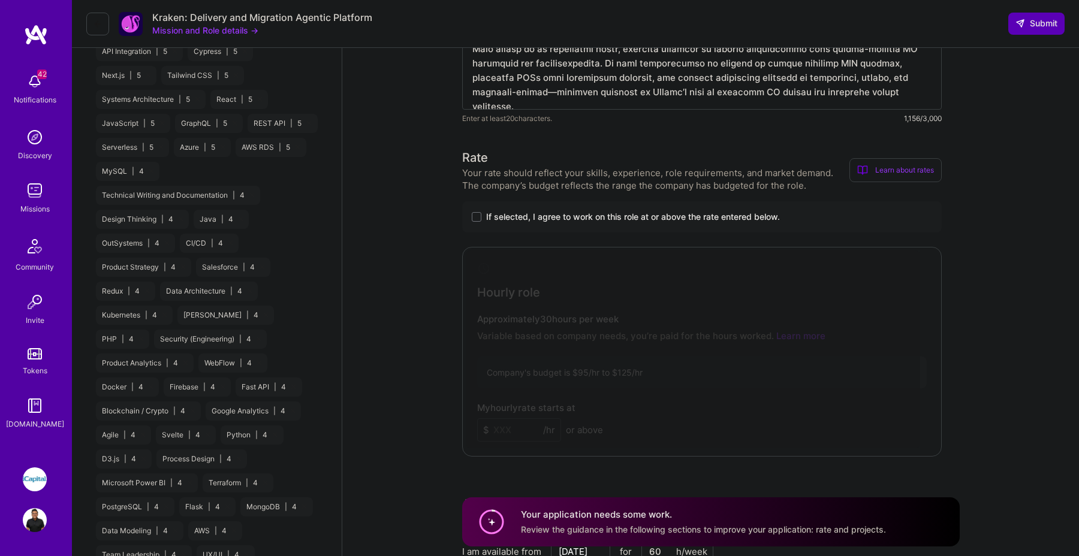
type textarea "At McGraw Hill Education, I was a core backend engineer on their flagship learn…"
click at [534, 218] on span "If selected, I agree to work on this role at or above the rate entered below." at bounding box center [633, 217] width 294 height 12
click at [0, 0] on input "If selected, I agree to work on this role at or above the rate entered below." at bounding box center [0, 0] width 0 height 0
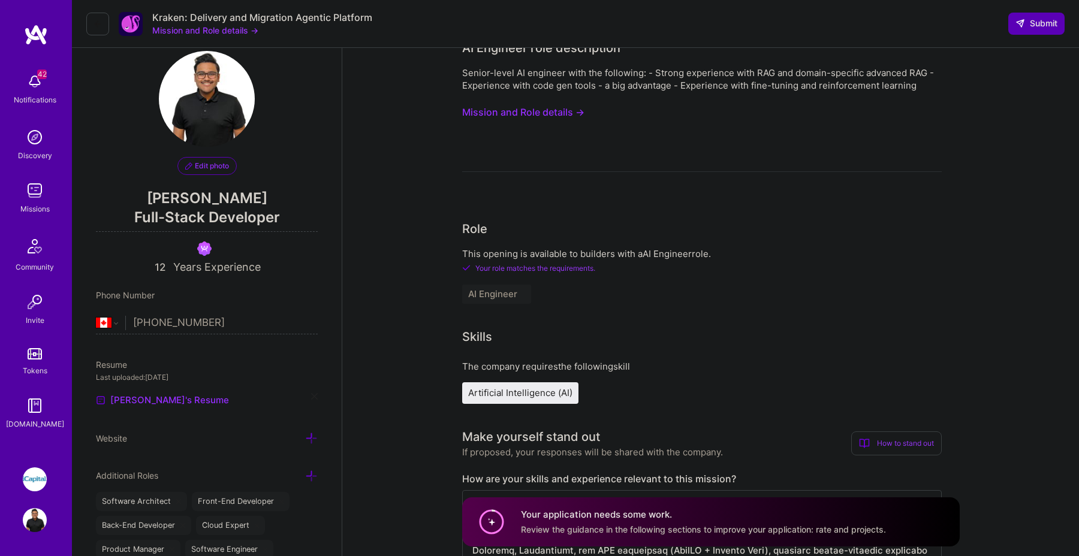
scroll to position [0, 0]
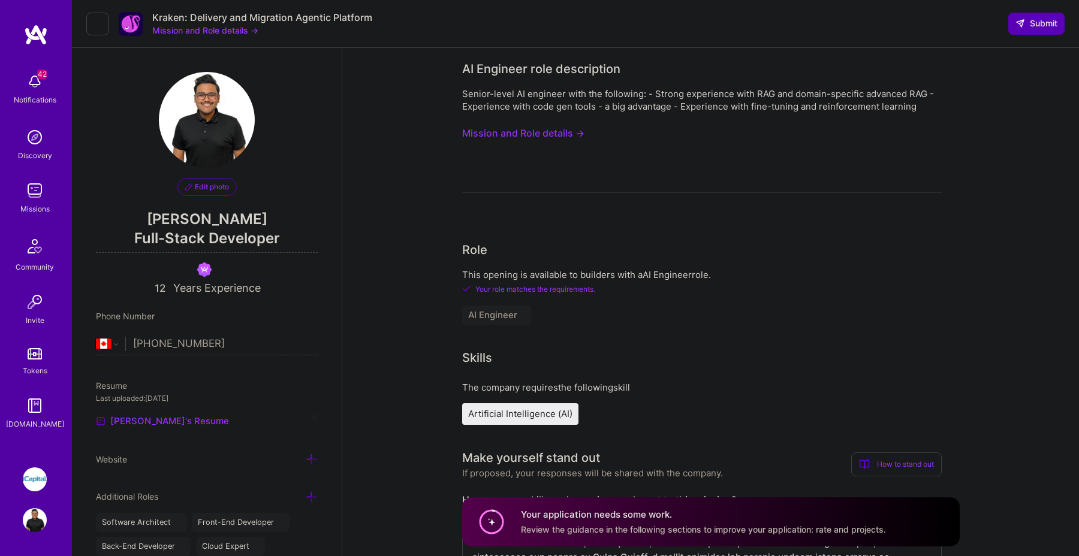
click at [577, 137] on button "Mission and Role details →" at bounding box center [523, 133] width 122 height 22
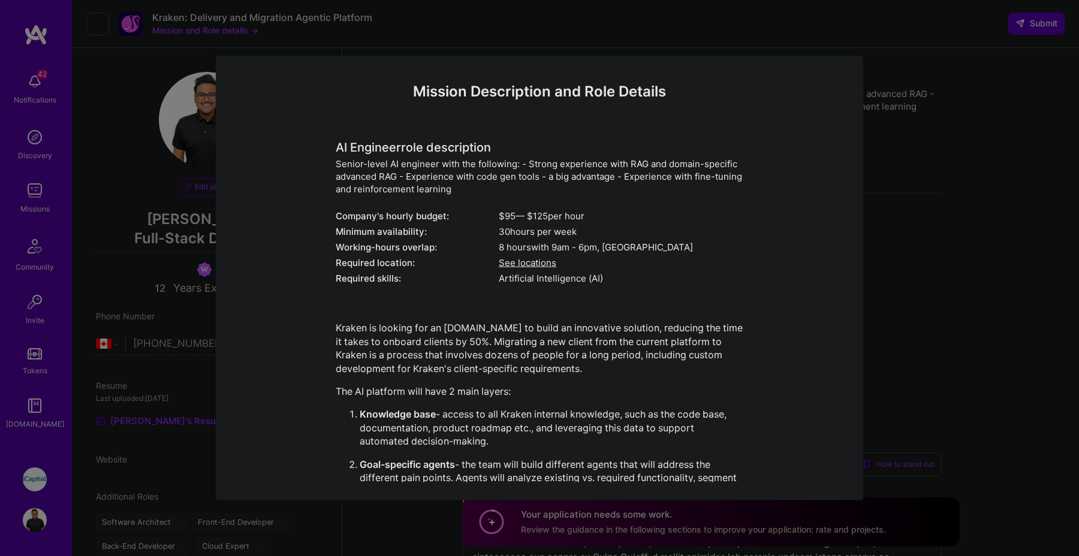
click at [915, 235] on div "Mission Description and Role Details AI Engineer role description Senior-level …" at bounding box center [539, 278] width 1079 height 556
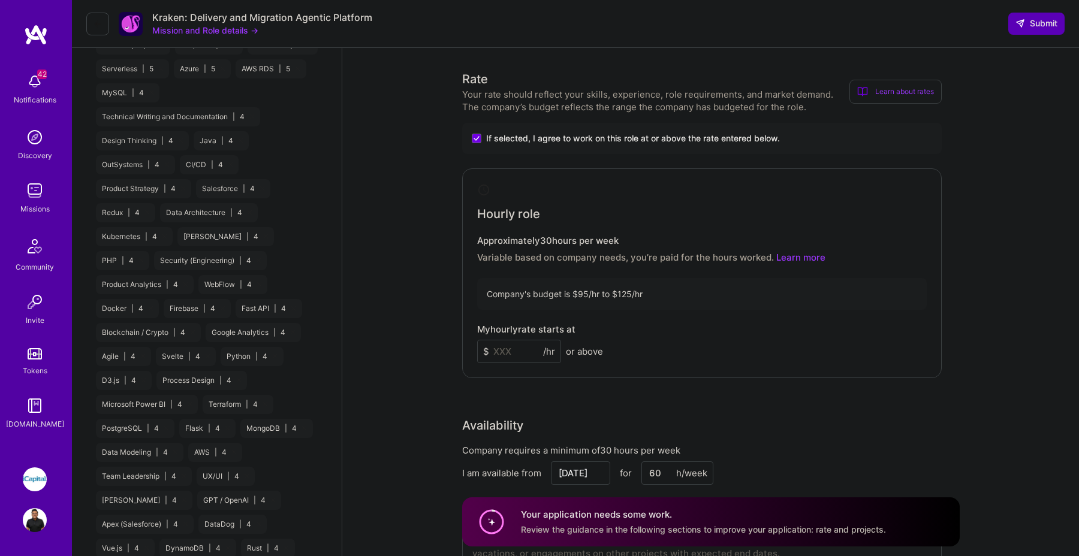
scroll to position [1018, 0]
click at [504, 344] on input at bounding box center [519, 349] width 84 height 23
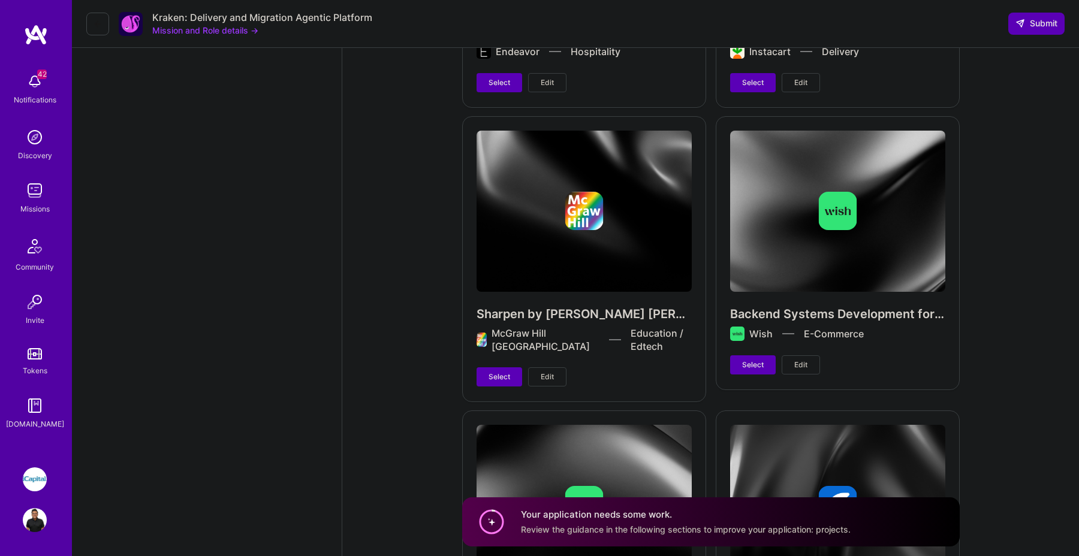
scroll to position [4268, 0]
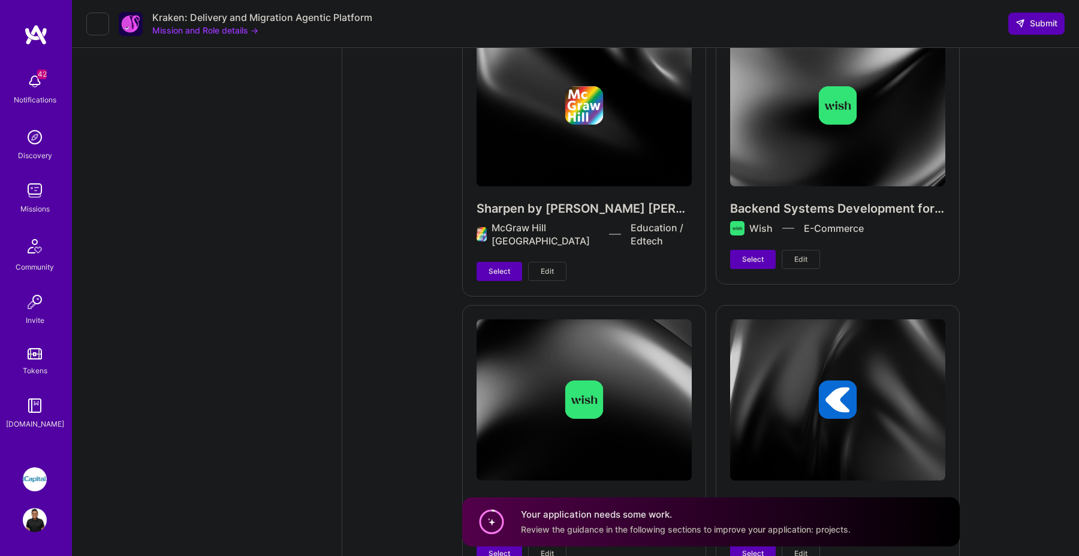
type input "110"
click at [504, 270] on div "Sharpen by Mcgraw Hill McGraw Hill Canada Education / Edtech Select Edit" at bounding box center [584, 153] width 244 height 285
click at [507, 266] on span "Select" at bounding box center [500, 271] width 22 height 11
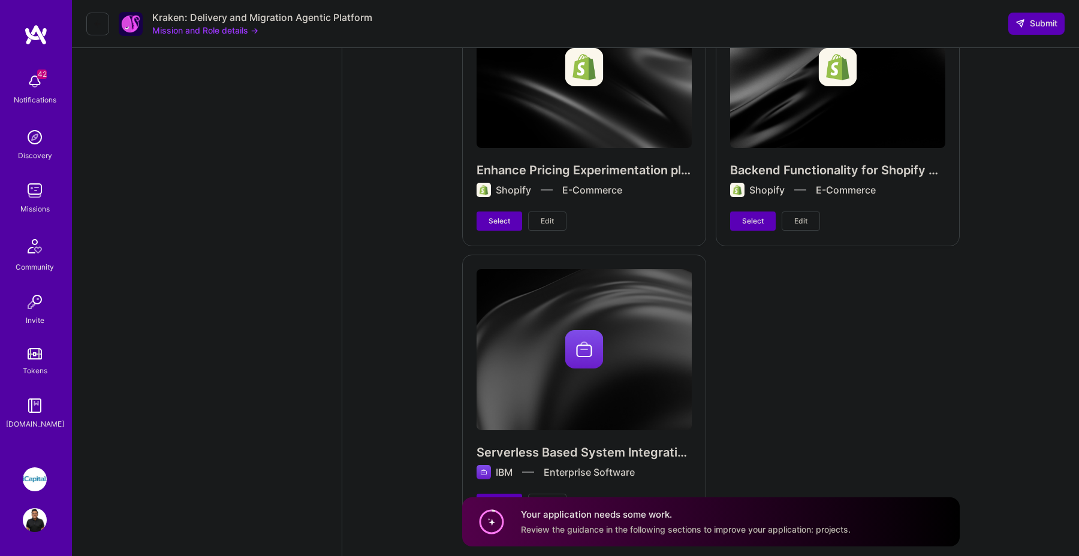
scroll to position [5154, 0]
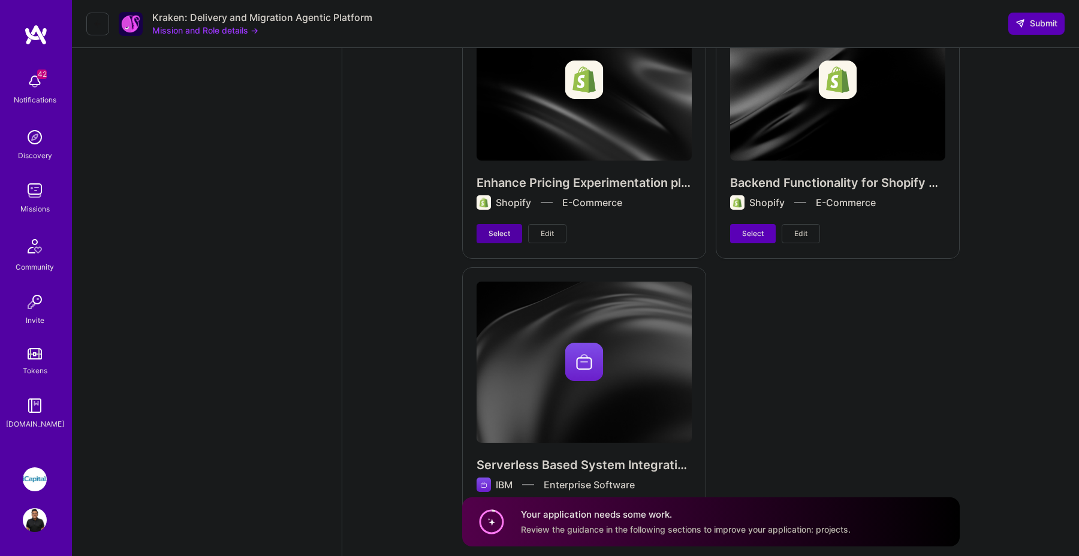
click at [490, 228] on span "Select" at bounding box center [500, 233] width 22 height 11
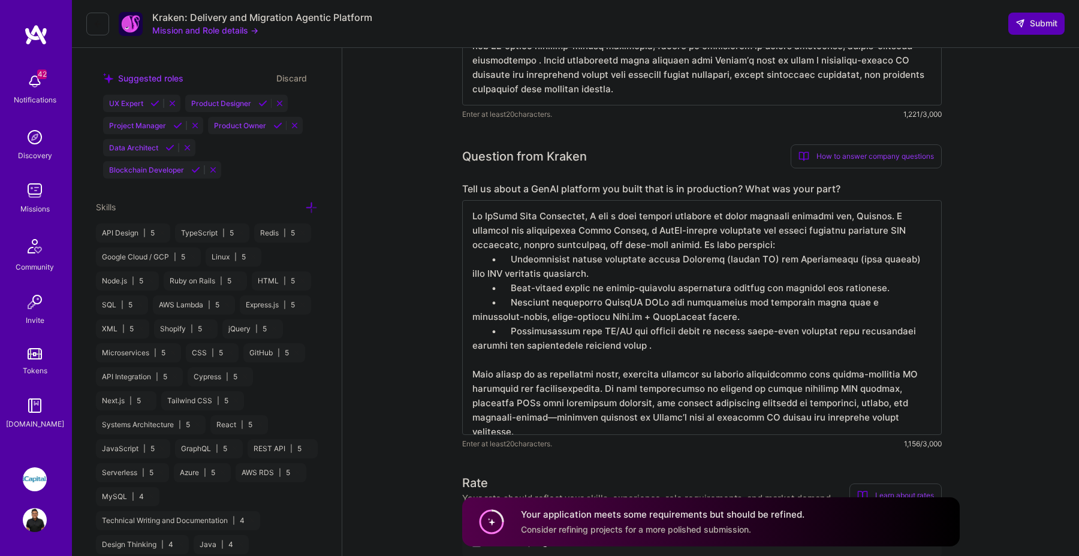
scroll to position [0, 0]
click at [565, 335] on textarea at bounding box center [702, 317] width 480 height 235
click at [673, 338] on textarea at bounding box center [702, 317] width 480 height 235
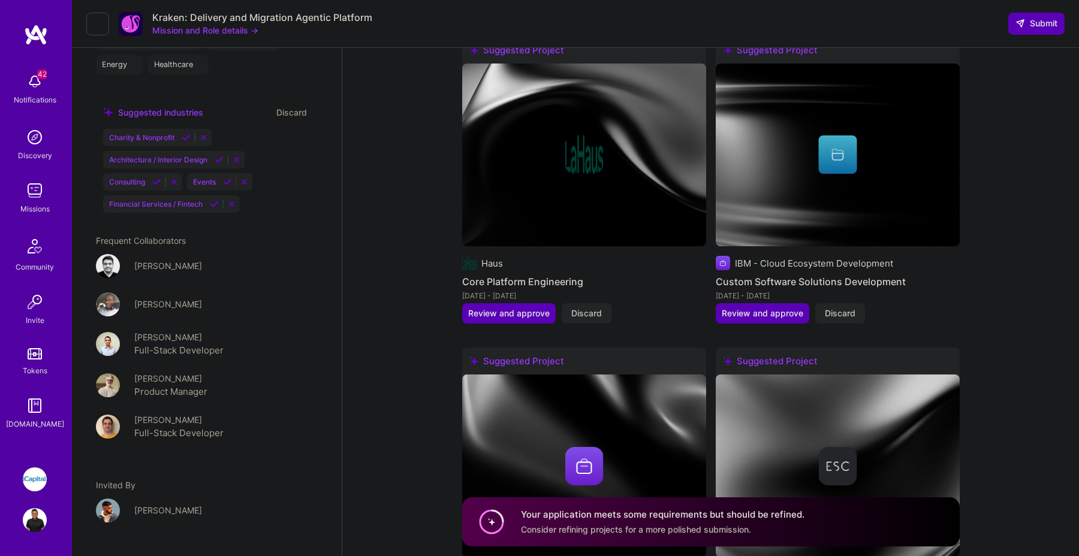
scroll to position [2192, 0]
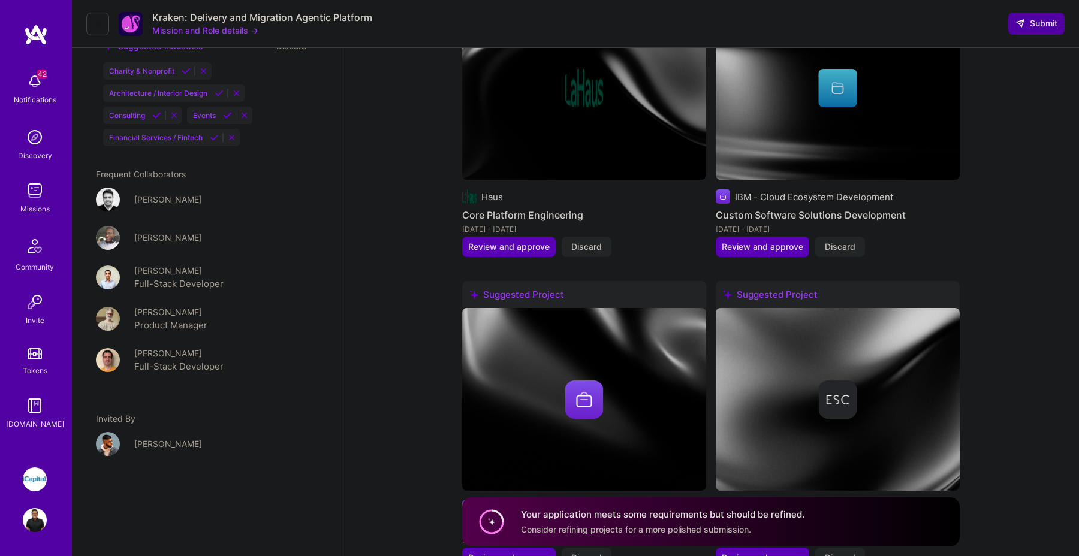
click at [1025, 22] on span "Submit" at bounding box center [1037, 23] width 42 height 12
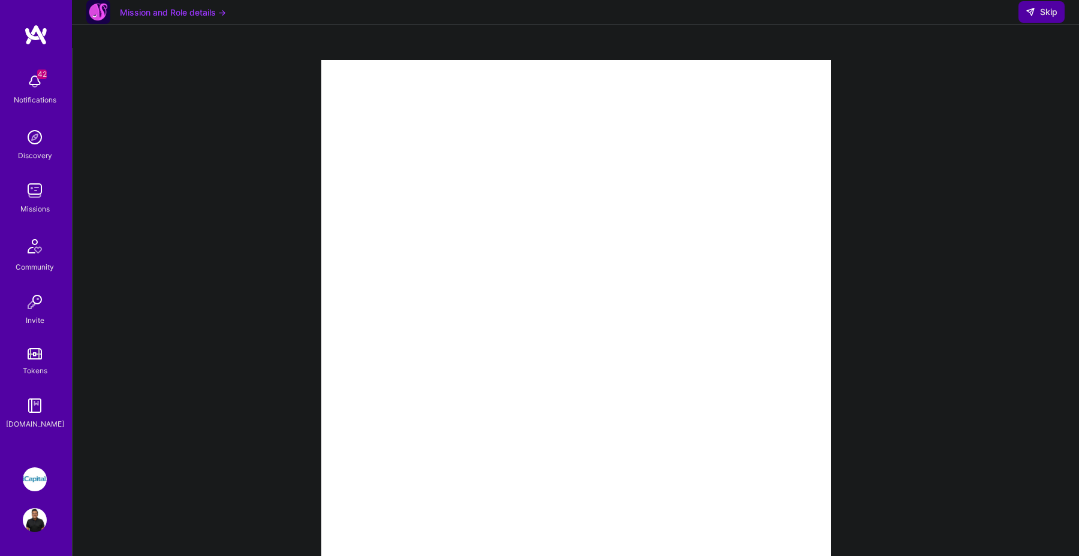
click at [1033, 17] on icon at bounding box center [1031, 12] width 10 height 10
select select "CA"
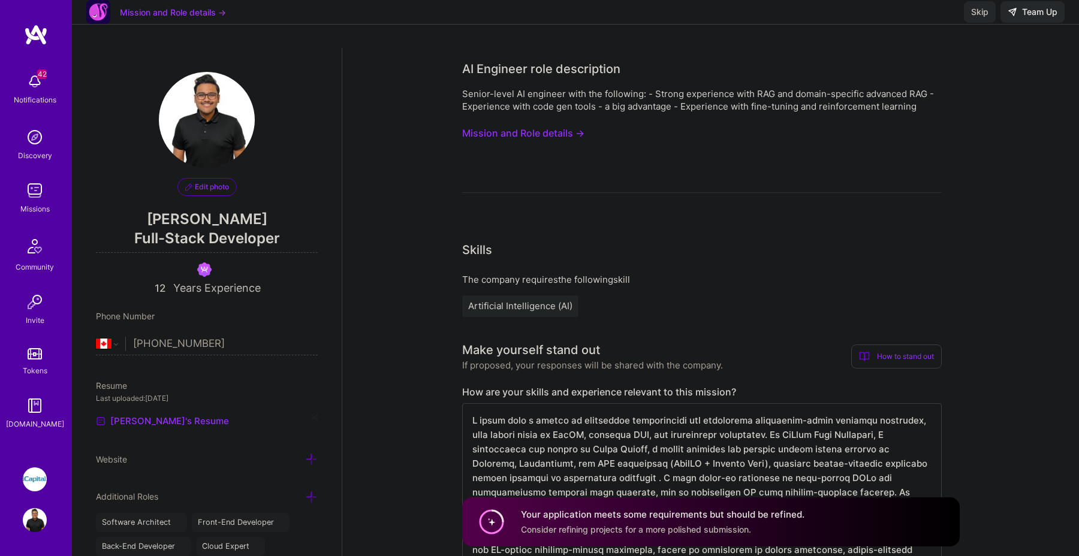
click at [980, 18] on span "Skip" at bounding box center [979, 12] width 17 height 12
click at [180, 19] on button "Mission and Role details →" at bounding box center [173, 12] width 106 height 13
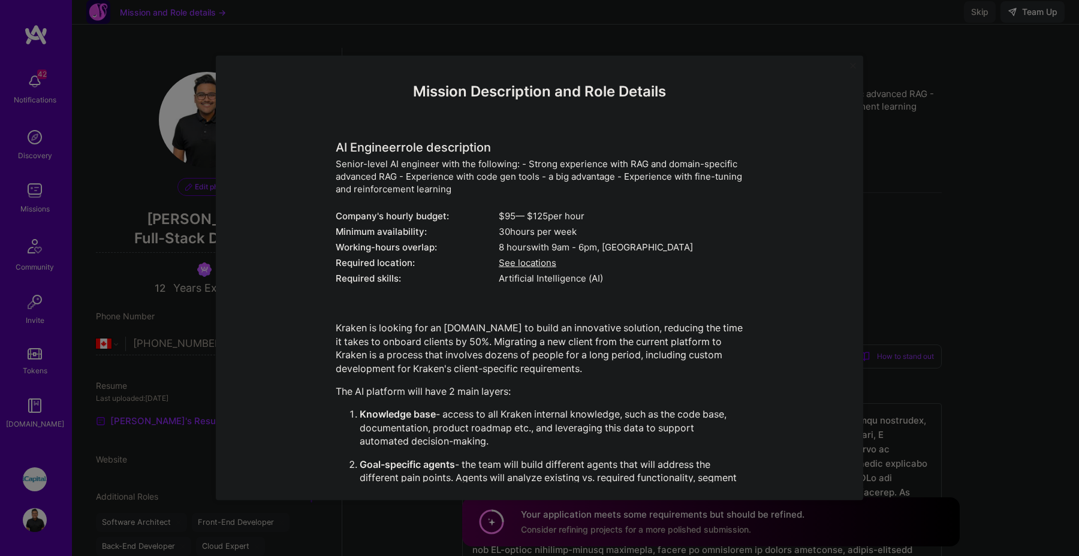
click at [842, 64] on div "Mission Description and Role Details AI Engineer role description Senior-level …" at bounding box center [540, 278] width 648 height 445
click at [848, 63] on div "Mission Description and Role Details AI Engineer role description Senior-level …" at bounding box center [540, 278] width 648 height 445
click at [858, 64] on div "Mission Description and Role Details AI Engineer role description Senior-level …" at bounding box center [540, 278] width 648 height 445
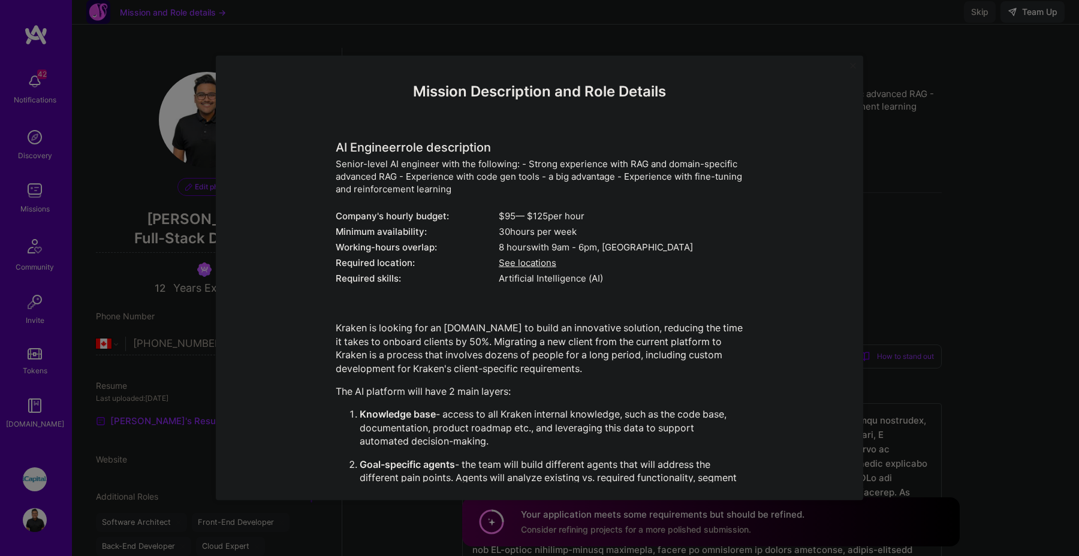
click at [849, 63] on div "Mission Description and Role Details AI Engineer role description Senior-level …" at bounding box center [540, 278] width 648 height 445
click at [851, 62] on div "Mission Description and Role Details AI Engineer role description Senior-level …" at bounding box center [540, 278] width 648 height 445
click at [853, 64] on img "Close" at bounding box center [853, 66] width 6 height 6
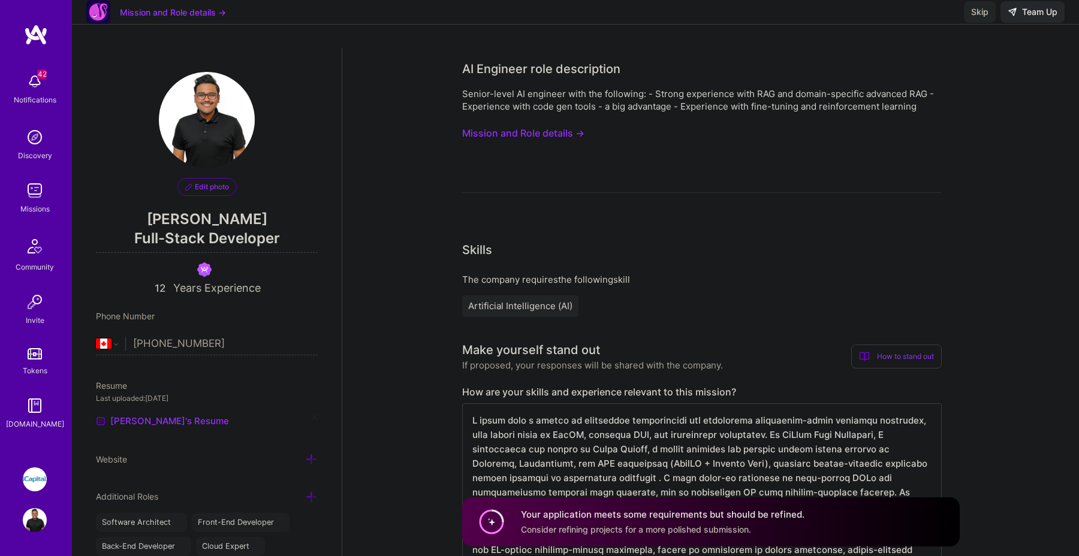
click at [34, 195] on img at bounding box center [35, 191] width 24 height 24
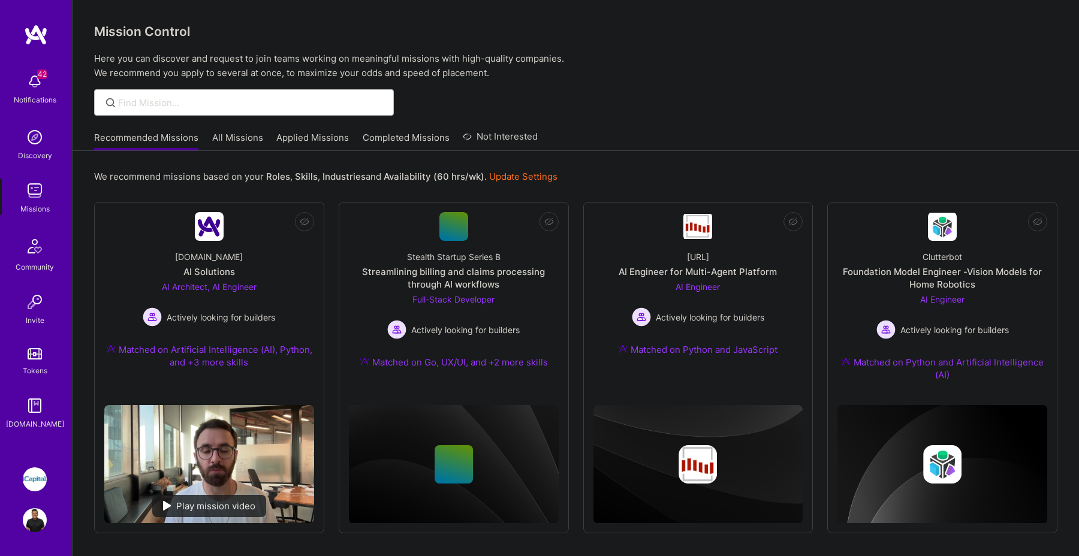
click at [240, 134] on link "All Missions" at bounding box center [237, 141] width 51 height 20
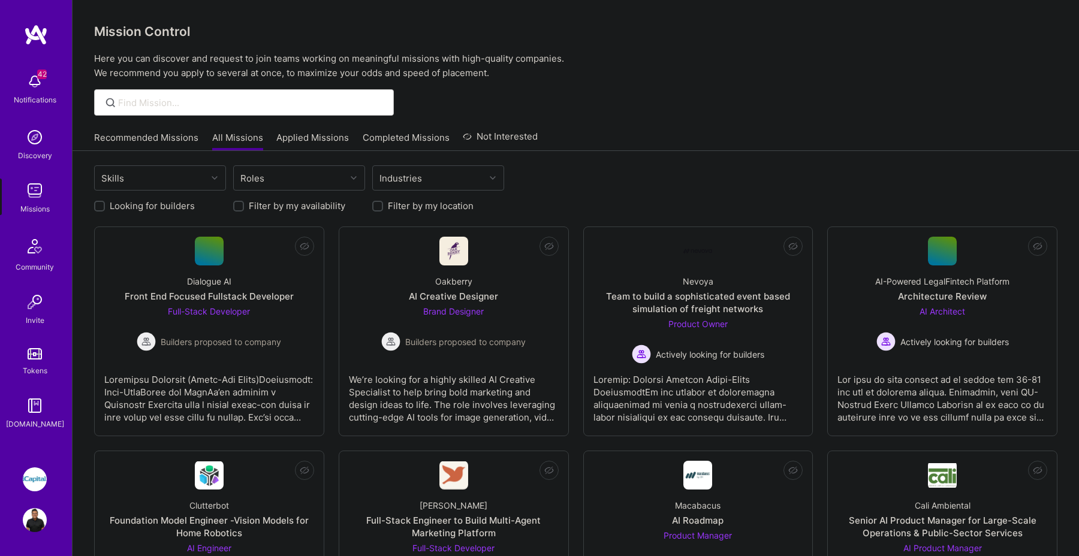
click at [288, 144] on link "Applied Missions" at bounding box center [312, 141] width 73 height 20
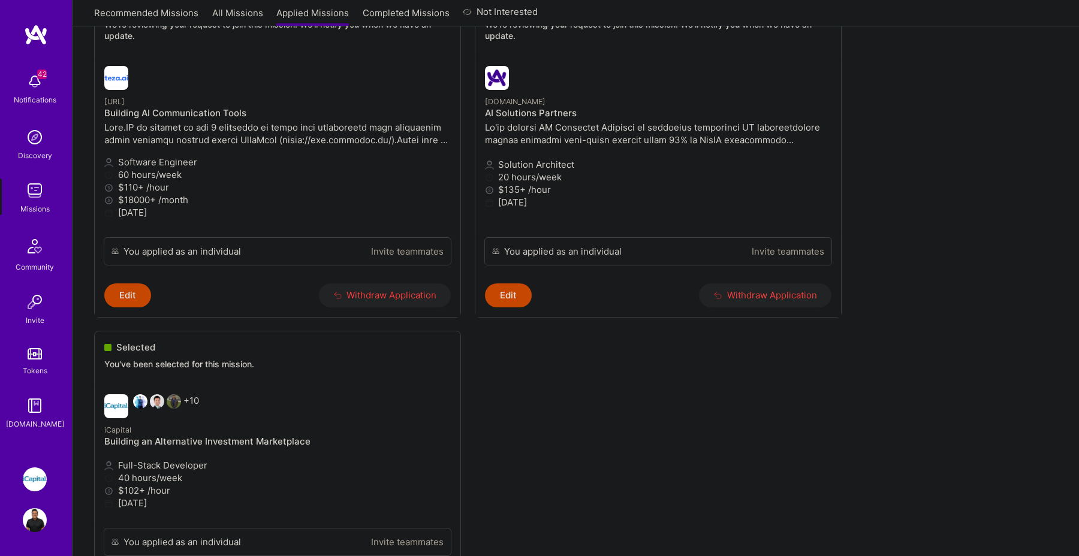
scroll to position [886, 0]
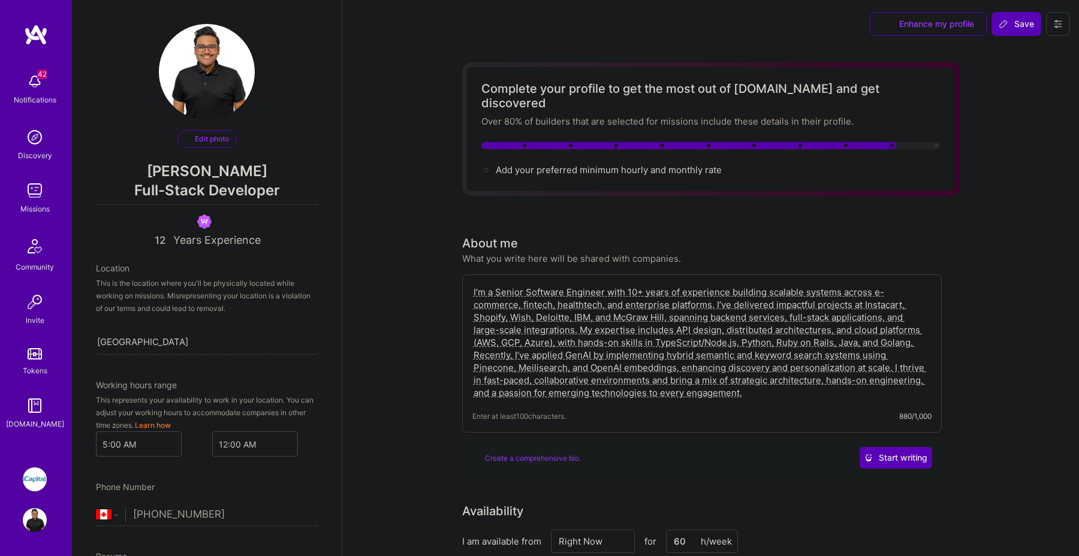
select select "CA"
select select "Right Now"
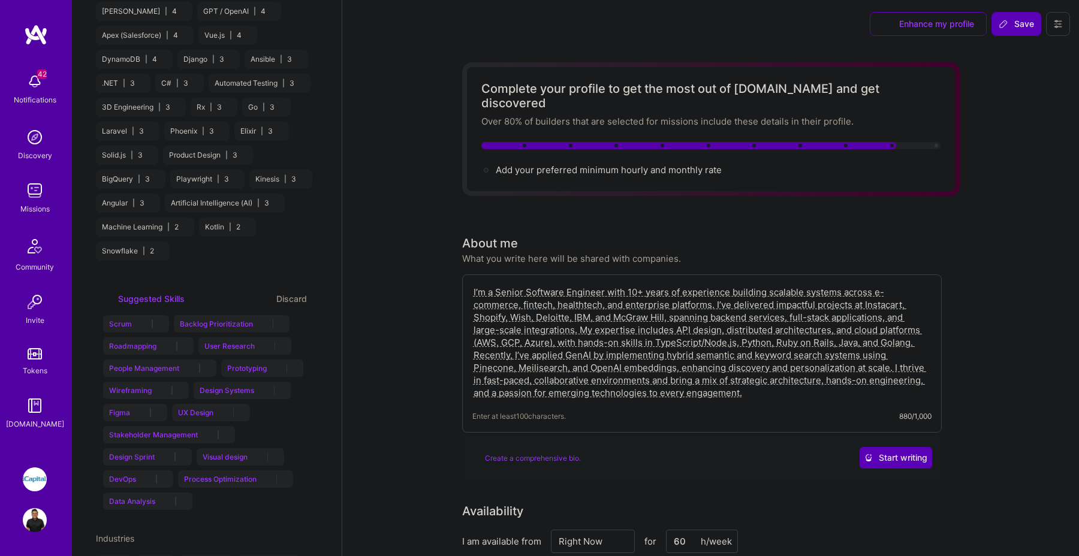
scroll to position [2202, 0]
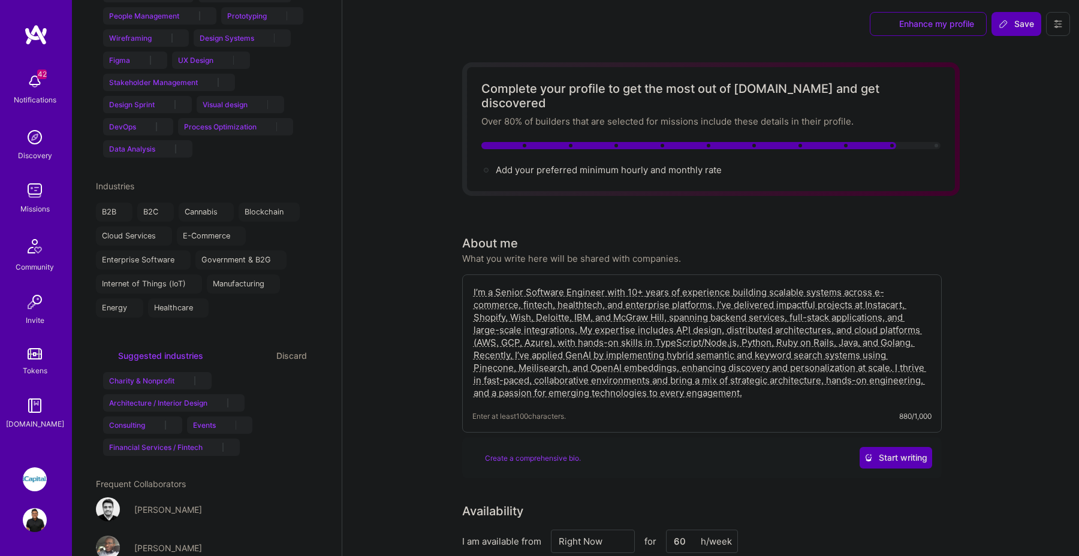
click at [45, 206] on div "Missions" at bounding box center [34, 209] width 29 height 13
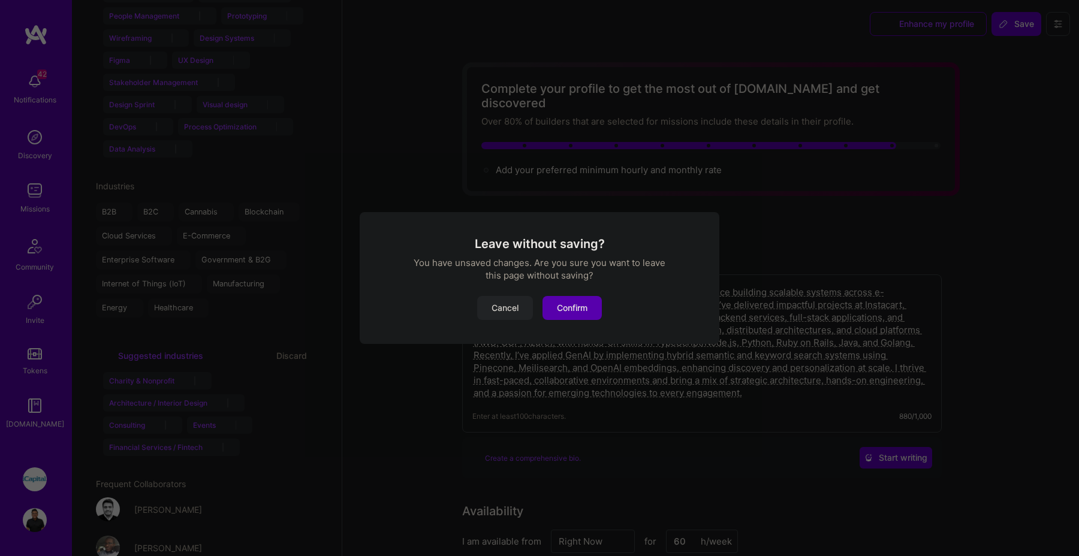
click at [45, 206] on div "Leave without saving? You have unsaved changes. Are you sure you want to leave …" at bounding box center [539, 278] width 1079 height 556
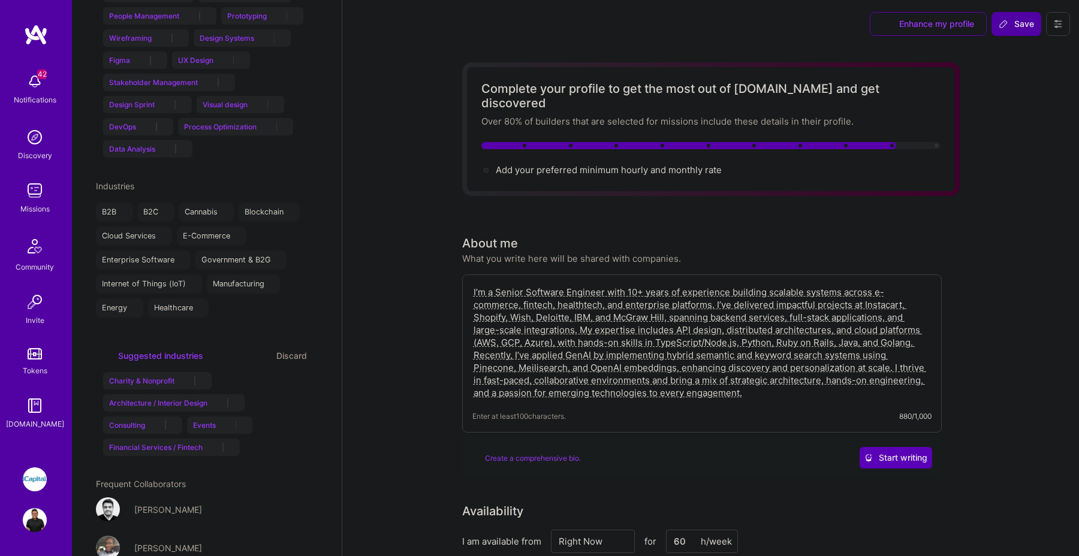
click at [1023, 32] on button "Save" at bounding box center [1017, 24] width 50 height 24
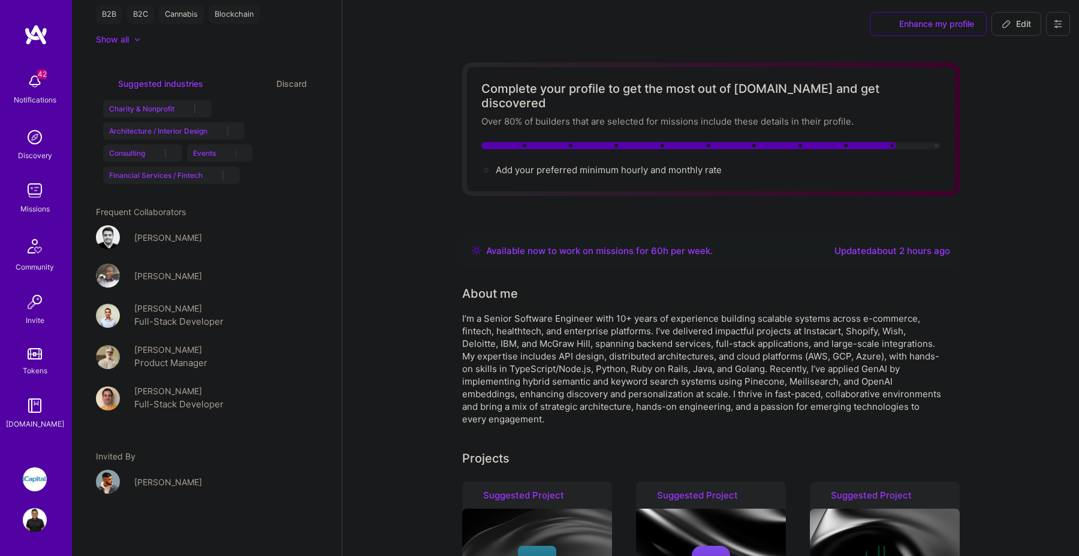
scroll to position [973, 0]
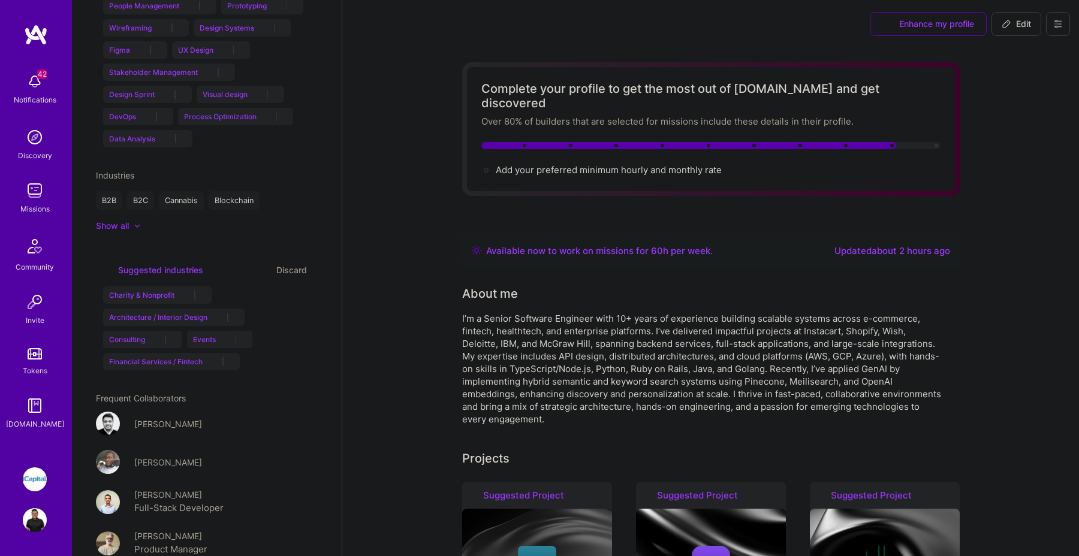
click at [36, 194] on img at bounding box center [35, 191] width 24 height 24
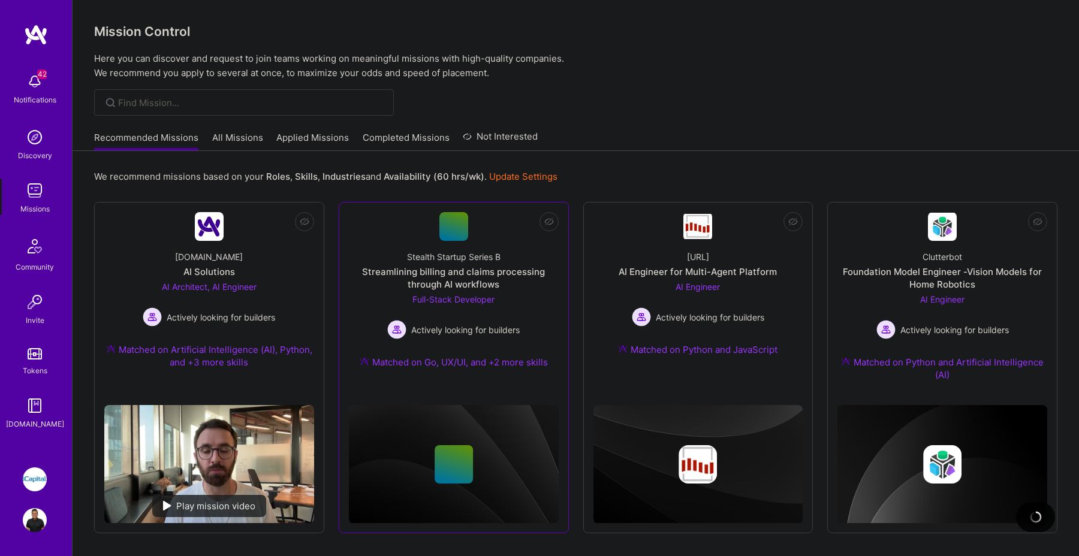
scroll to position [40, 0]
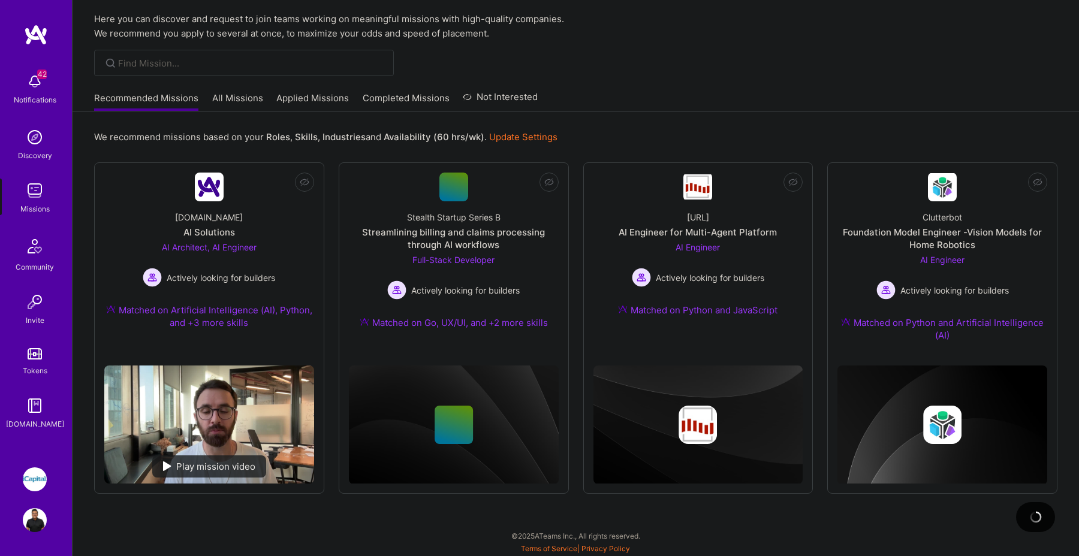
click at [329, 101] on link "Applied Missions" at bounding box center [312, 102] width 73 height 20
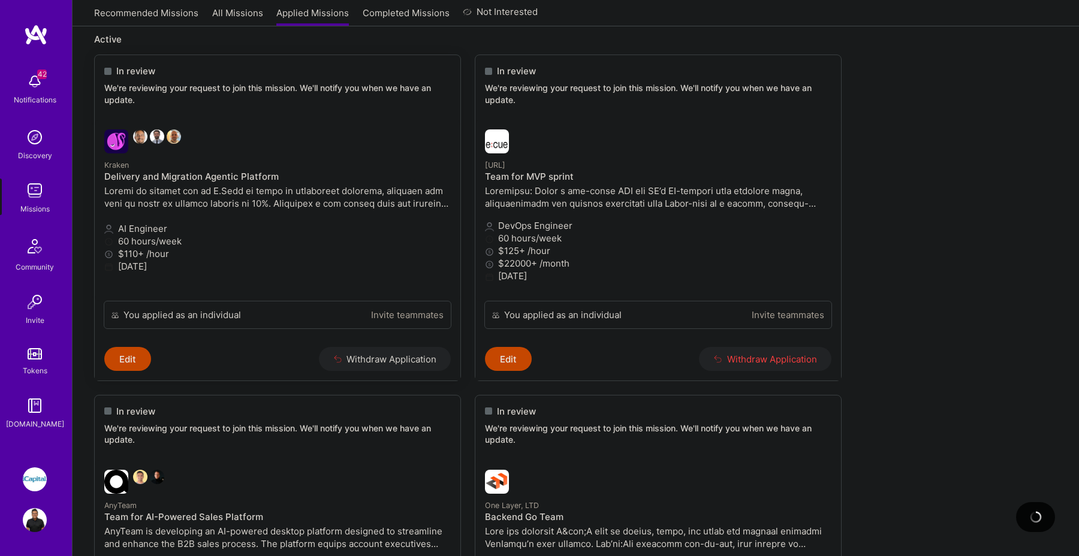
scroll to position [117, 0]
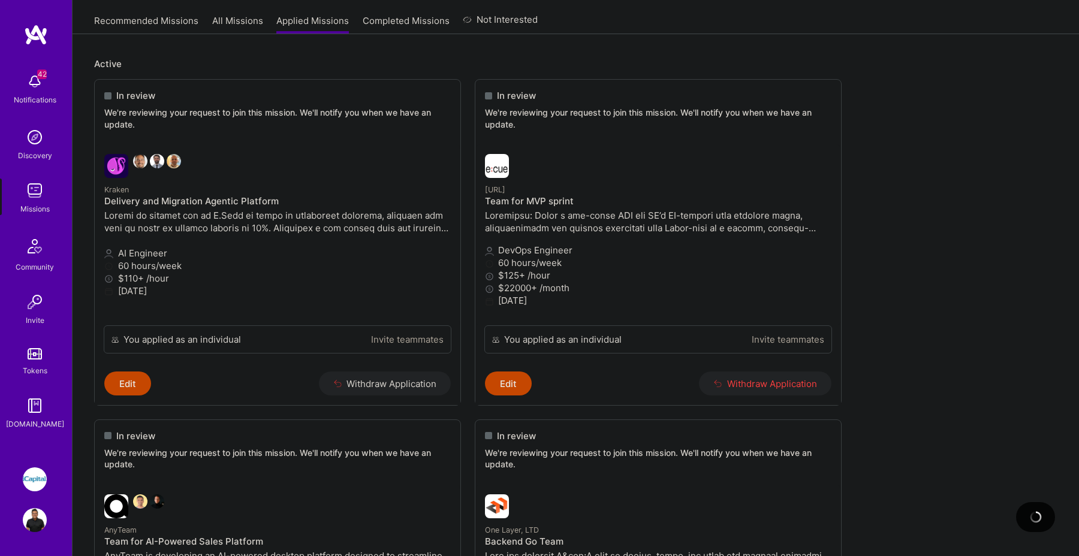
drag, startPoint x: 591, startPoint y: 185, endPoint x: 910, endPoint y: 7, distance: 365.9
